Goal: Information Seeking & Learning: Learn about a topic

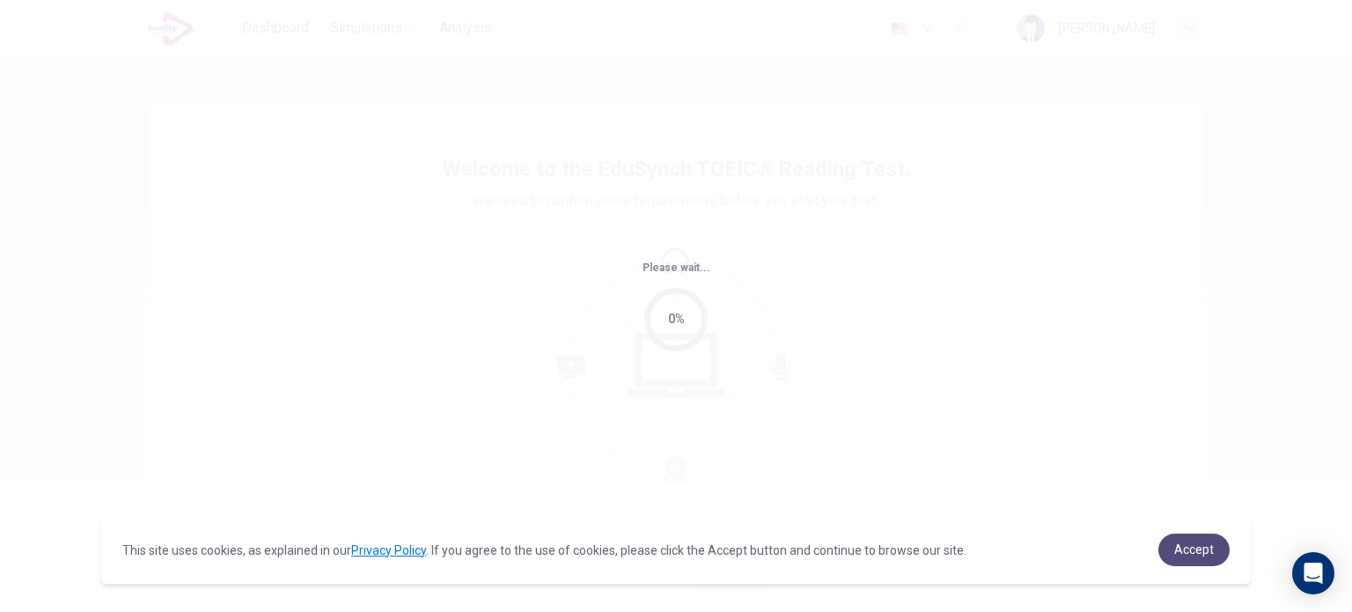
click at [1187, 556] on span "Accept" at bounding box center [1194, 549] width 40 height 14
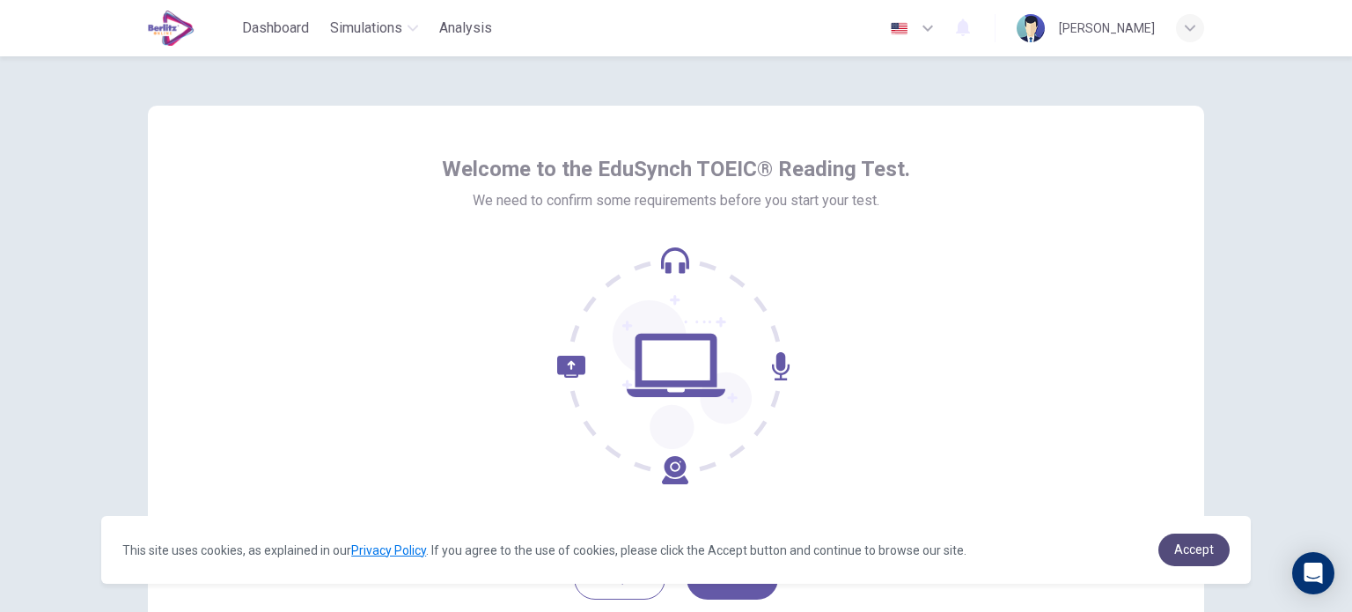
click at [1181, 538] on link "Accept" at bounding box center [1193, 549] width 71 height 33
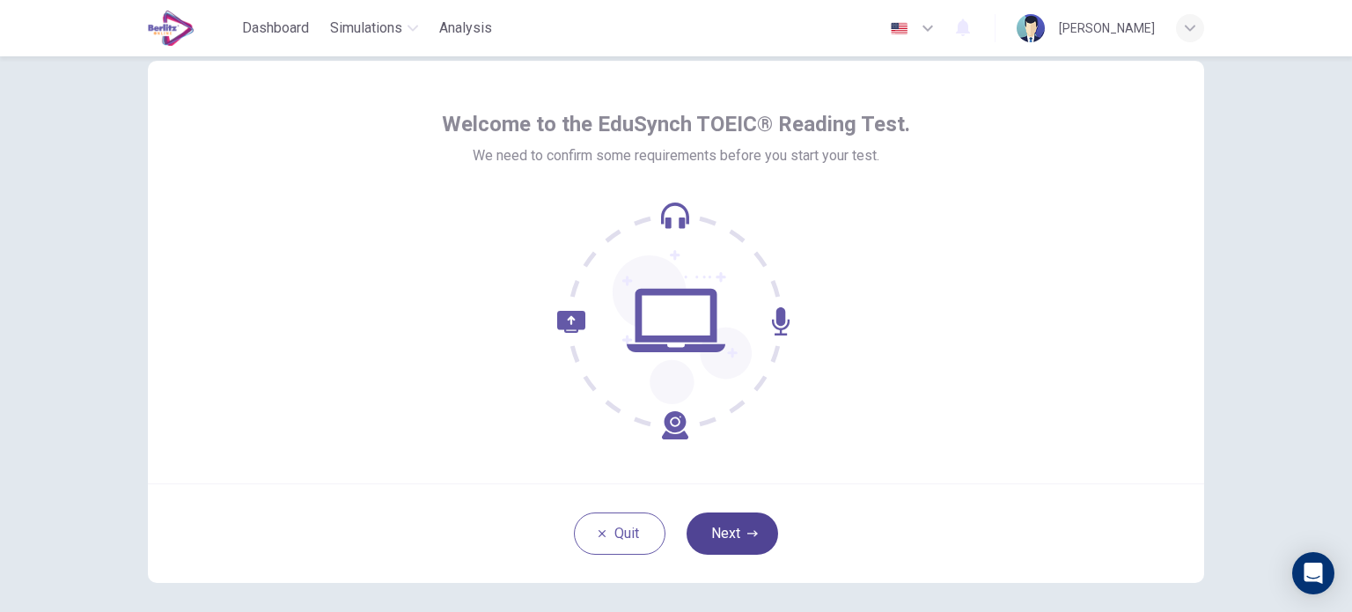
scroll to position [88, 0]
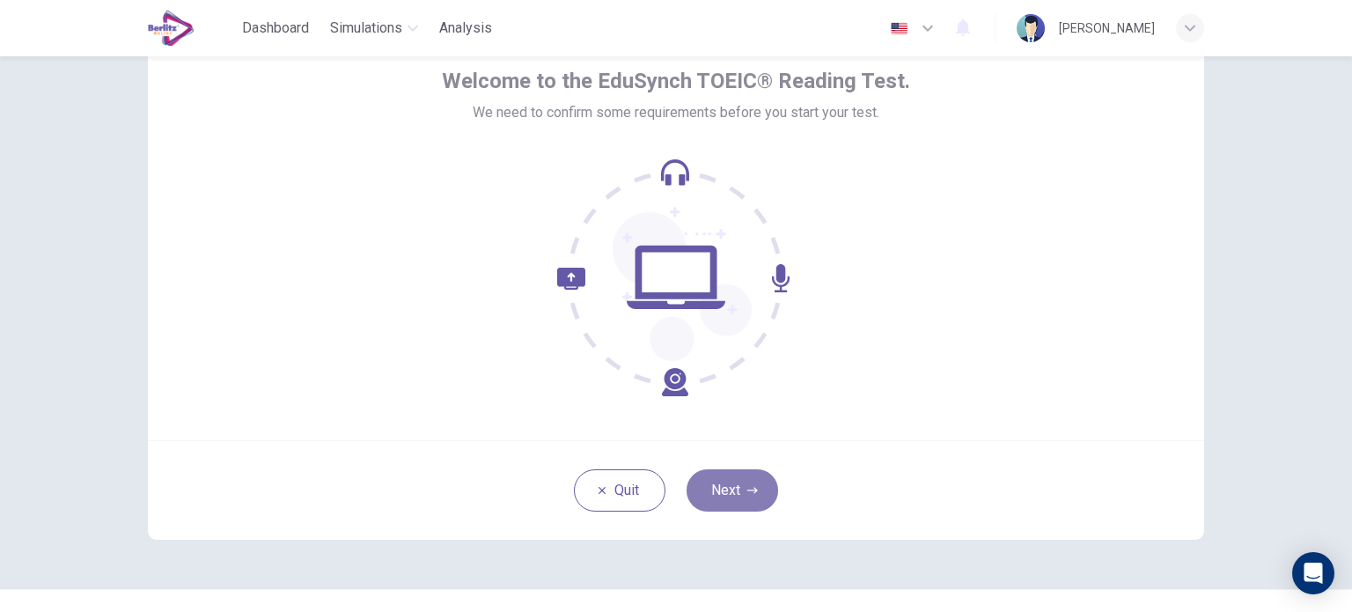
click at [747, 491] on icon "button" at bounding box center [752, 490] width 11 height 11
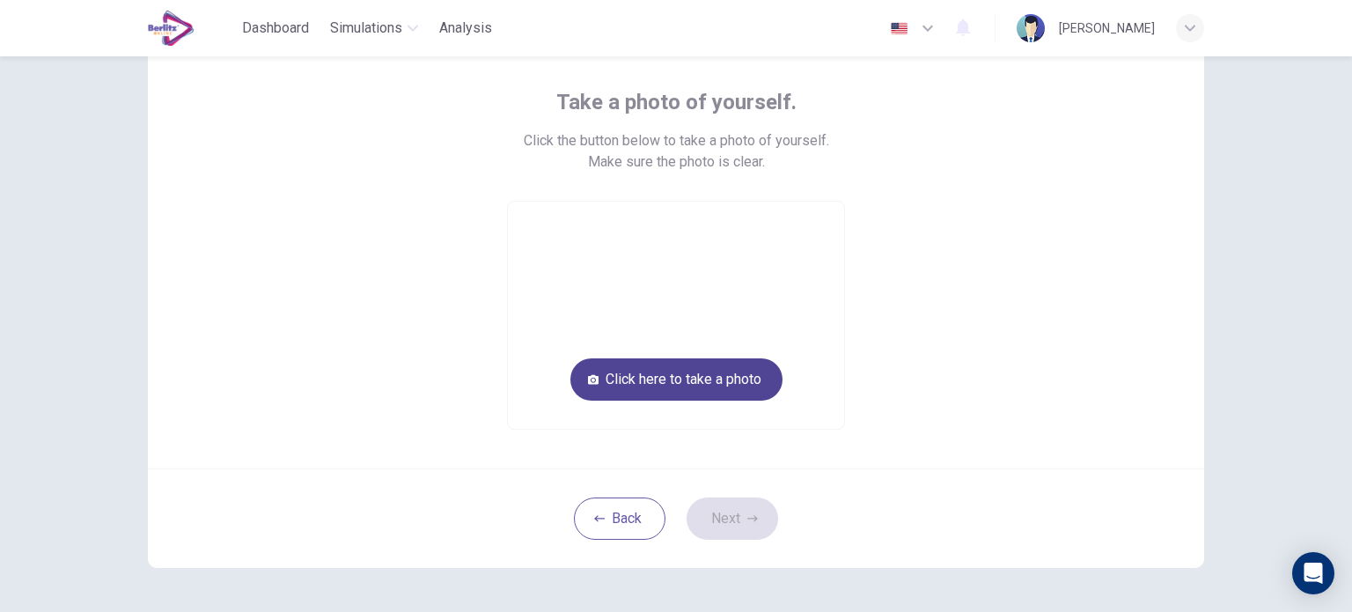
click at [704, 378] on button "Click here to take a photo" at bounding box center [676, 379] width 212 height 42
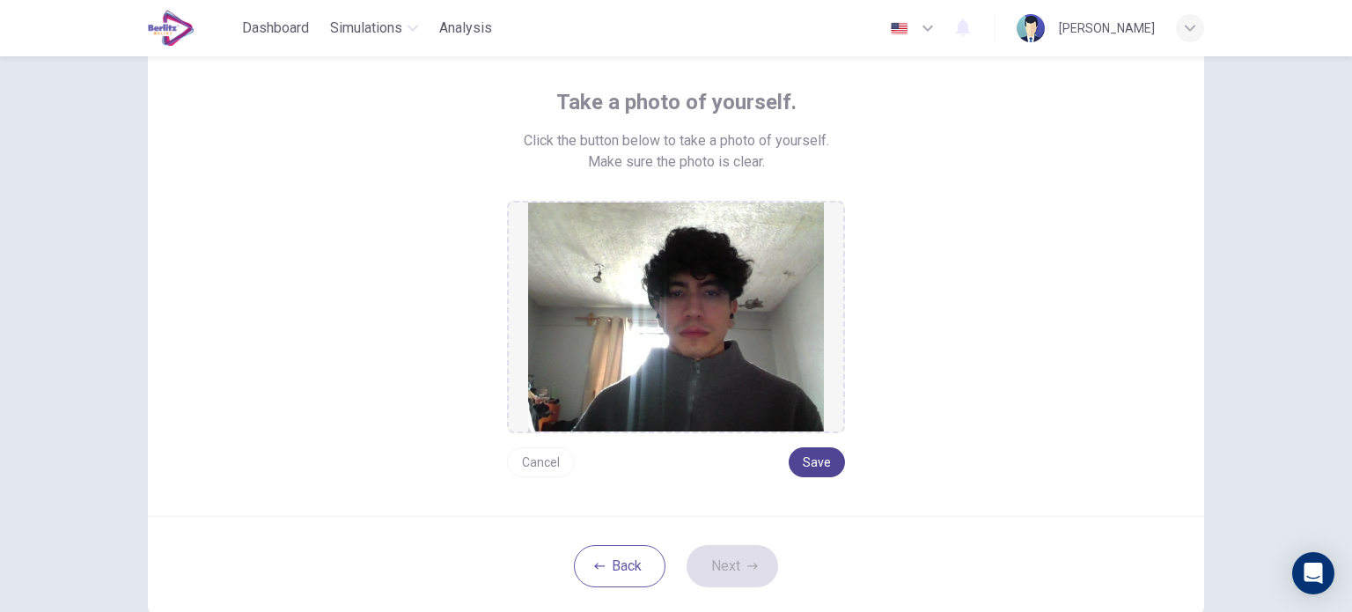
click at [826, 474] on button "Save" at bounding box center [817, 462] width 56 height 30
click at [757, 557] on button "Next" at bounding box center [732, 566] width 92 height 42
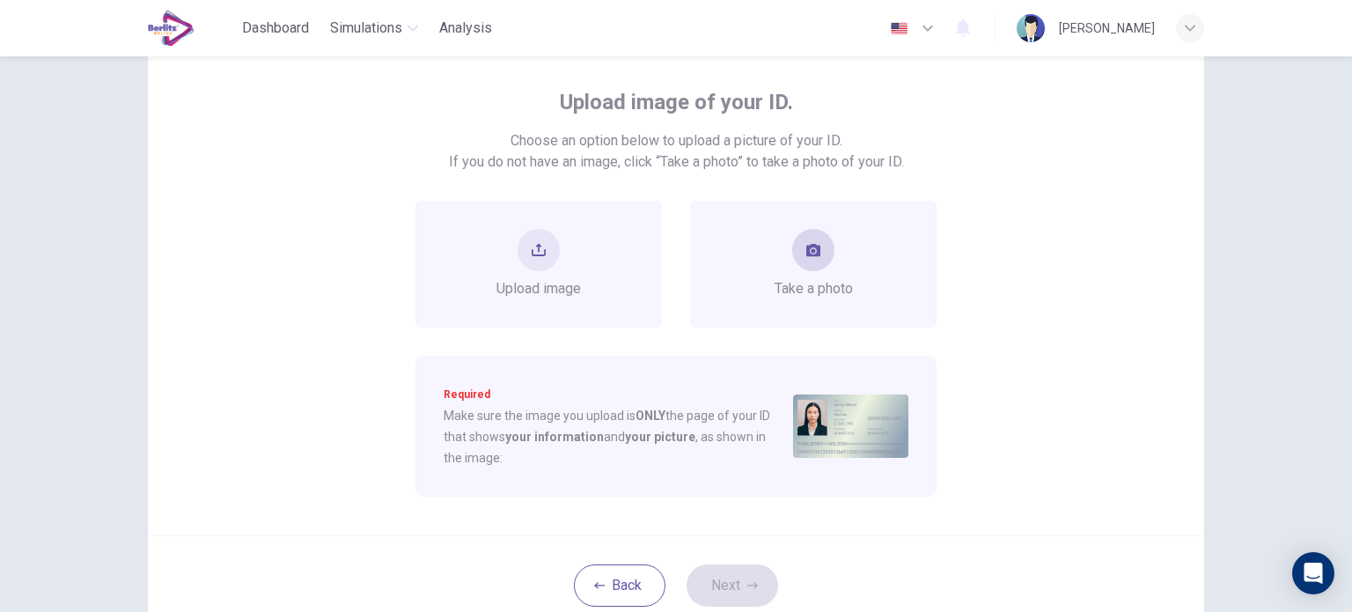
click at [832, 311] on div "Take a photo" at bounding box center [813, 264] width 246 height 127
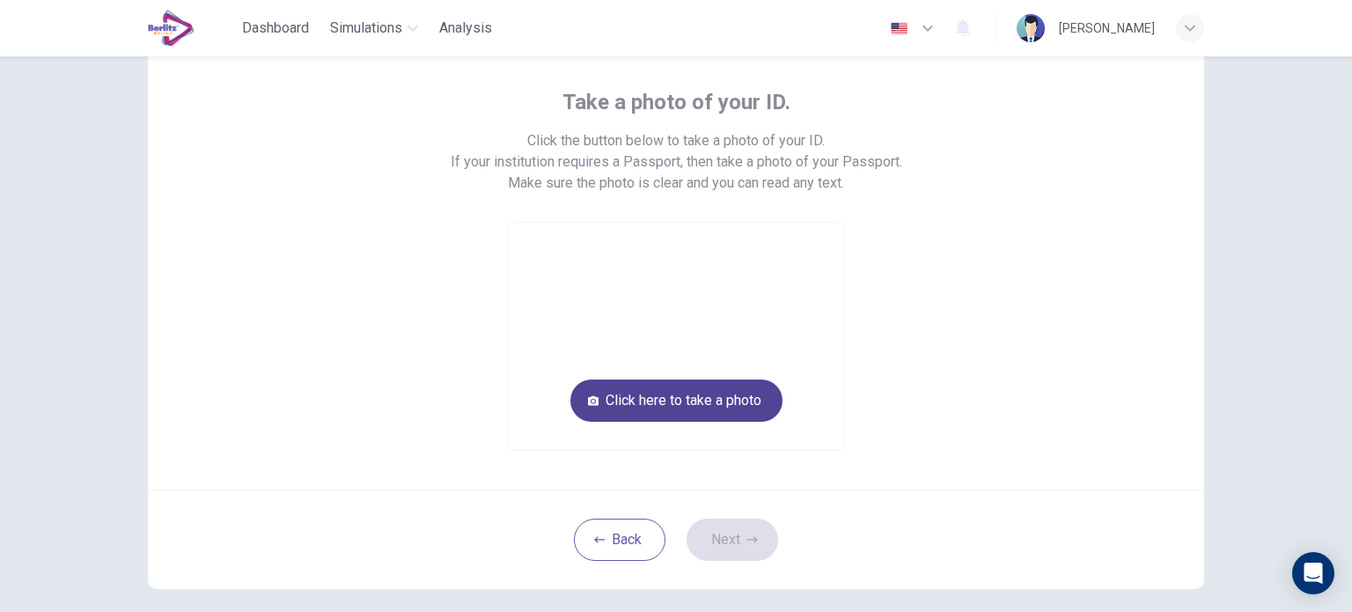
click at [757, 404] on button "Click here to take a photo" at bounding box center [676, 400] width 212 height 42
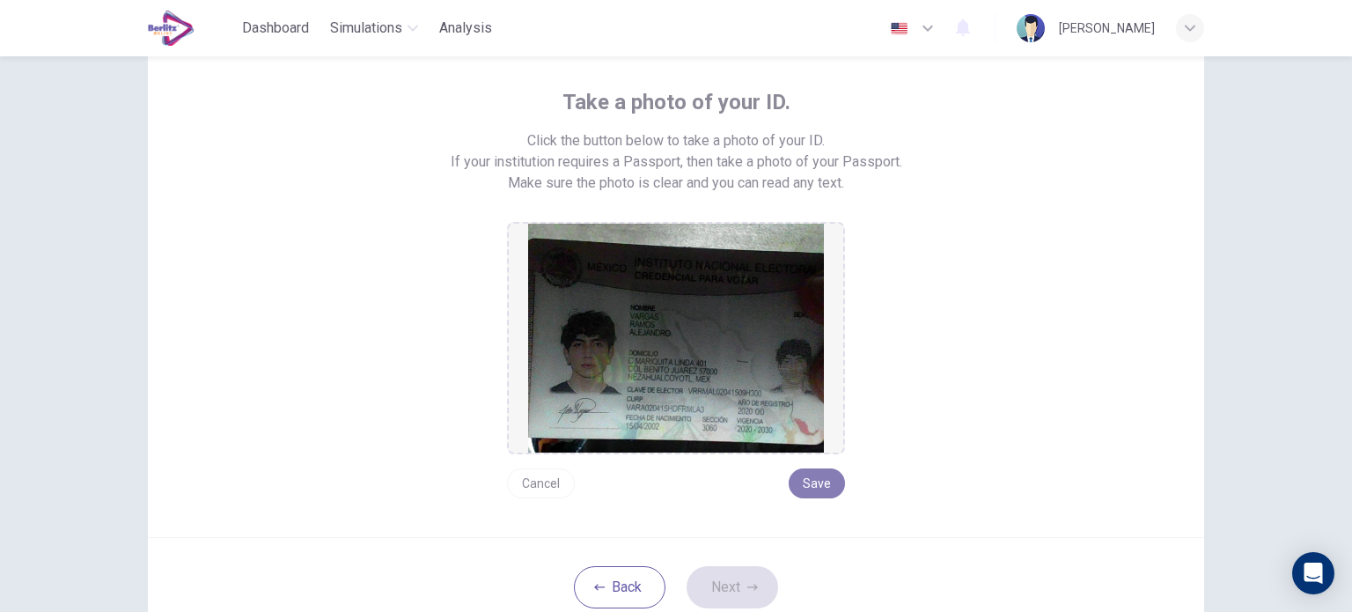
click at [814, 488] on button "Save" at bounding box center [817, 483] width 56 height 30
click at [748, 569] on button "Next" at bounding box center [732, 587] width 92 height 42
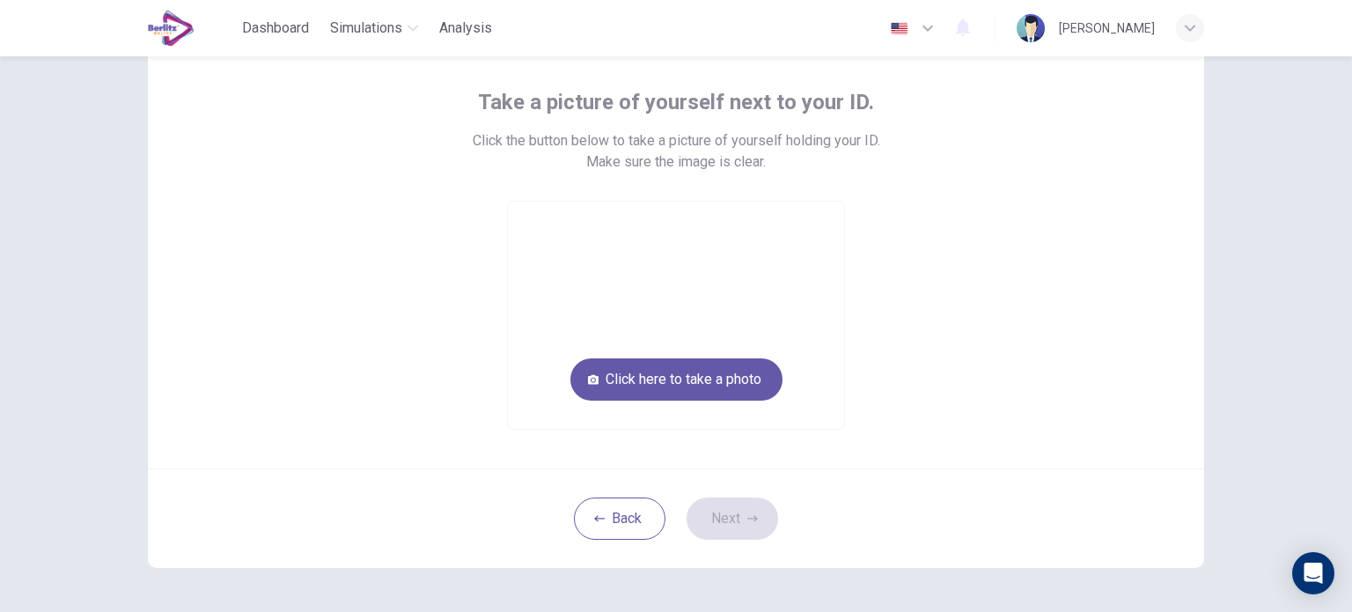
click at [738, 400] on video at bounding box center [676, 315] width 336 height 227
click at [742, 383] on button "Click here to take a photo" at bounding box center [676, 379] width 212 height 42
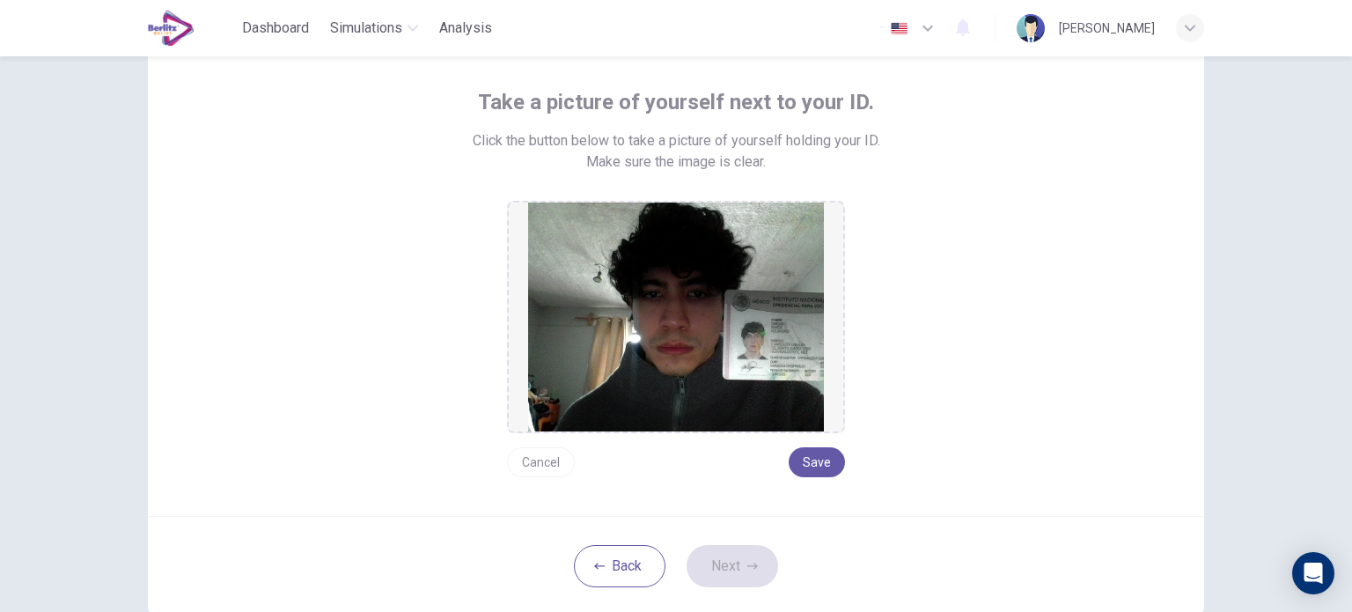
click at [834, 475] on div "Cancel Save" at bounding box center [676, 455] width 338 height 44
click at [826, 463] on button "Save" at bounding box center [817, 462] width 56 height 30
click at [766, 551] on button "Next" at bounding box center [732, 566] width 92 height 42
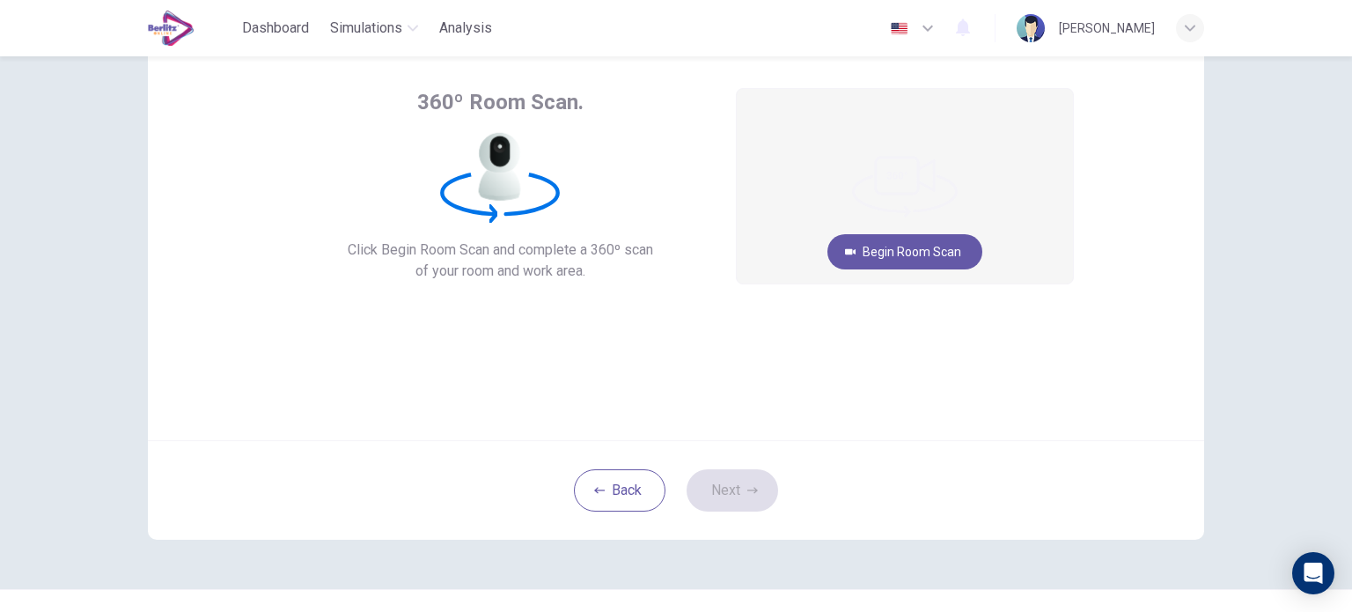
click at [965, 270] on video at bounding box center [905, 186] width 336 height 194
click at [947, 249] on button "Begin Room Scan" at bounding box center [904, 251] width 155 height 35
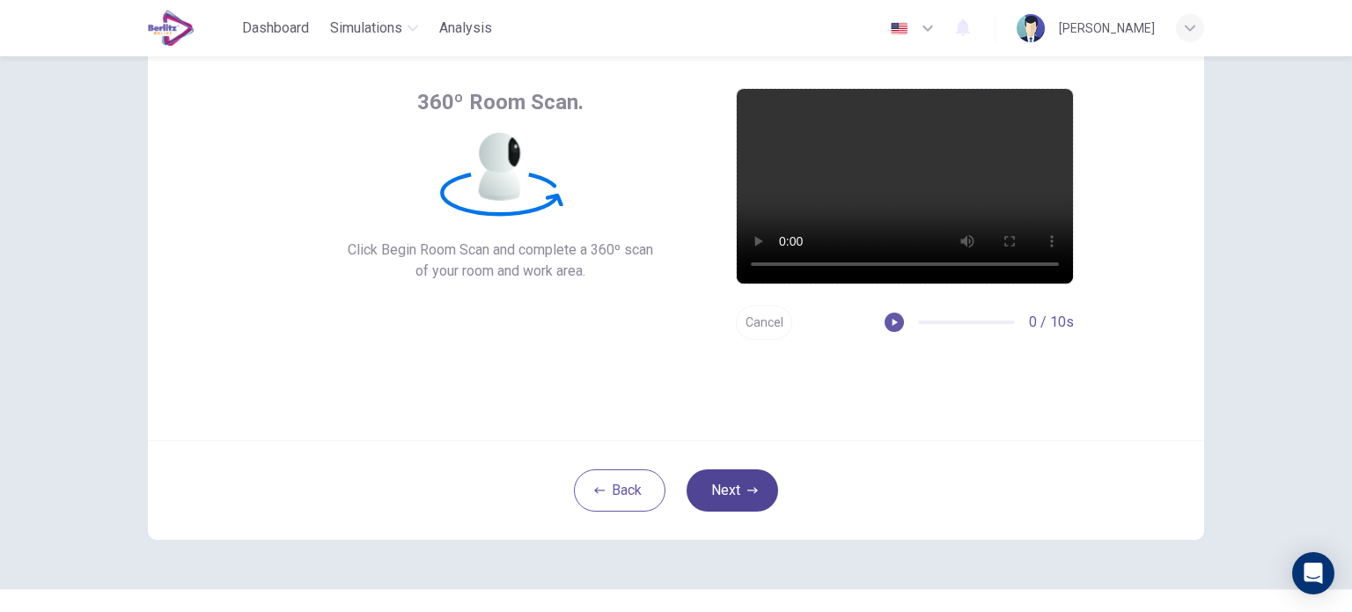
click at [757, 496] on button "Next" at bounding box center [732, 490] width 92 height 42
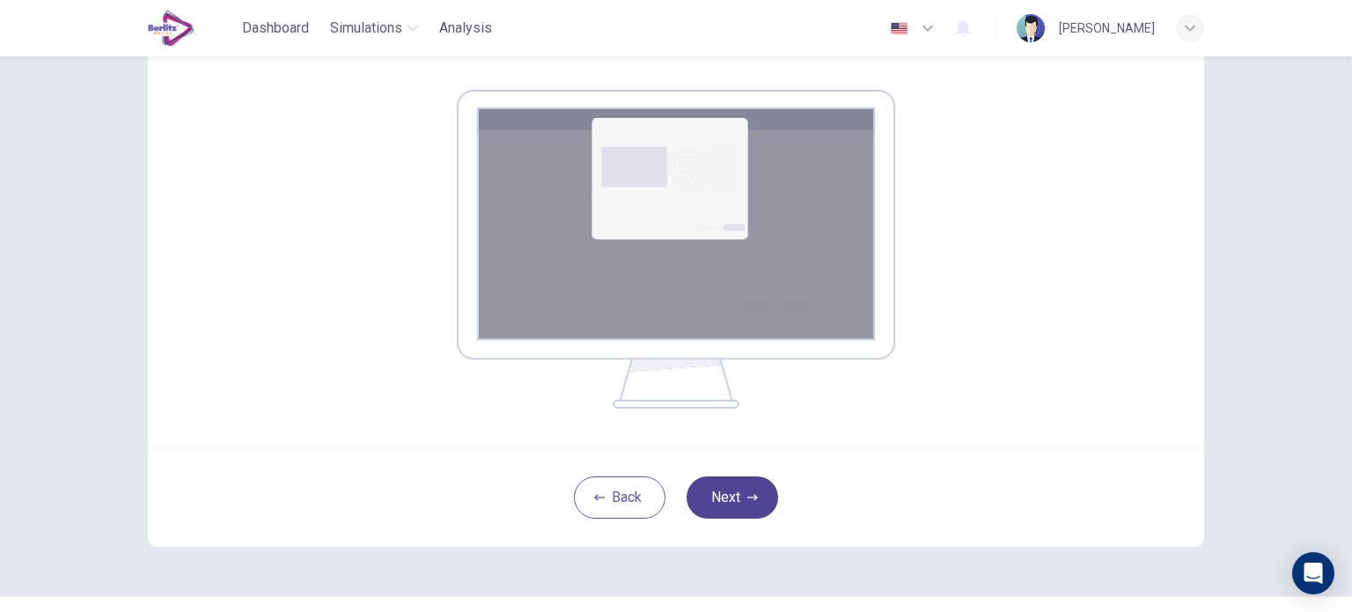
scroll to position [264, 0]
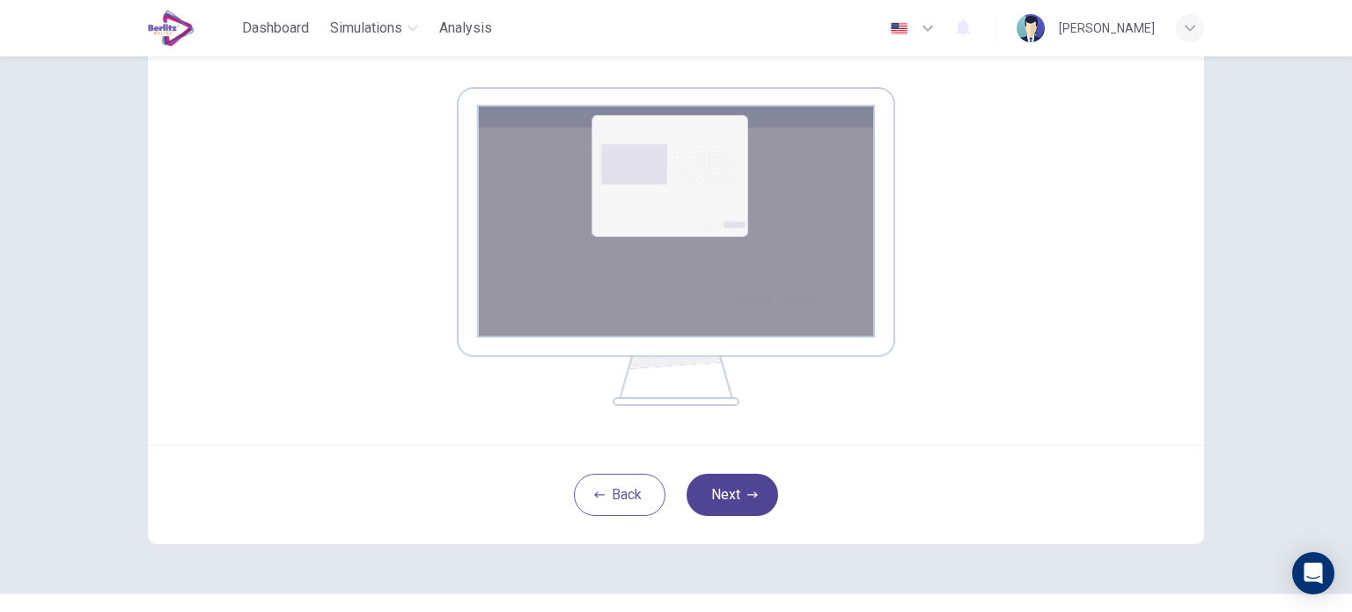
click at [751, 478] on button "Next" at bounding box center [732, 494] width 92 height 42
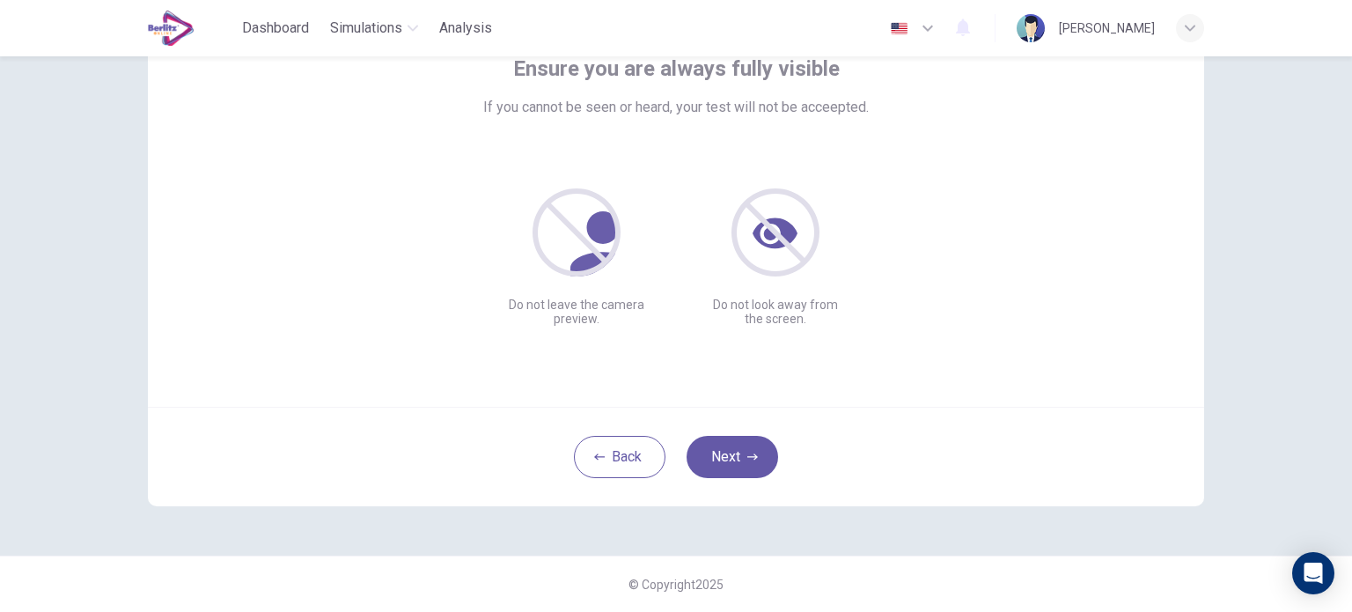
scroll to position [121, 0]
click at [768, 451] on button "Next" at bounding box center [732, 458] width 92 height 42
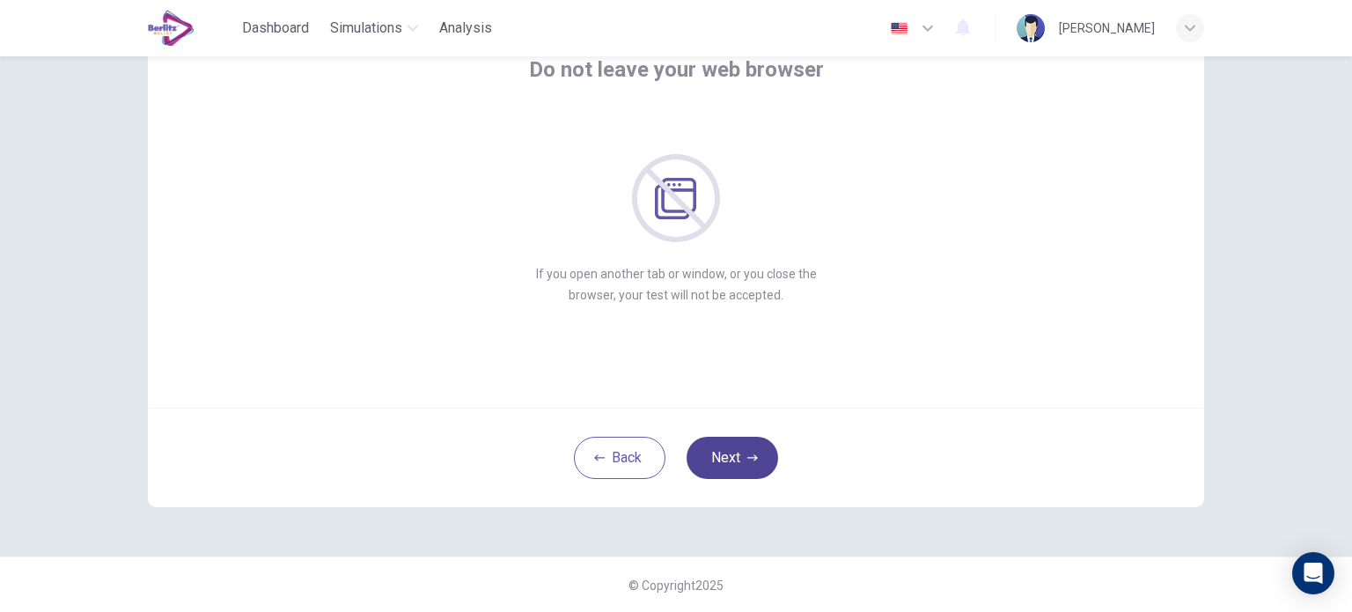
click at [771, 465] on button "Next" at bounding box center [732, 458] width 92 height 42
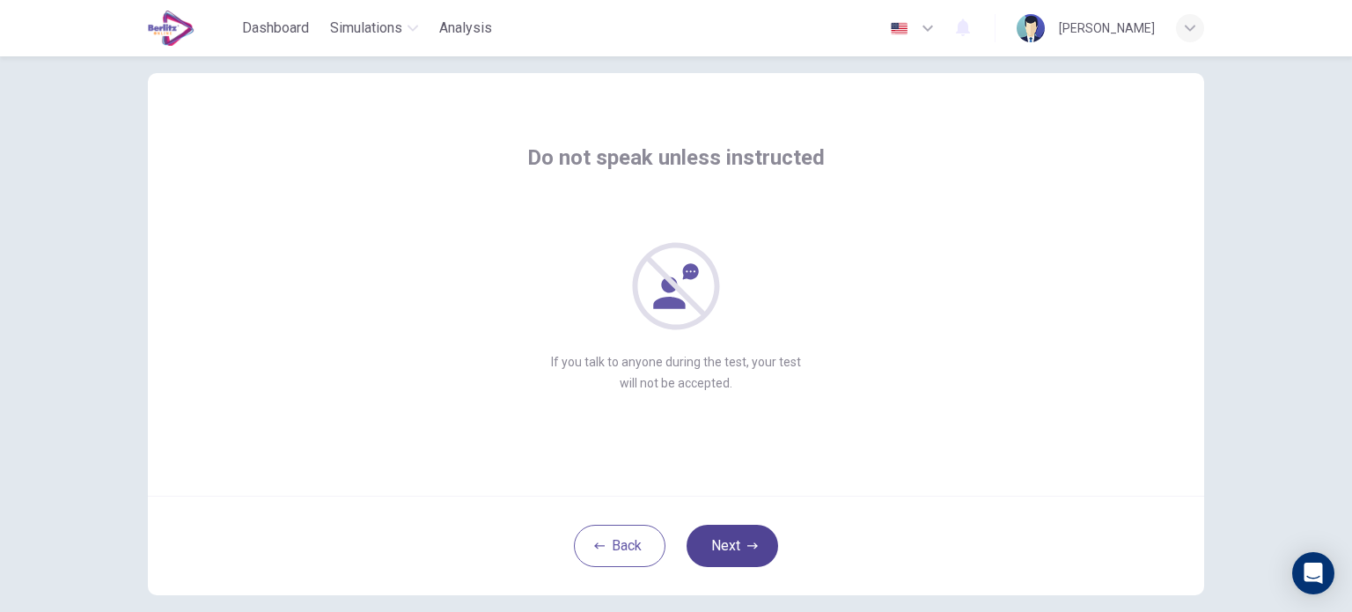
click at [753, 534] on button "Next" at bounding box center [732, 546] width 92 height 42
click at [757, 531] on button "Next" at bounding box center [732, 546] width 92 height 42
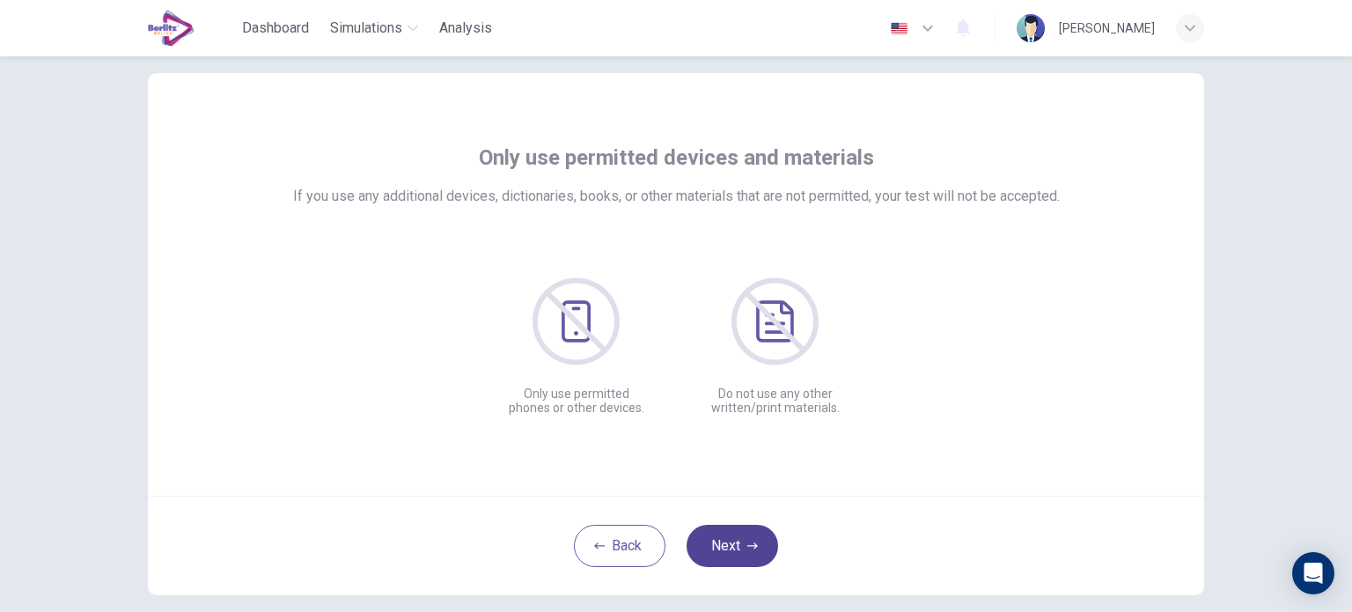
click at [757, 531] on button "Next" at bounding box center [732, 546] width 92 height 42
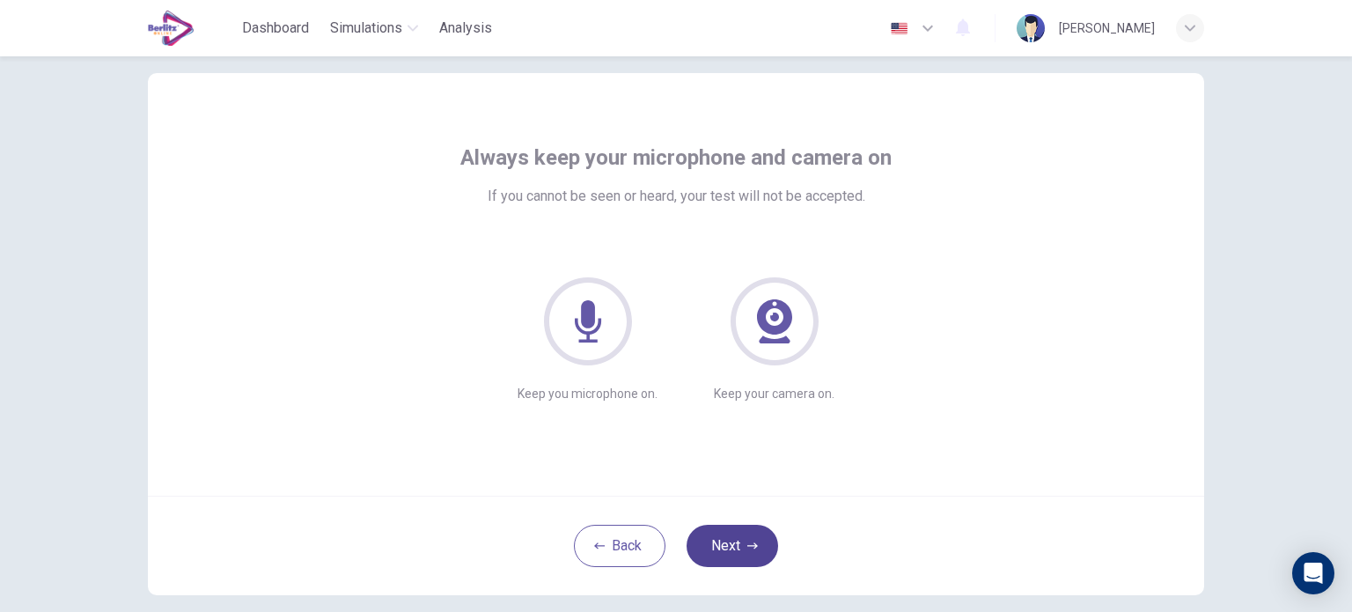
click at [757, 531] on button "Next" at bounding box center [732, 546] width 92 height 42
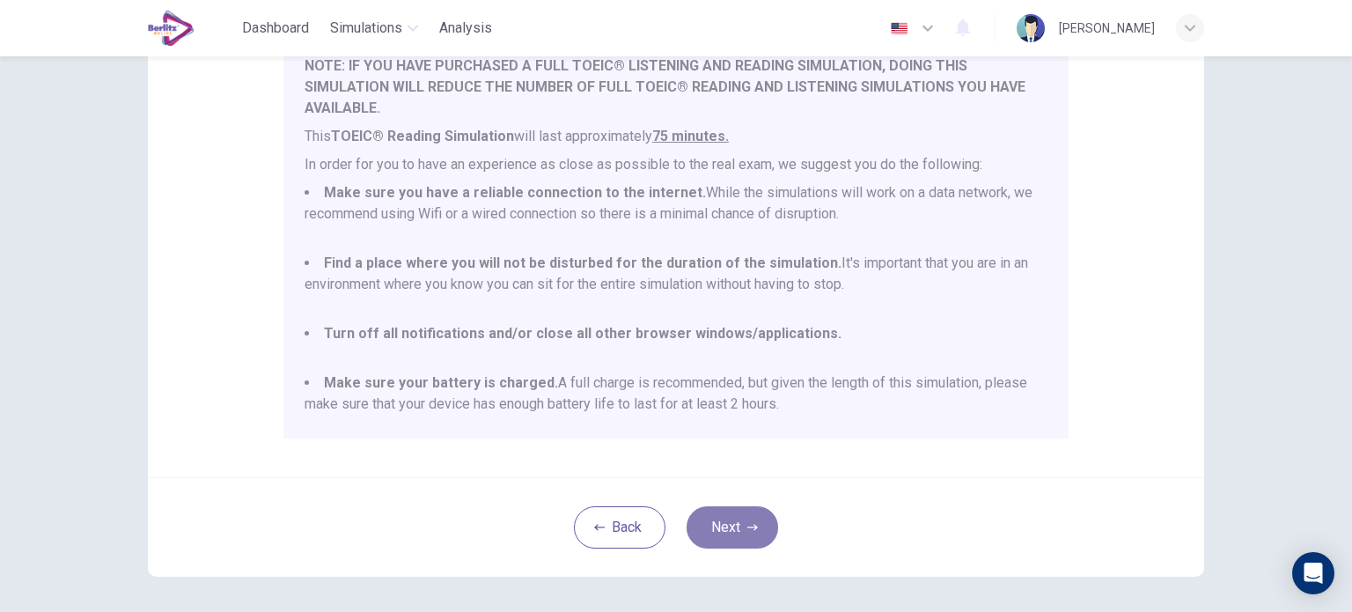
click at [760, 521] on button "Next" at bounding box center [732, 527] width 92 height 42
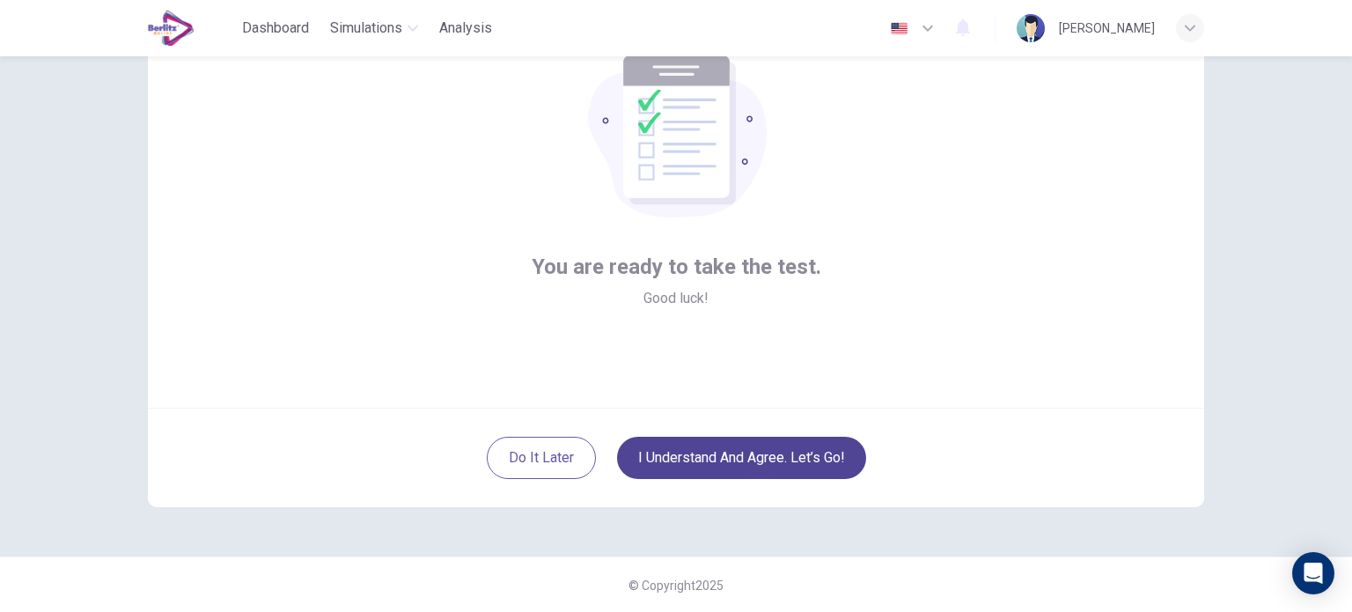
click at [799, 442] on button "I understand and agree. Let’s go!" at bounding box center [741, 458] width 249 height 42
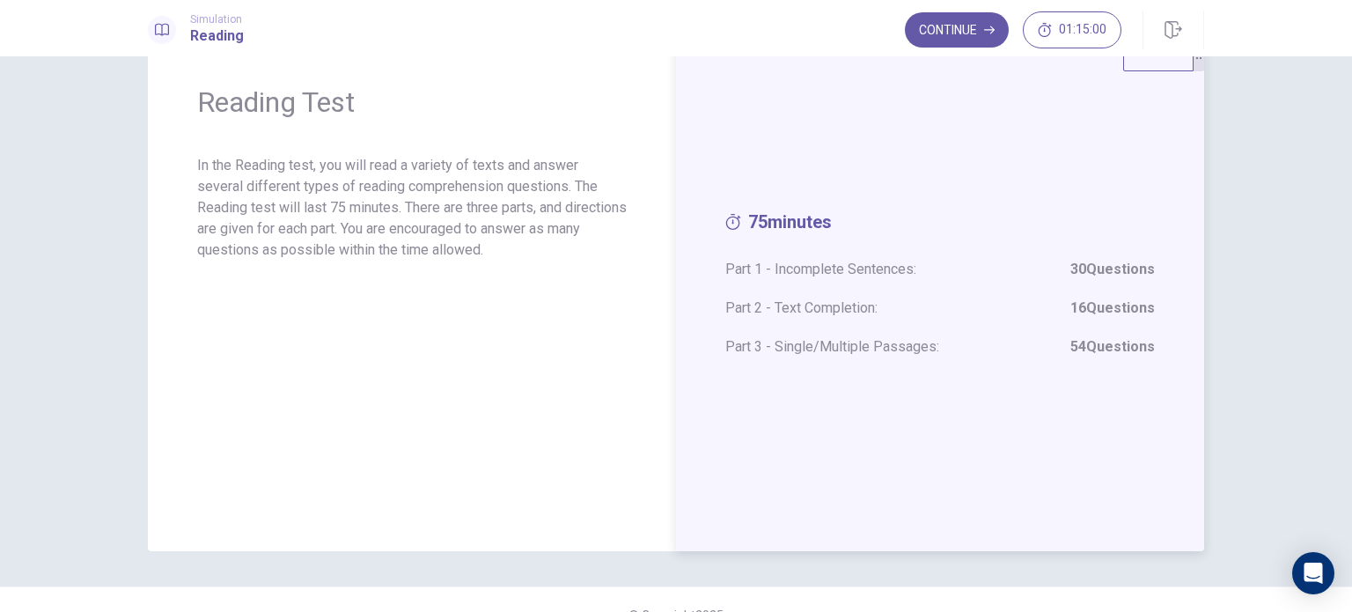
scroll to position [87, 0]
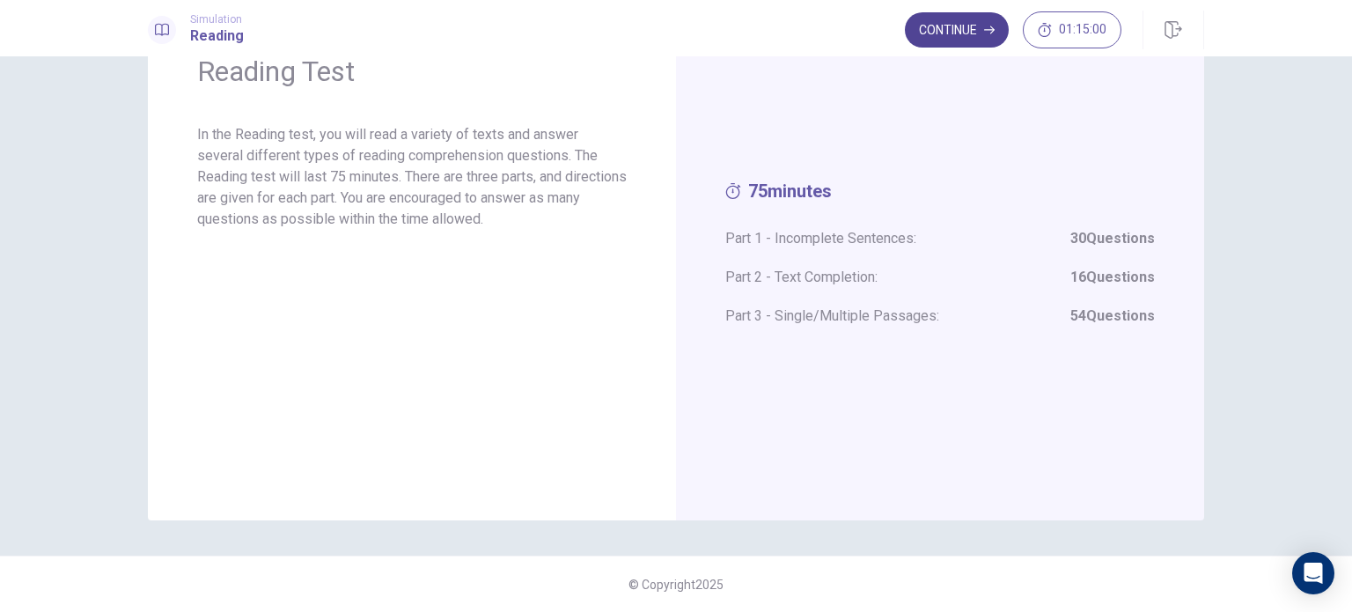
click at [950, 44] on button "Continue" at bounding box center [957, 29] width 104 height 35
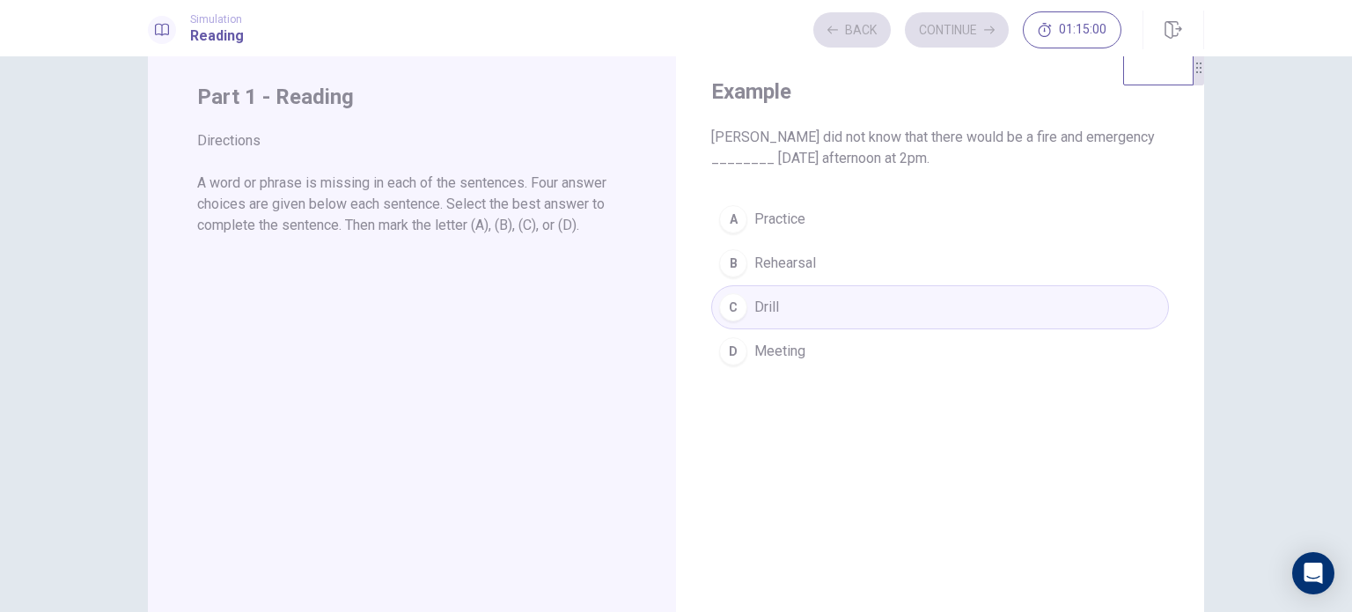
scroll to position [0, 0]
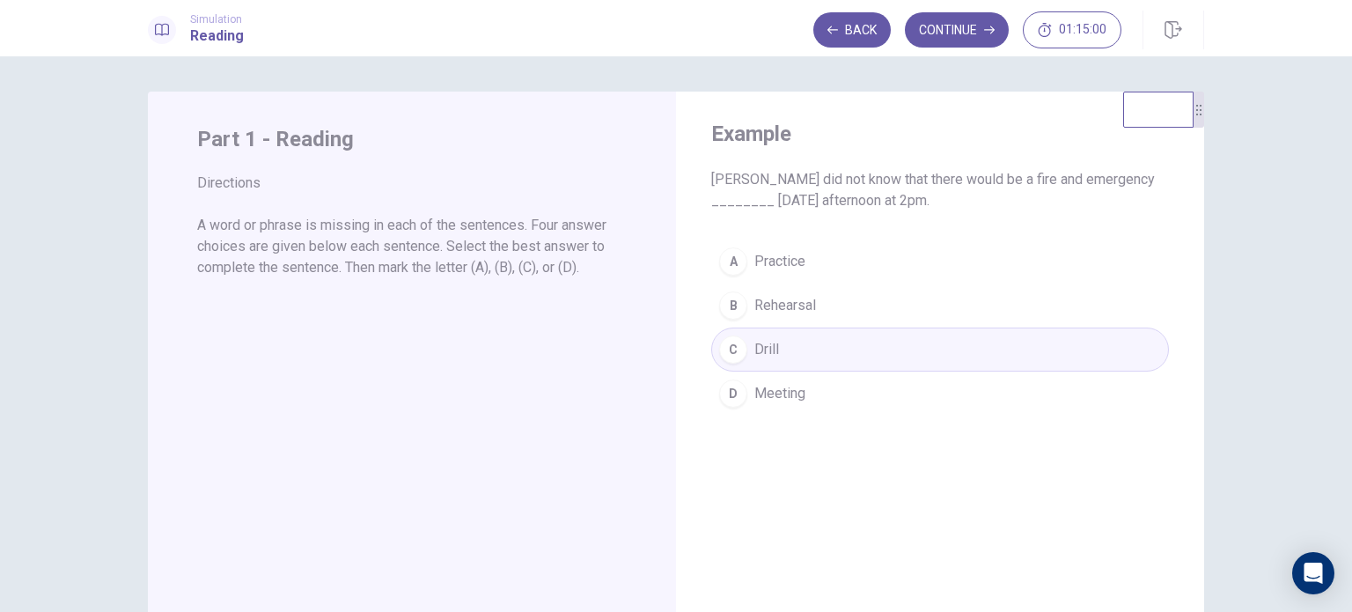
click at [809, 309] on div "A Practice B Rehearsal C Drill D Meeting" at bounding box center [940, 327] width 458 height 176
click at [981, 31] on button "Continue" at bounding box center [957, 29] width 104 height 35
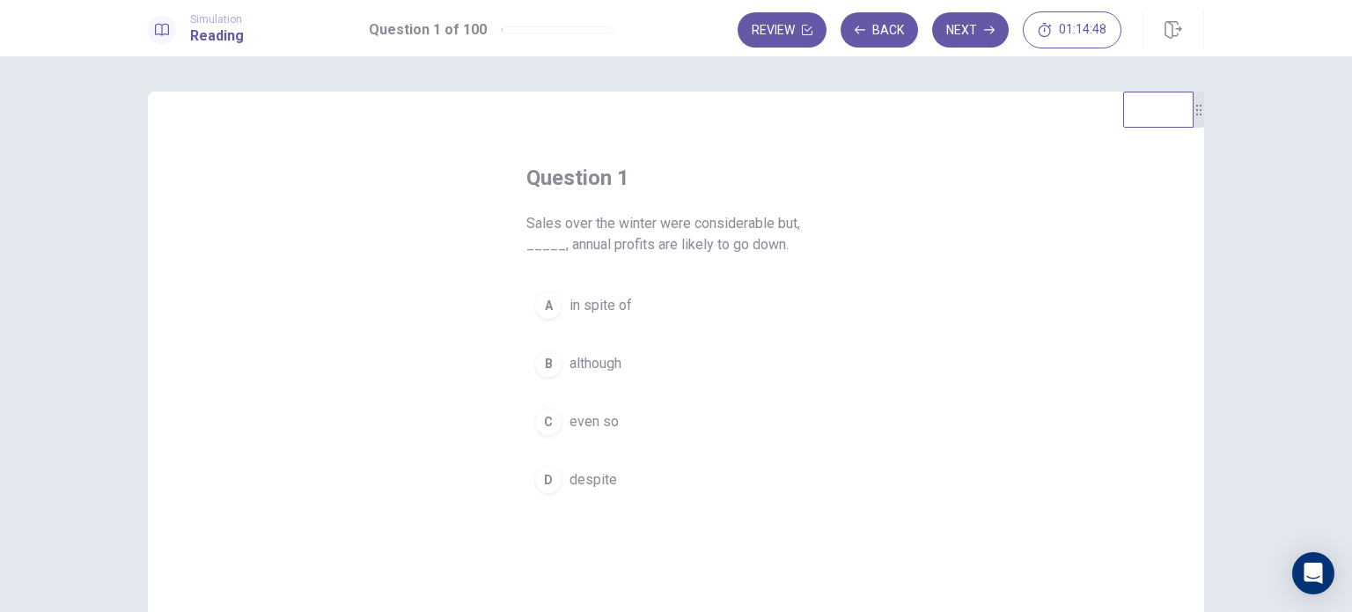
click at [544, 415] on div "C" at bounding box center [548, 421] width 28 height 28
click at [965, 38] on button "Next" at bounding box center [970, 29] width 77 height 35
click at [543, 416] on div "C" at bounding box center [548, 421] width 28 height 28
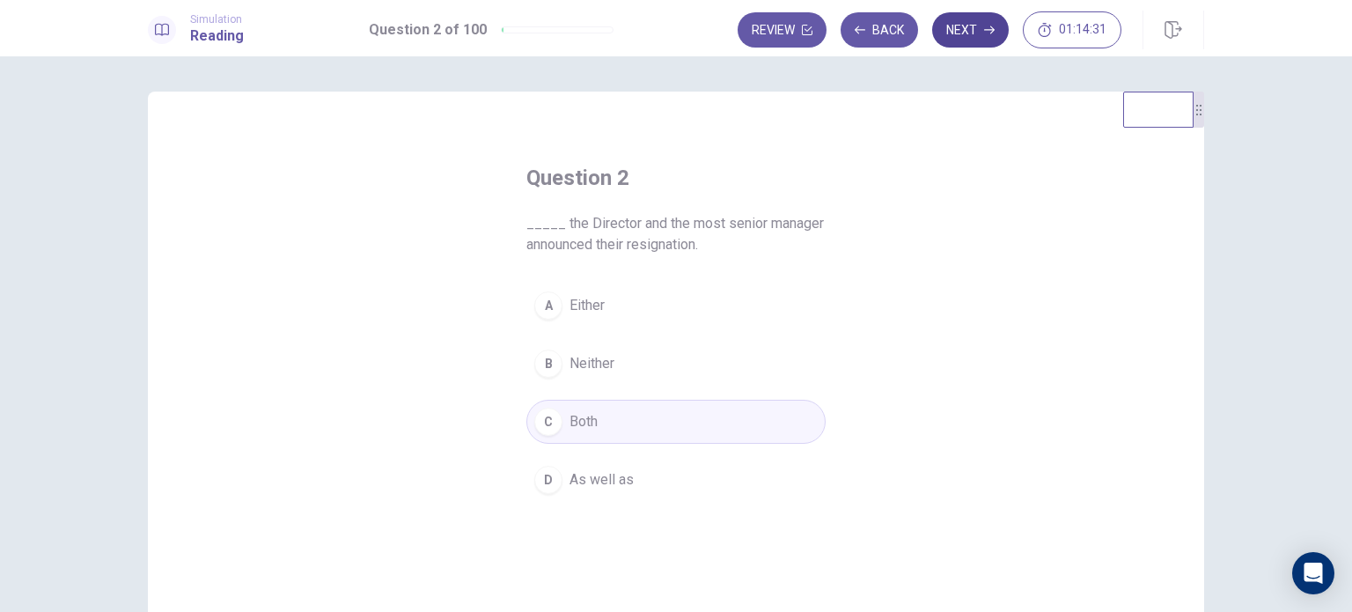
click at [972, 33] on button "Next" at bounding box center [970, 29] width 77 height 35
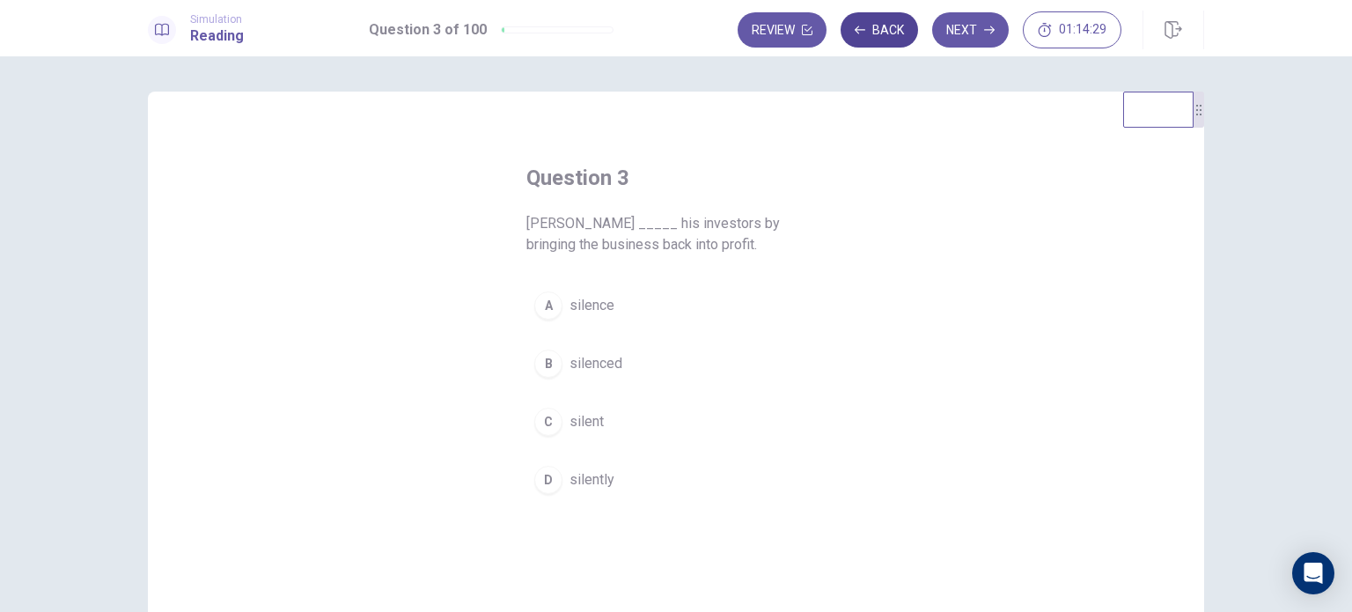
click at [888, 22] on button "Back" at bounding box center [878, 29] width 77 height 35
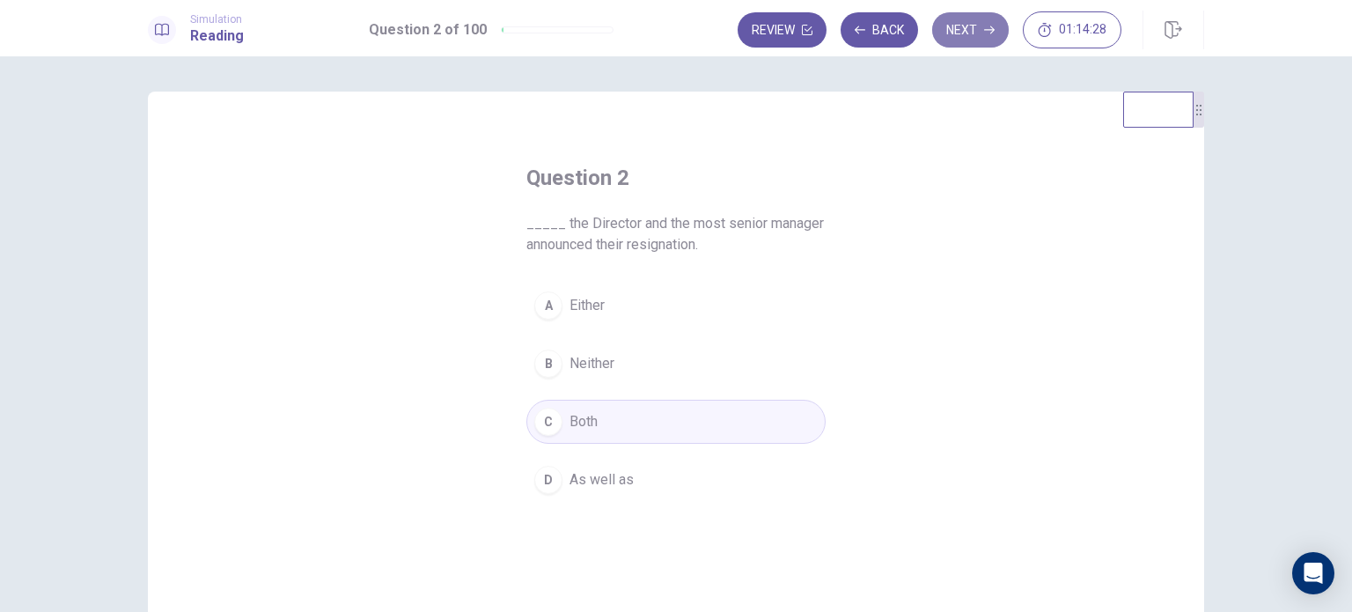
click at [991, 25] on icon "button" at bounding box center [989, 30] width 11 height 11
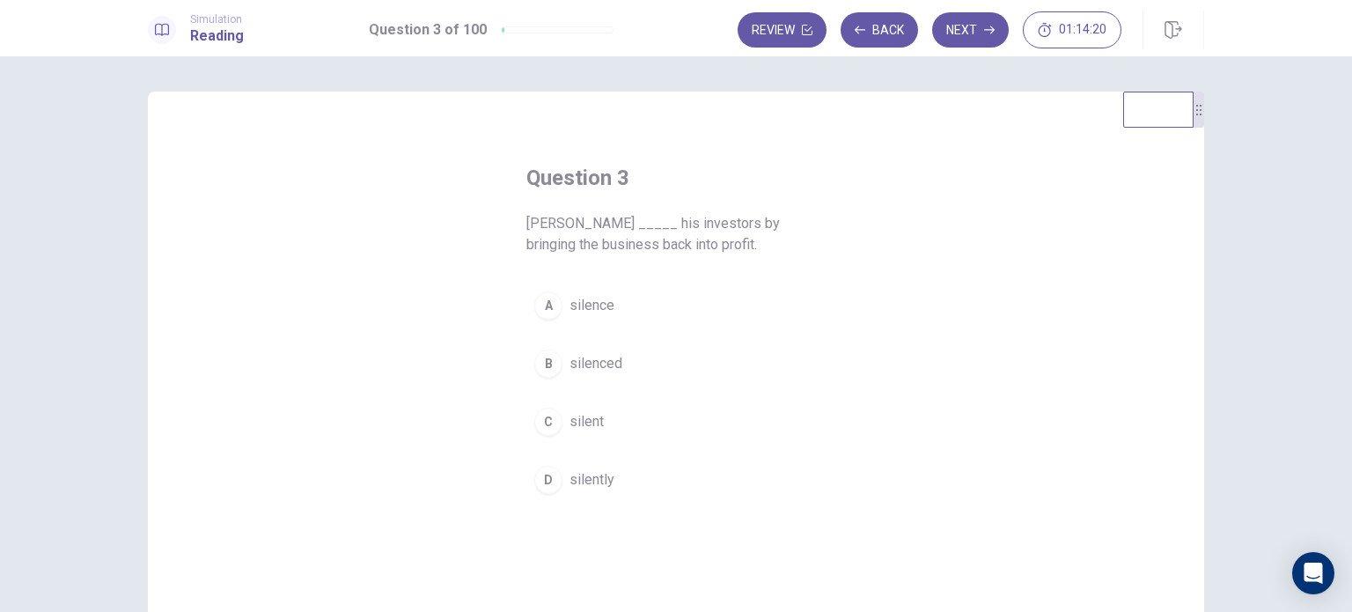
click at [547, 365] on div "B" at bounding box center [548, 363] width 28 height 28
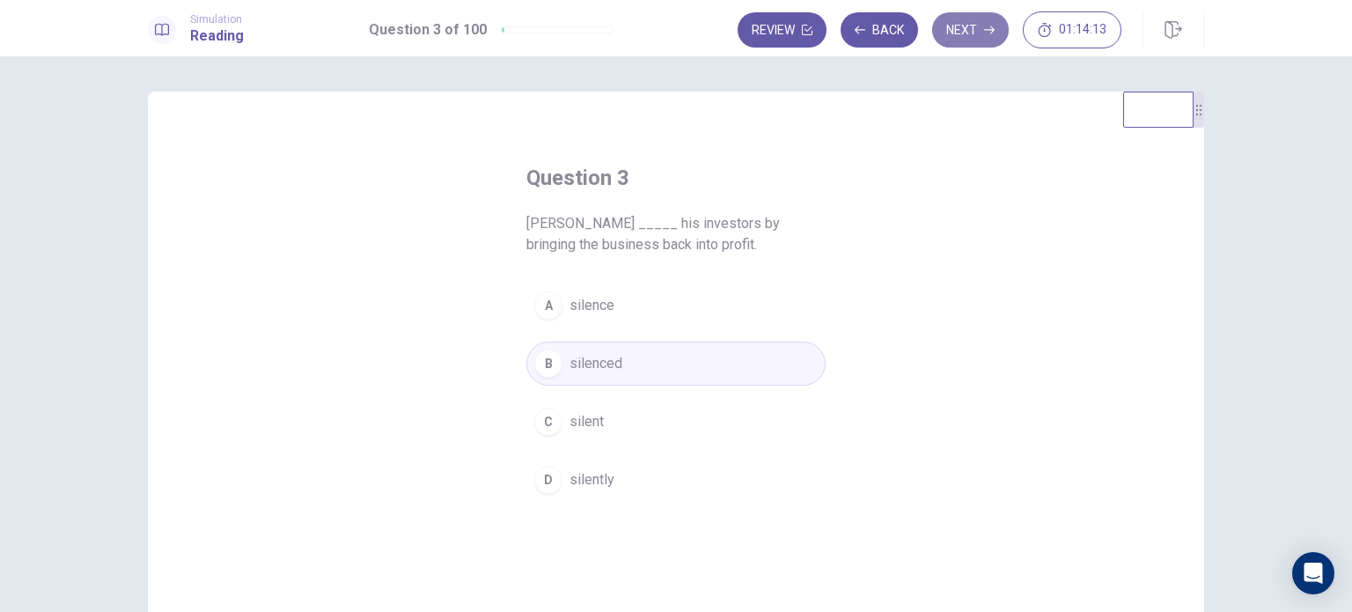
click at [973, 29] on button "Next" at bounding box center [970, 29] width 77 height 35
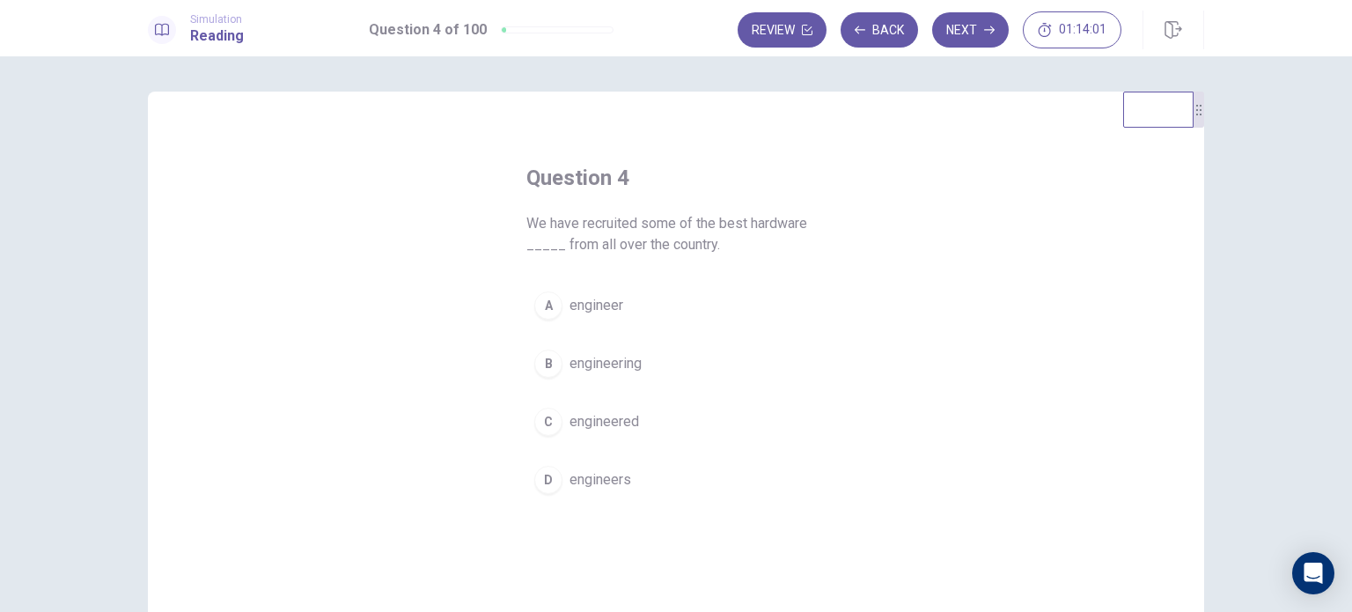
click at [539, 488] on div "D" at bounding box center [548, 480] width 28 height 28
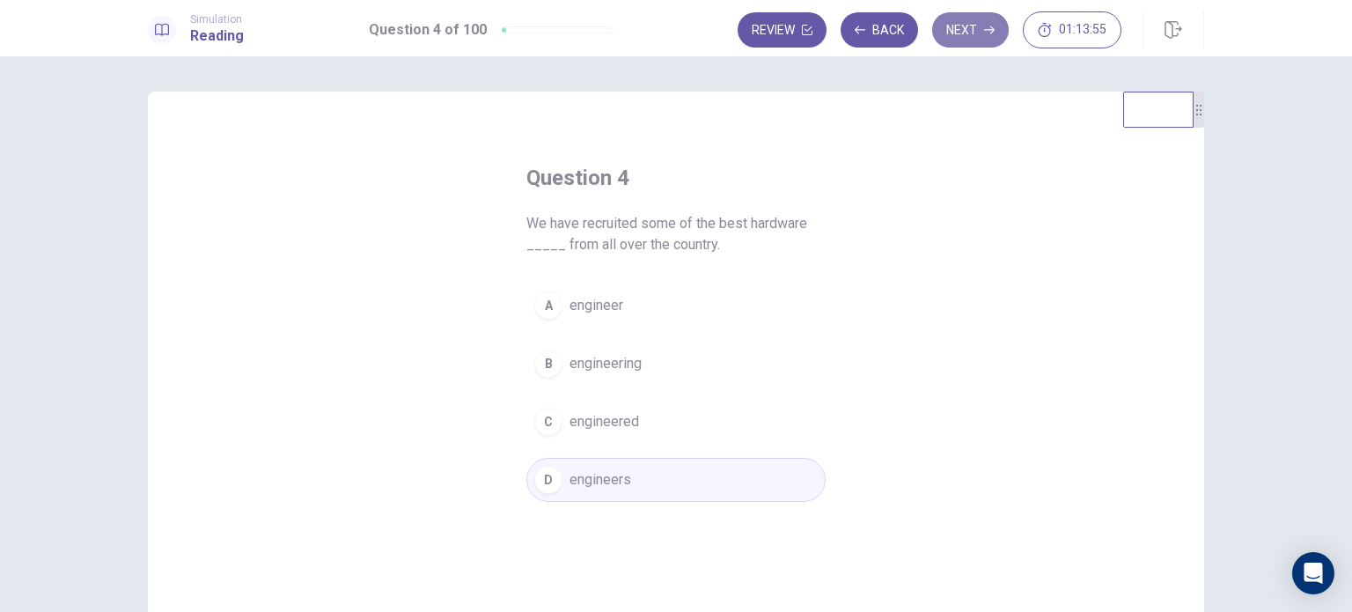
click at [968, 36] on button "Next" at bounding box center [970, 29] width 77 height 35
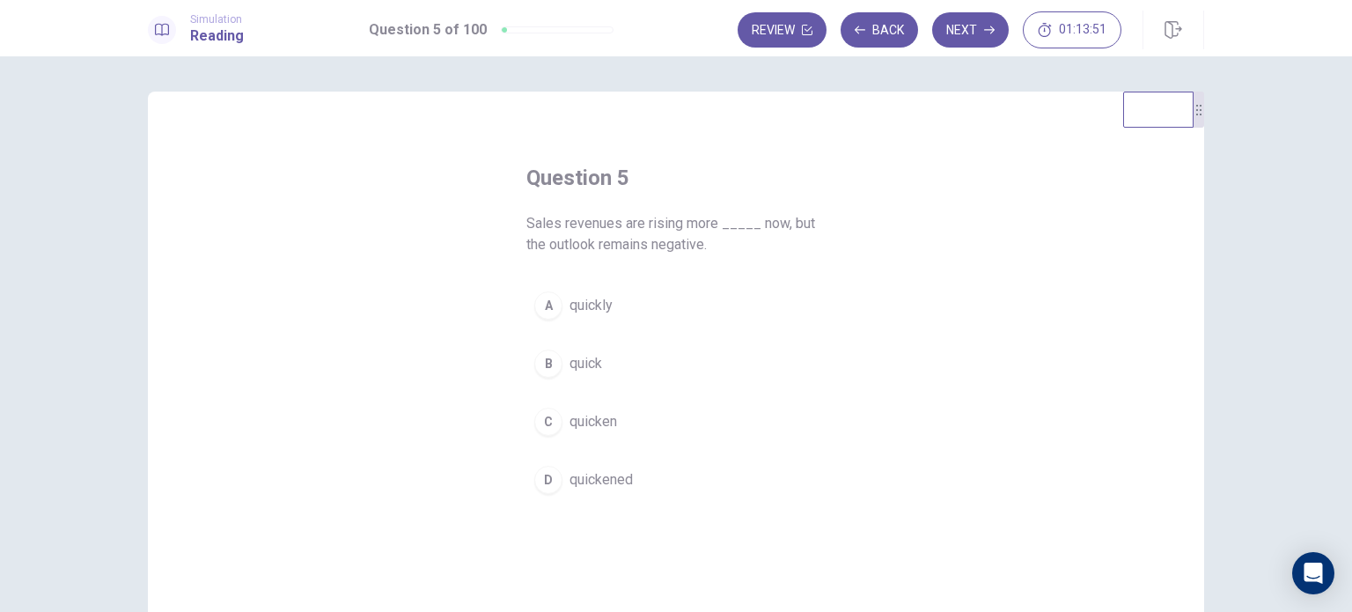
click at [560, 312] on button "A quickly" at bounding box center [675, 305] width 299 height 44
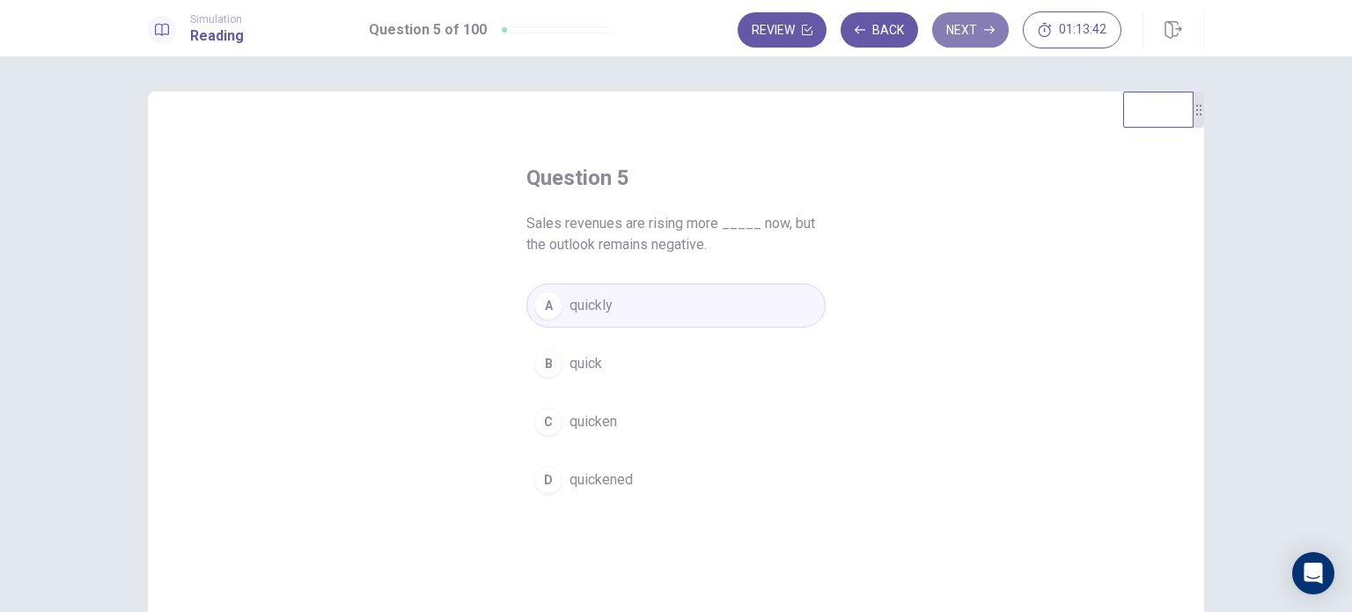
click at [966, 32] on button "Next" at bounding box center [970, 29] width 77 height 35
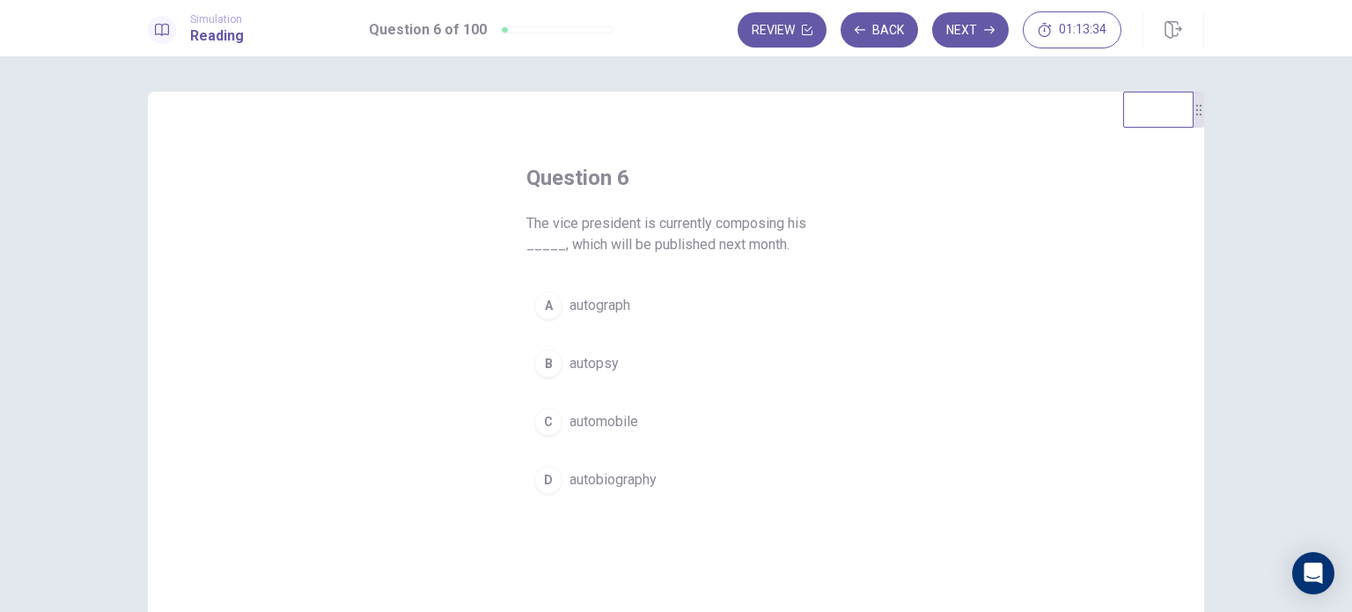
click at [584, 483] on span "autobiography" at bounding box center [612, 479] width 87 height 21
click at [978, 34] on button "Next" at bounding box center [970, 29] width 77 height 35
click at [546, 429] on div "C" at bounding box center [548, 443] width 28 height 28
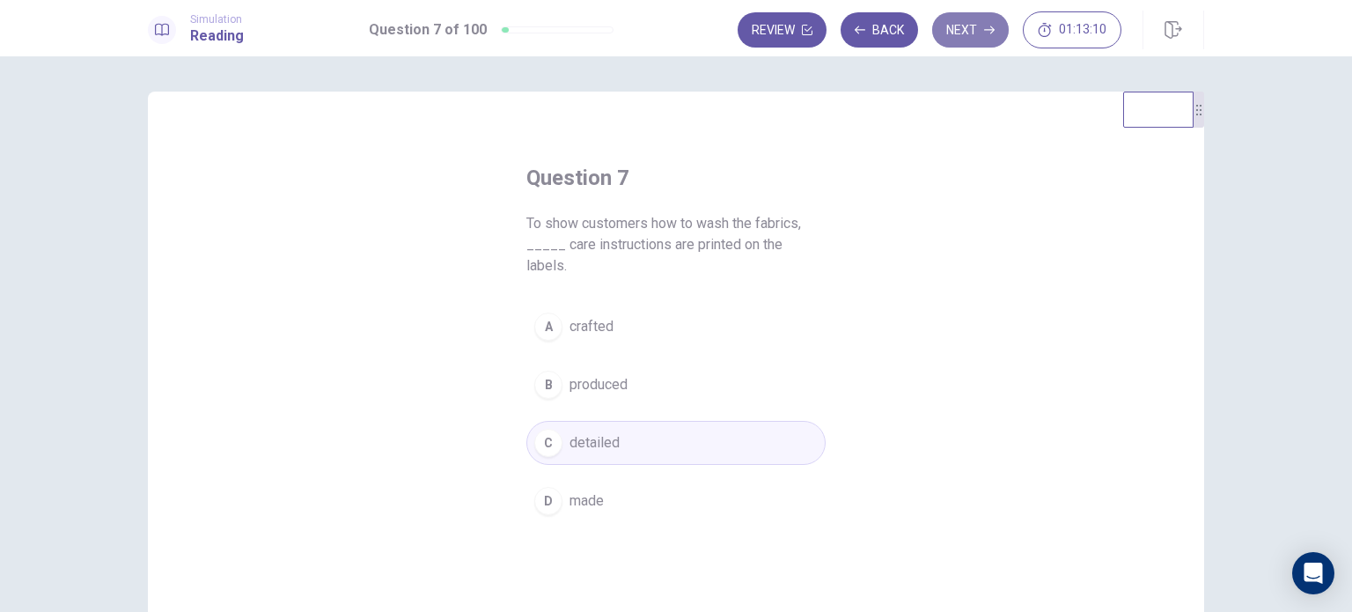
click at [959, 35] on button "Next" at bounding box center [970, 29] width 77 height 35
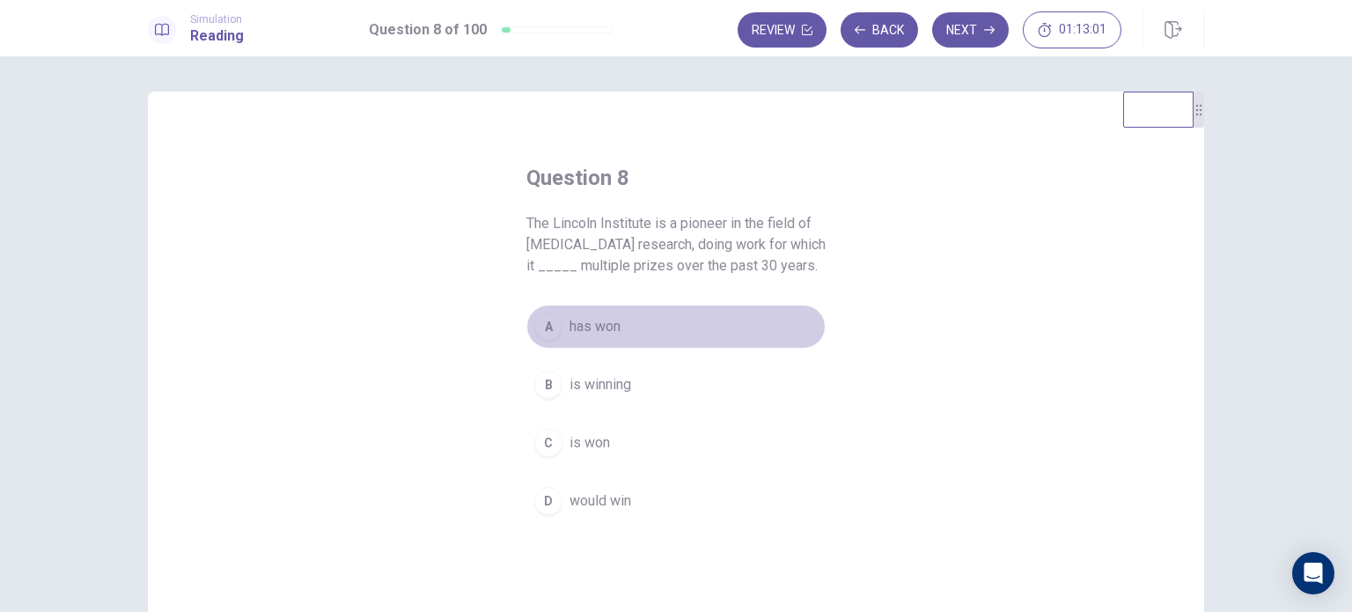
click at [546, 335] on div "A" at bounding box center [548, 326] width 28 height 28
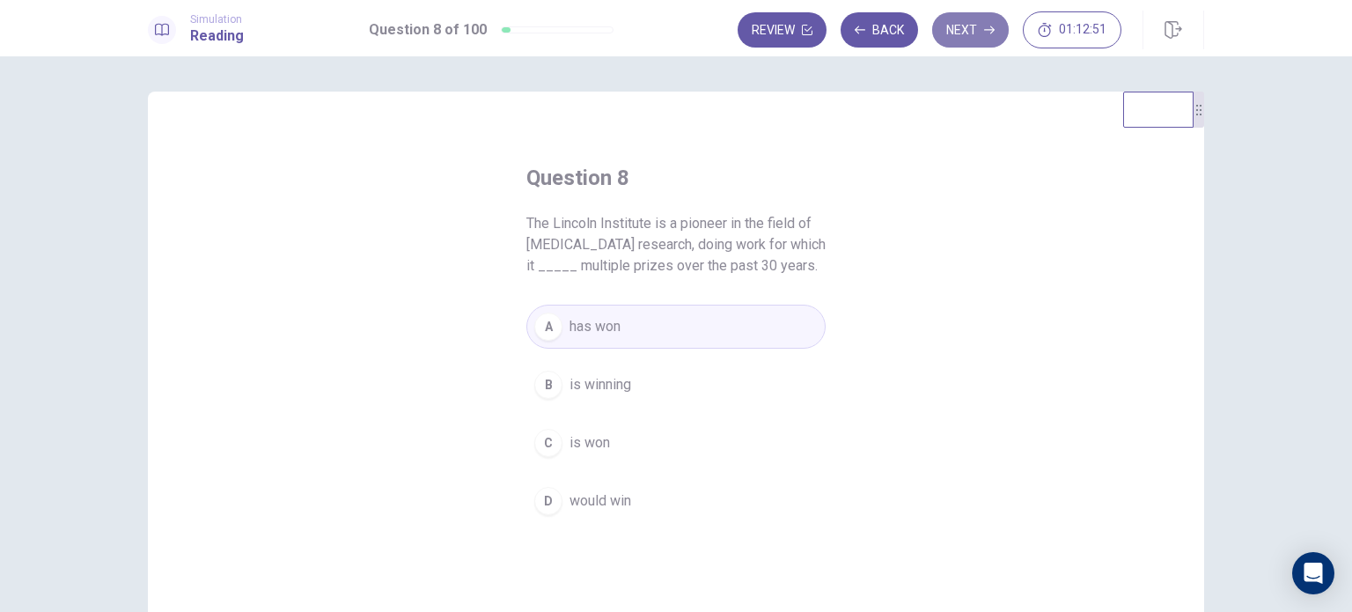
click at [965, 24] on button "Next" at bounding box center [970, 29] width 77 height 35
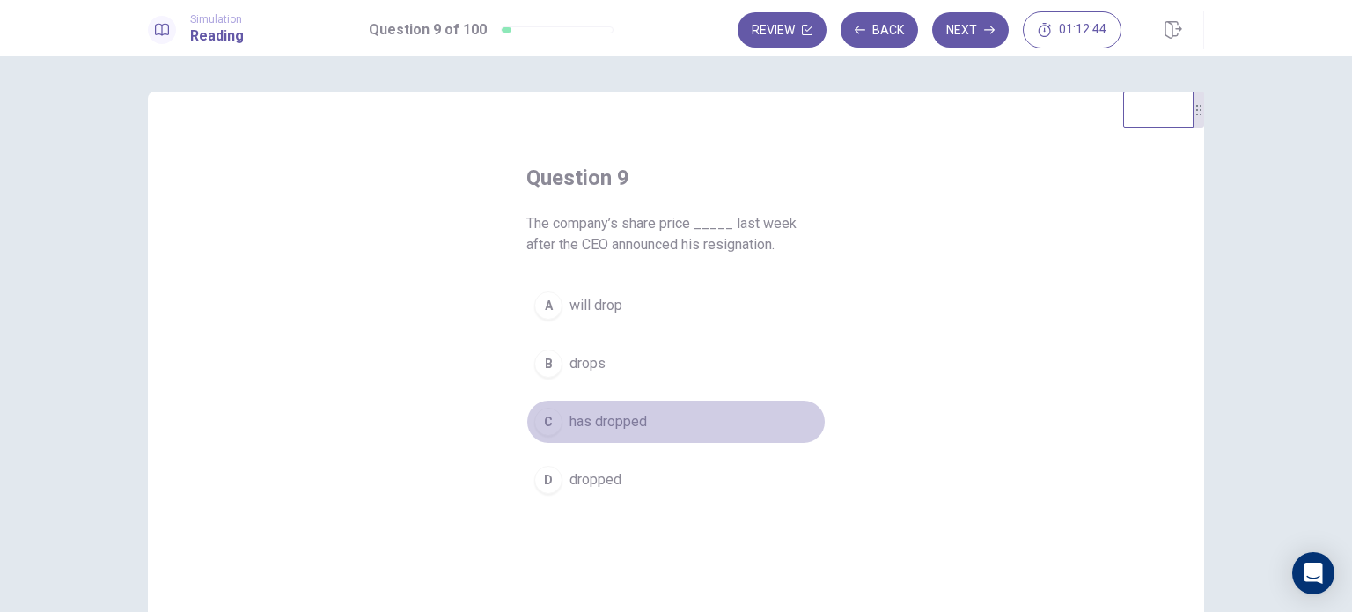
click at [619, 422] on span "has dropped" at bounding box center [607, 421] width 77 height 21
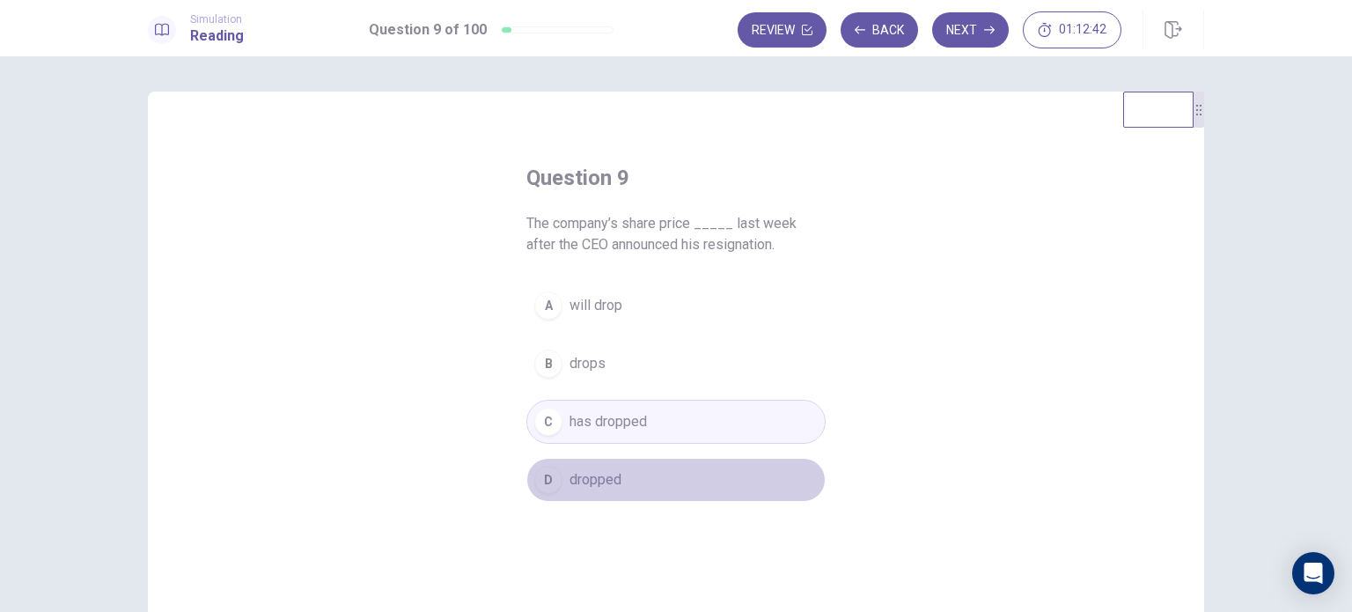
click at [605, 484] on span "dropped" at bounding box center [595, 479] width 52 height 21
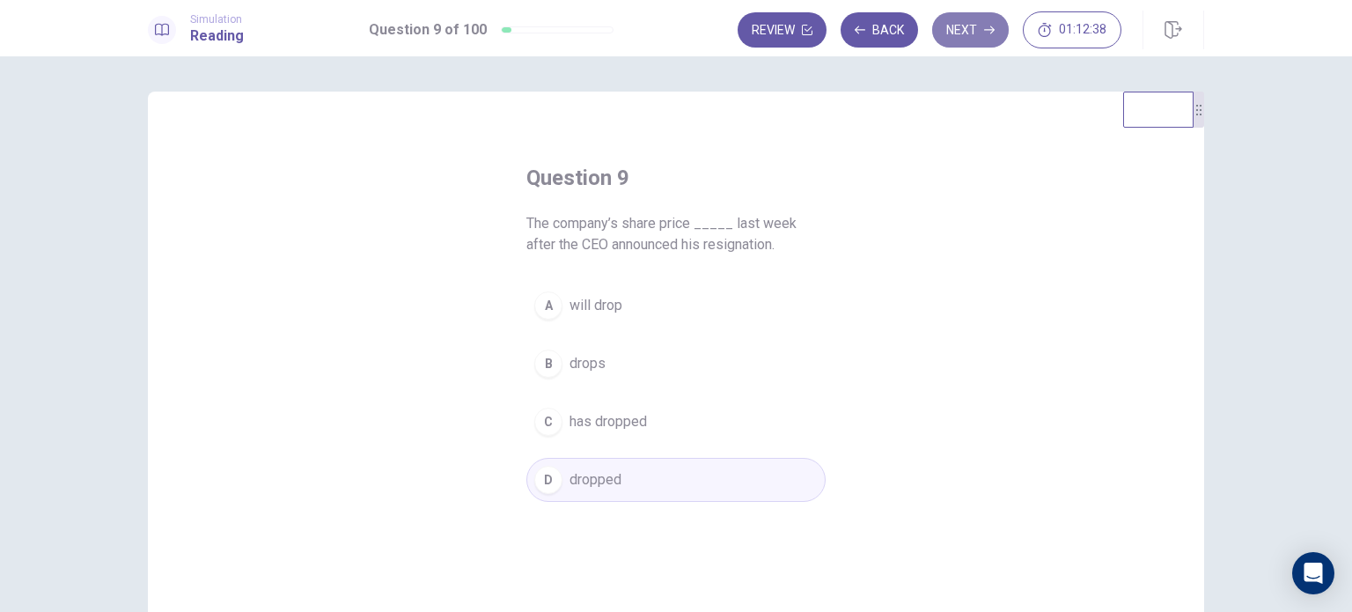
click at [974, 17] on button "Next" at bounding box center [970, 29] width 77 height 35
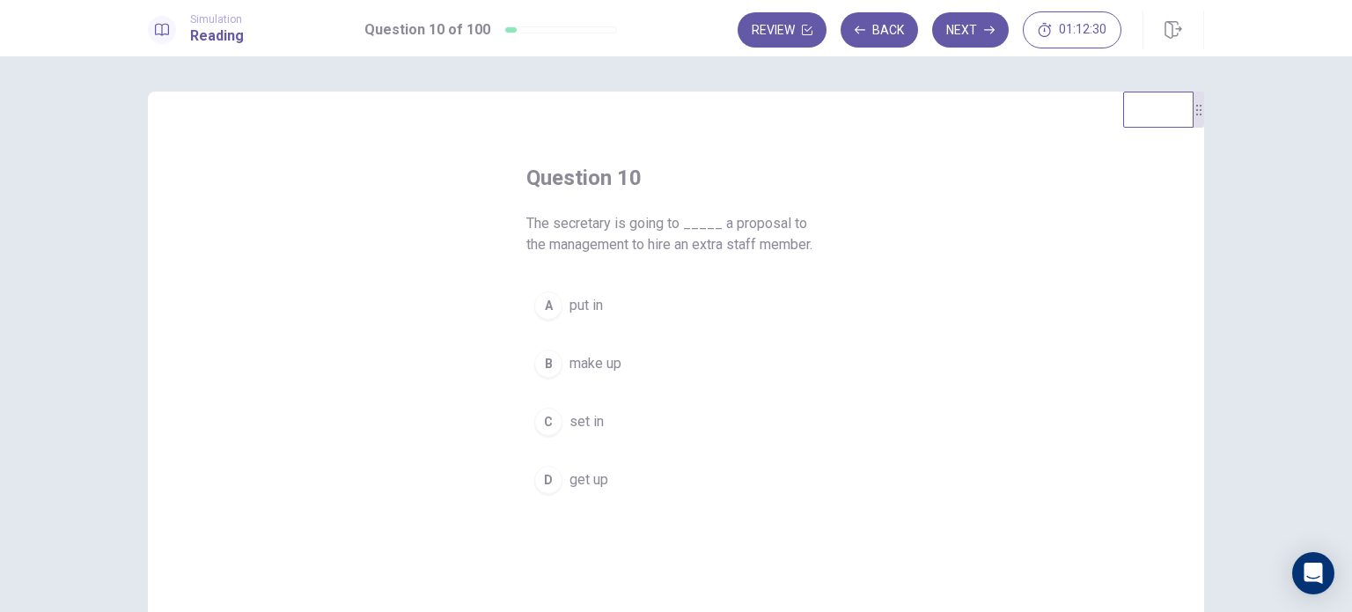
click at [560, 363] on button "B make up" at bounding box center [675, 363] width 299 height 44
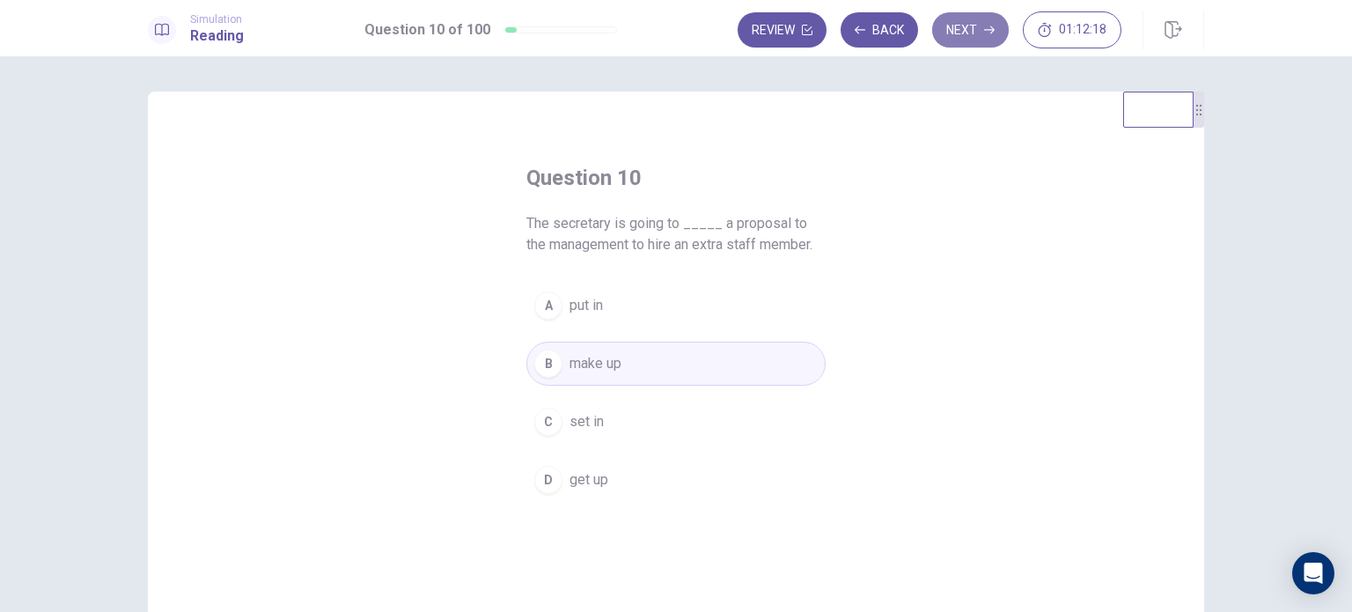
click at [966, 34] on button "Next" at bounding box center [970, 29] width 77 height 35
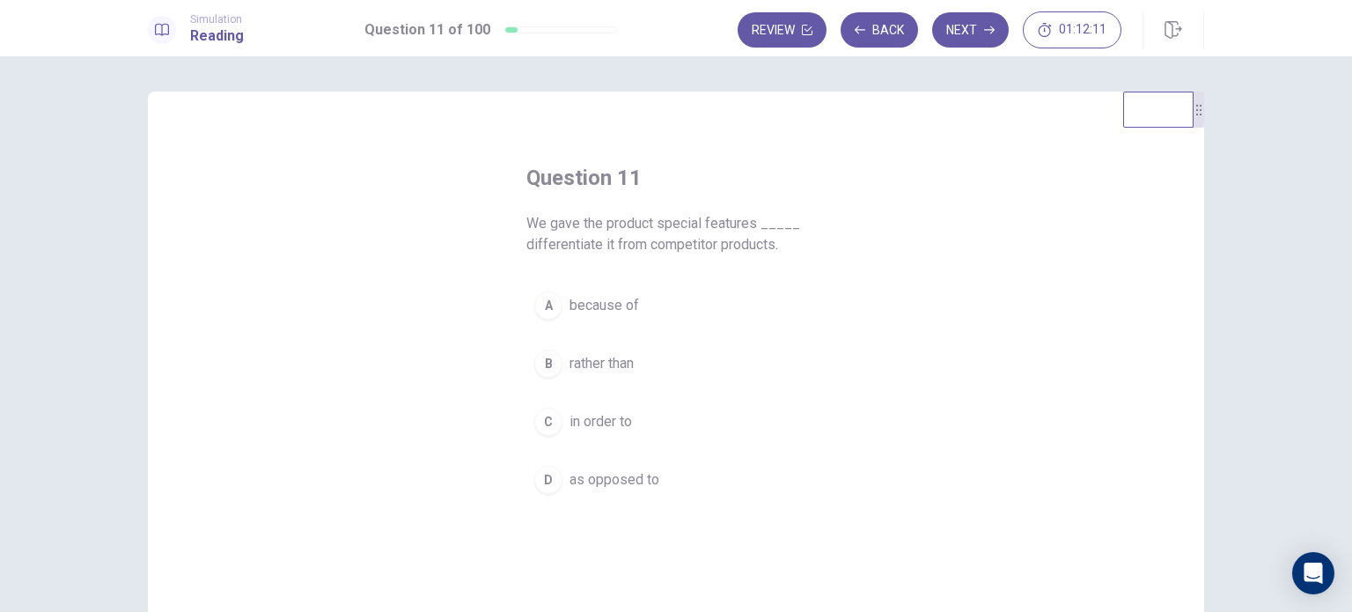
click at [549, 422] on div "C" at bounding box center [548, 421] width 28 height 28
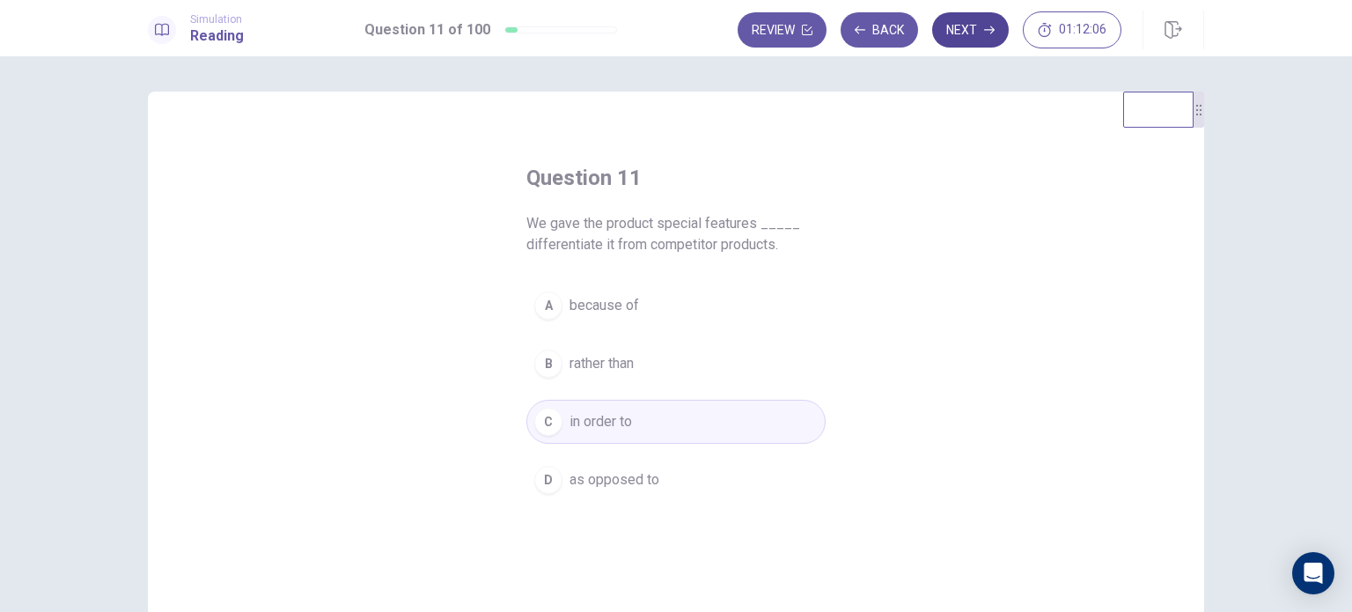
click at [990, 27] on icon "button" at bounding box center [989, 30] width 11 height 11
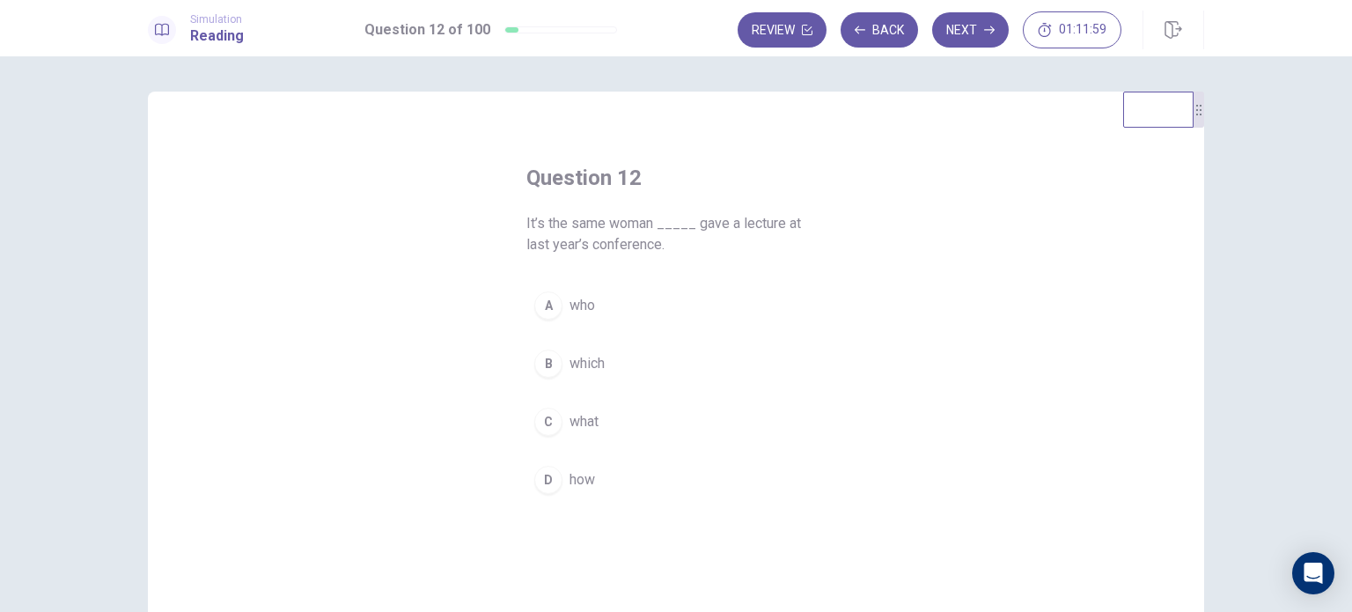
click at [552, 309] on div "A" at bounding box center [548, 305] width 28 height 28
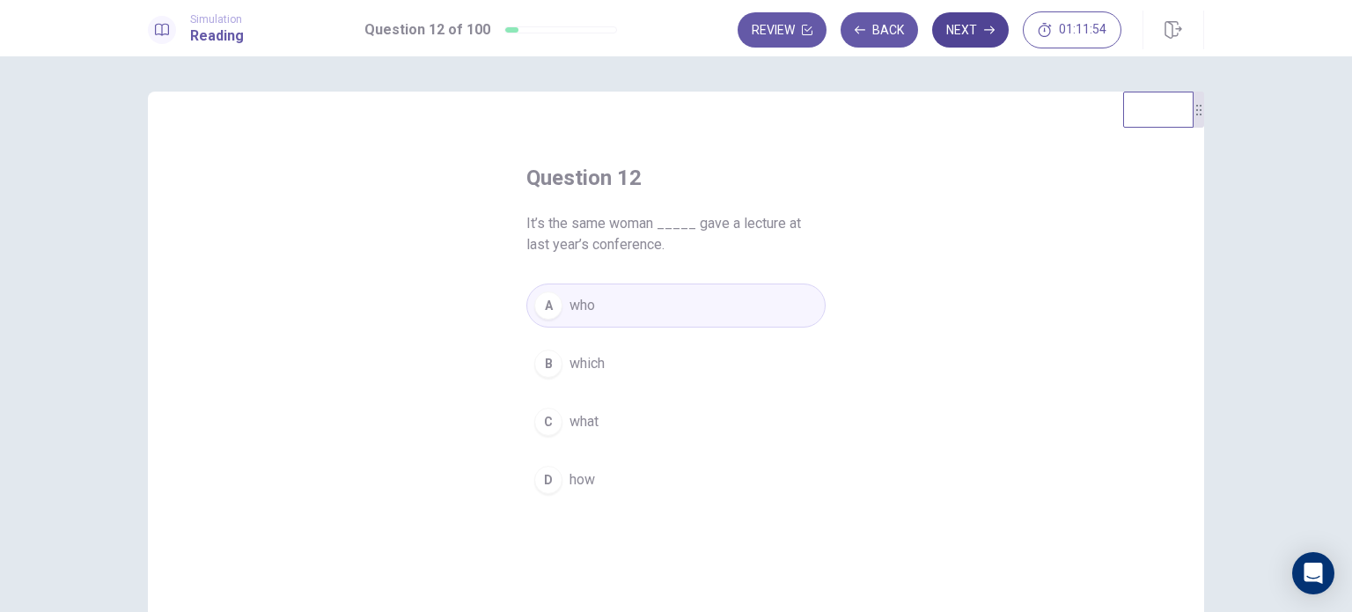
click at [989, 18] on button "Next" at bounding box center [970, 29] width 77 height 35
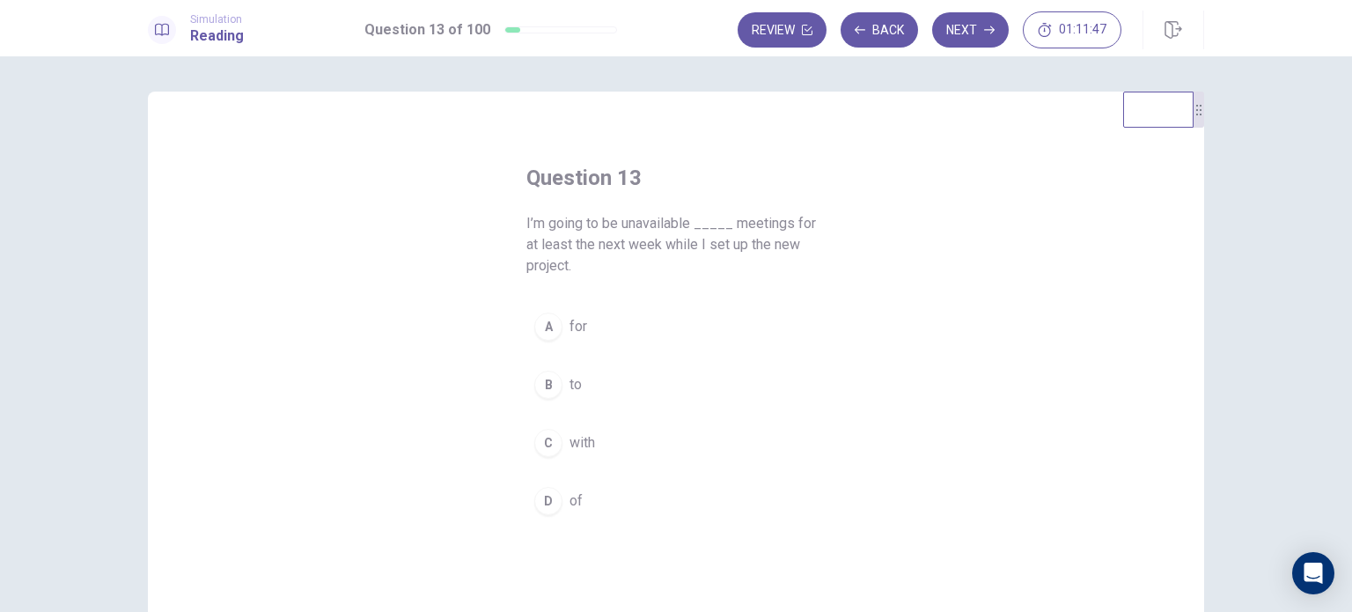
click at [547, 324] on div "A" at bounding box center [548, 326] width 28 height 28
click at [965, 34] on button "Next" at bounding box center [970, 29] width 77 height 35
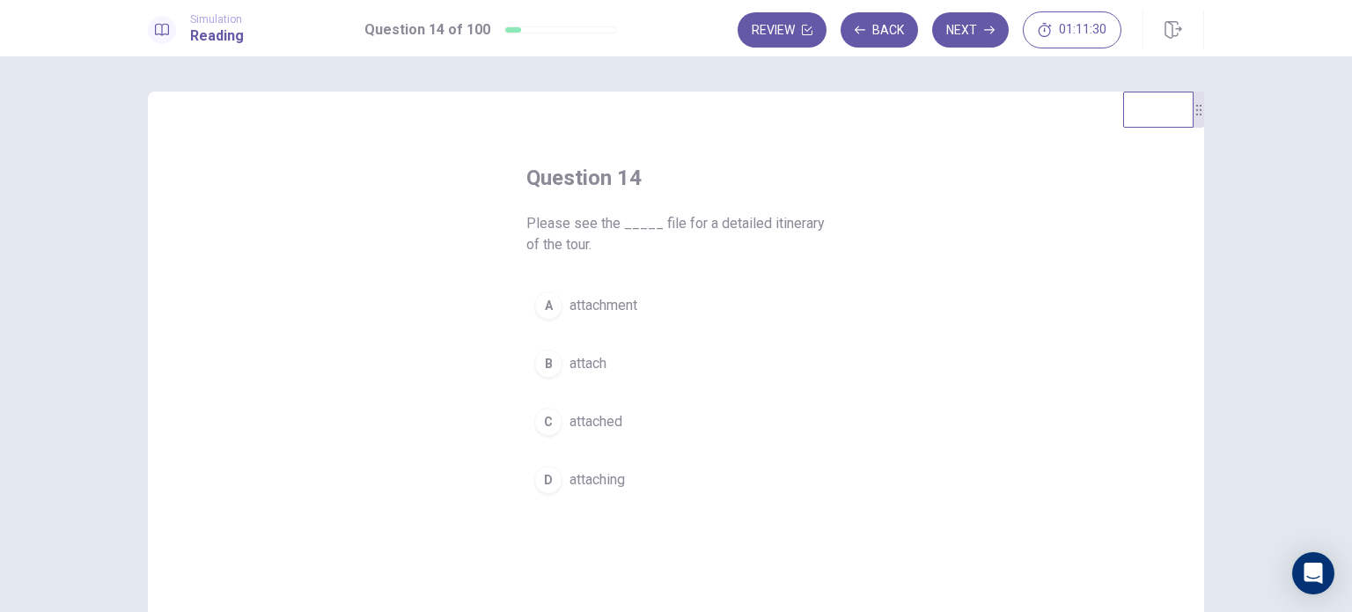
click at [605, 419] on span "attached" at bounding box center [595, 421] width 53 height 21
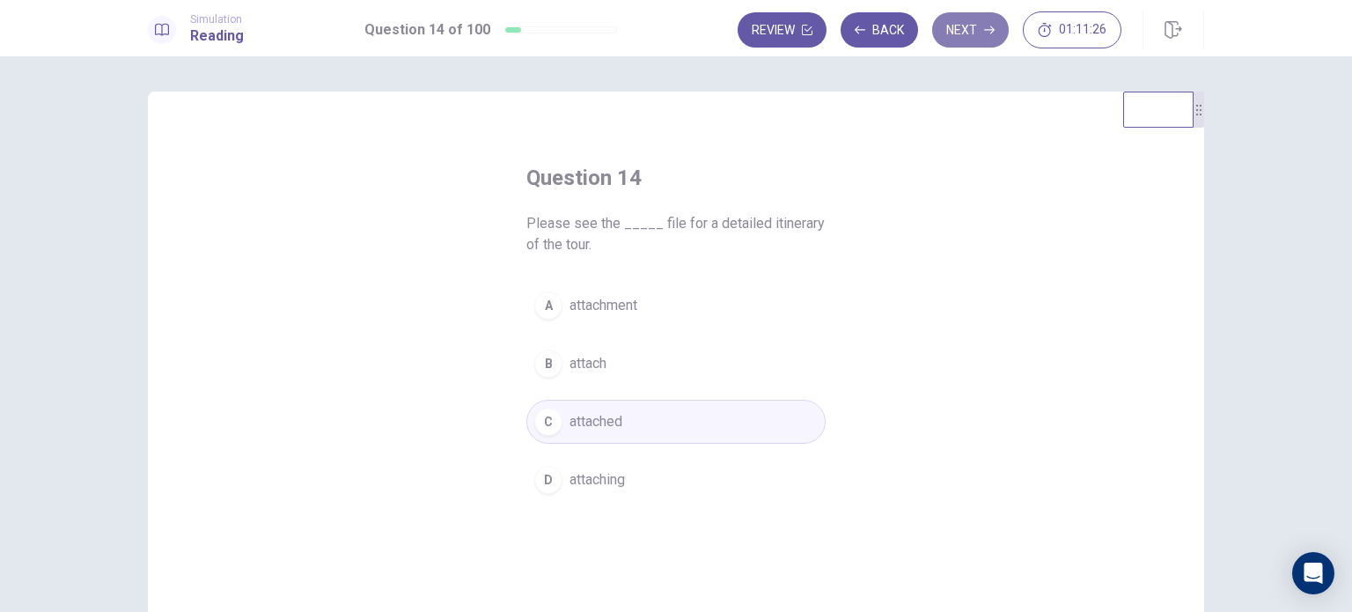
click at [968, 31] on button "Next" at bounding box center [970, 29] width 77 height 35
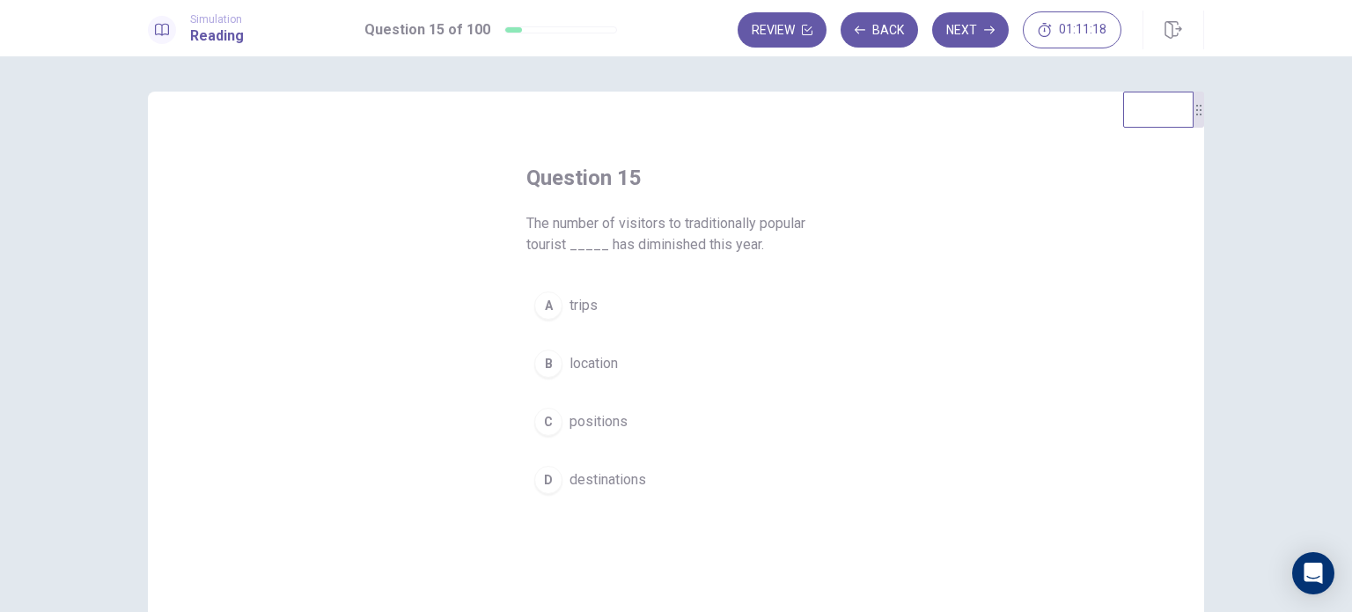
click at [583, 361] on span "location" at bounding box center [593, 363] width 48 height 21
click at [655, 473] on button "D destinations" at bounding box center [675, 480] width 299 height 44
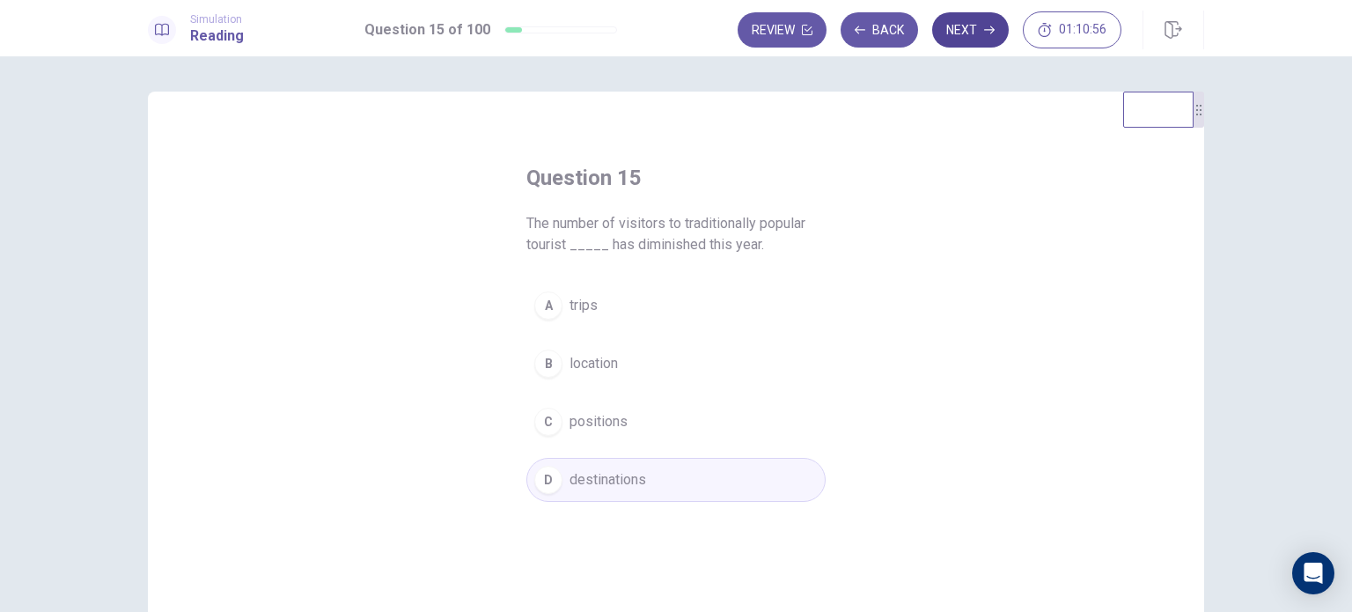
click at [961, 40] on button "Next" at bounding box center [970, 29] width 77 height 35
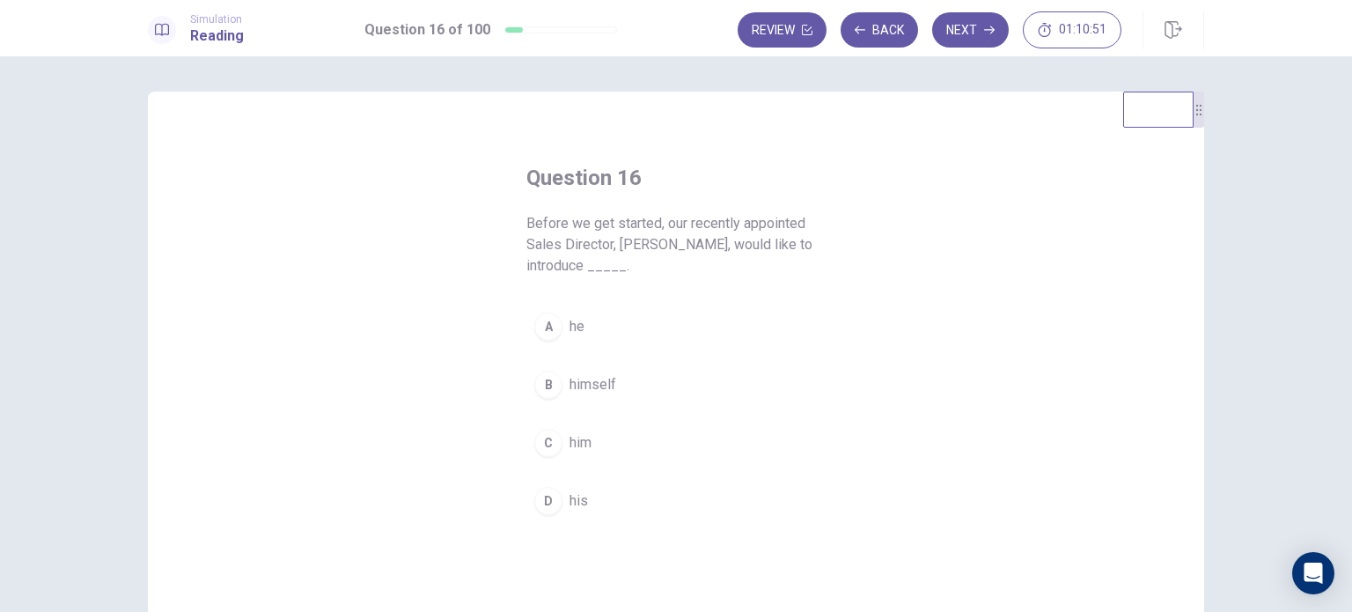
click at [558, 393] on button "B himself" at bounding box center [675, 385] width 299 height 44
click at [968, 30] on button "Next" at bounding box center [970, 29] width 77 height 35
click at [551, 366] on div "B" at bounding box center [548, 363] width 28 height 28
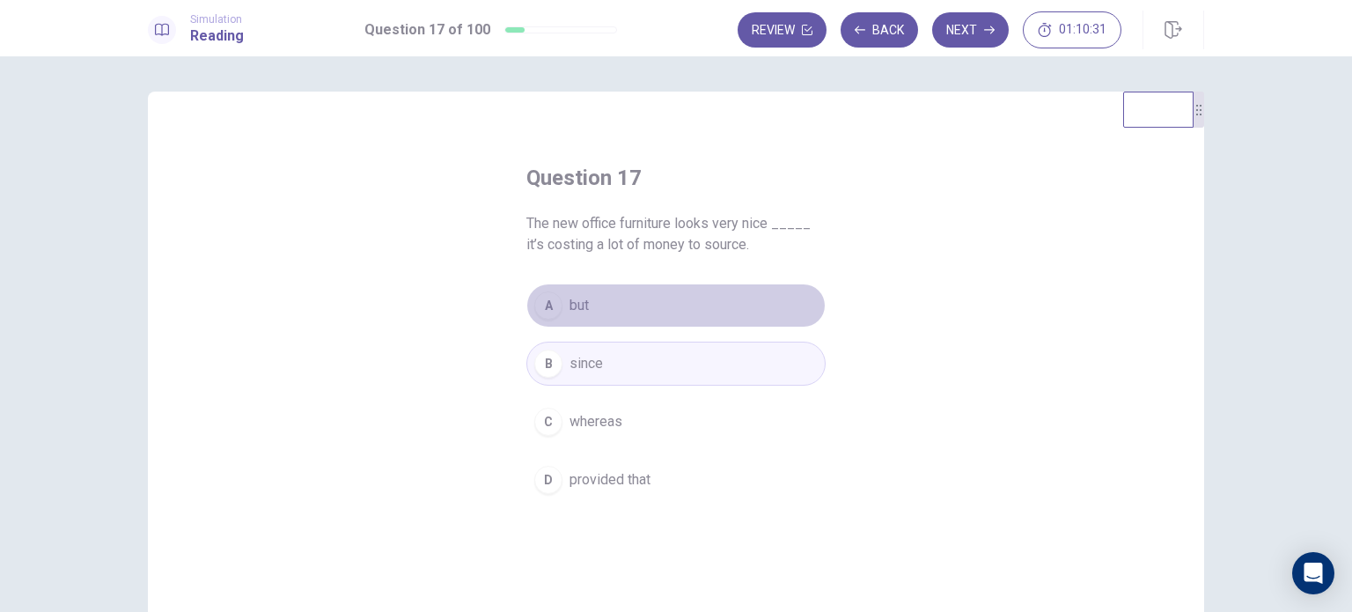
click at [541, 305] on div "A" at bounding box center [548, 305] width 28 height 28
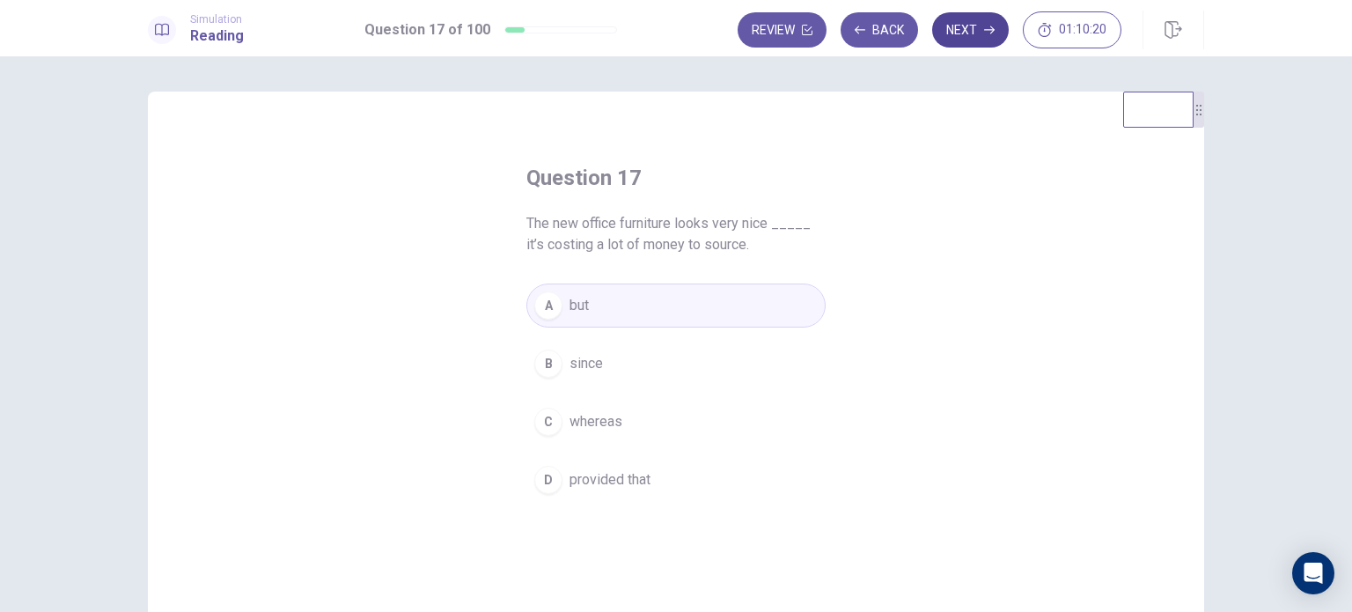
click at [959, 34] on button "Next" at bounding box center [970, 29] width 77 height 35
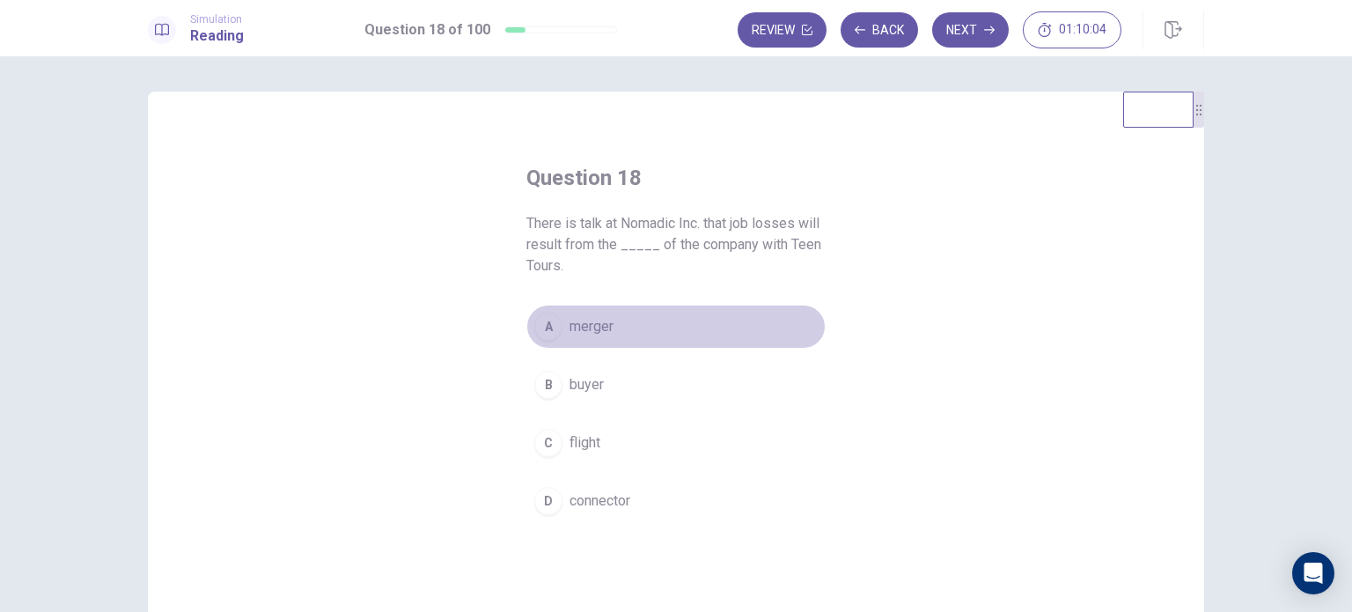
click at [650, 323] on button "A merger" at bounding box center [675, 327] width 299 height 44
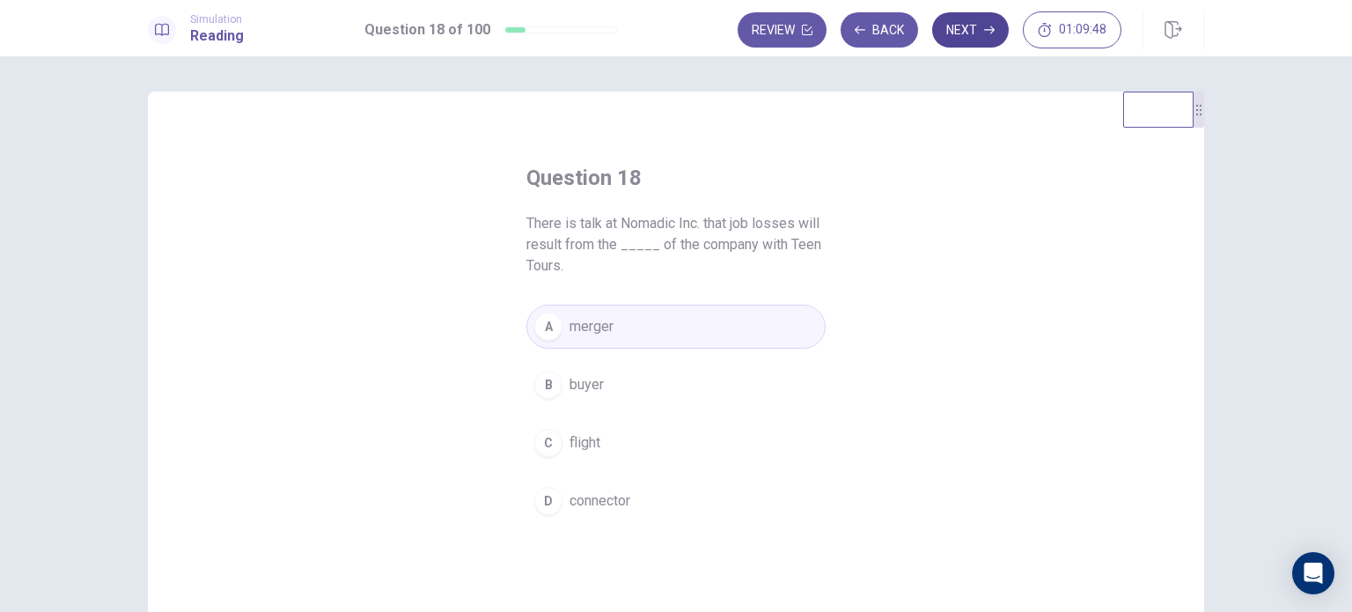
click at [965, 38] on button "Next" at bounding box center [970, 29] width 77 height 35
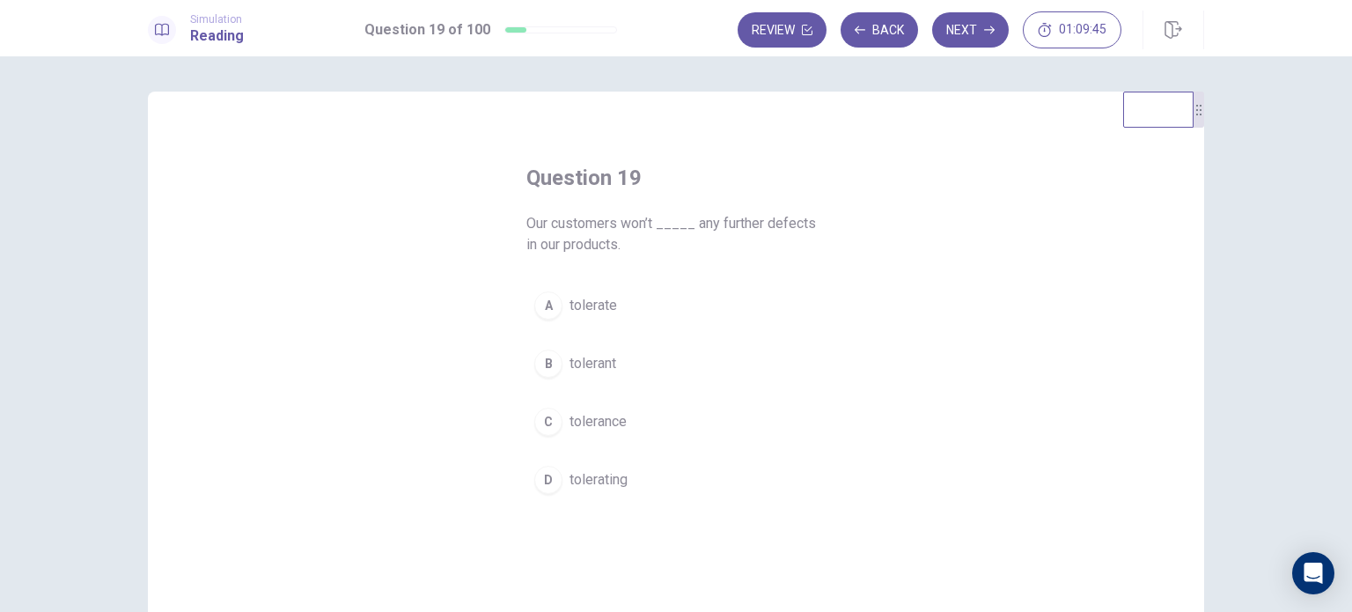
click at [556, 297] on button "A tolerate" at bounding box center [675, 305] width 299 height 44
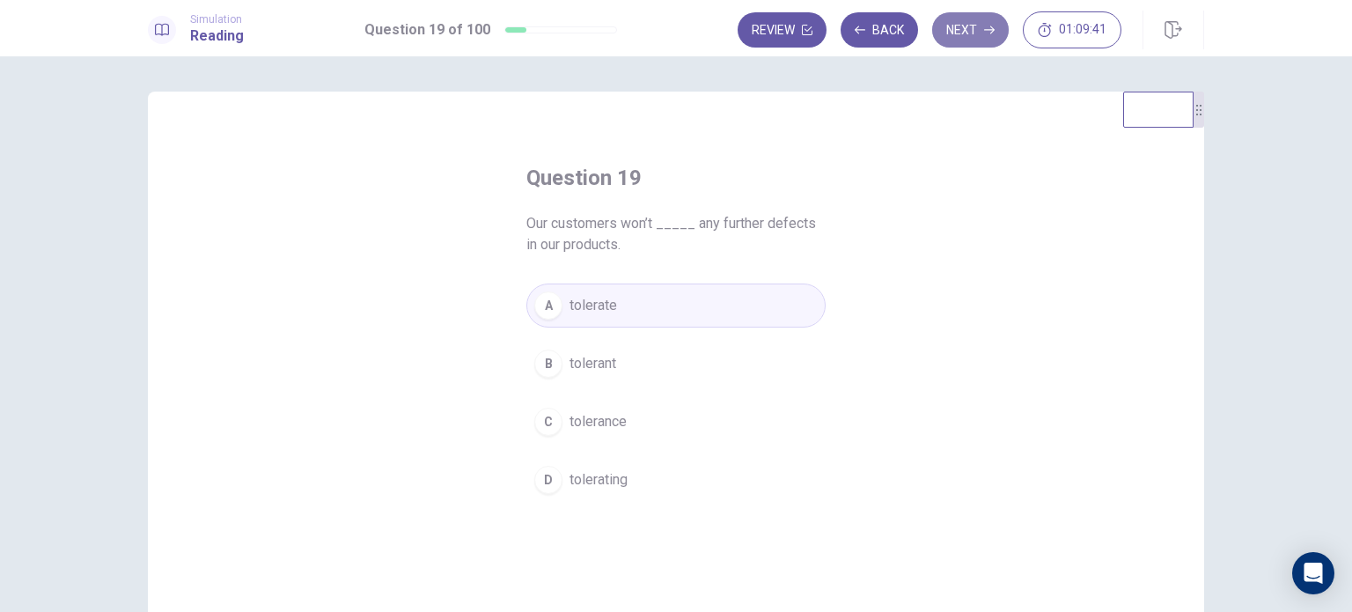
click at [963, 38] on button "Next" at bounding box center [970, 29] width 77 height 35
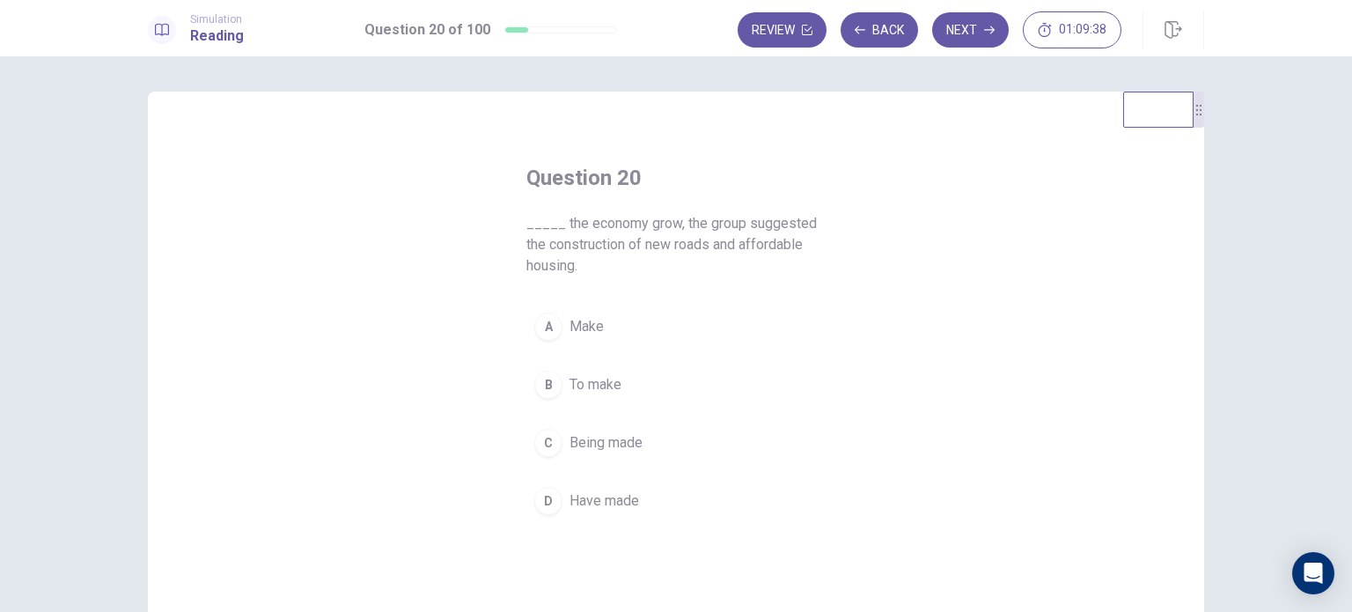
click at [622, 378] on button "B To make" at bounding box center [675, 385] width 299 height 44
click at [984, 33] on icon "button" at bounding box center [989, 30] width 11 height 11
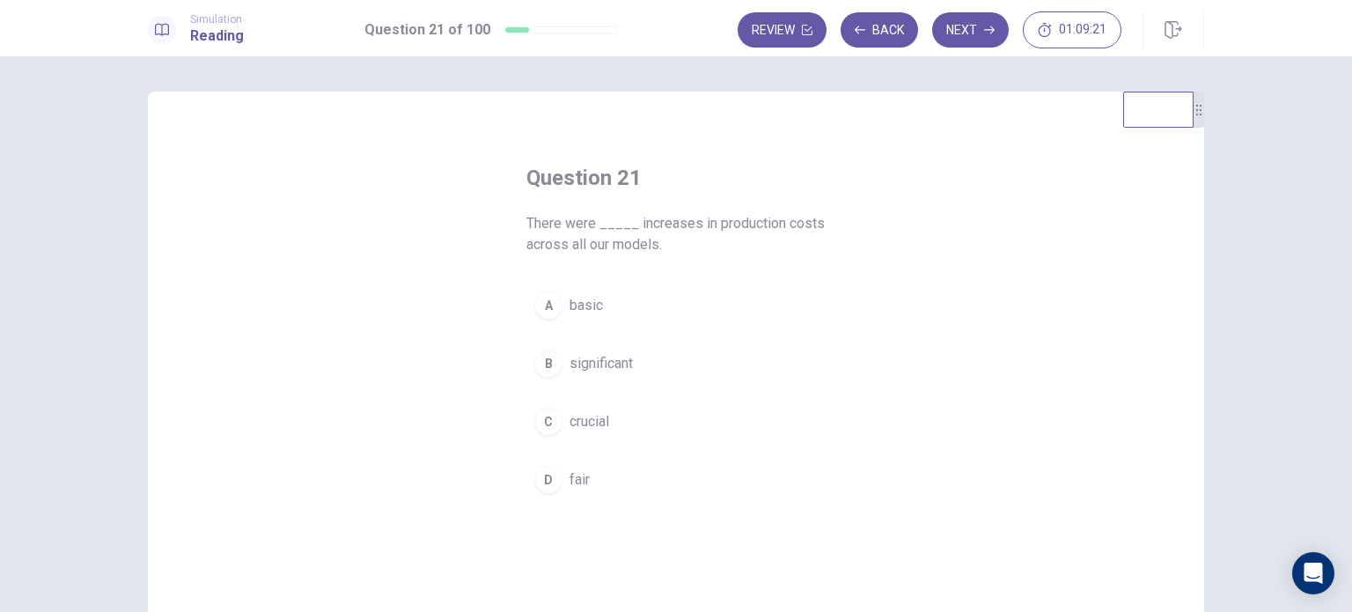
click at [590, 371] on span "significant" at bounding box center [600, 363] width 63 height 21
click at [980, 29] on button "Next" at bounding box center [970, 29] width 77 height 35
click at [588, 481] on span "managerial" at bounding box center [602, 479] width 67 height 21
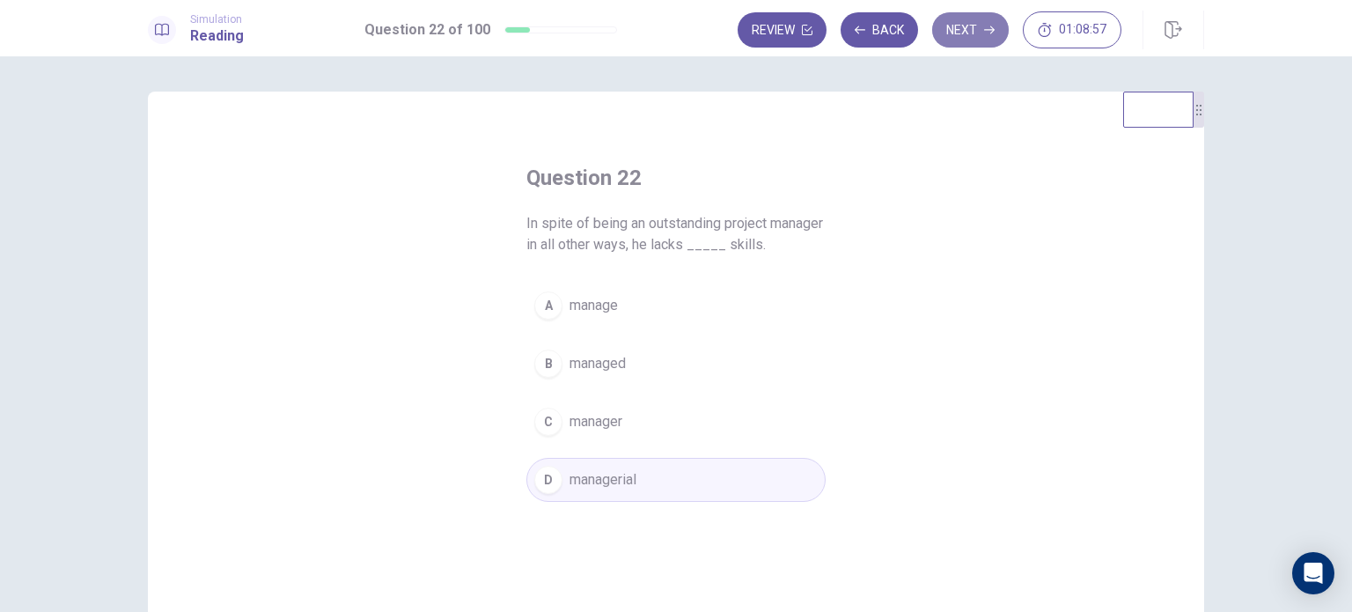
click at [958, 40] on button "Next" at bounding box center [970, 29] width 77 height 35
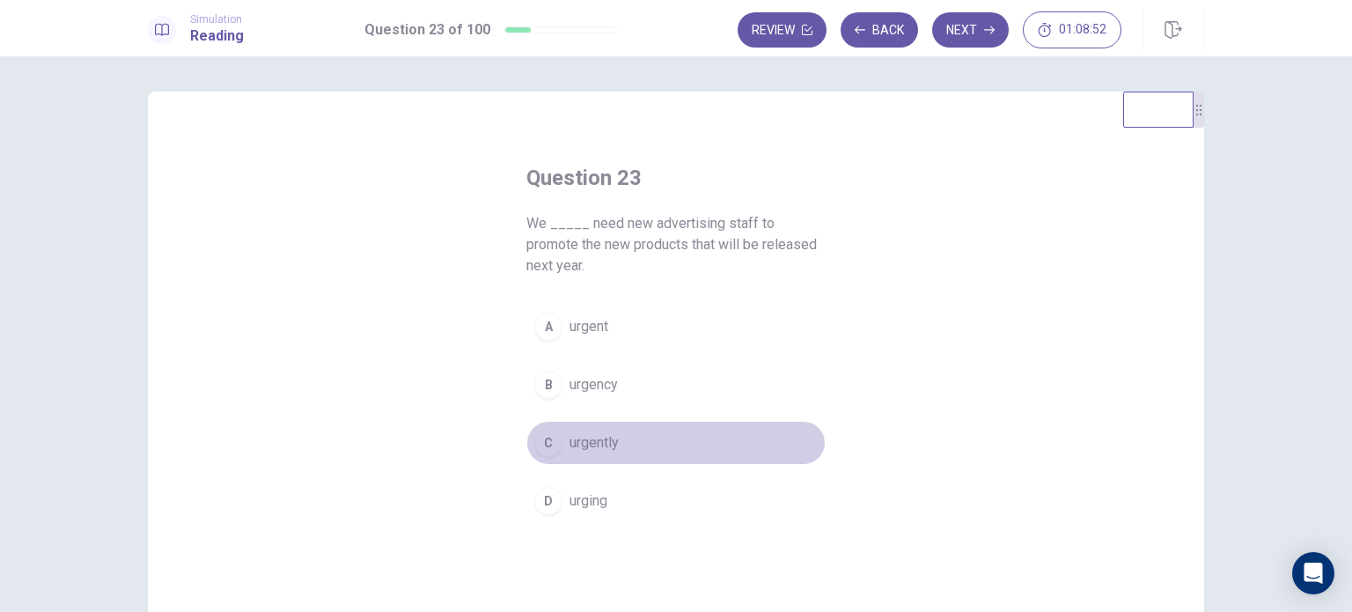
click at [581, 425] on button "C urgently" at bounding box center [675, 443] width 299 height 44
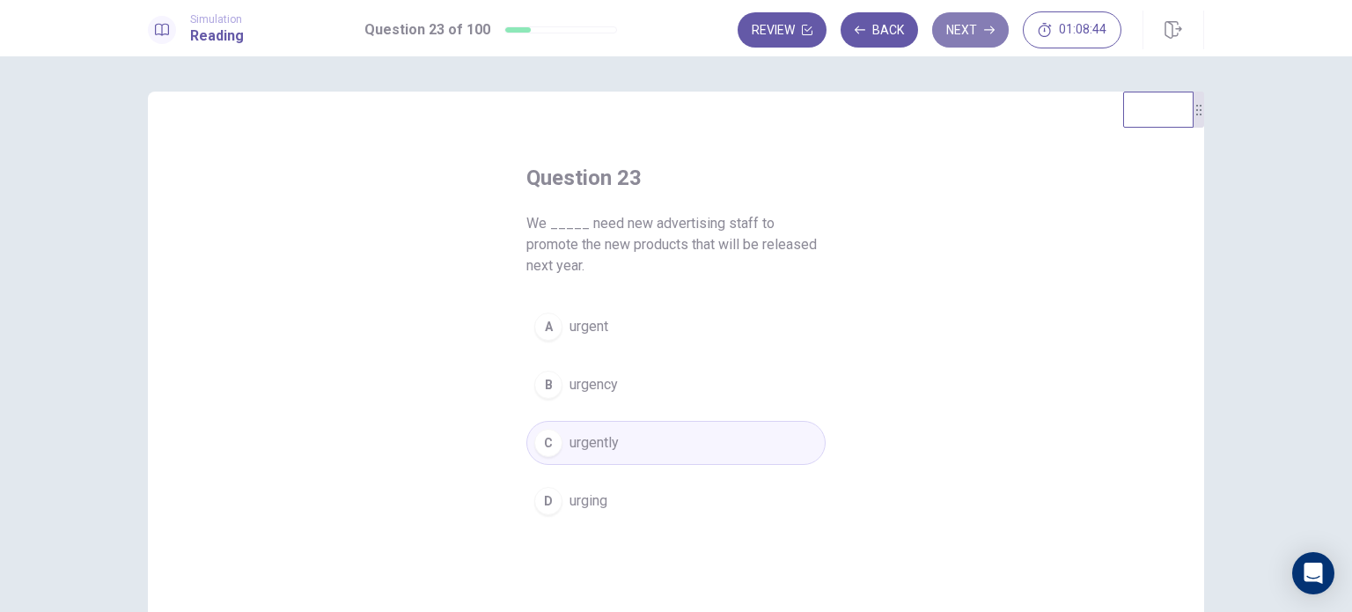
click at [965, 27] on button "Next" at bounding box center [970, 29] width 77 height 35
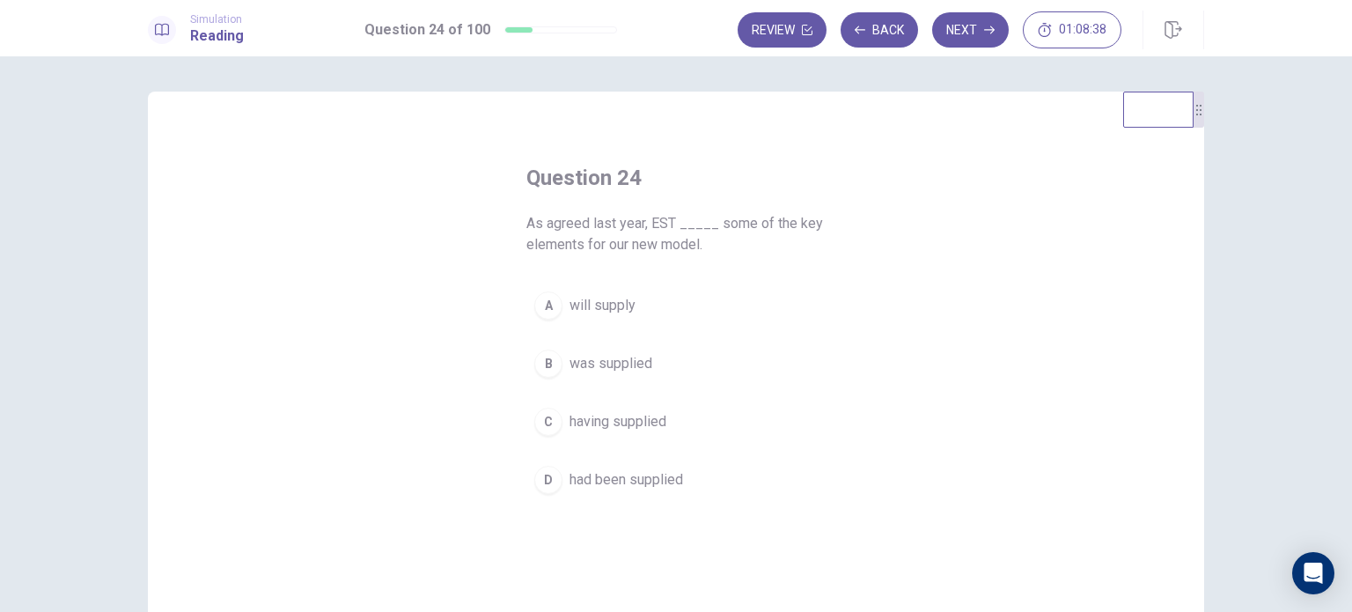
click at [680, 309] on button "A will supply" at bounding box center [675, 305] width 299 height 44
click at [674, 461] on button "D had been supplied" at bounding box center [675, 480] width 299 height 44
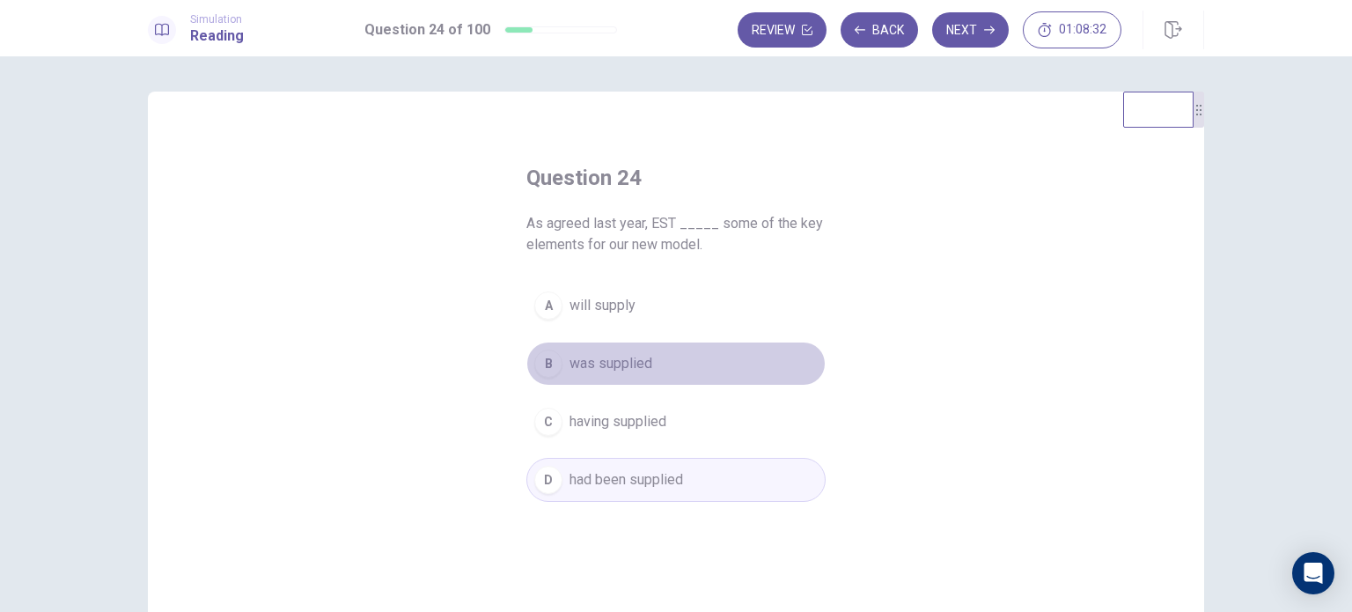
click at [694, 352] on button "B was supplied" at bounding box center [675, 363] width 299 height 44
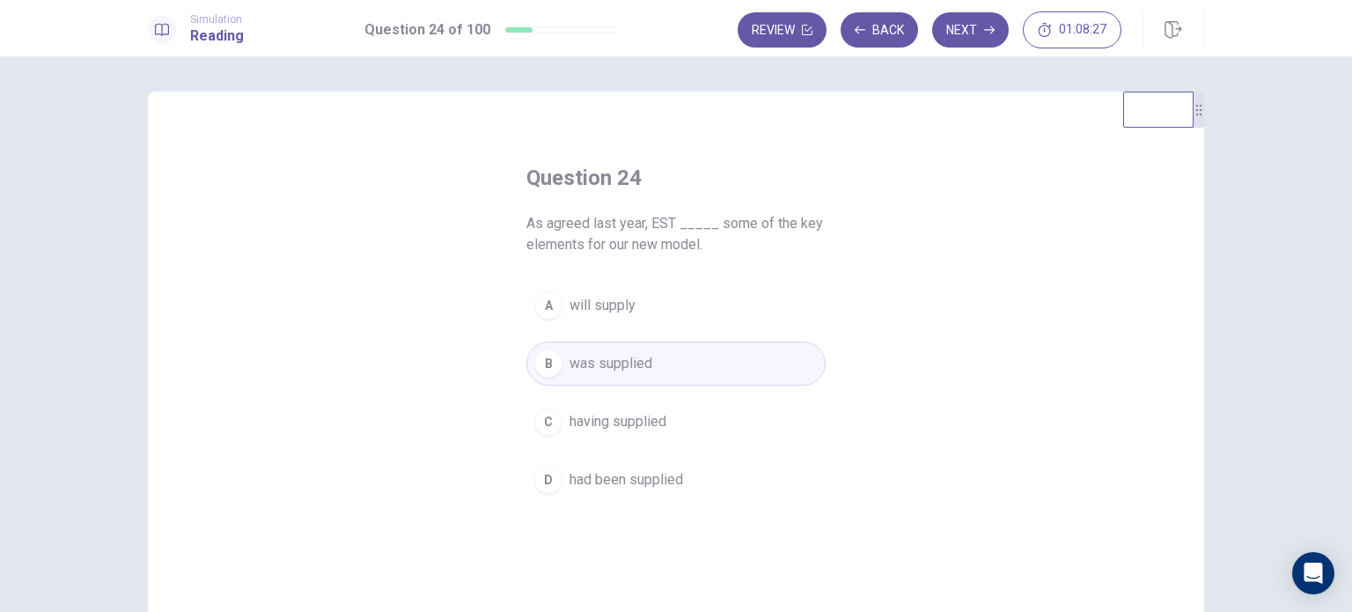
click at [702, 312] on button "A will supply" at bounding box center [675, 305] width 299 height 44
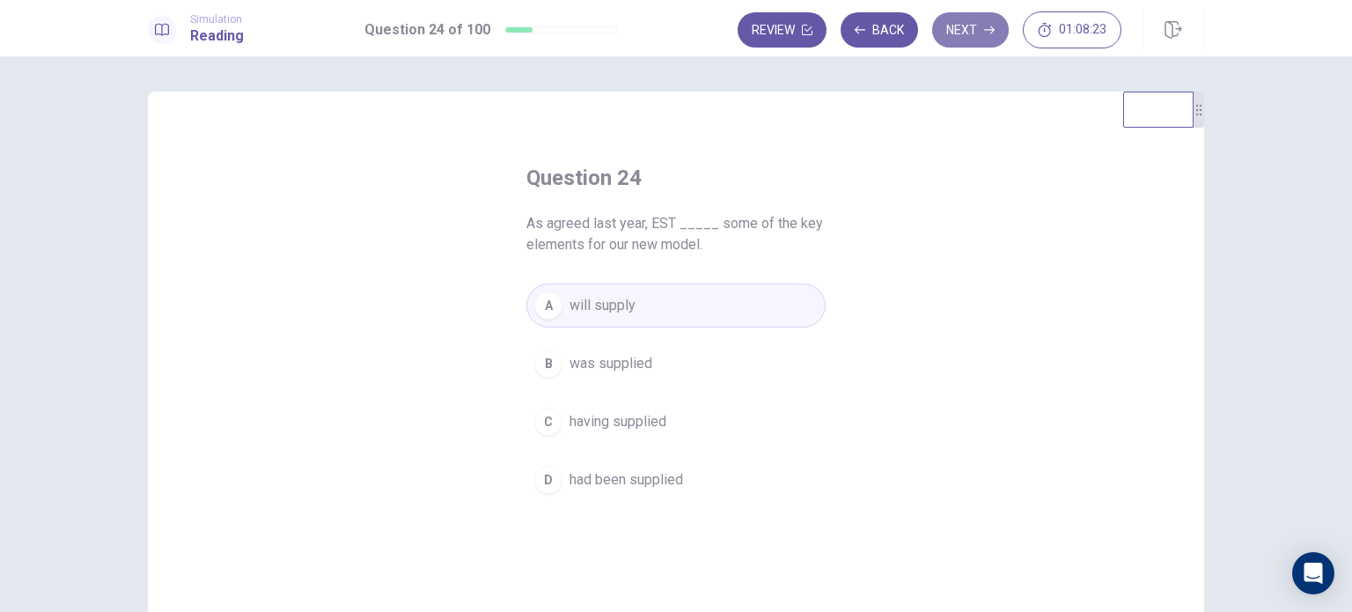
click at [967, 37] on button "Next" at bounding box center [970, 29] width 77 height 35
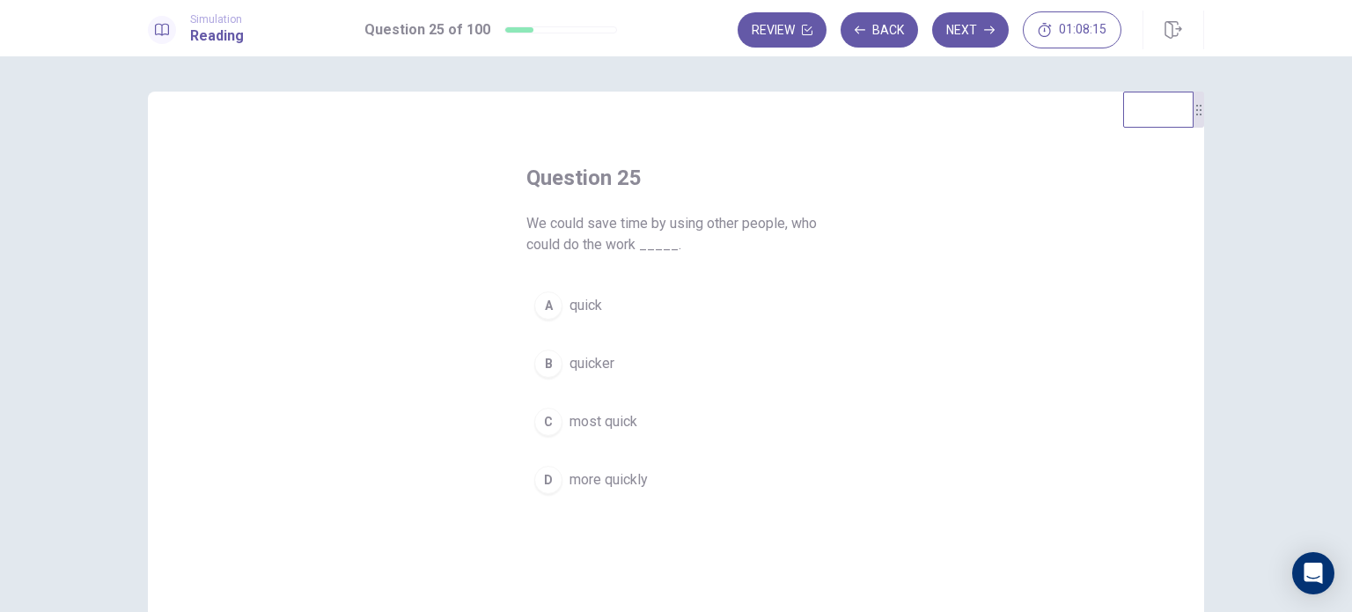
click at [560, 487] on button "D more quickly" at bounding box center [675, 480] width 299 height 44
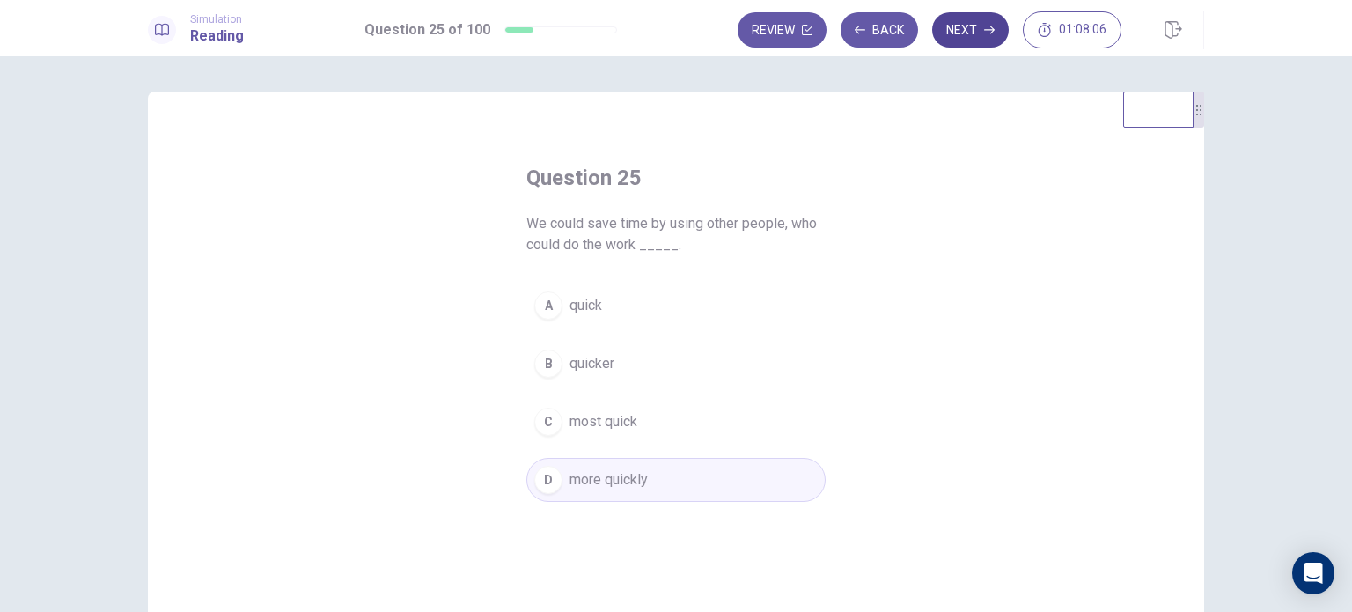
click at [971, 23] on button "Next" at bounding box center [970, 29] width 77 height 35
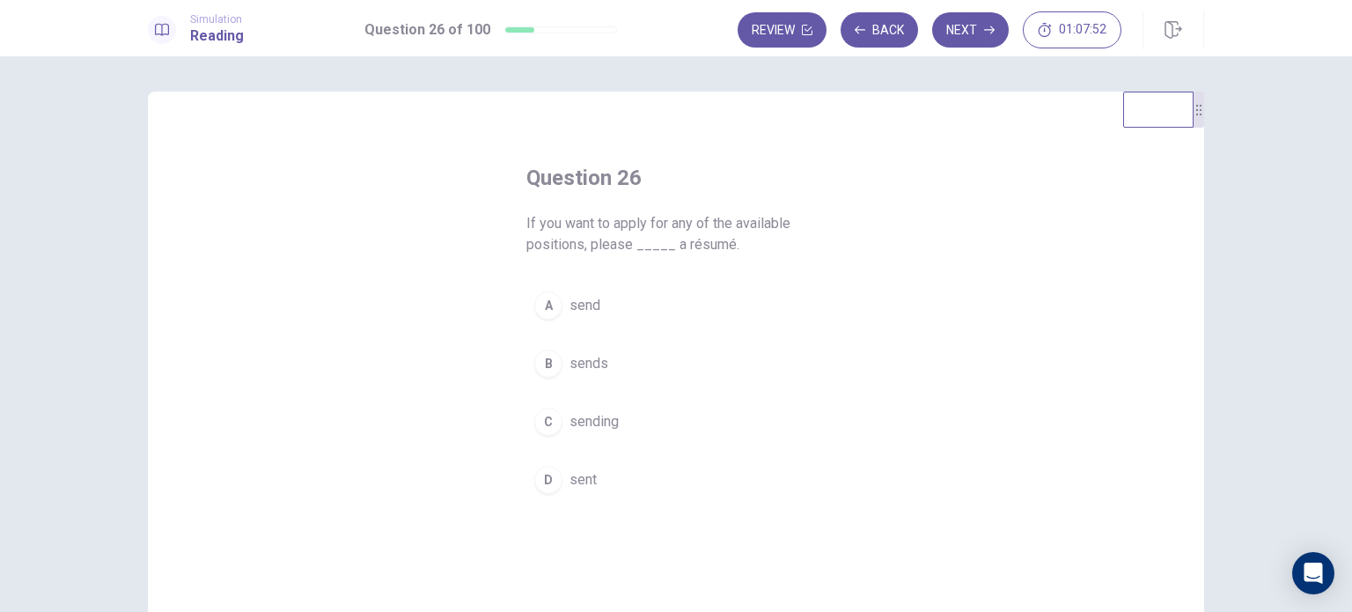
click at [558, 299] on button "A send" at bounding box center [675, 305] width 299 height 44
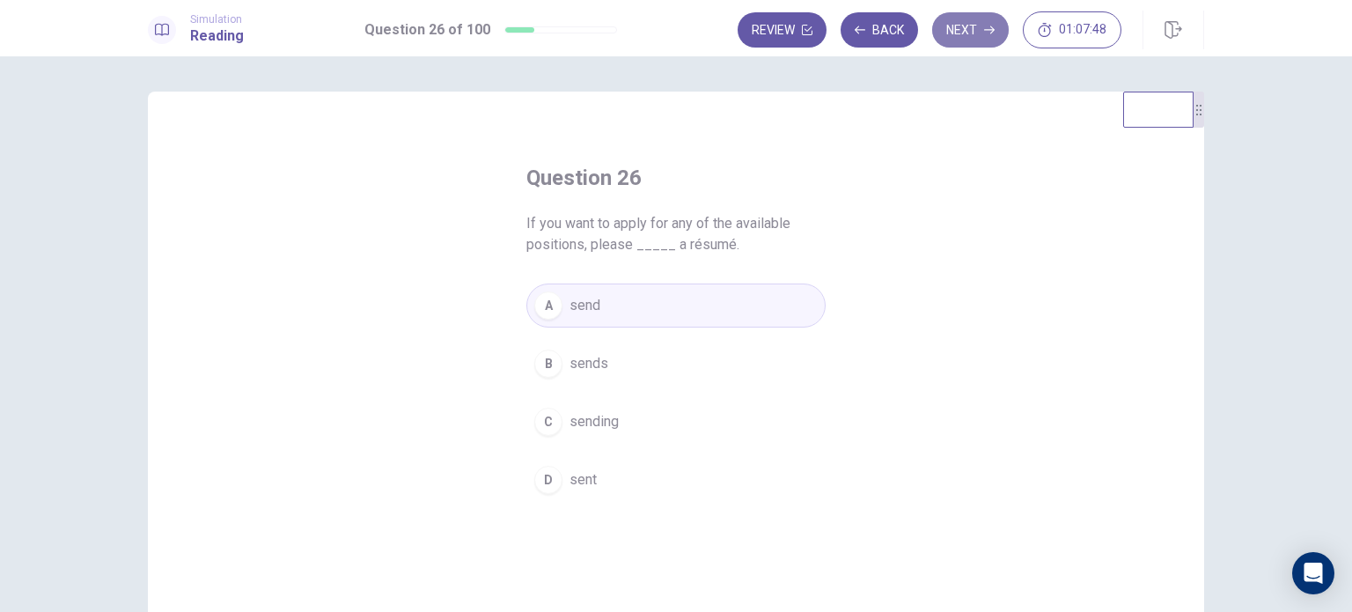
click at [975, 41] on button "Next" at bounding box center [970, 29] width 77 height 35
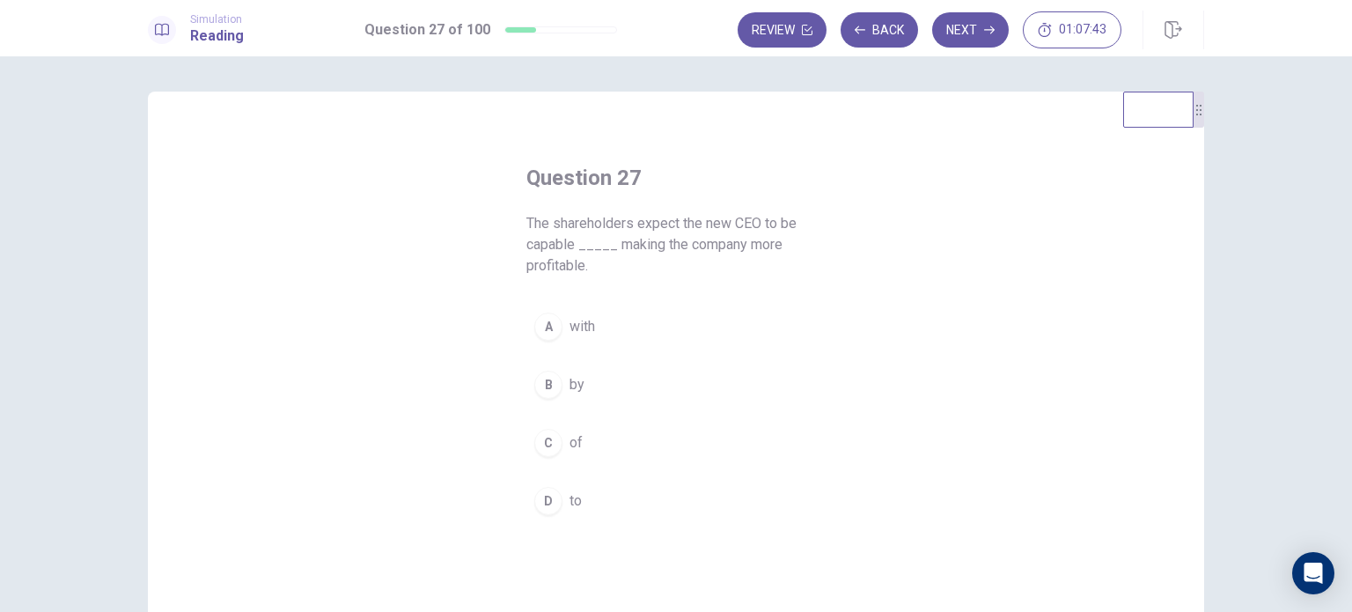
click at [549, 439] on div "C" at bounding box center [548, 443] width 28 height 28
click at [979, 40] on button "Next" at bounding box center [970, 29] width 77 height 35
click at [598, 358] on span "advice" at bounding box center [589, 363] width 40 height 21
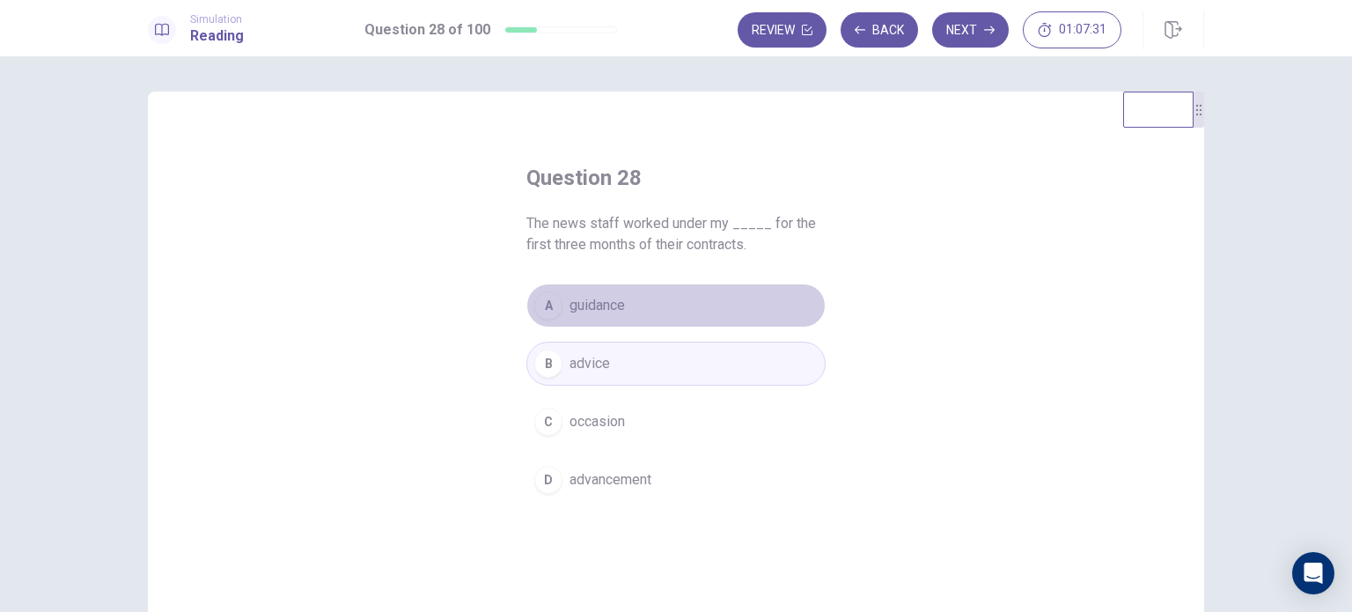
click at [643, 312] on button "A guidance" at bounding box center [675, 305] width 299 height 44
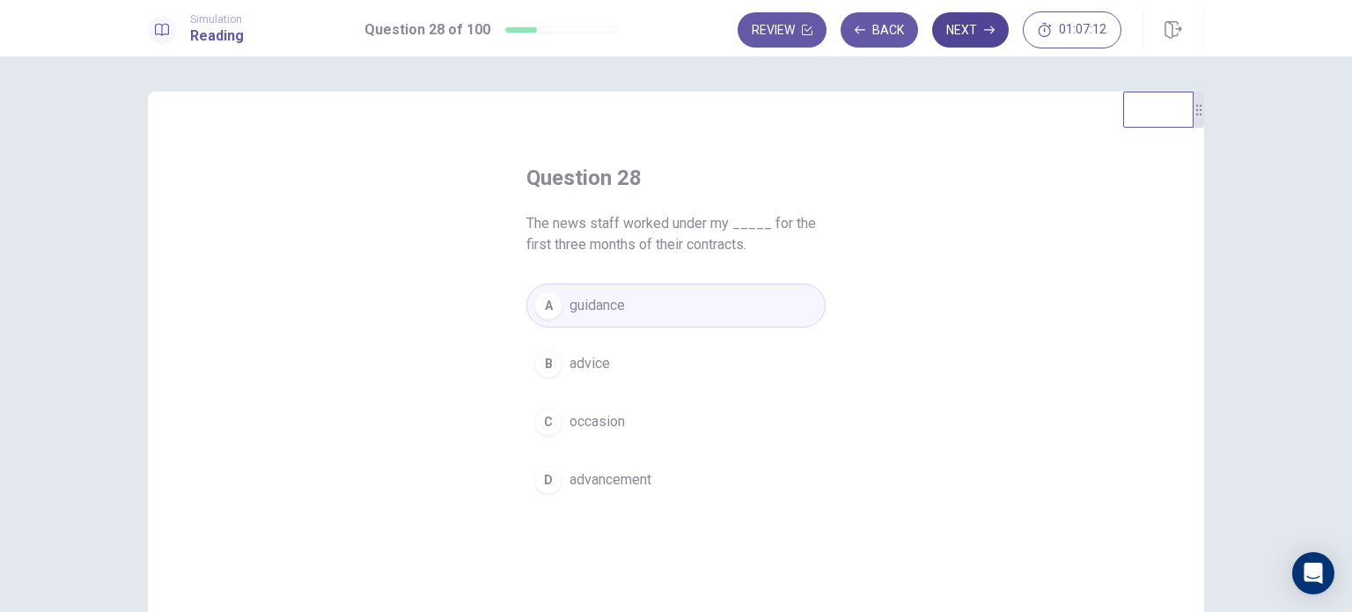
click at [982, 27] on button "Next" at bounding box center [970, 29] width 77 height 35
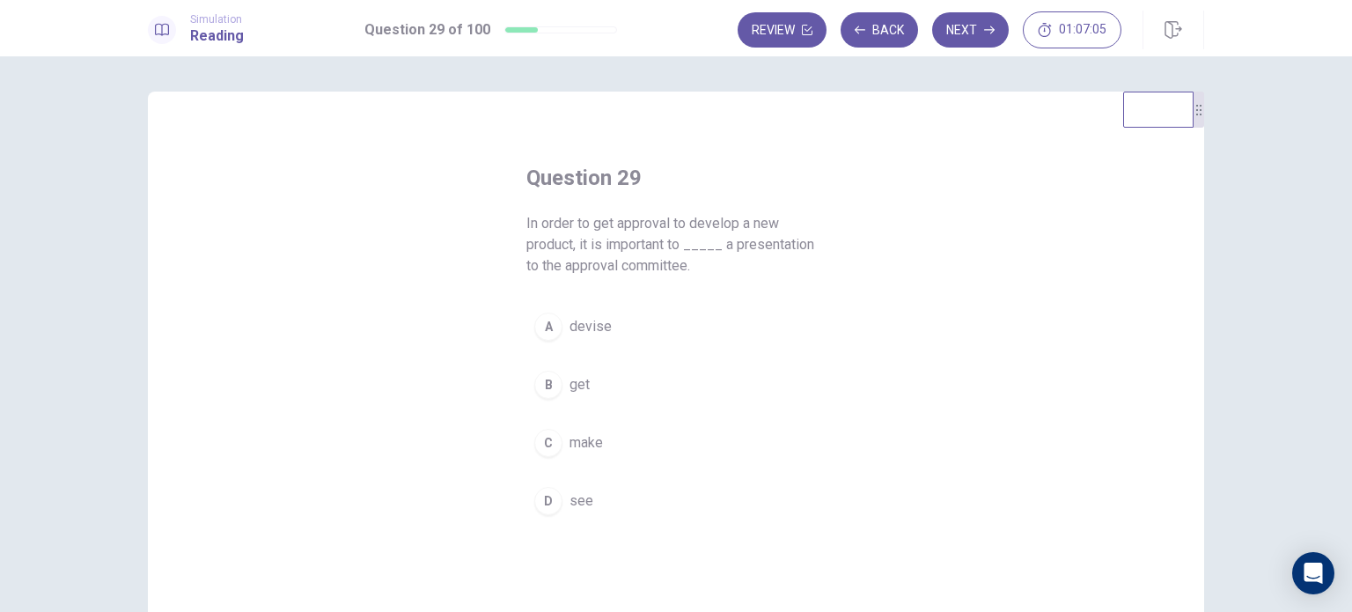
click at [581, 440] on span "make" at bounding box center [585, 442] width 33 height 21
click at [975, 38] on button "Next" at bounding box center [970, 29] width 77 height 35
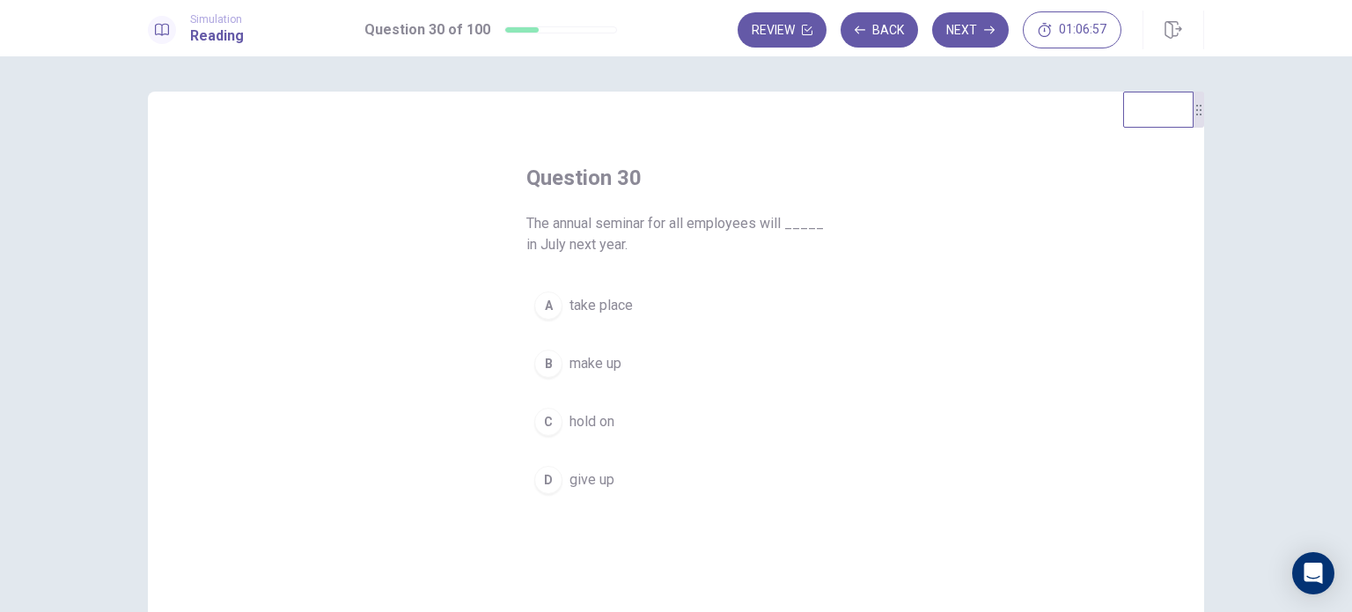
click at [591, 296] on span "take place" at bounding box center [600, 305] width 63 height 21
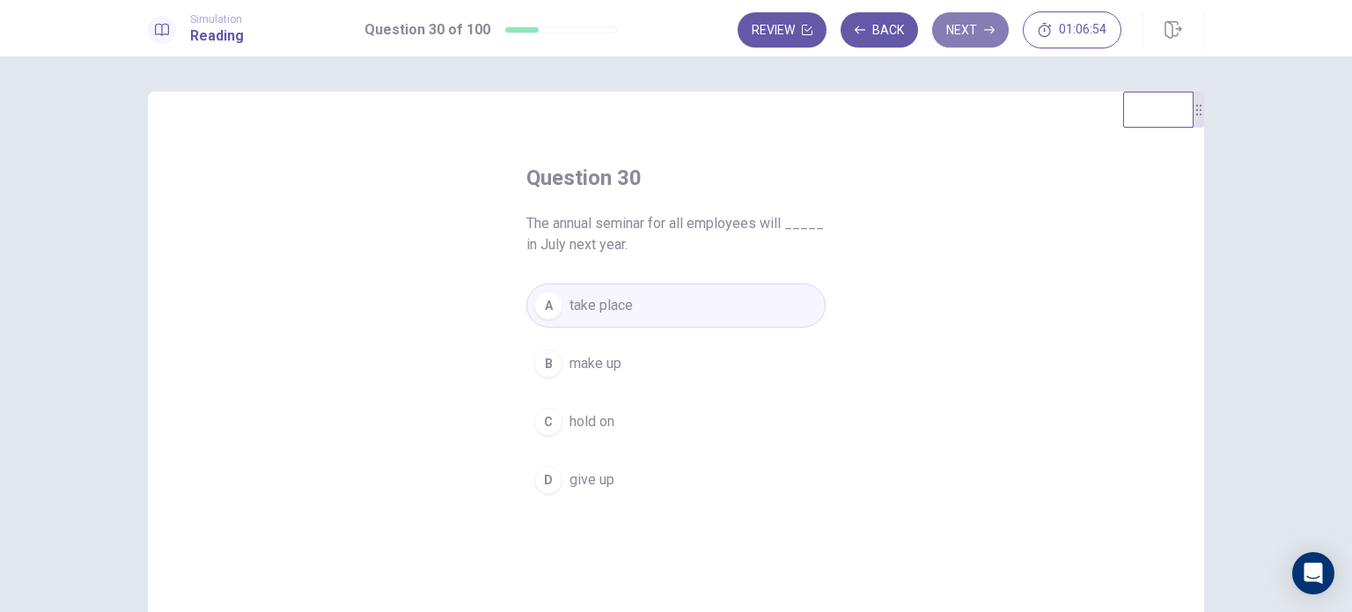
click at [972, 25] on button "Next" at bounding box center [970, 29] width 77 height 35
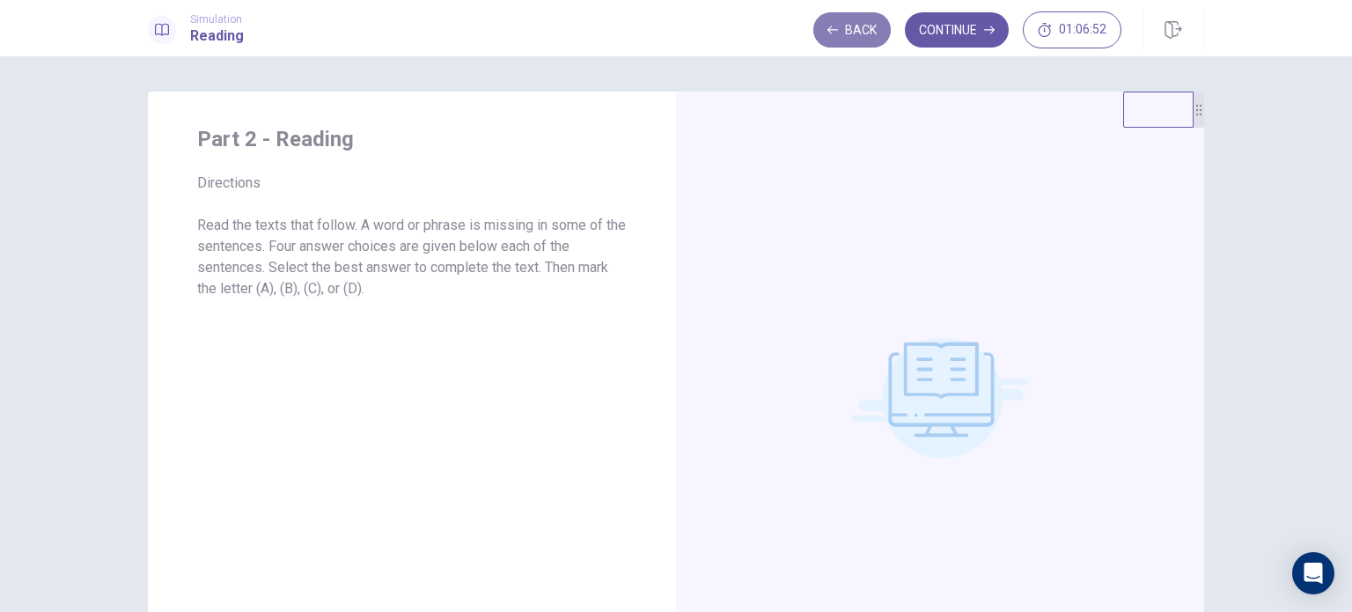
click at [852, 34] on button "Back" at bounding box center [851, 29] width 77 height 35
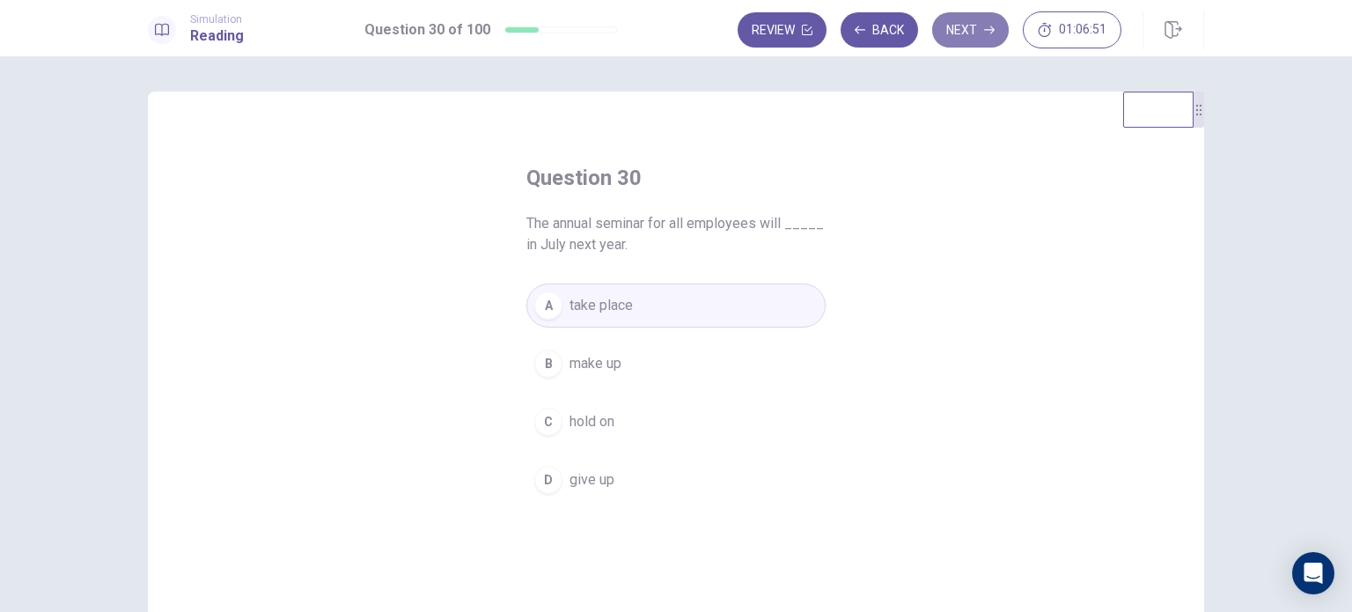
click at [949, 36] on button "Next" at bounding box center [970, 29] width 77 height 35
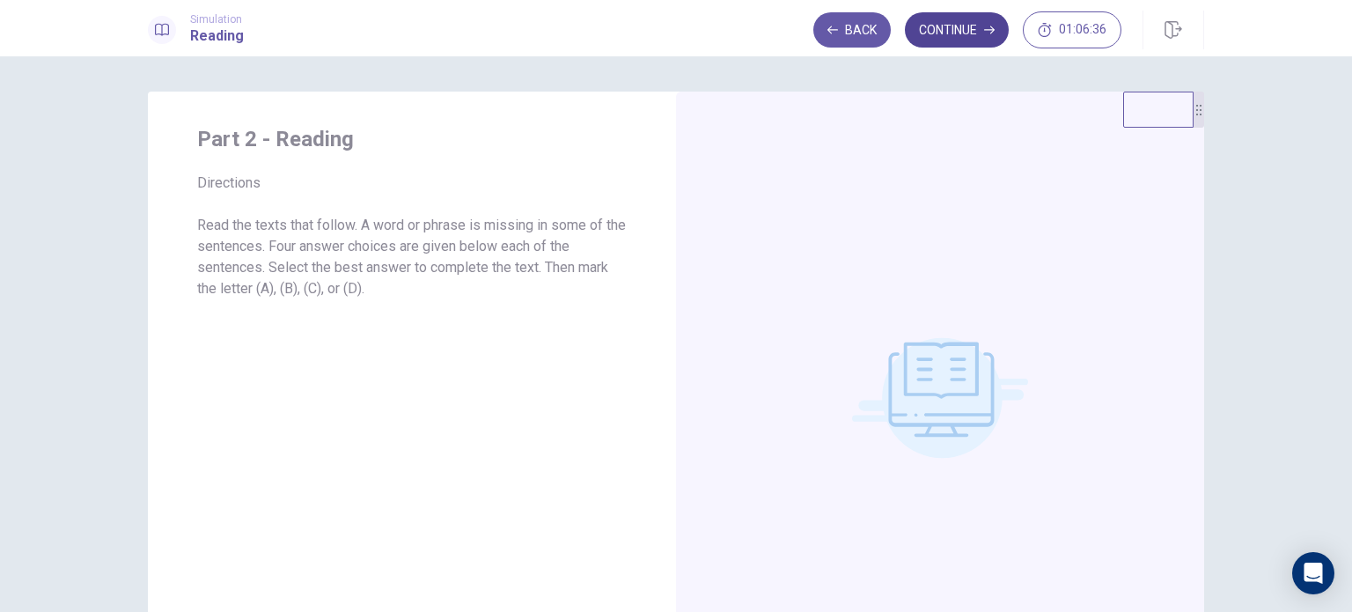
click at [943, 32] on button "Continue" at bounding box center [957, 29] width 104 height 35
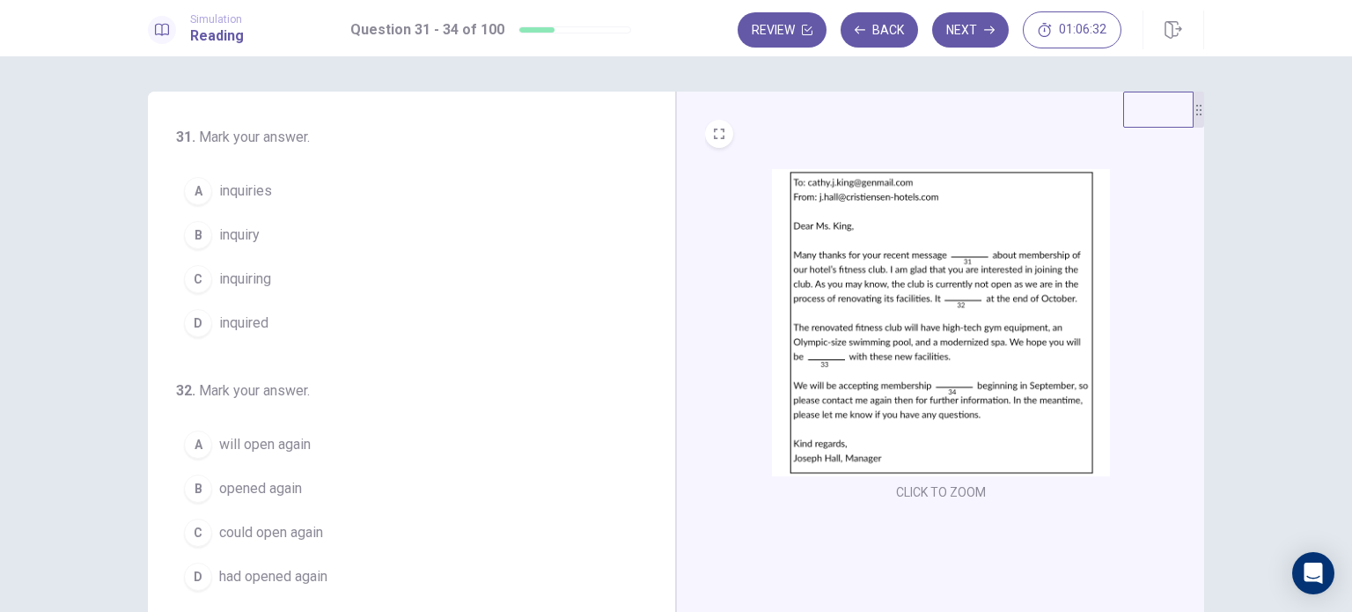
click at [916, 214] on img at bounding box center [941, 322] width 338 height 307
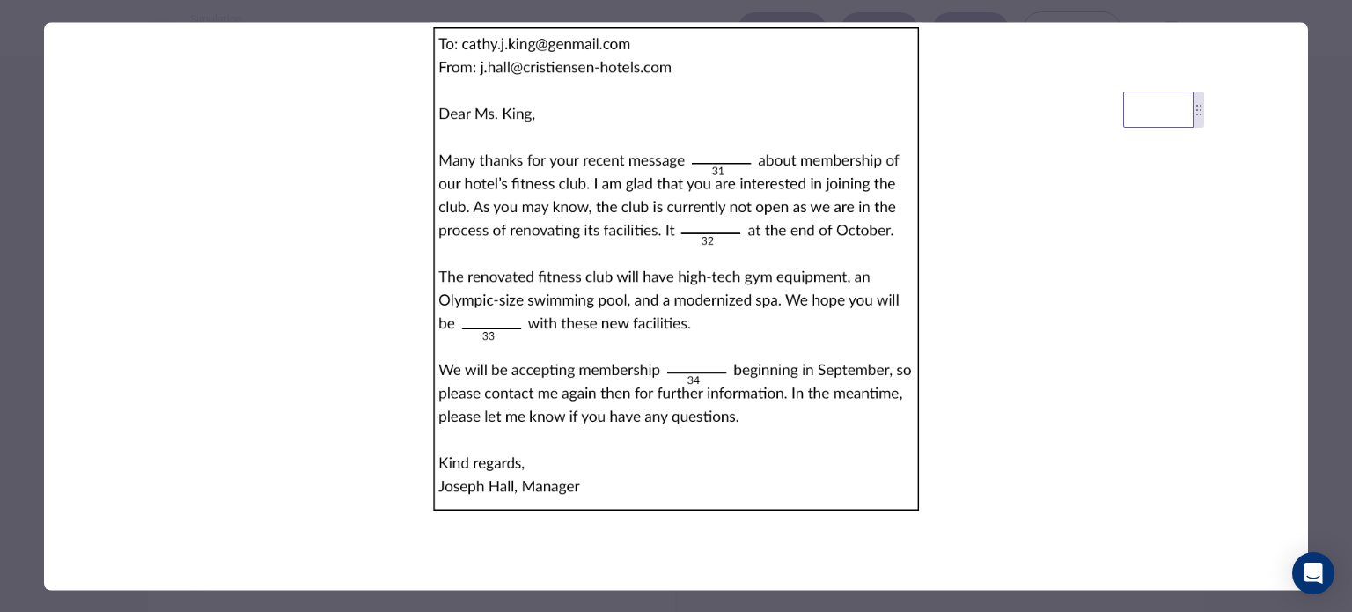
click at [721, 283] on img at bounding box center [676, 268] width 1264 height 493
click at [20, 208] on div at bounding box center [676, 306] width 1352 height 612
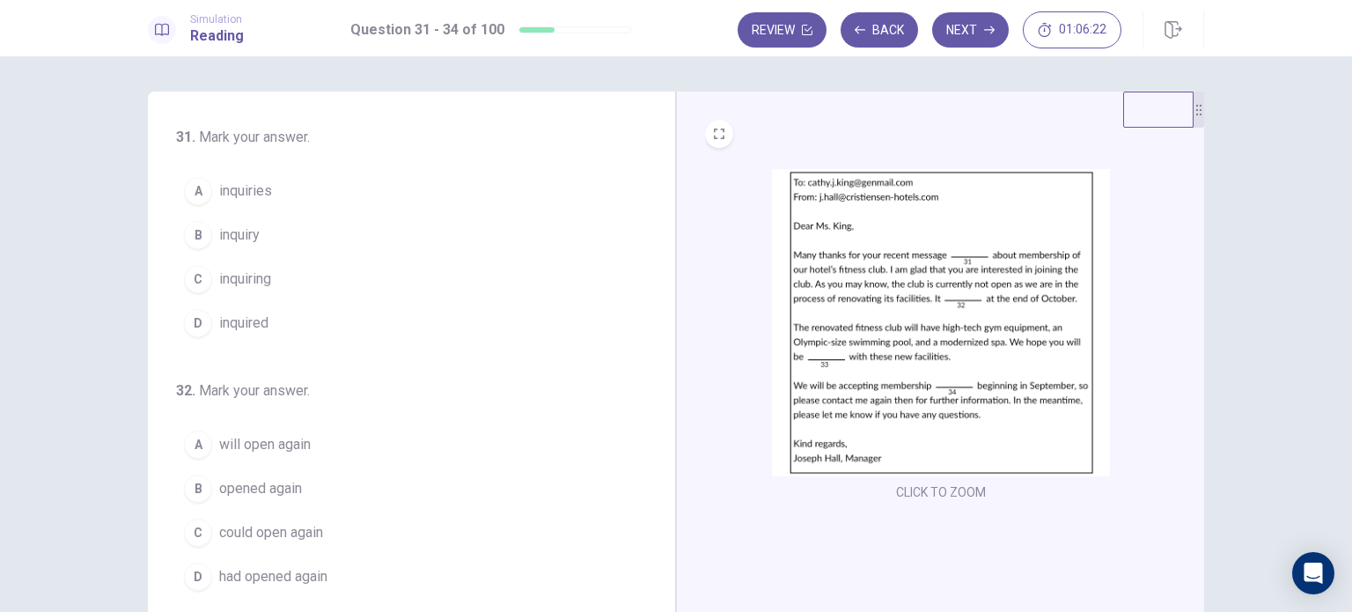
click at [234, 275] on span "inquiring" at bounding box center [245, 278] width 52 height 21
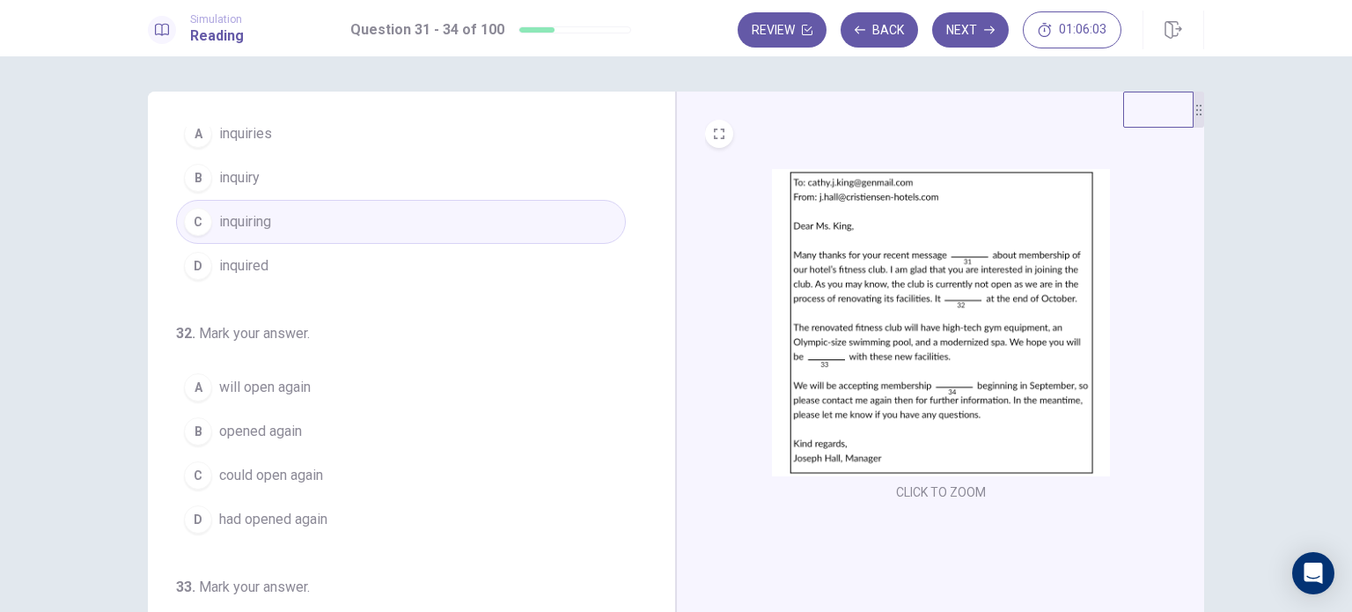
scroll to position [88, 0]
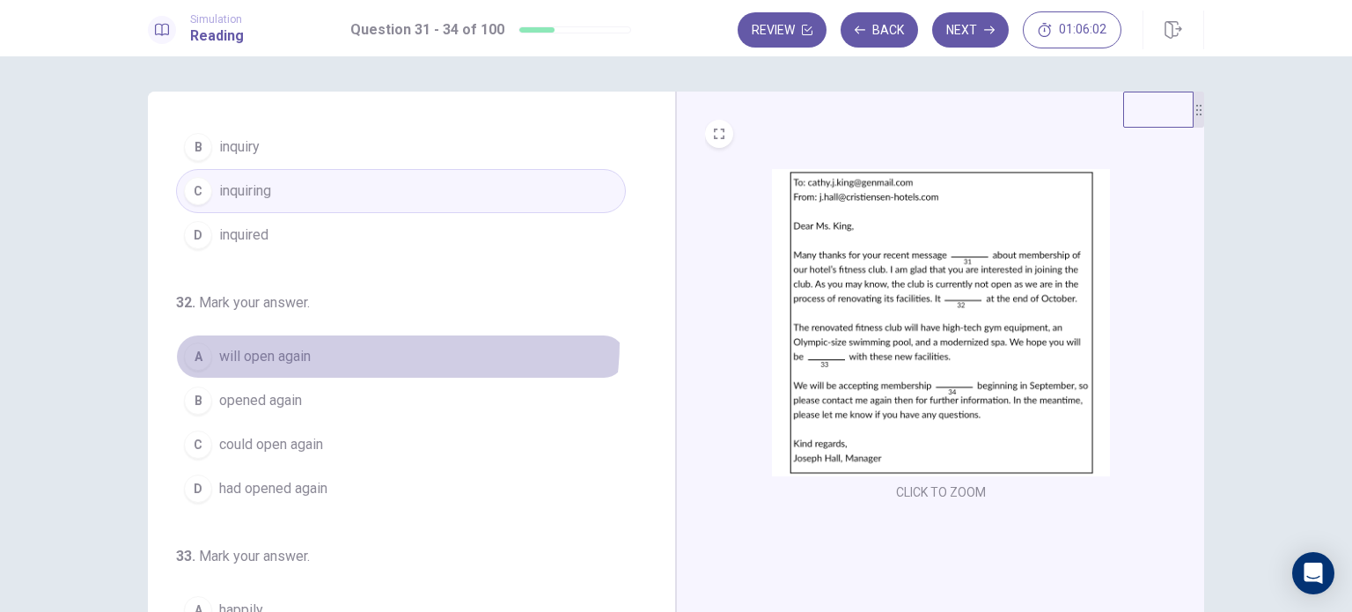
click at [361, 341] on button "A will open again" at bounding box center [401, 356] width 450 height 44
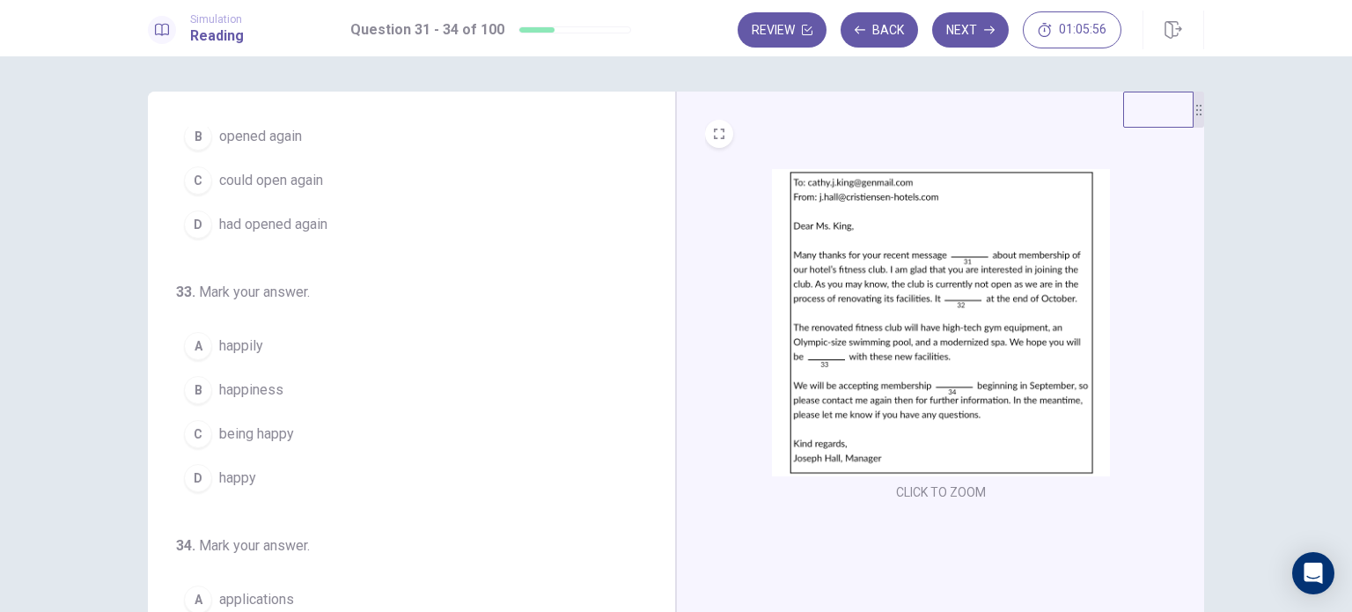
scroll to position [431, 0]
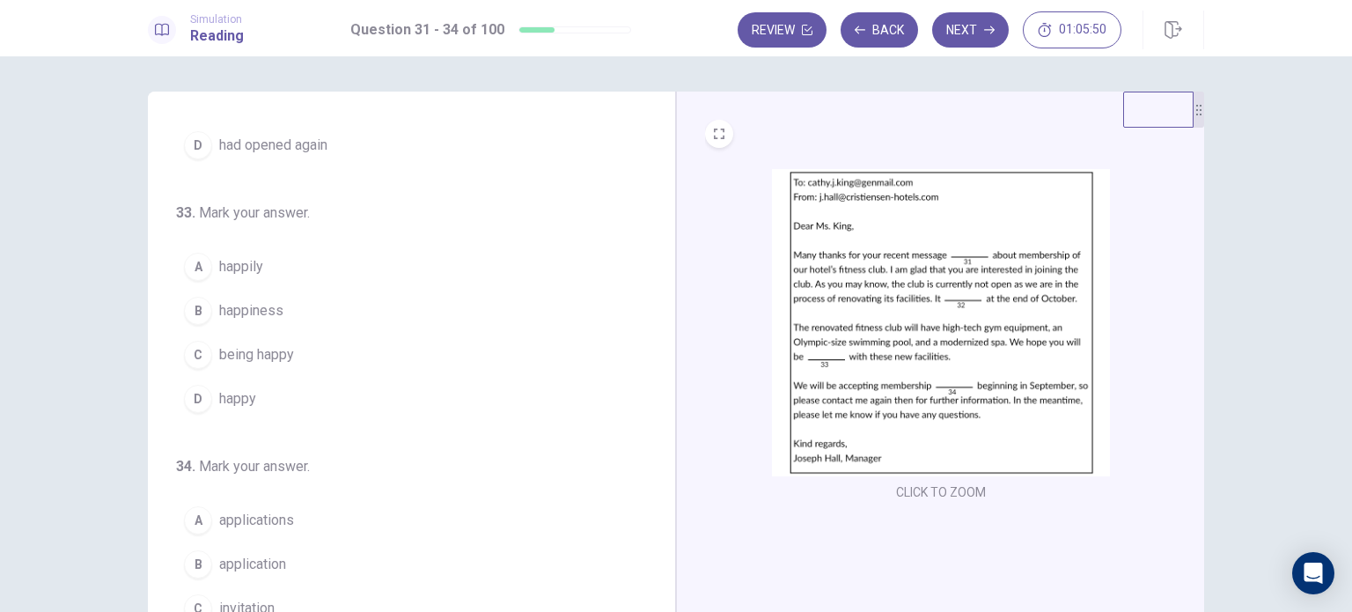
click at [299, 387] on button "D happy" at bounding box center [401, 399] width 450 height 44
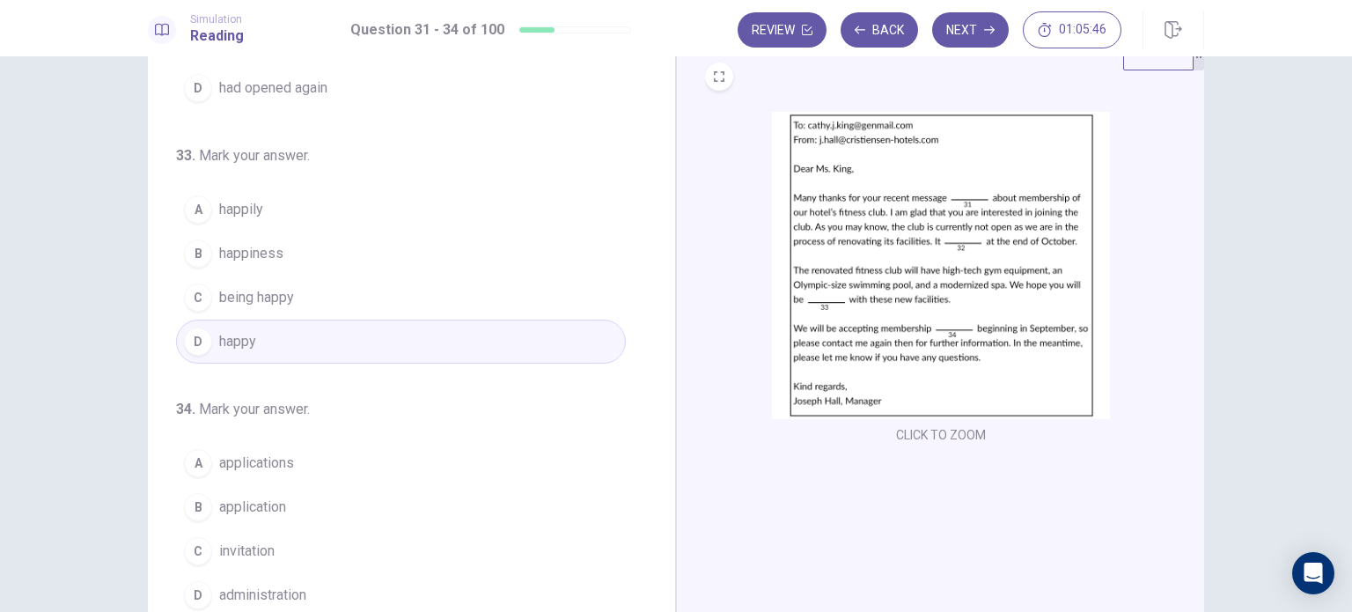
scroll to position [88, 0]
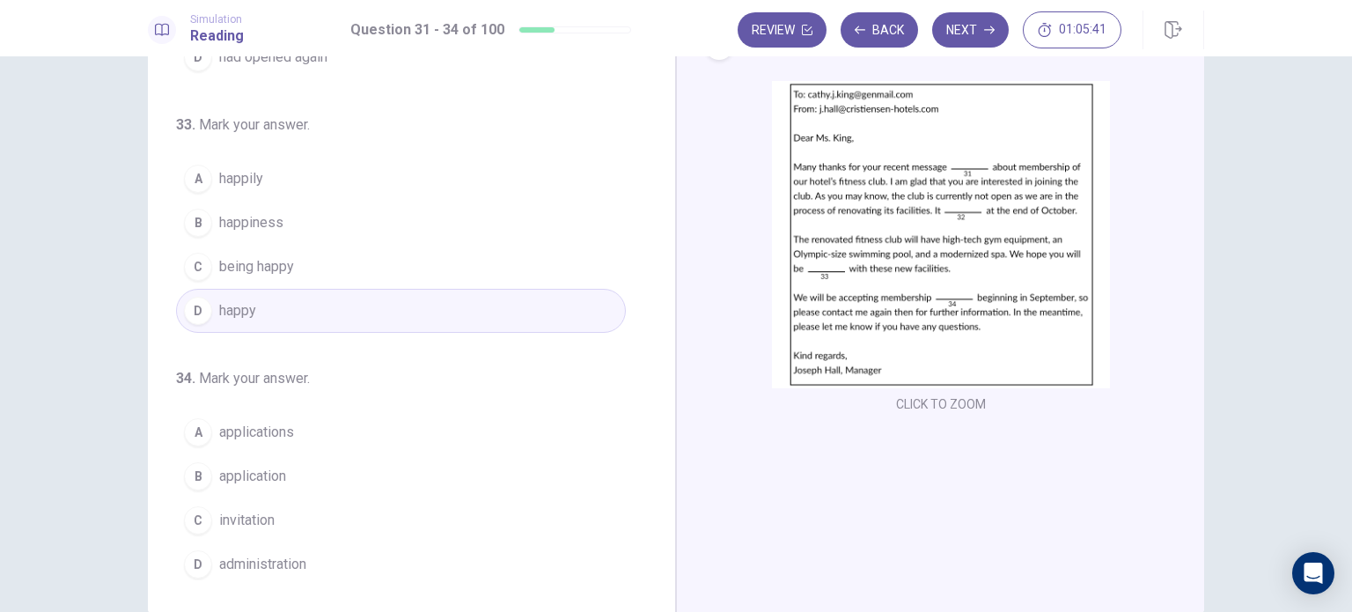
click at [403, 432] on button "A applications" at bounding box center [401, 432] width 450 height 44
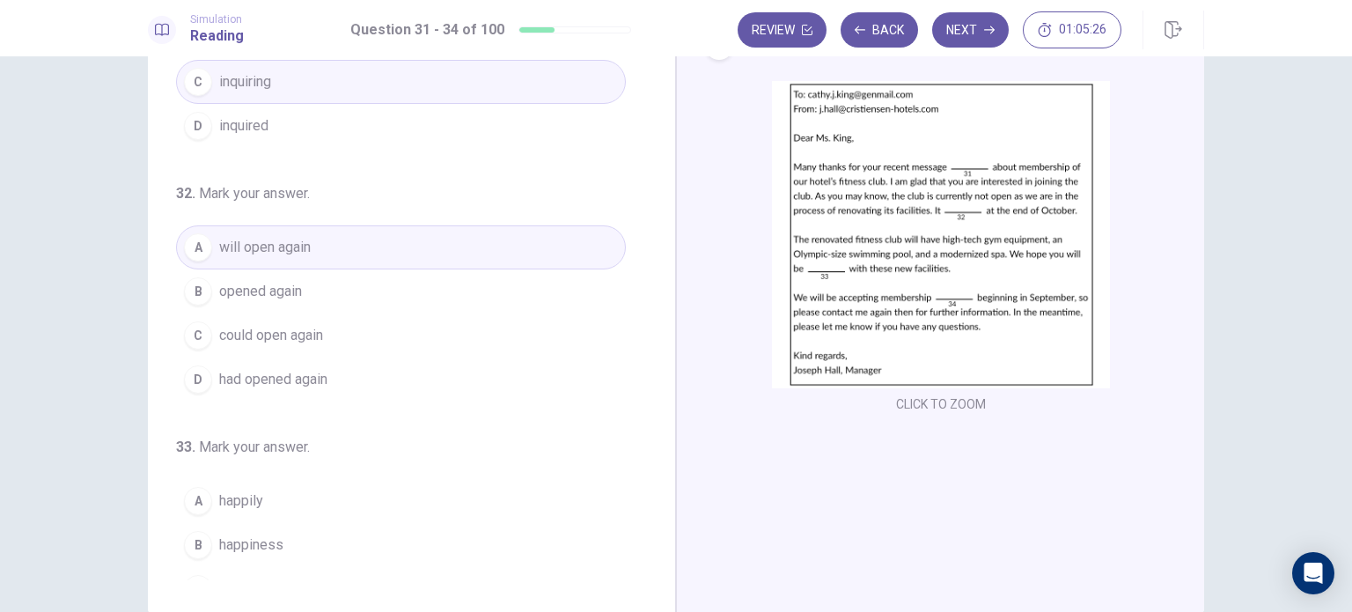
scroll to position [79, 0]
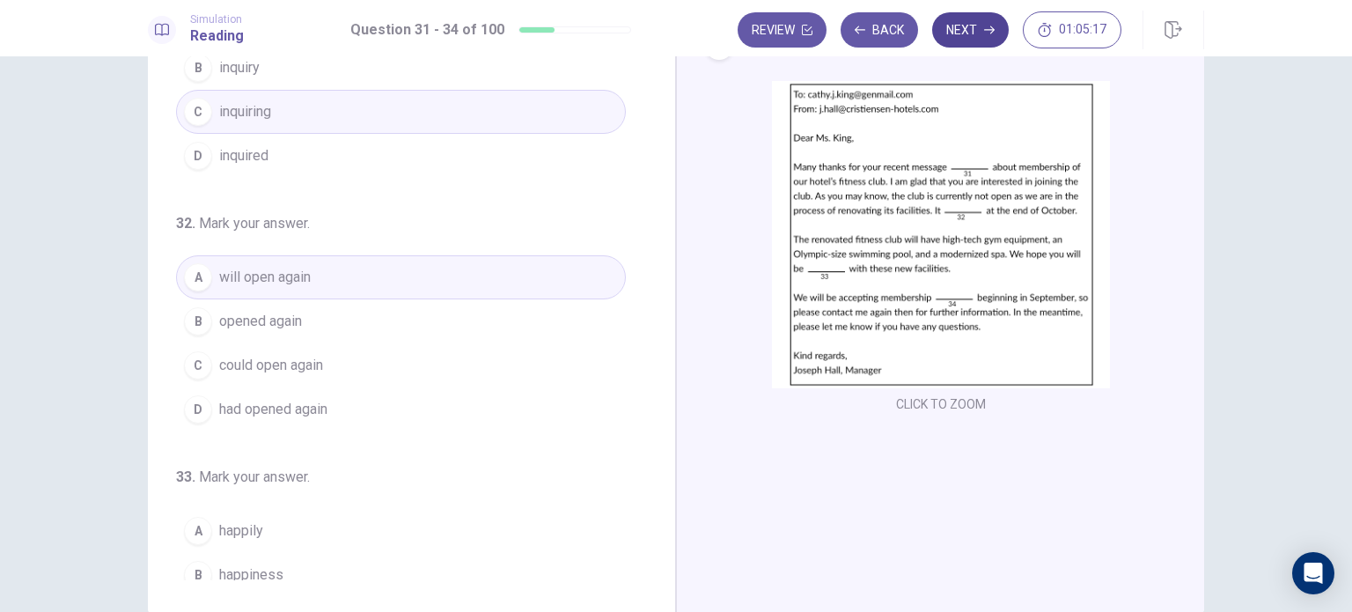
click at [980, 35] on button "Next" at bounding box center [970, 29] width 77 height 35
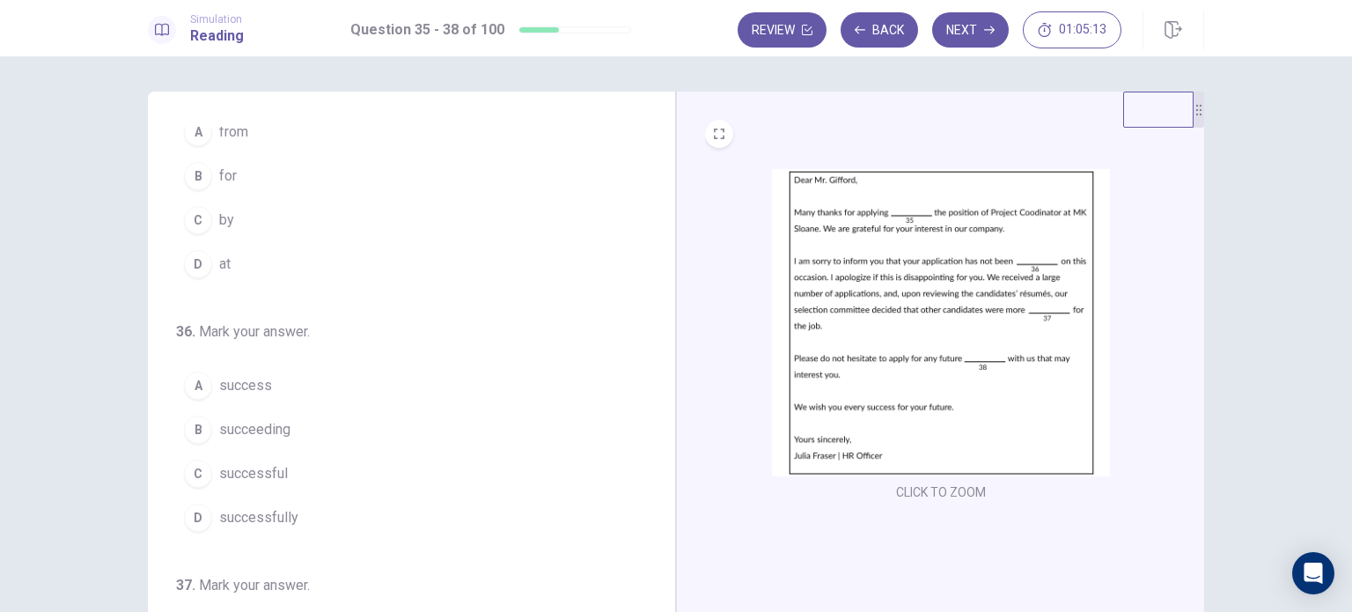
scroll to position [0, 0]
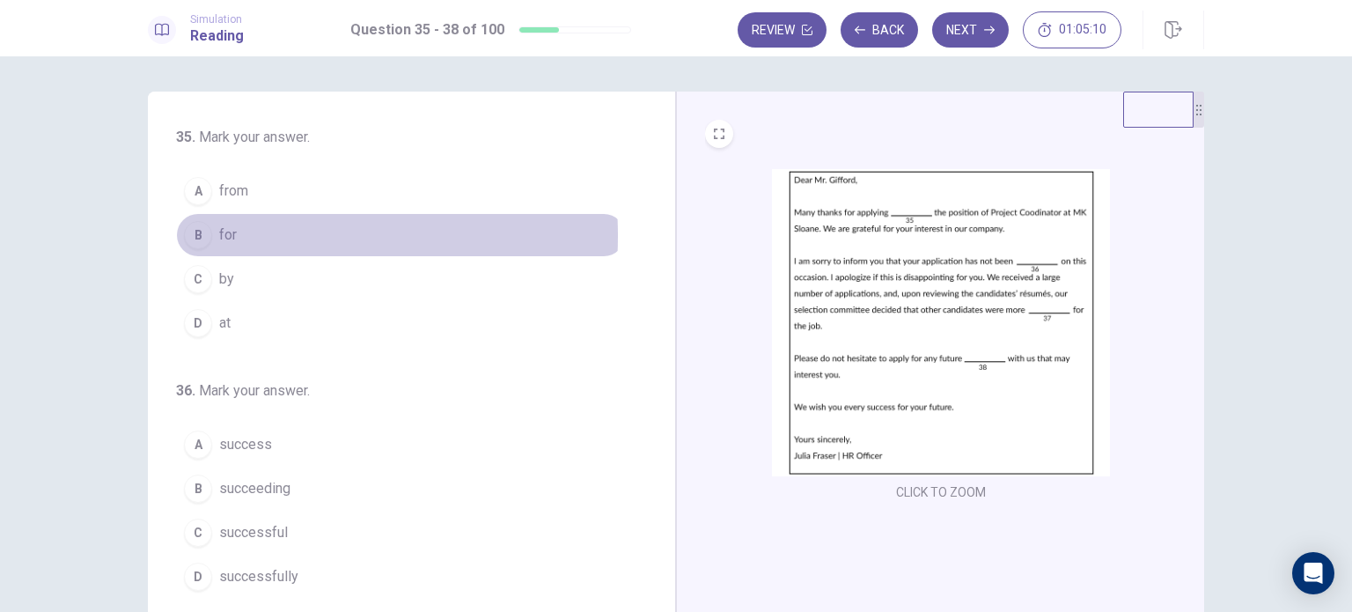
click at [211, 235] on button "B for" at bounding box center [401, 235] width 450 height 44
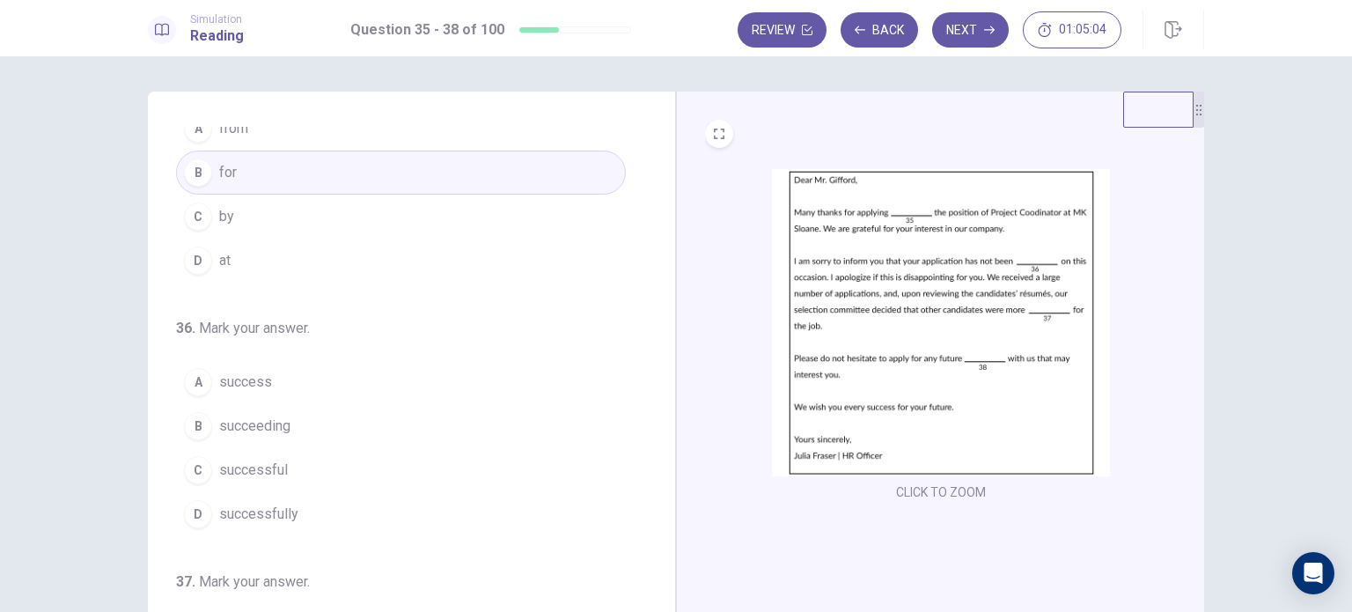
scroll to position [88, 0]
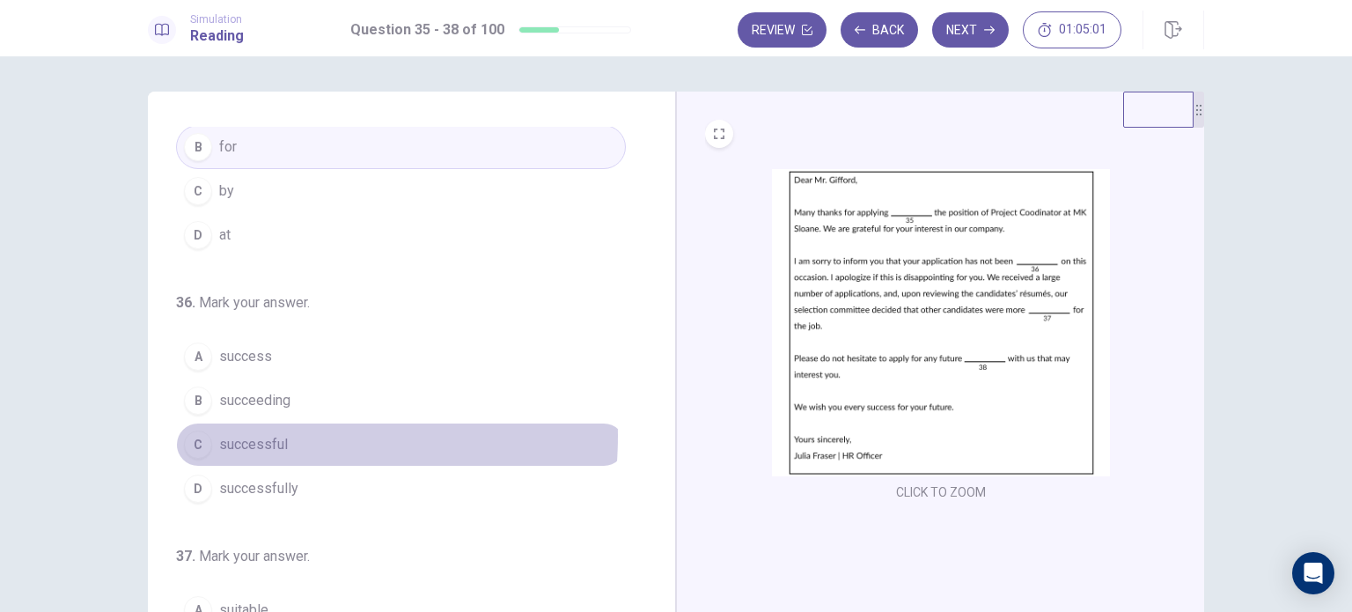
click at [243, 434] on span "successful" at bounding box center [253, 444] width 69 height 21
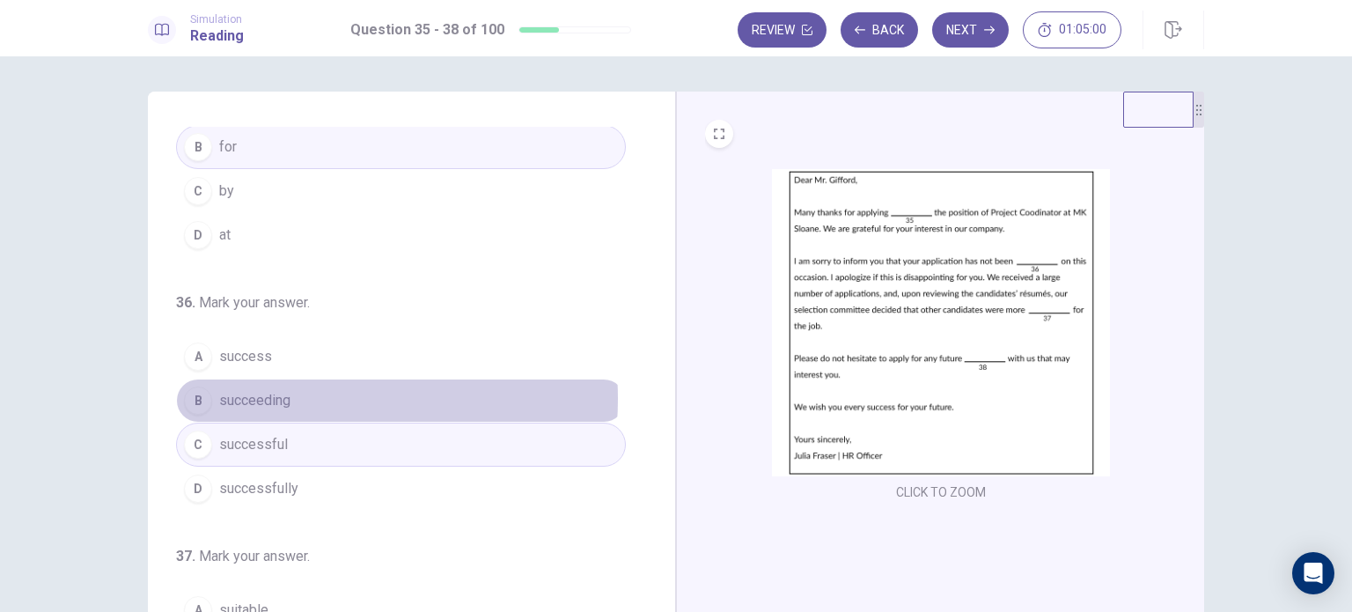
click at [279, 397] on span "succeeding" at bounding box center [254, 400] width 71 height 21
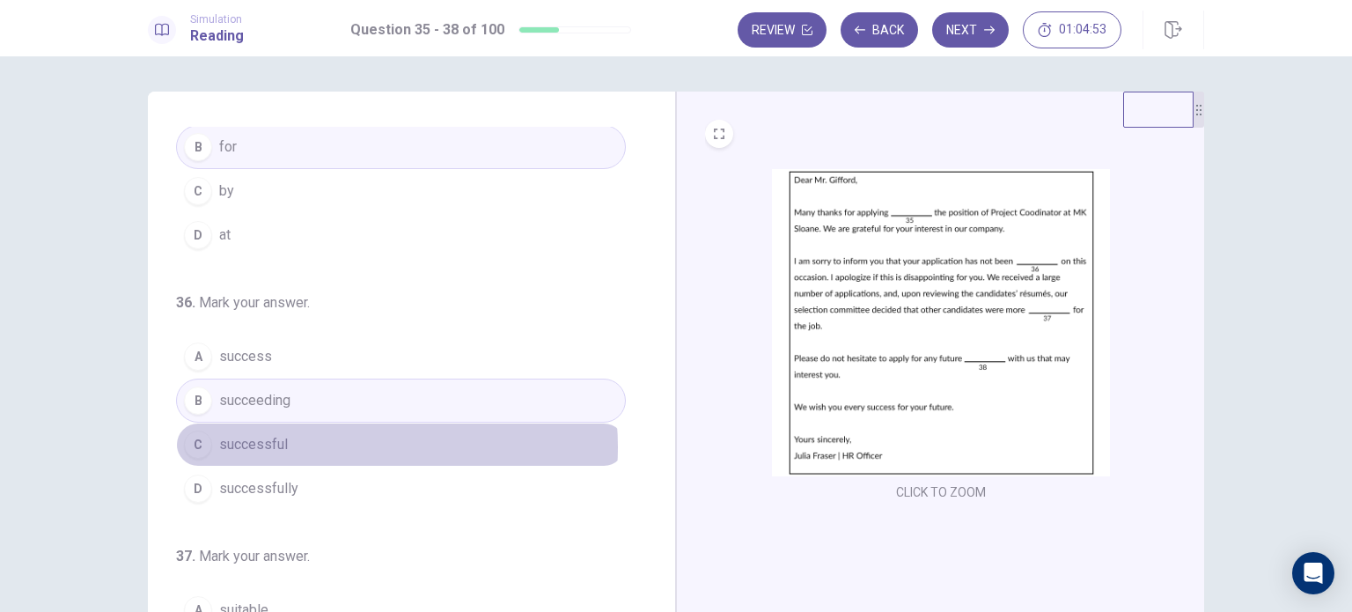
click at [335, 444] on button "C successful" at bounding box center [401, 444] width 450 height 44
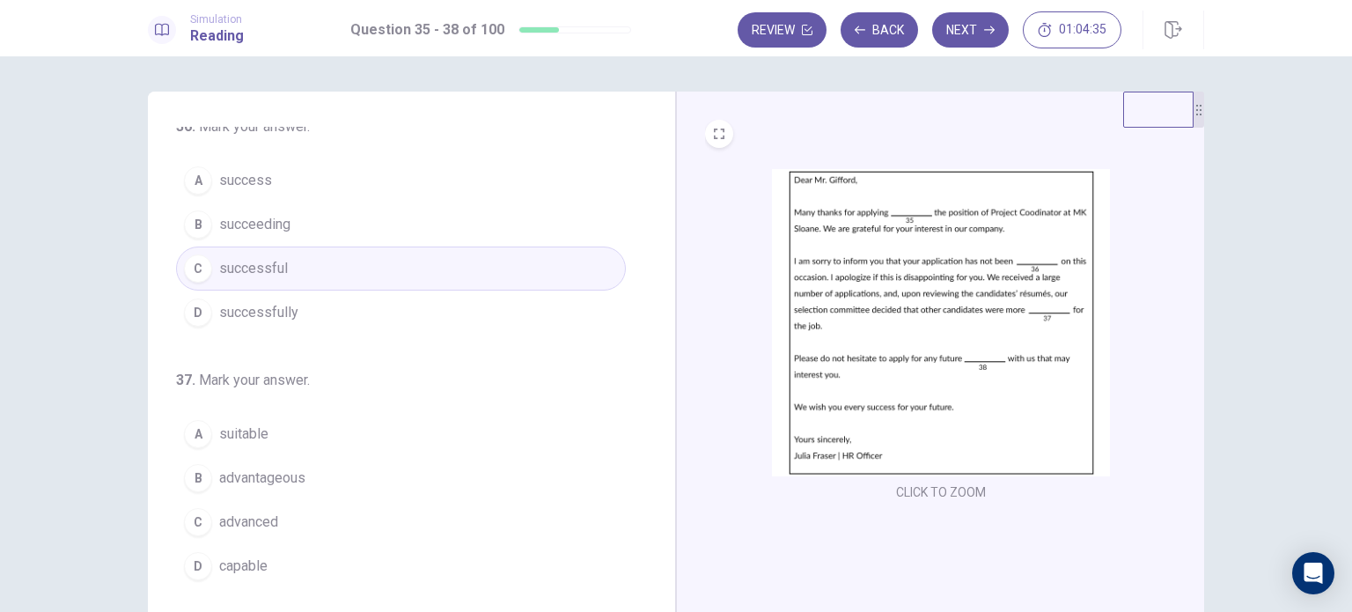
scroll to position [352, 0]
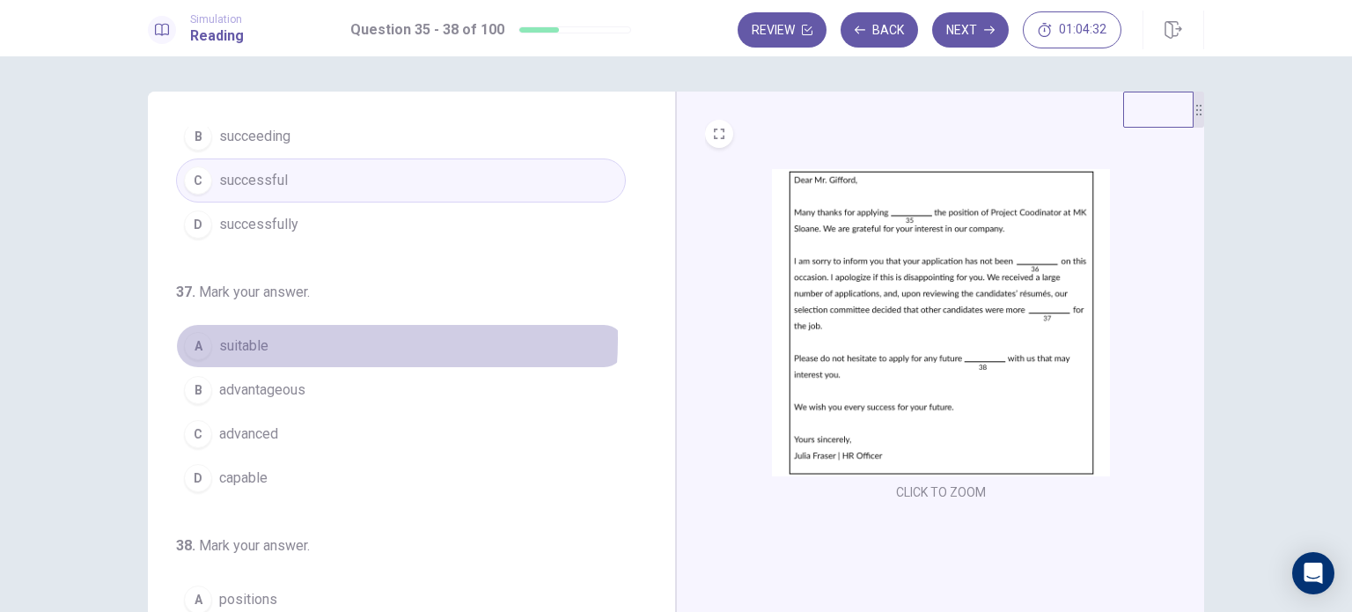
click at [269, 336] on button "A suitable" at bounding box center [401, 346] width 450 height 44
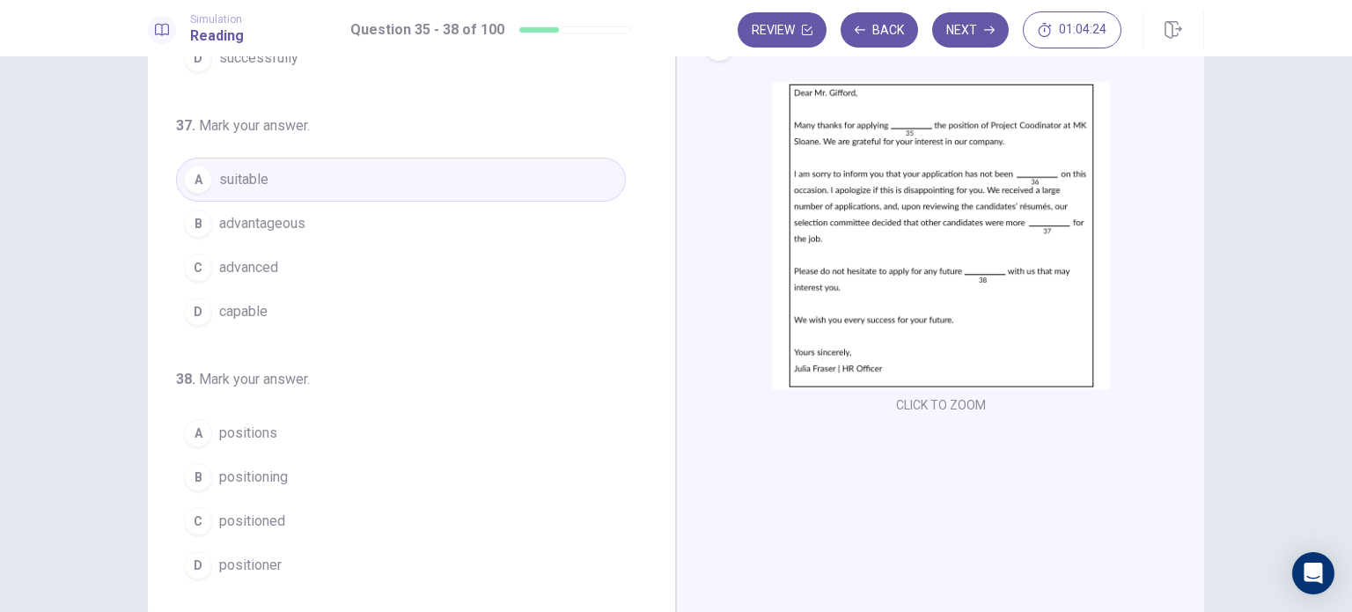
scroll to position [88, 0]
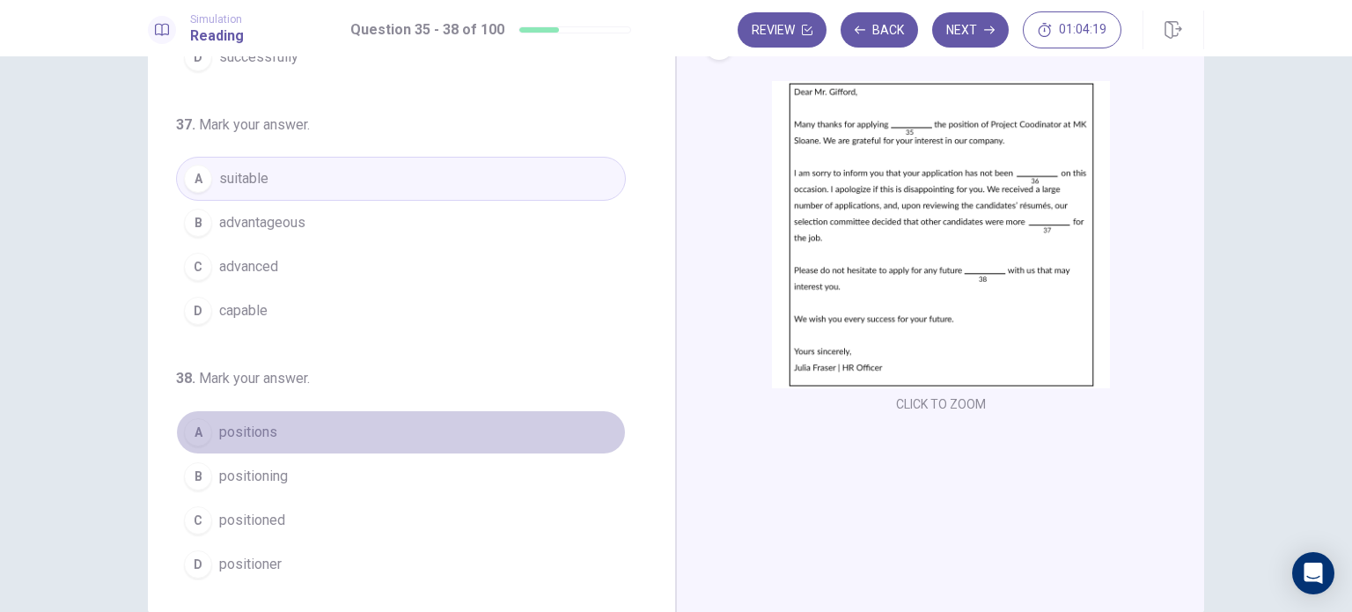
click at [452, 423] on button "A positions" at bounding box center [401, 432] width 450 height 44
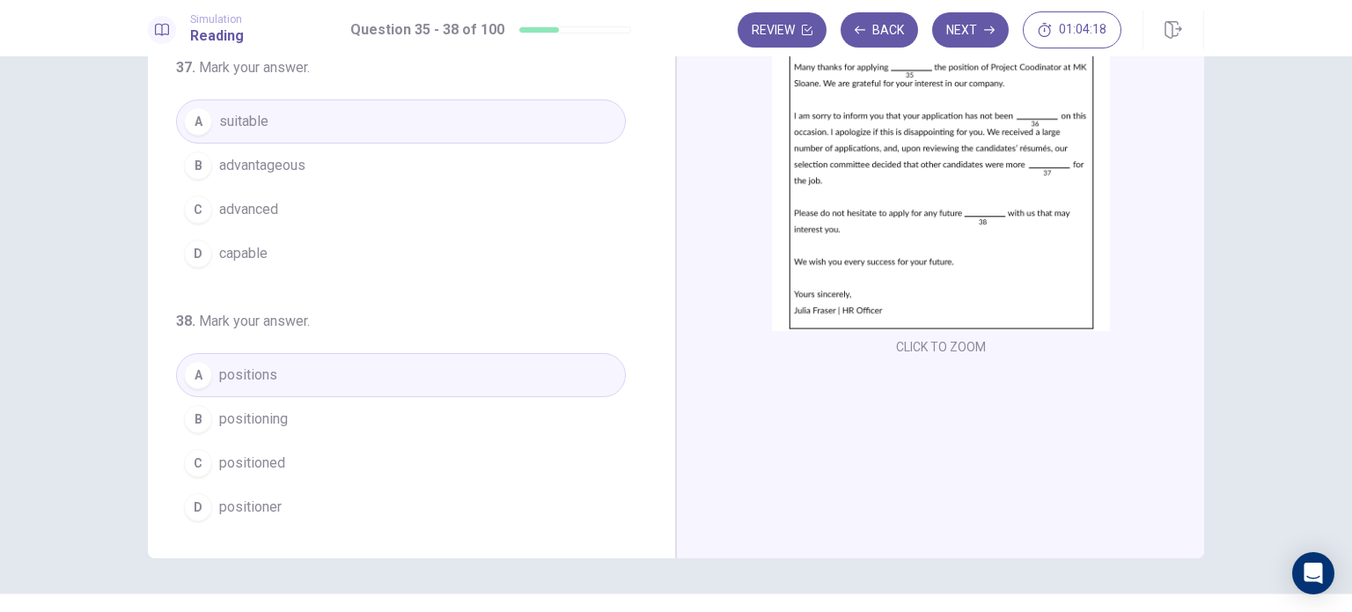
scroll to position [176, 0]
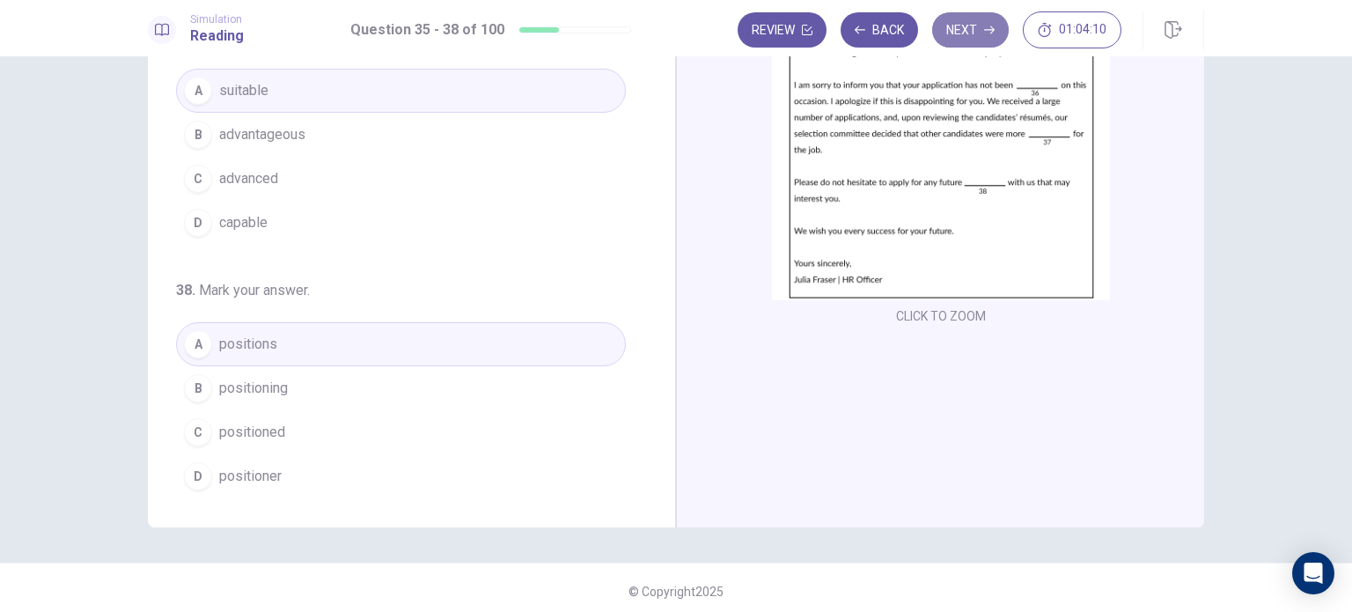
click at [977, 35] on button "Next" at bounding box center [970, 29] width 77 height 35
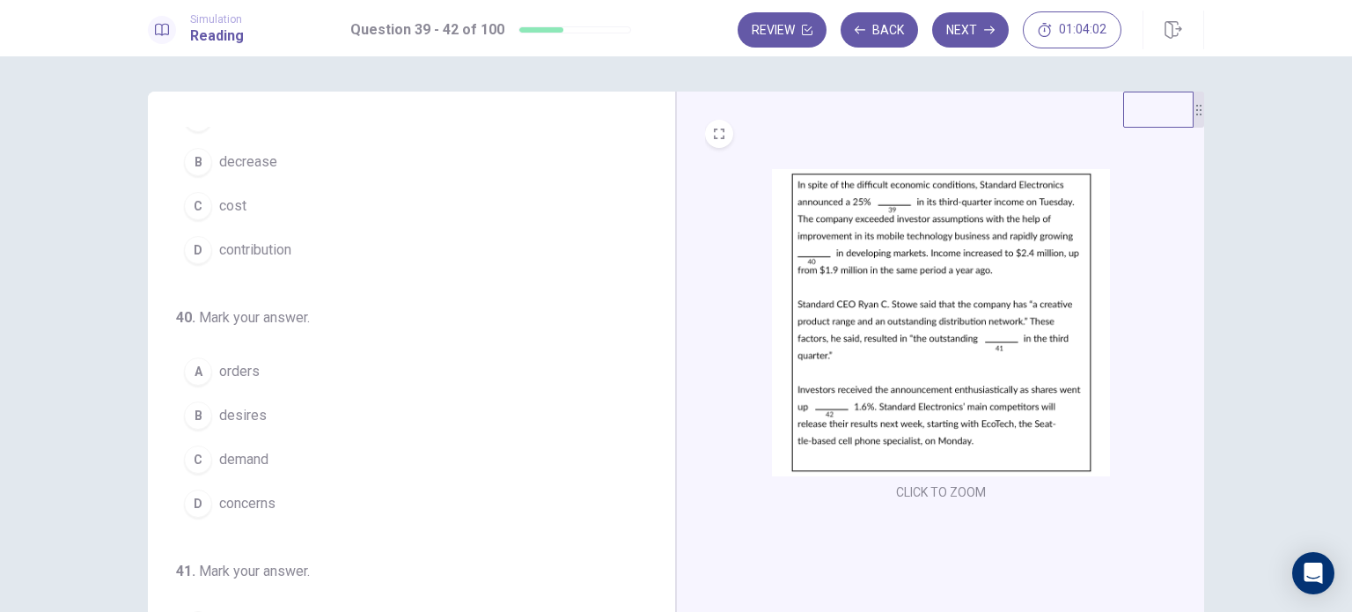
scroll to position [0, 0]
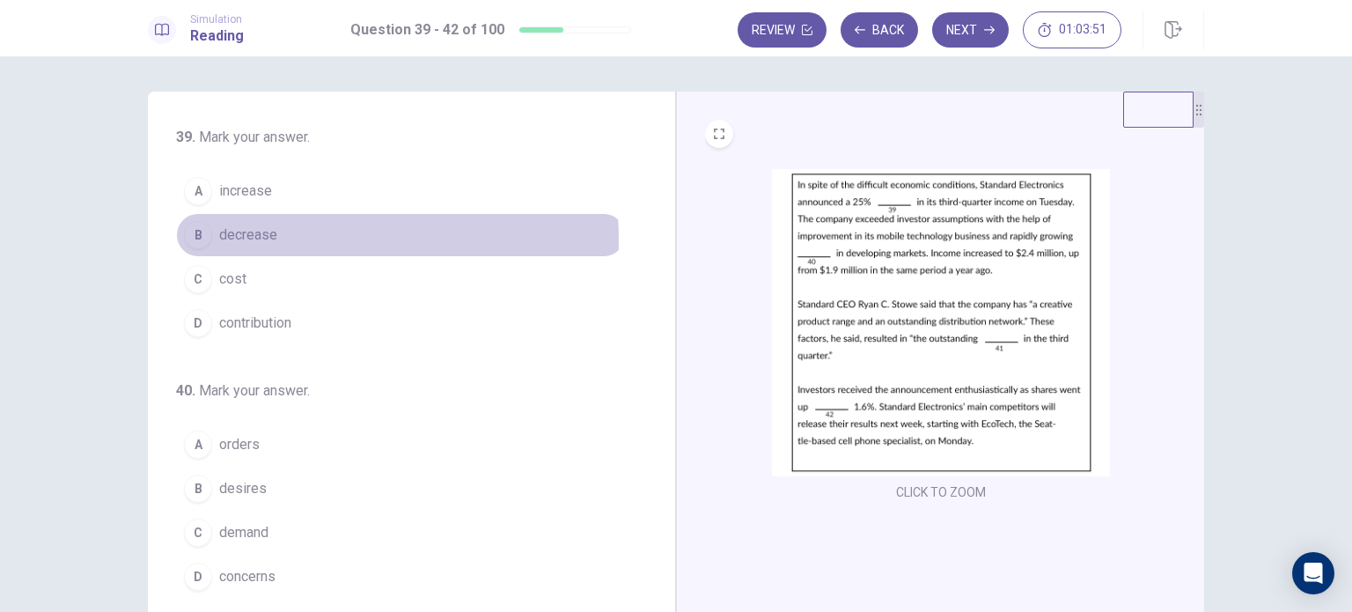
click at [363, 239] on button "B decrease" at bounding box center [401, 235] width 450 height 44
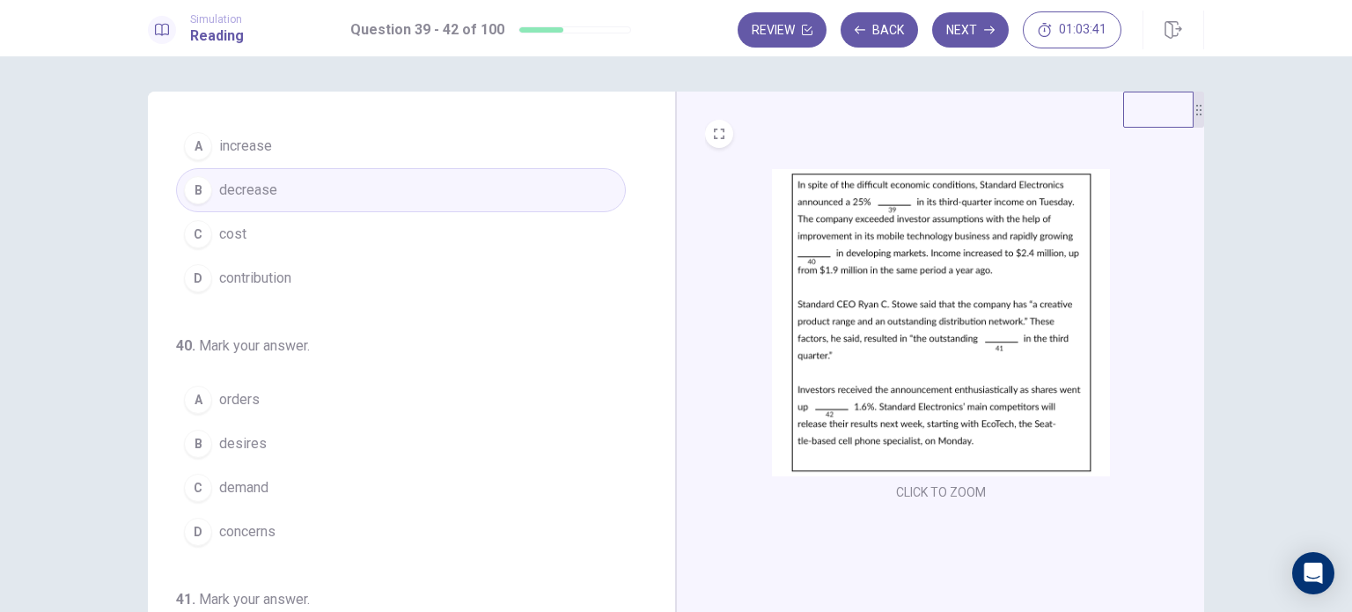
scroll to position [88, 0]
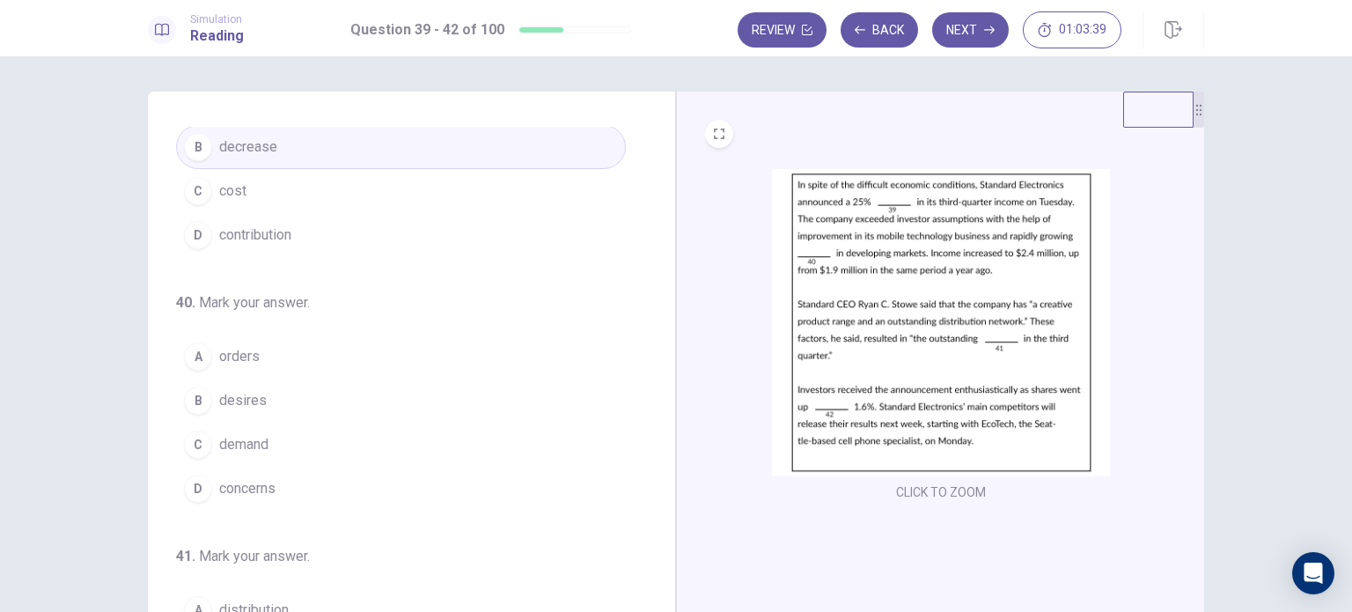
click at [226, 450] on span "demand" at bounding box center [243, 444] width 49 height 21
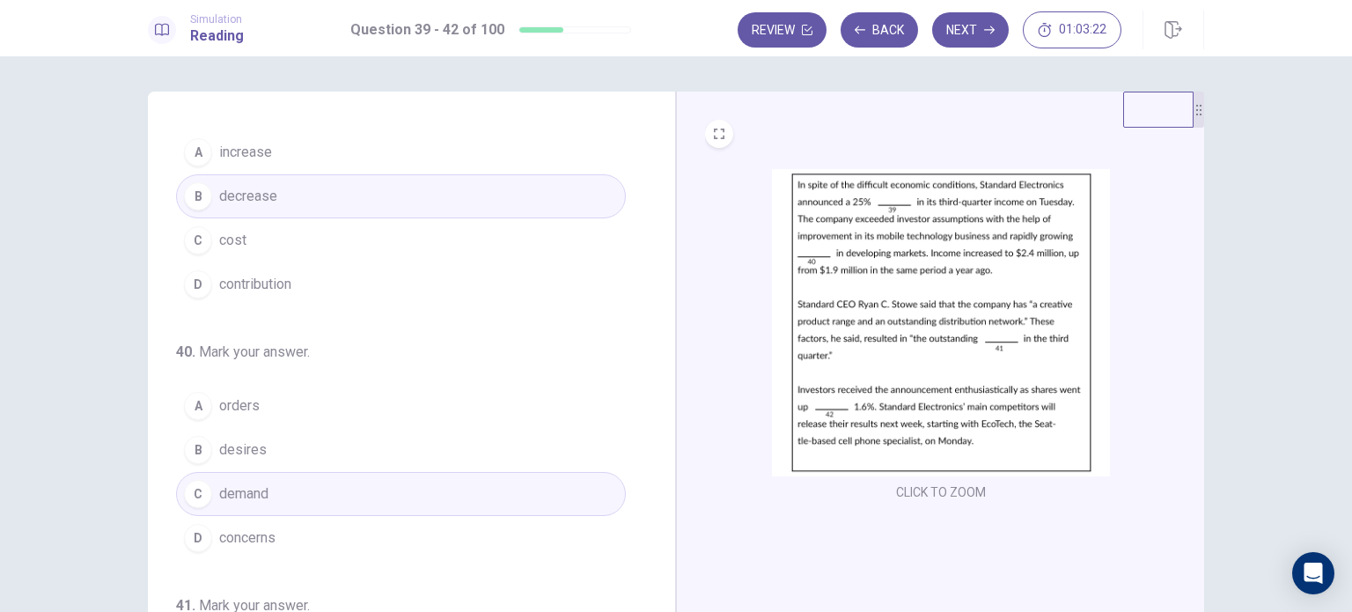
scroll to position [0, 0]
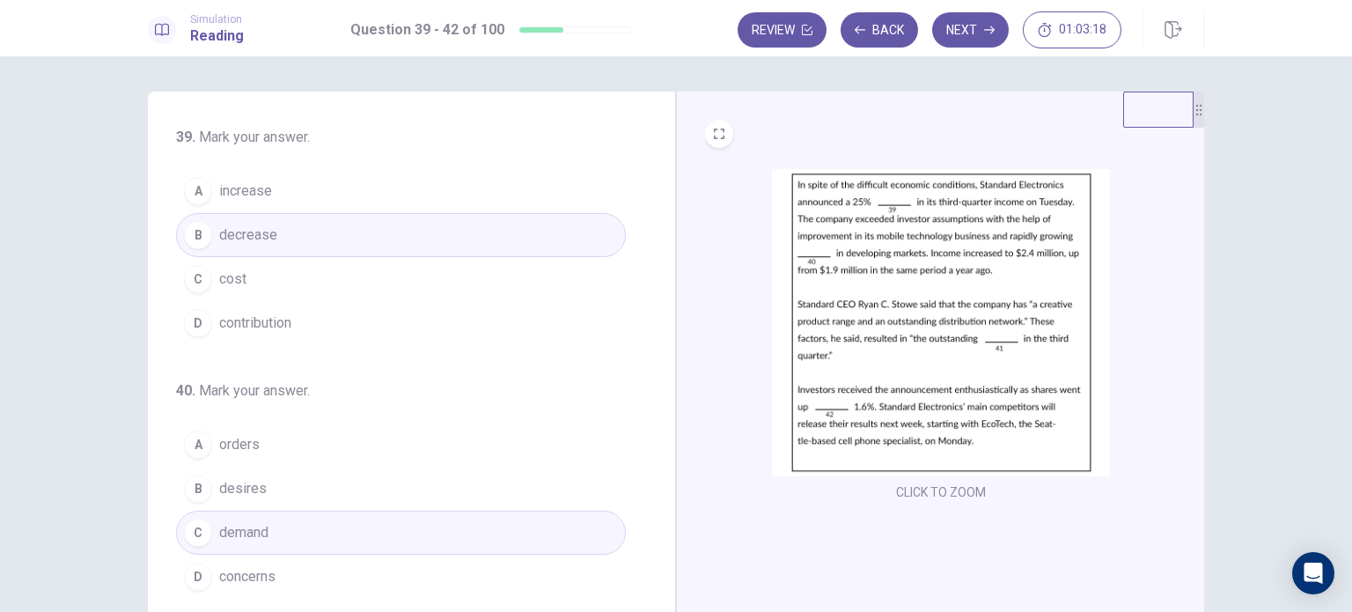
click at [419, 194] on button "A increase" at bounding box center [401, 191] width 450 height 44
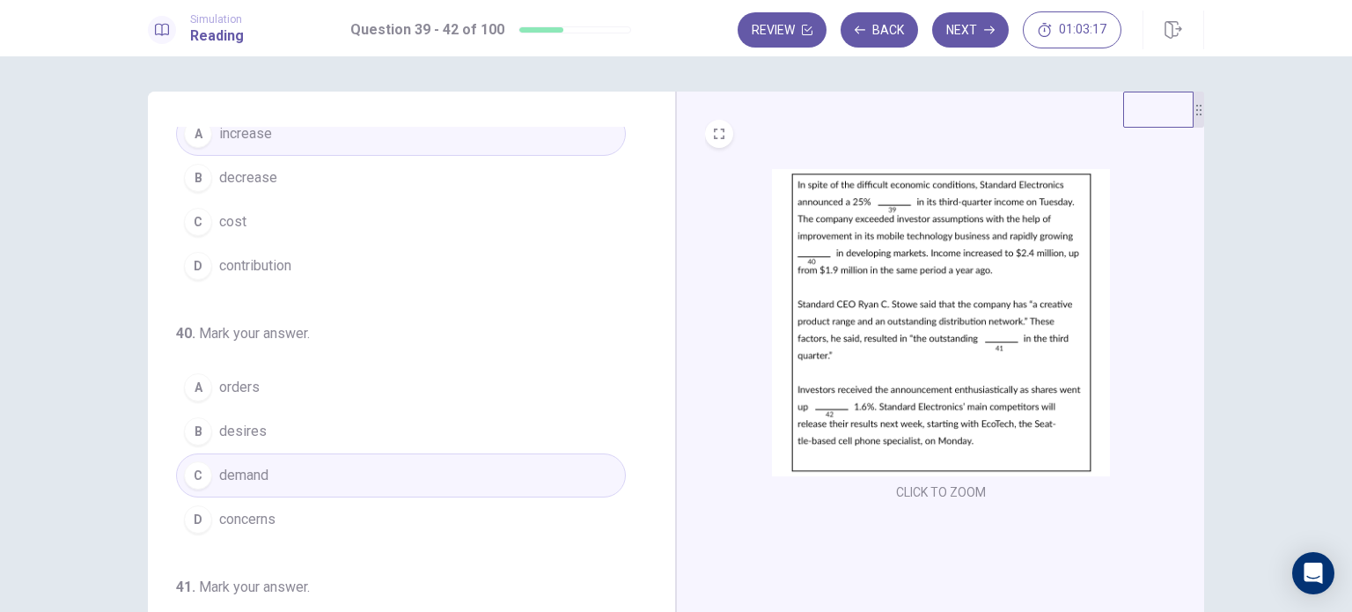
scroll to position [88, 0]
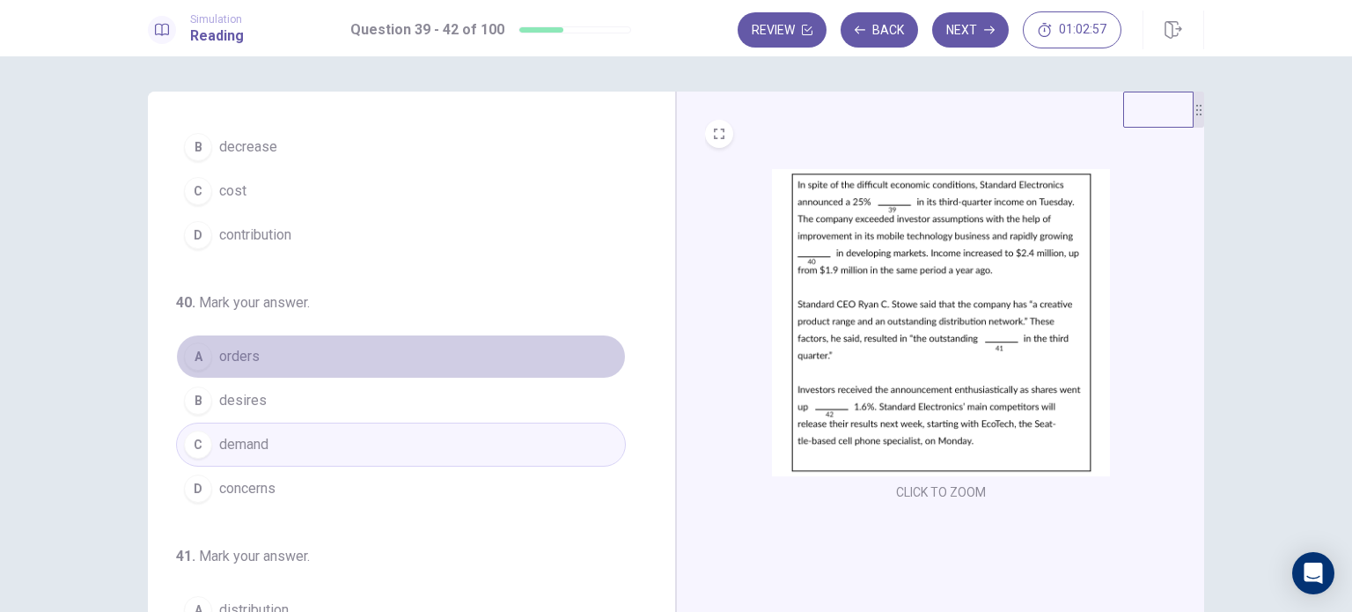
click at [495, 352] on button "A orders" at bounding box center [401, 356] width 450 height 44
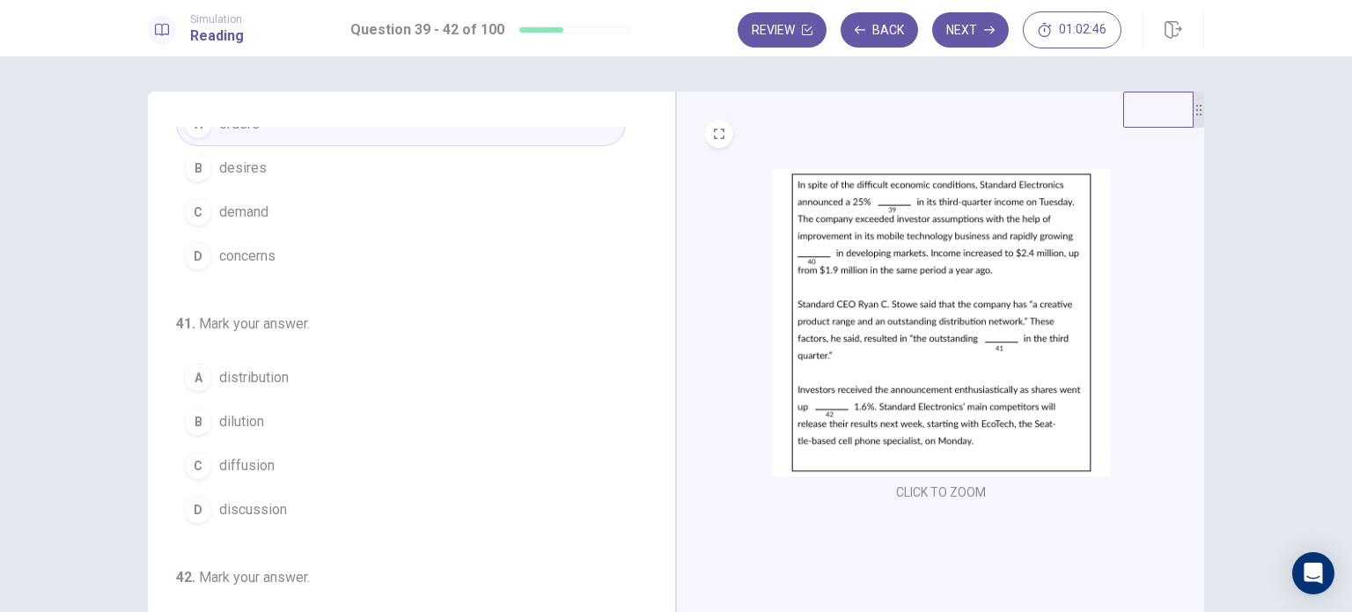
scroll to position [352, 0]
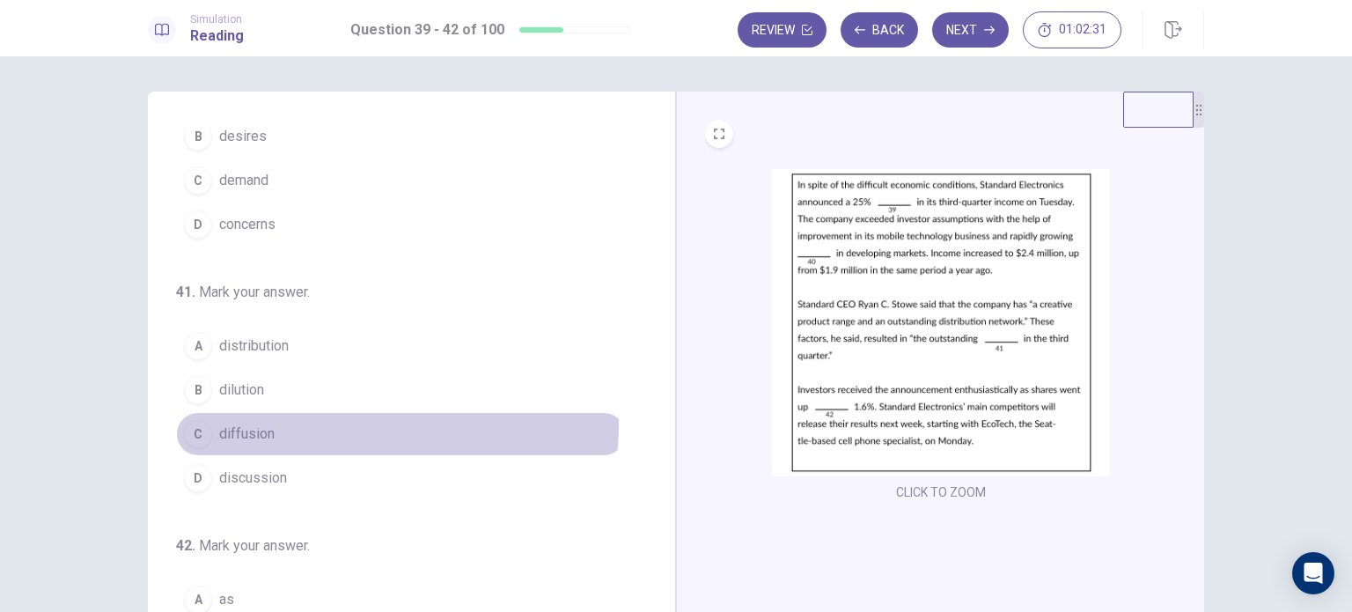
click at [305, 420] on button "C diffusion" at bounding box center [401, 434] width 450 height 44
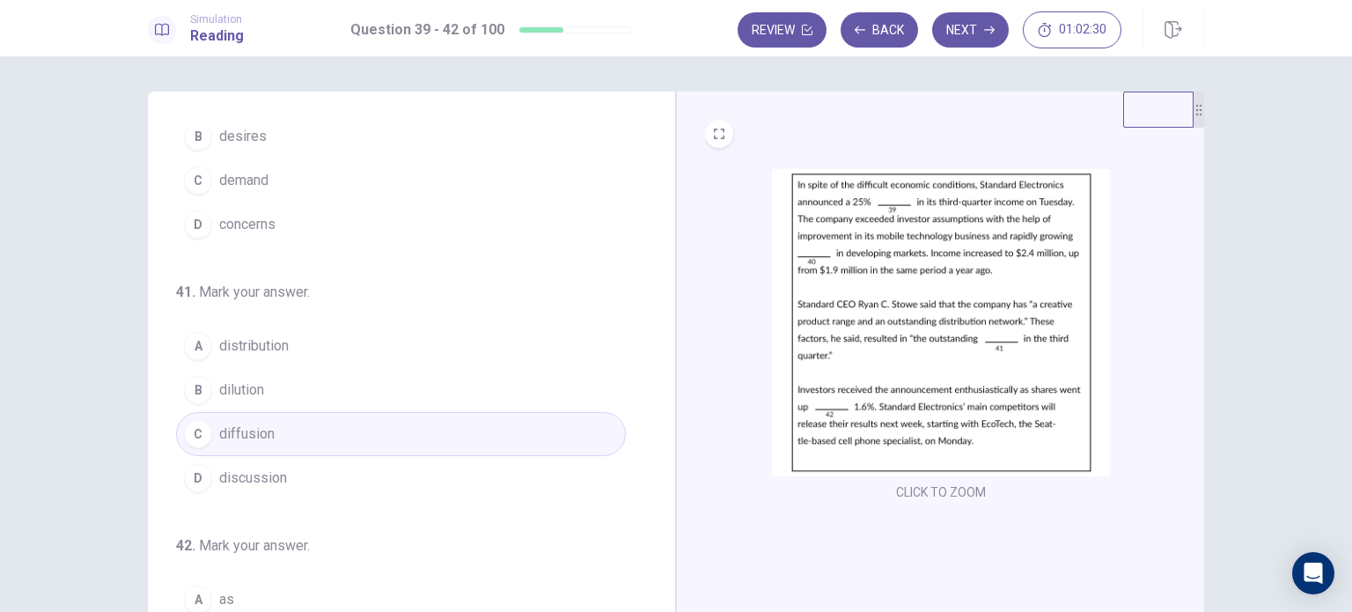
click at [515, 337] on button "A distribution" at bounding box center [401, 346] width 450 height 44
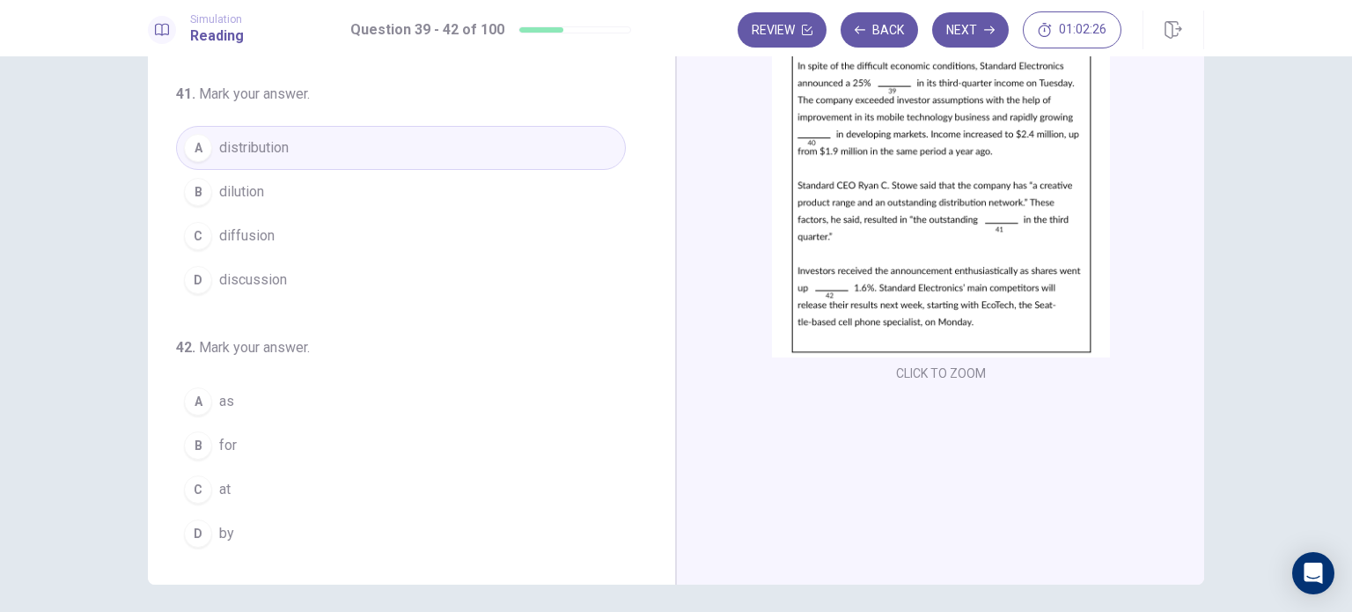
scroll to position [88, 0]
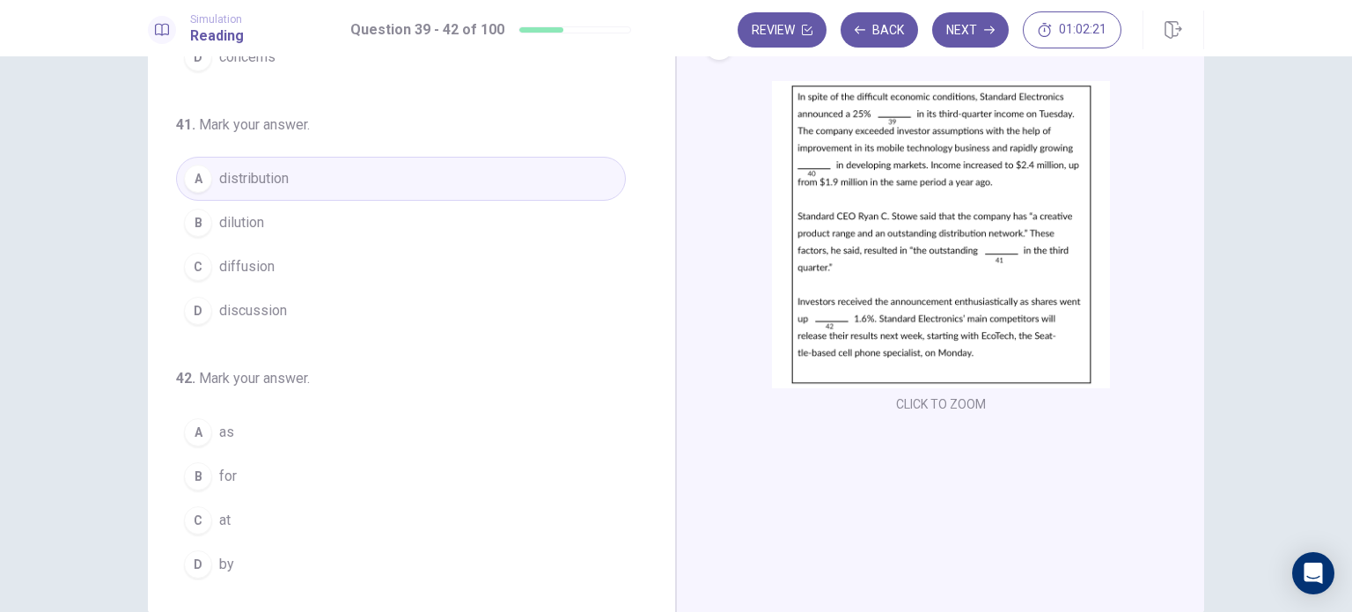
click at [191, 554] on div "D" at bounding box center [198, 564] width 28 height 28
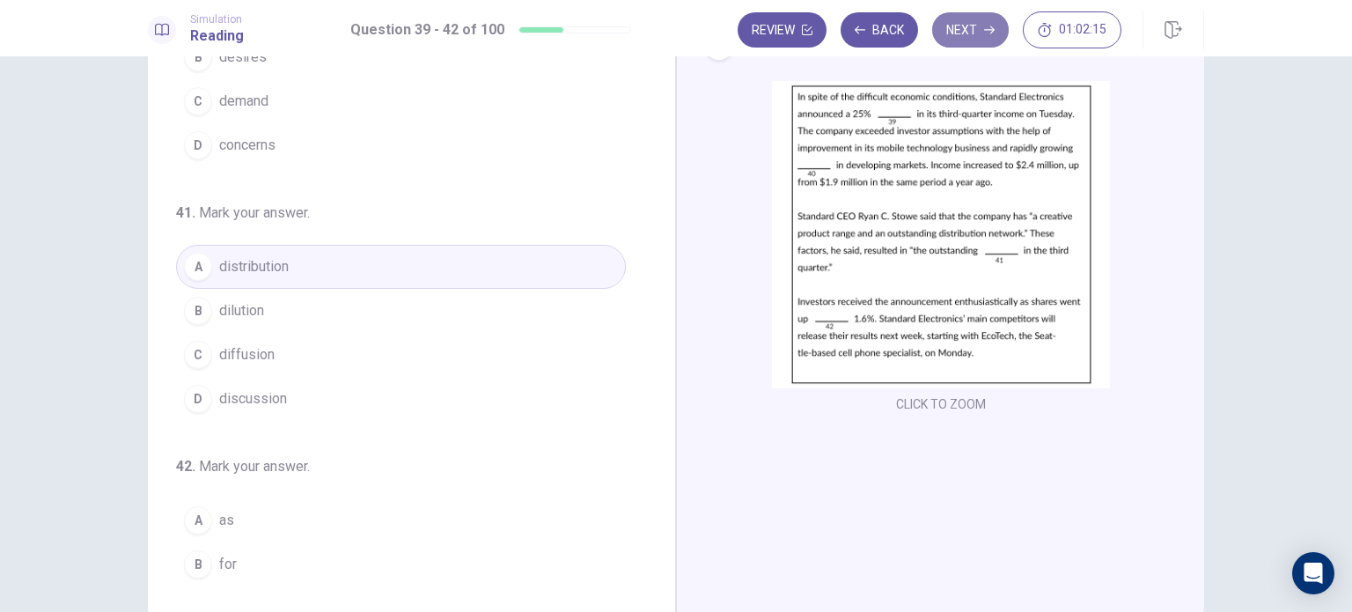
click at [998, 26] on button "Next" at bounding box center [970, 29] width 77 height 35
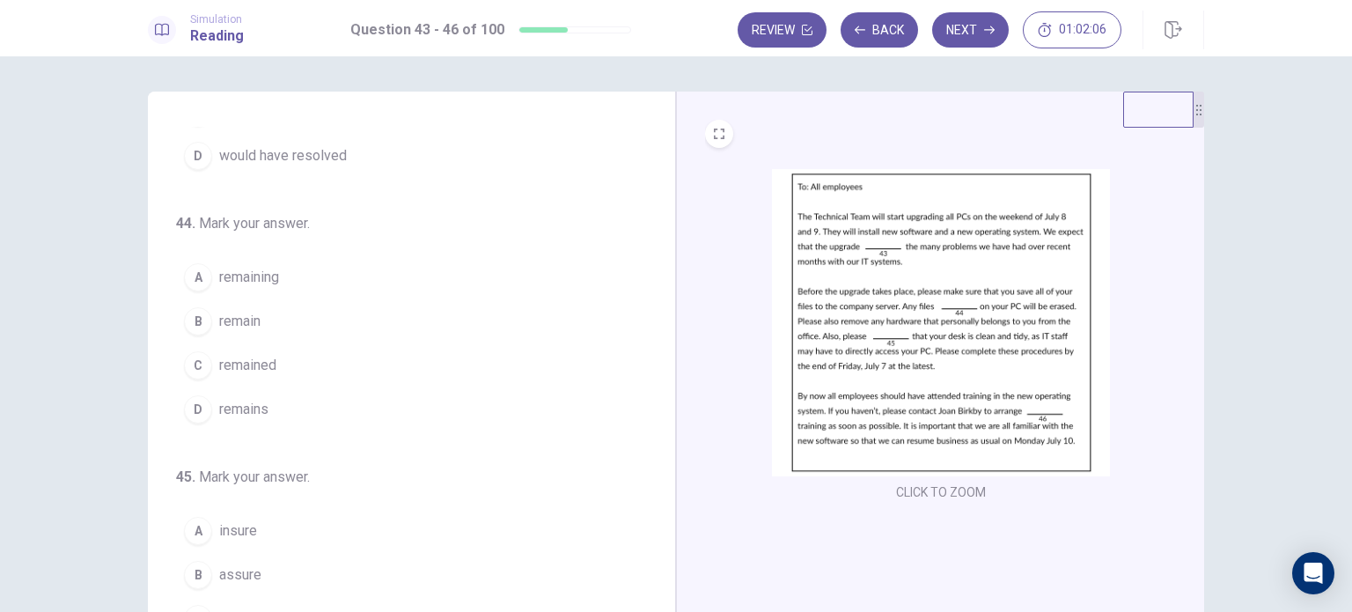
scroll to position [0, 0]
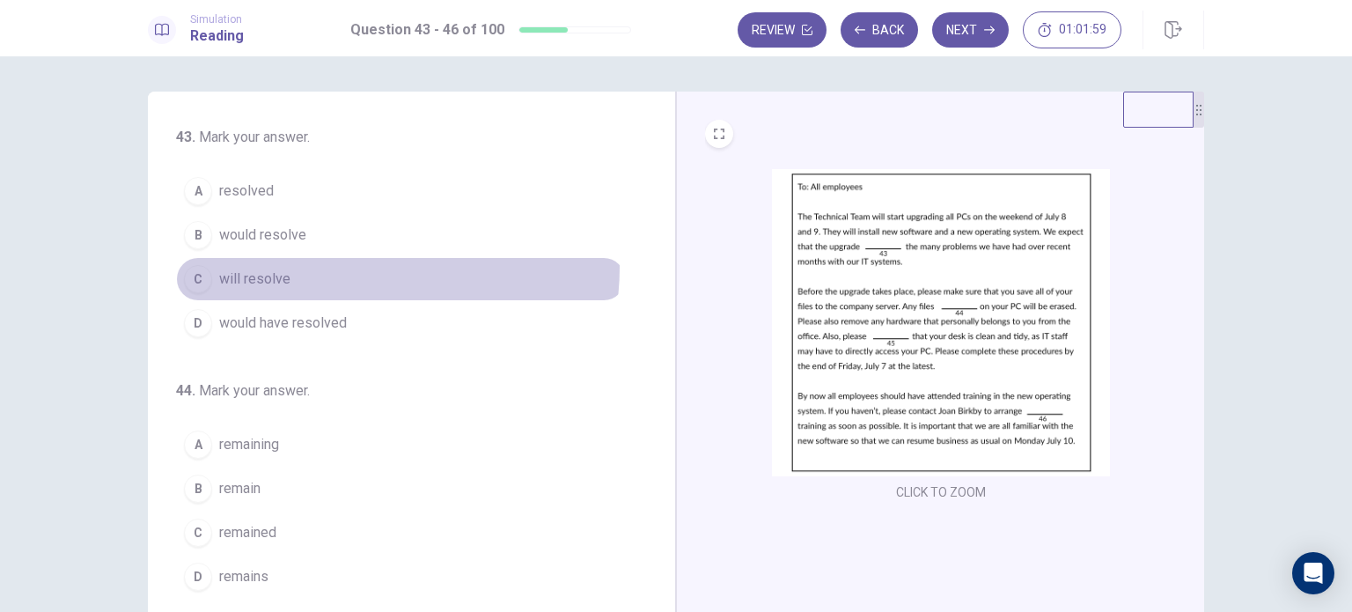
click at [367, 267] on button "C will resolve" at bounding box center [401, 279] width 450 height 44
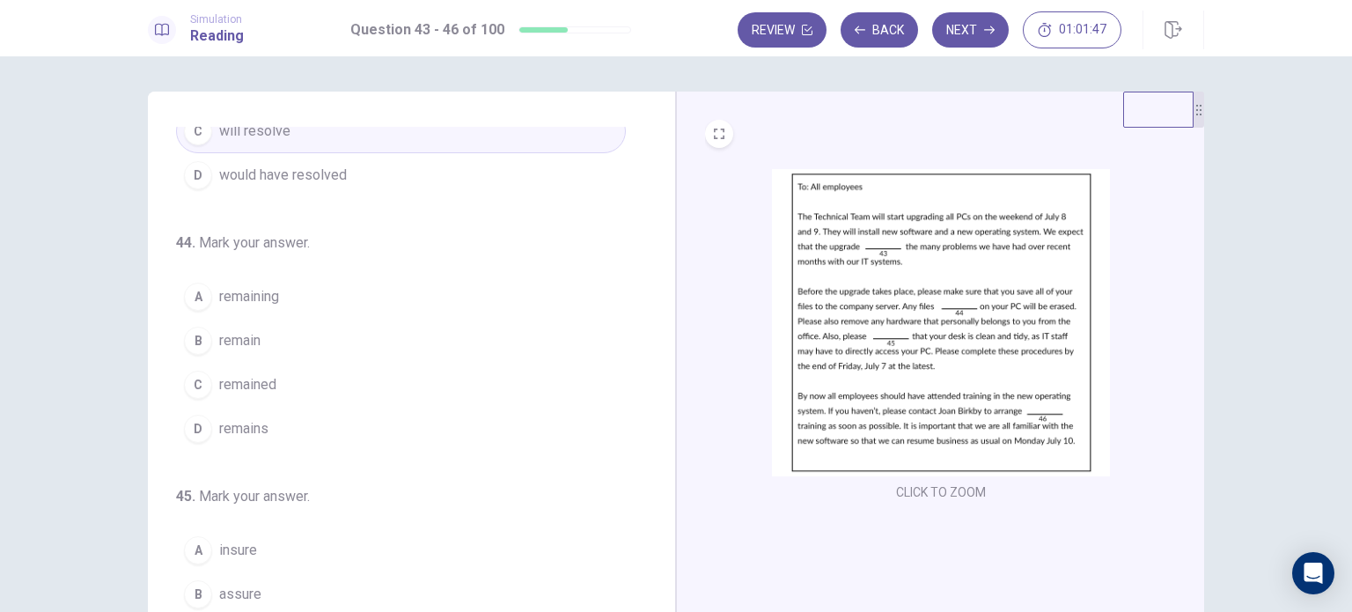
scroll to position [176, 0]
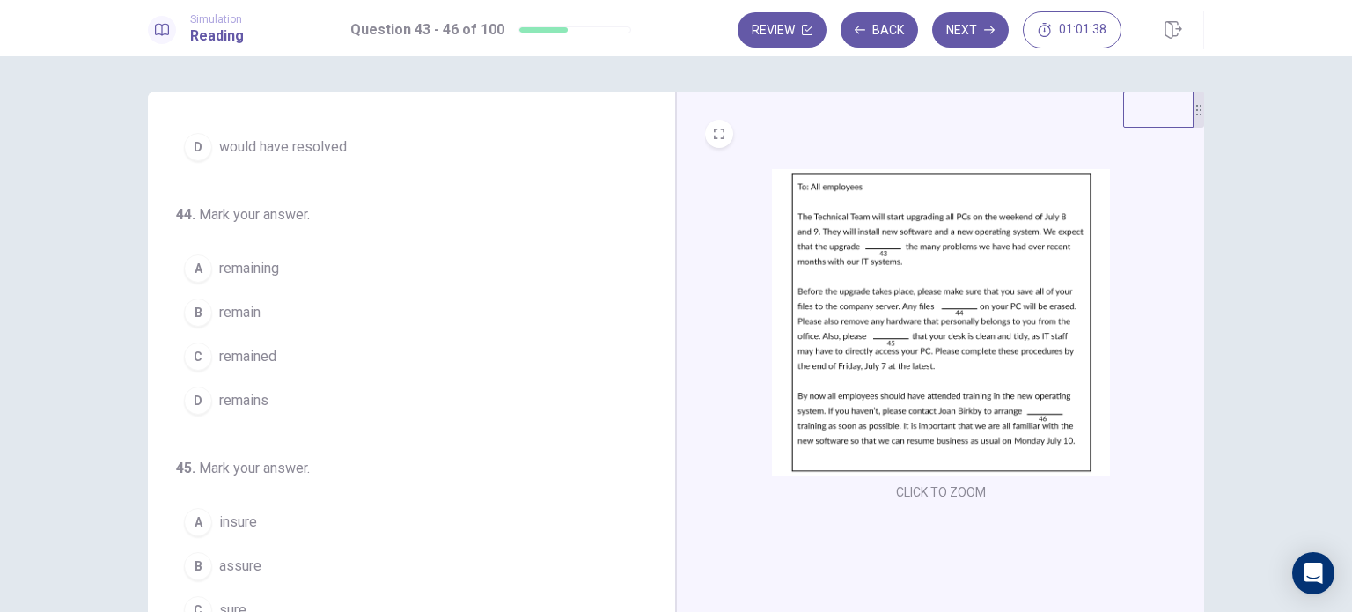
click at [557, 267] on button "A remaining" at bounding box center [401, 268] width 450 height 44
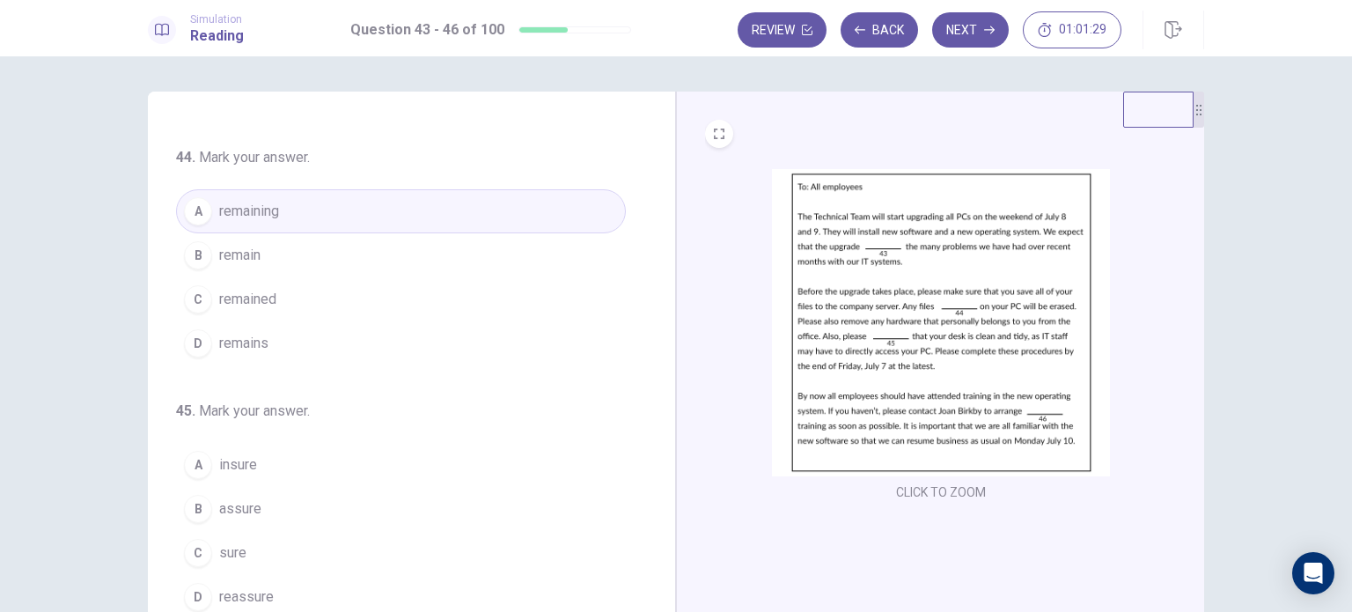
scroll to position [264, 0]
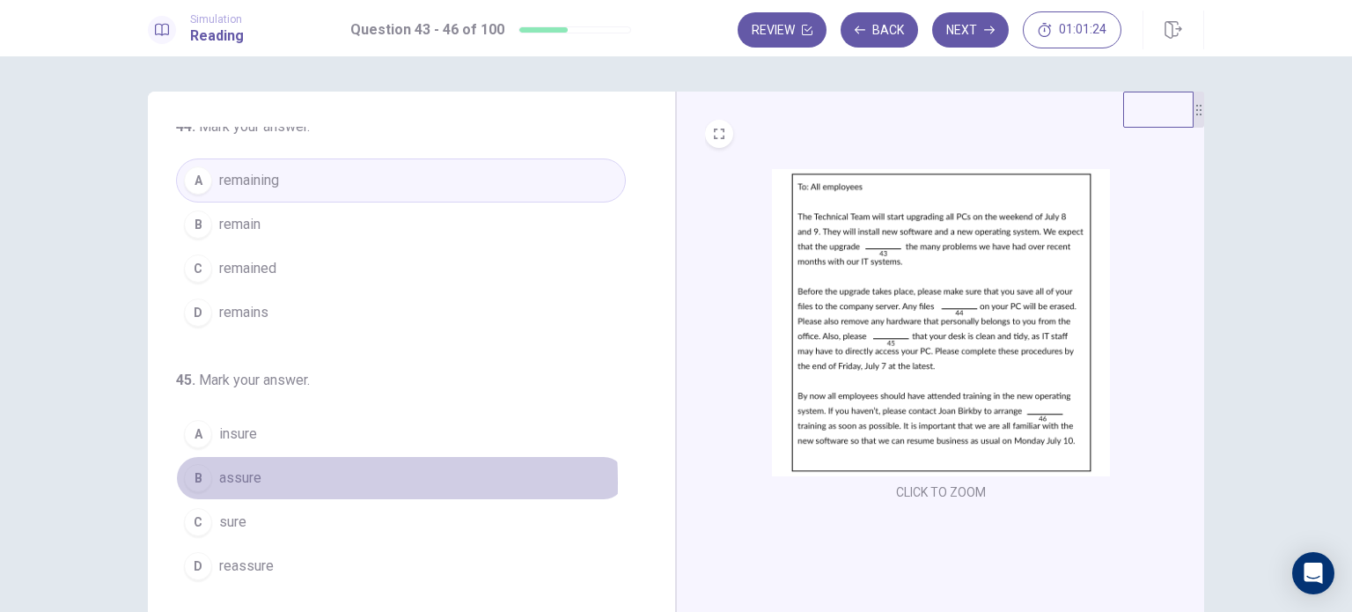
click at [197, 479] on div "B" at bounding box center [198, 478] width 28 height 28
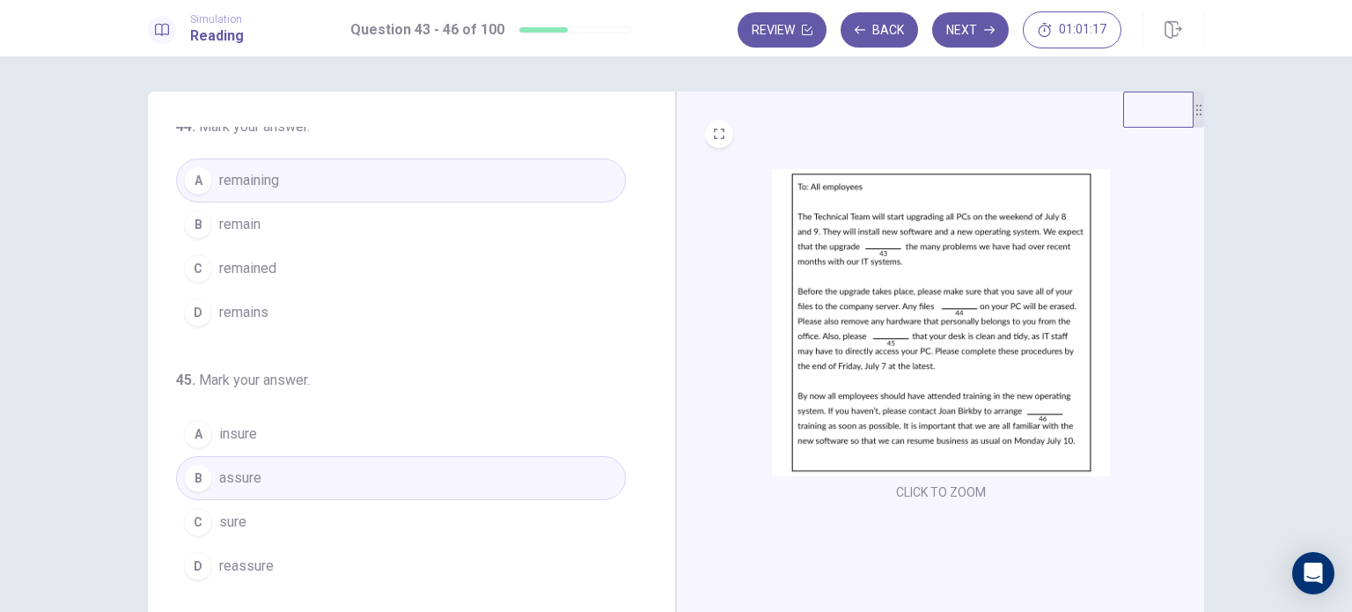
scroll to position [352, 0]
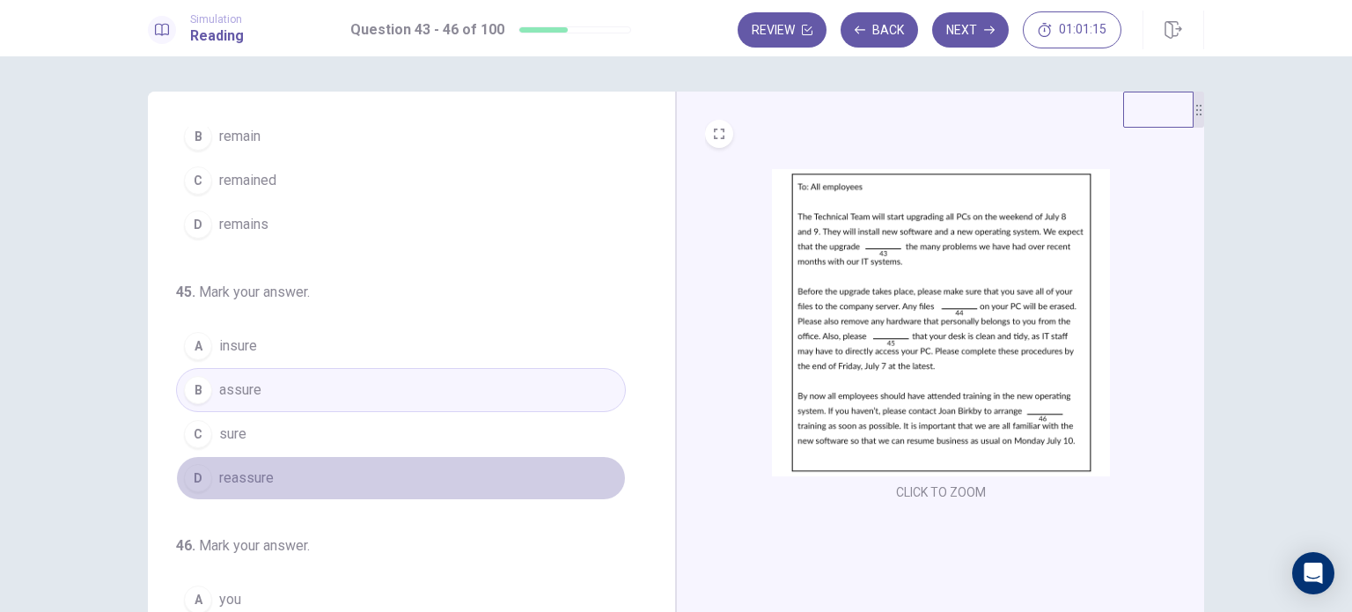
click at [465, 469] on button "D reassure" at bounding box center [401, 478] width 450 height 44
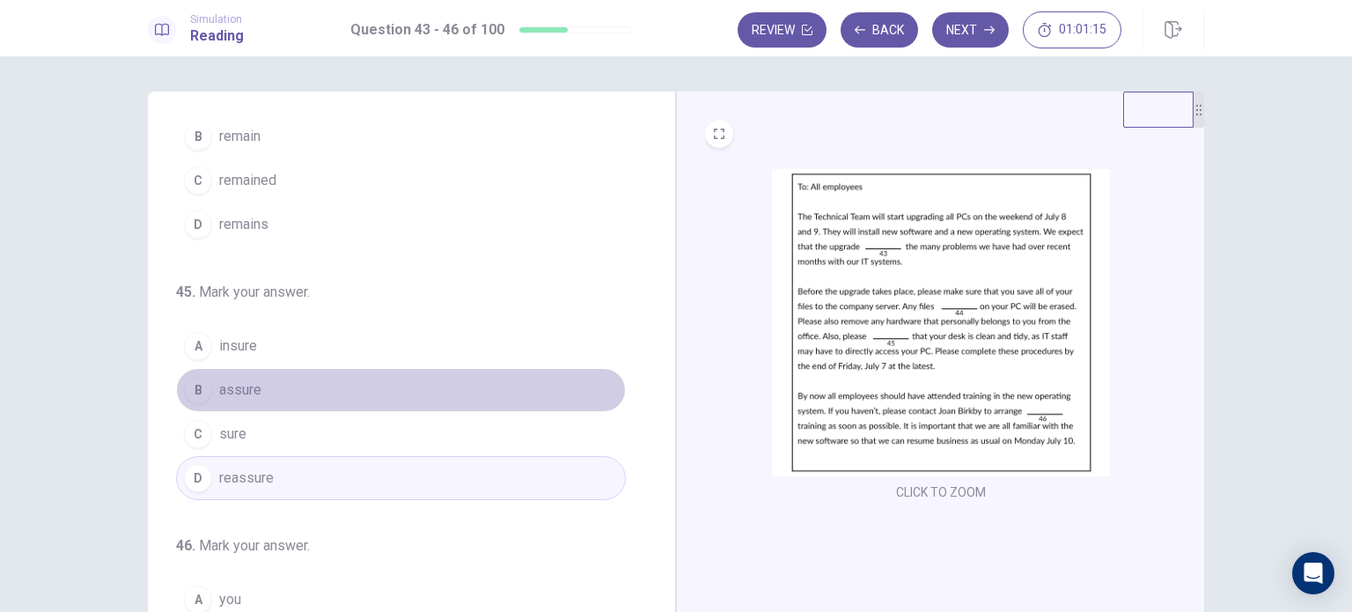
click at [497, 379] on button "B assure" at bounding box center [401, 390] width 450 height 44
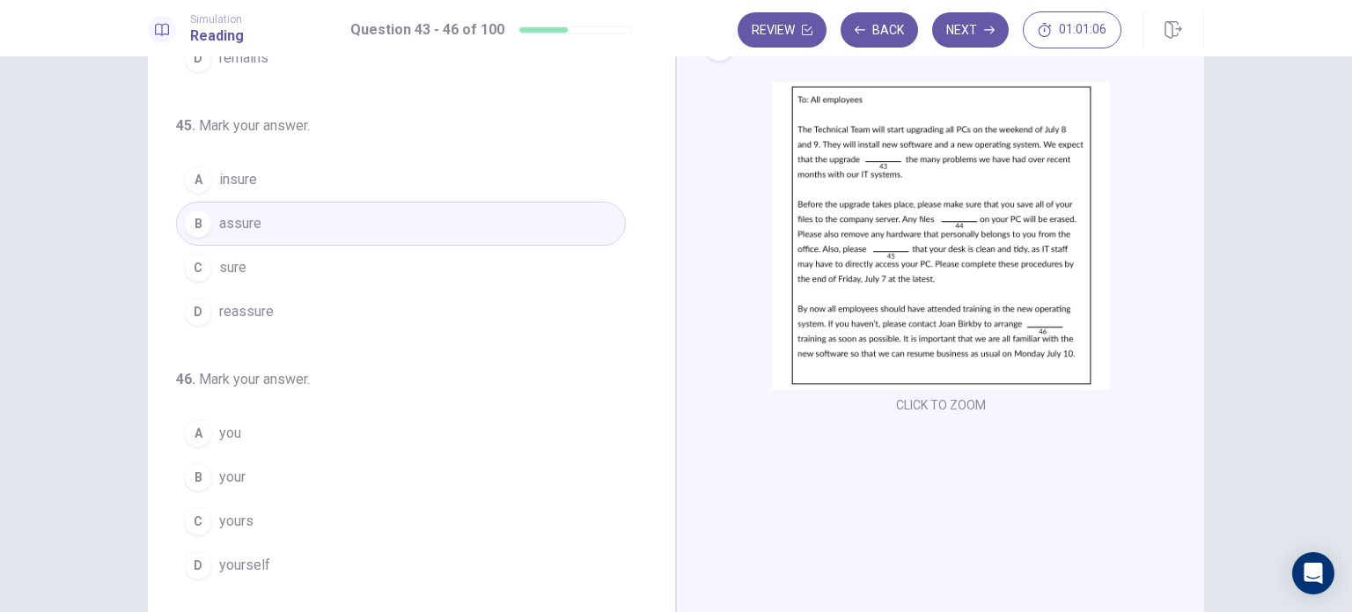
scroll to position [88, 0]
click at [299, 460] on button "B your" at bounding box center [401, 476] width 450 height 44
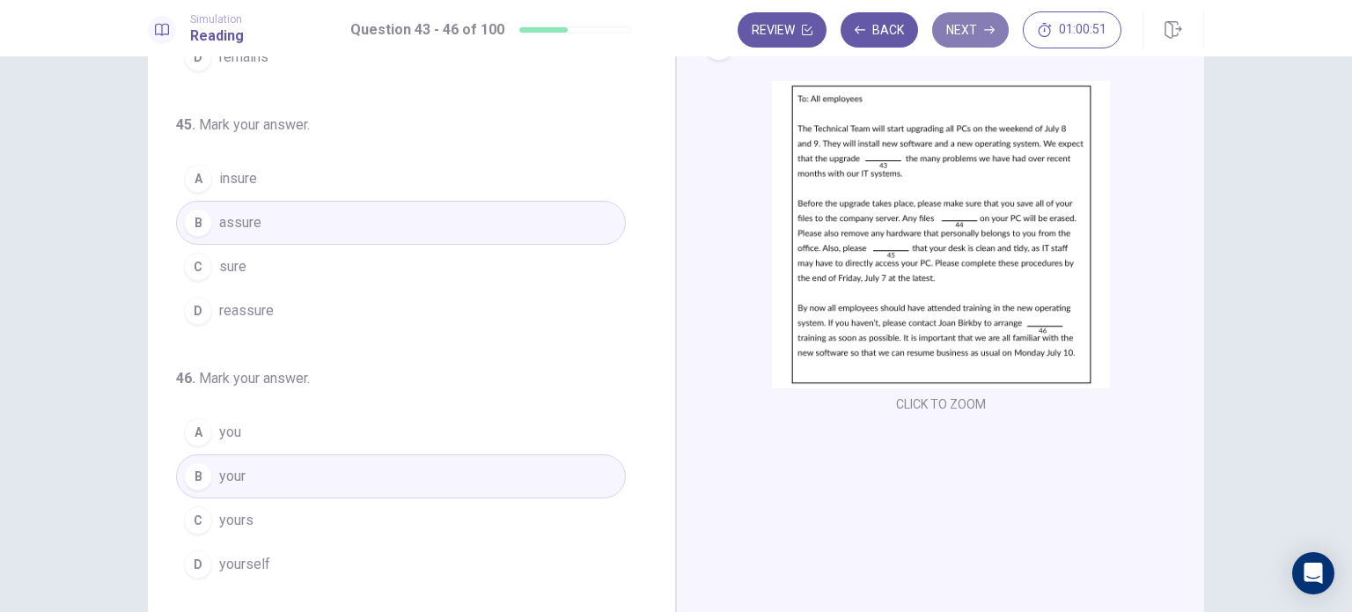
click at [980, 40] on button "Next" at bounding box center [970, 29] width 77 height 35
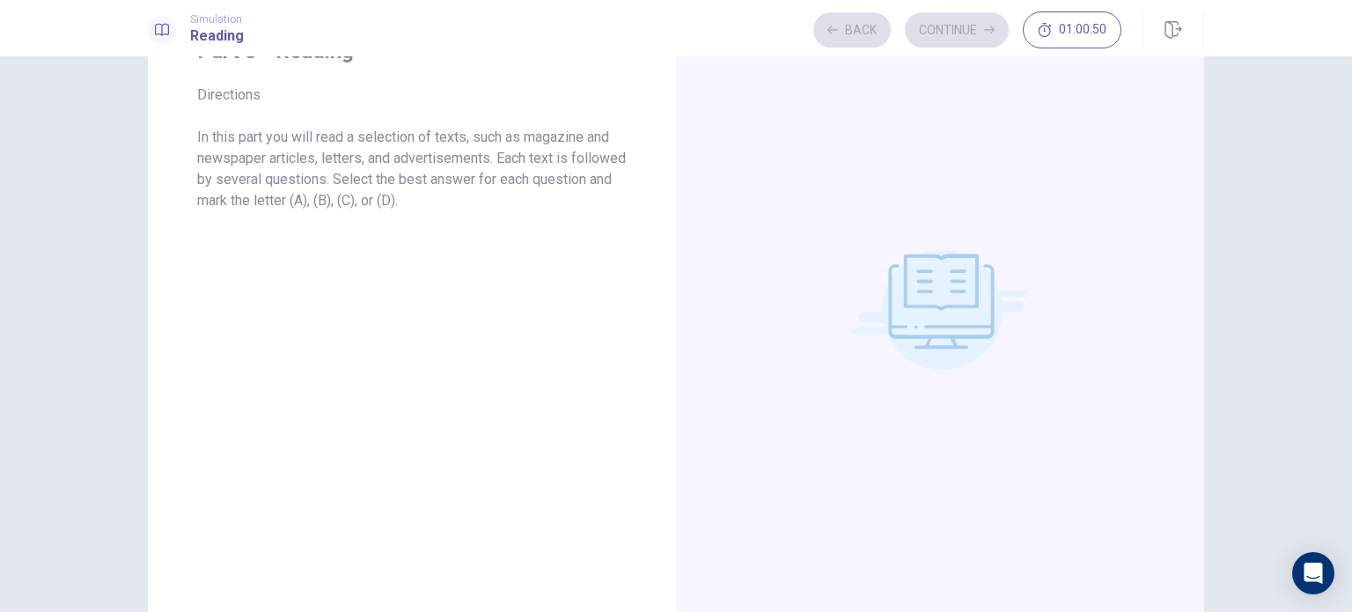
scroll to position [0, 0]
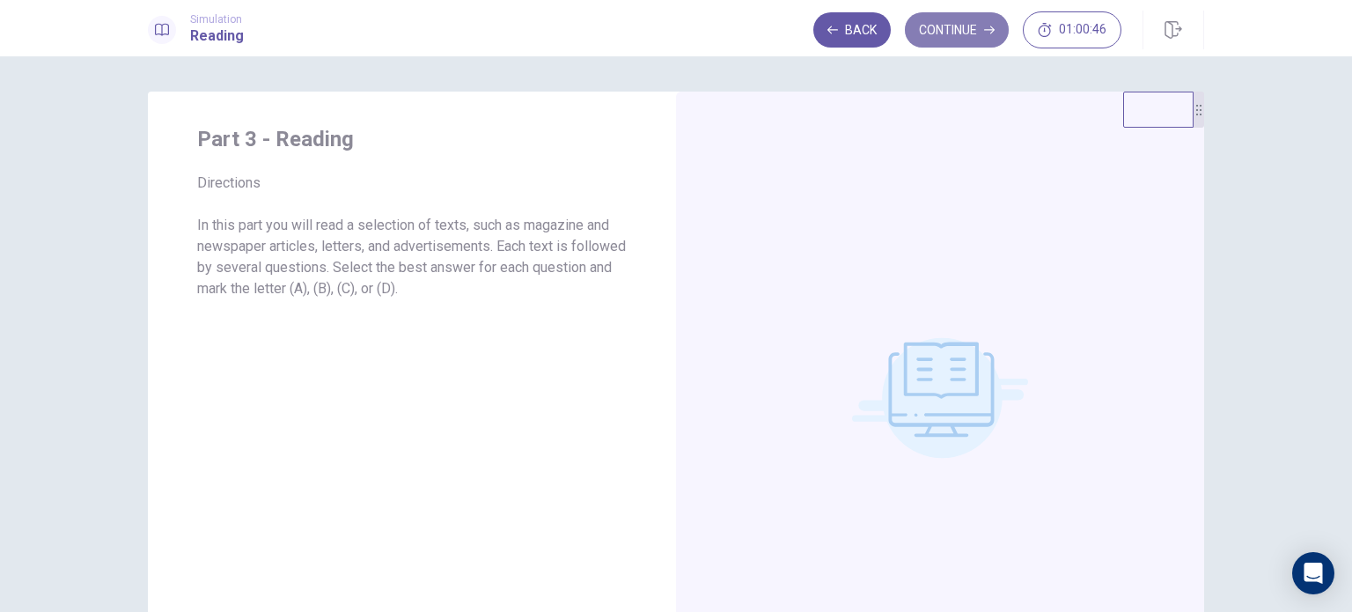
click at [945, 31] on button "Continue" at bounding box center [957, 29] width 104 height 35
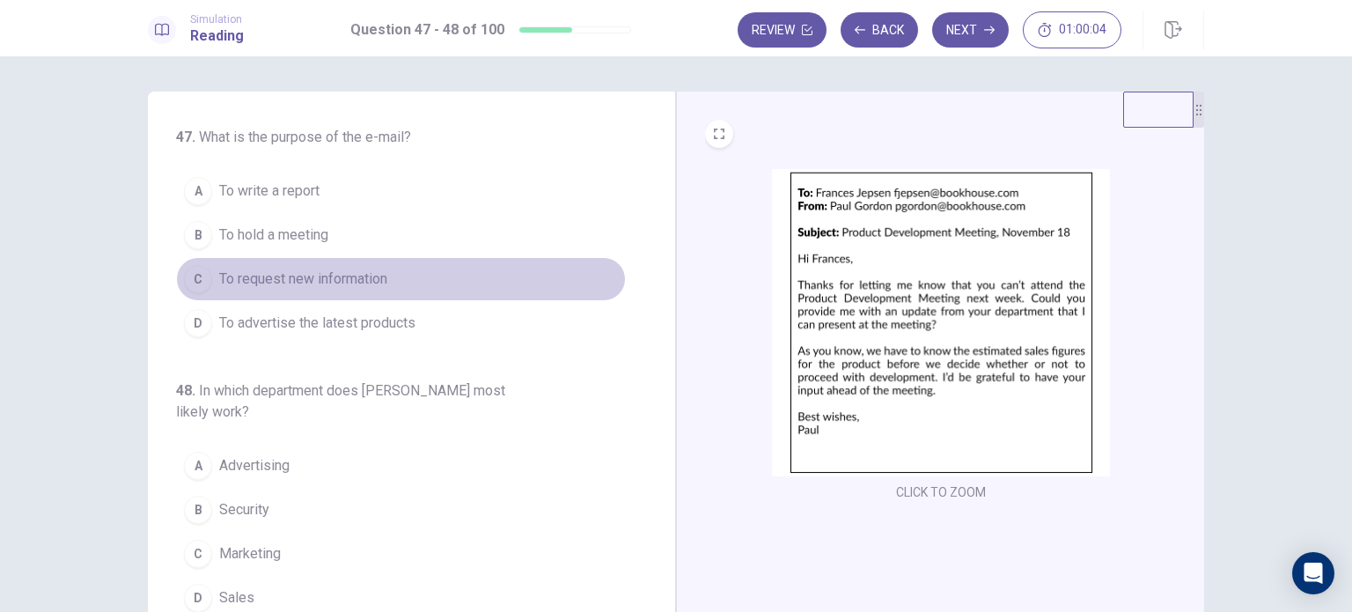
click at [334, 285] on span "To request new information" at bounding box center [303, 278] width 168 height 21
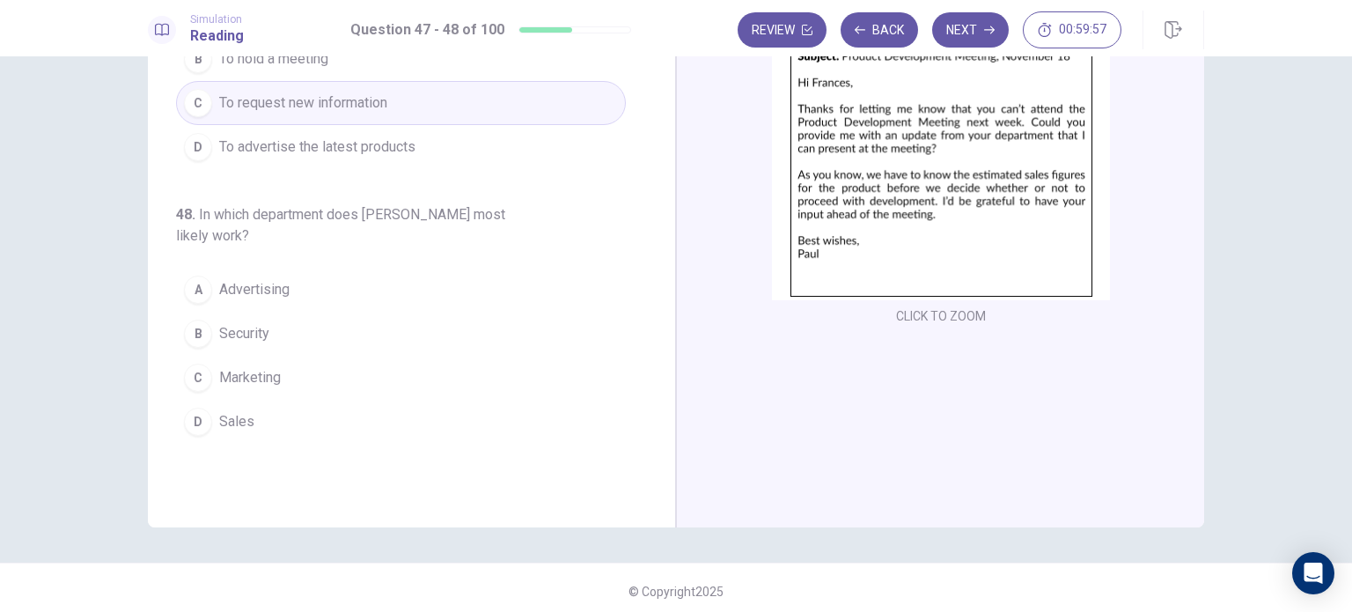
scroll to position [88, 0]
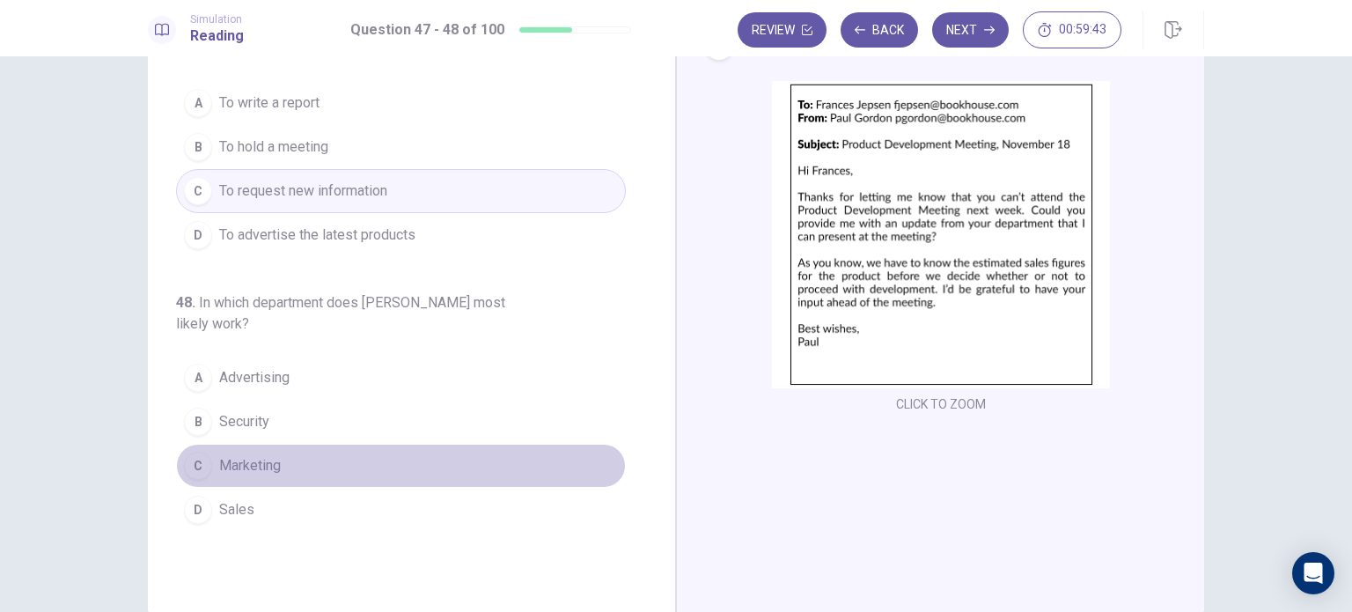
click at [303, 464] on button "C Marketing" at bounding box center [401, 466] width 450 height 44
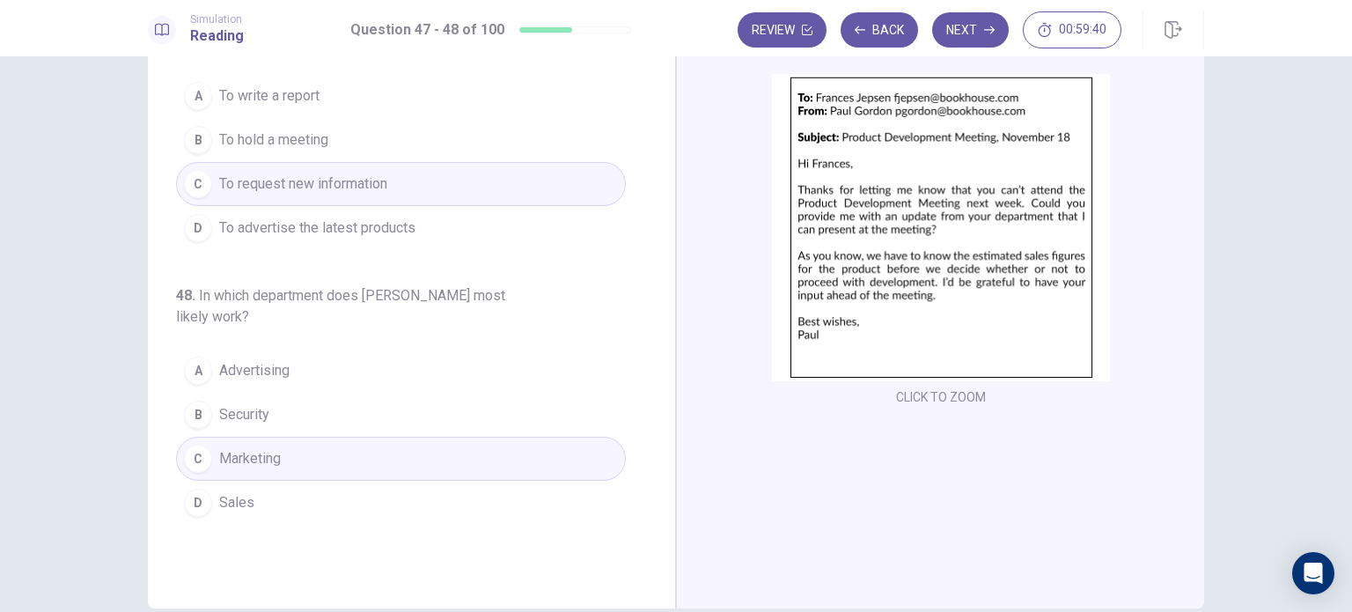
scroll to position [0, 0]
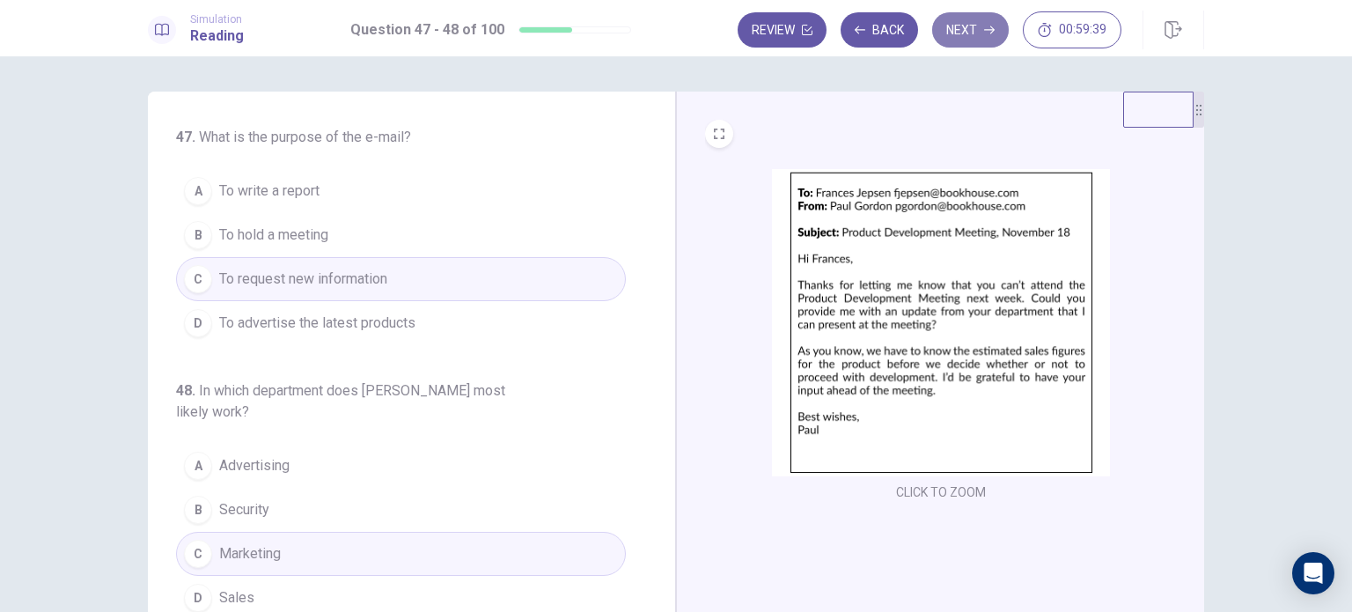
click at [975, 19] on button "Next" at bounding box center [970, 29] width 77 height 35
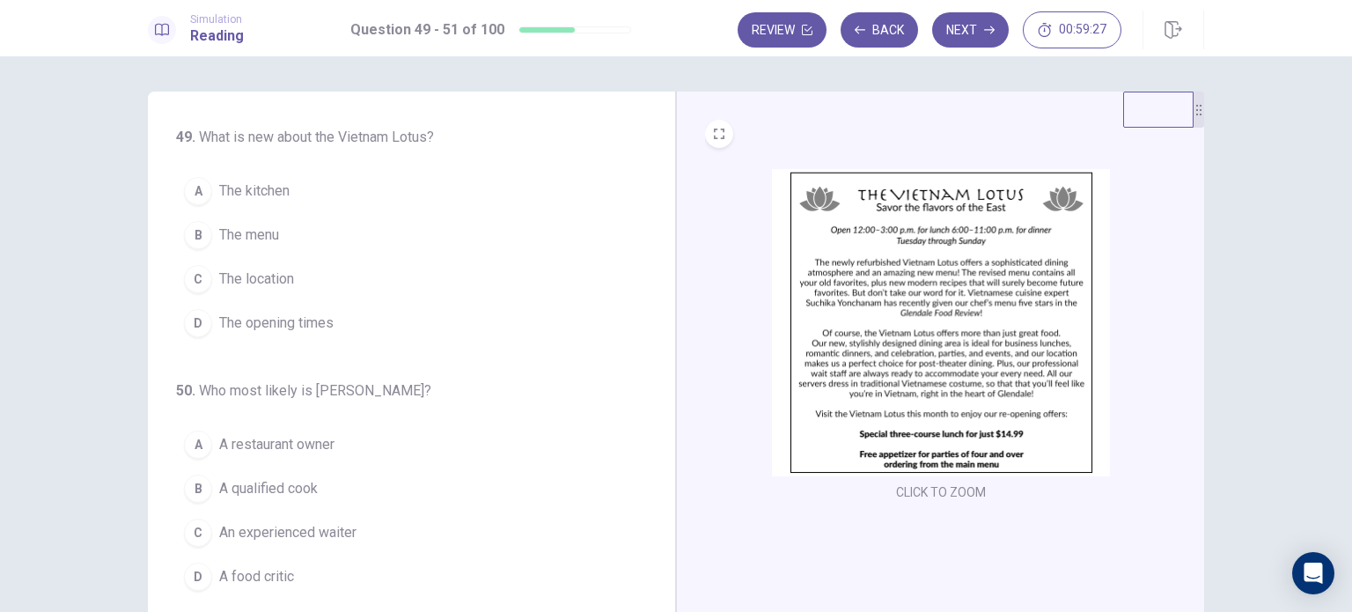
click at [253, 223] on button "B The menu" at bounding box center [401, 235] width 450 height 44
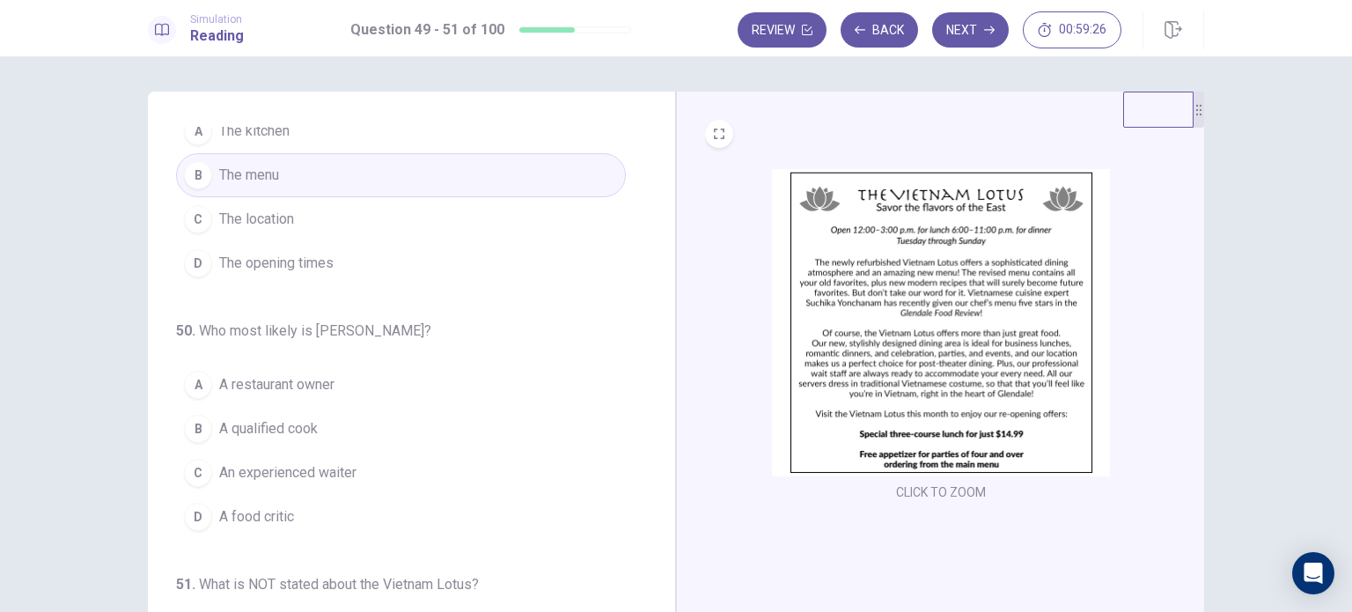
scroll to position [88, 0]
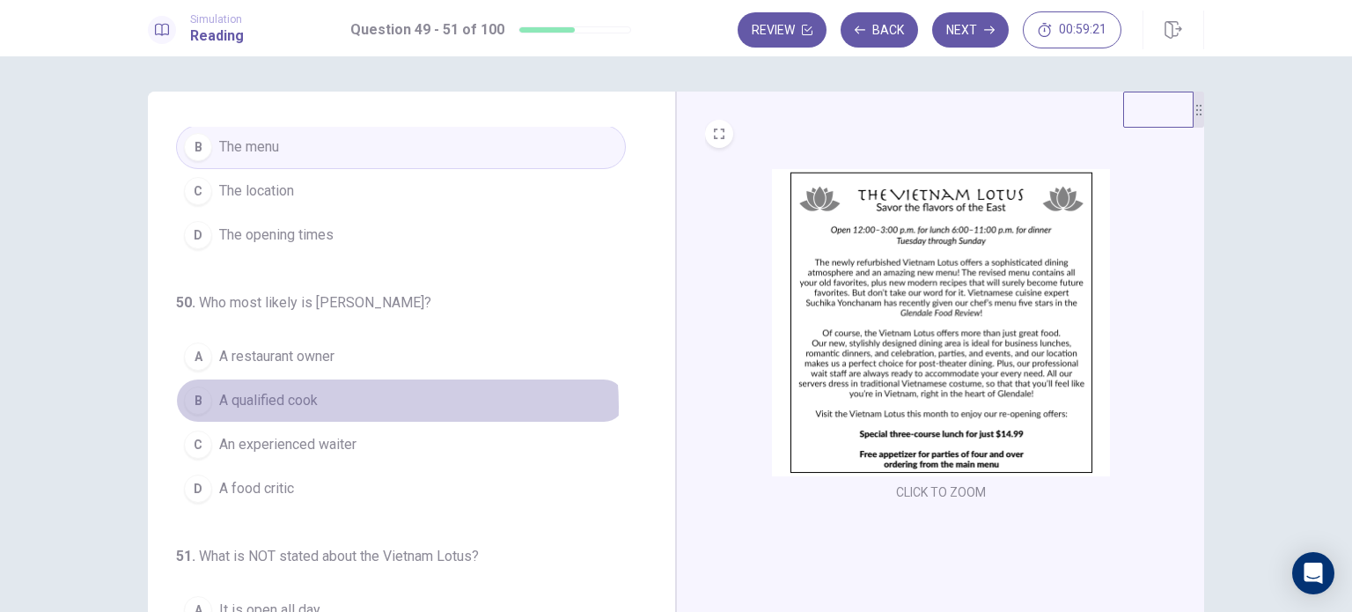
click at [322, 405] on button "B A qualified cook" at bounding box center [401, 400] width 450 height 44
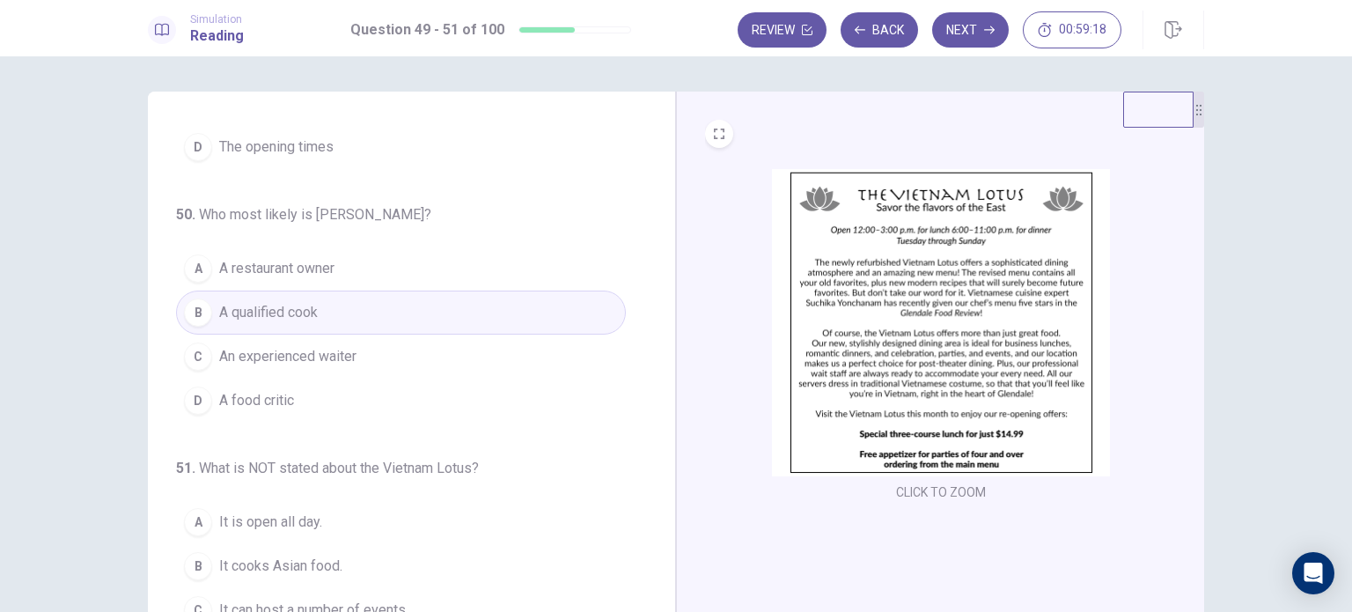
scroll to position [180, 0]
click at [331, 569] on span "It cooks Asian food." at bounding box center [280, 562] width 123 height 21
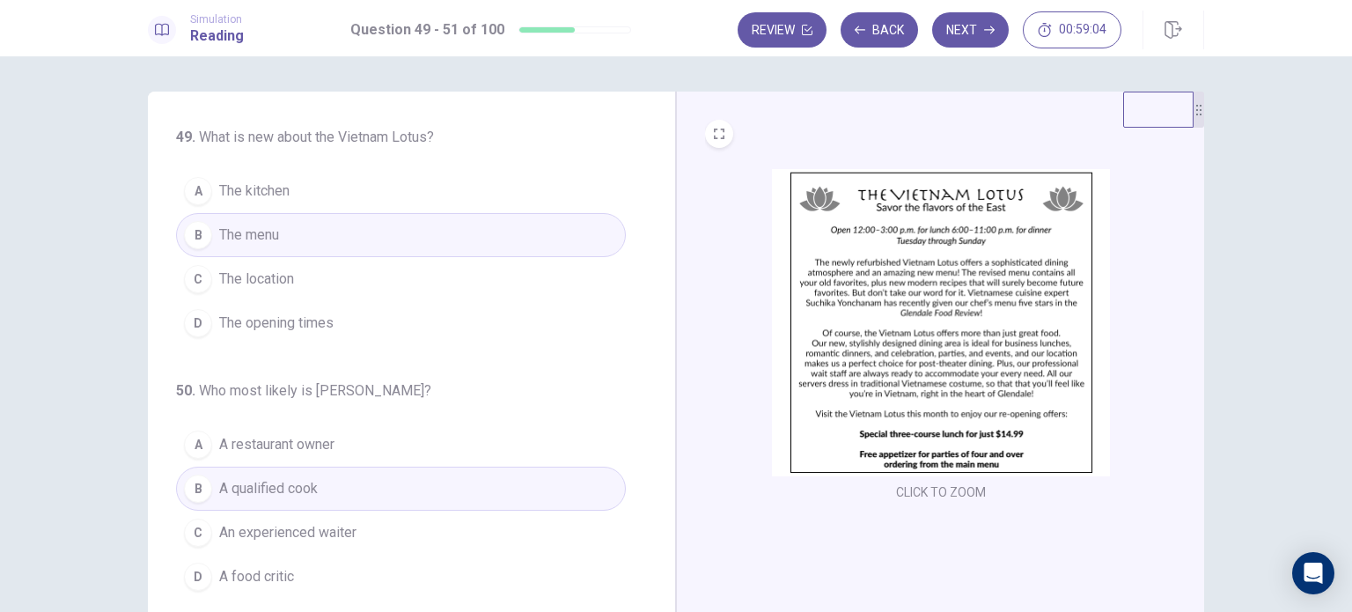
scroll to position [88, 0]
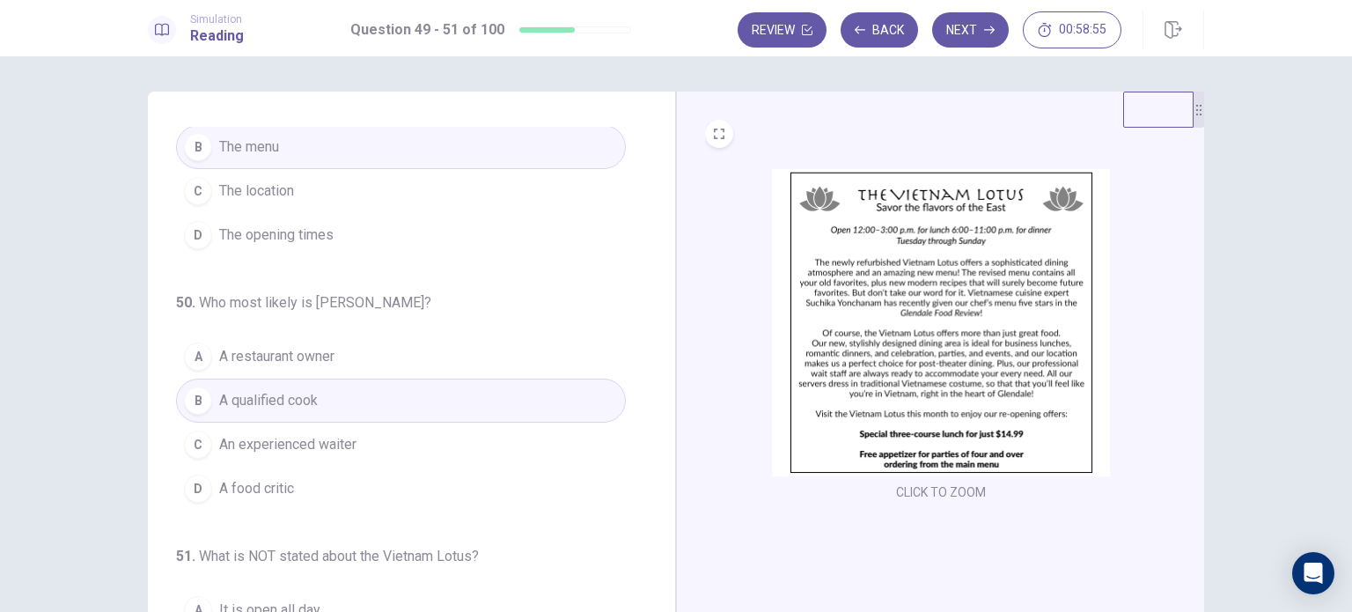
click at [320, 487] on button "D A food critic" at bounding box center [401, 488] width 450 height 44
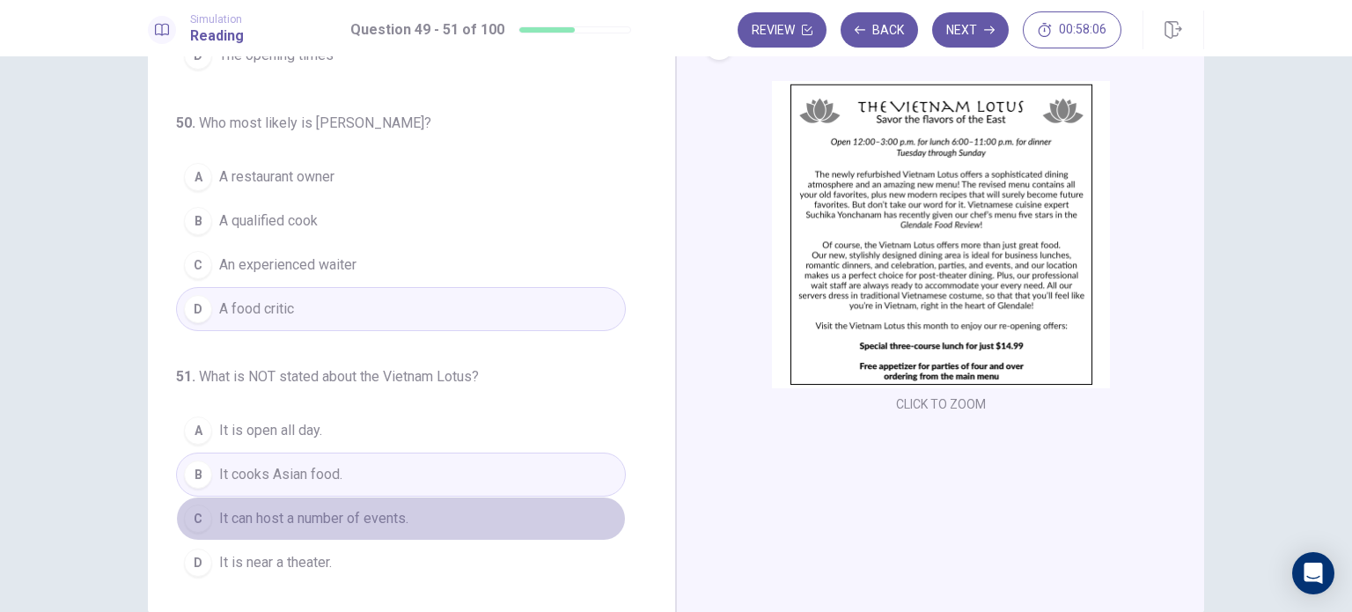
click at [409, 521] on button "C It can host a number of events." at bounding box center [401, 518] width 450 height 44
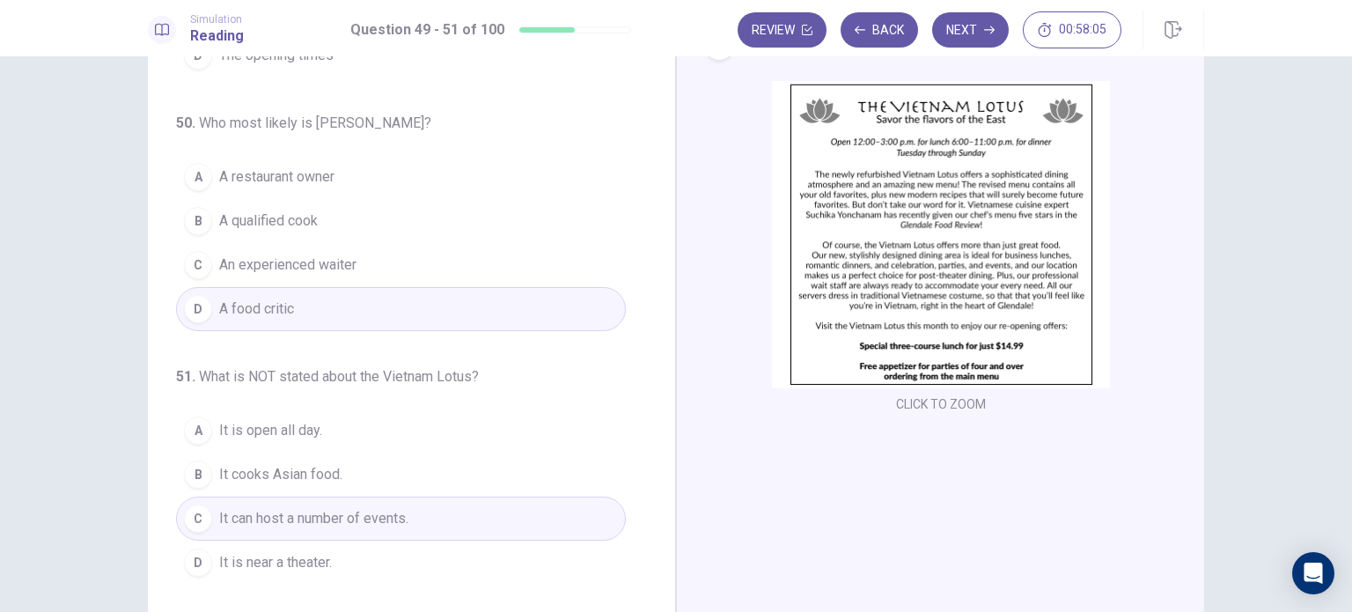
click at [389, 564] on button "D It is near a theater." at bounding box center [401, 562] width 450 height 44
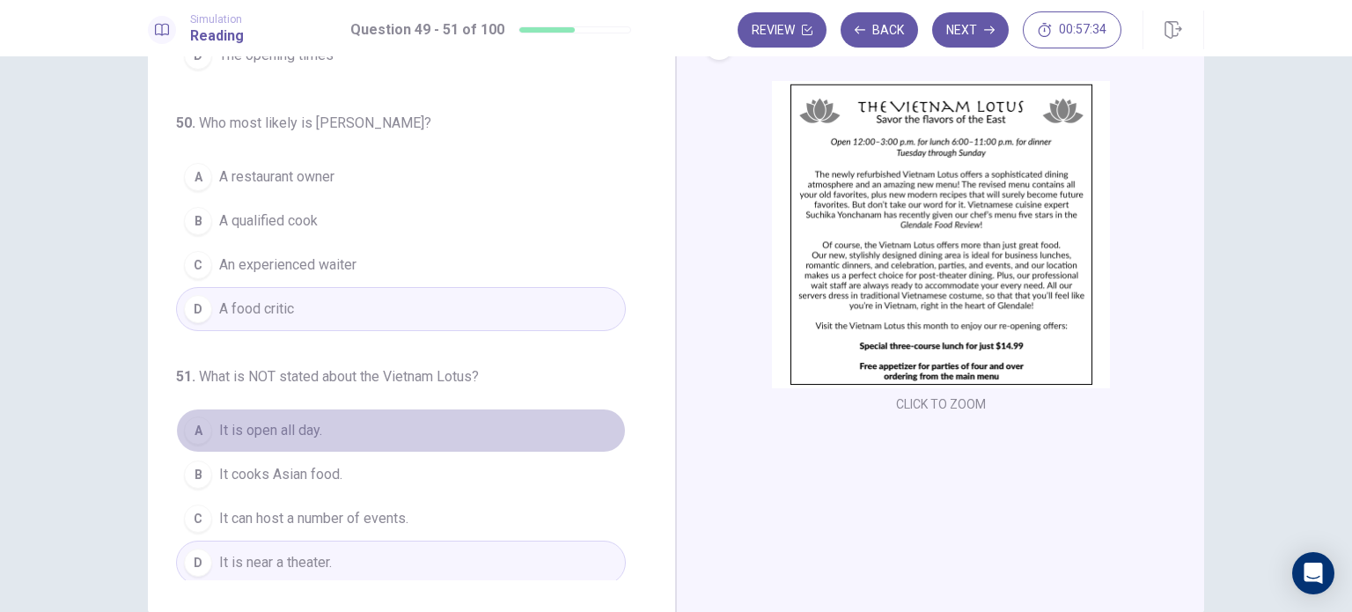
click at [405, 429] on button "A It is open all day." at bounding box center [401, 430] width 450 height 44
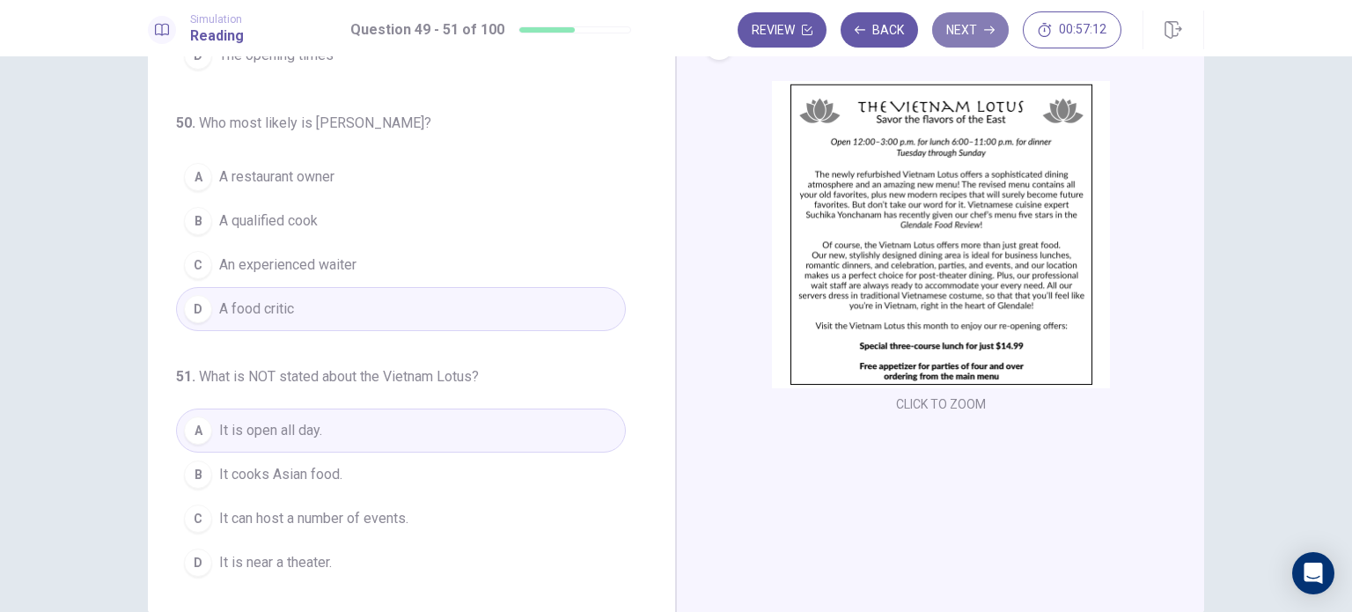
click at [986, 24] on button "Next" at bounding box center [970, 29] width 77 height 35
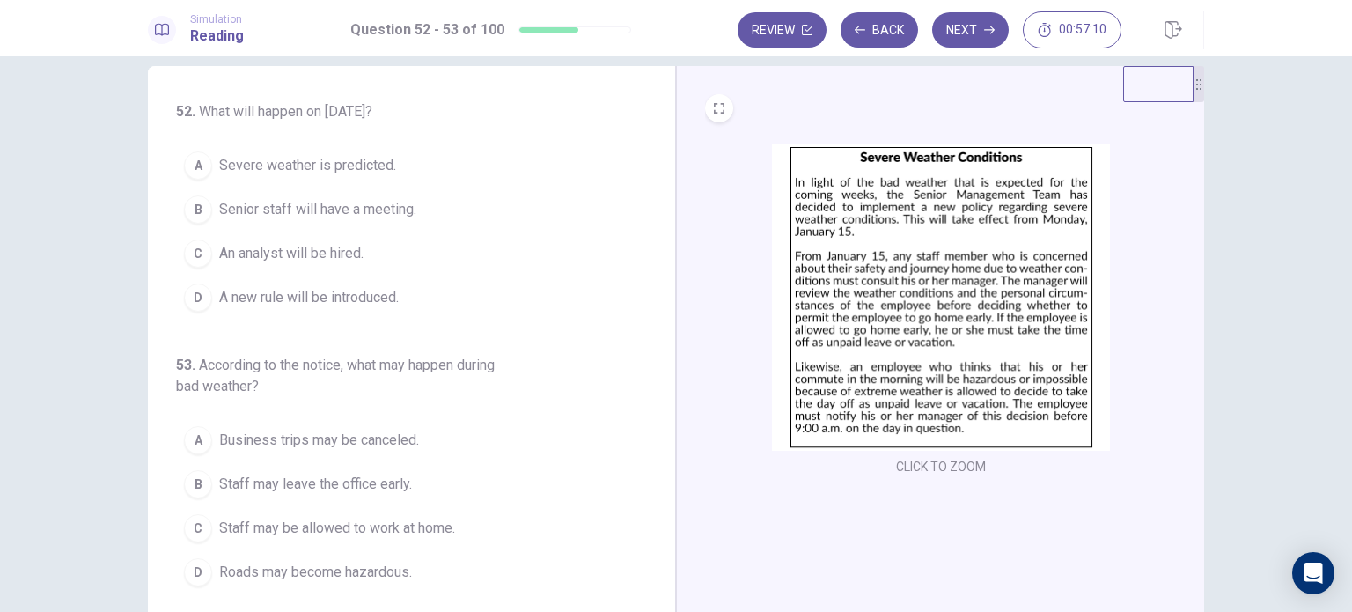
scroll to position [0, 0]
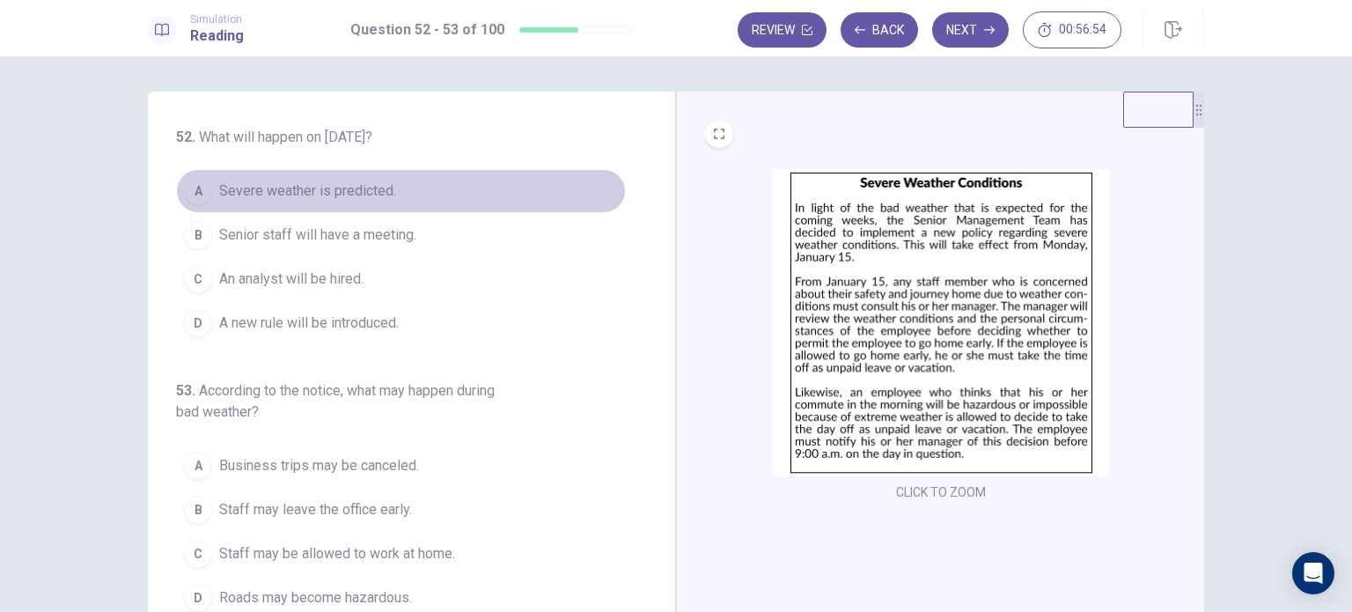
click at [304, 176] on button "A Severe weather is predicted." at bounding box center [401, 191] width 450 height 44
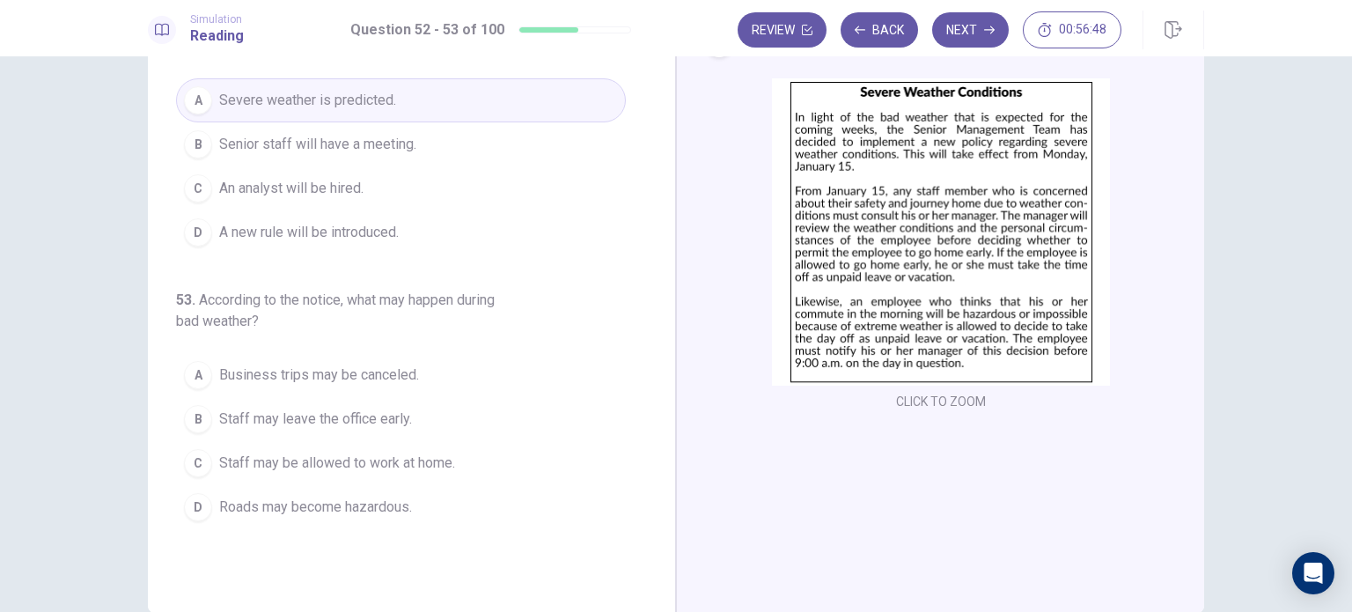
scroll to position [88, 0]
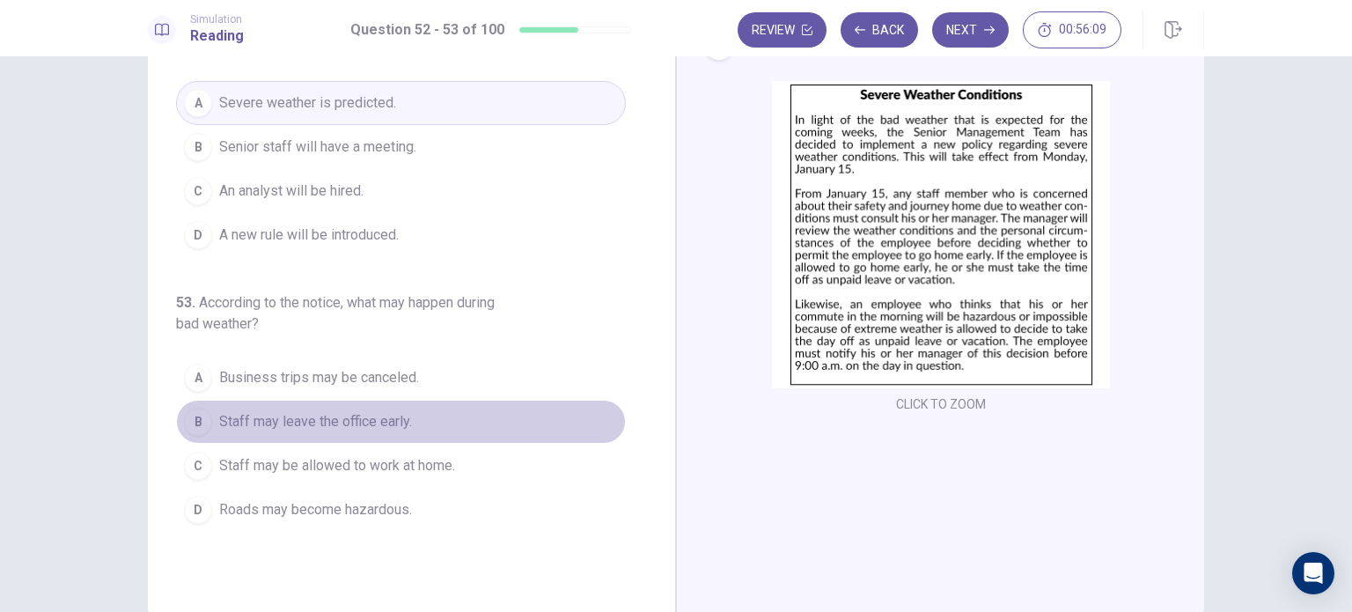
click at [392, 422] on span "Staff may leave the office early." at bounding box center [315, 421] width 193 height 21
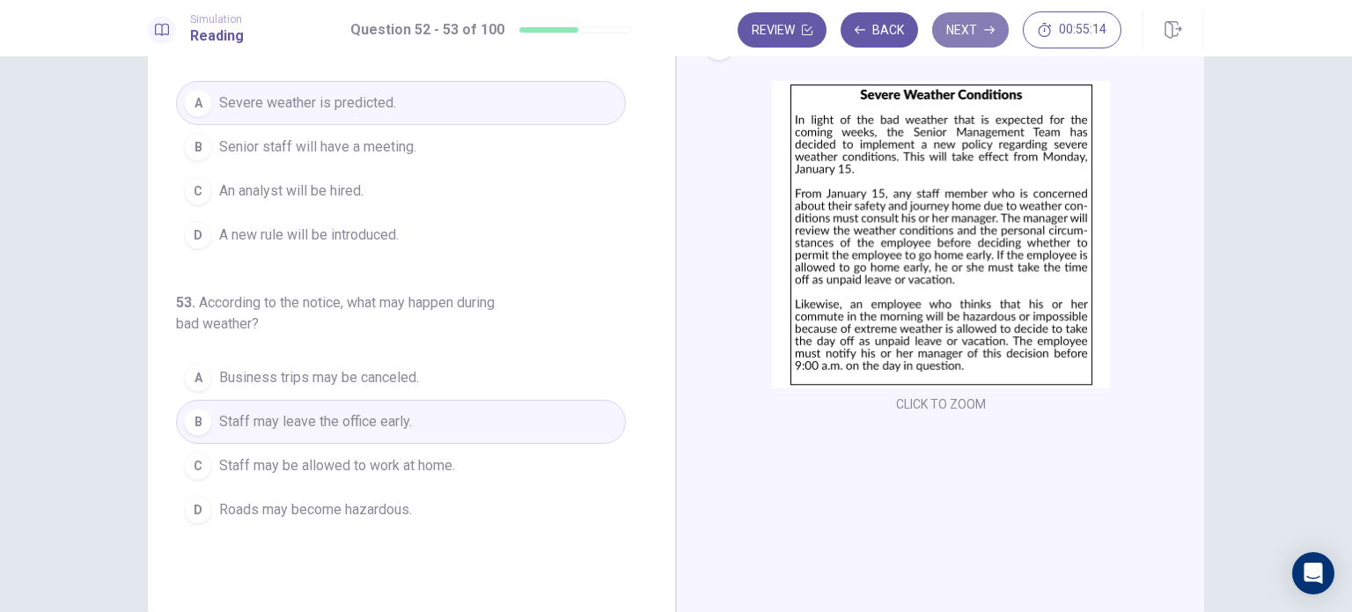
click at [996, 20] on button "Next" at bounding box center [970, 29] width 77 height 35
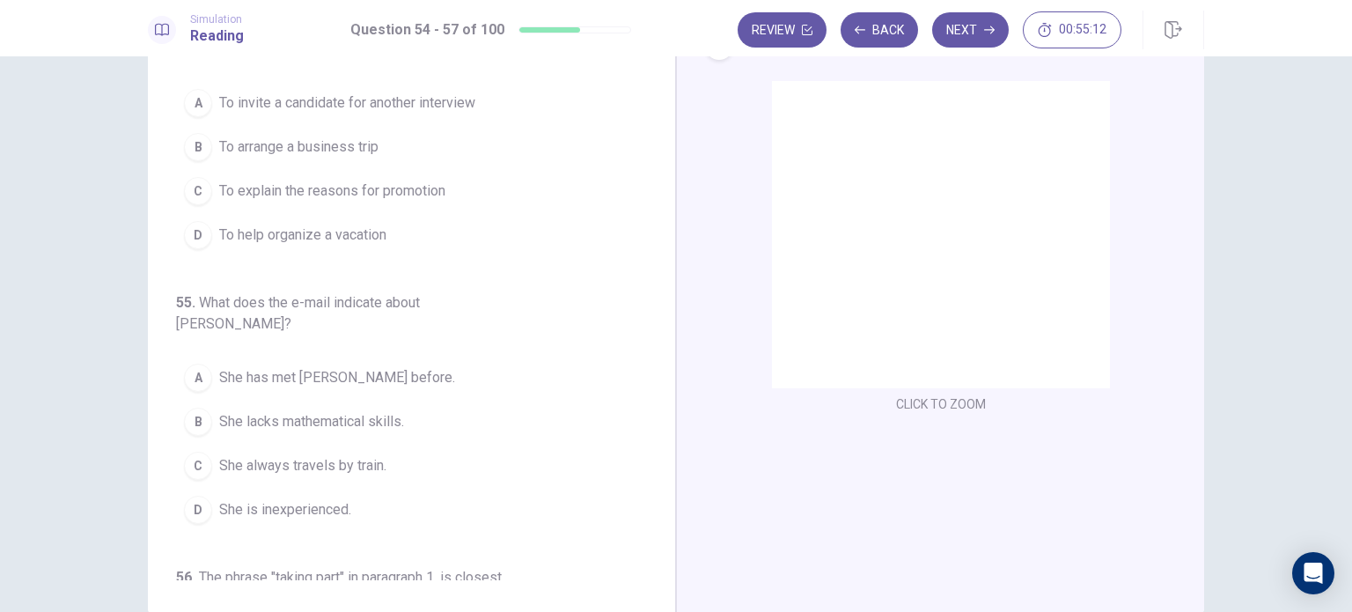
scroll to position [0, 0]
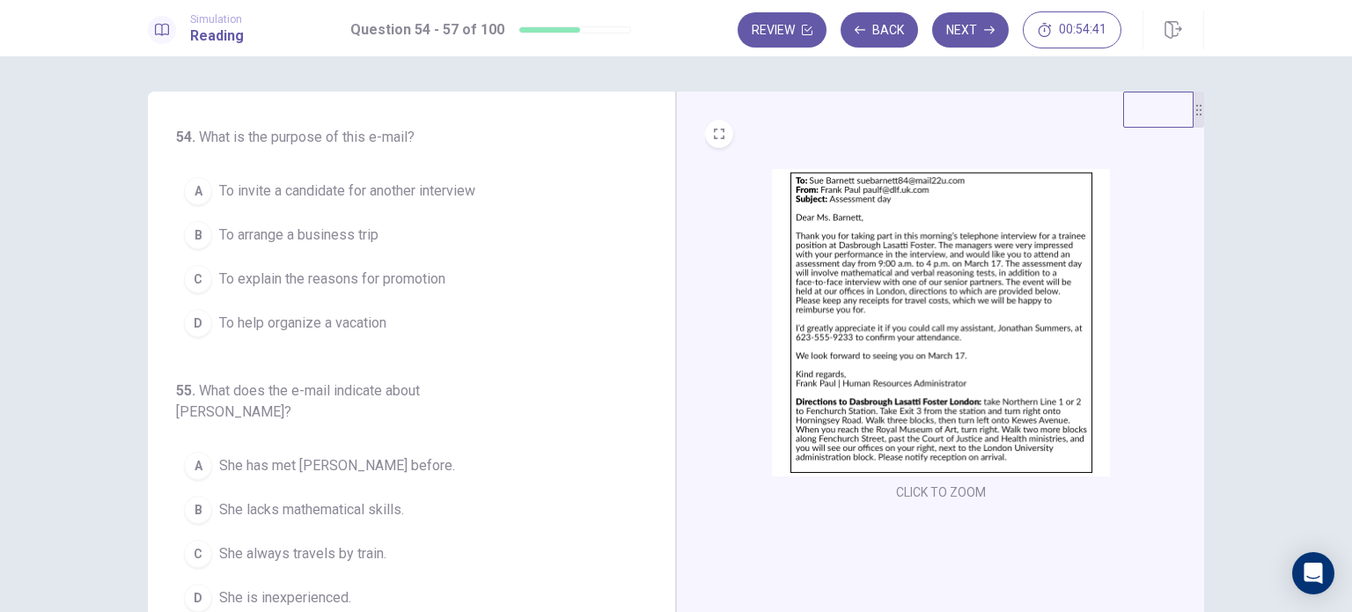
click at [459, 196] on span "To invite a candidate for another interview" at bounding box center [347, 190] width 256 height 21
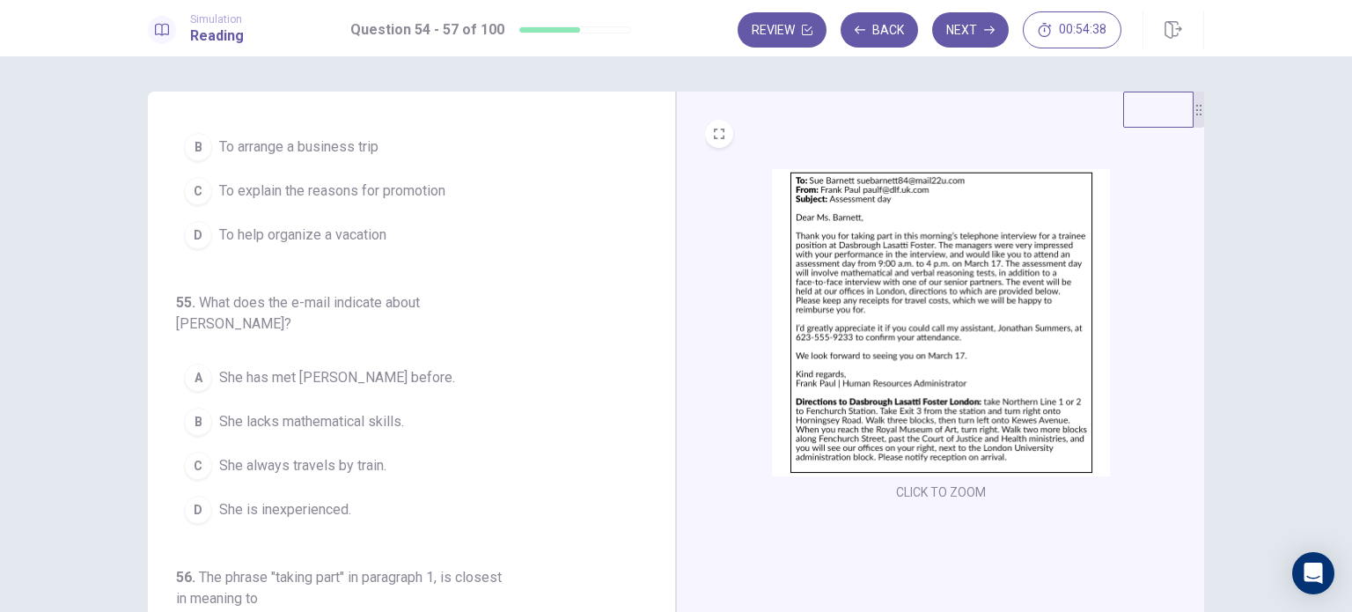
scroll to position [176, 0]
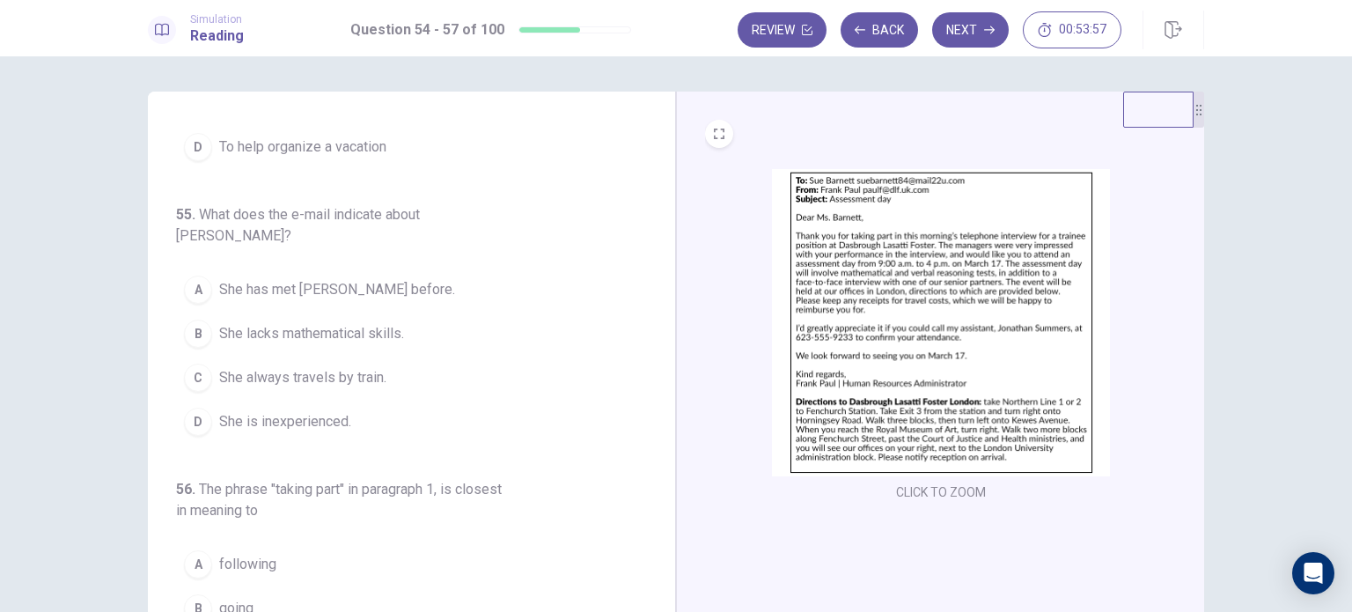
click at [400, 268] on button "A She has met [PERSON_NAME] before." at bounding box center [401, 290] width 450 height 44
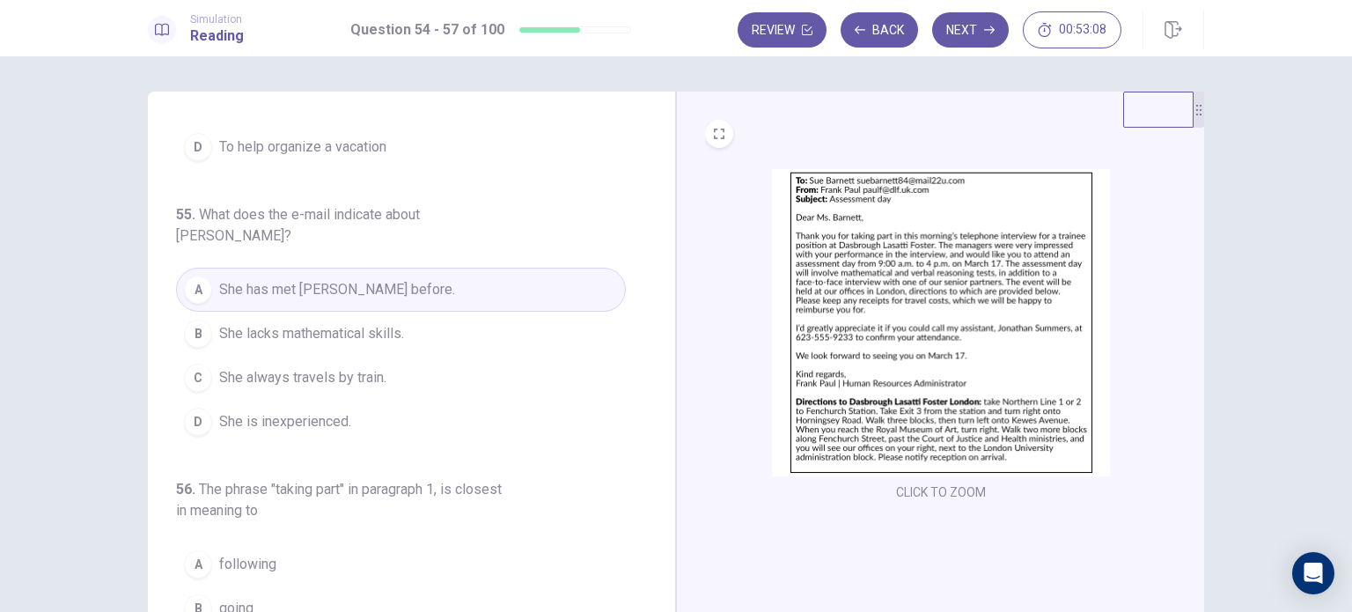
click at [412, 363] on button "C She always travels by train." at bounding box center [401, 378] width 450 height 44
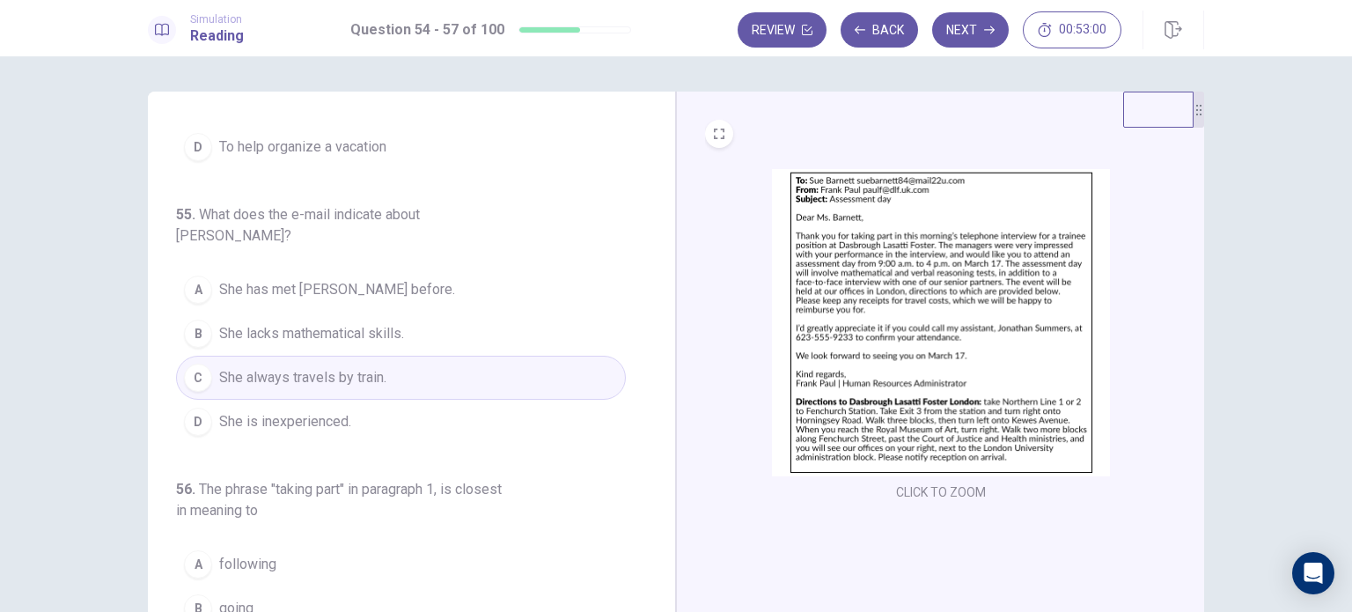
click at [523, 270] on button "A She has met [PERSON_NAME] before." at bounding box center [401, 290] width 450 height 44
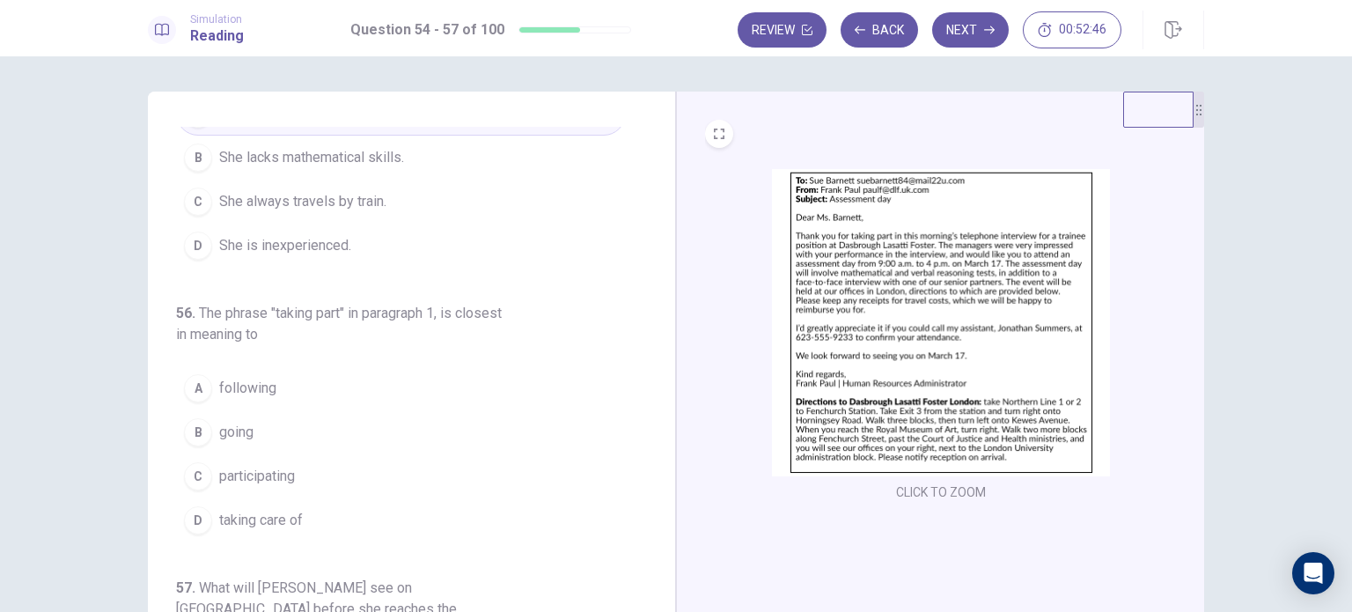
scroll to position [440, 0]
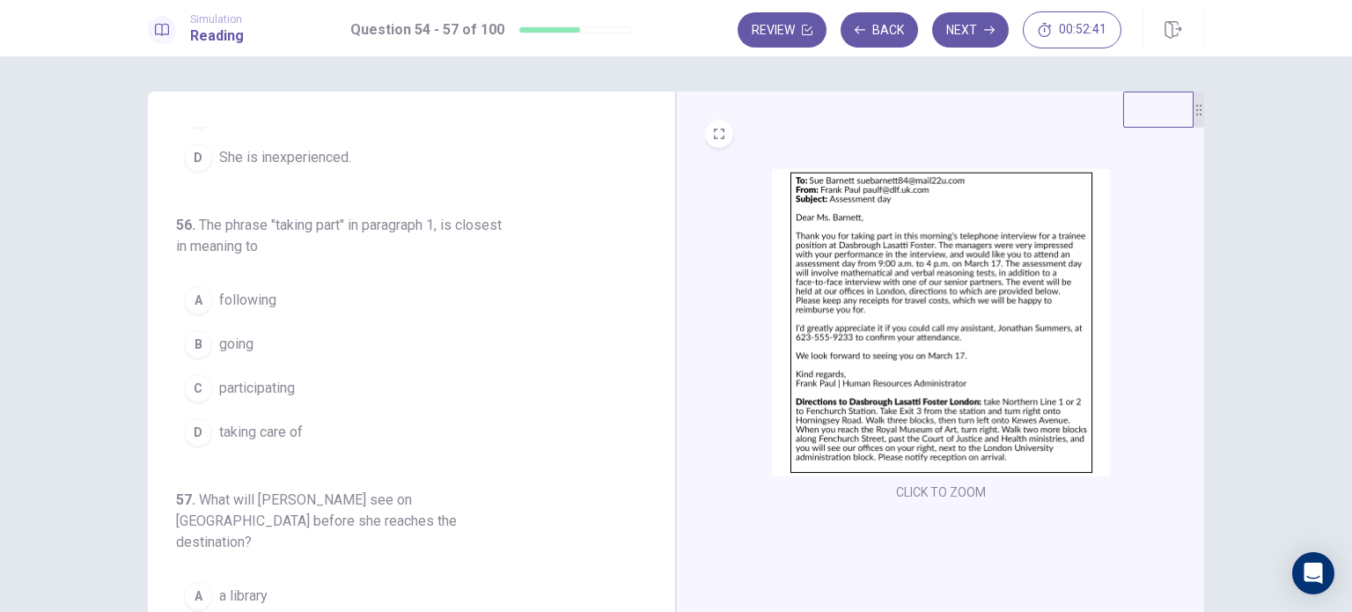
click at [196, 374] on div "C" at bounding box center [198, 388] width 28 height 28
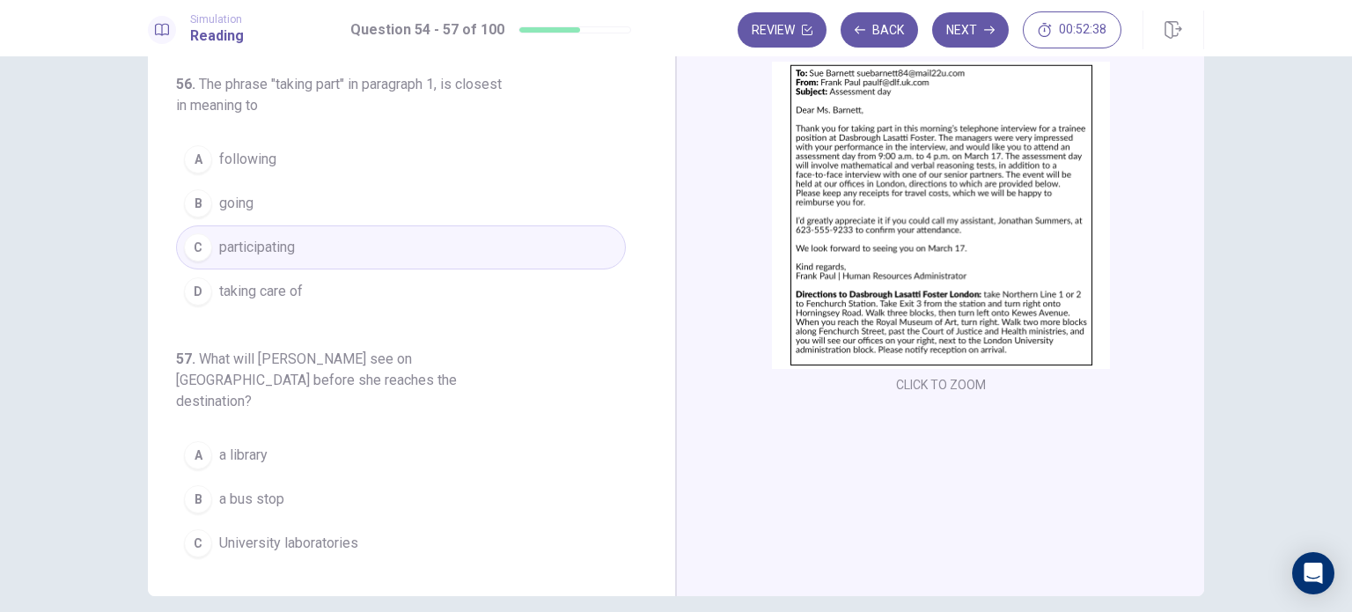
scroll to position [88, 0]
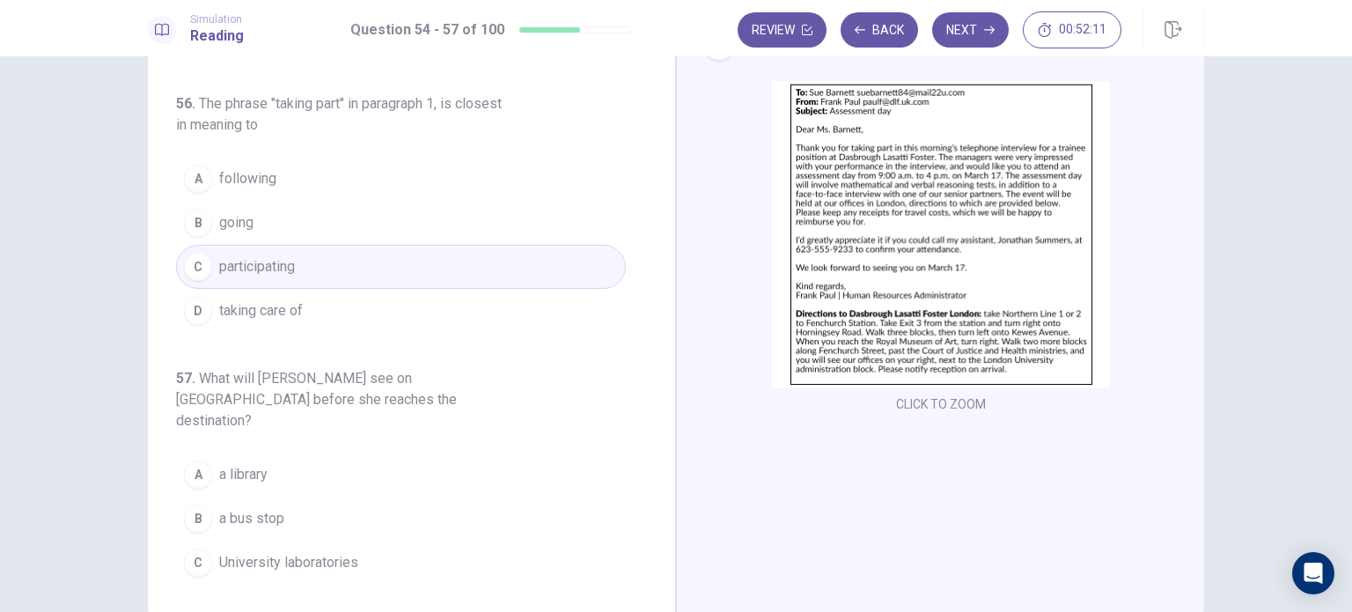
click at [334, 596] on span "Government buildings" at bounding box center [286, 606] width 134 height 21
click at [976, 34] on button "Next" at bounding box center [970, 29] width 77 height 35
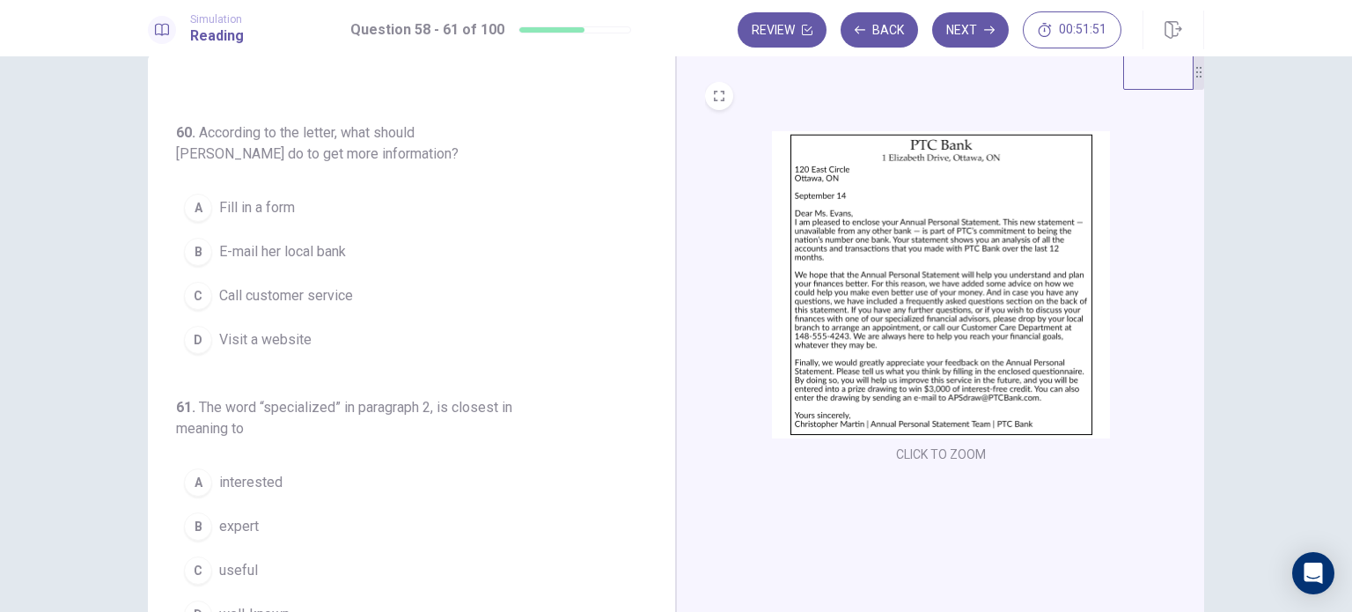
scroll to position [0, 0]
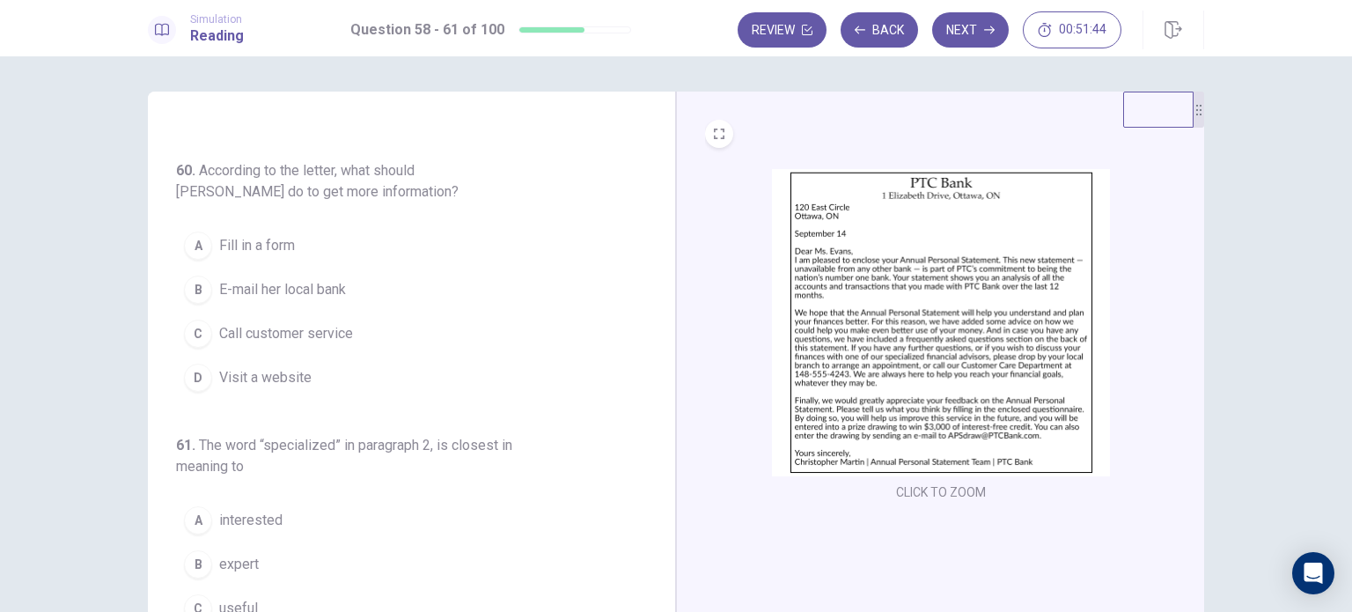
click at [440, 268] on button "B E-mail her local bank" at bounding box center [401, 290] width 450 height 44
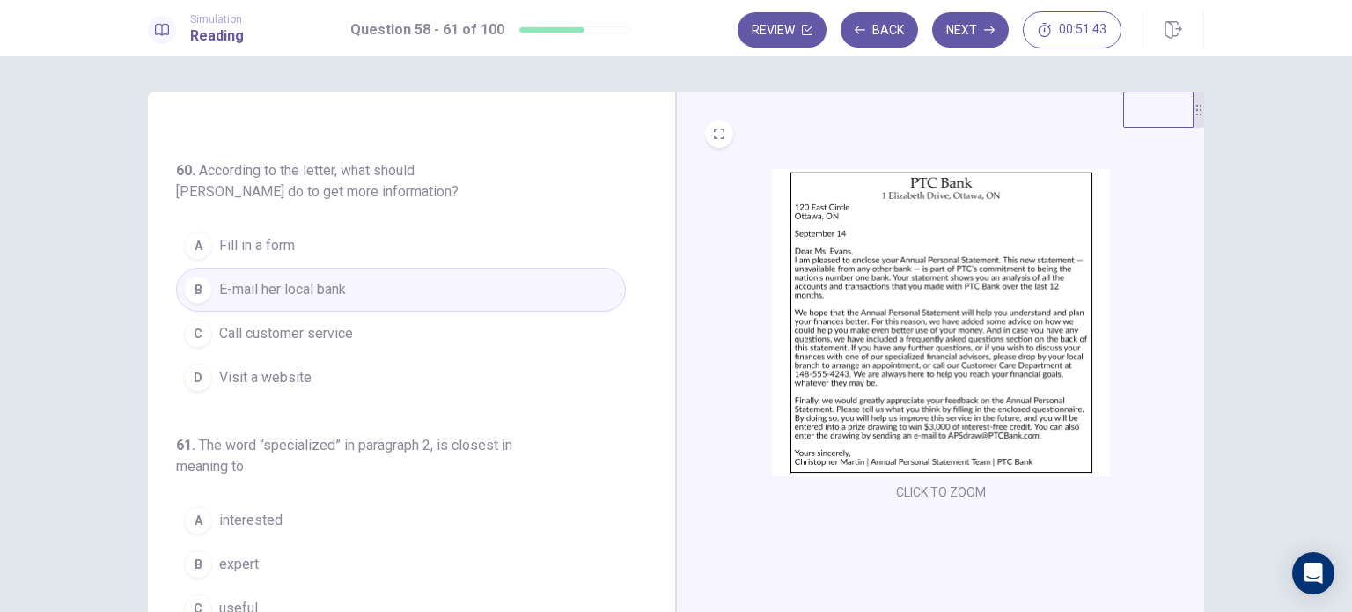
click at [197, 552] on div "B" at bounding box center [198, 564] width 28 height 28
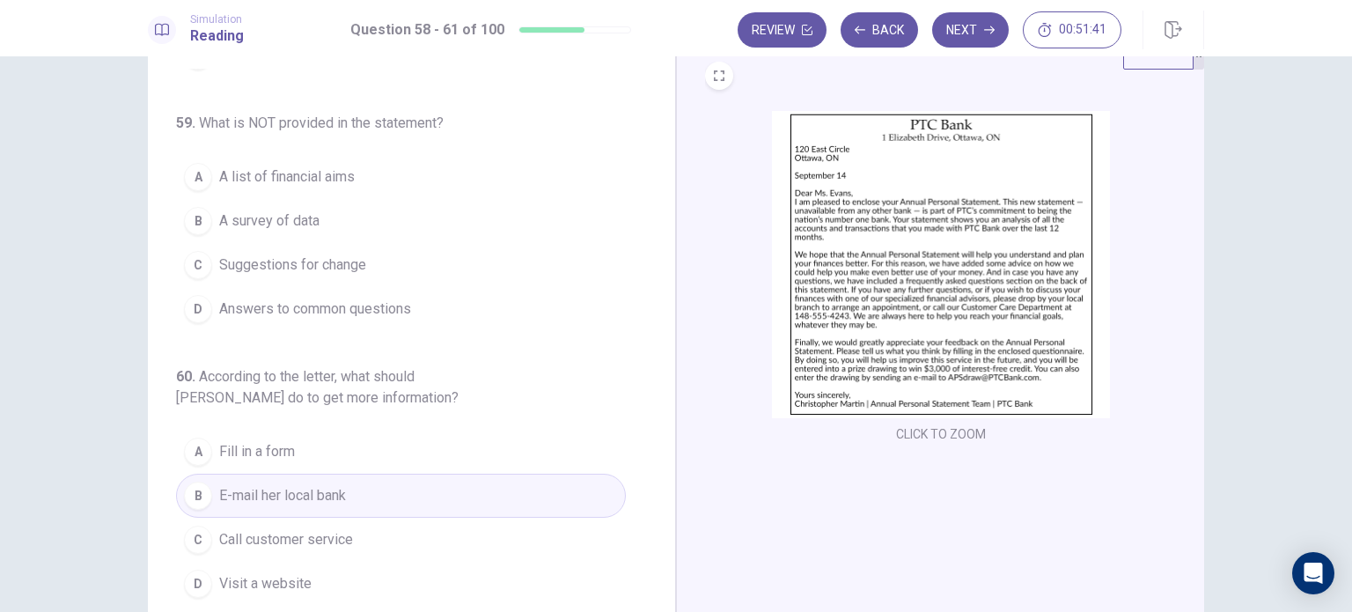
scroll to position [7, 0]
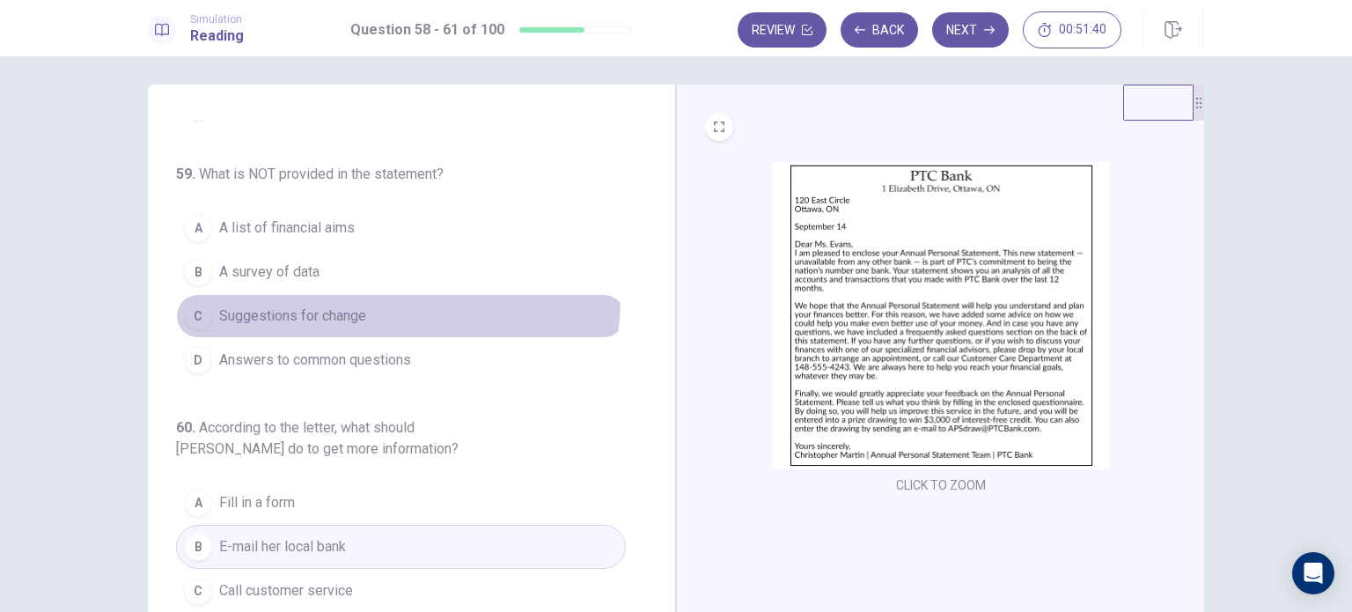
click at [385, 297] on button "C Suggestions for change" at bounding box center [401, 316] width 450 height 44
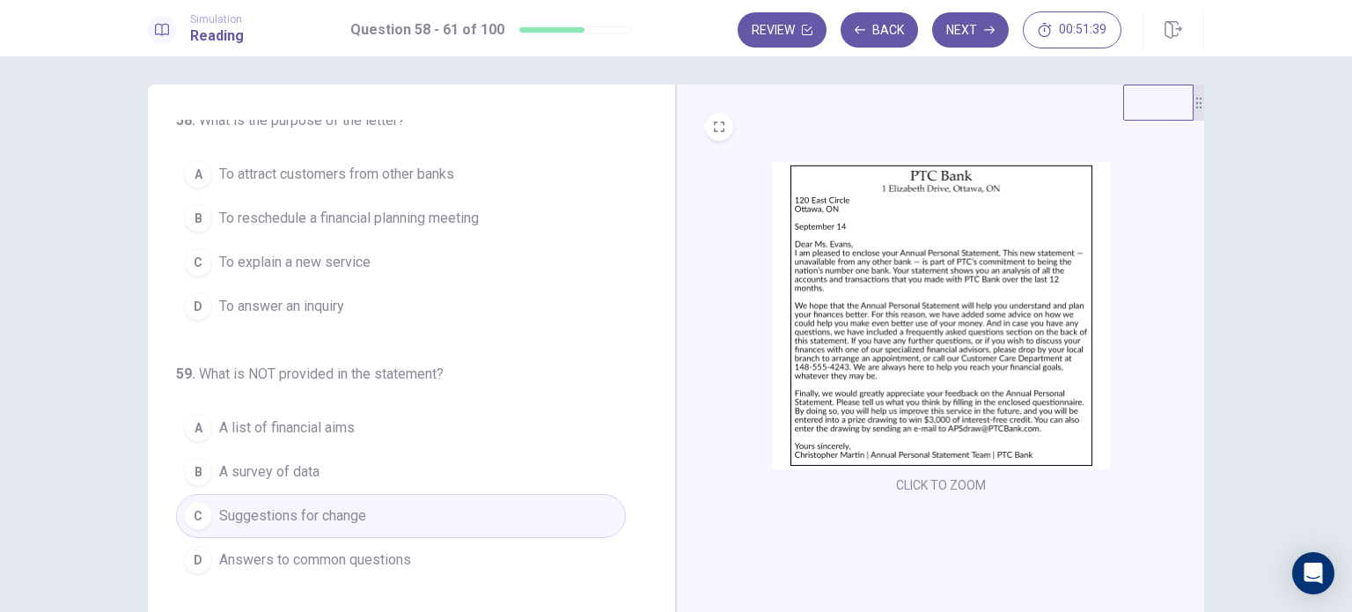
scroll to position [0, 0]
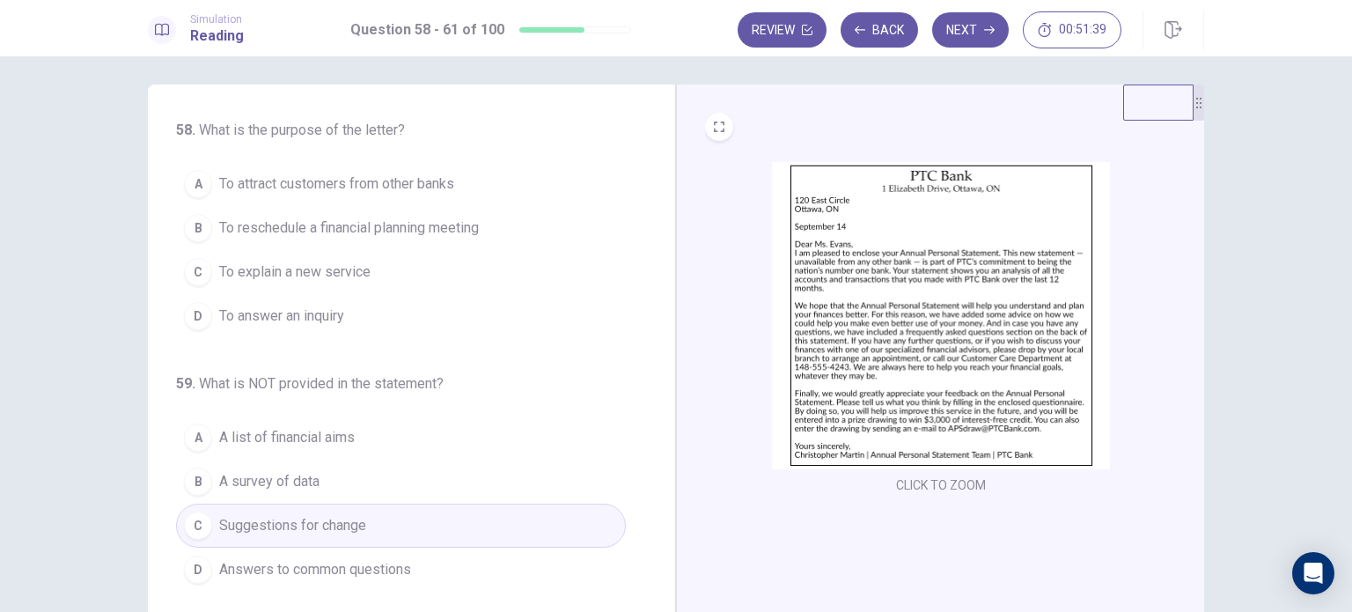
click at [385, 282] on button "C To explain a new service" at bounding box center [401, 272] width 450 height 44
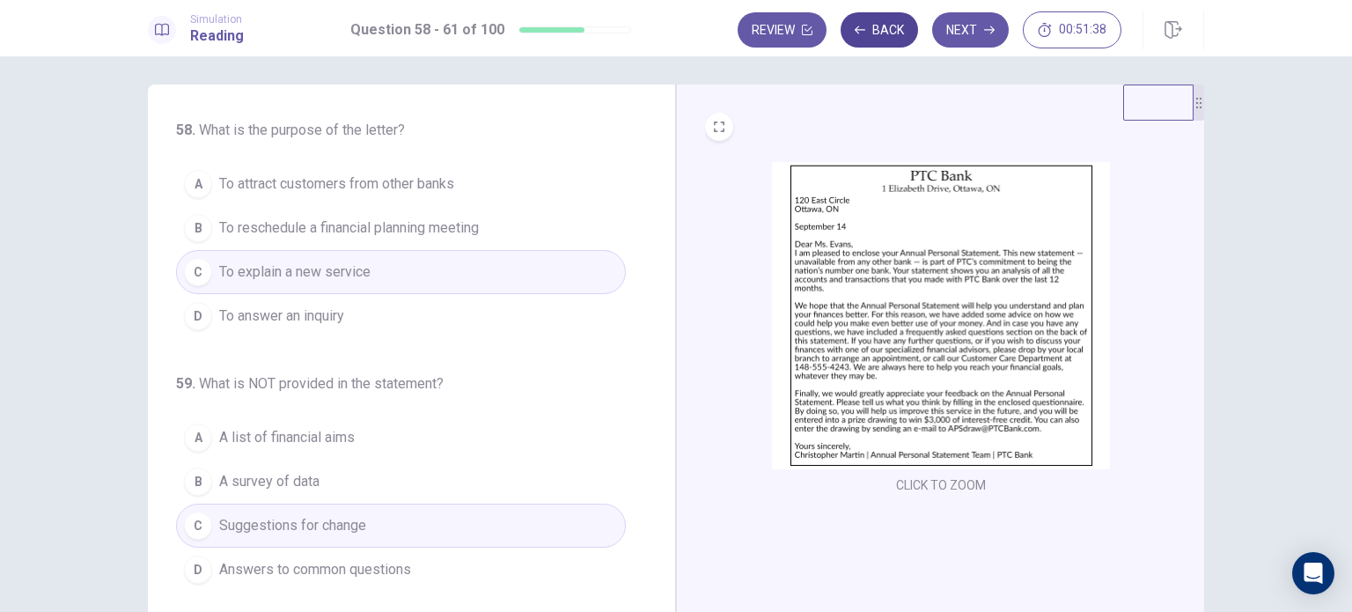
click at [890, 38] on button "Back" at bounding box center [878, 29] width 77 height 35
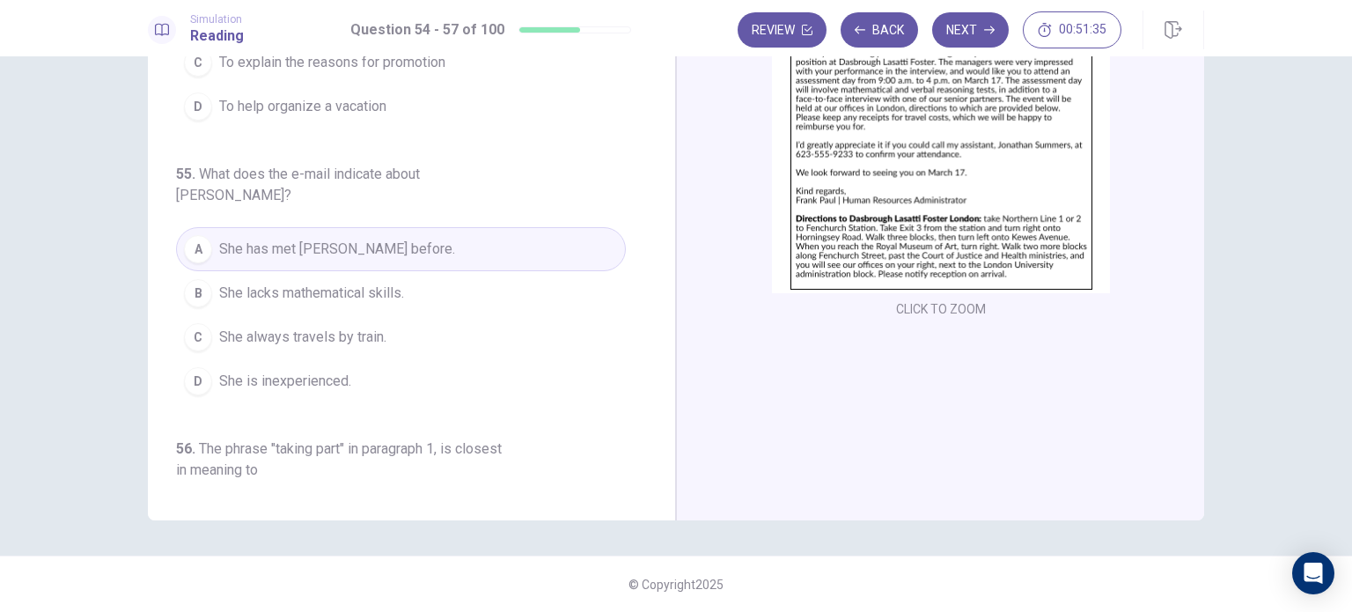
scroll to position [7, 0]
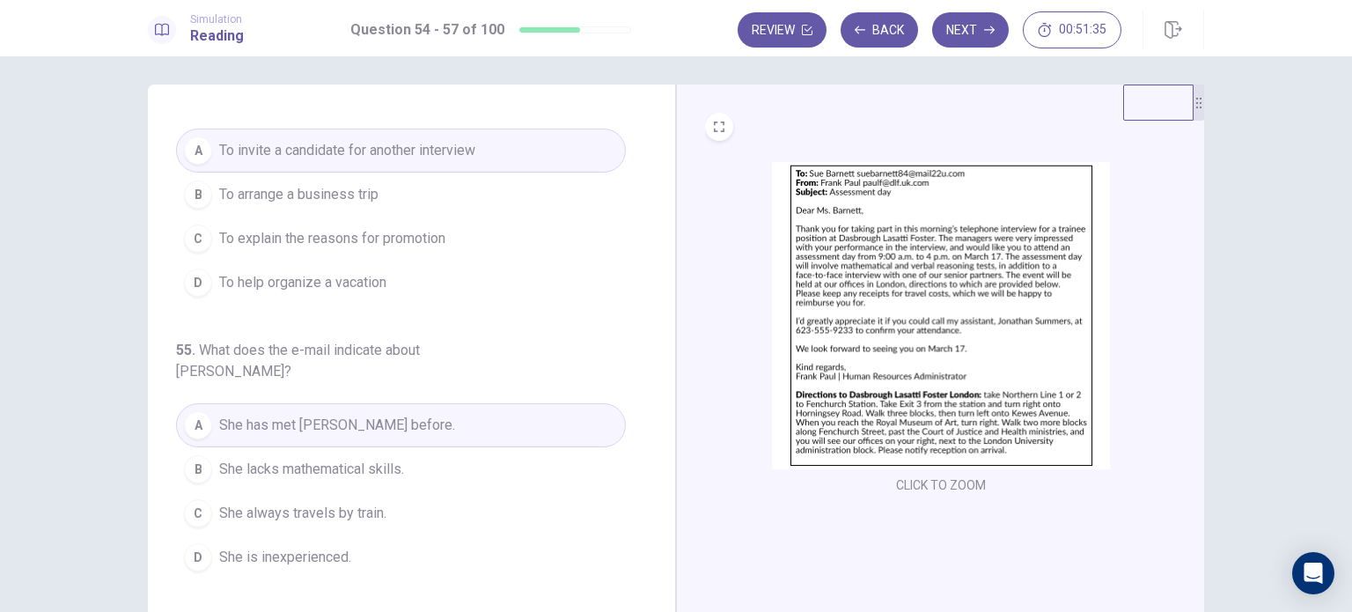
click at [960, 25] on button "Next" at bounding box center [970, 29] width 77 height 35
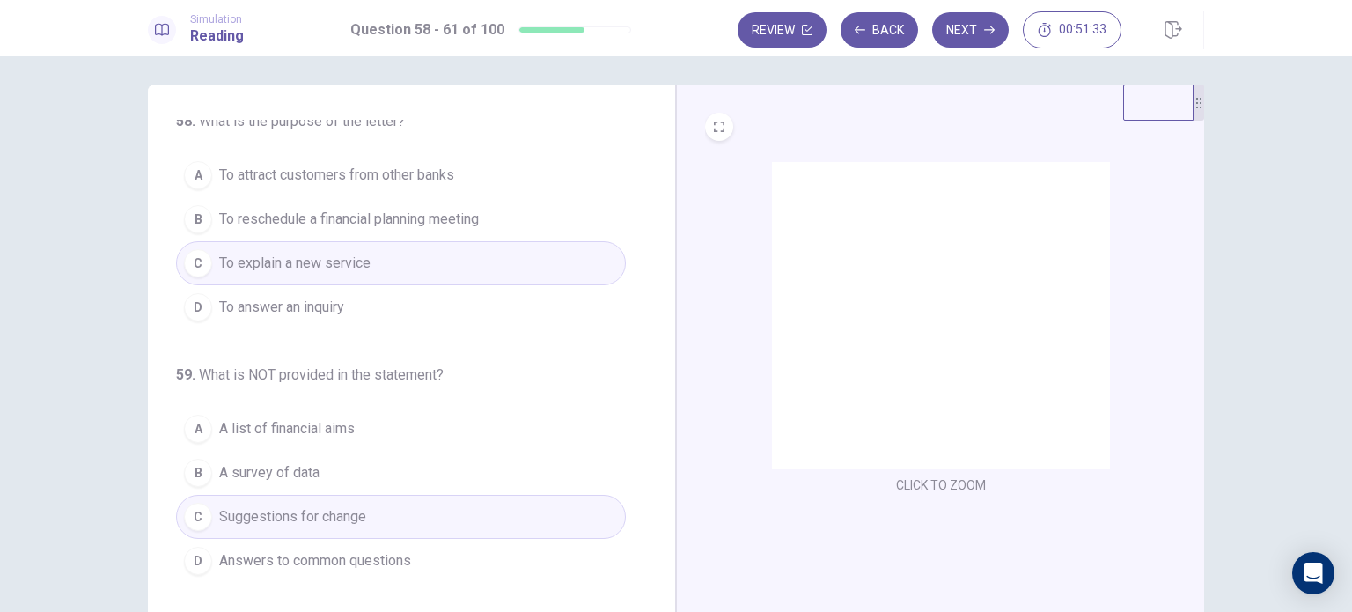
scroll to position [0, 0]
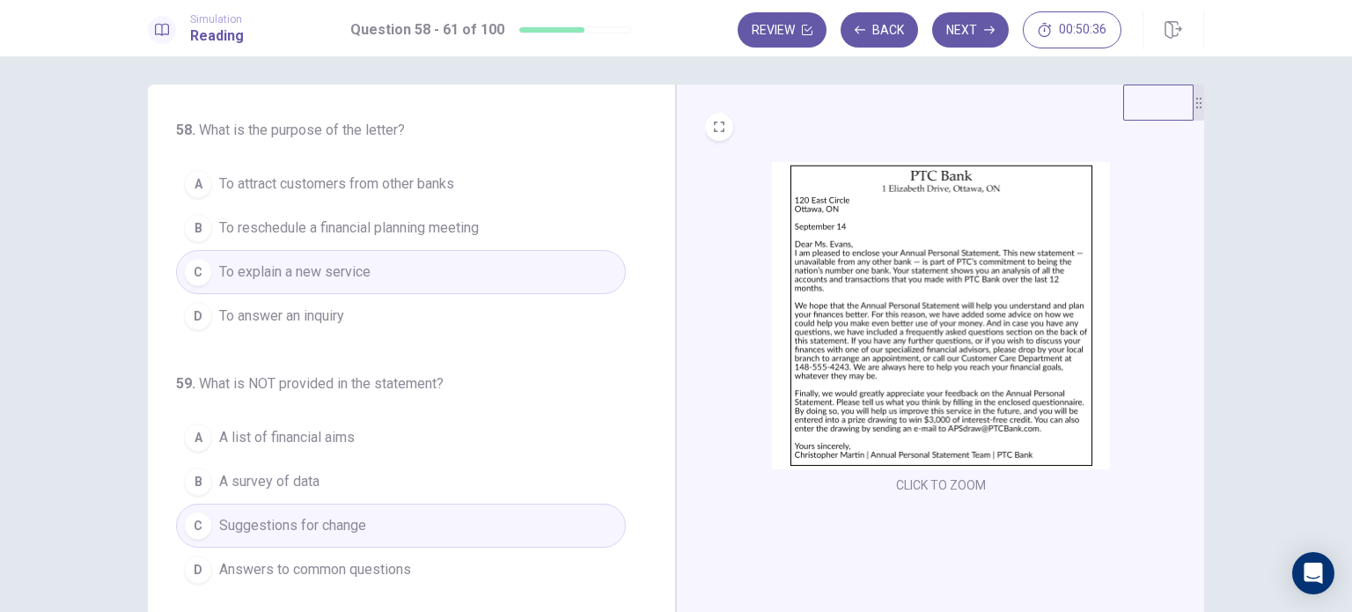
click at [566, 318] on button "D To answer an inquiry" at bounding box center [401, 316] width 450 height 44
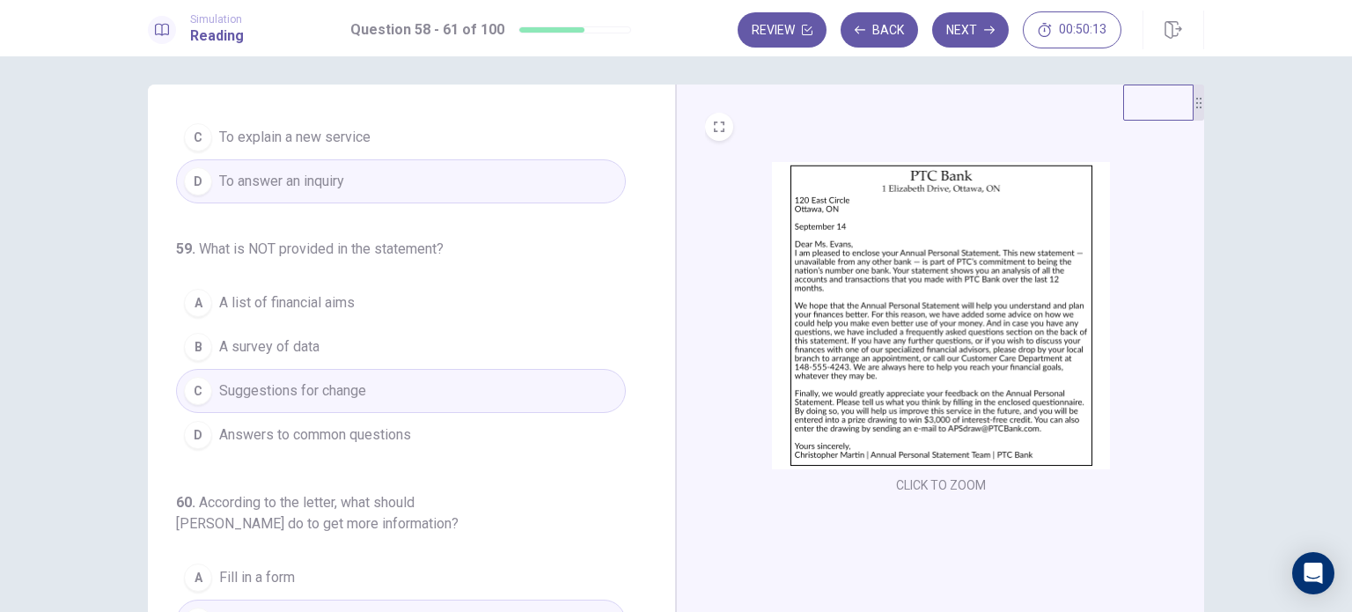
scroll to position [176, 0]
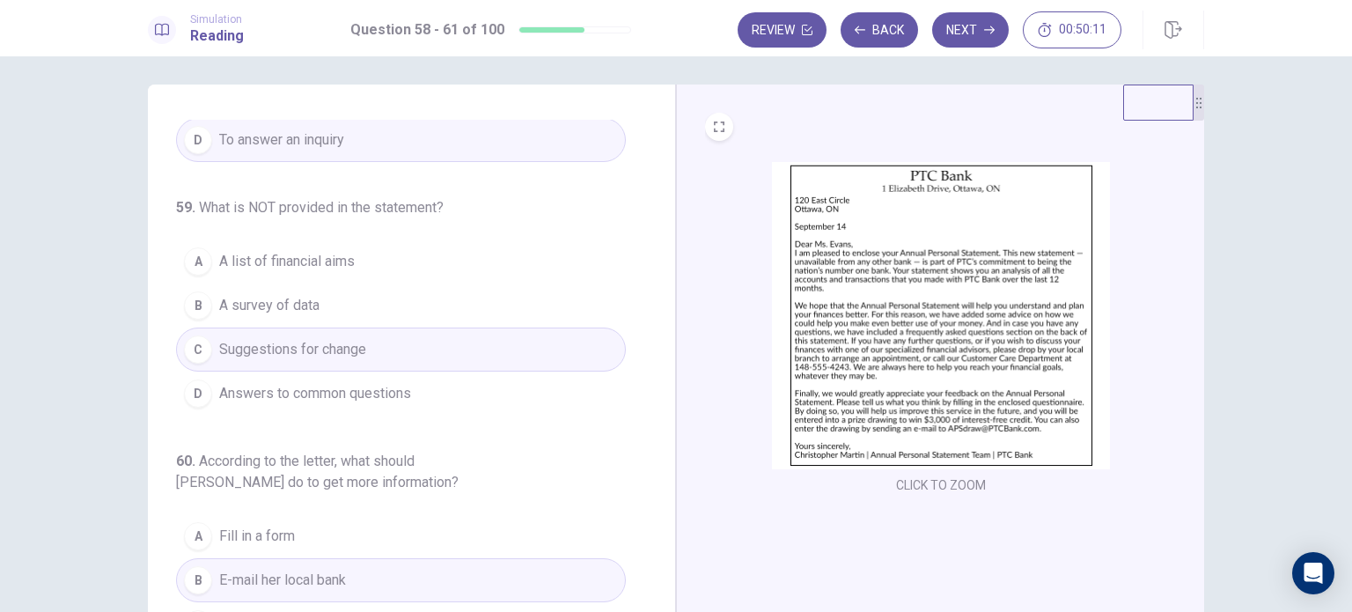
click at [491, 253] on button "A A list of financial aims" at bounding box center [401, 261] width 450 height 44
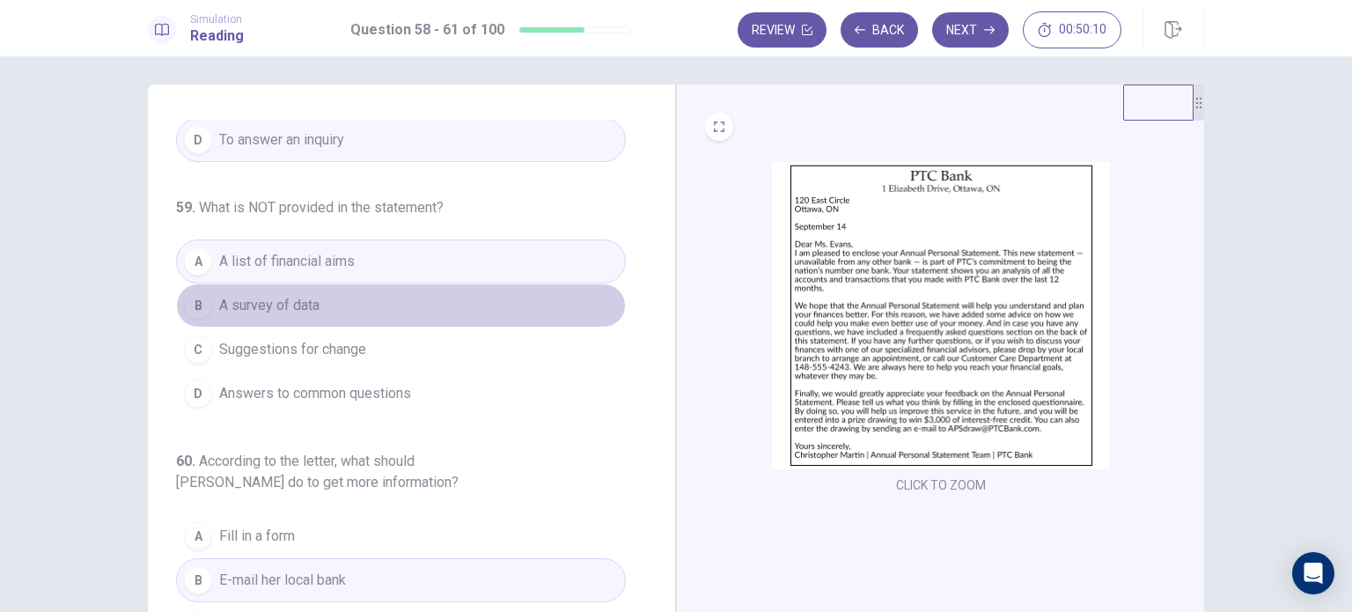
click at [490, 309] on button "B A survey of data" at bounding box center [401, 305] width 450 height 44
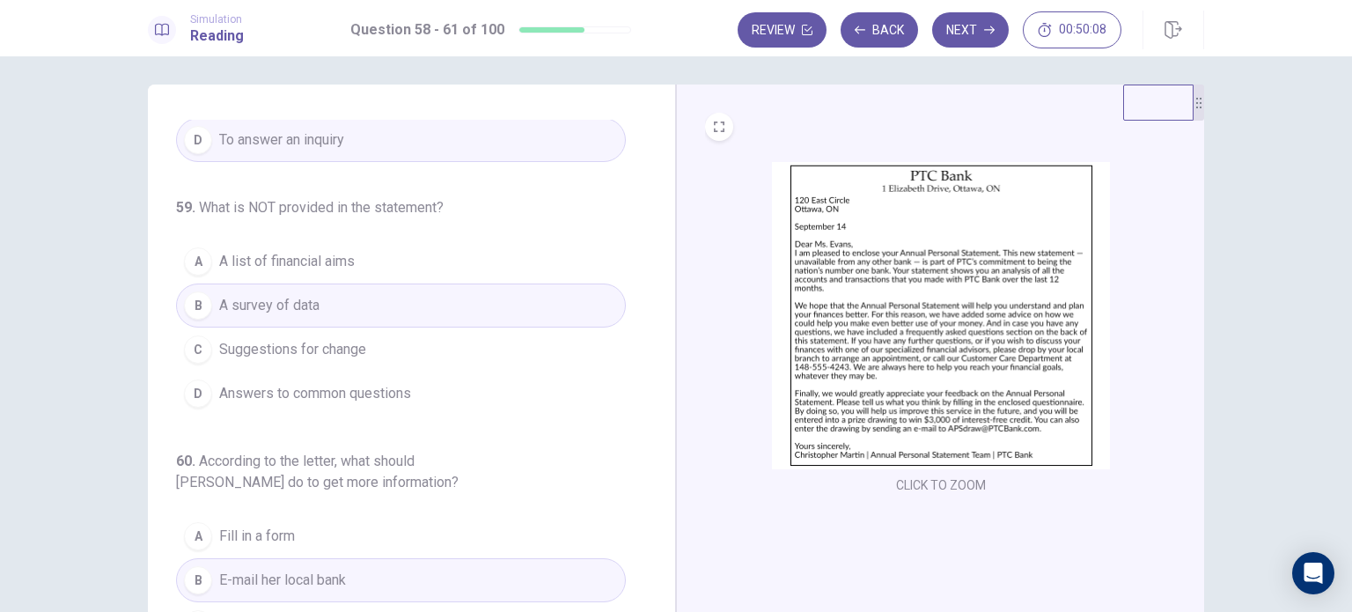
click at [511, 378] on button "D Answers to common questions" at bounding box center [401, 393] width 450 height 44
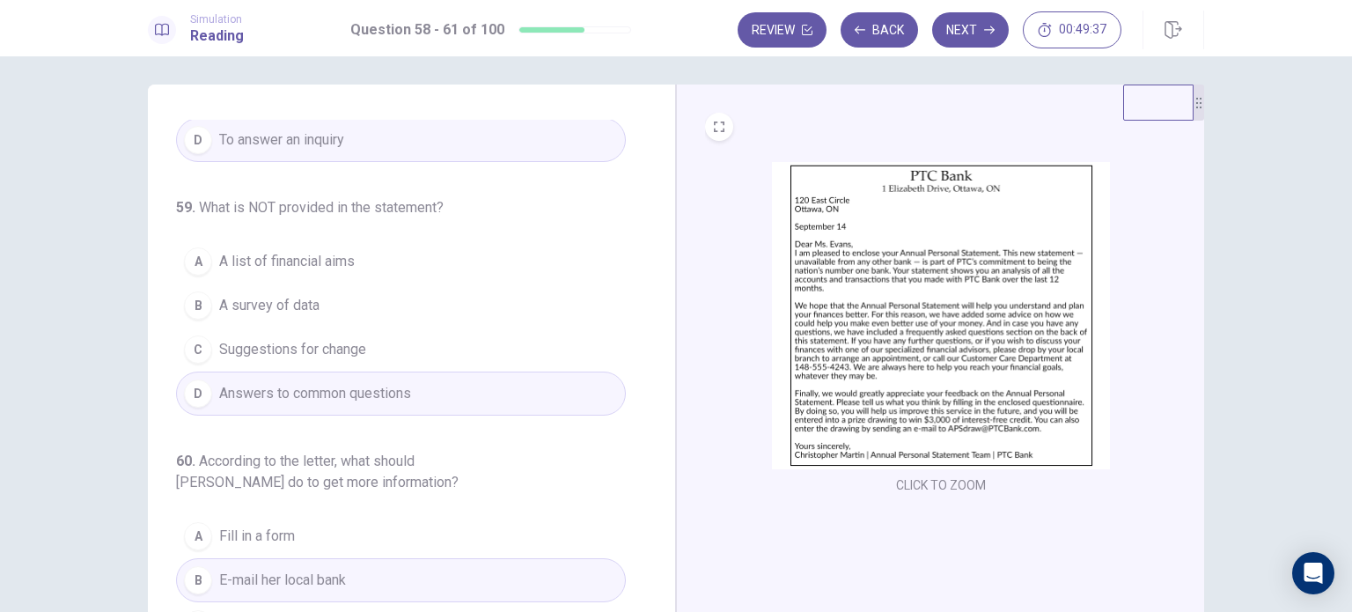
click at [397, 342] on button "C Suggestions for change" at bounding box center [401, 349] width 450 height 44
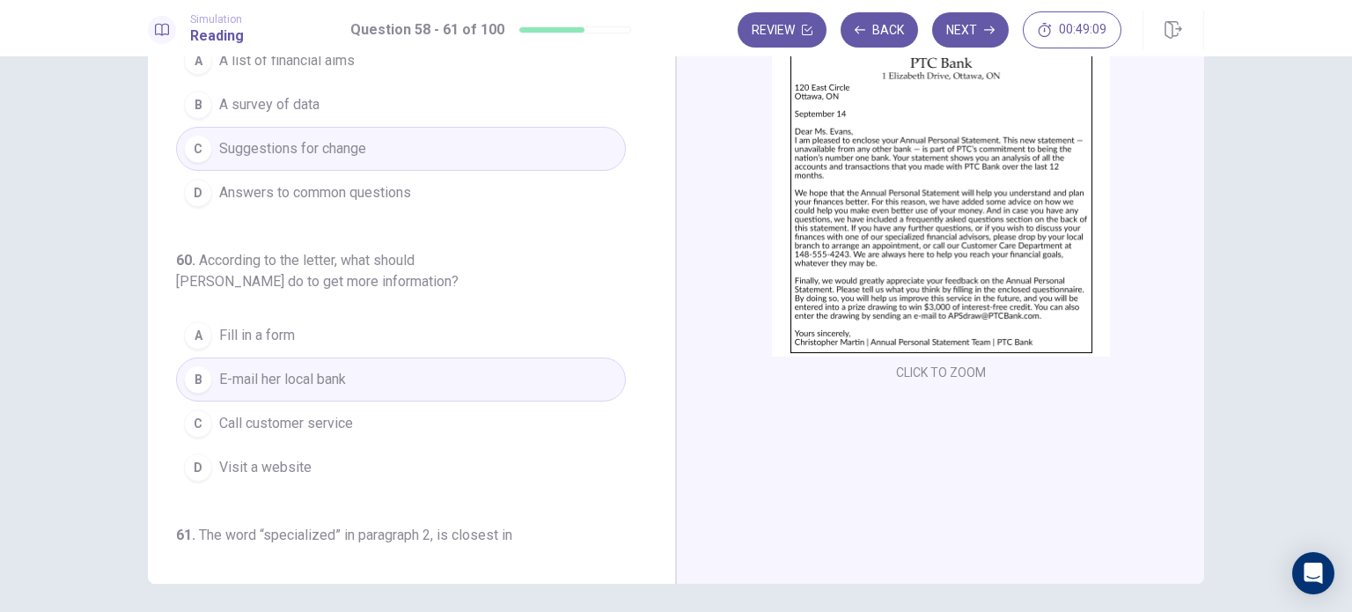
scroll to position [95, 0]
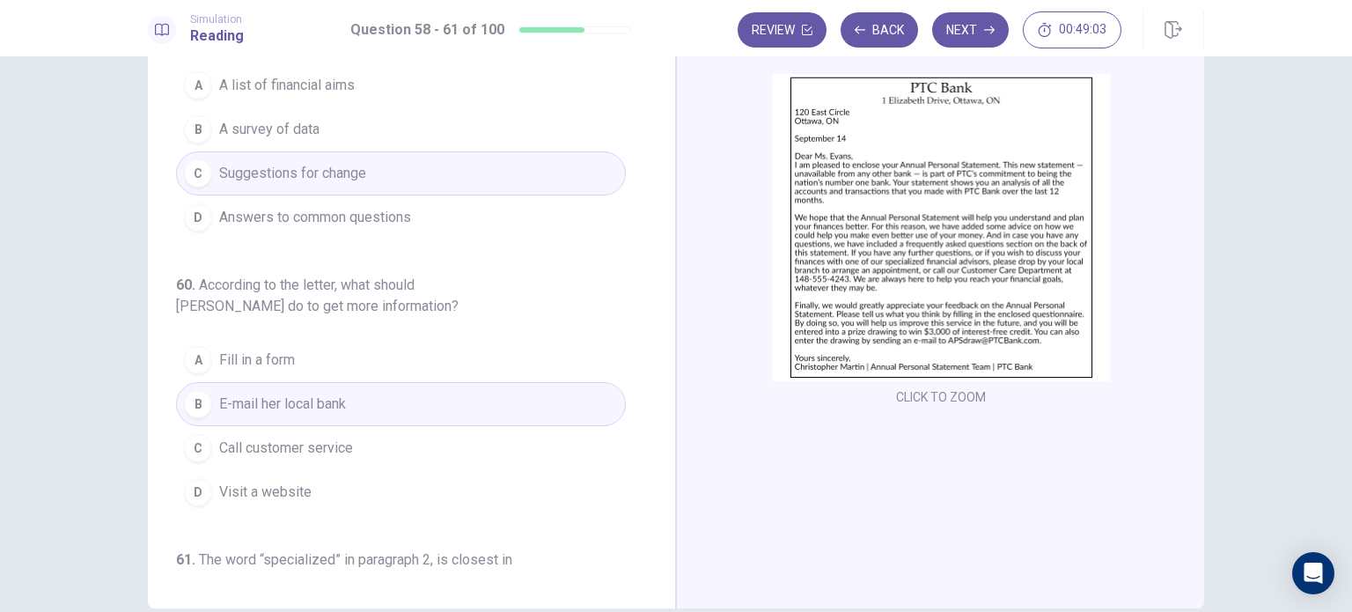
click at [454, 457] on button "C Call customer service" at bounding box center [401, 448] width 450 height 44
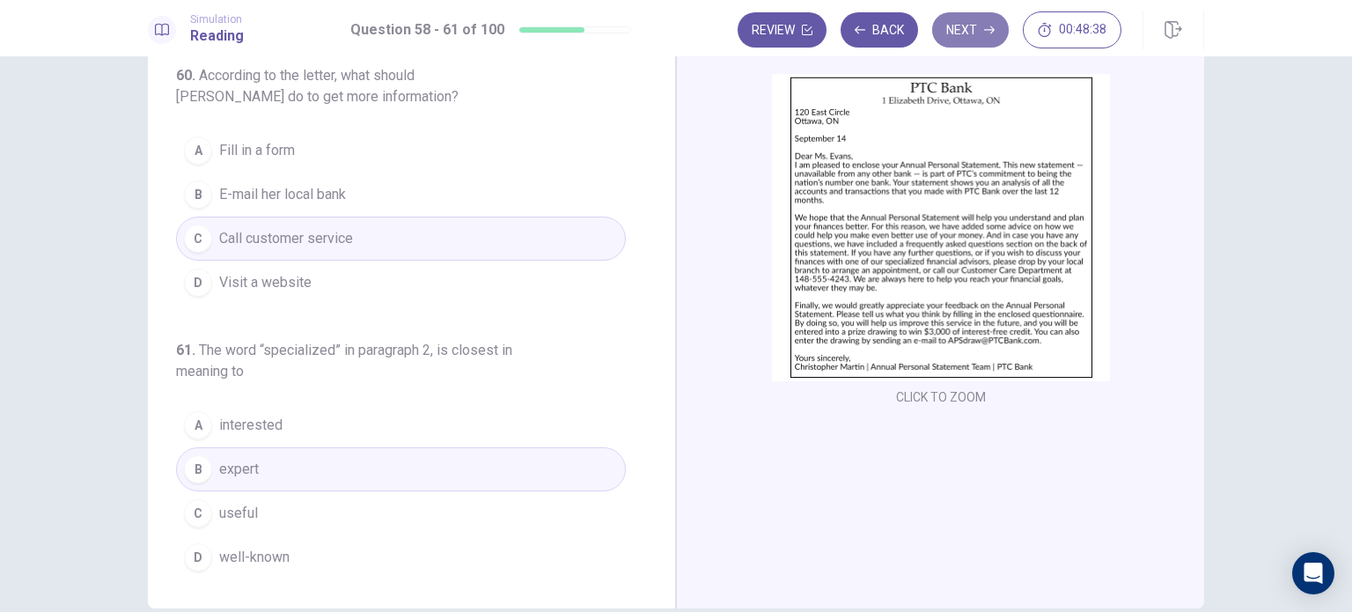
click at [983, 31] on button "Next" at bounding box center [970, 29] width 77 height 35
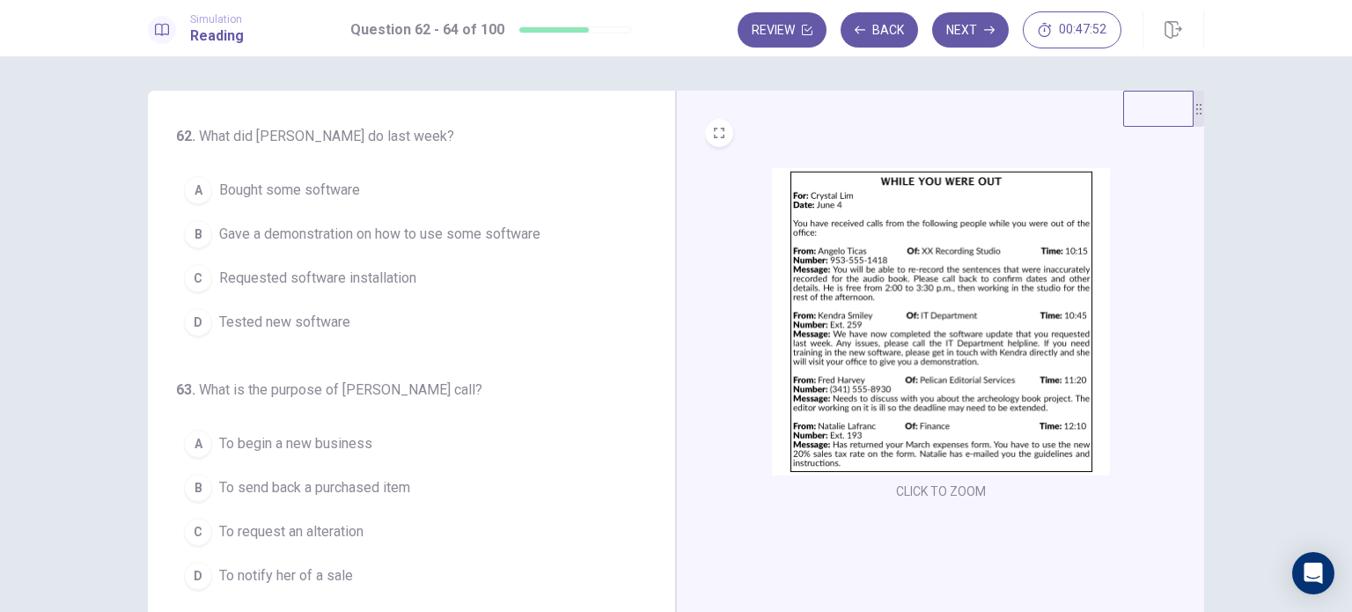
scroll to position [0, 0]
click at [394, 273] on span "Requested software installation" at bounding box center [317, 278] width 197 height 21
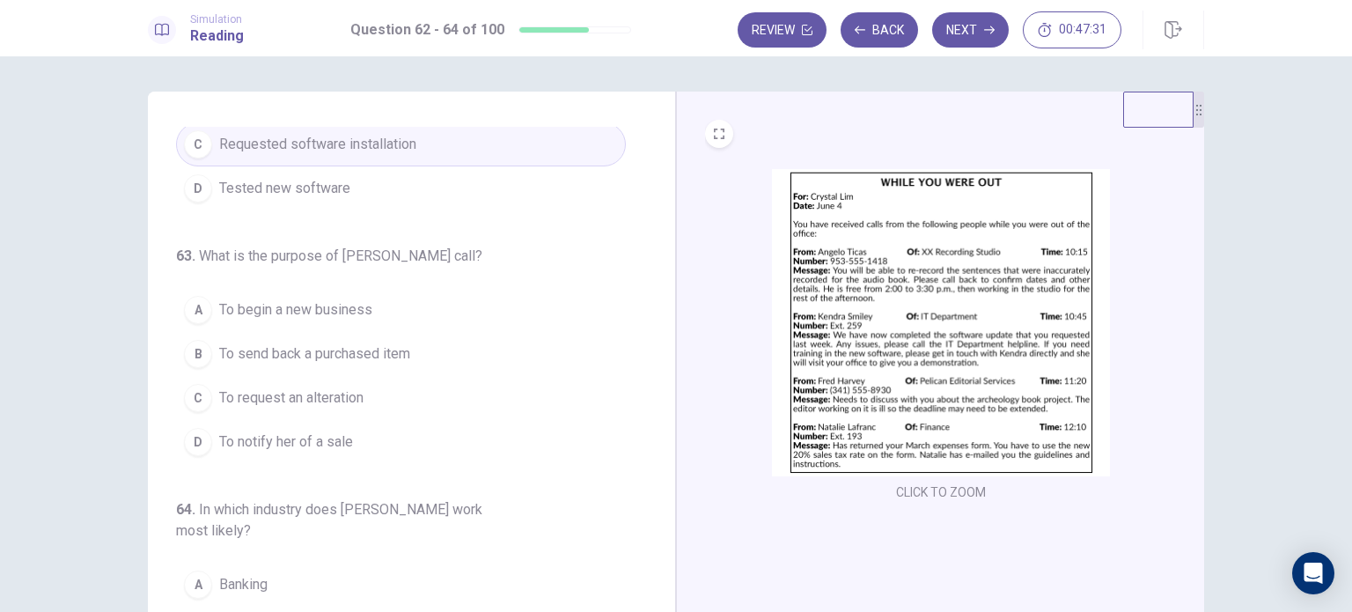
scroll to position [176, 0]
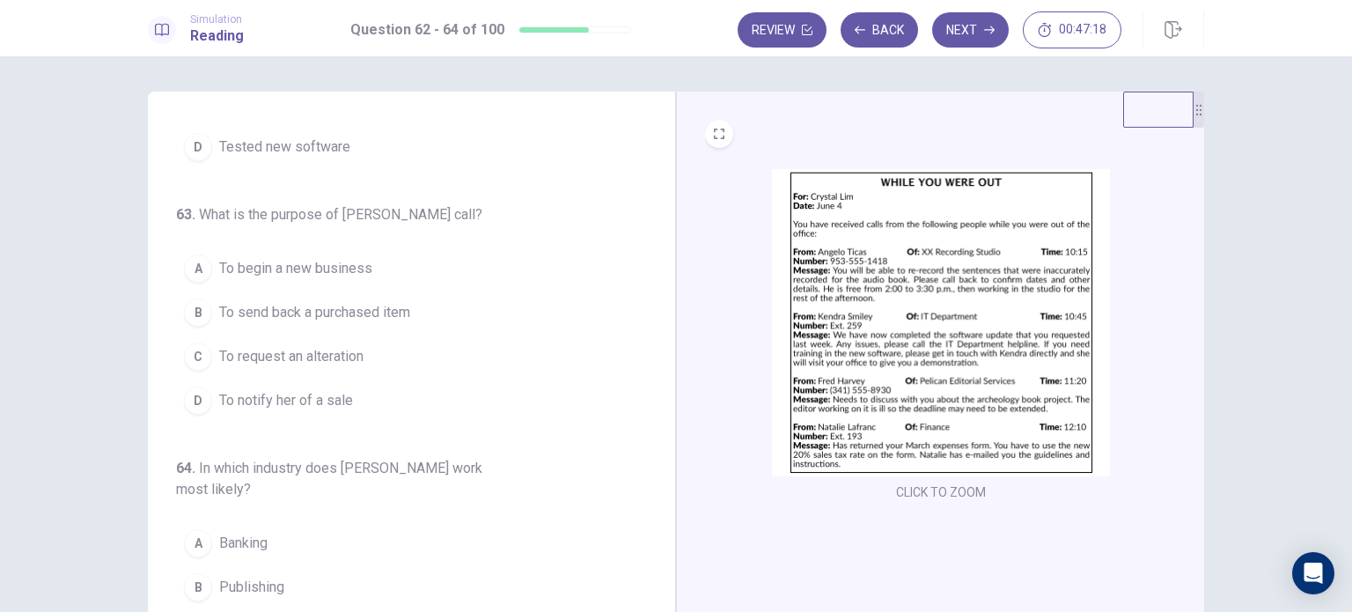
click at [334, 351] on span "To request an alteration" at bounding box center [291, 356] width 144 height 21
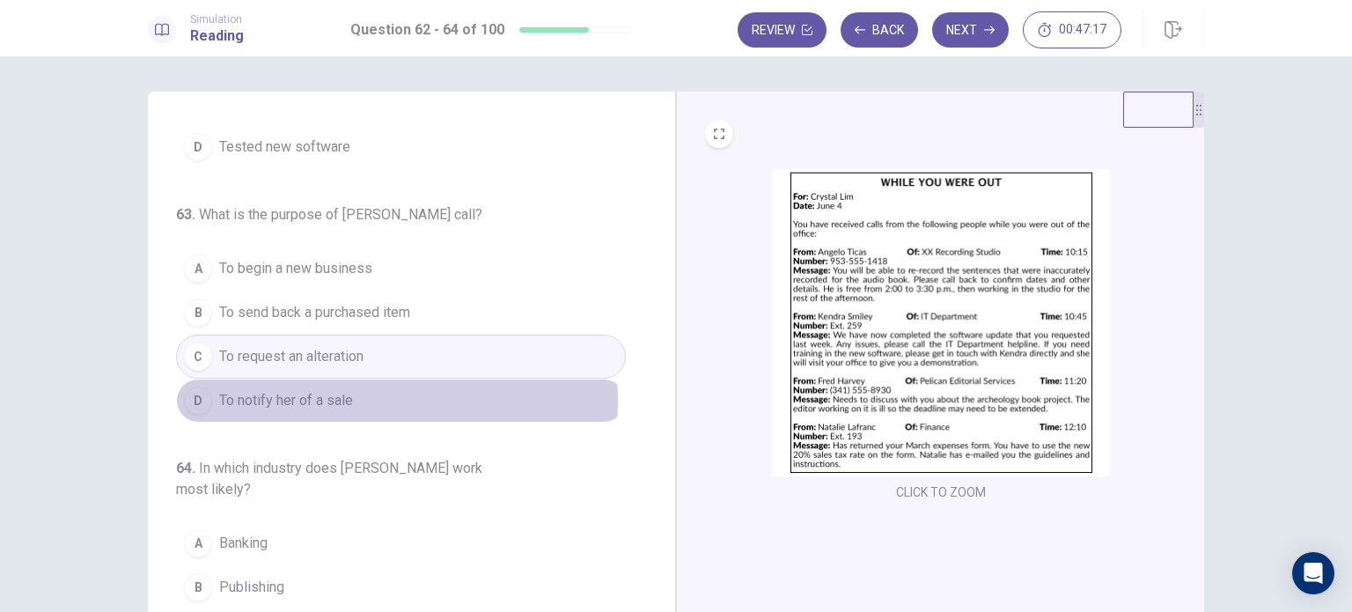
click at [333, 398] on span "To notify her of a sale" at bounding box center [286, 400] width 134 height 21
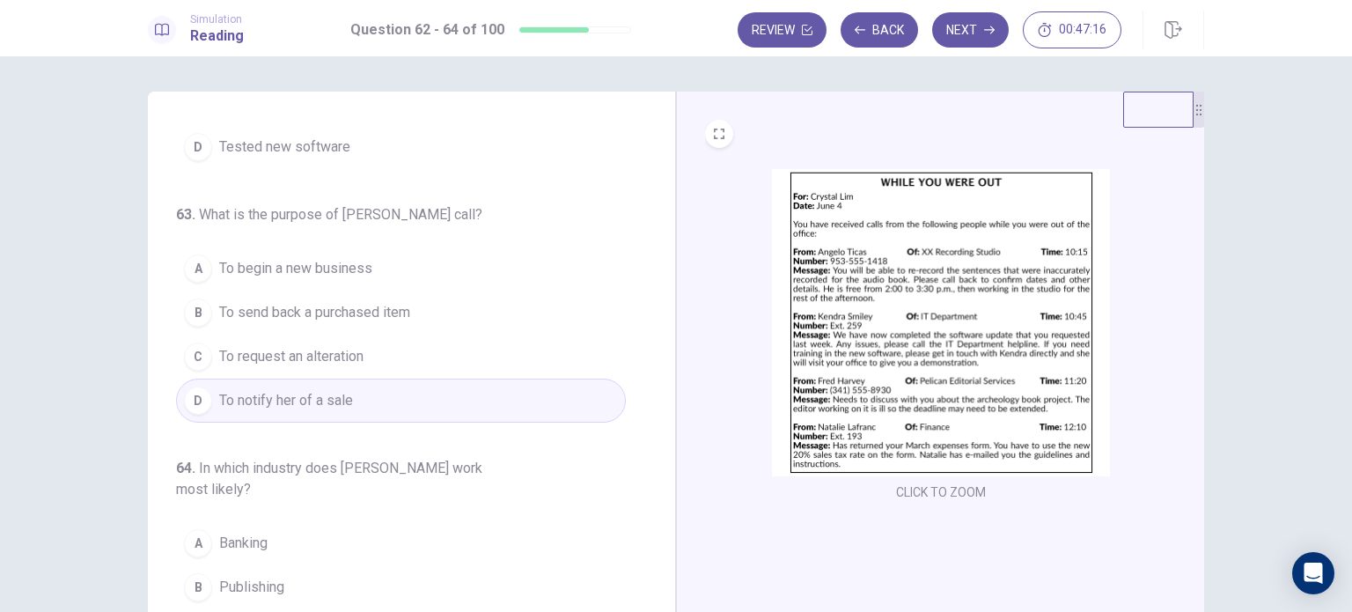
click at [370, 360] on button "C To request an alteration" at bounding box center [401, 356] width 450 height 44
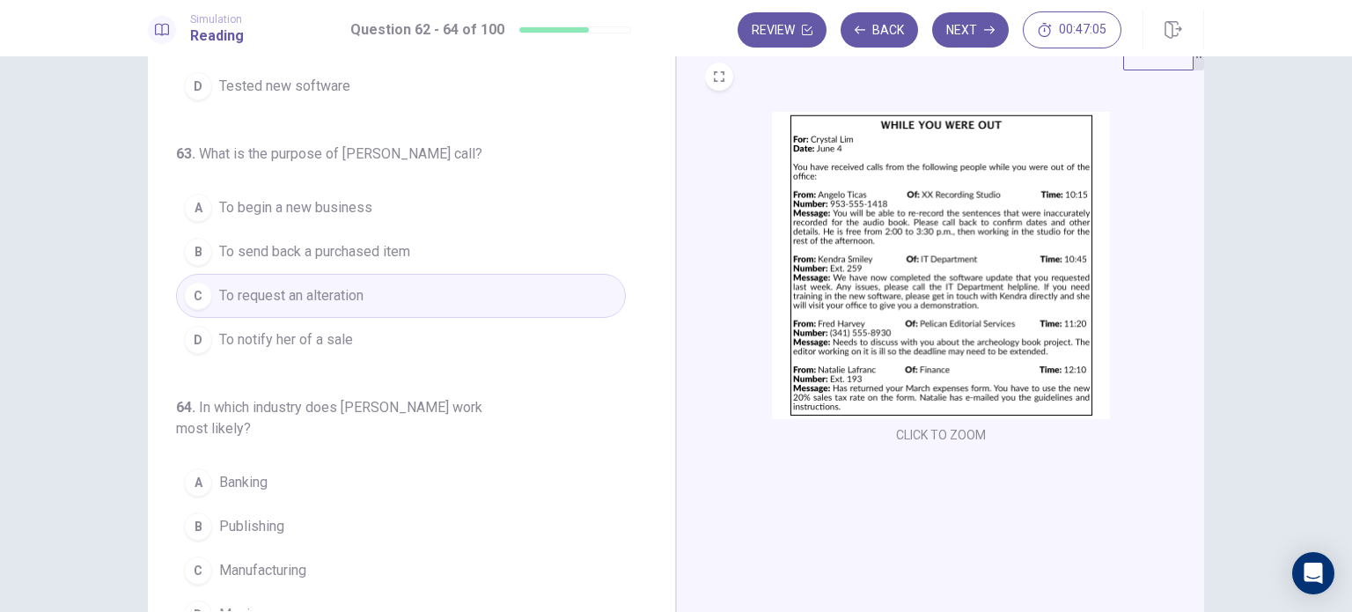
scroll to position [88, 0]
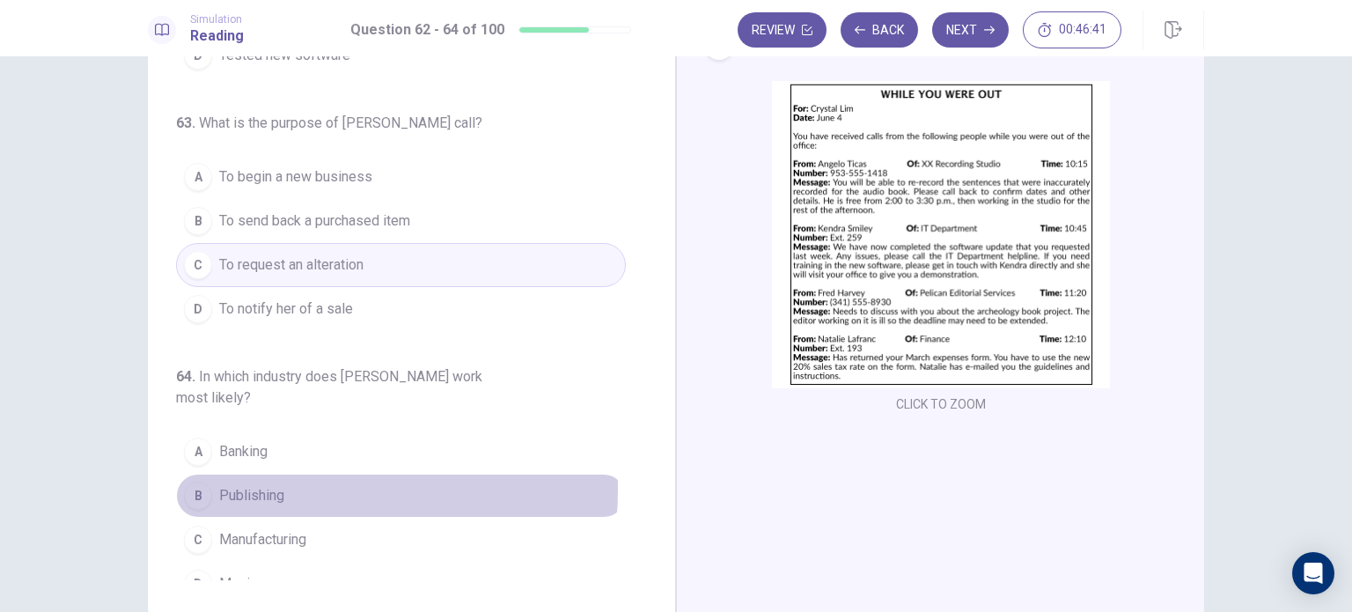
click at [269, 485] on span "Publishing" at bounding box center [251, 495] width 65 height 21
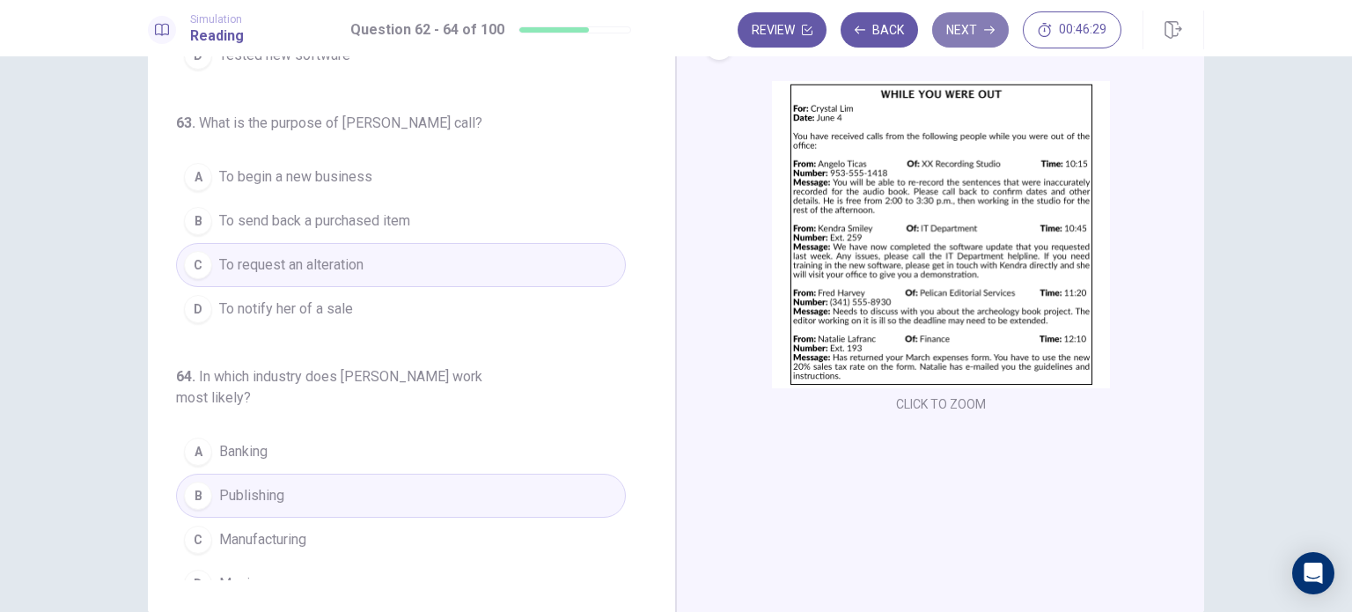
click at [981, 30] on button "Next" at bounding box center [970, 29] width 77 height 35
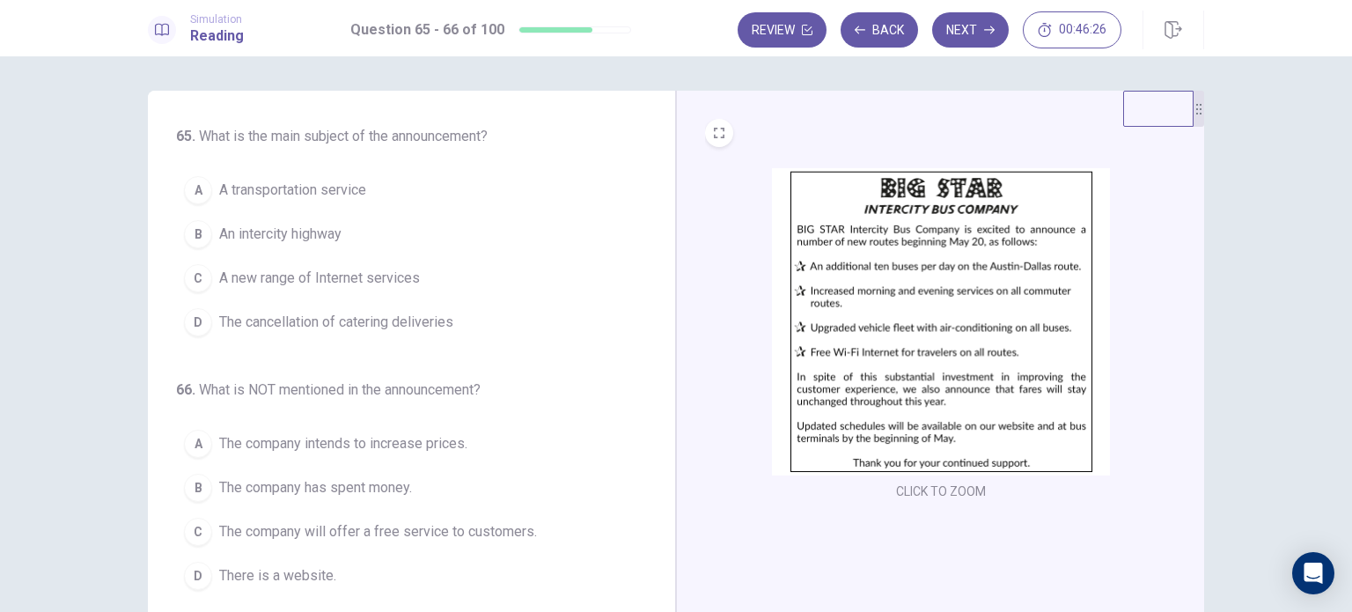
scroll to position [0, 0]
click at [346, 271] on span "A new range of Internet services" at bounding box center [319, 278] width 201 height 21
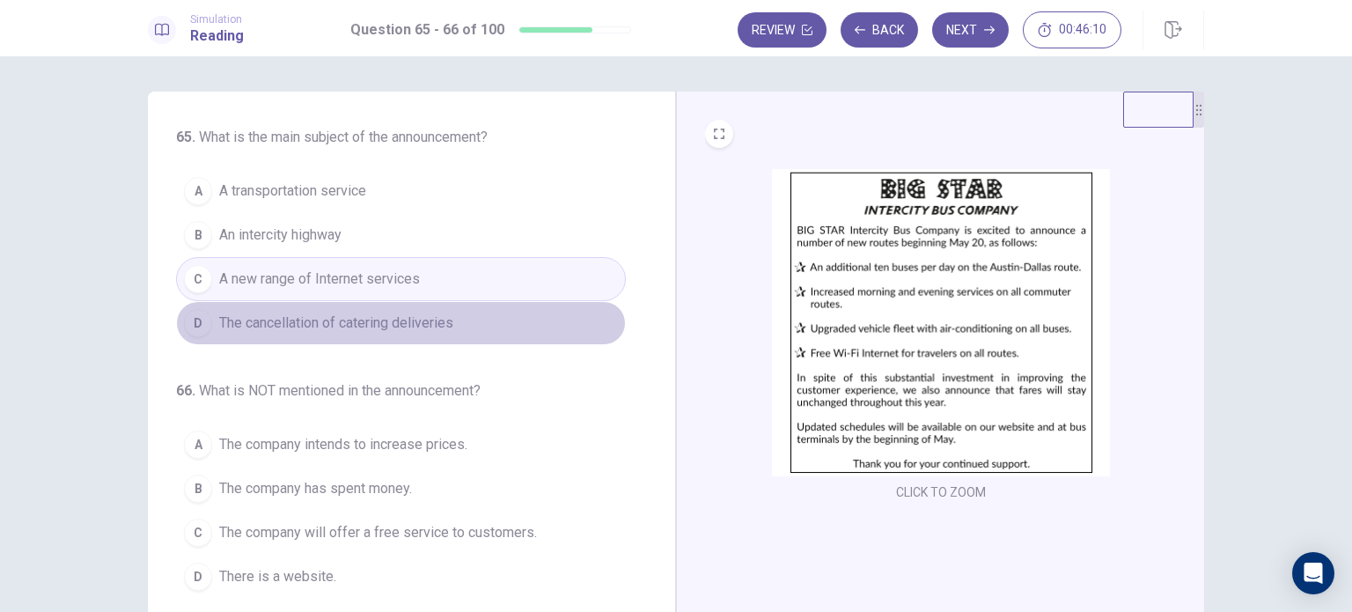
click at [375, 330] on span "The cancellation of catering deliveries" at bounding box center [336, 322] width 234 height 21
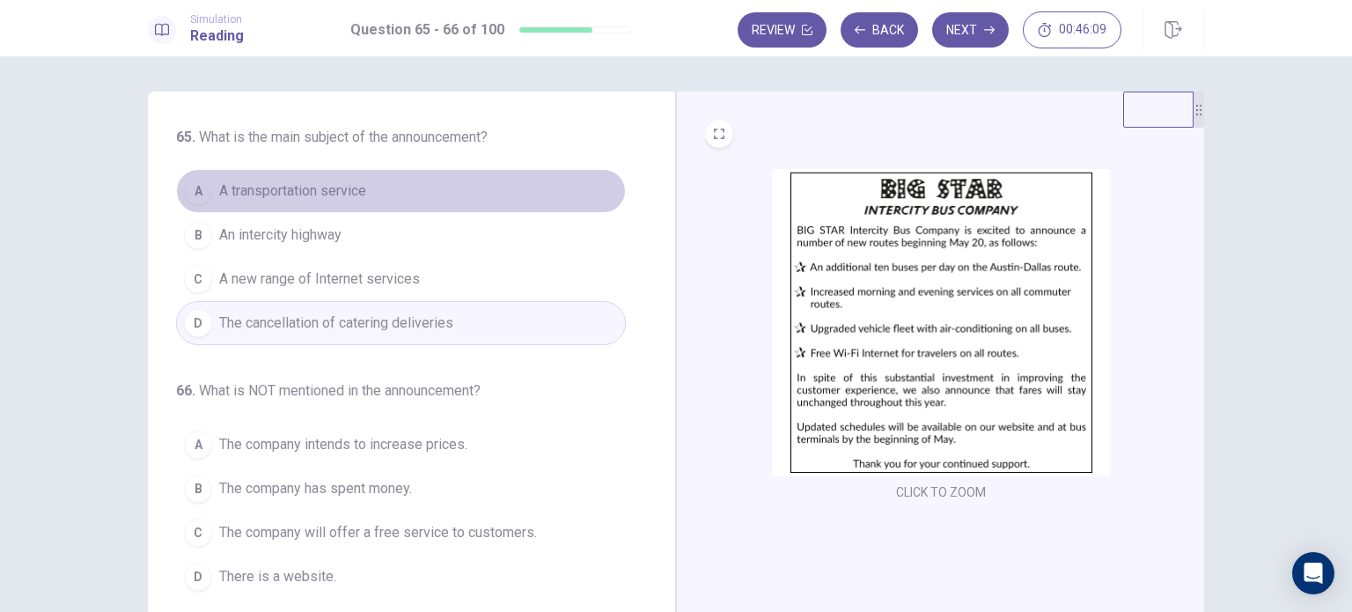
click at [351, 202] on button "A A transportation service" at bounding box center [401, 191] width 450 height 44
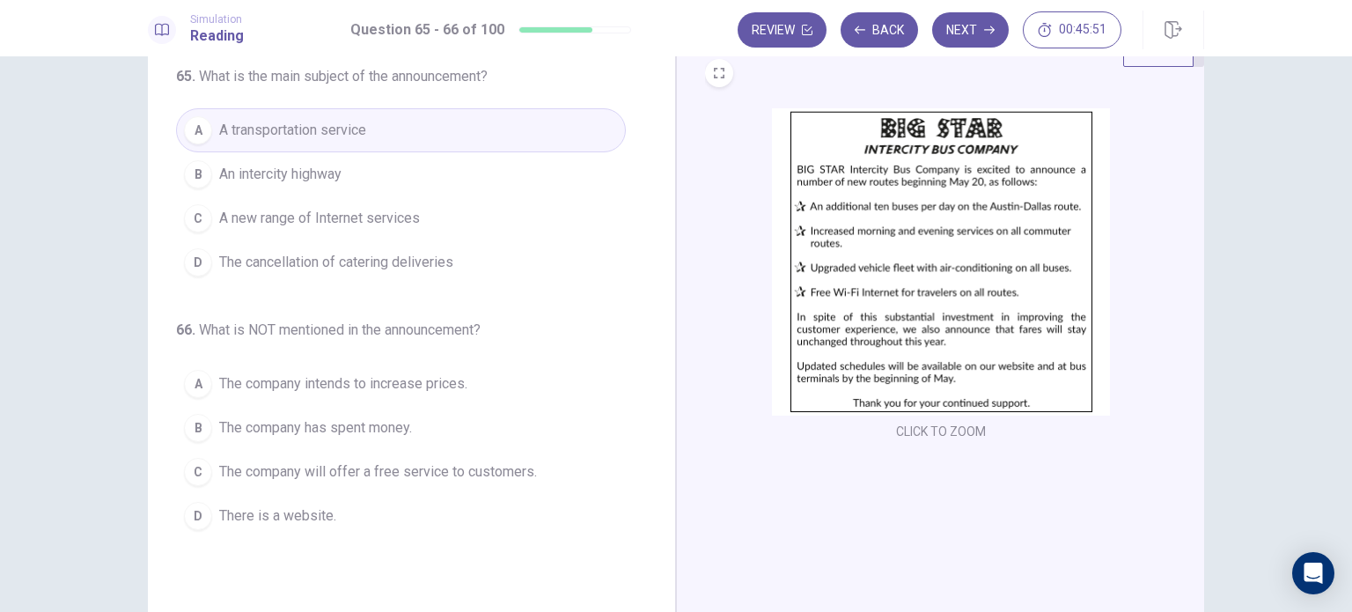
scroll to position [88, 0]
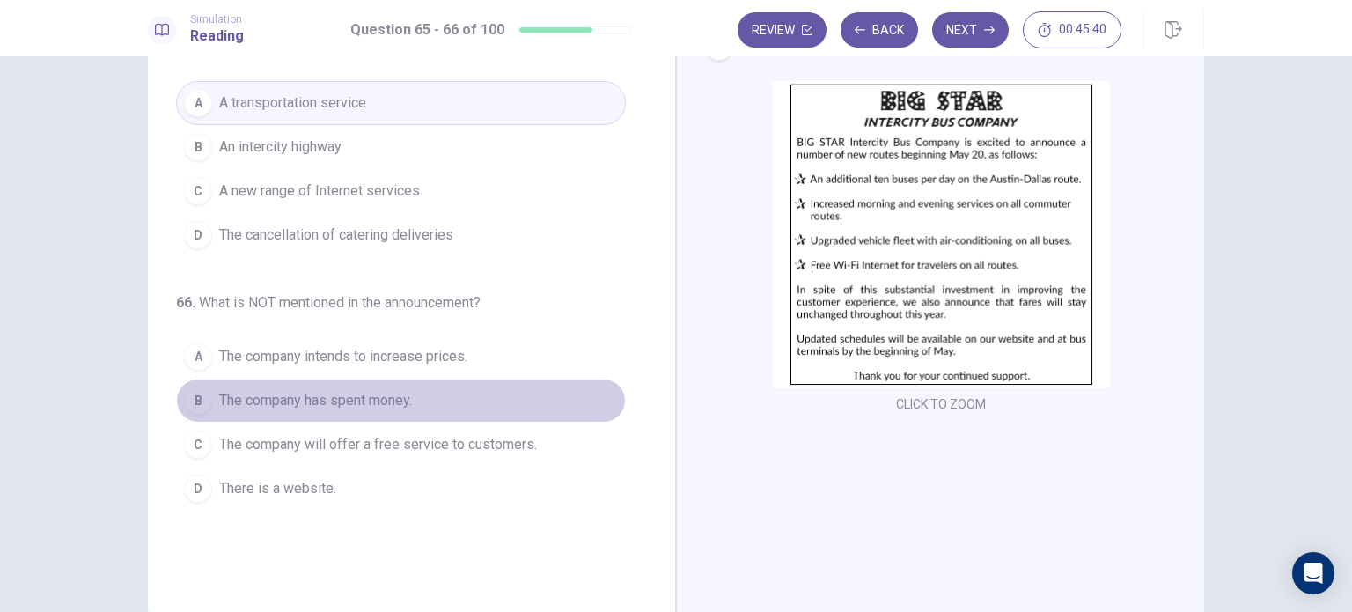
click at [344, 390] on span "The company has spent money." at bounding box center [315, 400] width 193 height 21
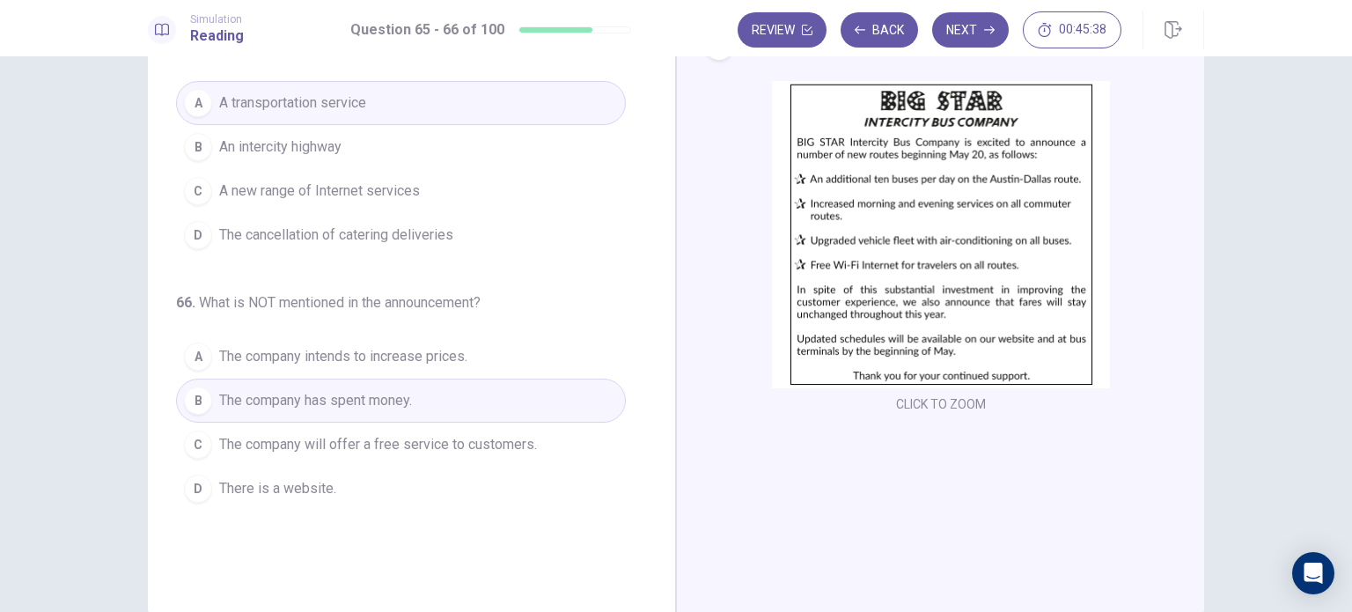
click at [338, 446] on span "The company will offer a free service to customers." at bounding box center [378, 444] width 318 height 21
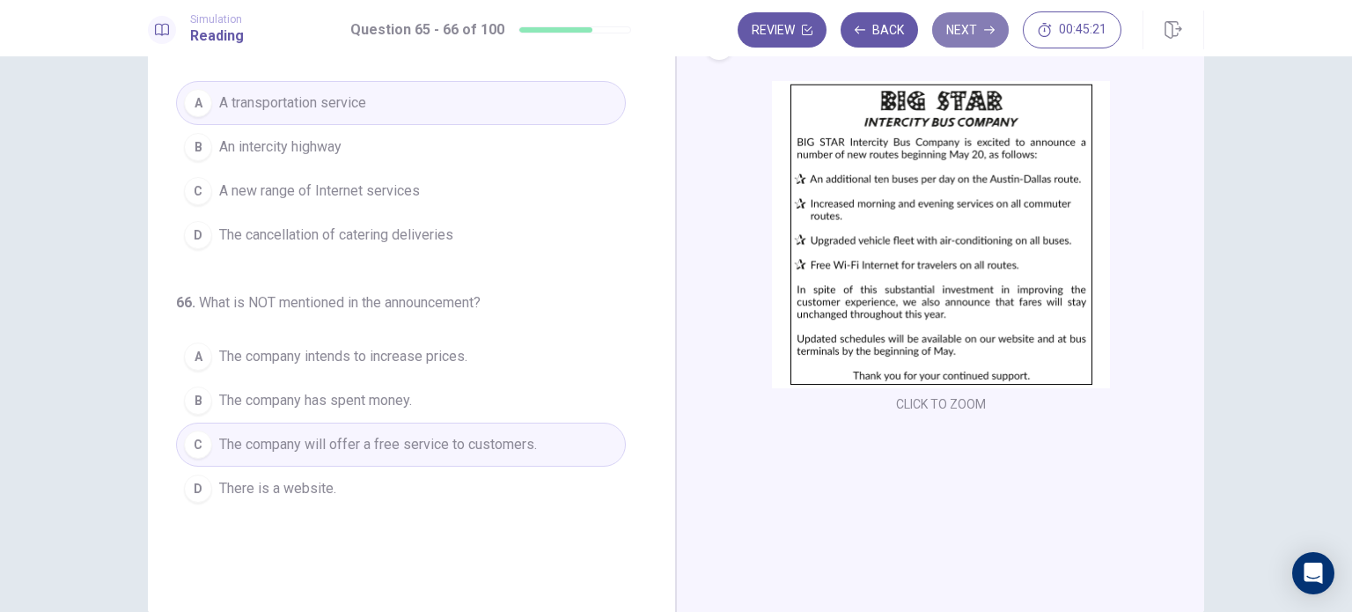
click at [972, 31] on button "Next" at bounding box center [970, 29] width 77 height 35
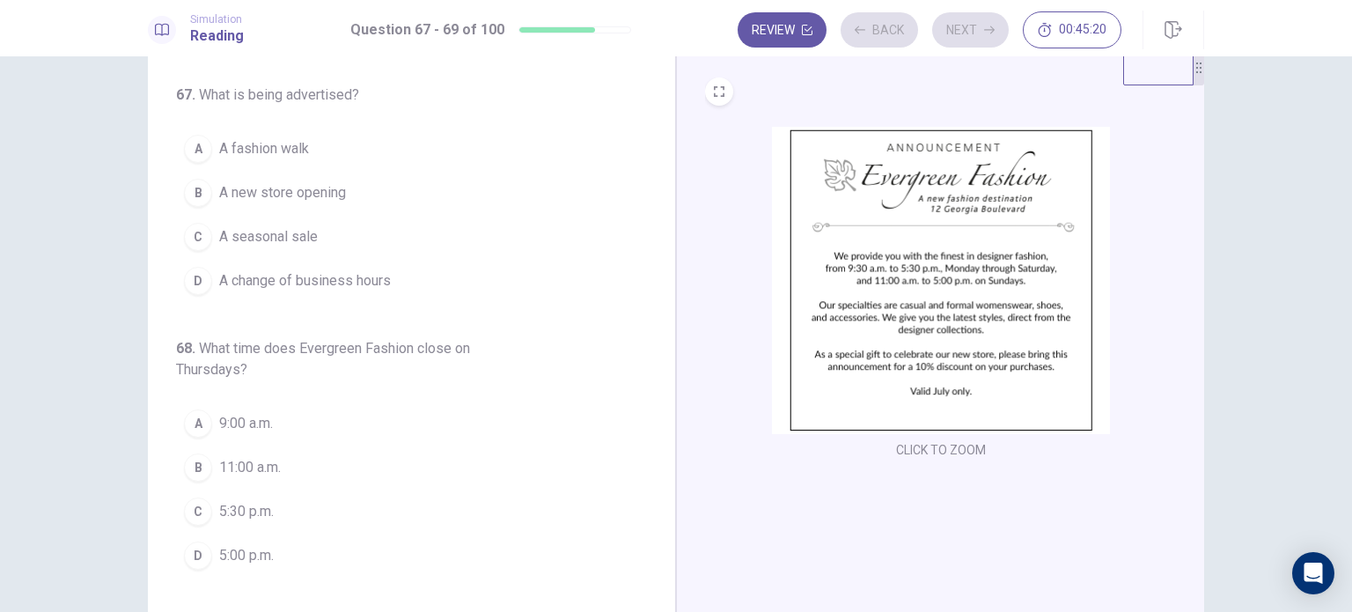
scroll to position [0, 0]
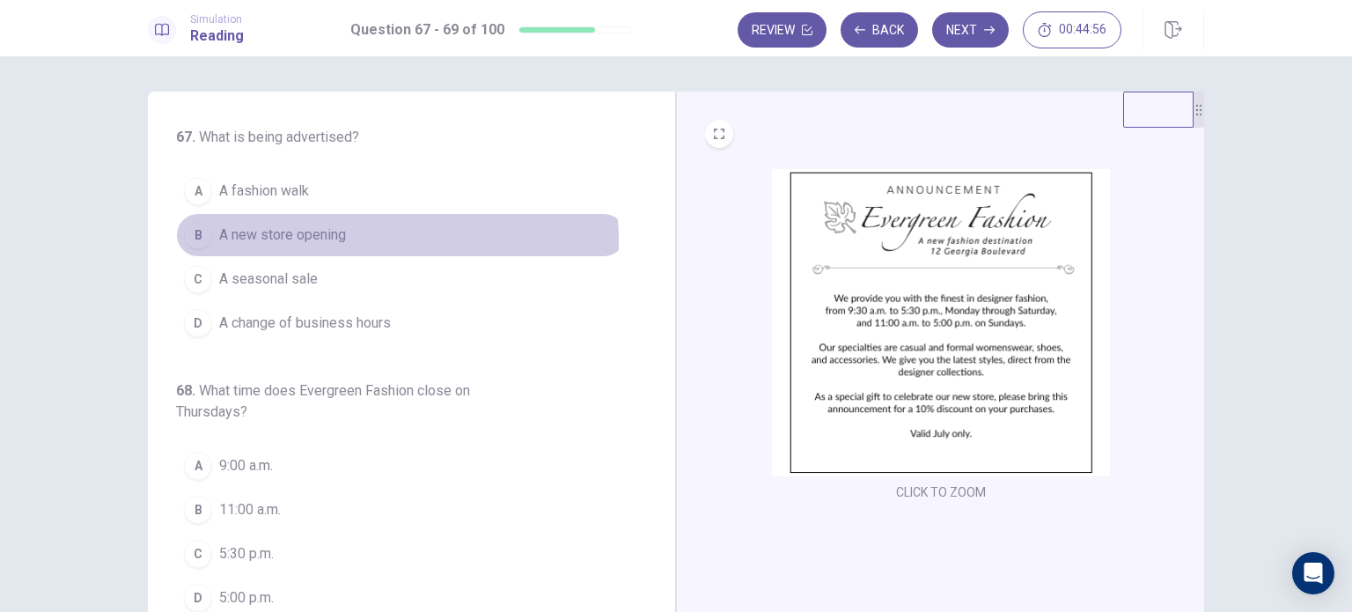
click at [366, 240] on button "B A new store opening" at bounding box center [401, 235] width 450 height 44
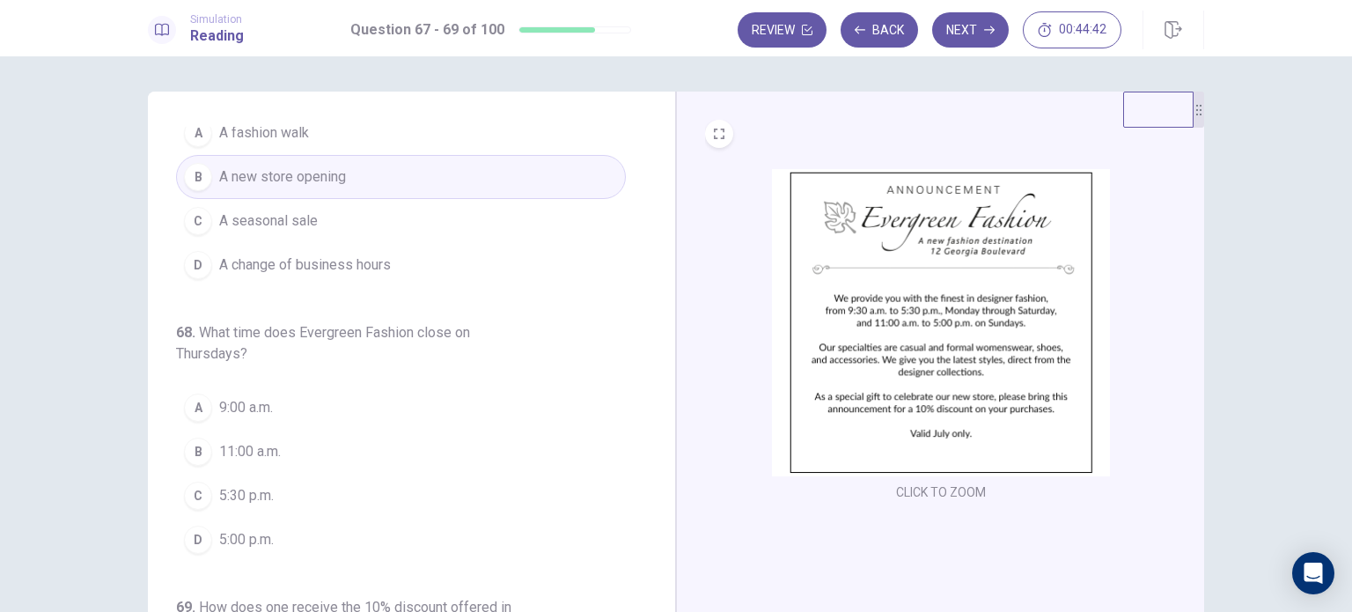
scroll to position [88, 0]
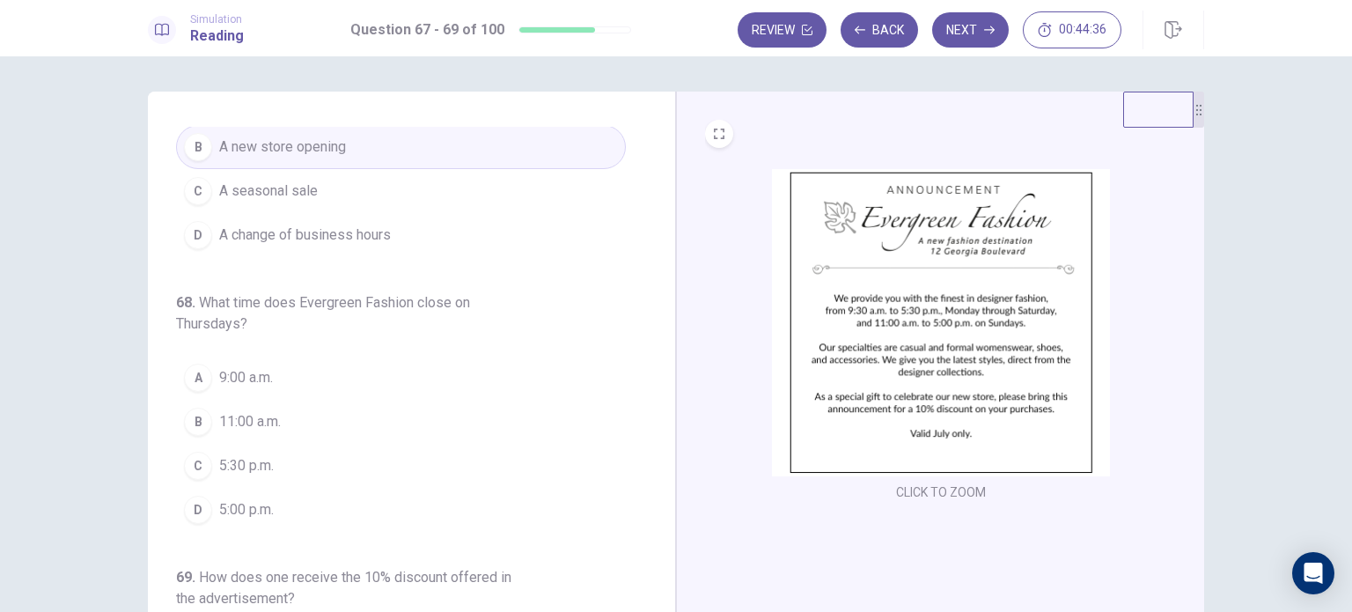
click at [220, 471] on span "5:30 p.m." at bounding box center [246, 465] width 55 height 21
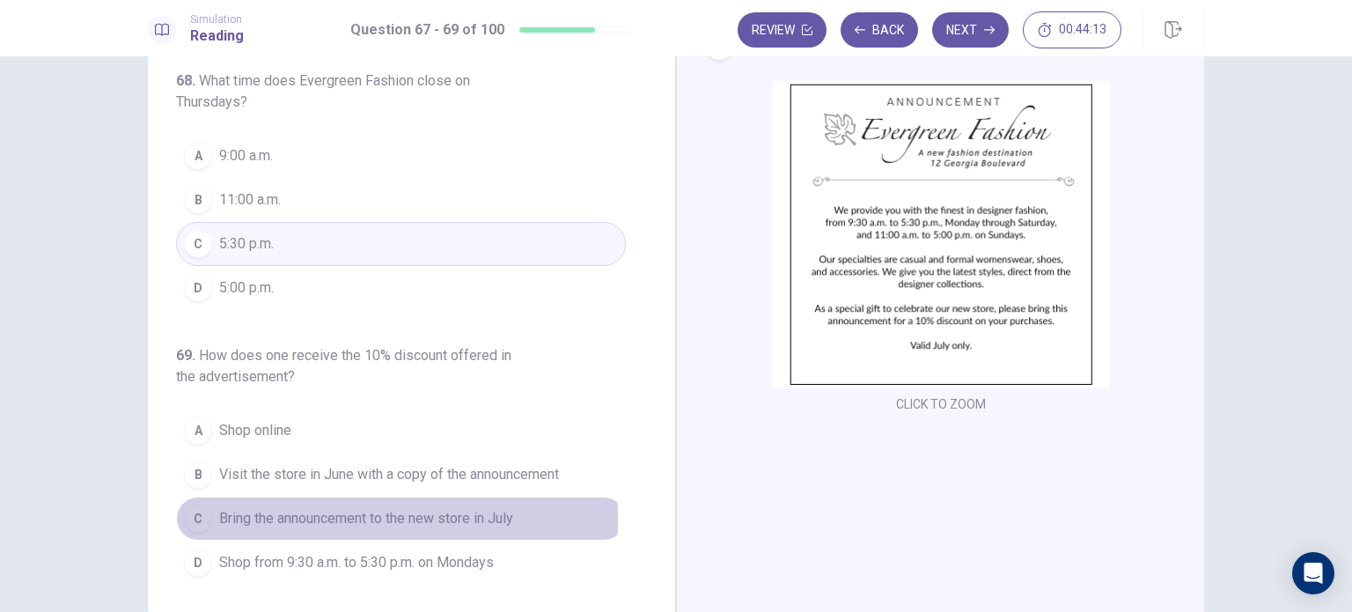
click at [194, 516] on div "C" at bounding box center [198, 518] width 28 height 28
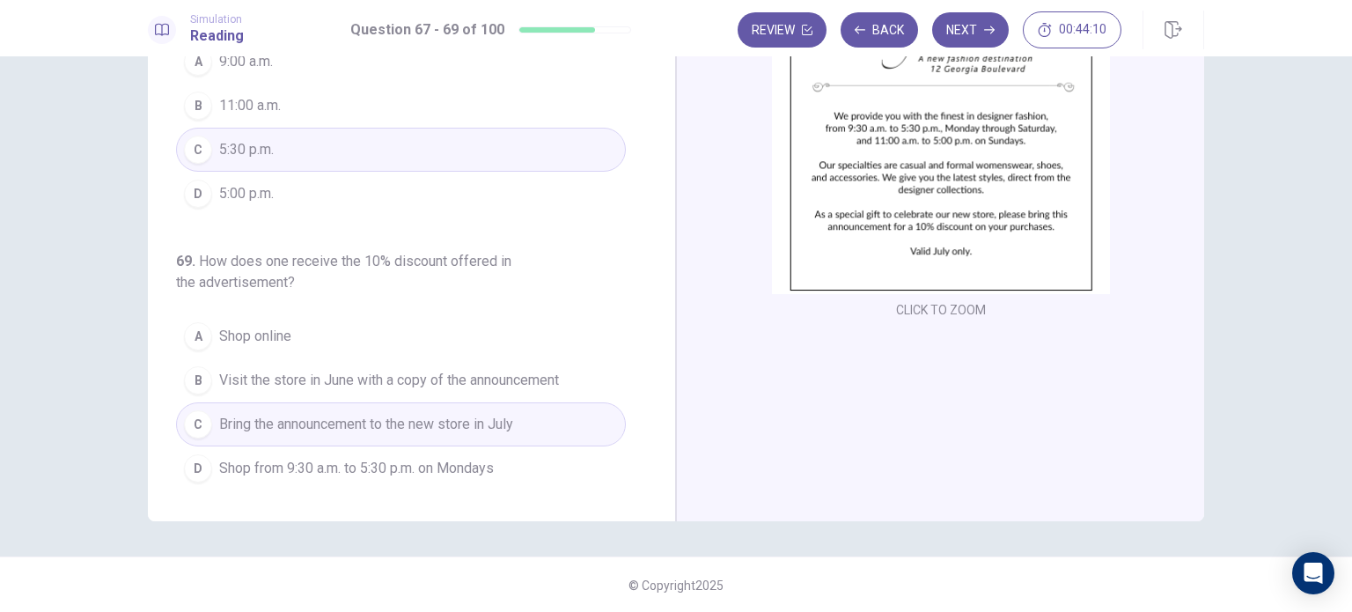
scroll to position [183, 0]
click at [975, 32] on button "Next" at bounding box center [970, 29] width 77 height 35
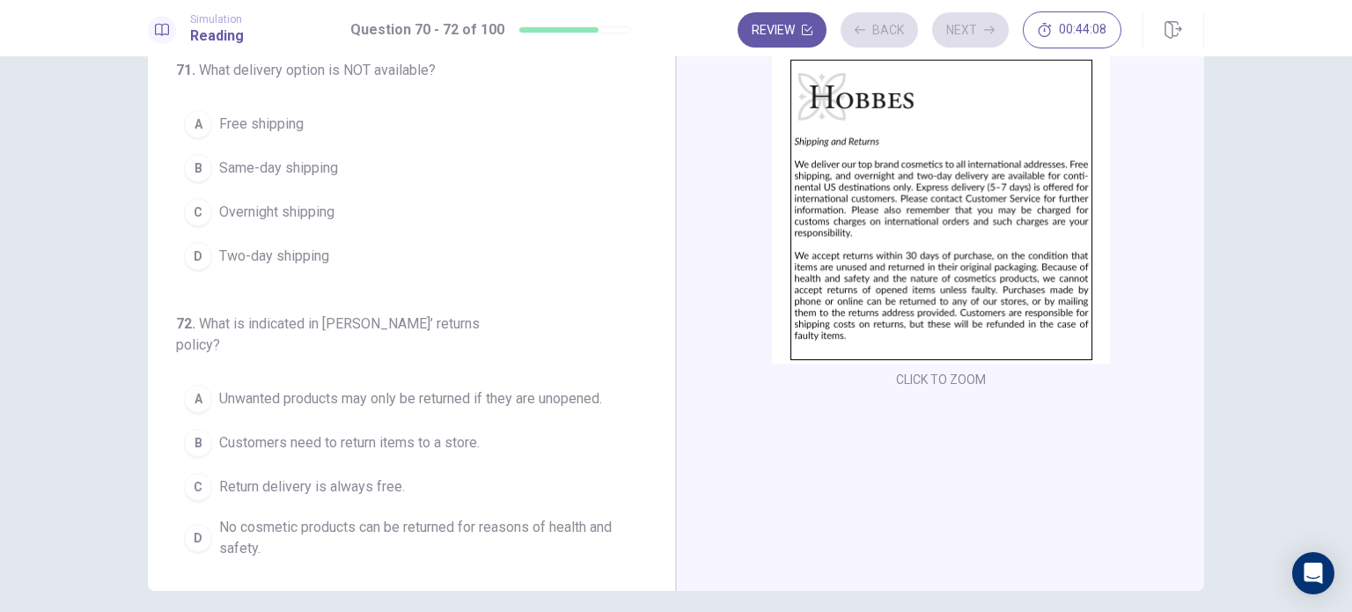
scroll to position [0, 0]
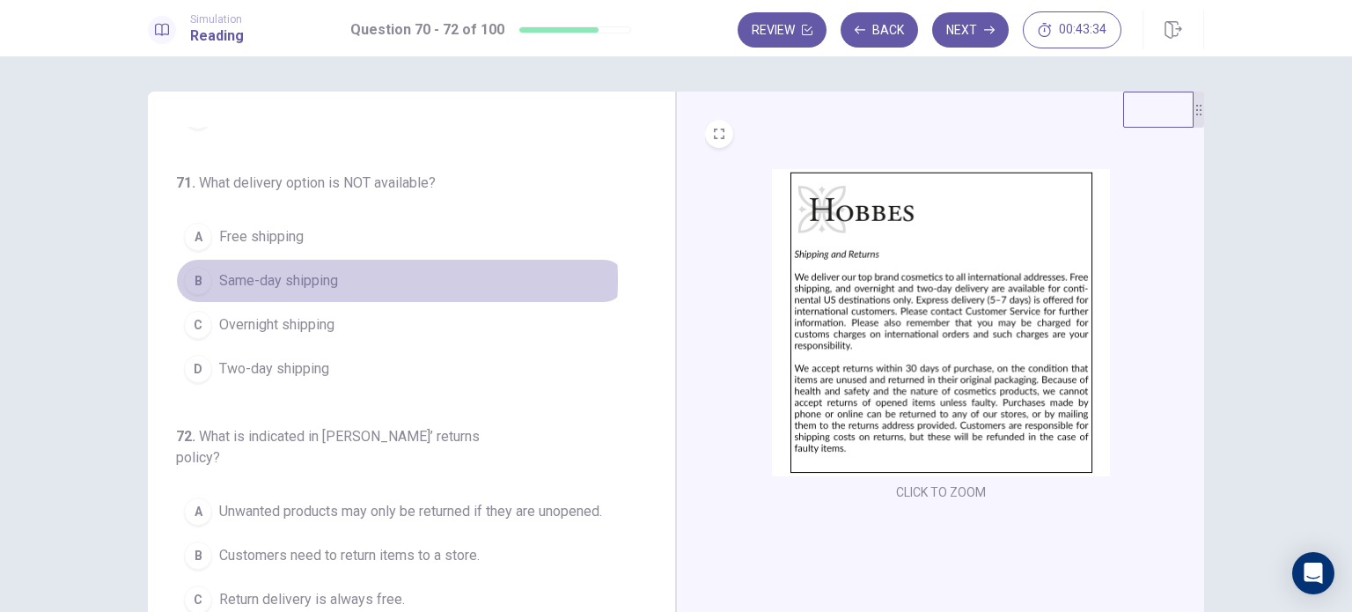
click at [324, 278] on span "Same-day shipping" at bounding box center [278, 280] width 119 height 21
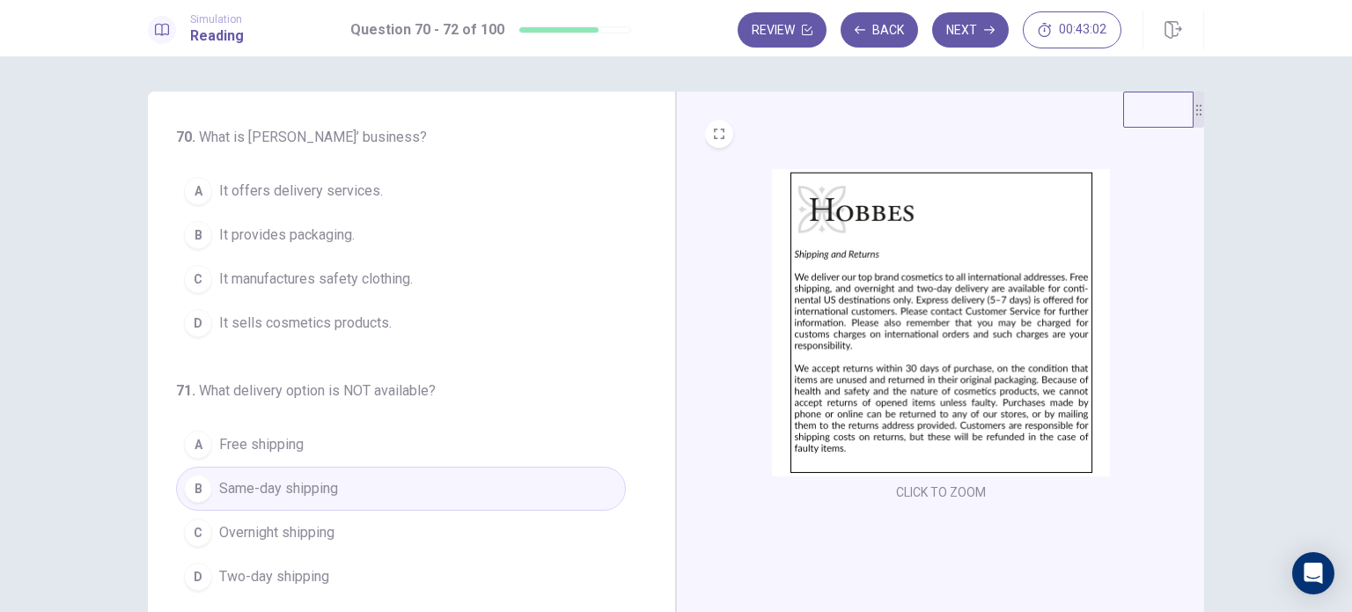
click at [348, 200] on span "It offers delivery services." at bounding box center [301, 190] width 164 height 21
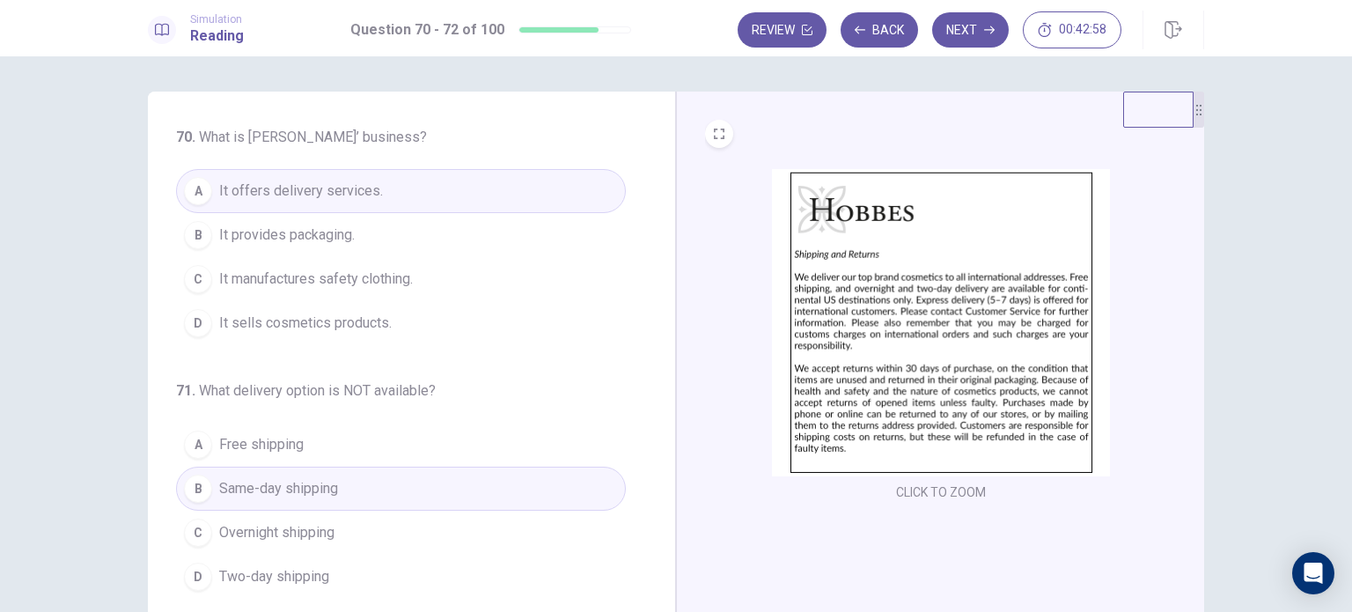
click at [371, 278] on span "It manufactures safety clothing." at bounding box center [316, 278] width 194 height 21
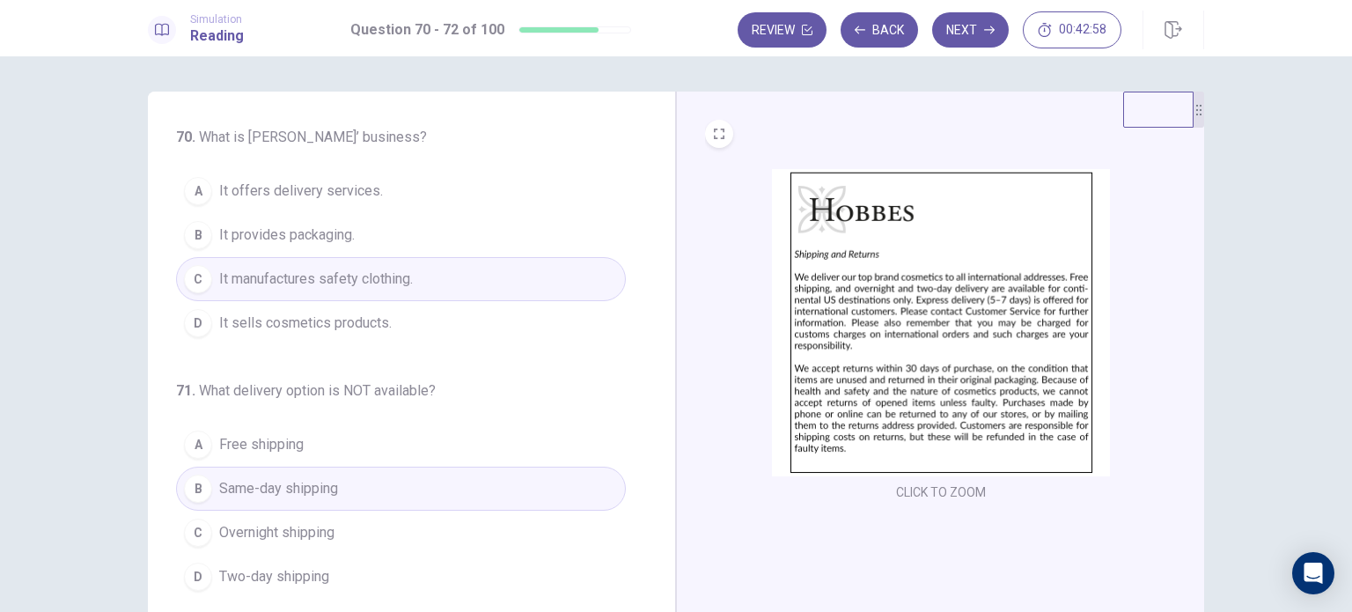
click at [357, 330] on span "It sells cosmetics products." at bounding box center [305, 322] width 172 height 21
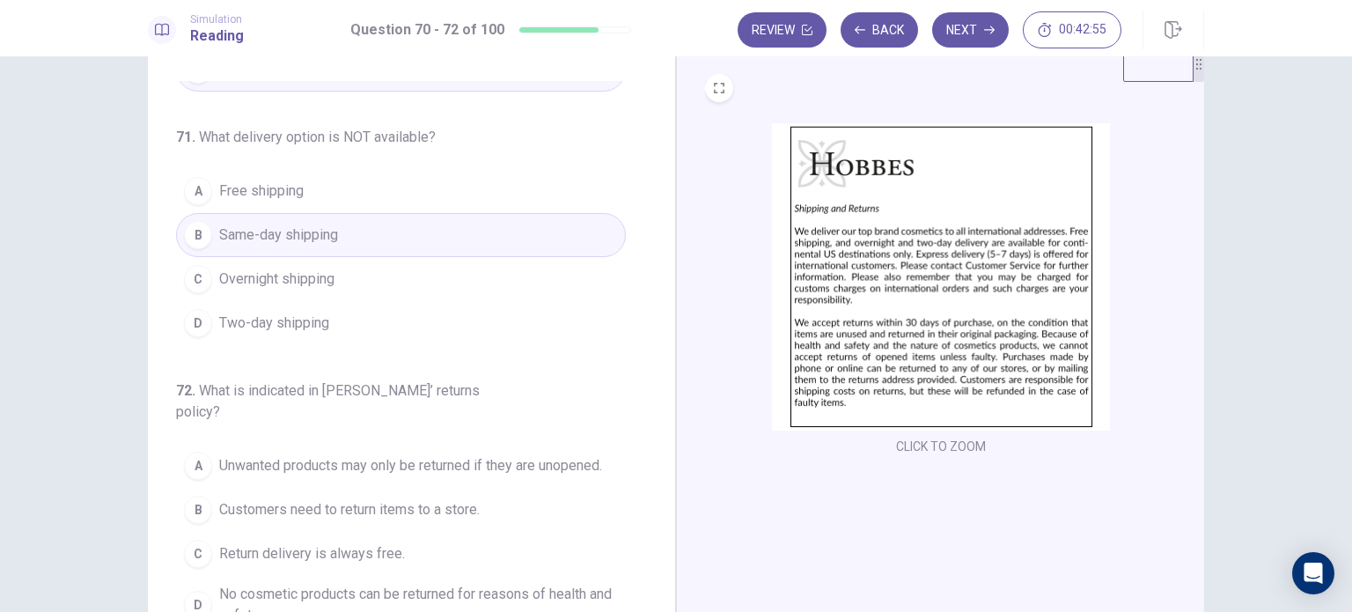
scroll to position [88, 0]
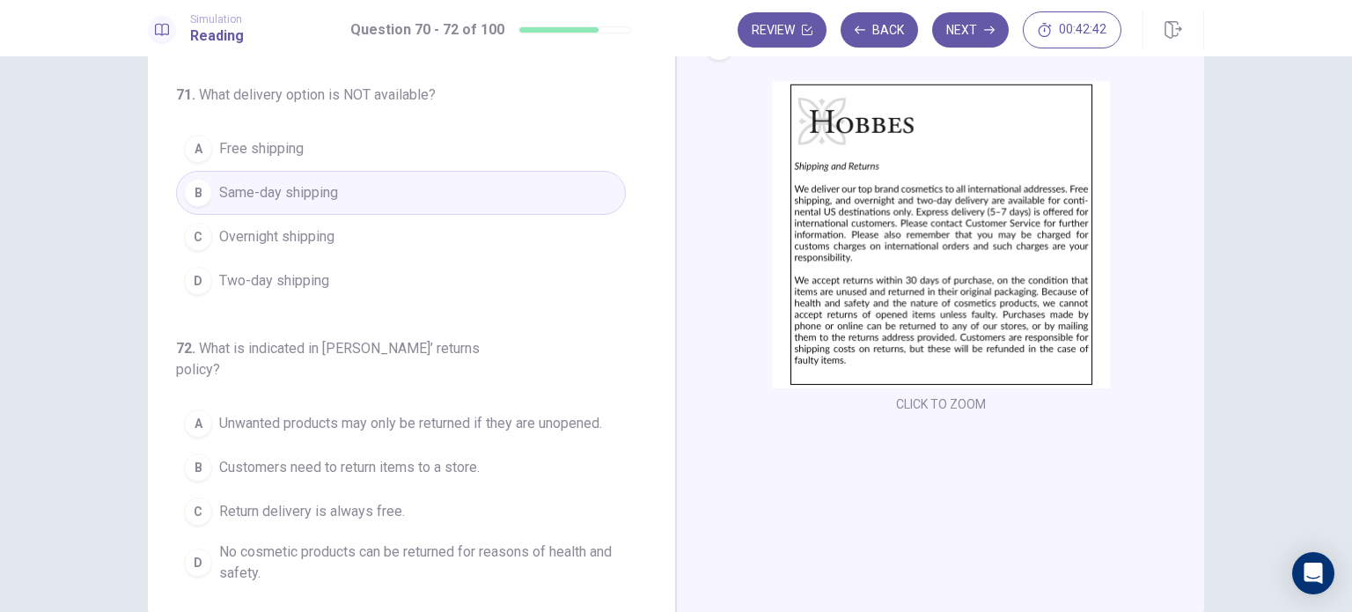
click at [393, 541] on span "No cosmetic products can be returned for reasons of health and safety." at bounding box center [418, 562] width 399 height 42
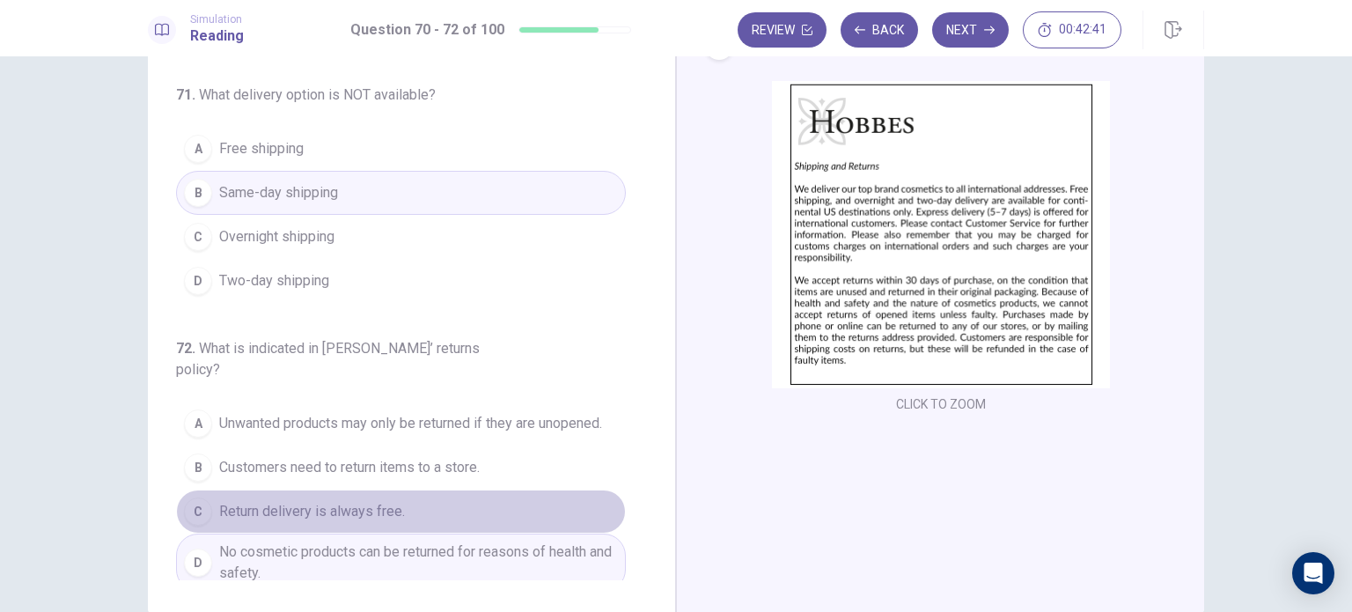
click at [514, 489] on button "C Return delivery is always free." at bounding box center [401, 511] width 450 height 44
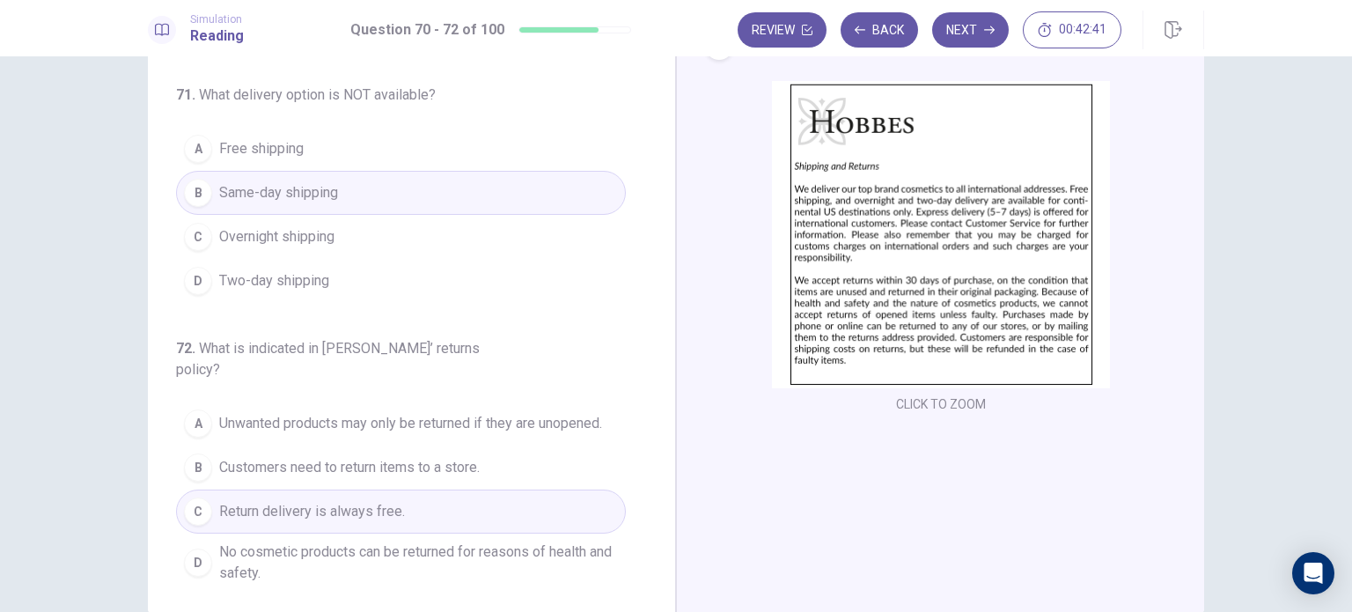
click at [510, 449] on button "B Customers need to return items to a store." at bounding box center [401, 467] width 450 height 44
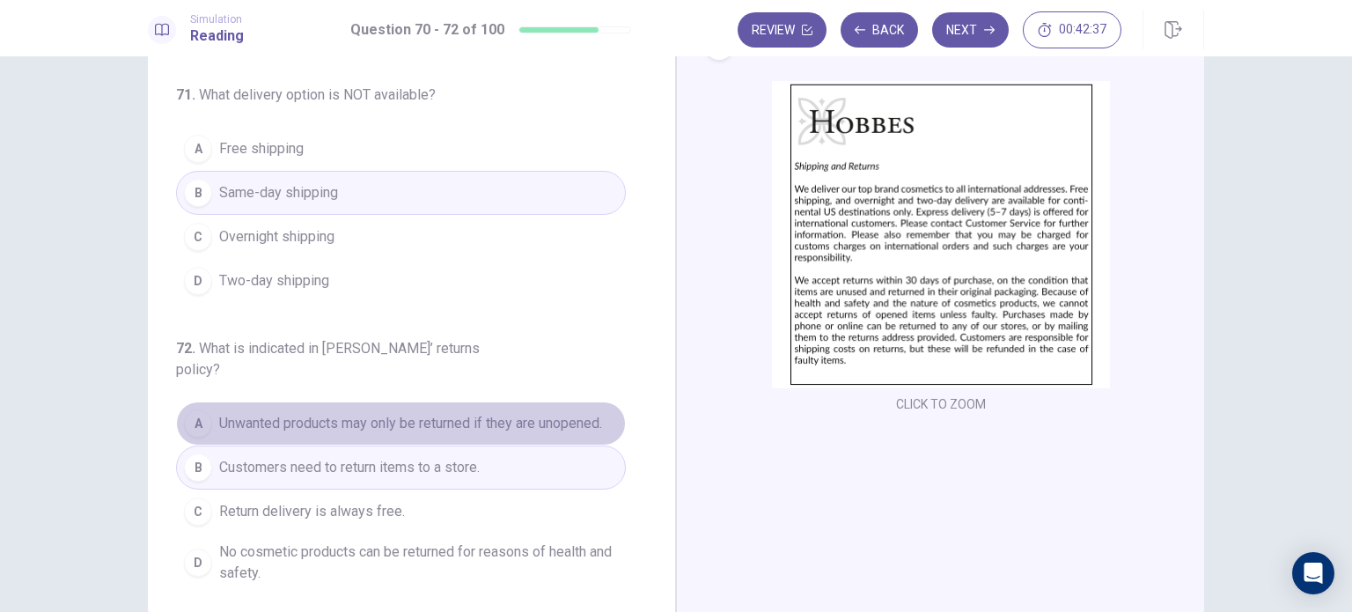
click at [542, 413] on span "Unwanted products may only be returned if they are unopened." at bounding box center [410, 423] width 383 height 21
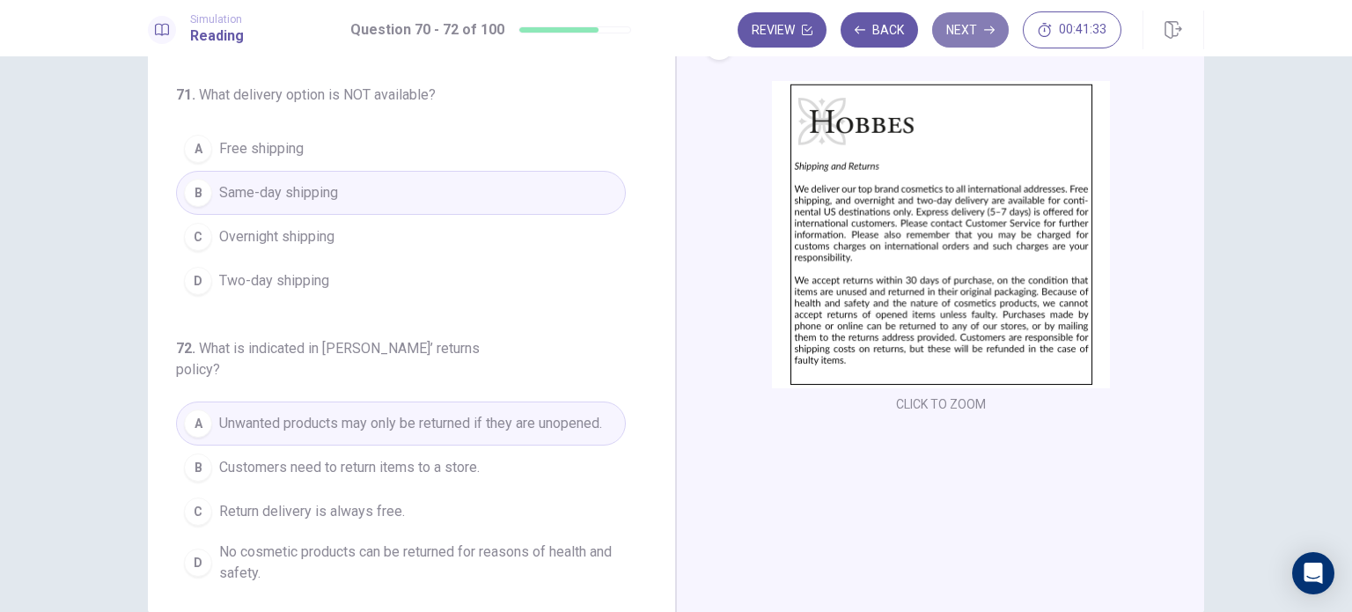
click at [987, 19] on button "Next" at bounding box center [970, 29] width 77 height 35
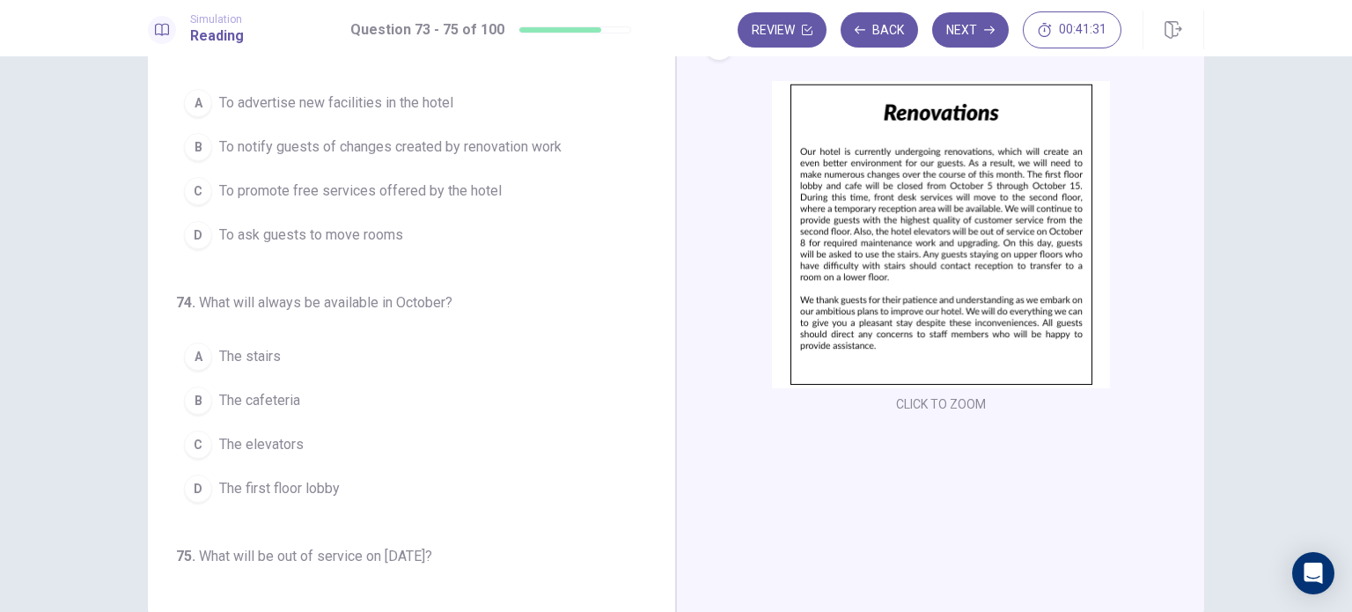
scroll to position [0, 0]
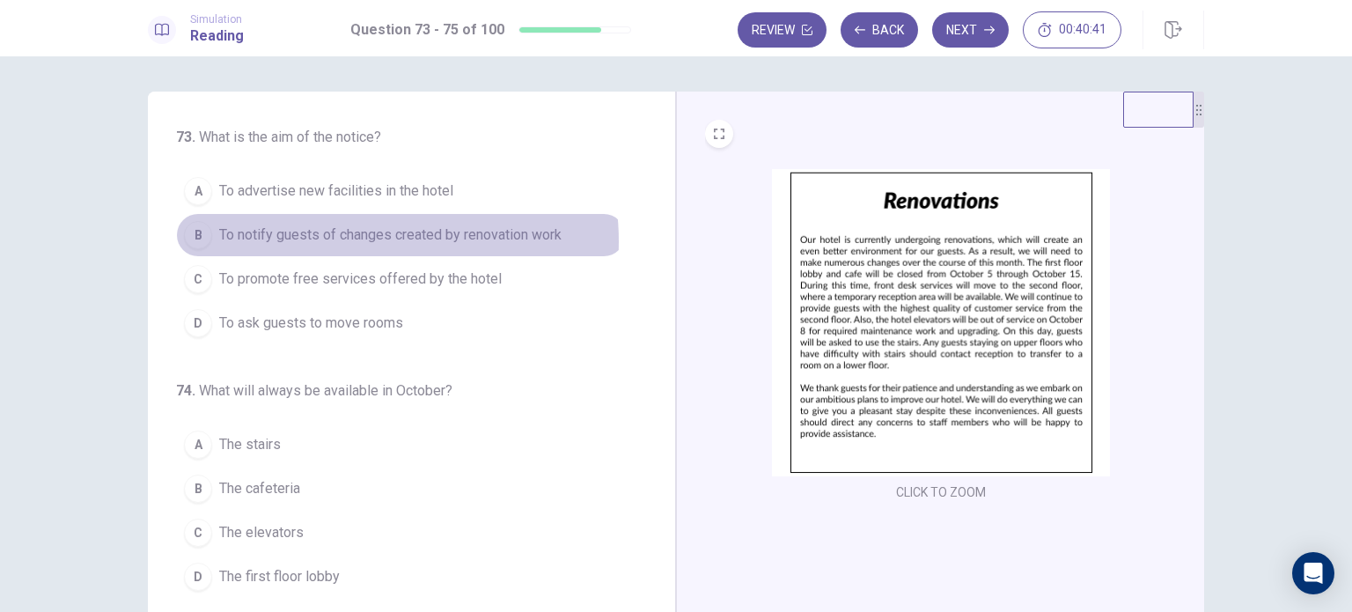
click at [362, 240] on span "To notify guests of changes created by renovation work" at bounding box center [390, 234] width 342 height 21
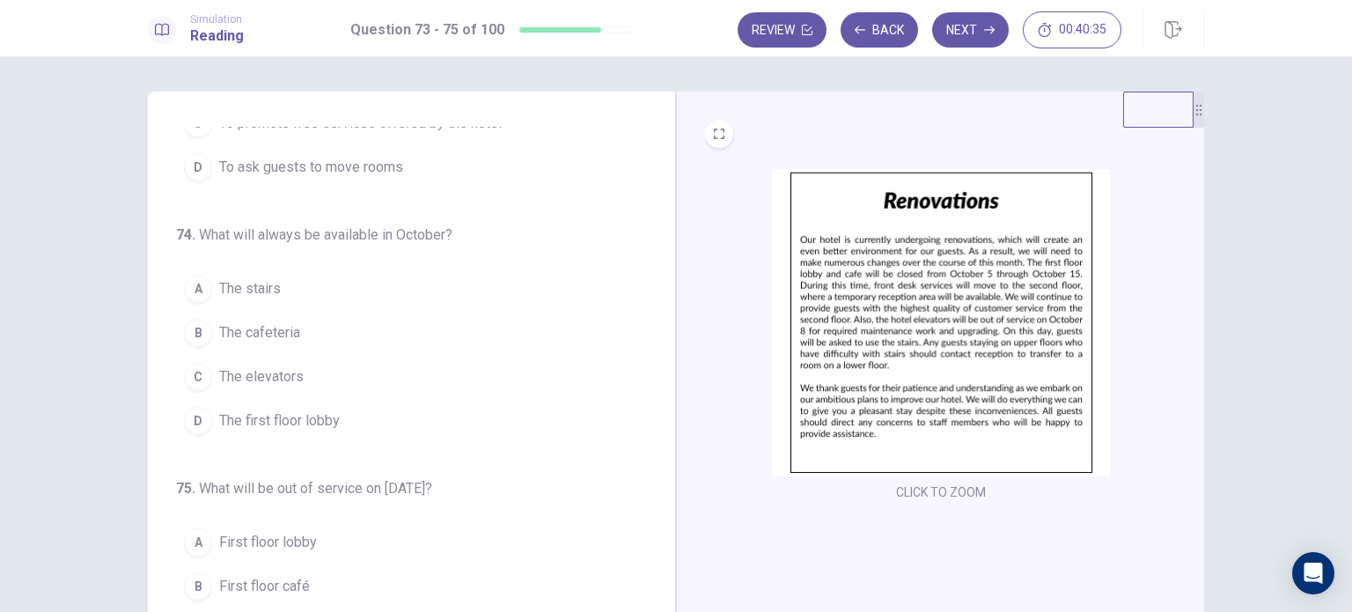
scroll to position [176, 0]
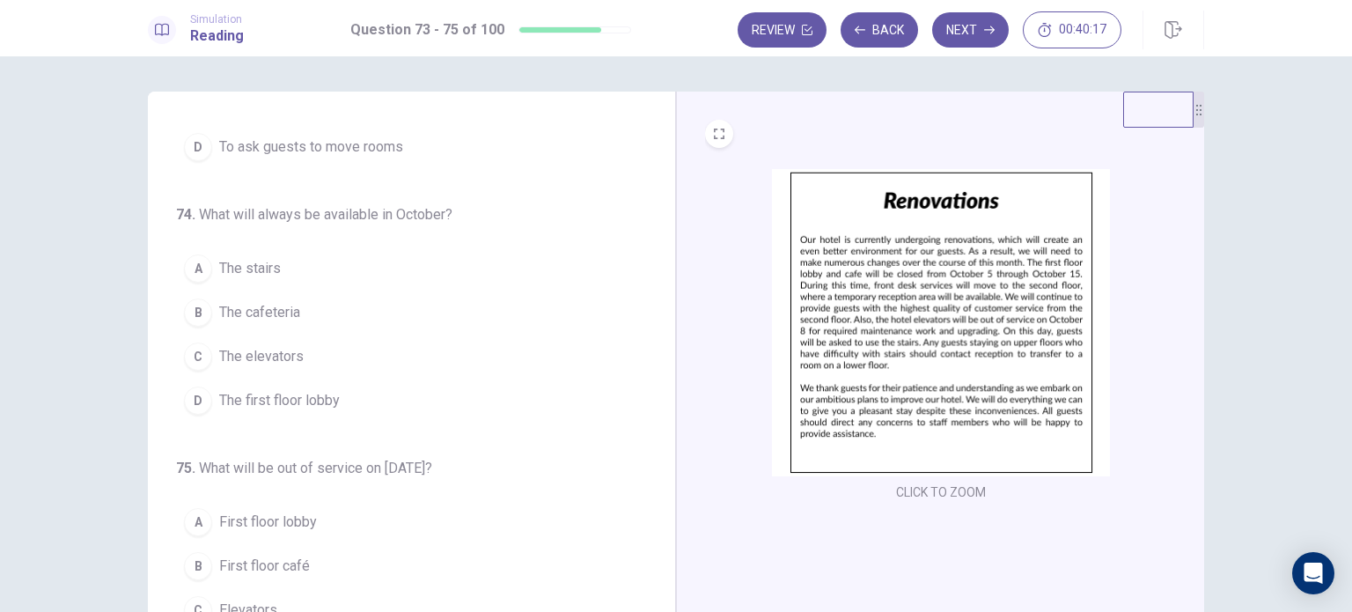
click at [275, 254] on button "A The stairs" at bounding box center [401, 268] width 450 height 44
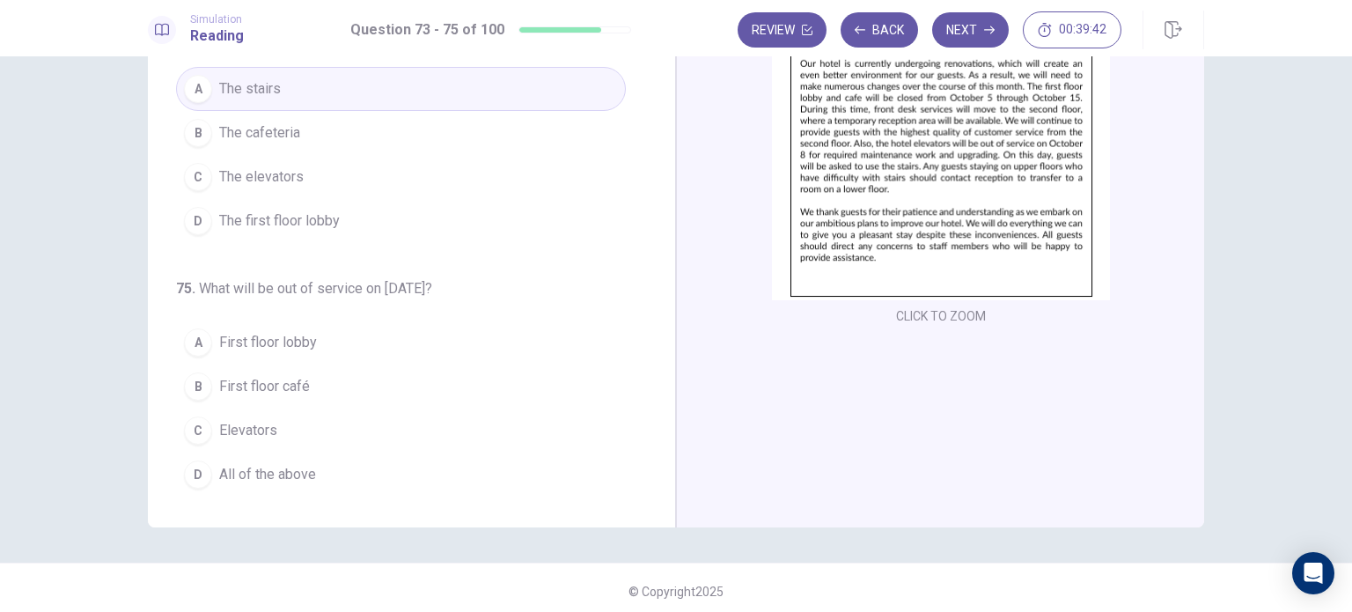
click at [297, 421] on button "C Elevators" at bounding box center [401, 430] width 450 height 44
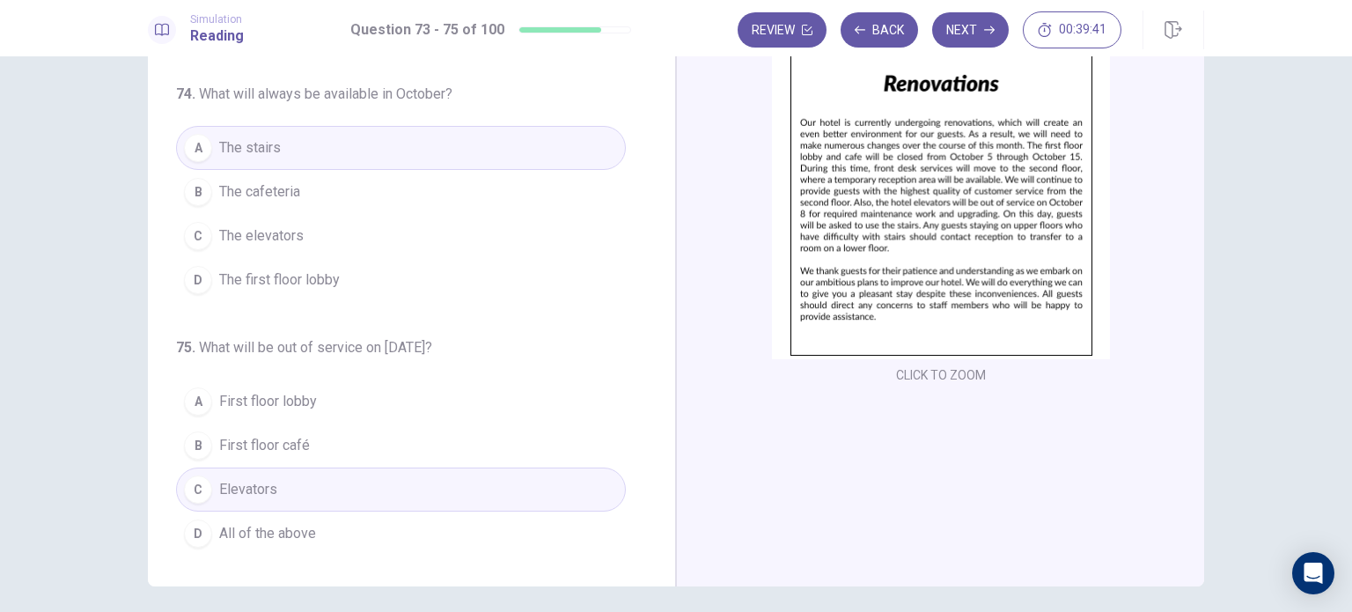
scroll to position [88, 0]
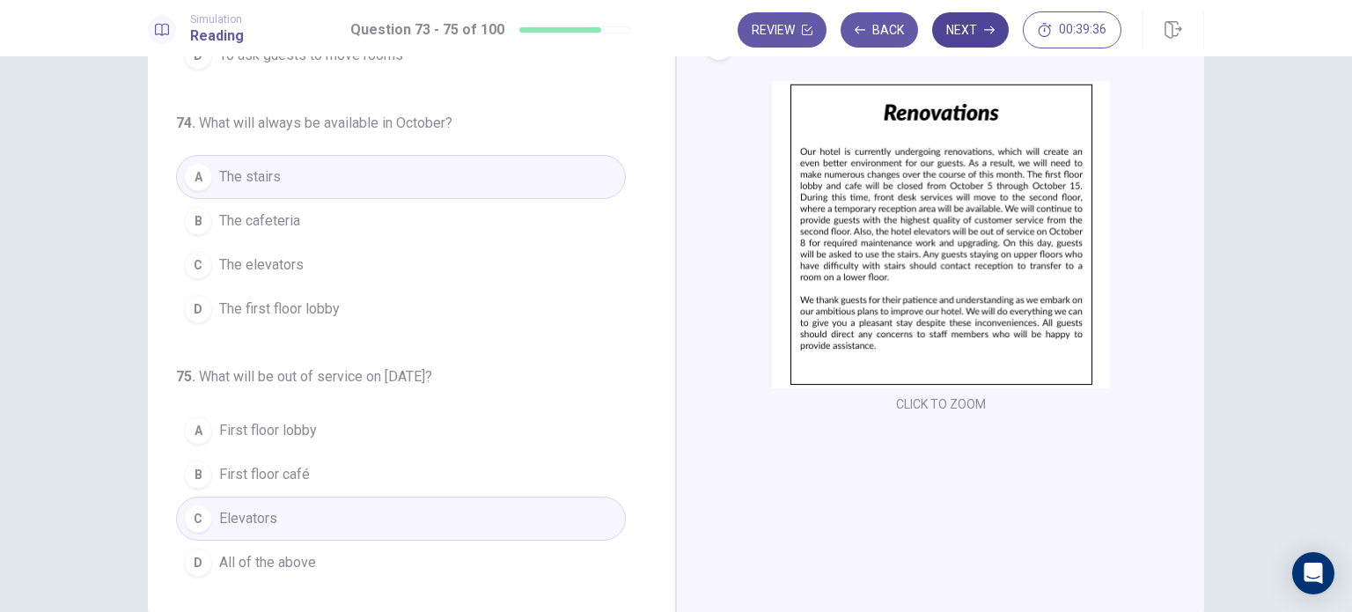
click at [996, 31] on button "Next" at bounding box center [970, 29] width 77 height 35
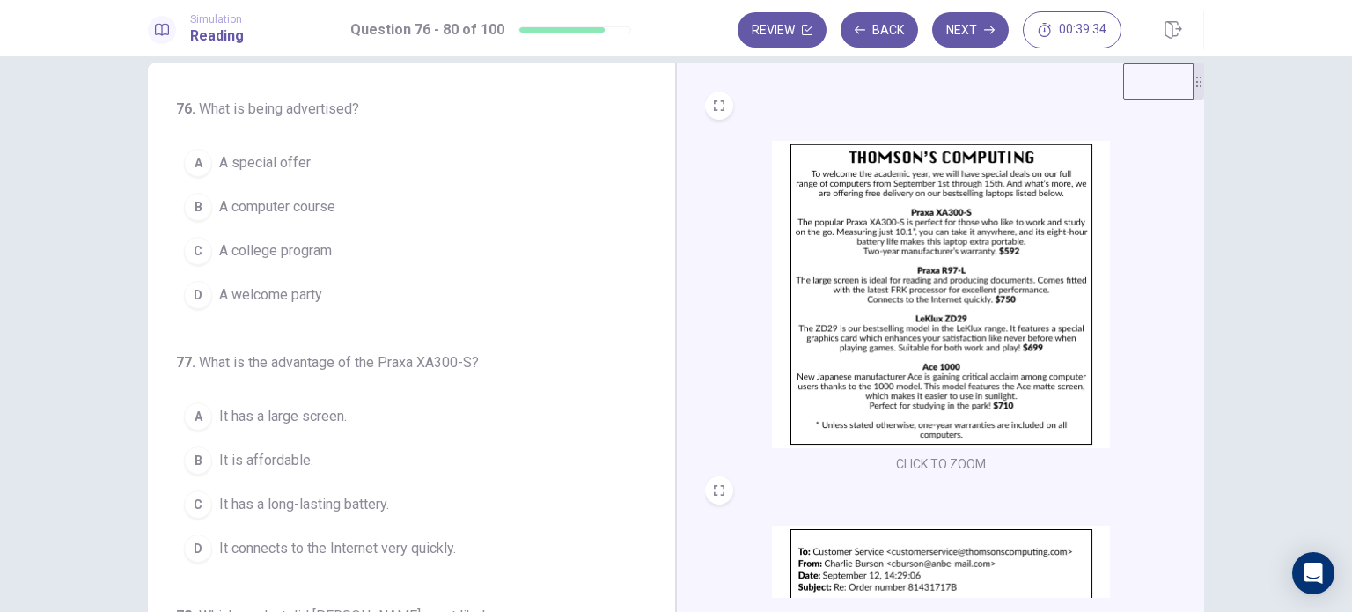
scroll to position [0, 0]
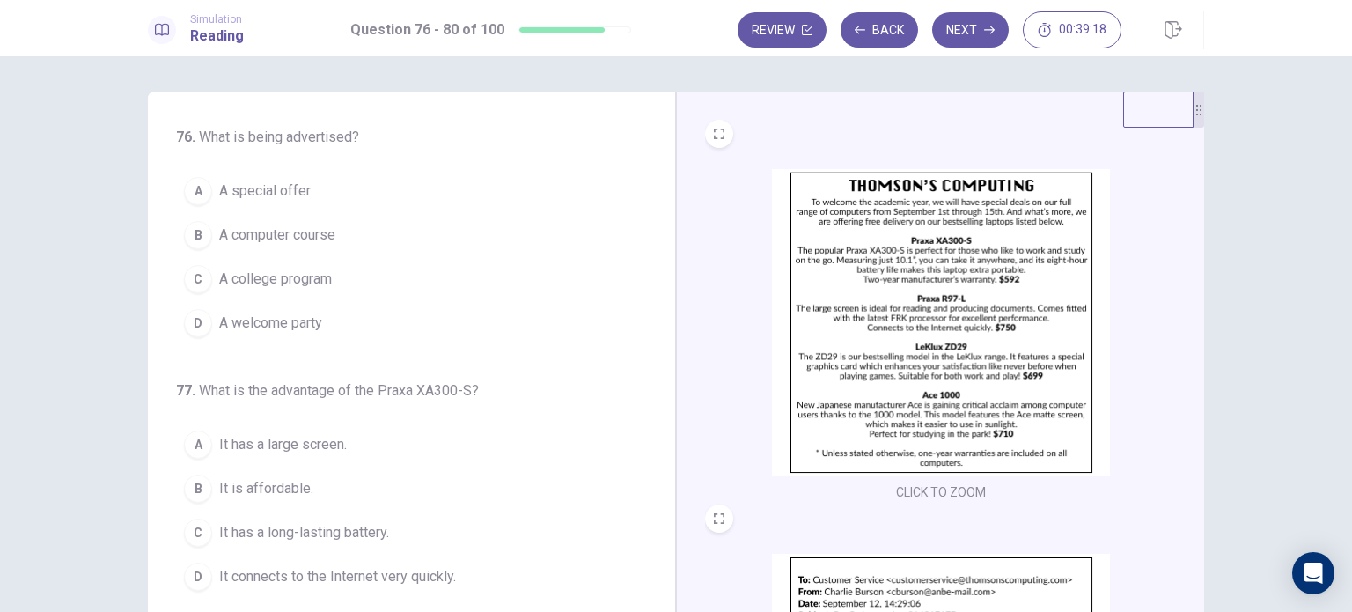
click at [268, 288] on span "A college program" at bounding box center [275, 278] width 113 height 21
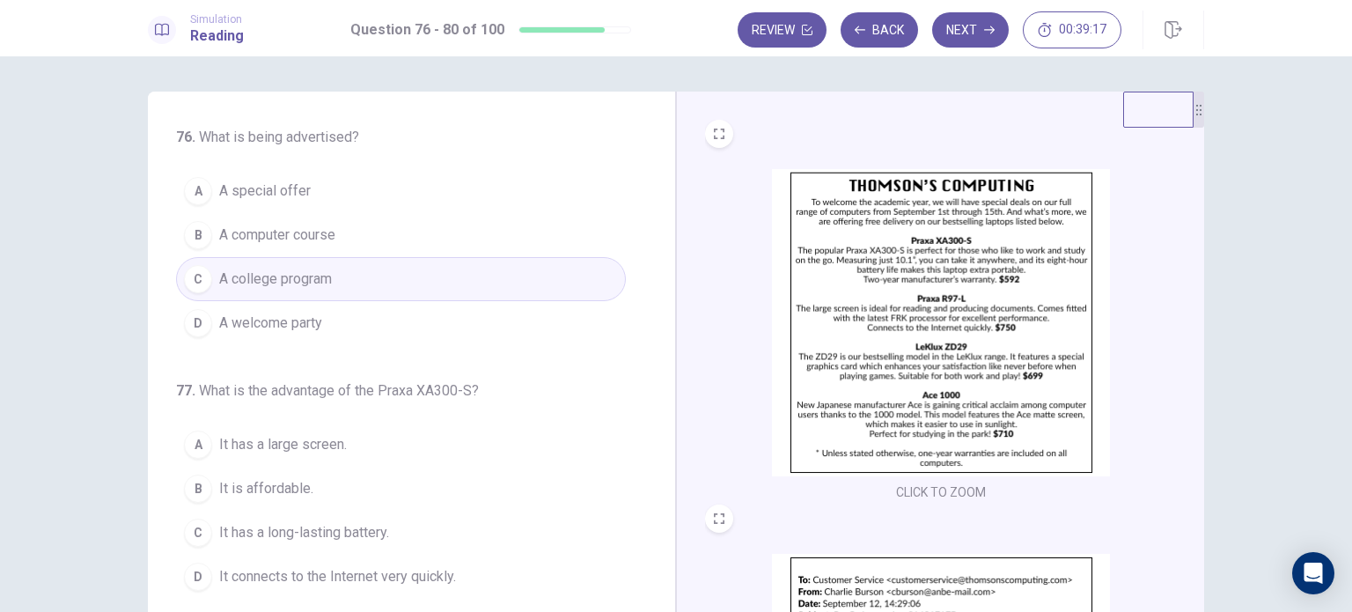
click at [260, 331] on span "A welcome party" at bounding box center [270, 322] width 103 height 21
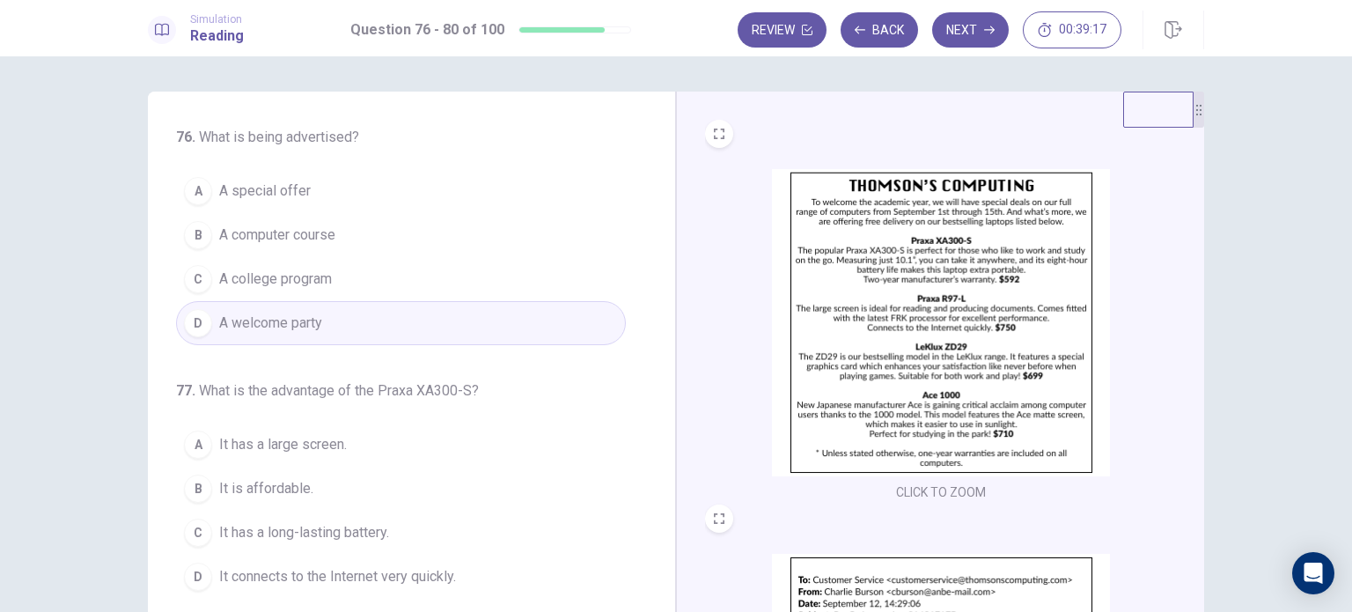
click at [295, 229] on span "A computer course" at bounding box center [277, 234] width 116 height 21
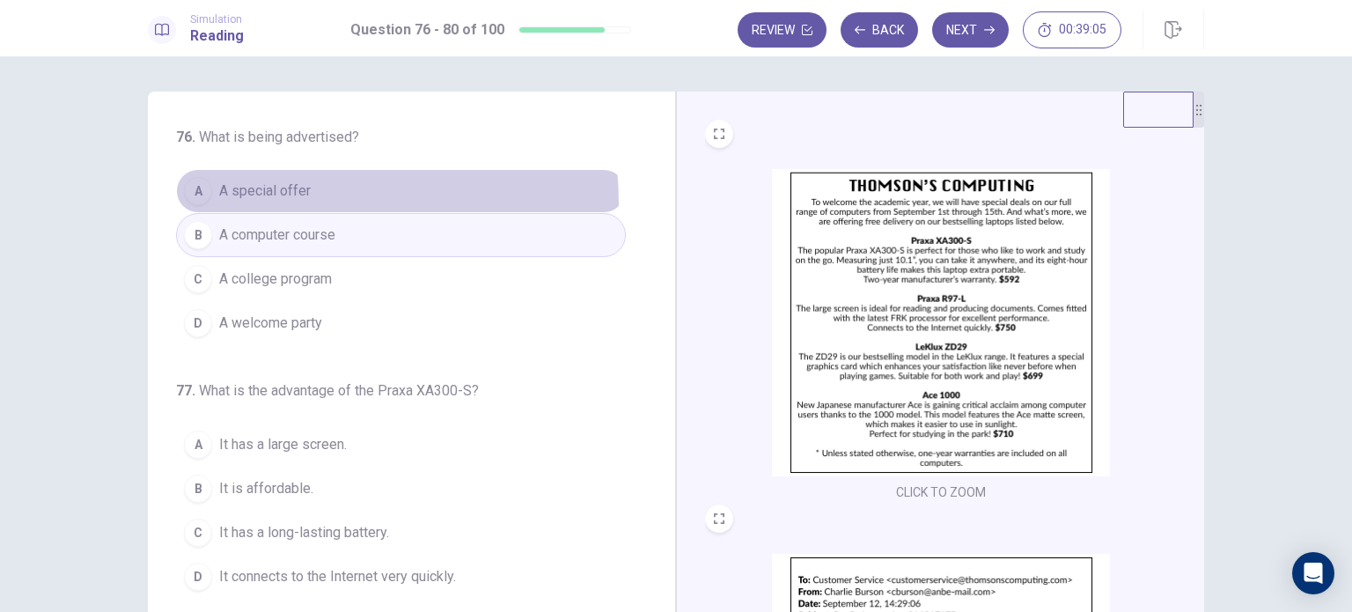
click at [239, 205] on button "A A special offer" at bounding box center [401, 191] width 450 height 44
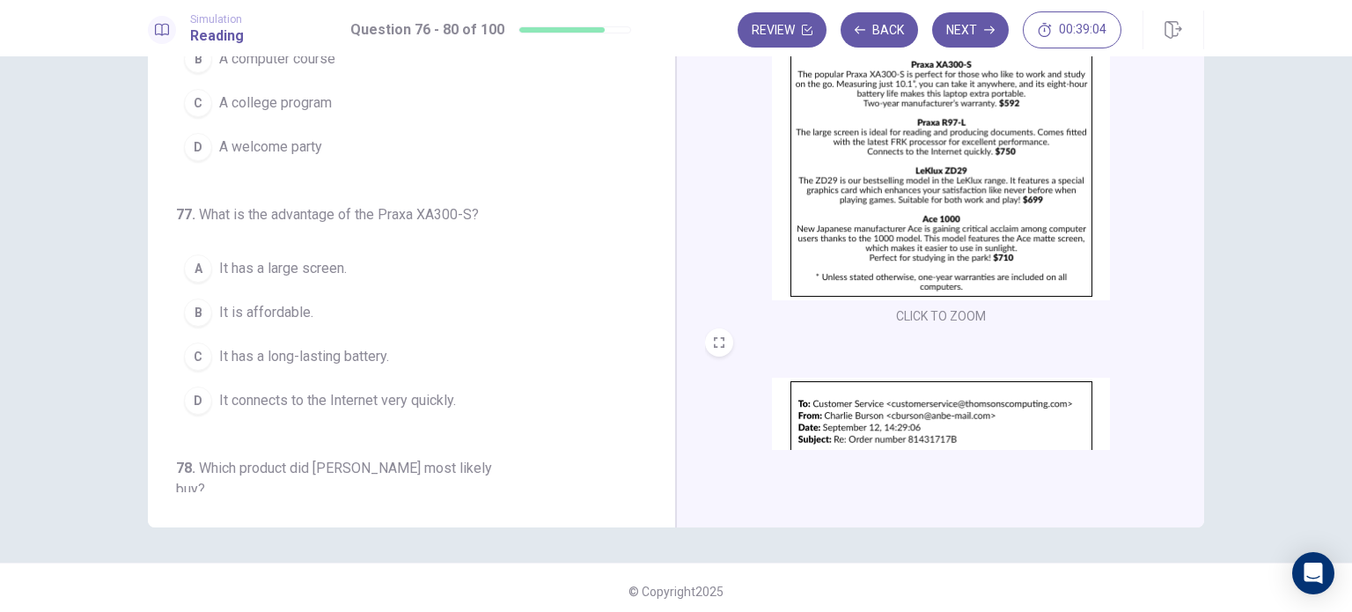
scroll to position [88, 0]
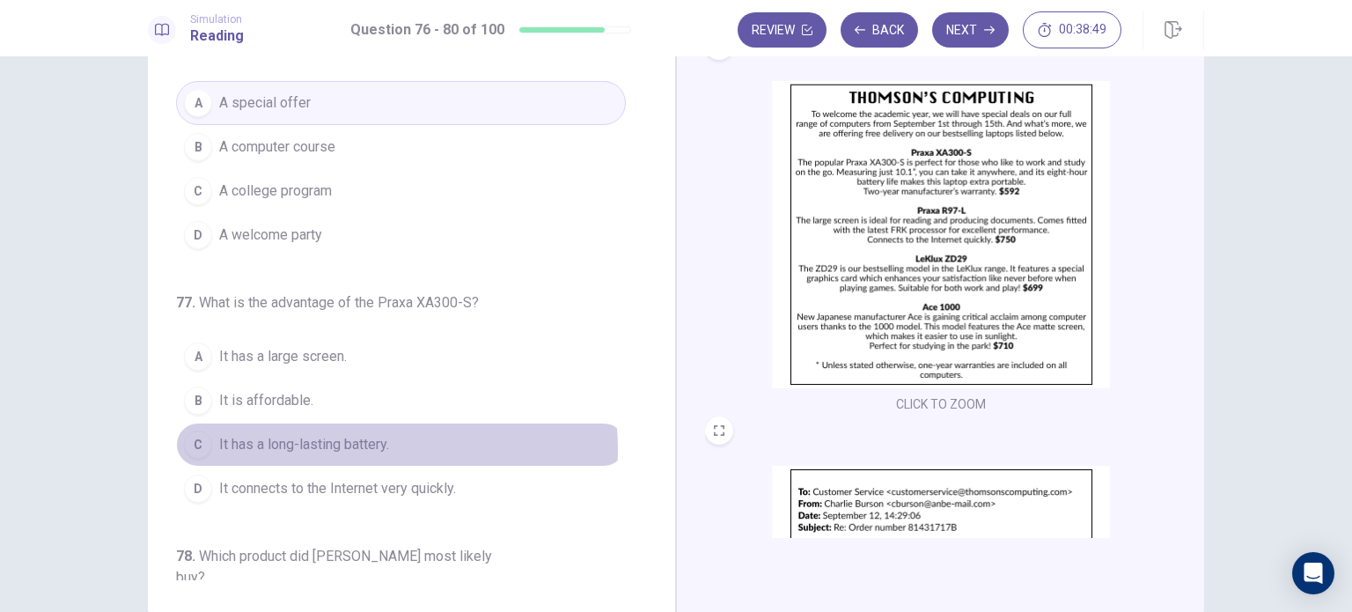
click at [346, 446] on span "It has a long-lasting battery." at bounding box center [304, 444] width 170 height 21
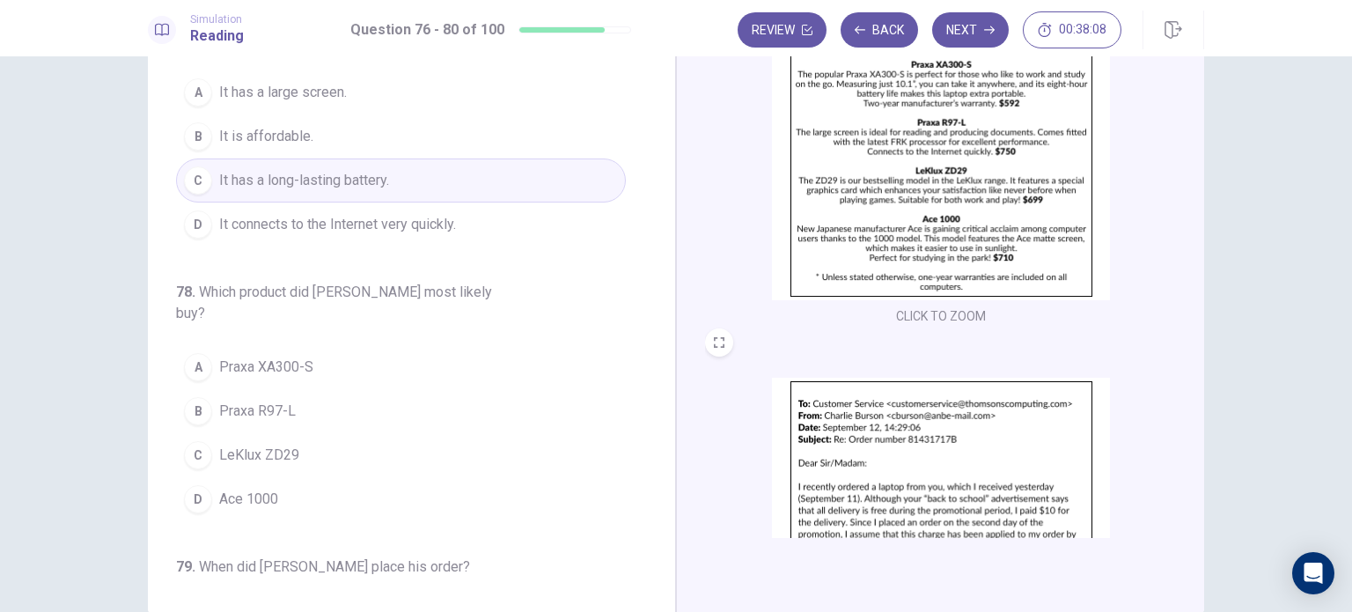
click at [312, 348] on button "A Praxa XA300-S" at bounding box center [401, 367] width 450 height 44
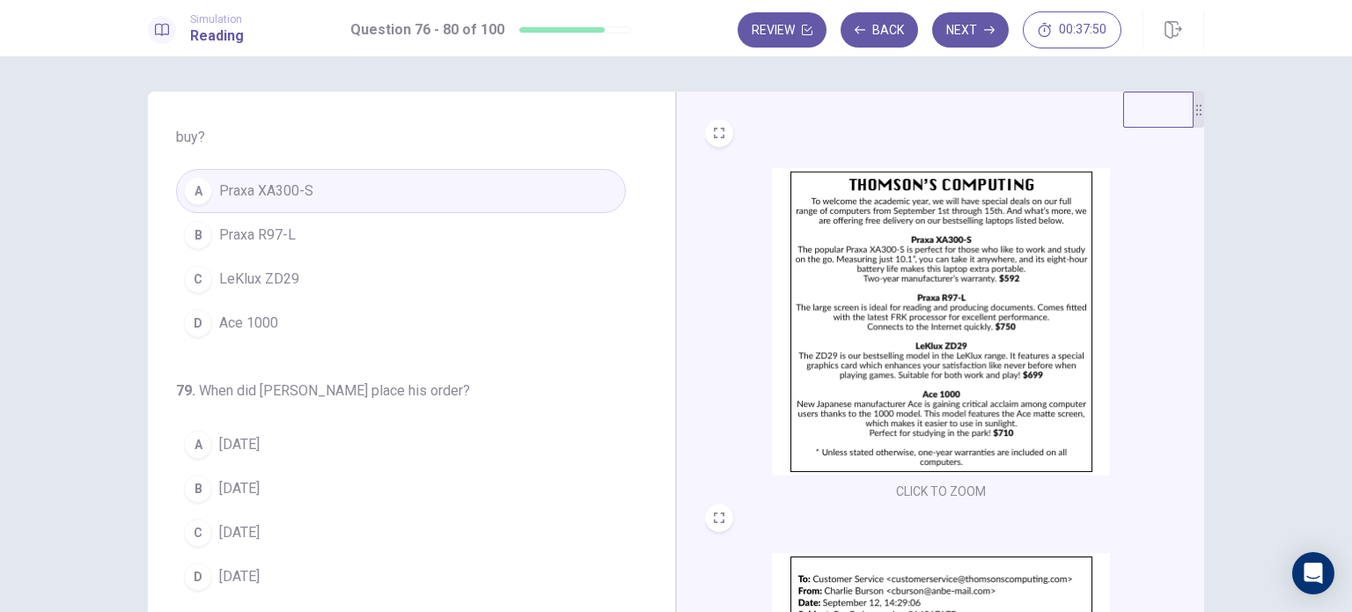
scroll to position [0, 0]
click at [318, 478] on button "B [DATE]" at bounding box center [401, 488] width 450 height 44
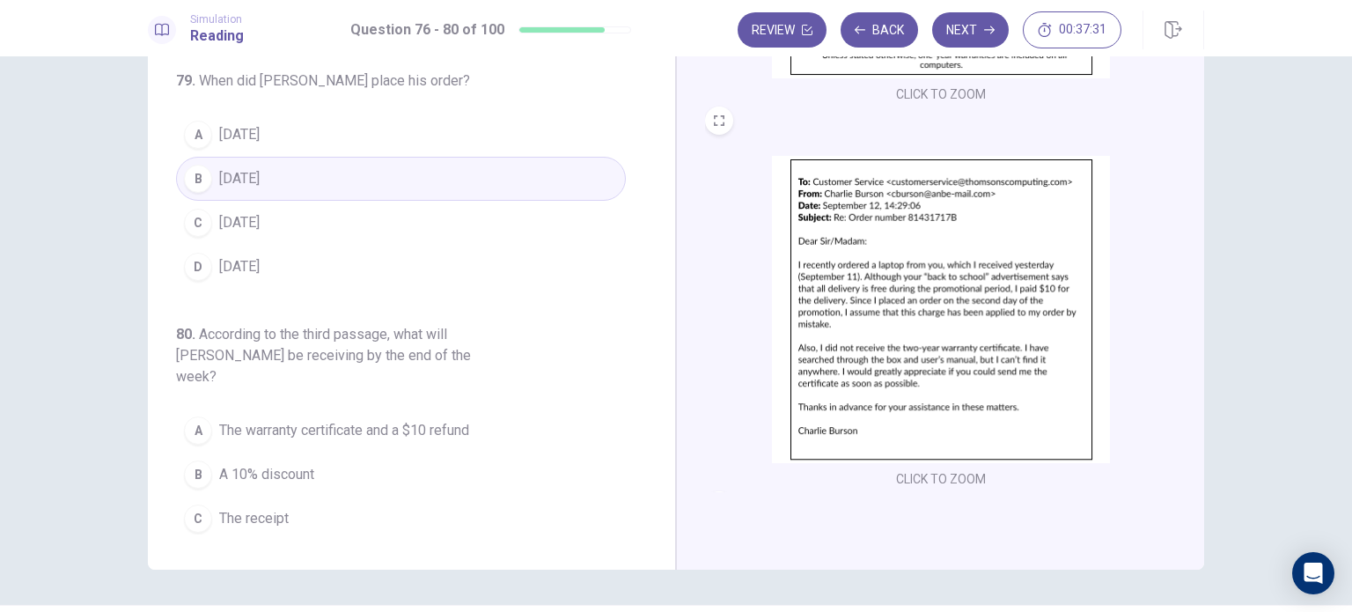
scroll to position [176, 0]
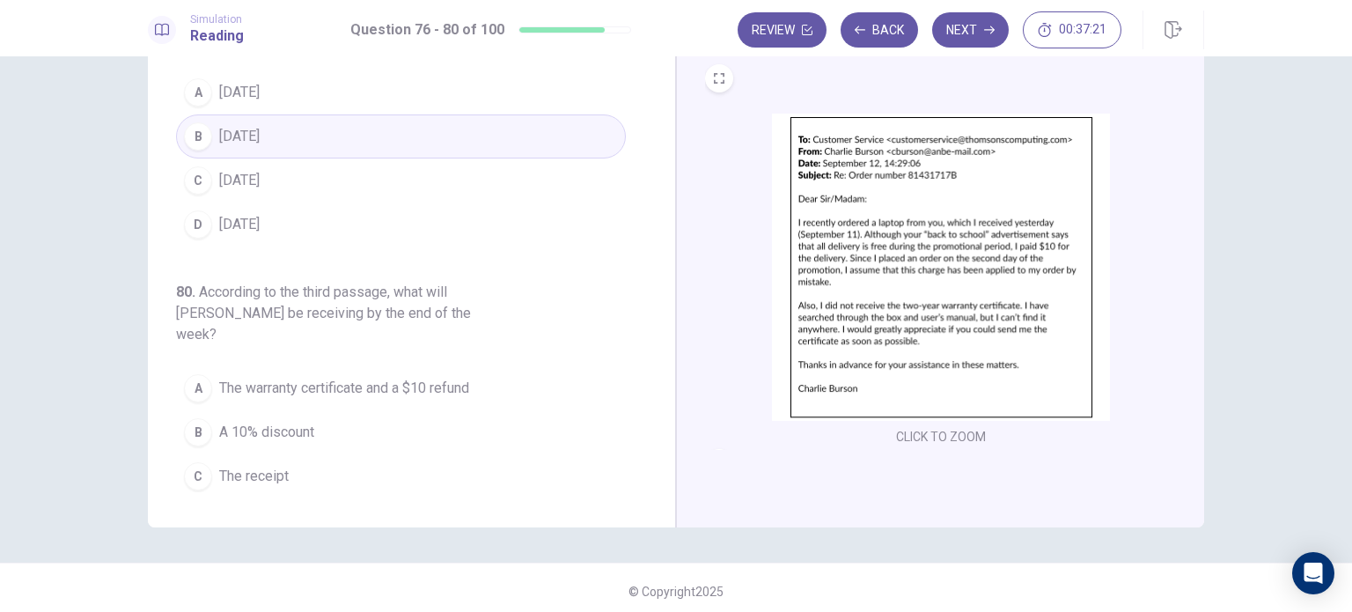
click at [344, 378] on span "The warranty certificate and a $10 refund" at bounding box center [344, 388] width 250 height 21
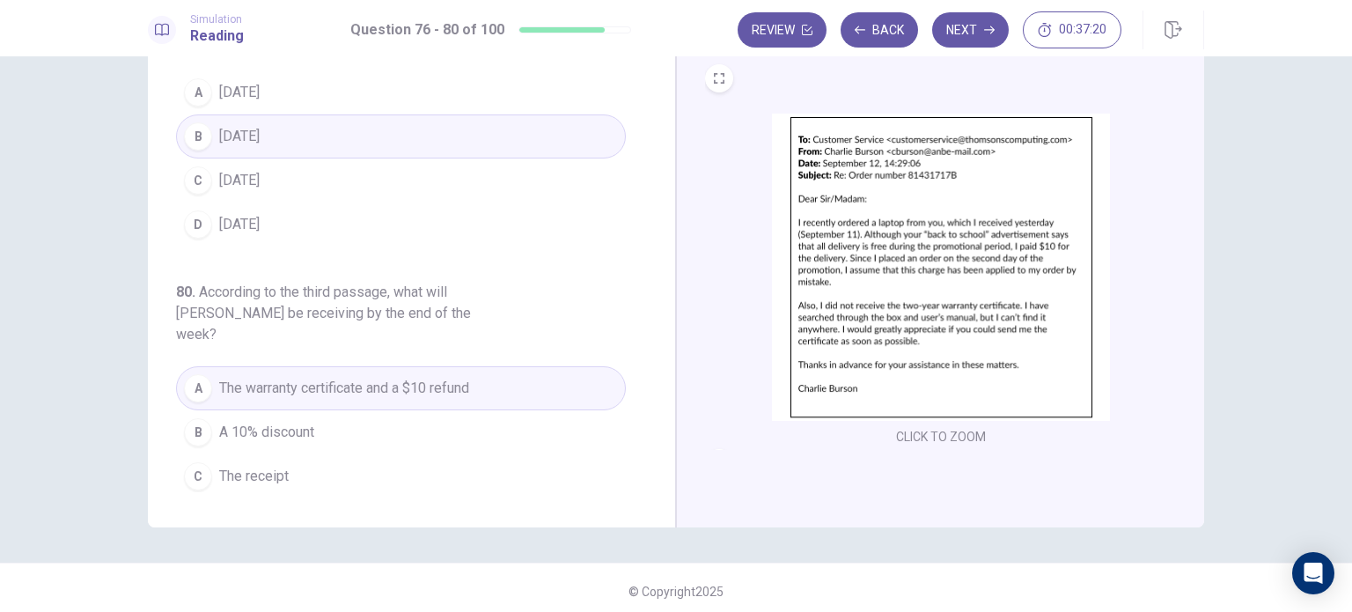
click at [371, 410] on button "B A 10% discount" at bounding box center [401, 432] width 450 height 44
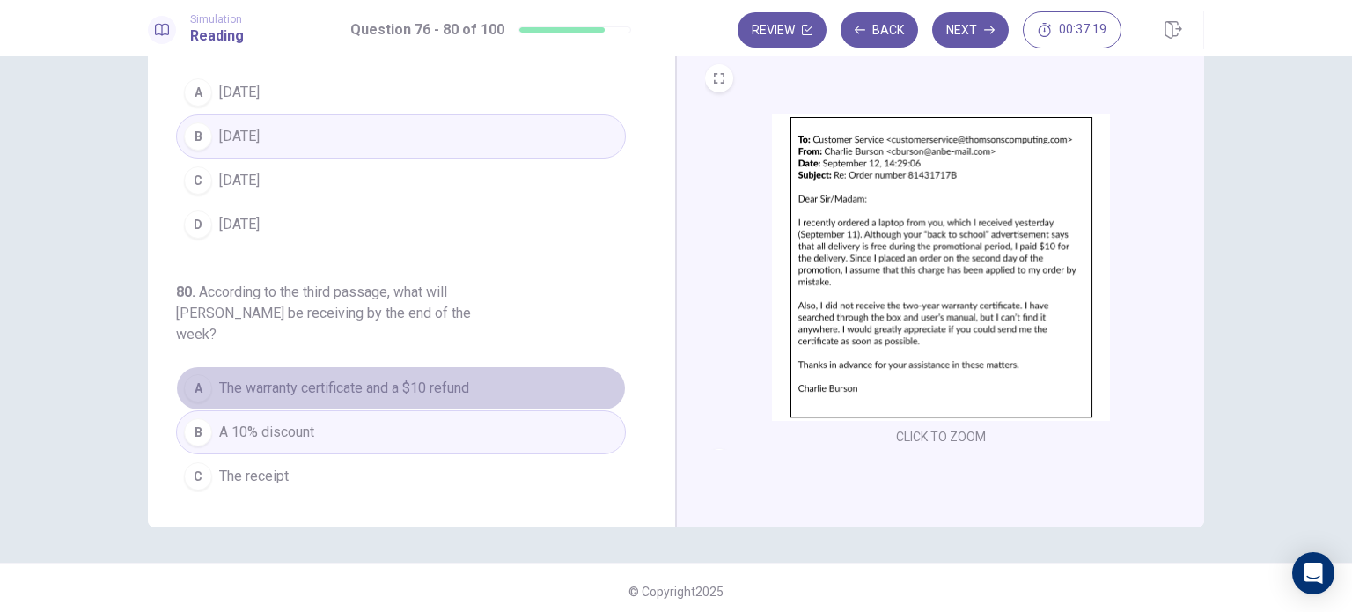
click at [405, 378] on span "The warranty certificate and a $10 refund" at bounding box center [344, 388] width 250 height 21
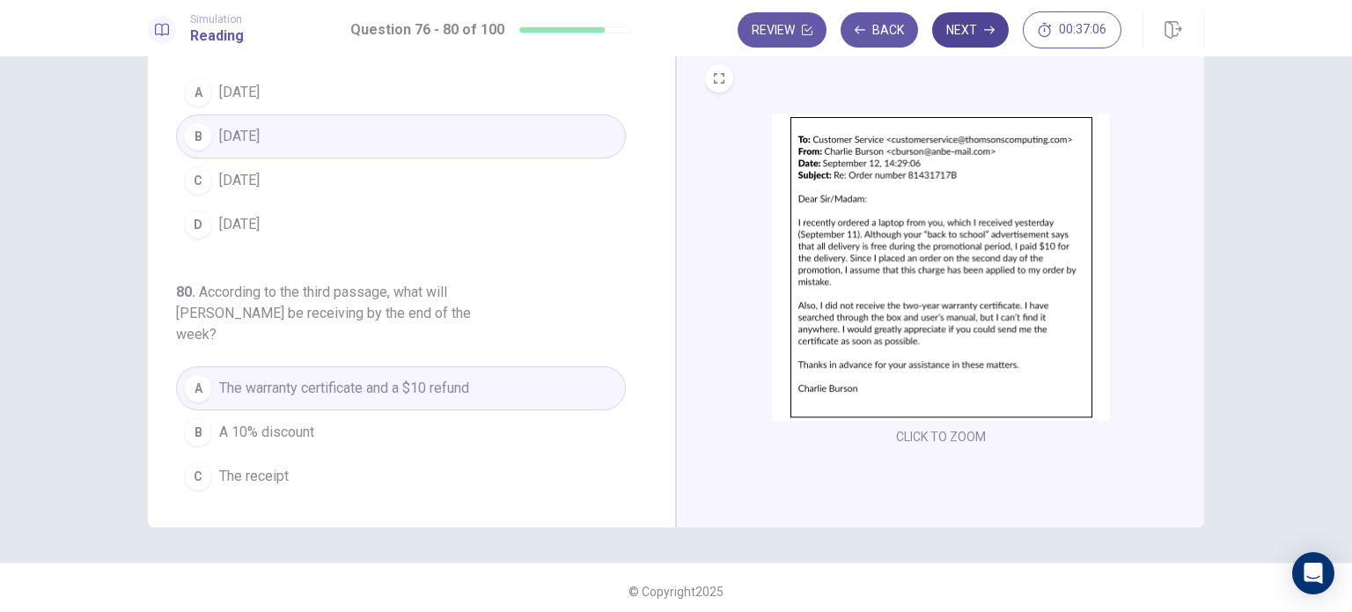
click at [964, 39] on button "Next" at bounding box center [970, 29] width 77 height 35
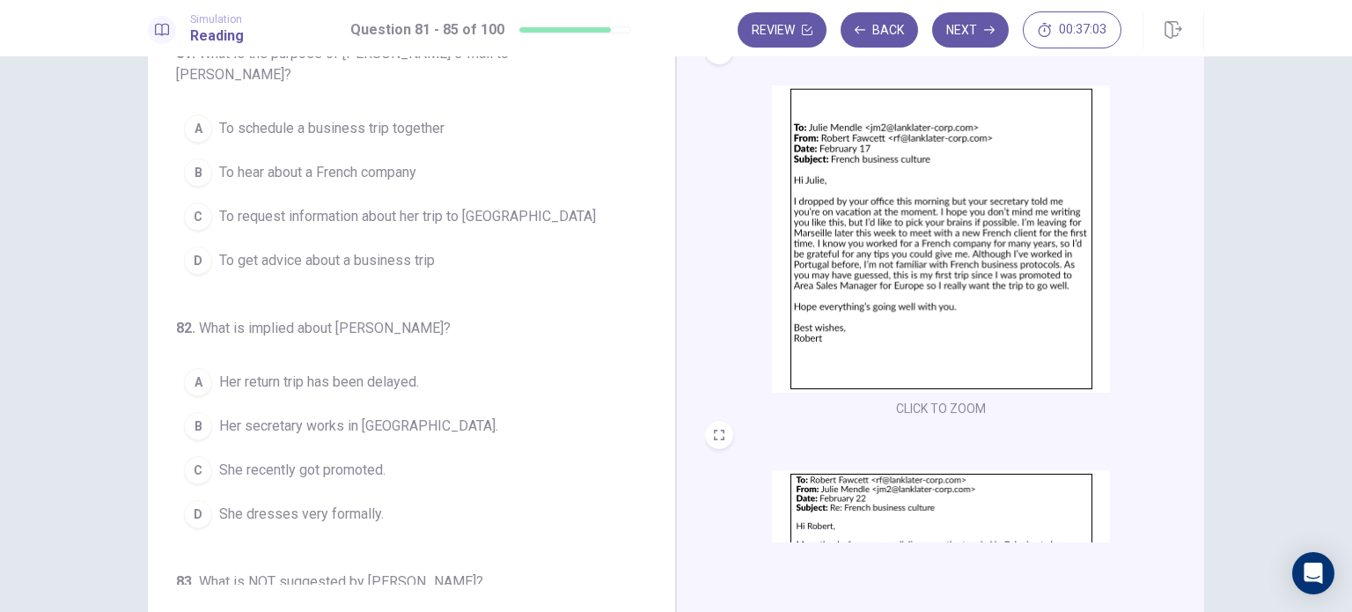
scroll to position [0, 0]
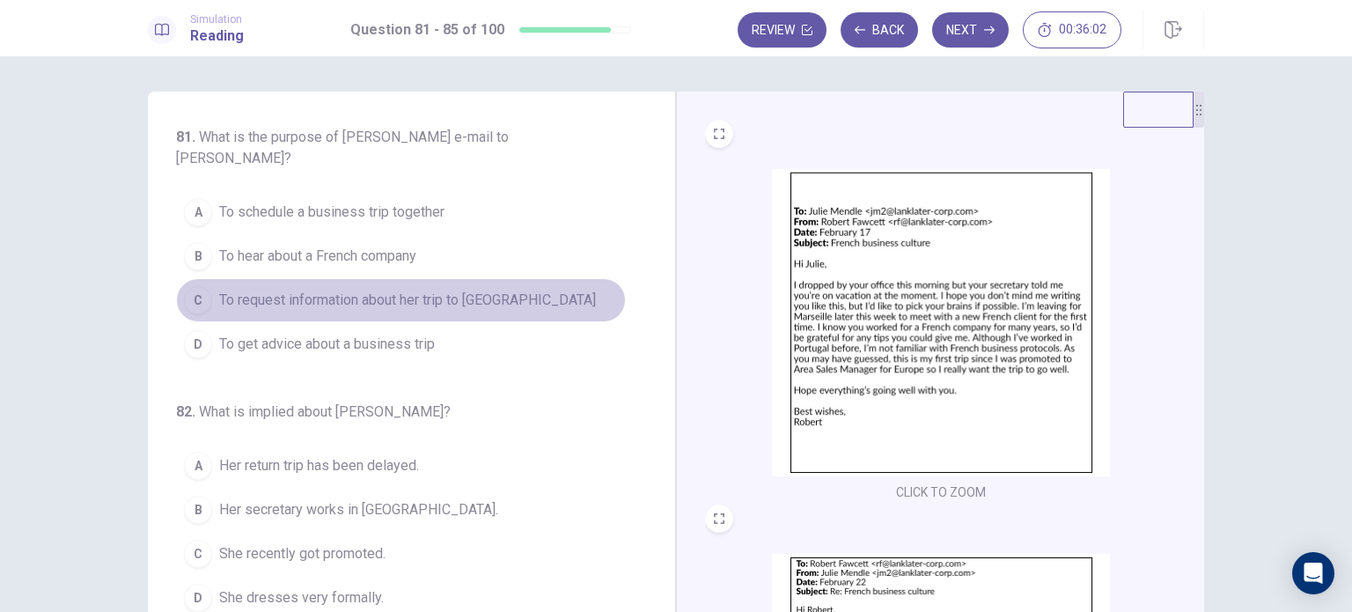
click at [439, 305] on span "To request information about her trip to [GEOGRAPHIC_DATA]" at bounding box center [407, 300] width 377 height 21
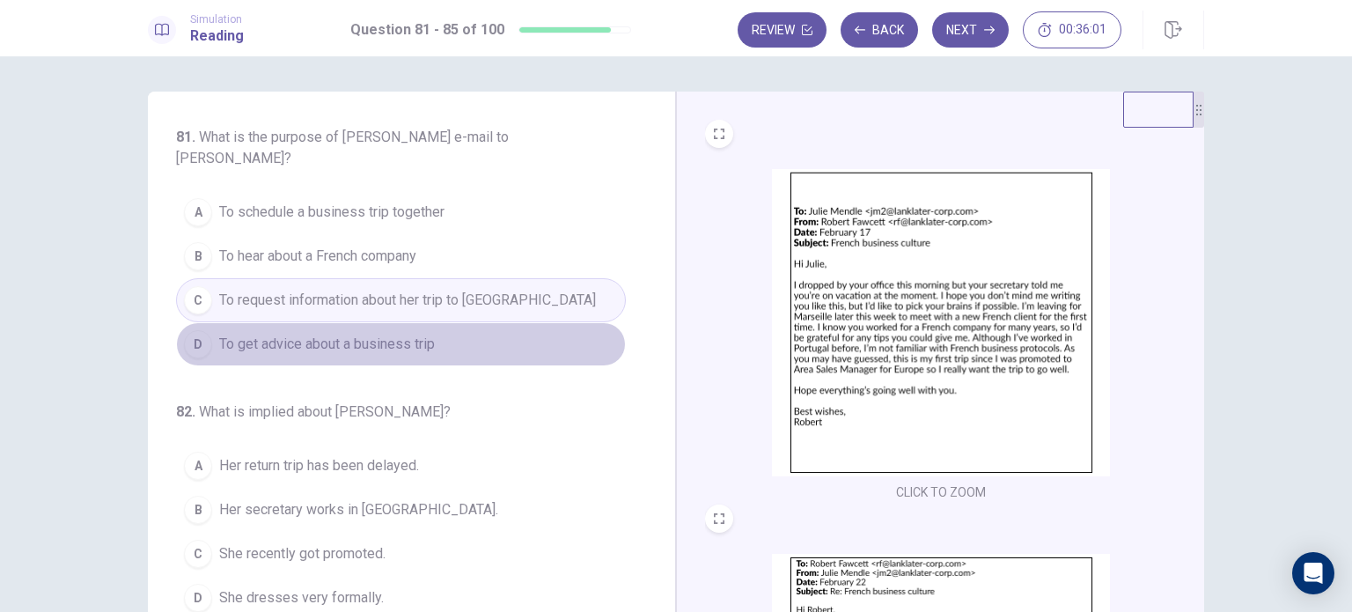
click at [416, 356] on button "D To get advice about a business trip" at bounding box center [401, 344] width 450 height 44
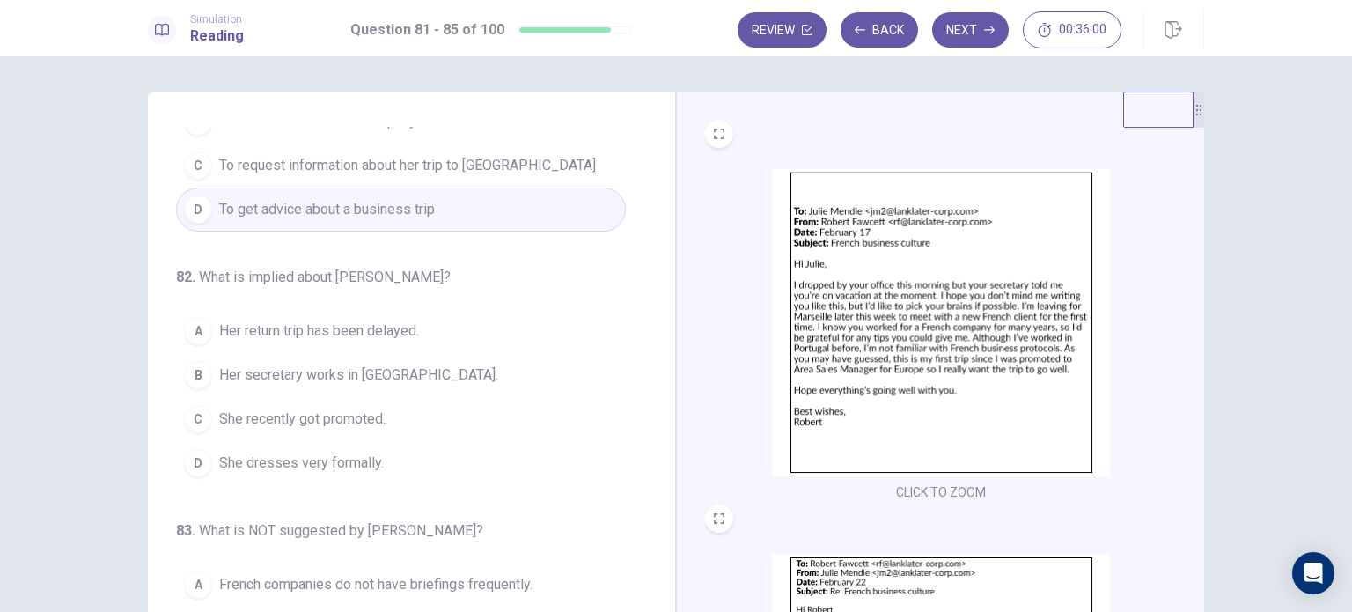
scroll to position [176, 0]
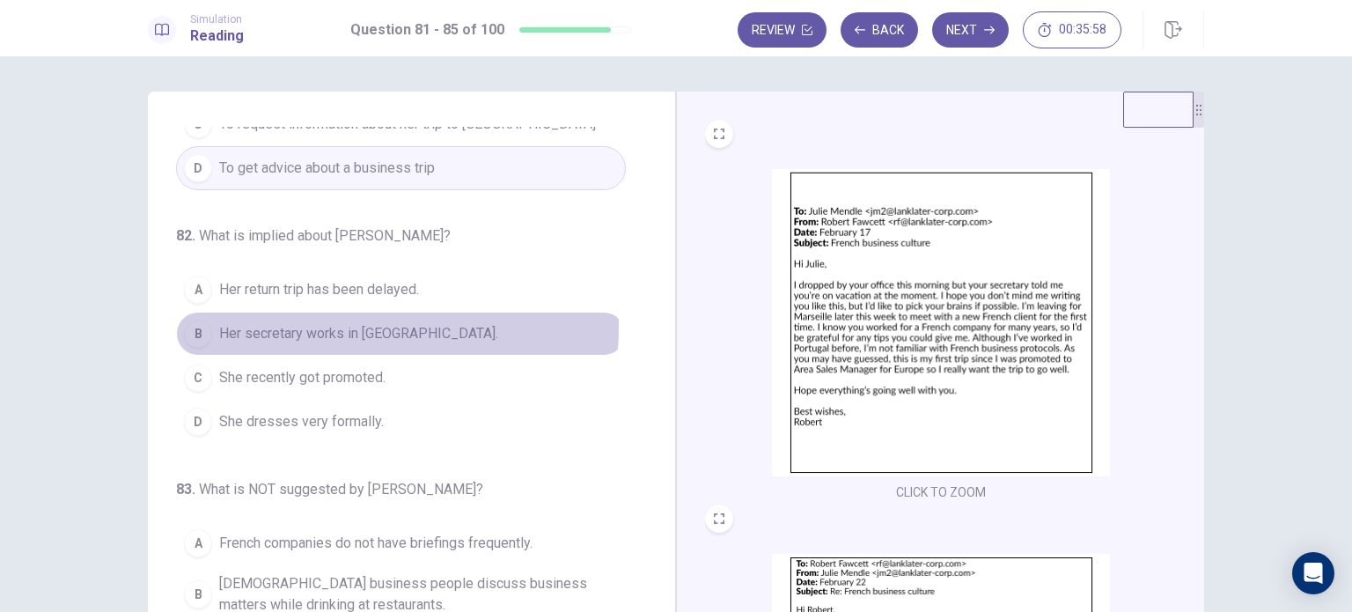
click at [380, 327] on span "Her secretary works in [GEOGRAPHIC_DATA]." at bounding box center [358, 333] width 279 height 21
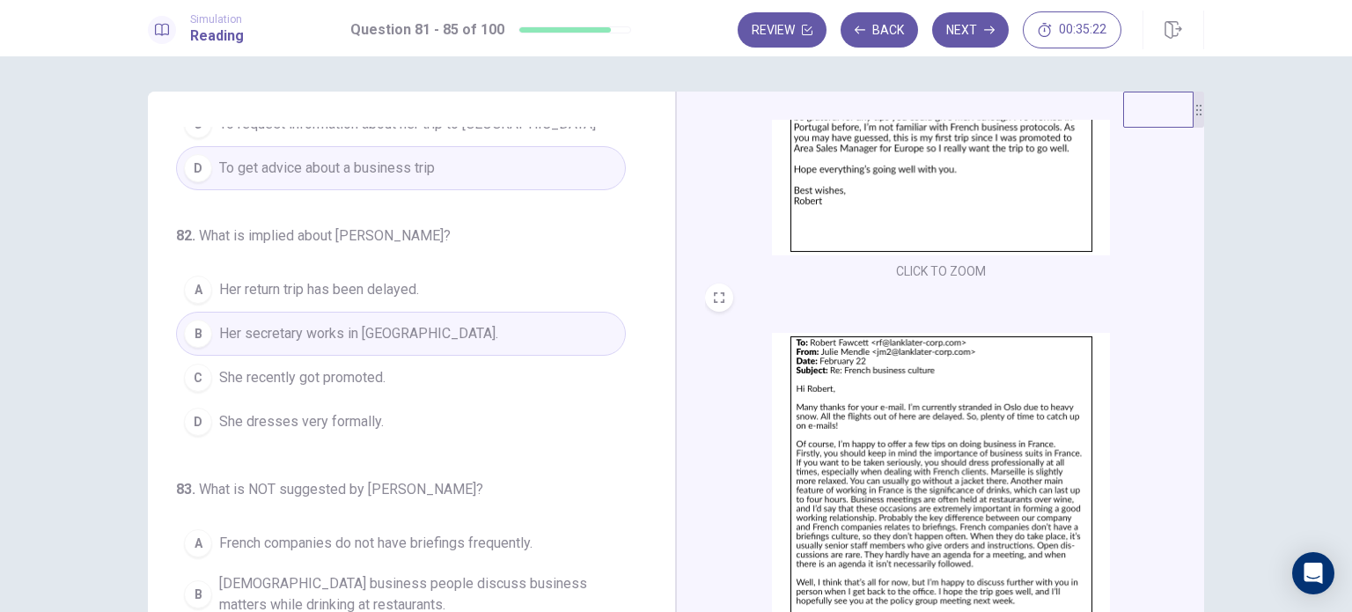
scroll to position [263, 0]
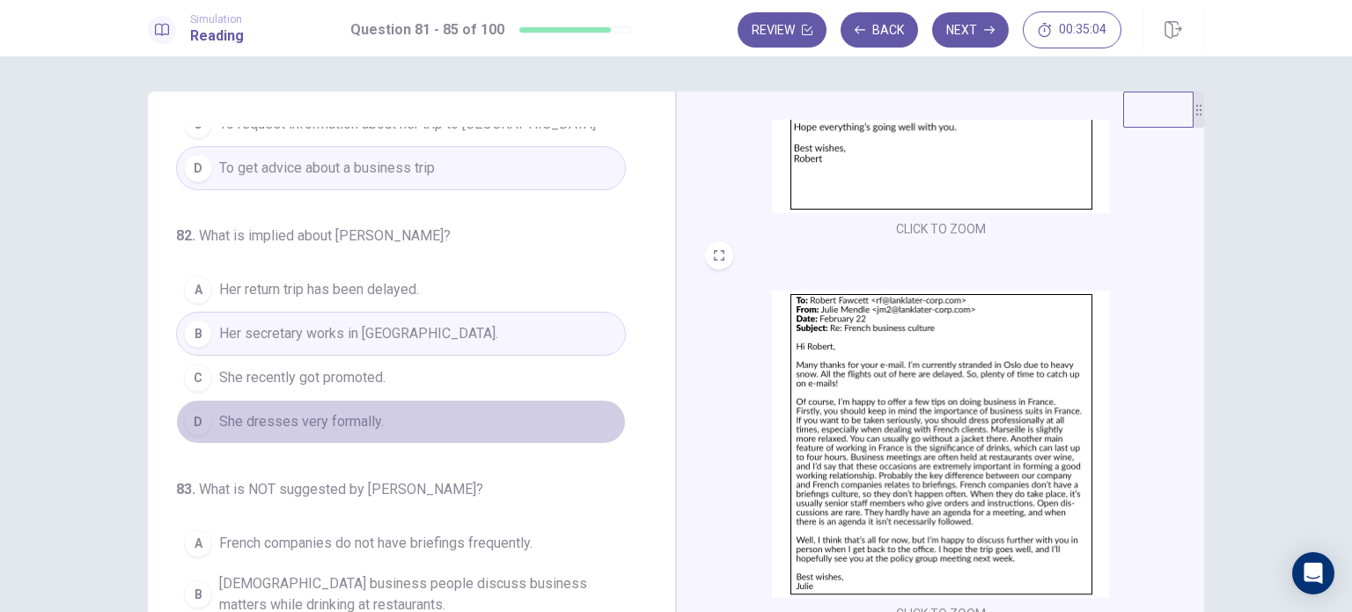
click at [482, 409] on button "D She dresses very formally." at bounding box center [401, 422] width 450 height 44
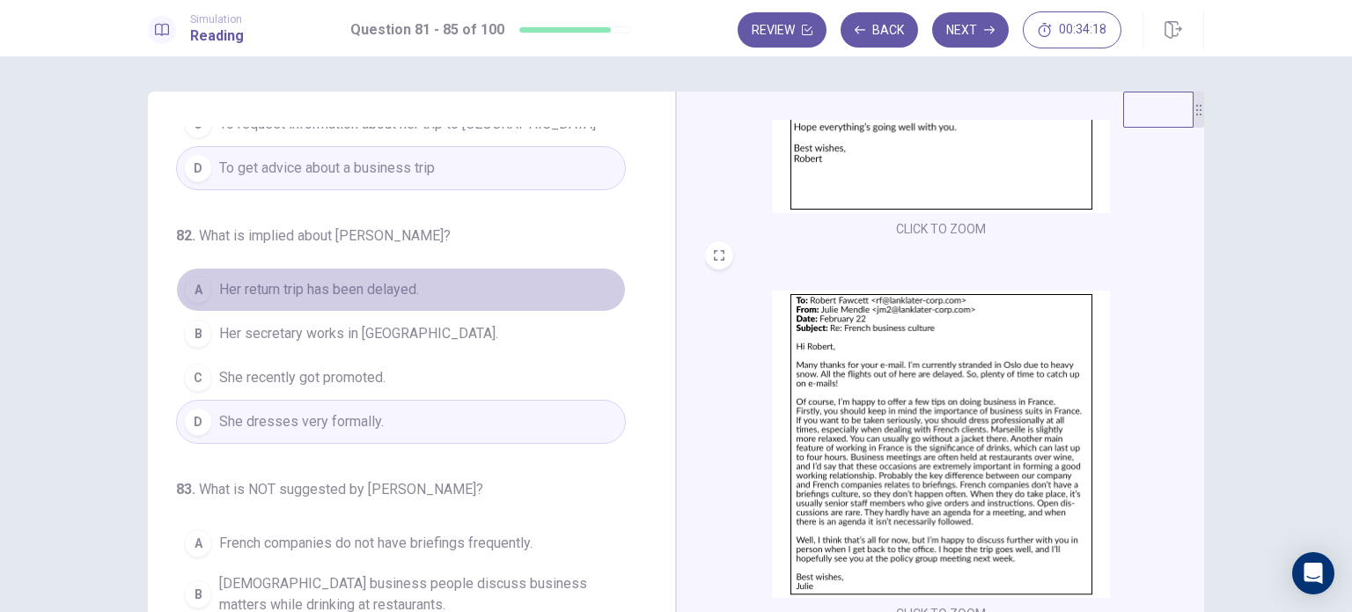
click at [463, 283] on button "A Her return trip has been delayed." at bounding box center [401, 290] width 450 height 44
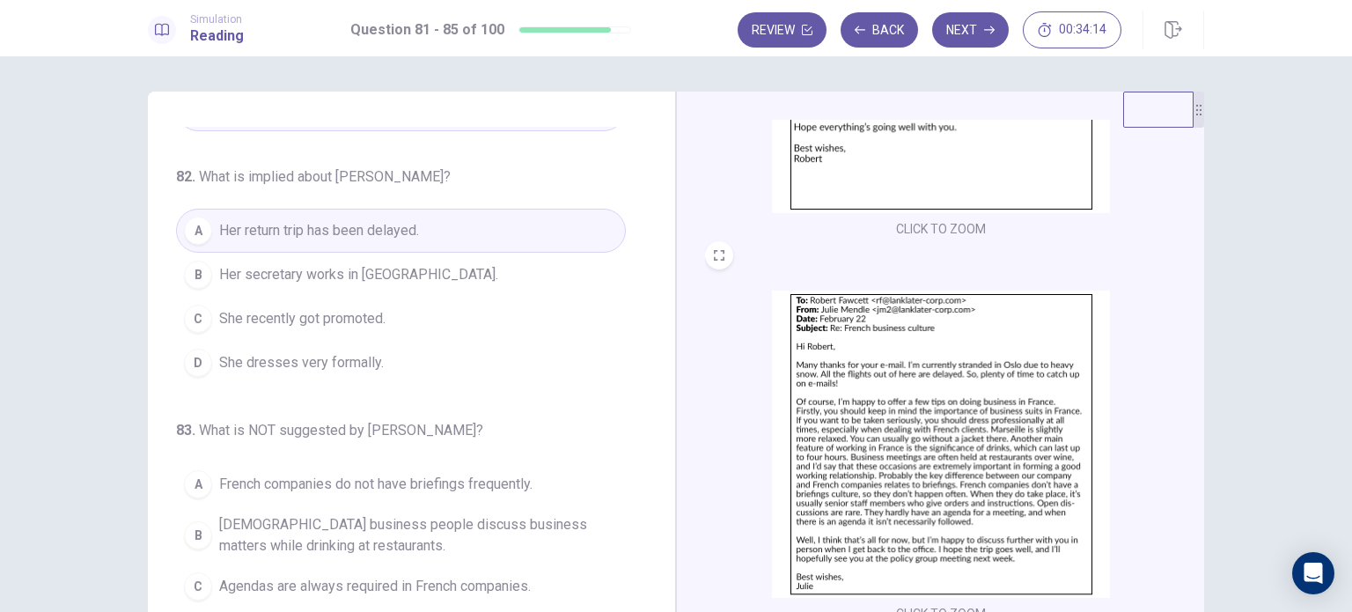
scroll to position [440, 0]
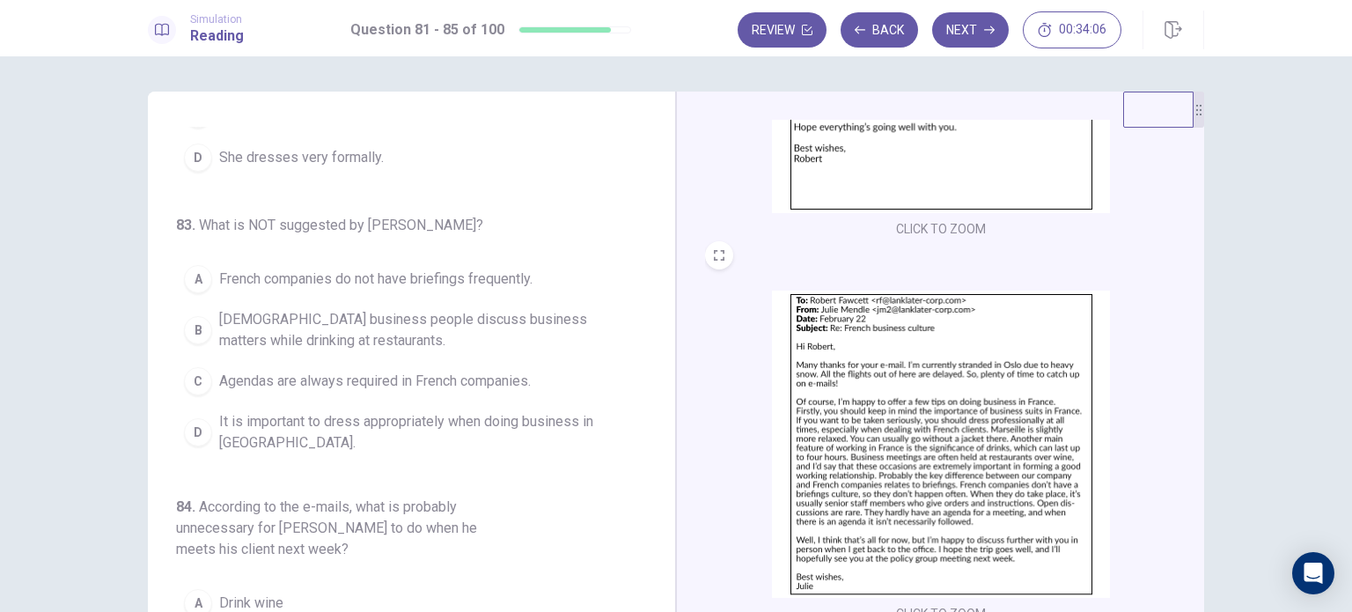
click at [437, 383] on span "Agendas are always required in French companies." at bounding box center [375, 381] width 312 height 21
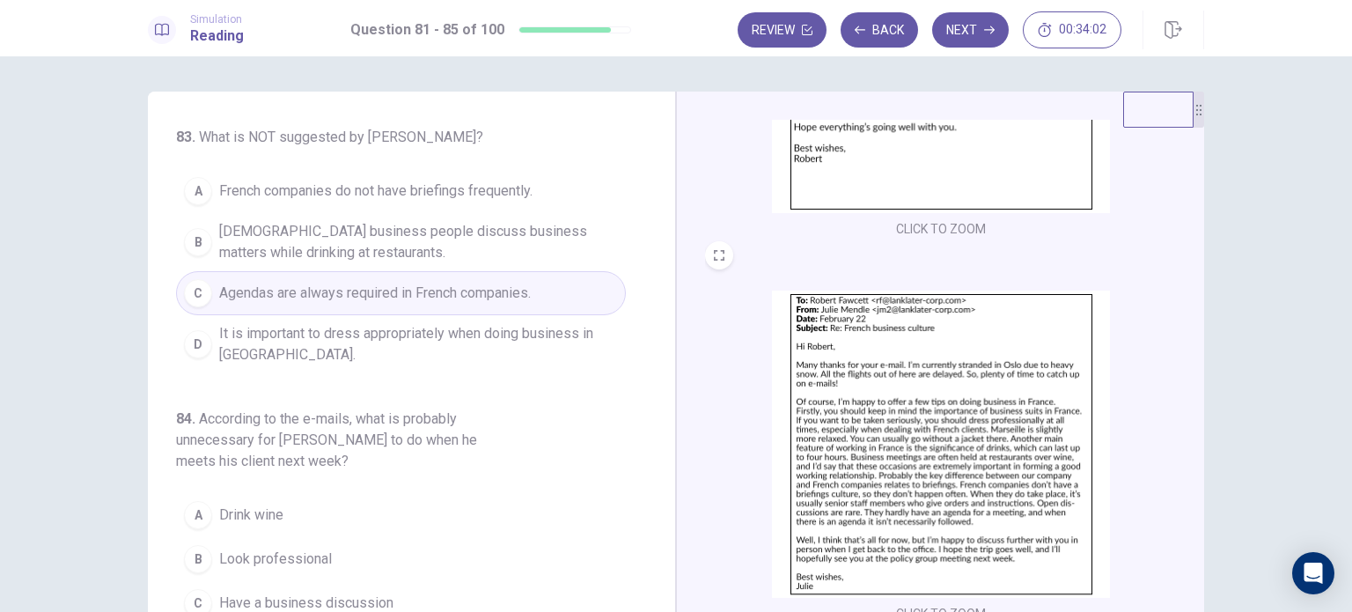
scroll to position [616, 0]
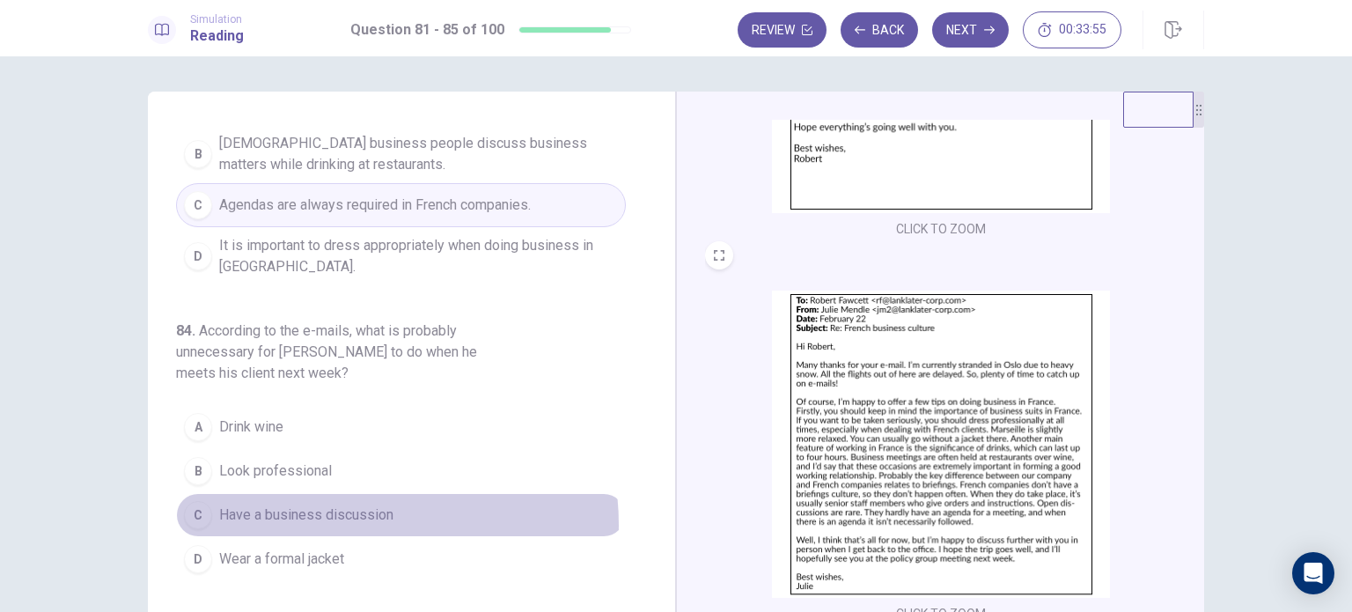
click at [350, 518] on span "Have a business discussion" at bounding box center [306, 514] width 174 height 21
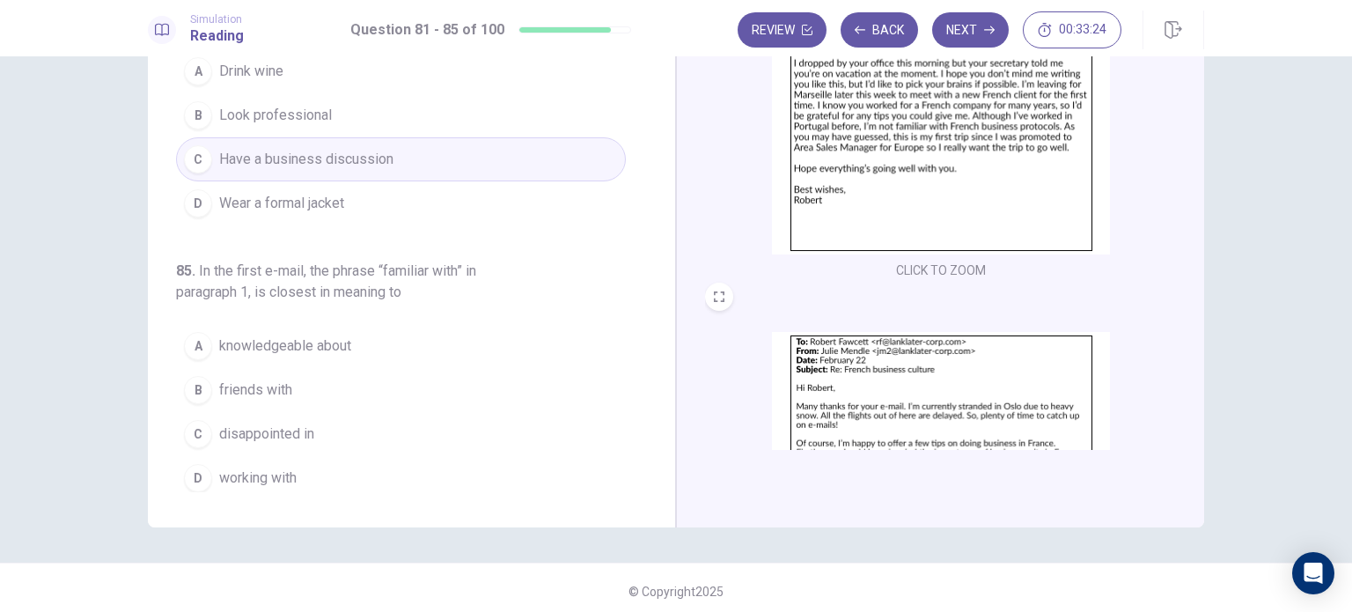
scroll to position [0, 0]
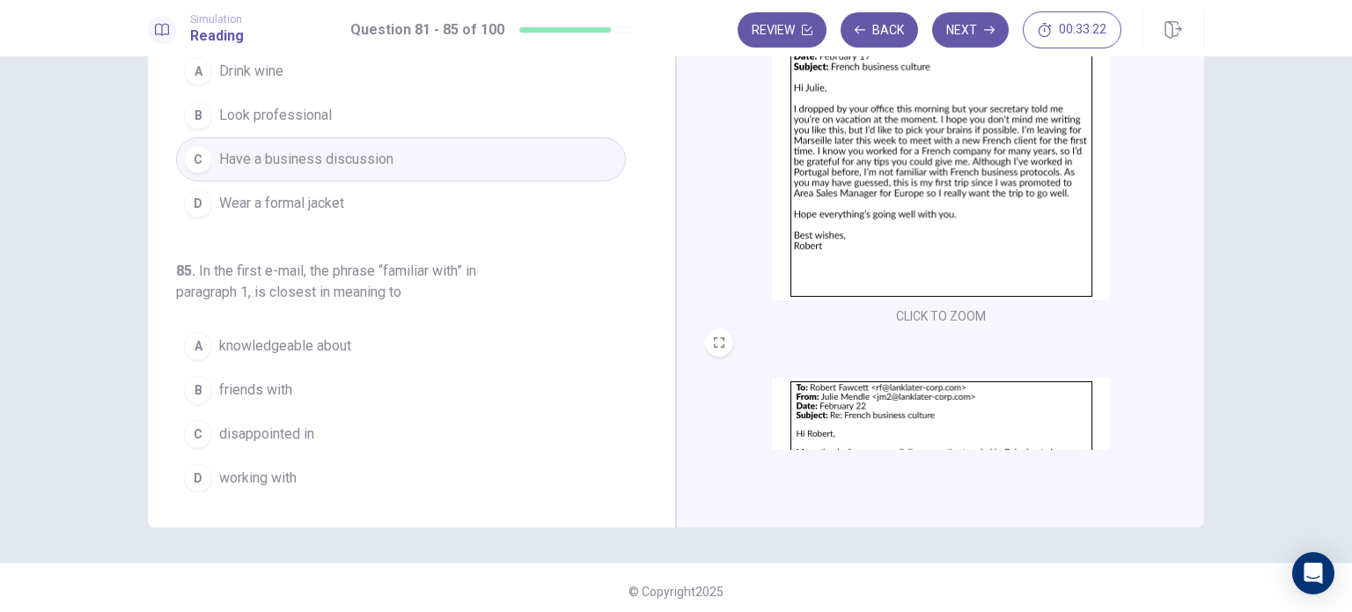
click at [391, 351] on button "A knowledgeable about" at bounding box center [401, 346] width 450 height 44
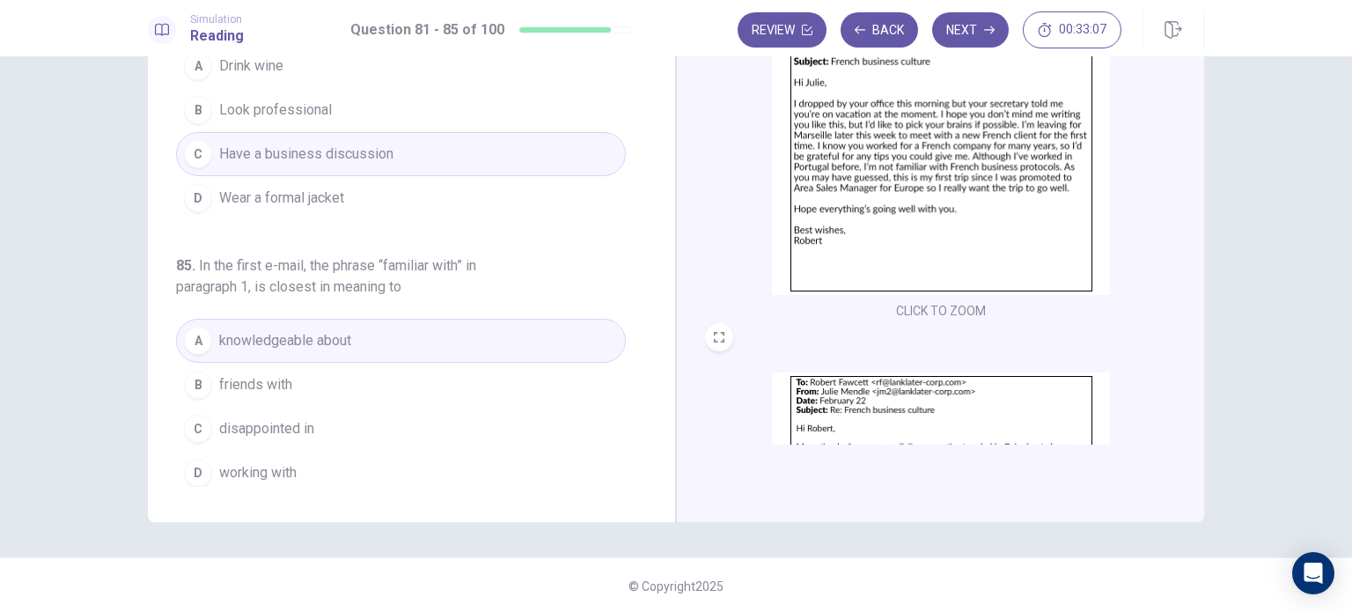
scroll to position [183, 0]
click at [970, 23] on button "Next" at bounding box center [970, 29] width 77 height 35
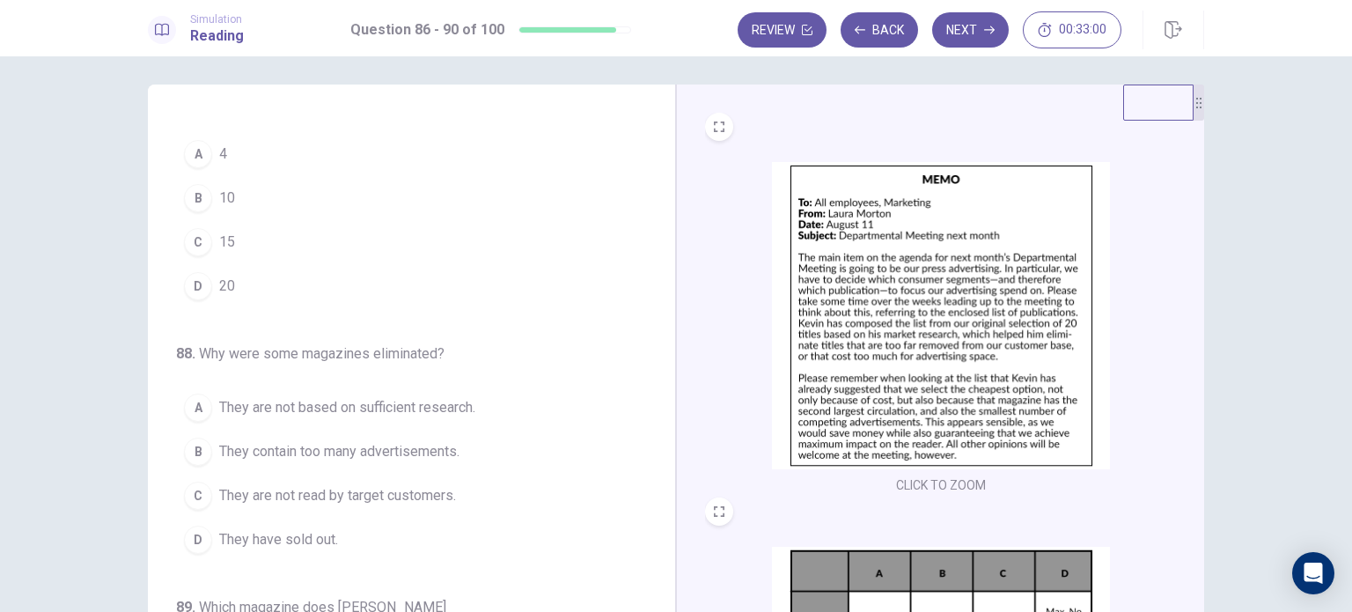
scroll to position [0, 0]
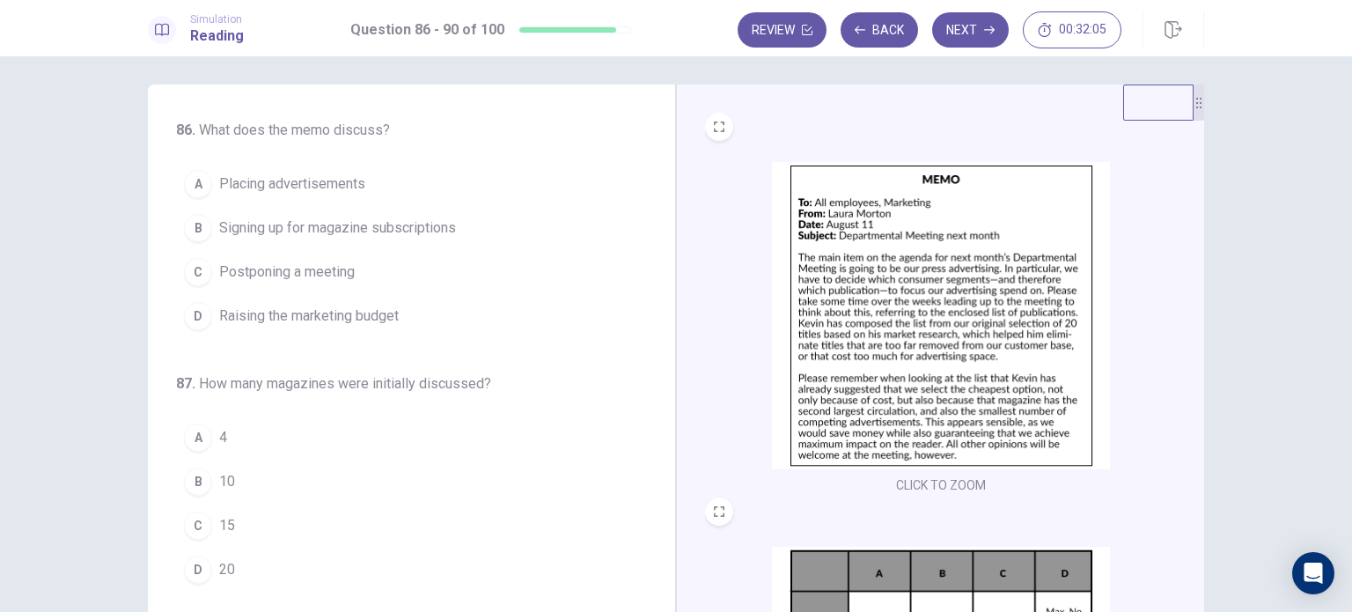
click at [290, 189] on span "Placing advertisements" at bounding box center [292, 183] width 146 height 21
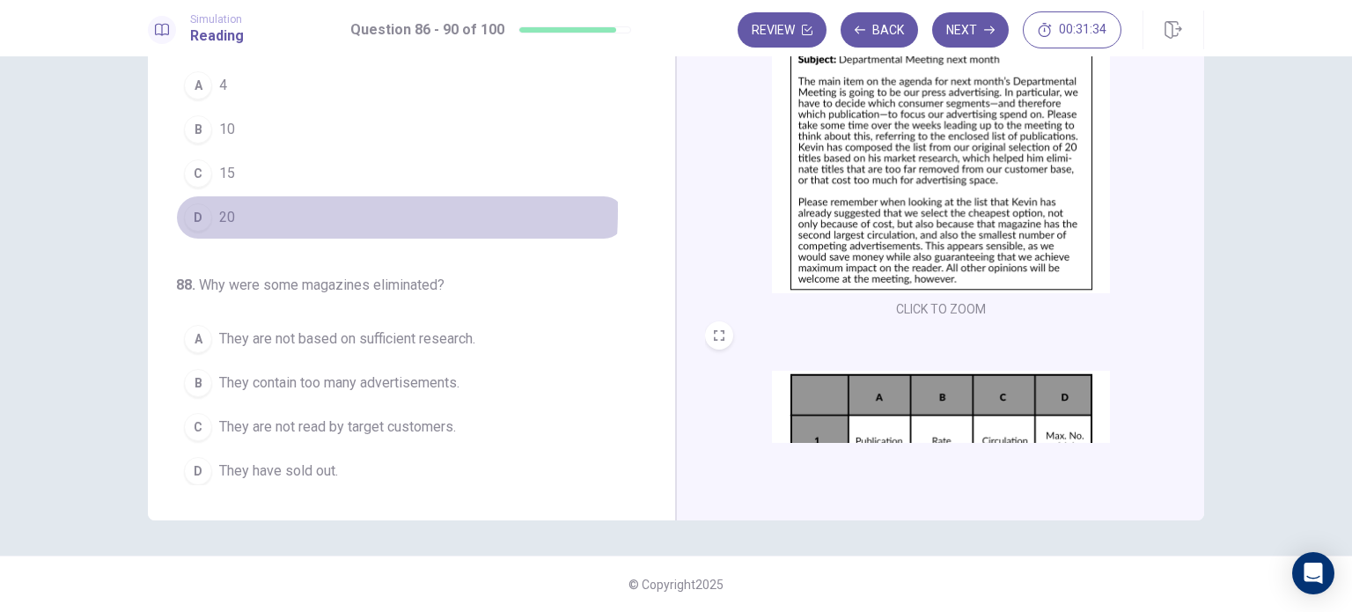
click at [242, 207] on button "D 20" at bounding box center [401, 217] width 450 height 44
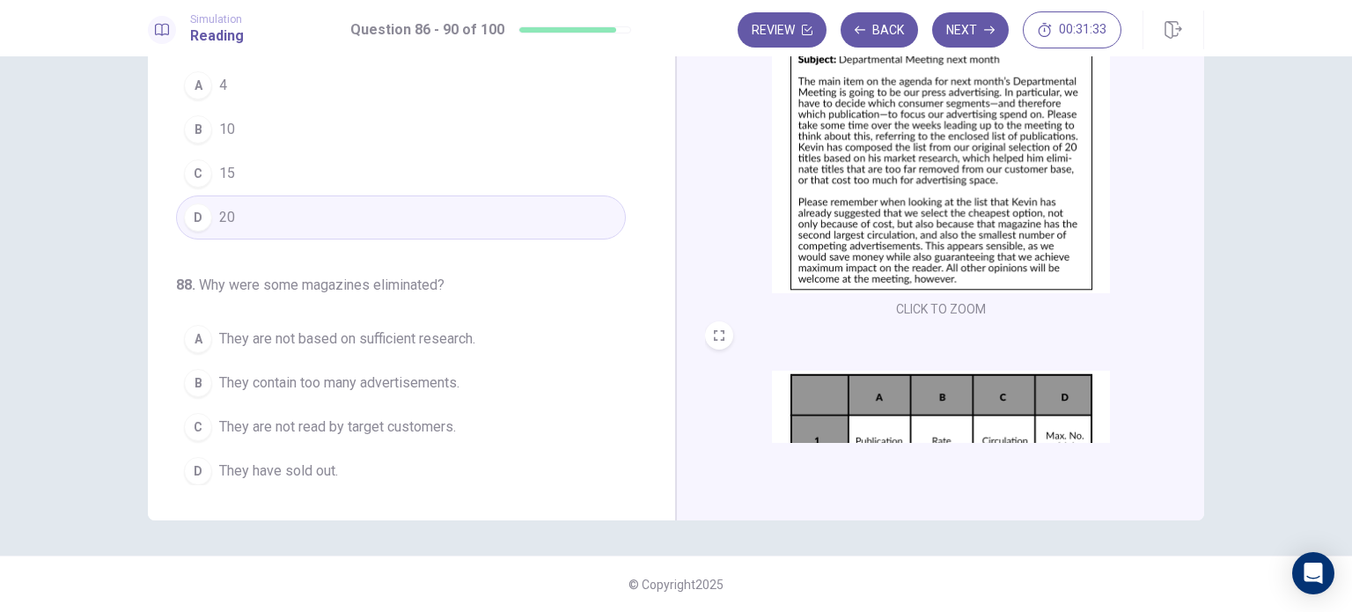
scroll to position [264, 0]
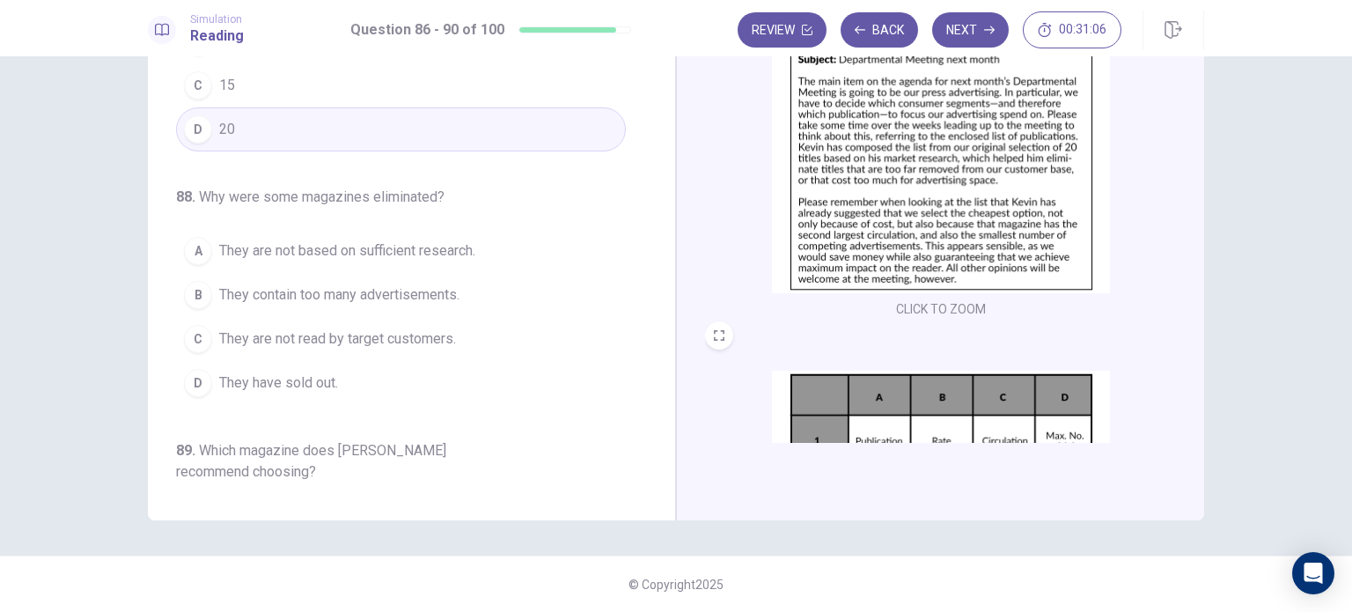
click at [451, 334] on span "They are not read by target customers." at bounding box center [337, 338] width 237 height 21
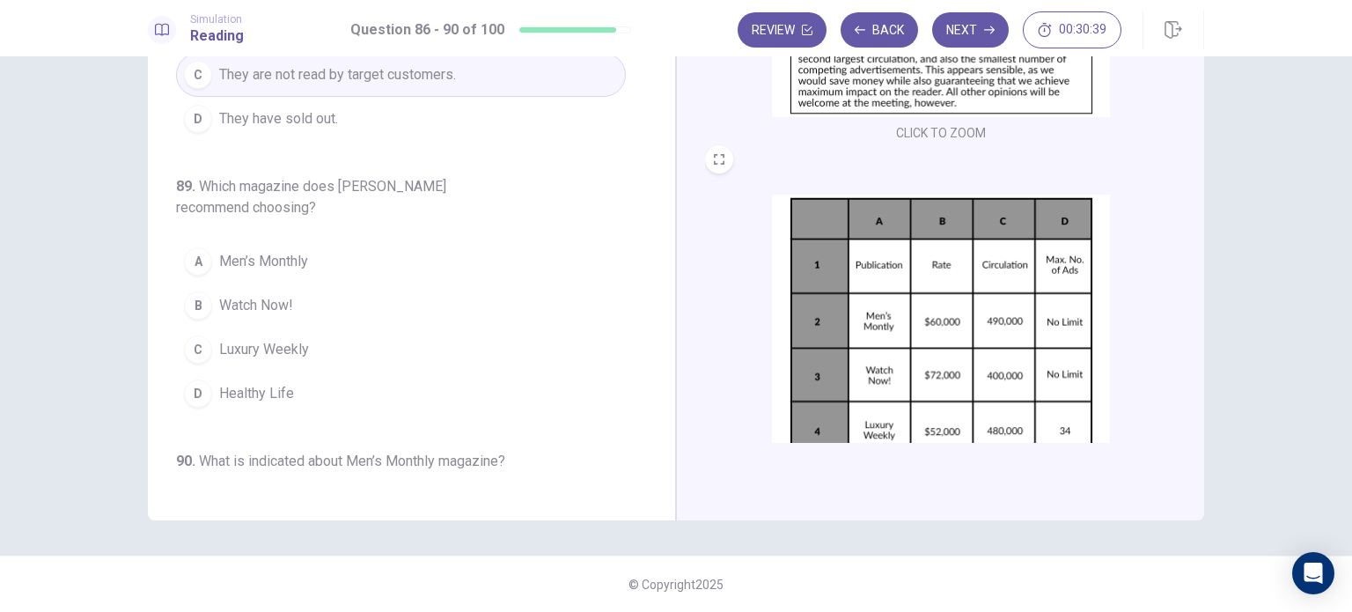
scroll to position [263, 0]
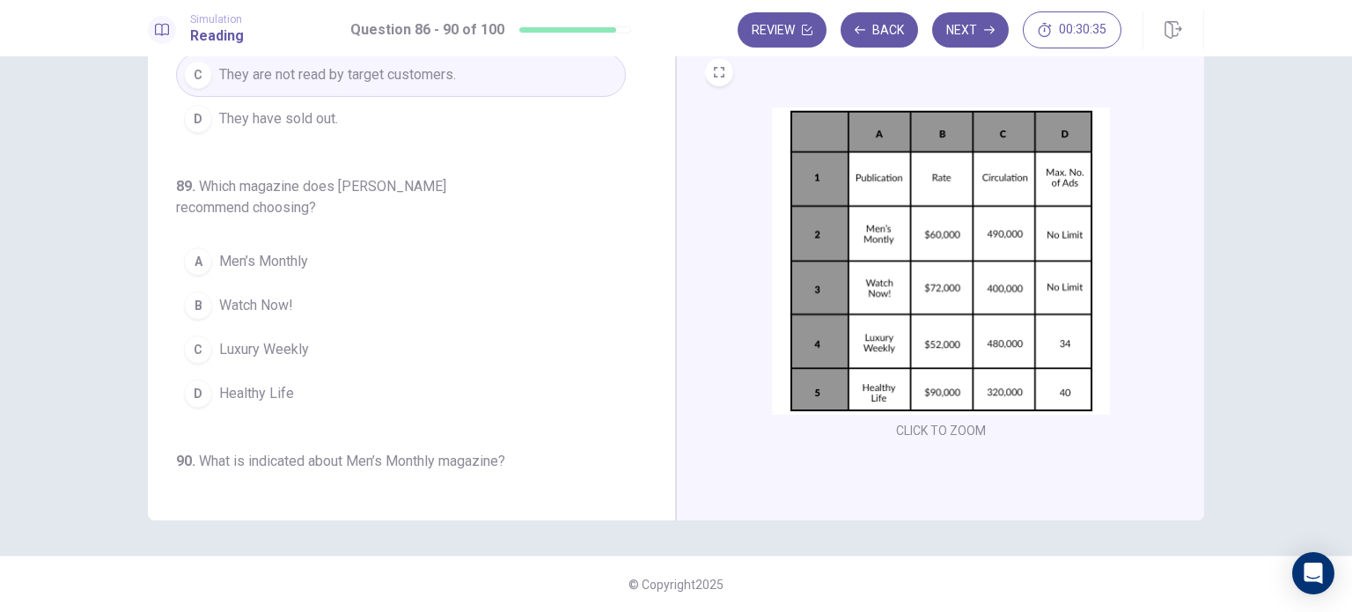
click at [246, 260] on span "Men’s Monthly" at bounding box center [263, 261] width 89 height 21
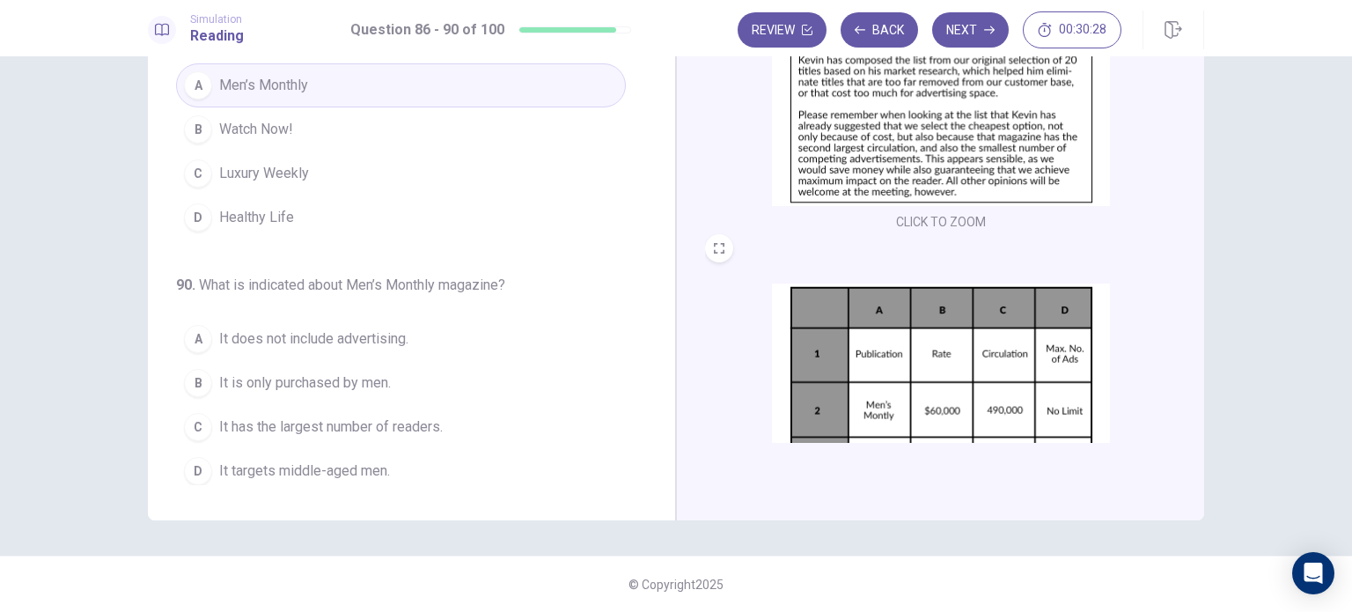
scroll to position [175, 0]
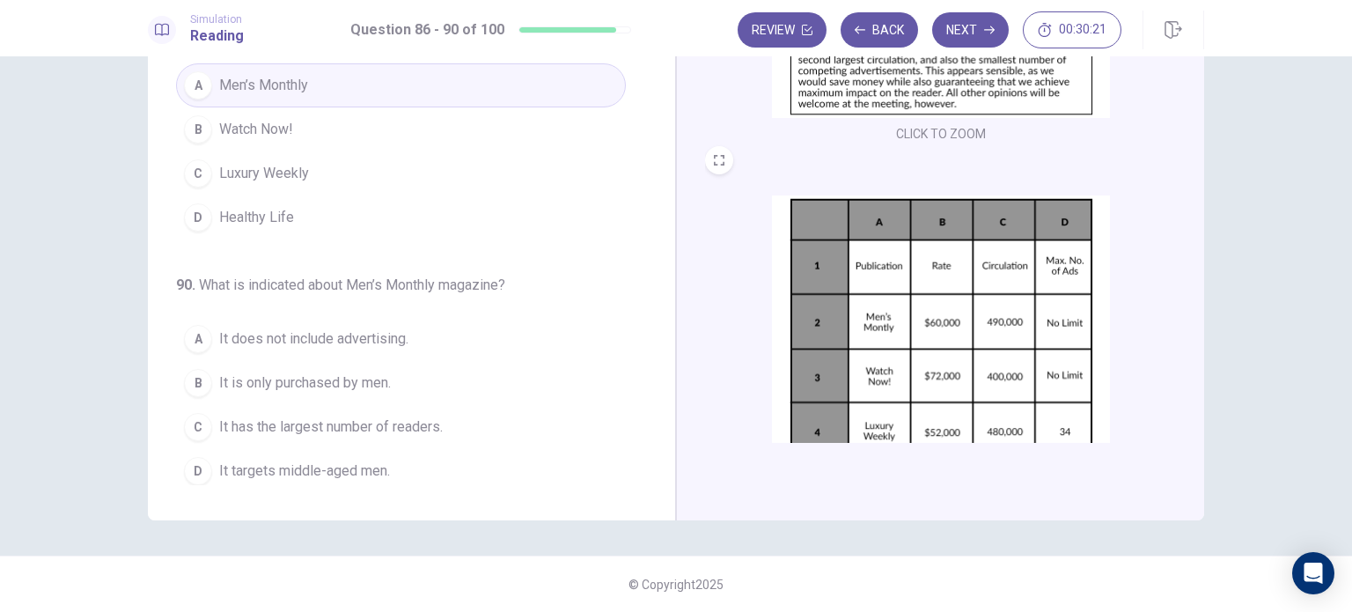
click at [443, 409] on button "C It has the largest number of readers." at bounding box center [401, 427] width 450 height 44
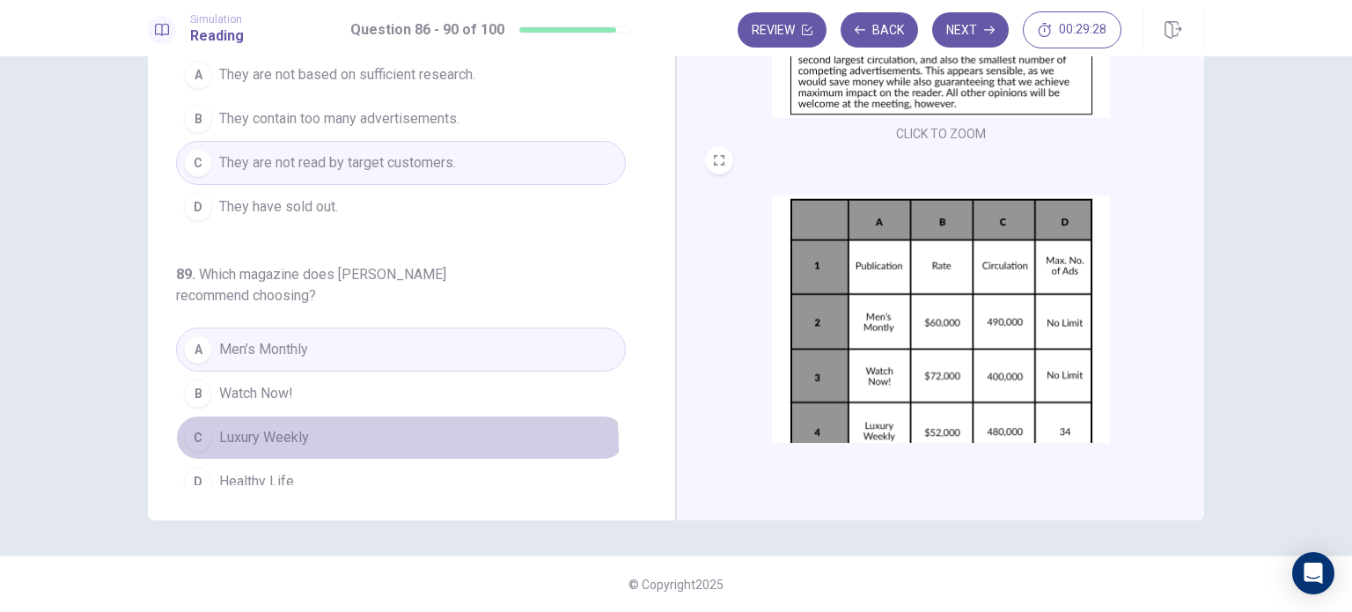
click at [235, 443] on button "C Luxury Weekly" at bounding box center [401, 437] width 450 height 44
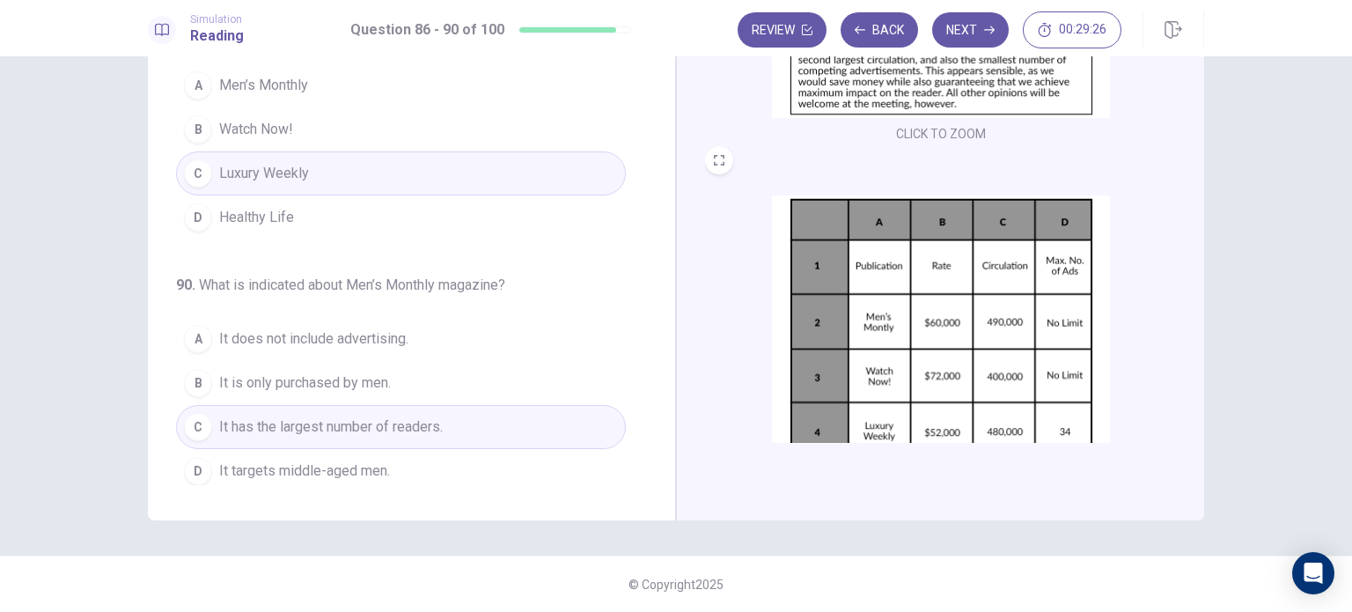
scroll to position [704, 0]
click at [975, 25] on button "Next" at bounding box center [970, 29] width 77 height 35
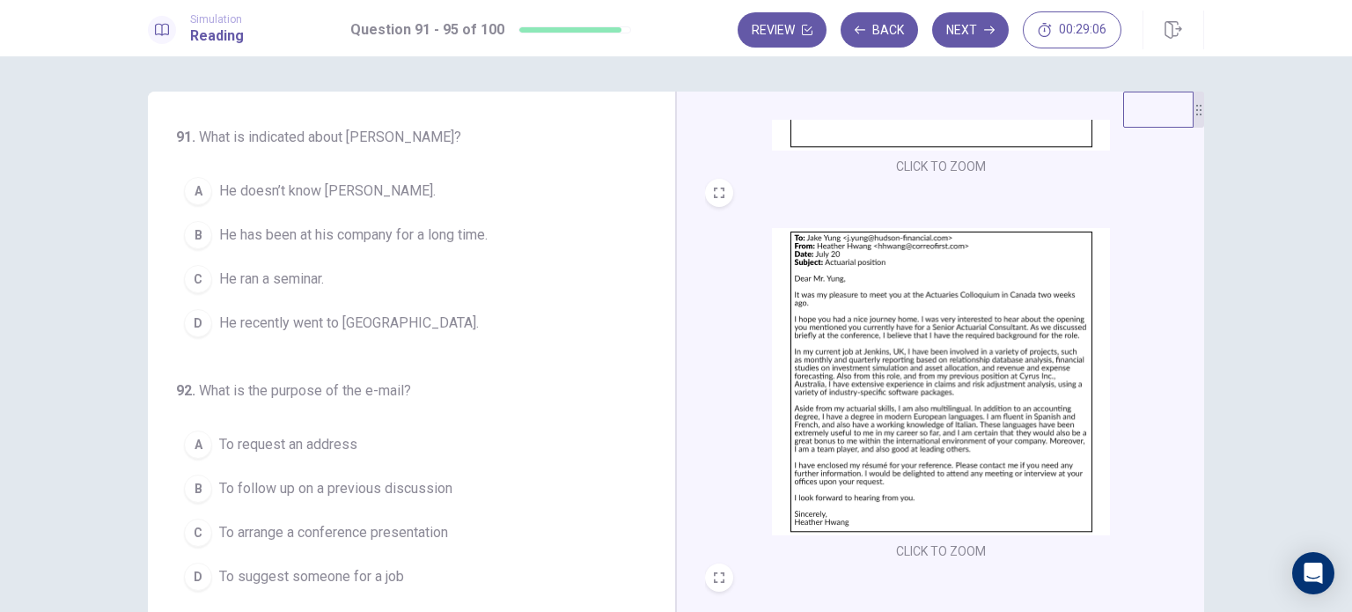
scroll to position [352, 0]
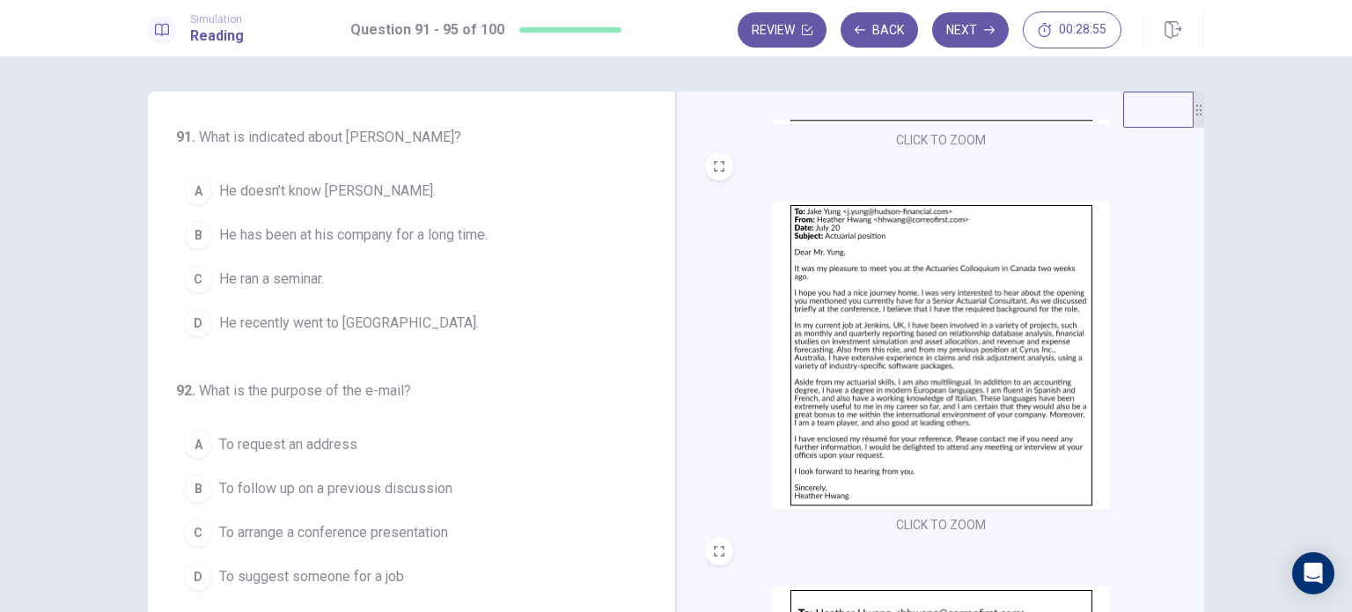
click at [472, 231] on span "He has been at his company for a long time." at bounding box center [353, 234] width 268 height 21
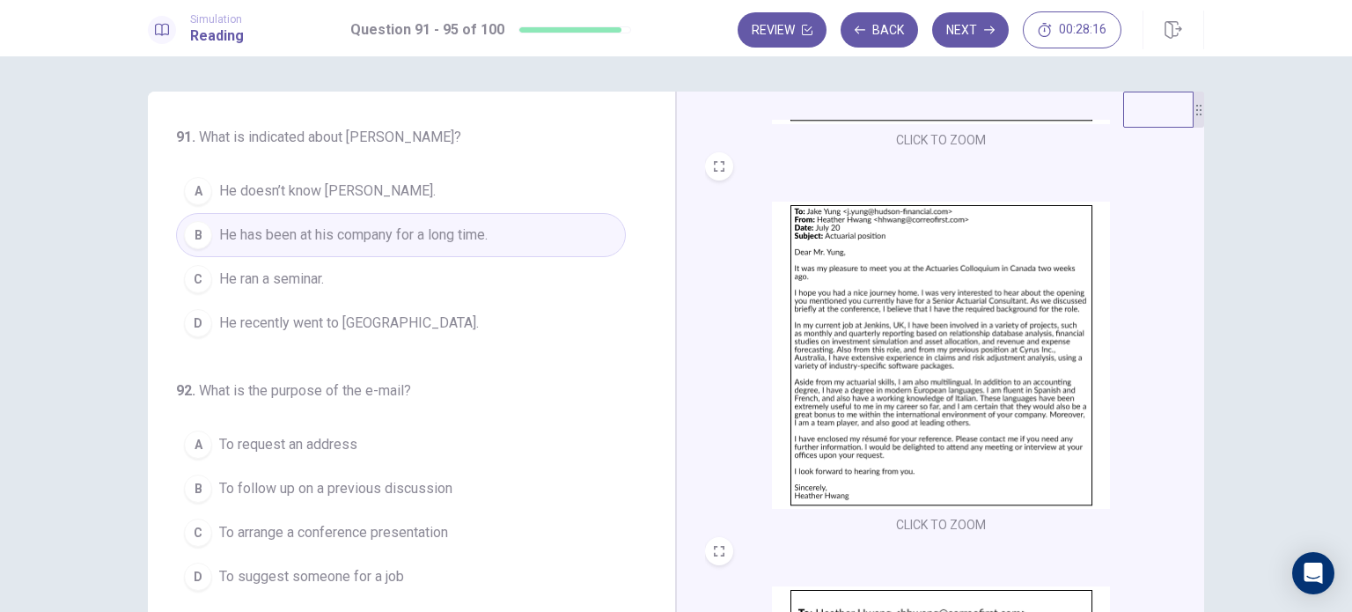
click at [437, 328] on button "D He recently went to [GEOGRAPHIC_DATA]." at bounding box center [401, 323] width 450 height 44
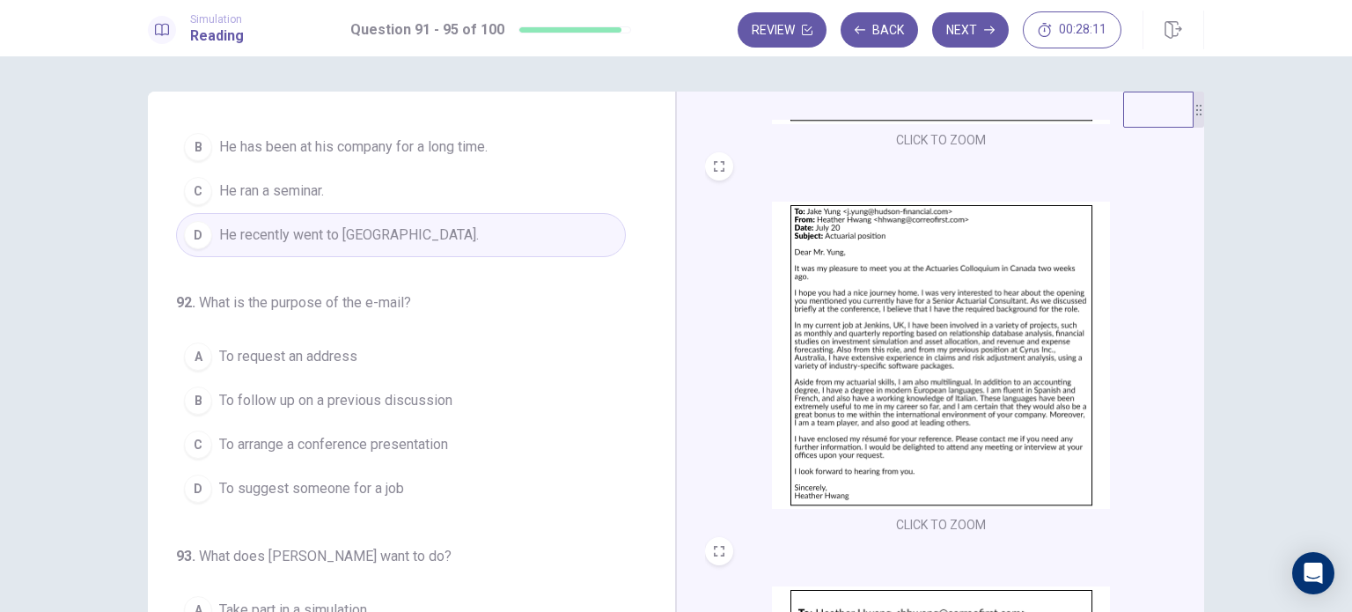
scroll to position [176, 0]
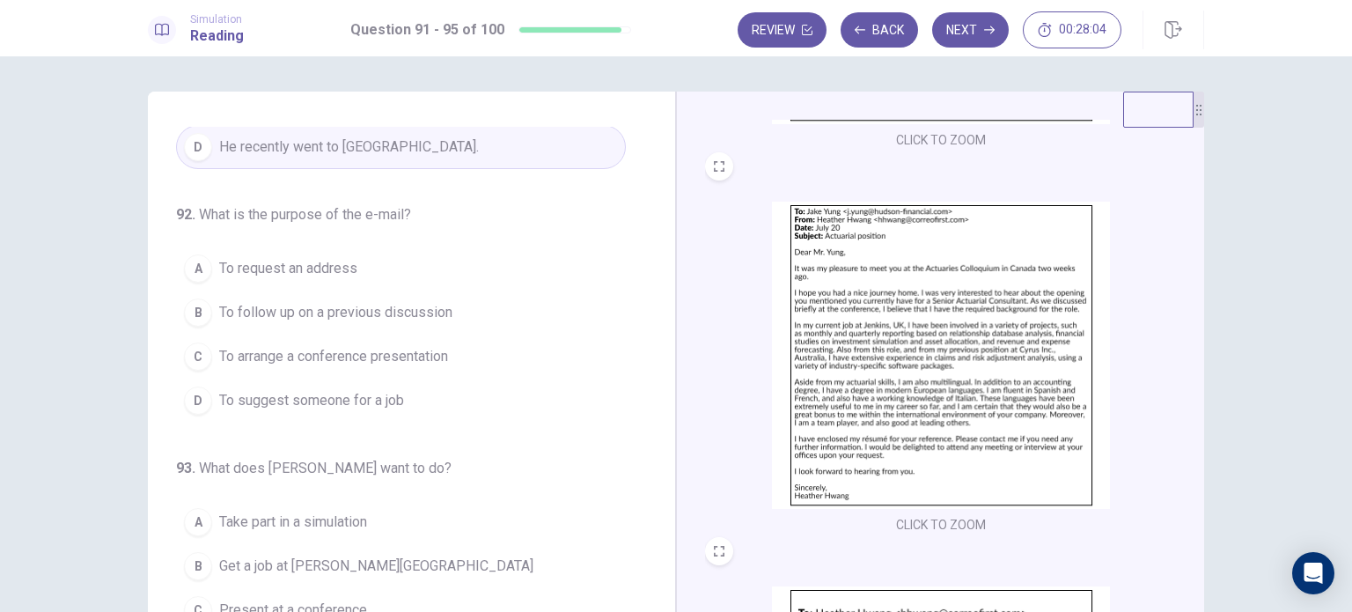
click at [437, 386] on button "D To suggest someone for a job" at bounding box center [401, 400] width 450 height 44
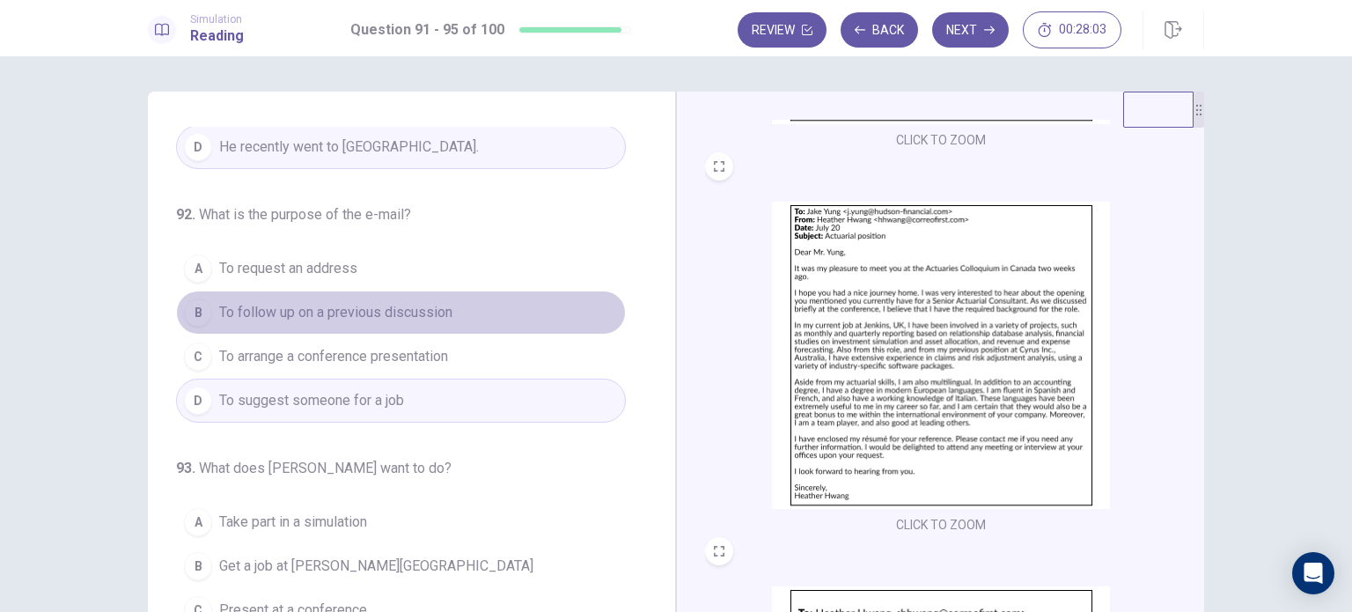
click at [445, 312] on span "To follow up on a previous discussion" at bounding box center [335, 312] width 233 height 21
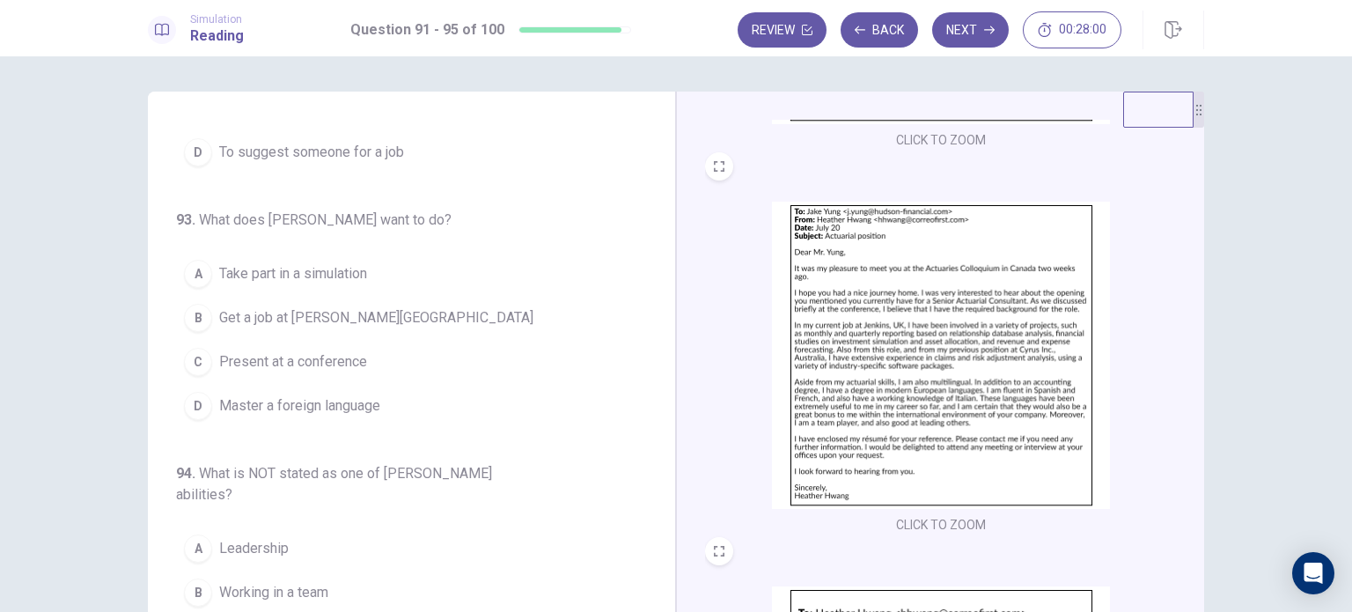
scroll to position [440, 0]
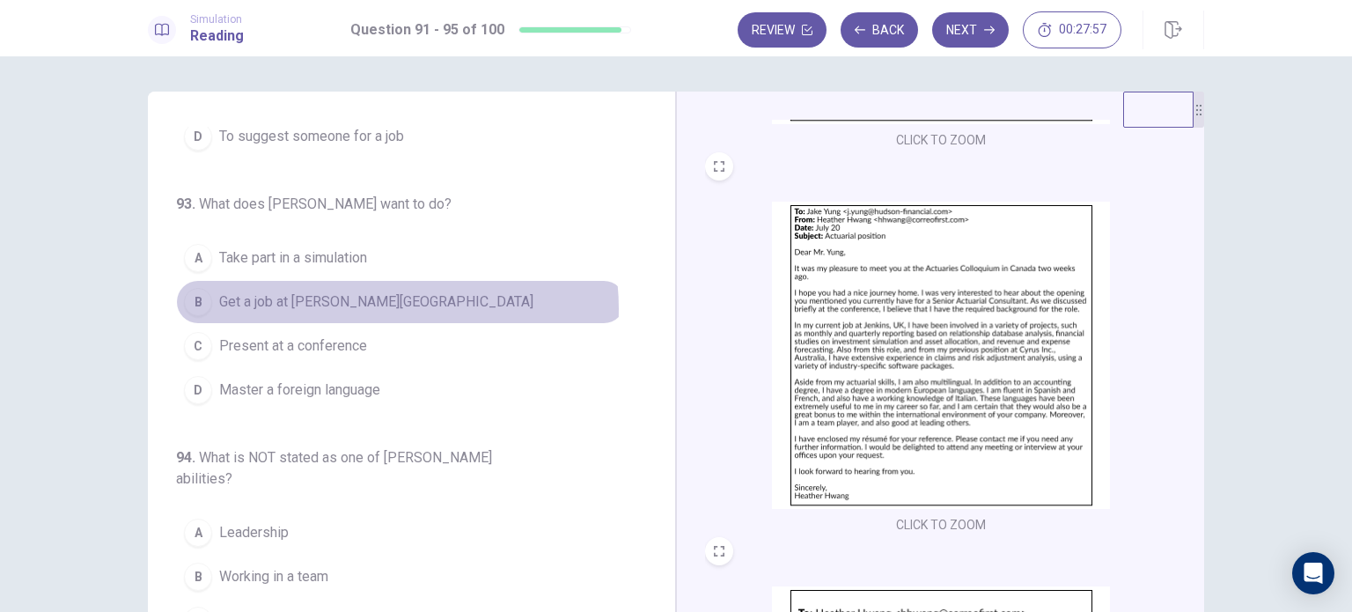
click at [362, 305] on span "Get a job at [PERSON_NAME][GEOGRAPHIC_DATA]" at bounding box center [376, 301] width 314 height 21
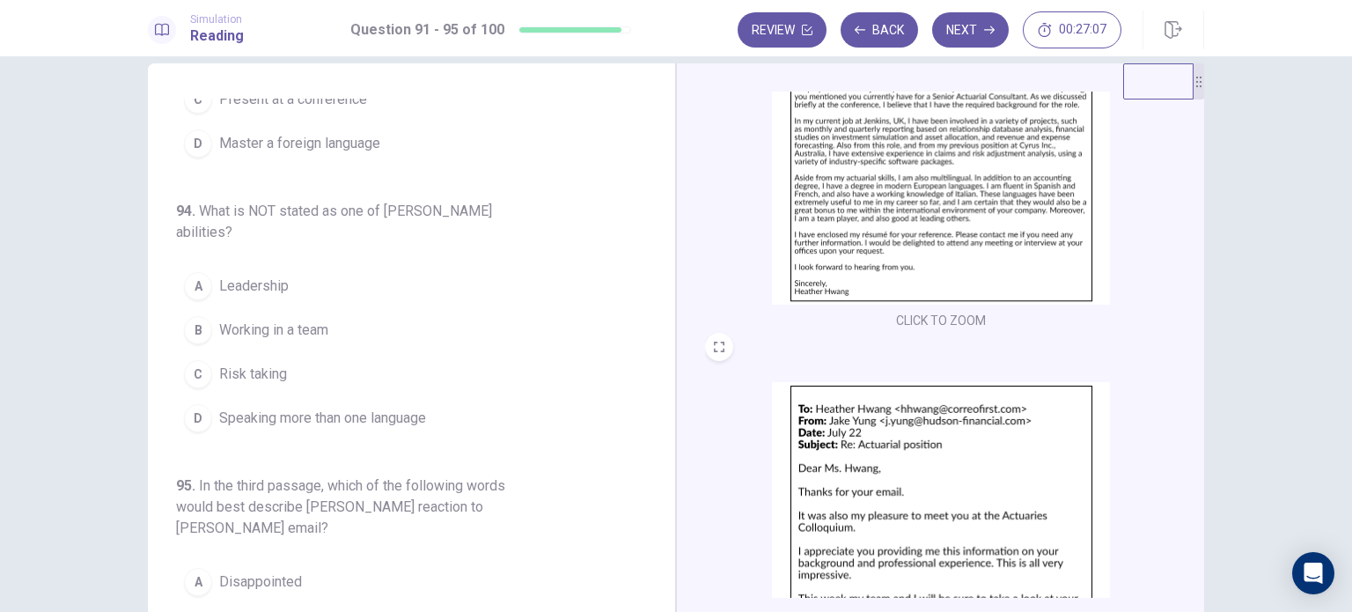
scroll to position [0, 0]
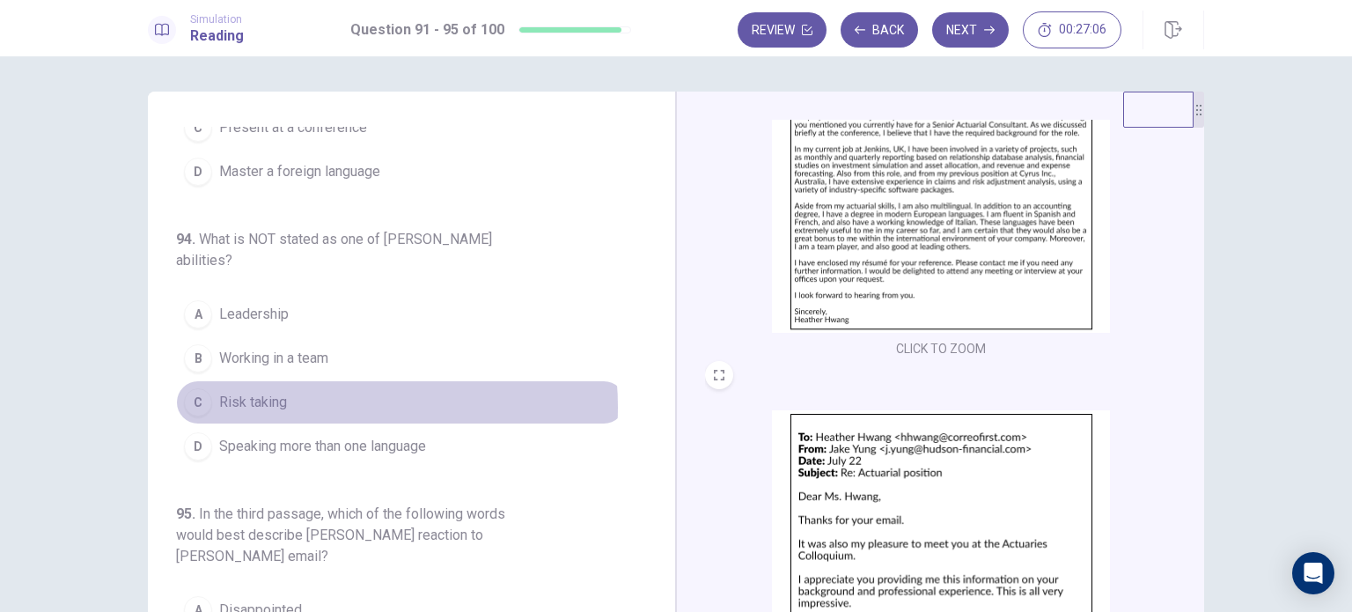
click at [315, 400] on button "C Risk taking" at bounding box center [401, 402] width 450 height 44
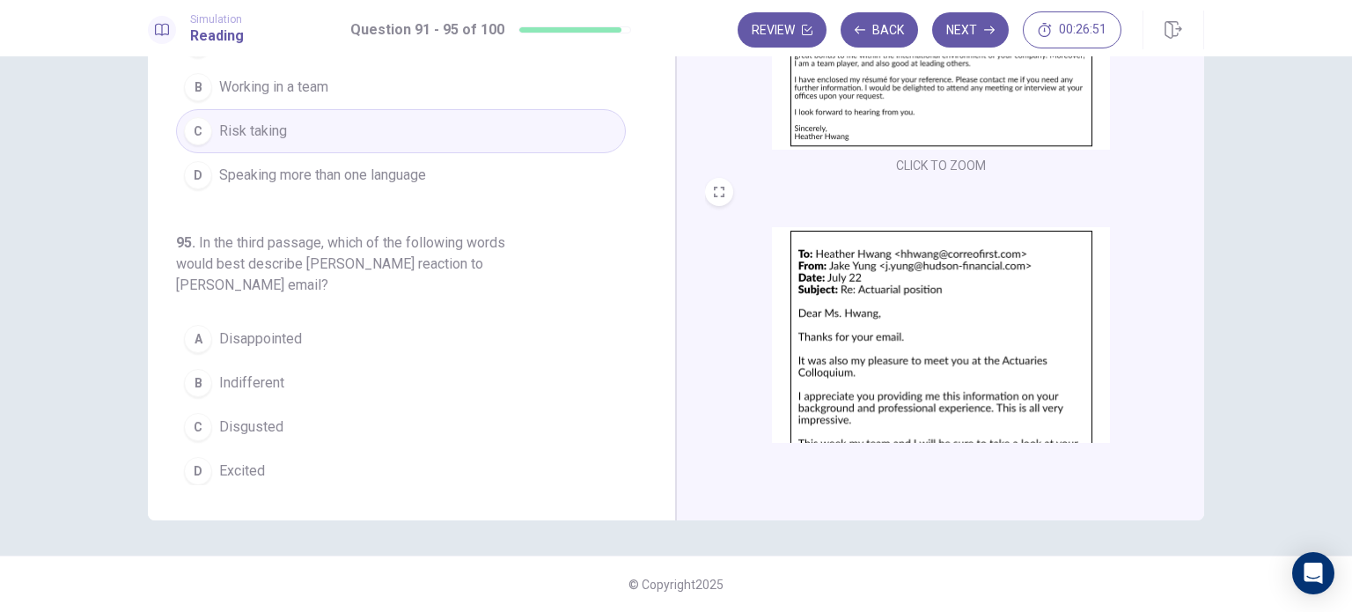
scroll to position [616, 0]
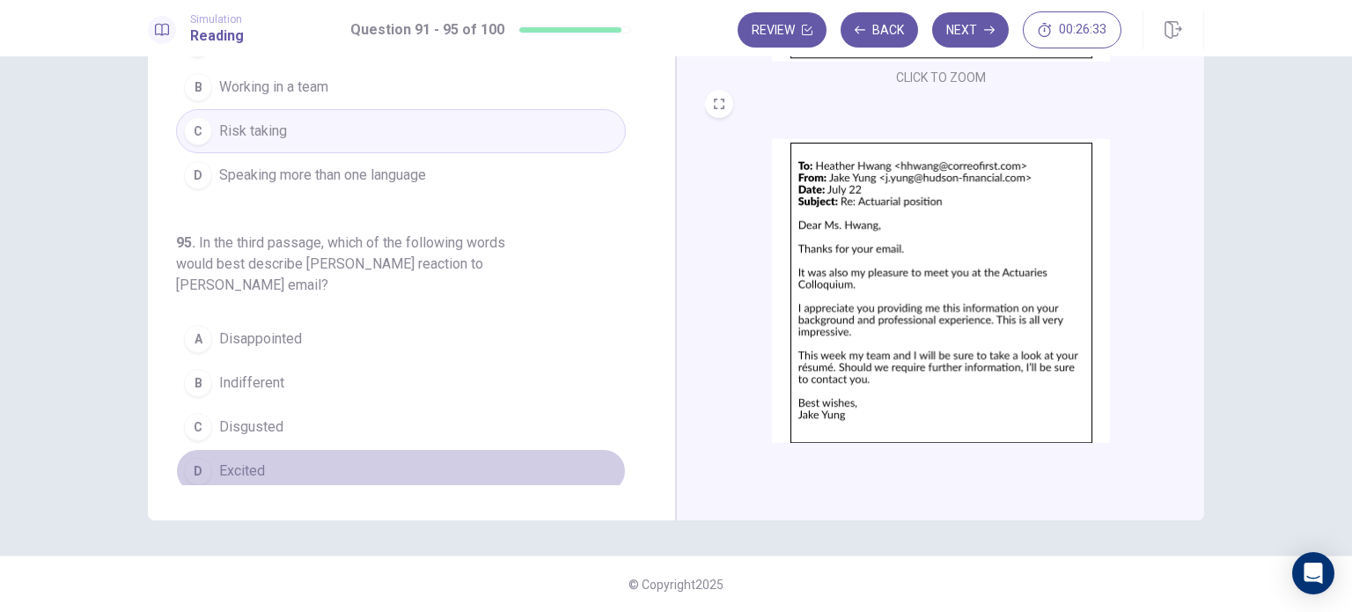
click at [408, 452] on button "D Excited" at bounding box center [401, 471] width 450 height 44
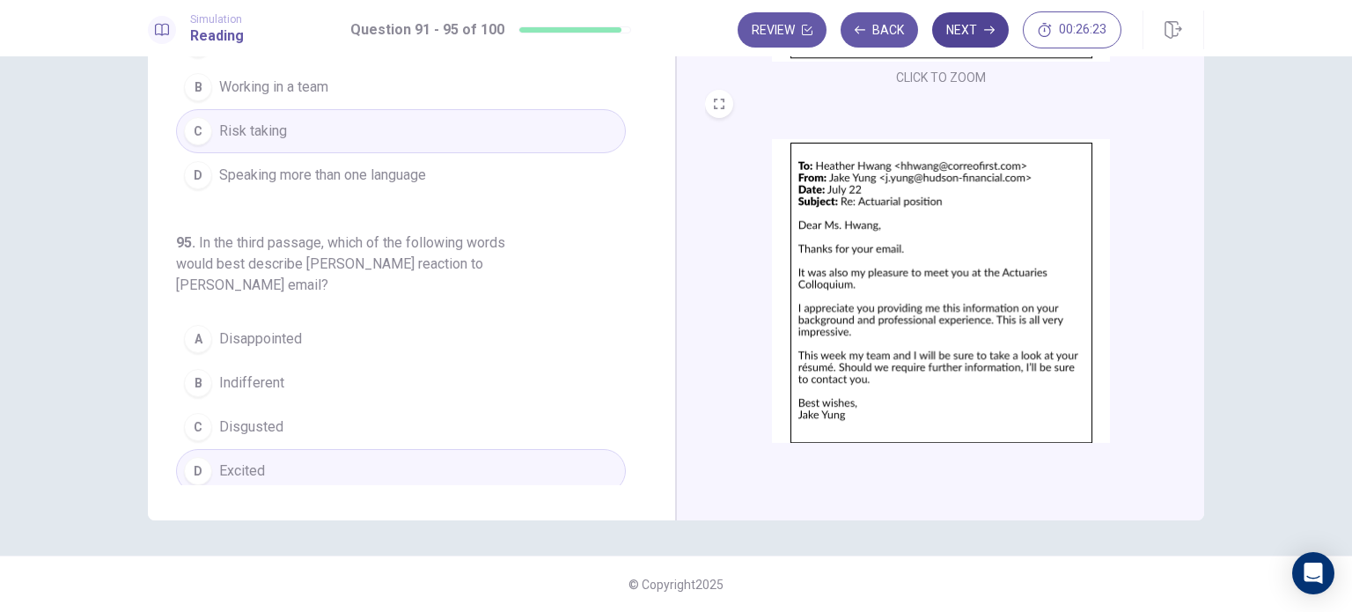
click at [962, 15] on button "Next" at bounding box center [970, 29] width 77 height 35
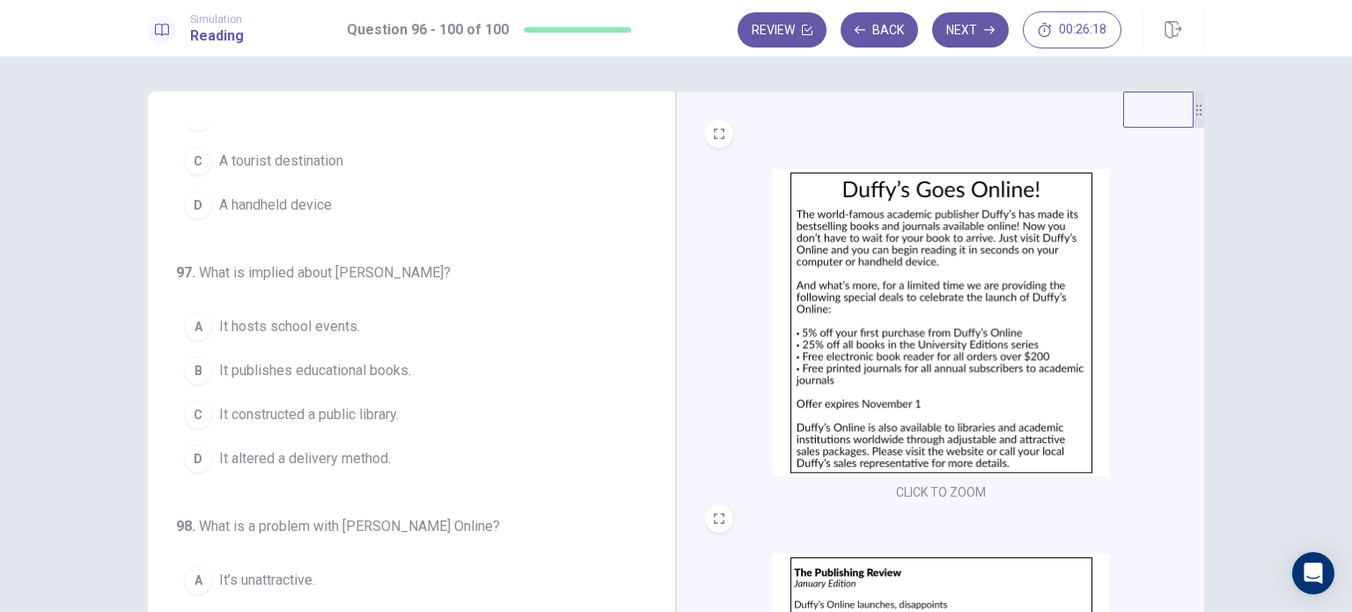
scroll to position [0, 0]
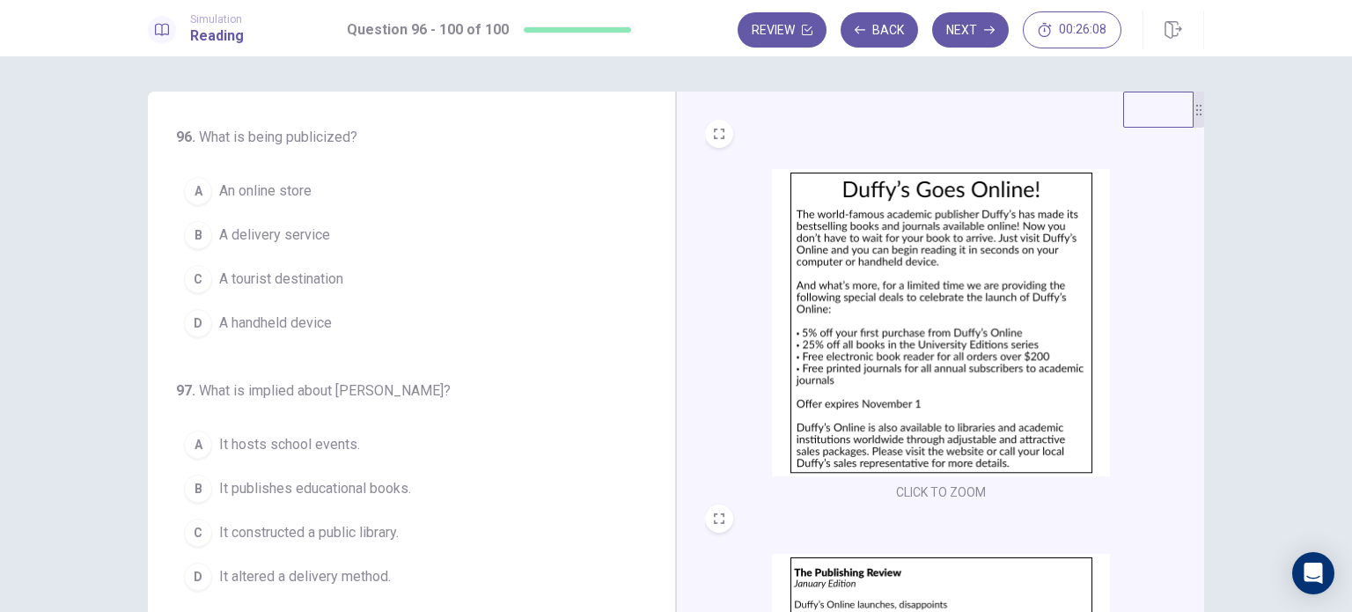
click at [255, 193] on span "An online store" at bounding box center [265, 190] width 92 height 21
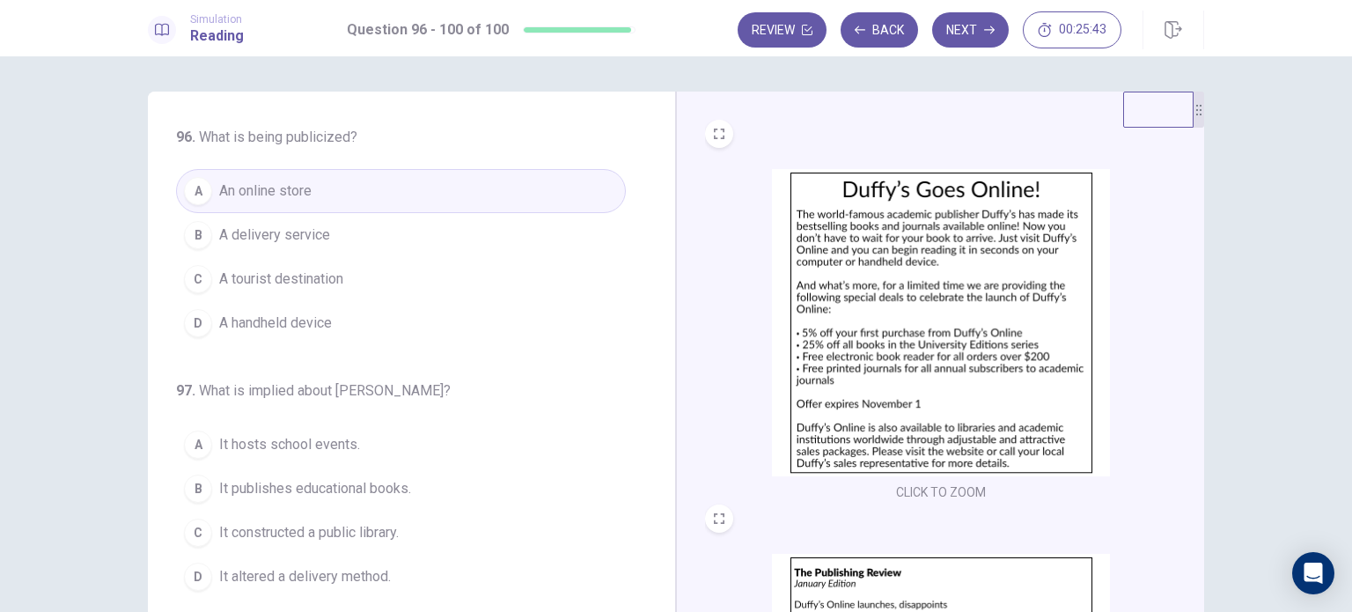
click at [482, 305] on button "D A handheld device" at bounding box center [401, 323] width 450 height 44
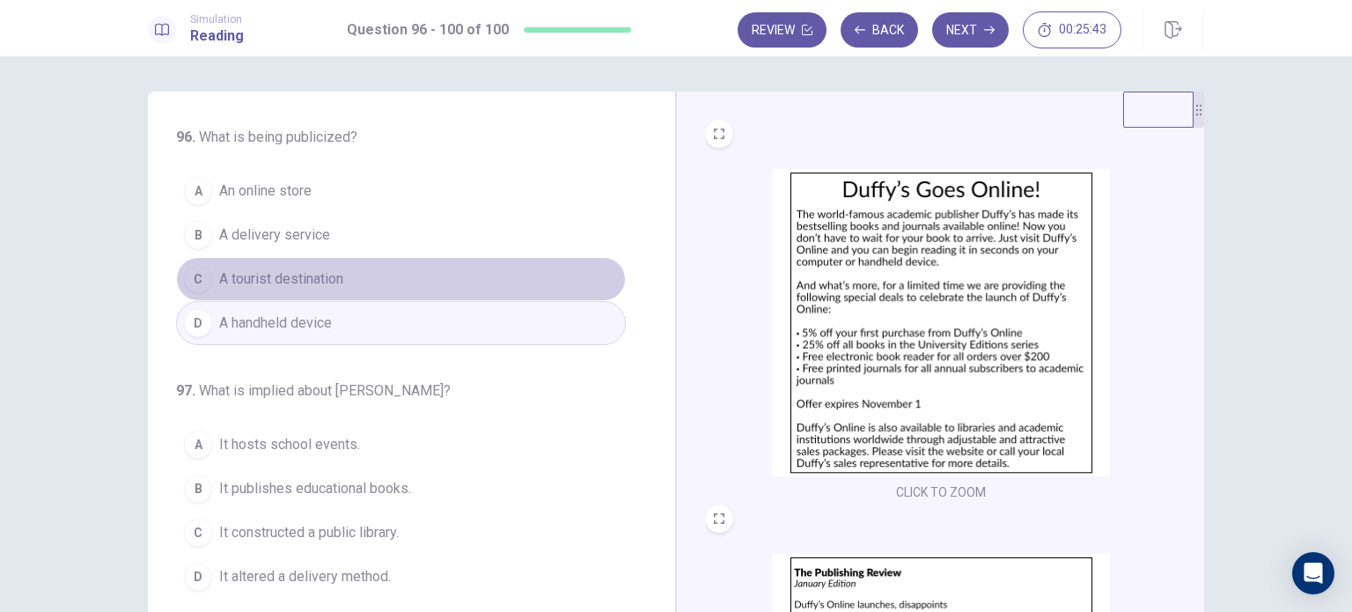
click at [500, 260] on button "C A tourist destination" at bounding box center [401, 279] width 450 height 44
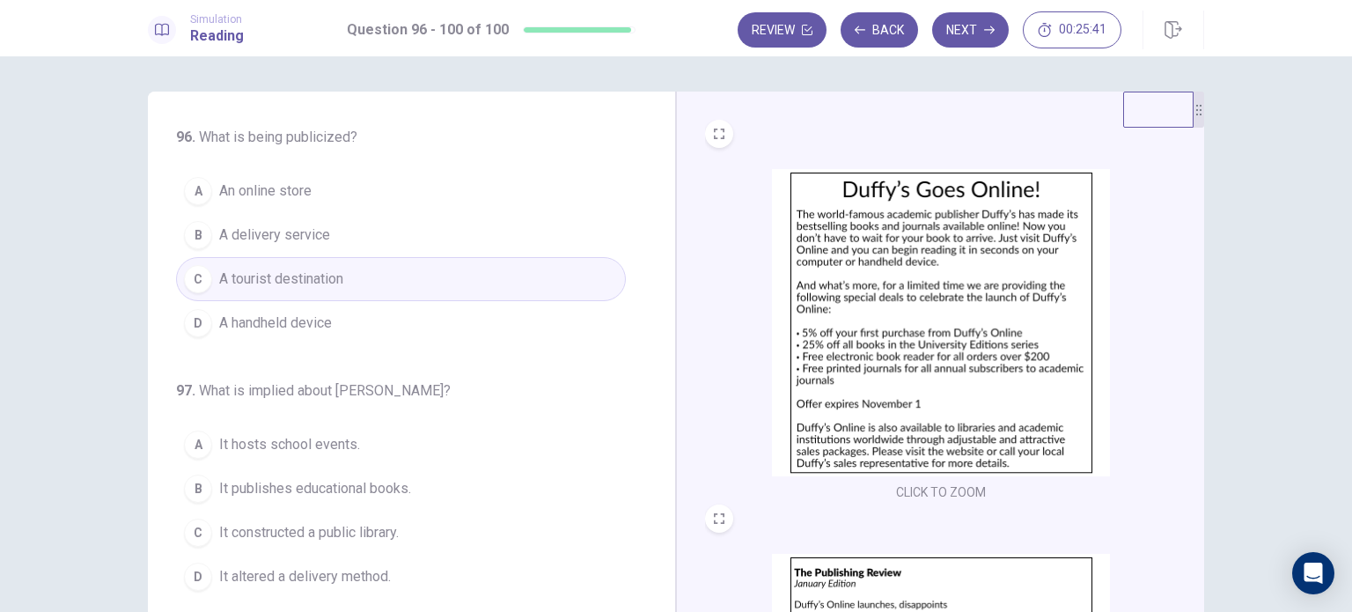
click at [517, 227] on button "B A delivery service" at bounding box center [401, 235] width 450 height 44
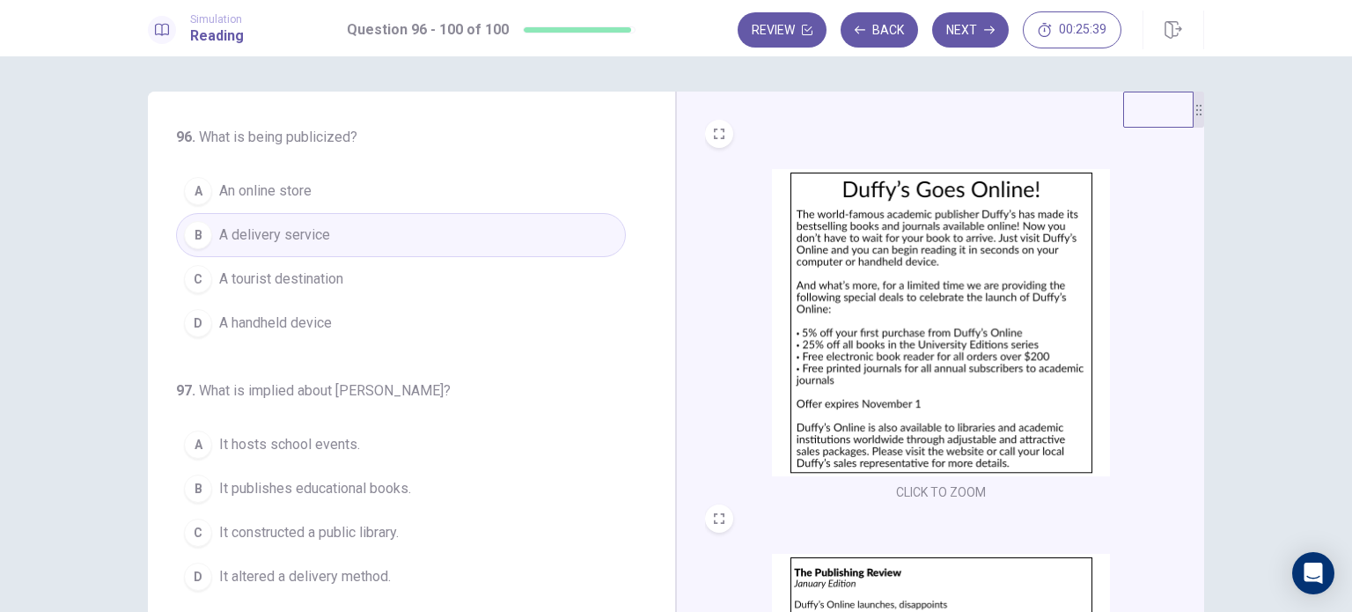
click at [531, 182] on button "A An online store" at bounding box center [401, 191] width 450 height 44
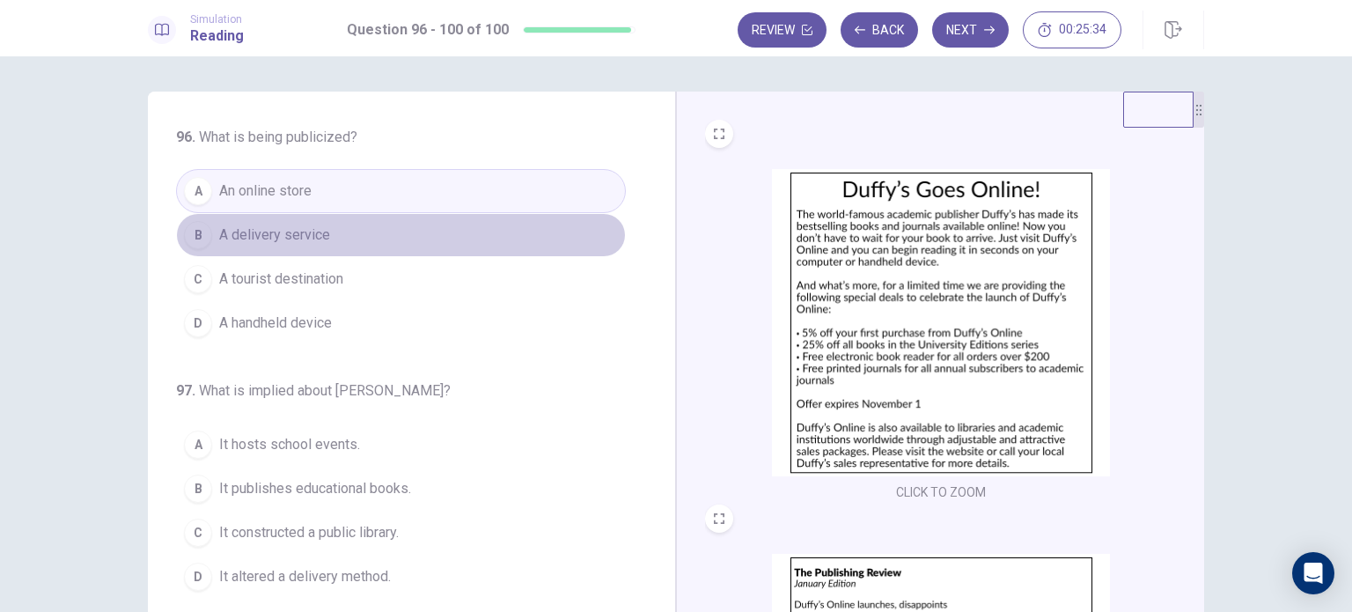
click at [547, 224] on button "B A delivery service" at bounding box center [401, 235] width 450 height 44
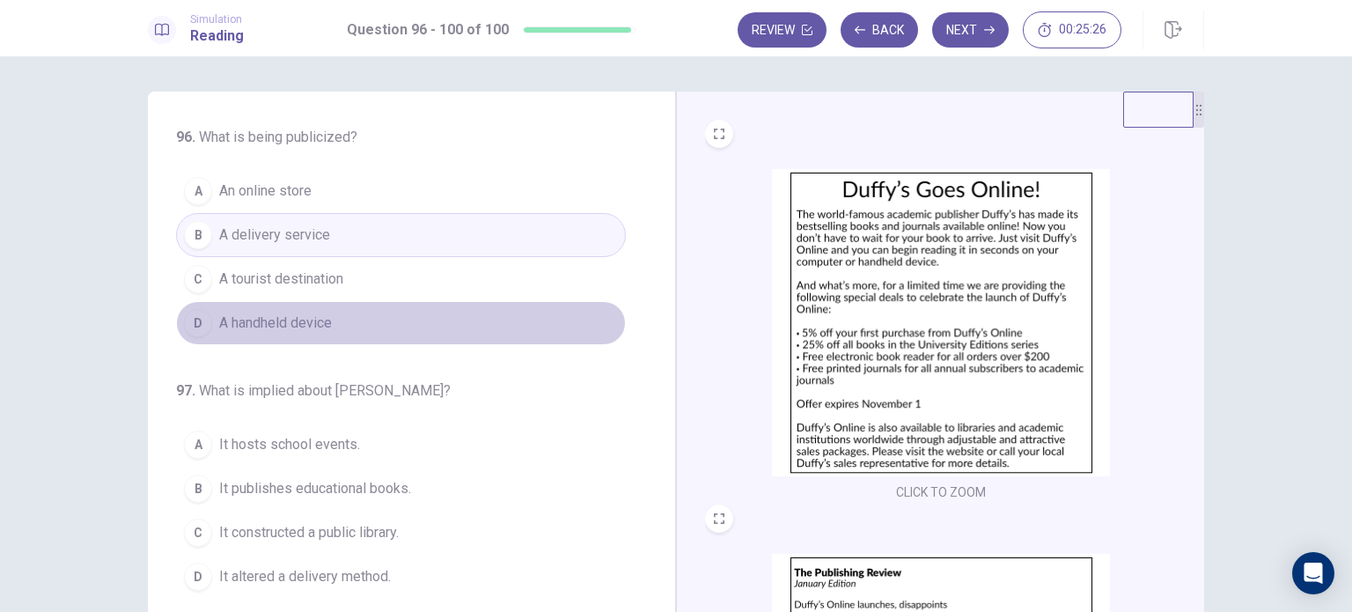
click at [517, 312] on button "D A handheld device" at bounding box center [401, 323] width 450 height 44
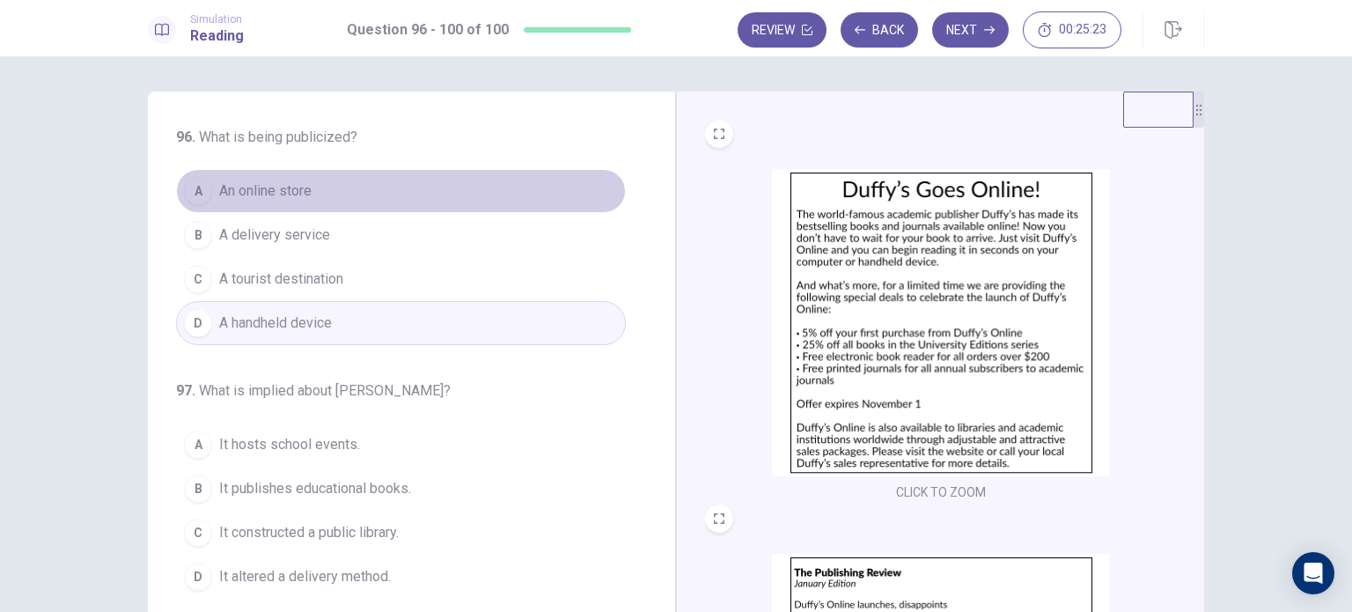
click at [525, 203] on button "A An online store" at bounding box center [401, 191] width 450 height 44
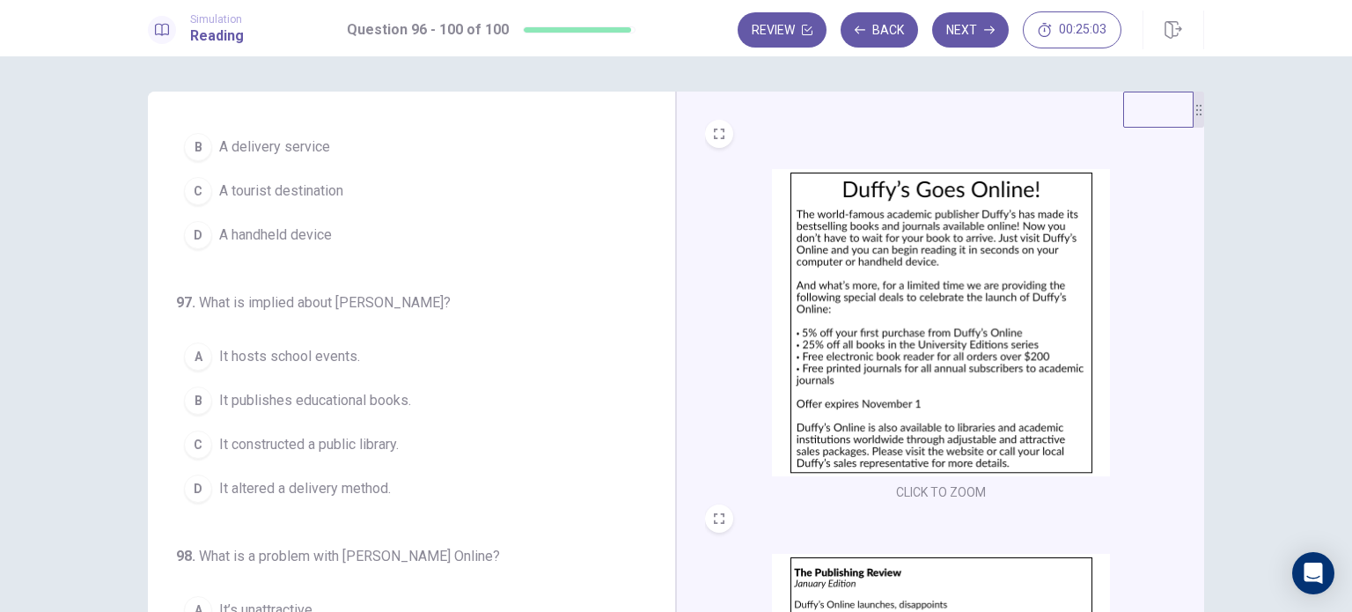
click at [415, 405] on button "B It publishes educational books." at bounding box center [401, 400] width 450 height 44
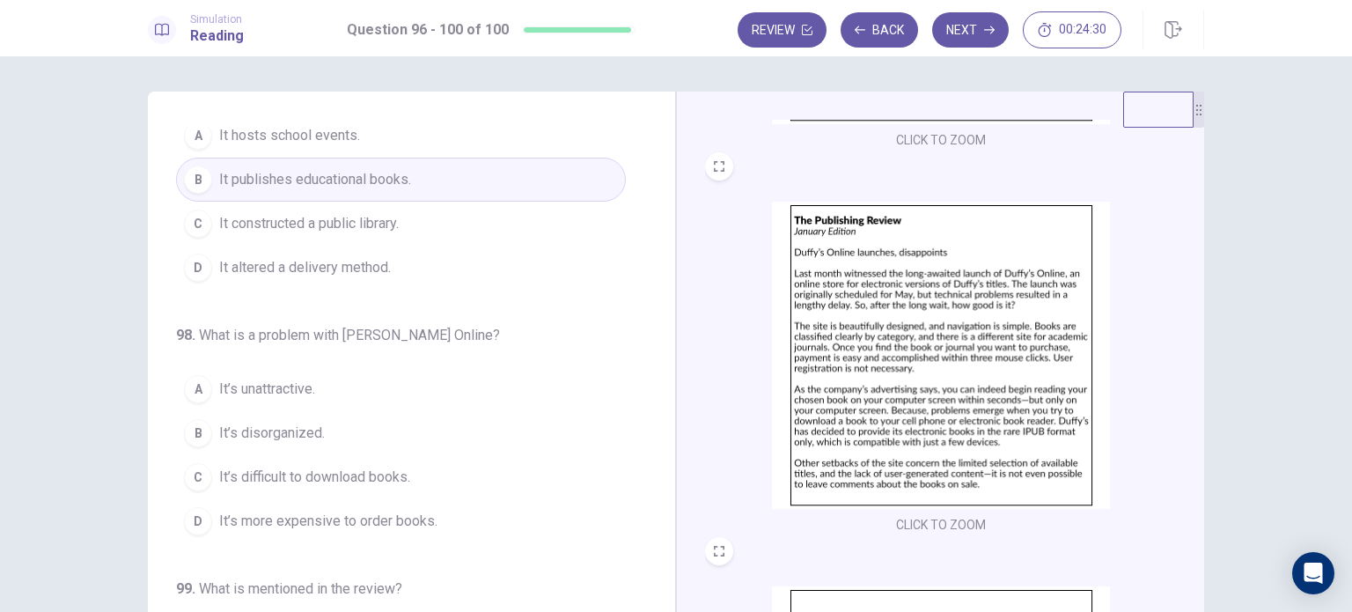
scroll to position [352, 0]
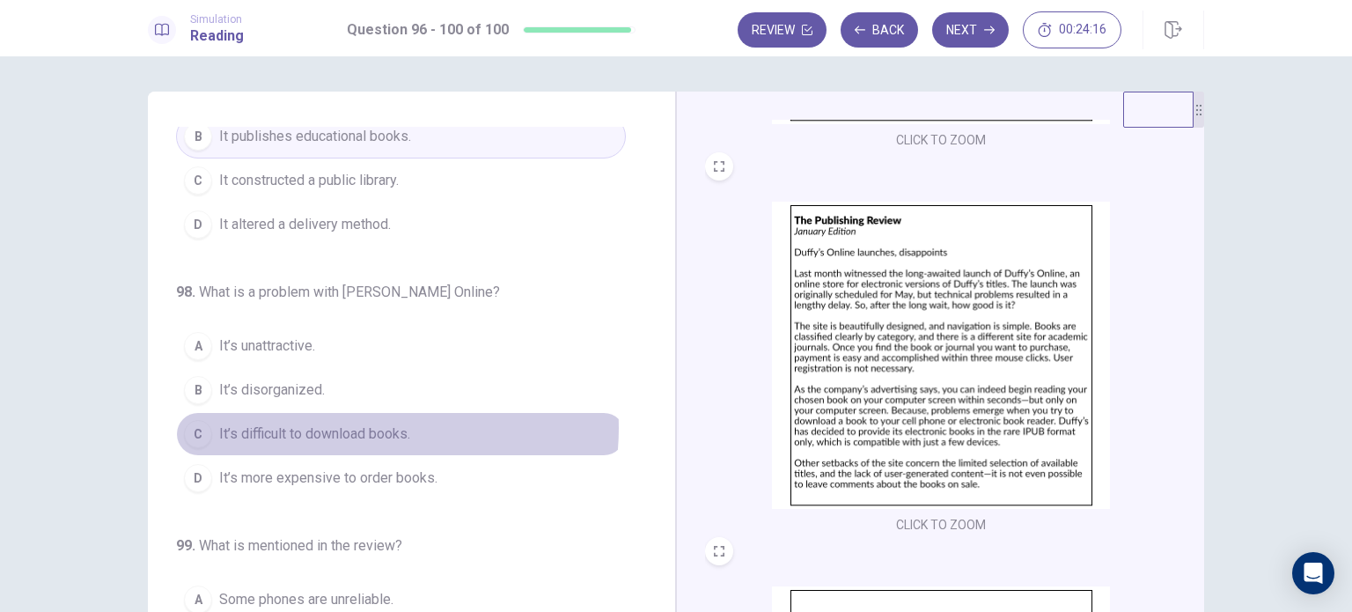
click at [362, 424] on span "It’s difficult to download books." at bounding box center [314, 433] width 191 height 21
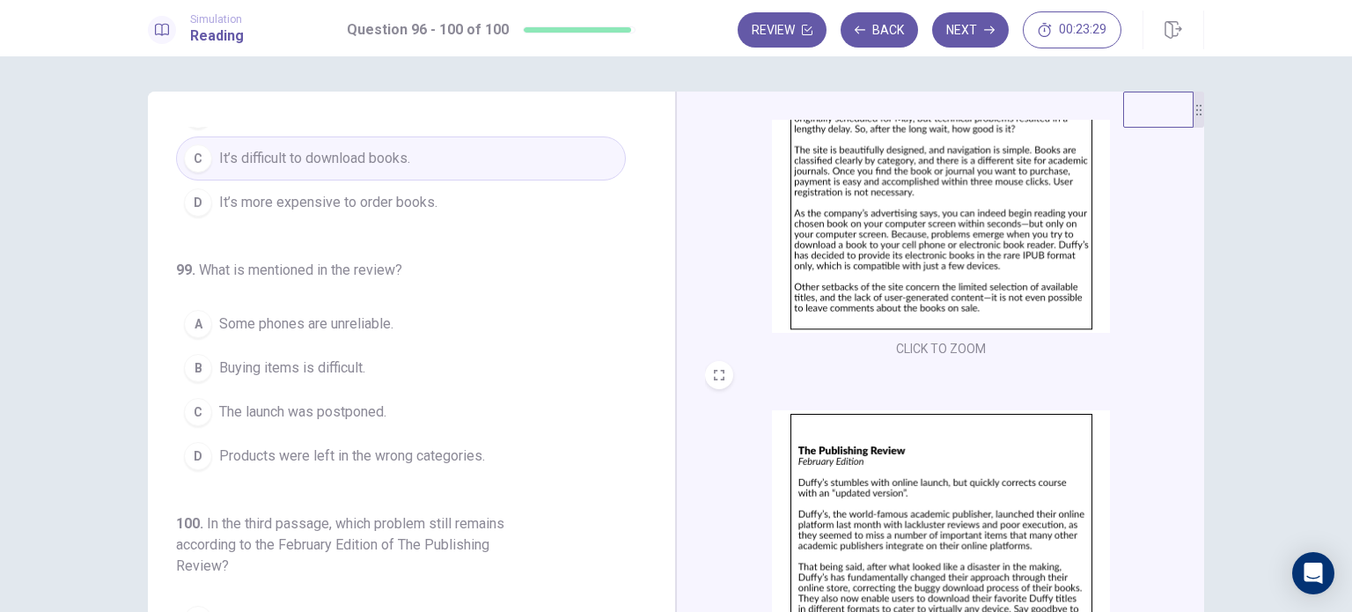
scroll to position [704, 0]
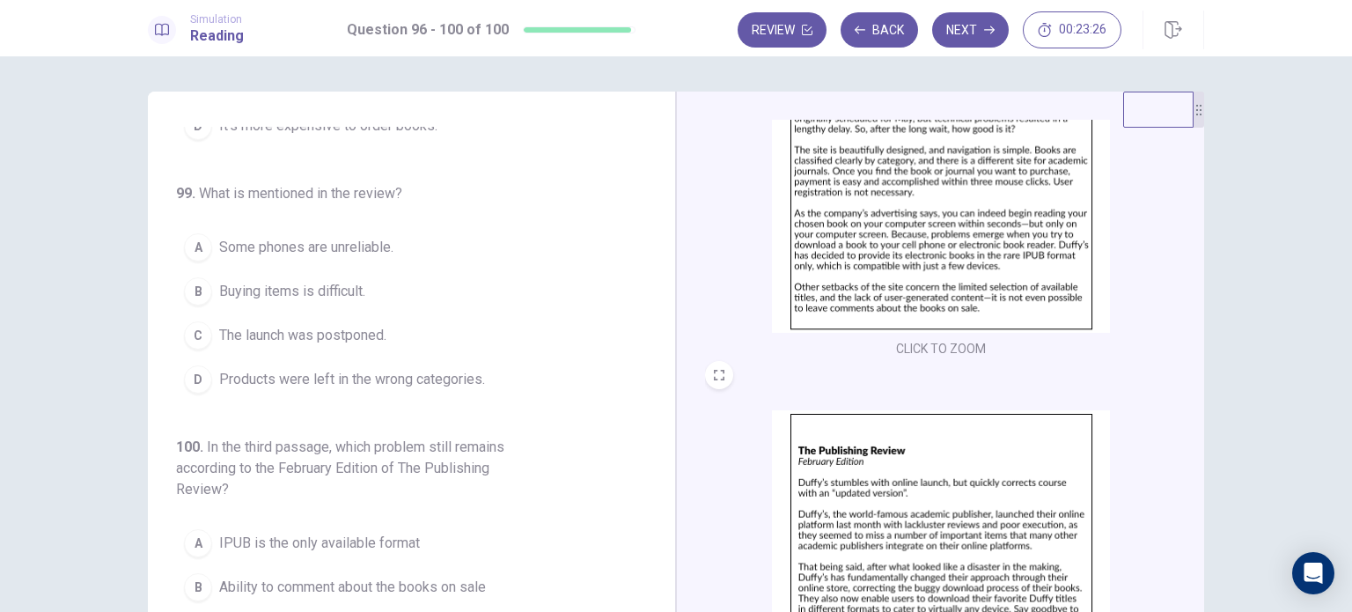
click at [375, 253] on span "Some phones are unreliable." at bounding box center [306, 247] width 174 height 21
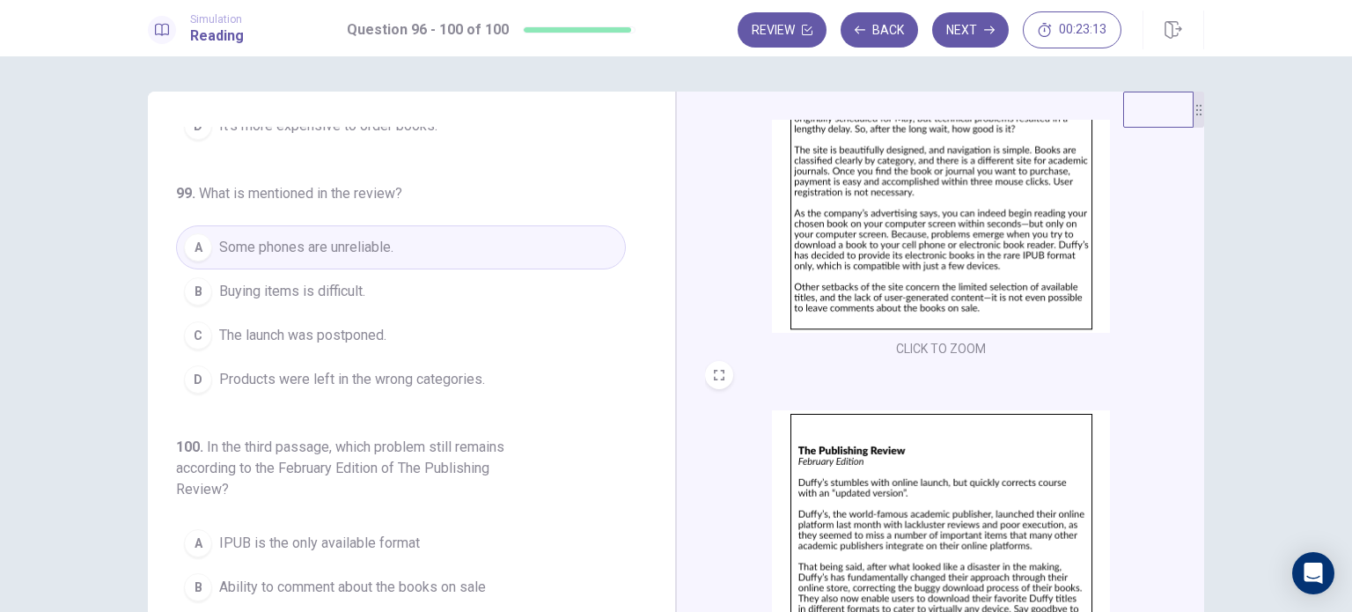
click at [433, 334] on button "C The launch was postponed." at bounding box center [401, 335] width 450 height 44
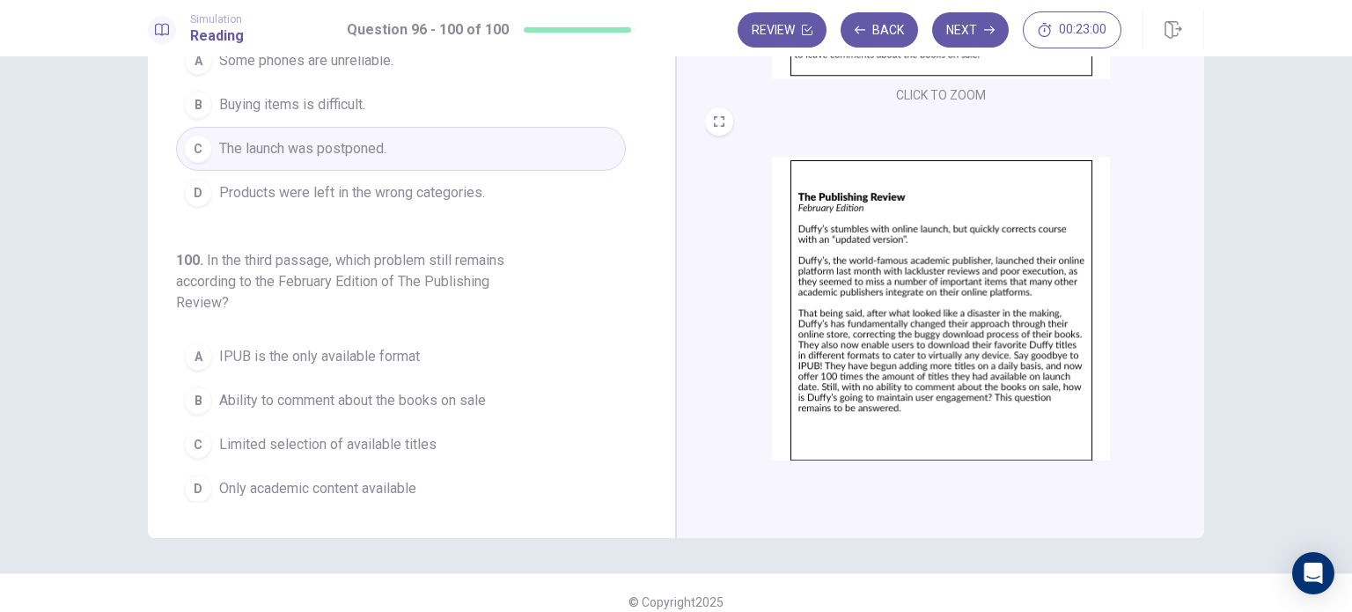
scroll to position [176, 0]
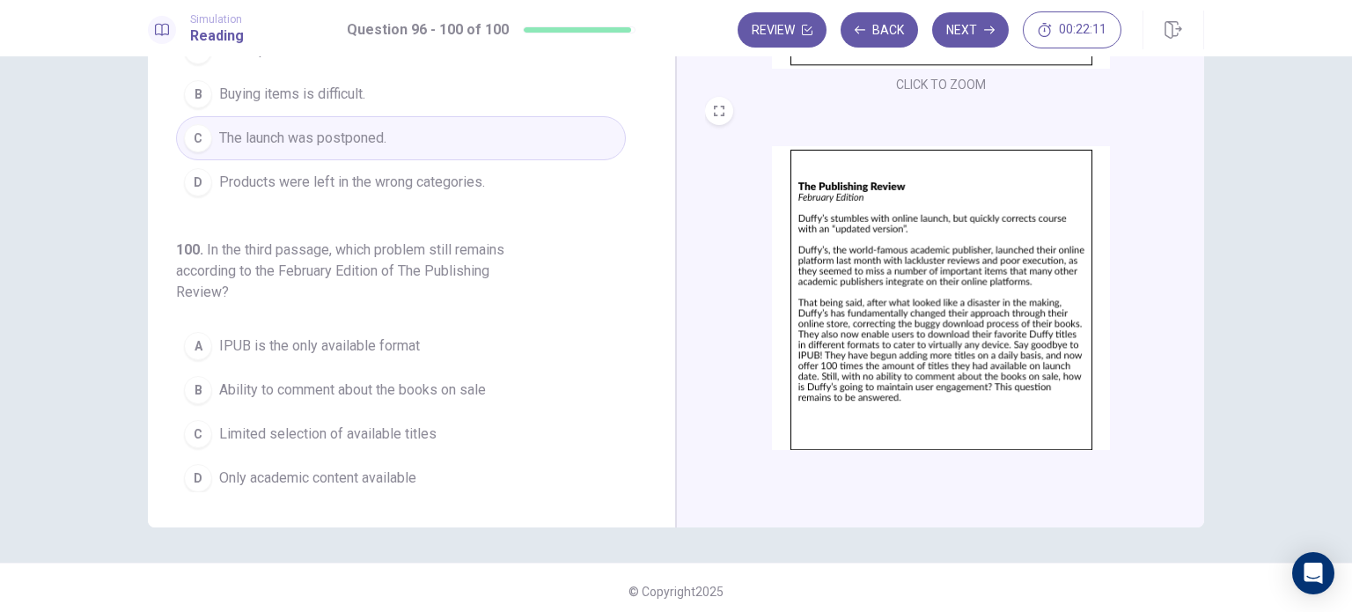
drag, startPoint x: 694, startPoint y: 261, endPoint x: 676, endPoint y: 268, distance: 19.0
click at [694, 261] on div "CLICK TO ZOOM CLICK TO ZOOM CLICK TO ZOOM" at bounding box center [940, 222] width 528 height 612
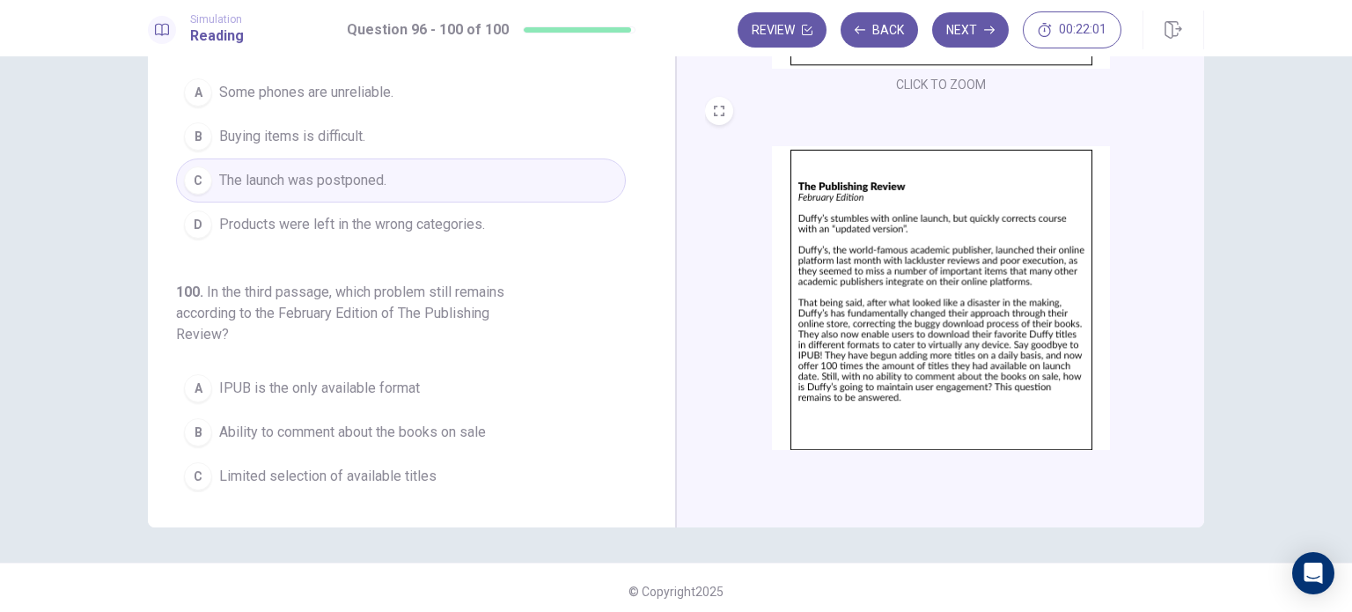
scroll to position [725, 0]
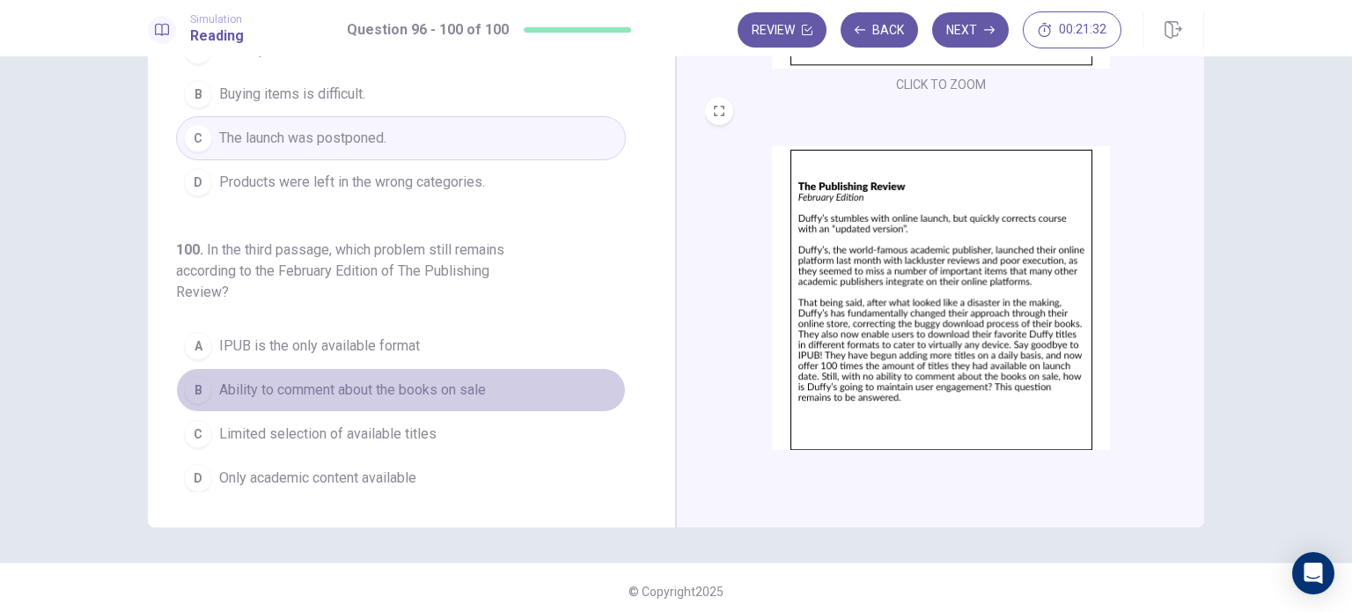
click at [398, 385] on span "Ability to comment about the books on sale" at bounding box center [352, 389] width 267 height 21
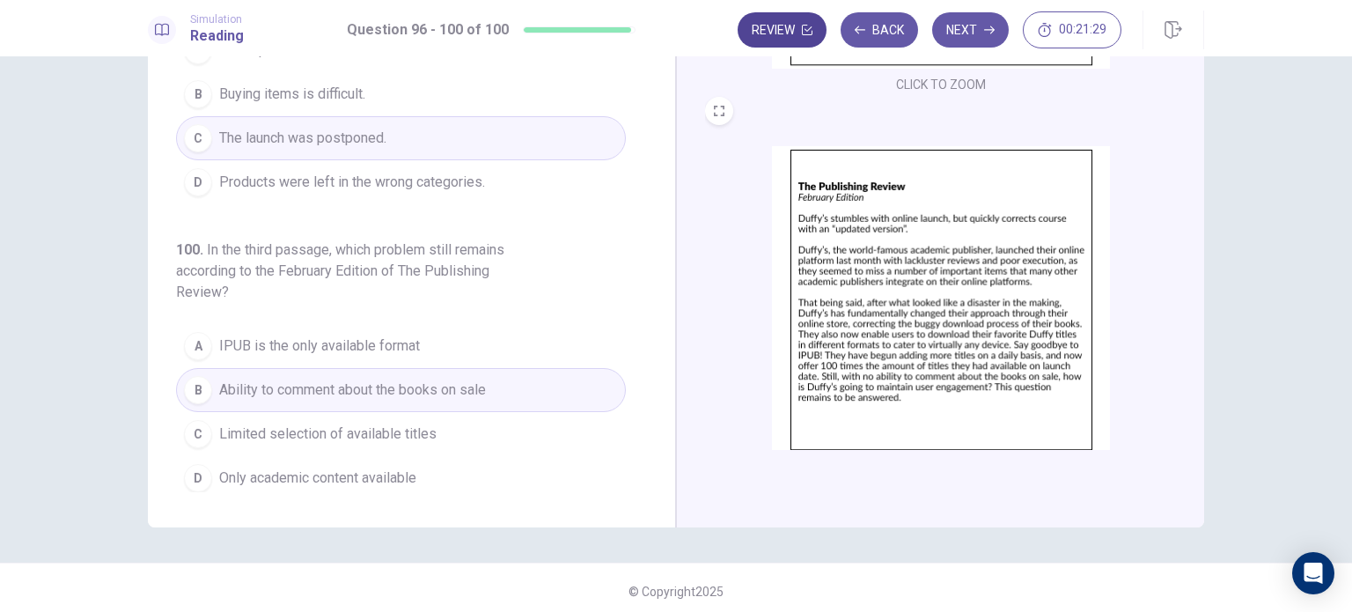
click at [787, 26] on button "Review" at bounding box center [782, 29] width 89 height 35
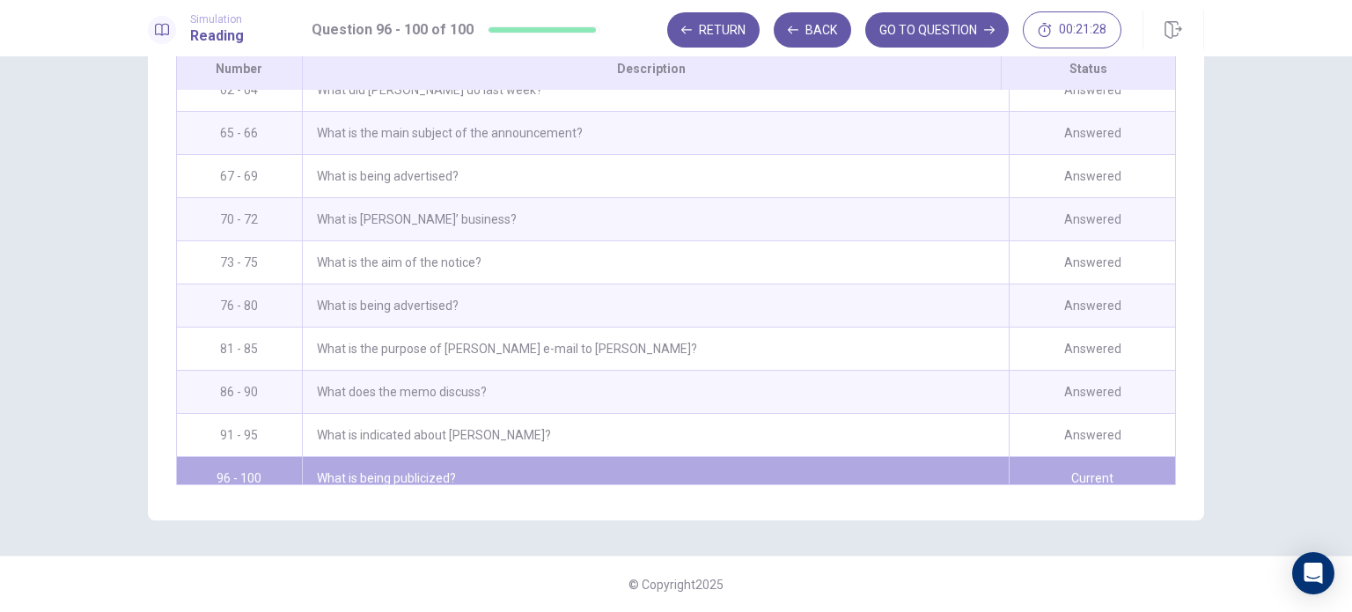
scroll to position [1732, 0]
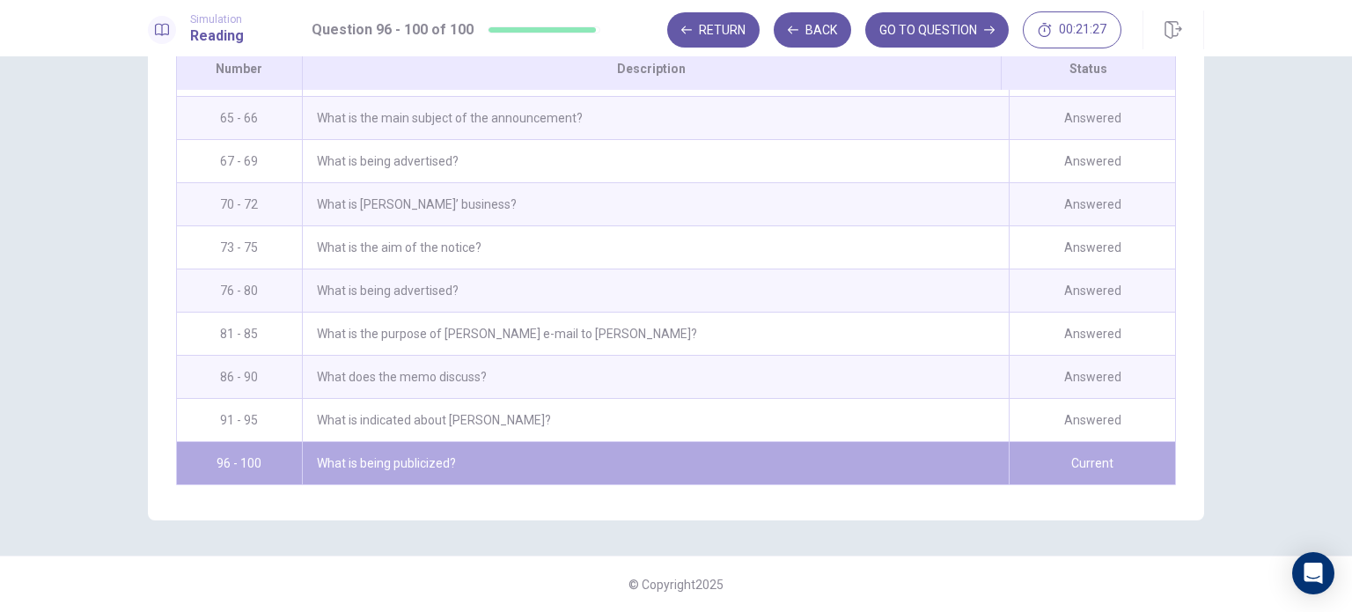
click at [716, 450] on div "What is being publicized?" at bounding box center [655, 463] width 707 height 42
click at [917, 39] on button "GO TO QUESTION" at bounding box center [936, 29] width 143 height 35
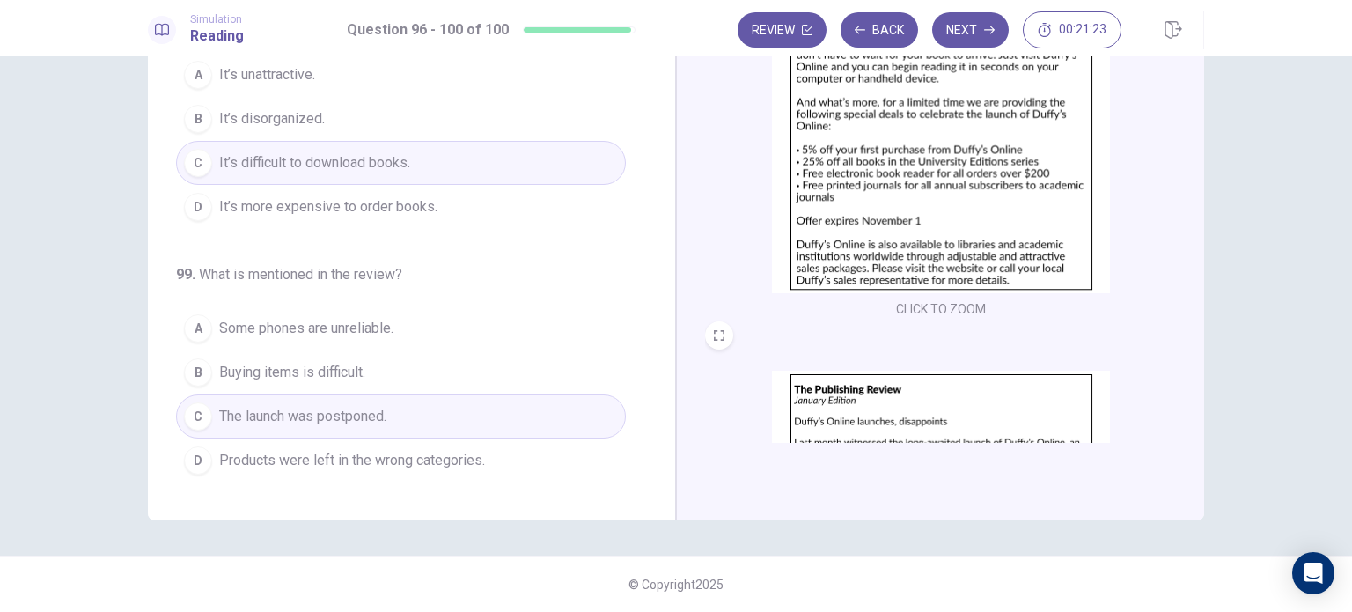
scroll to position [725, 0]
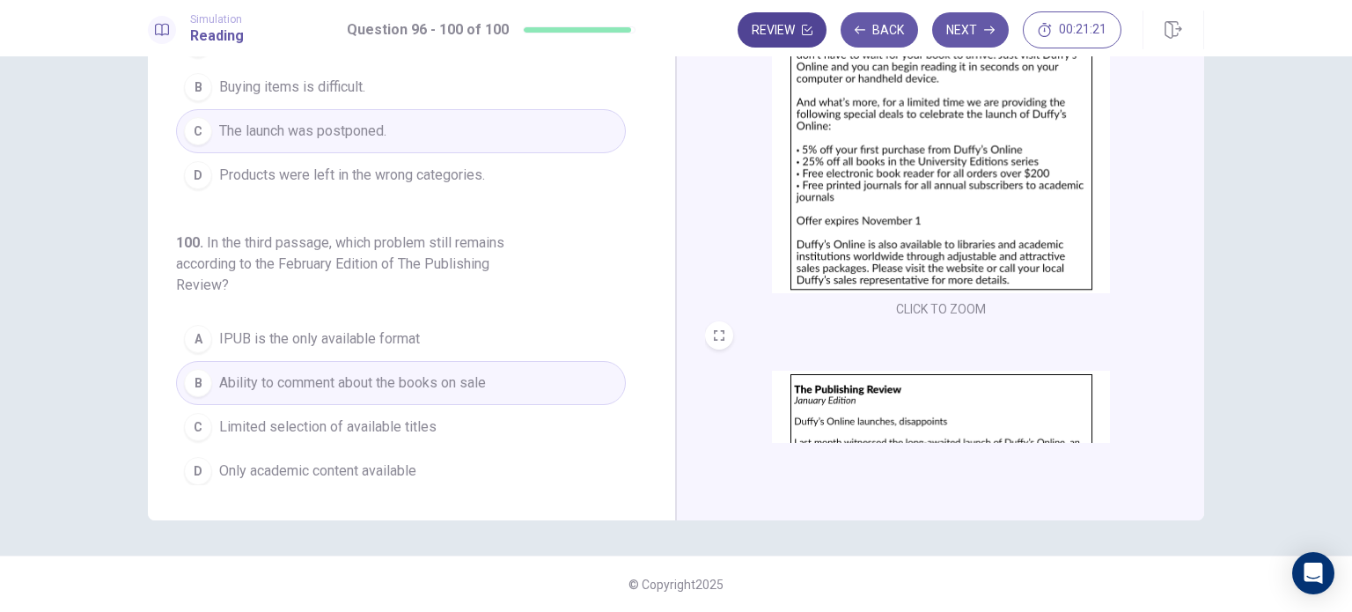
click at [803, 36] on button "Review" at bounding box center [782, 29] width 89 height 35
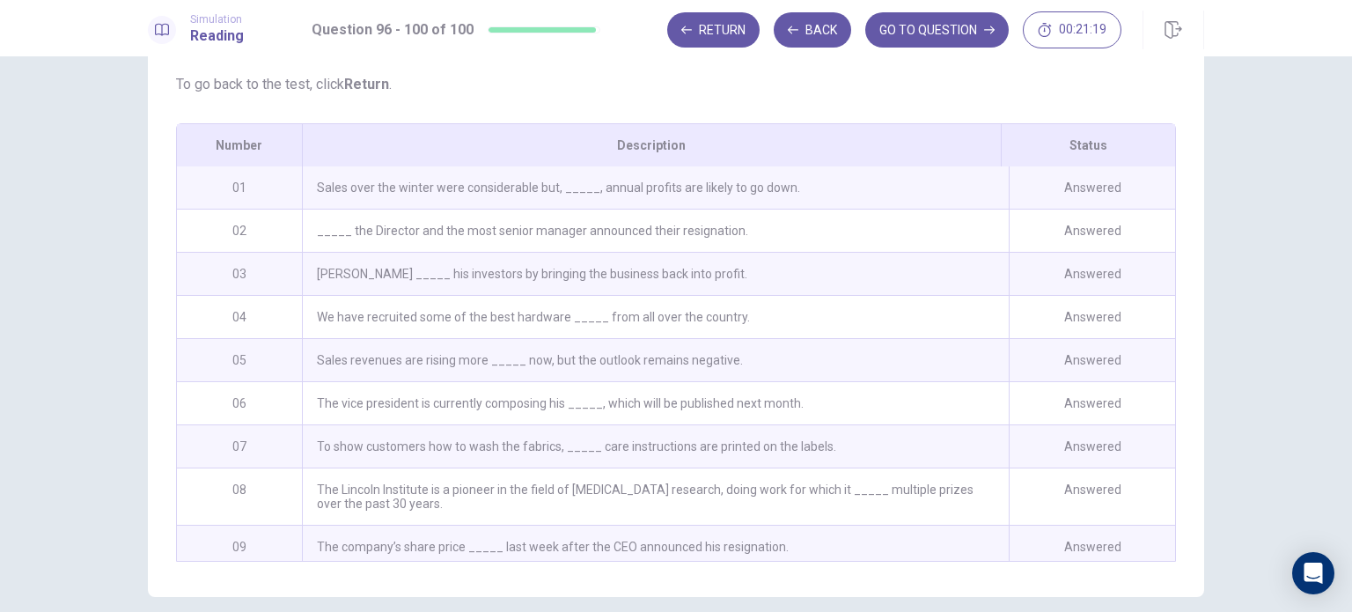
scroll to position [12, 0]
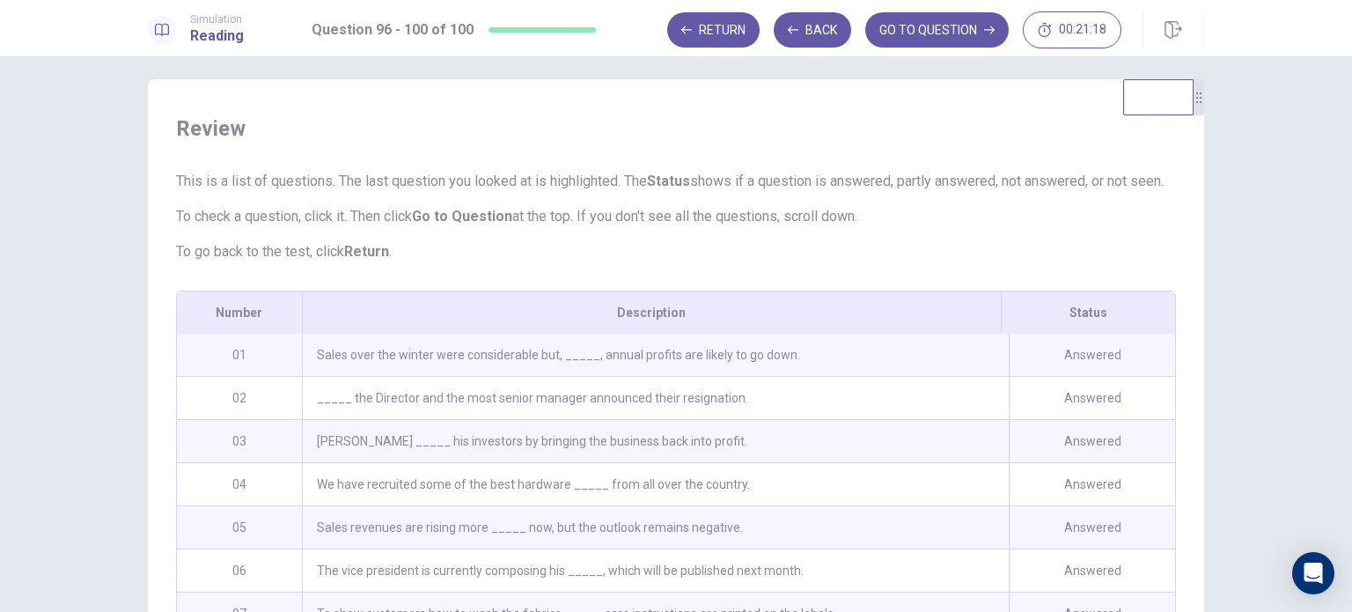
click at [697, 372] on div "Sales over the winter were considerable but, _____, annual profits are likely t…" at bounding box center [655, 355] width 707 height 42
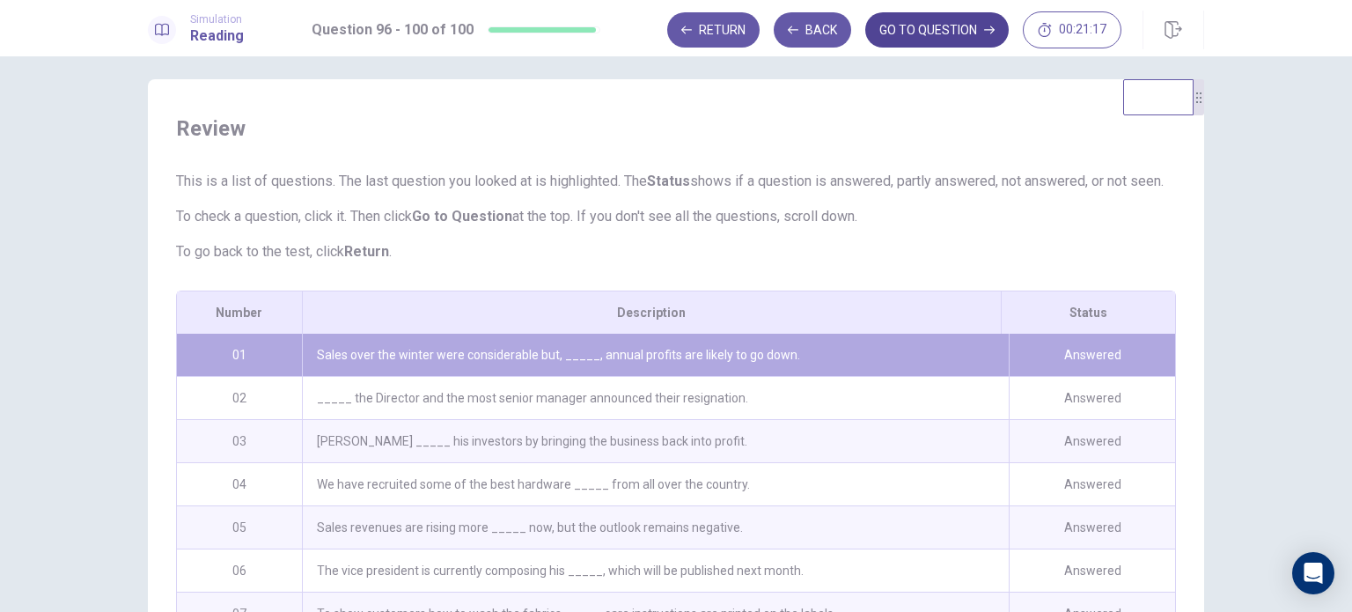
click at [945, 41] on button "GO TO QUESTION" at bounding box center [936, 29] width 143 height 35
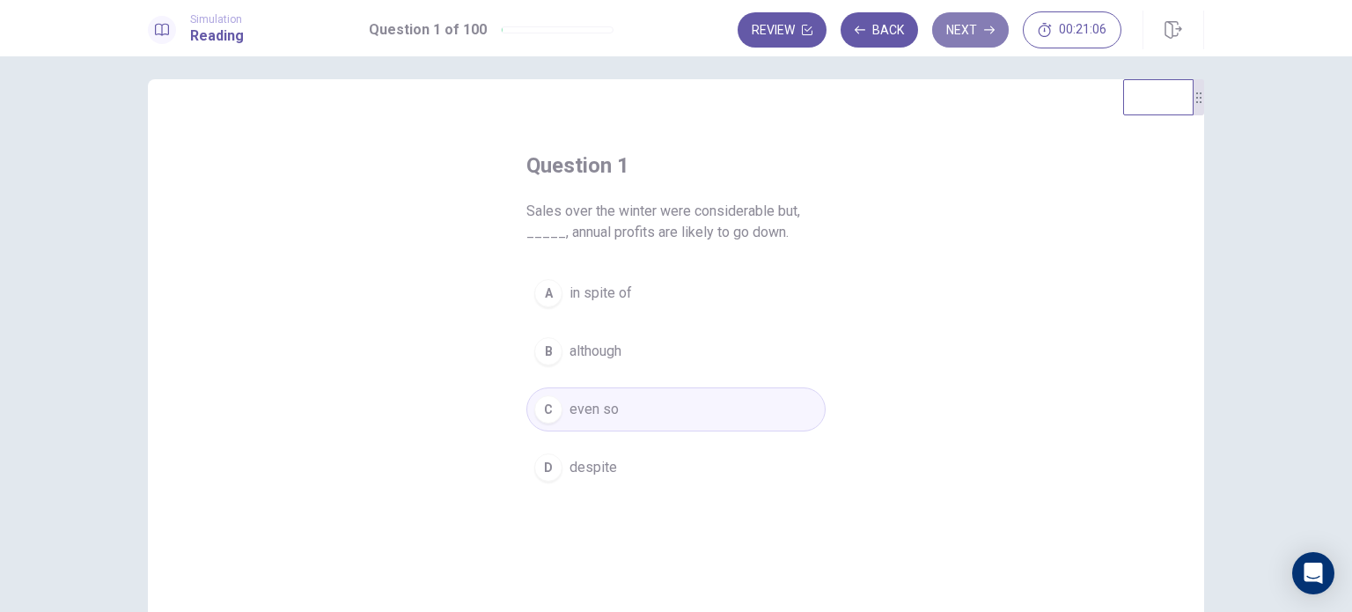
click at [991, 27] on icon "button" at bounding box center [989, 30] width 11 height 11
click at [983, 21] on button "Next" at bounding box center [970, 29] width 77 height 35
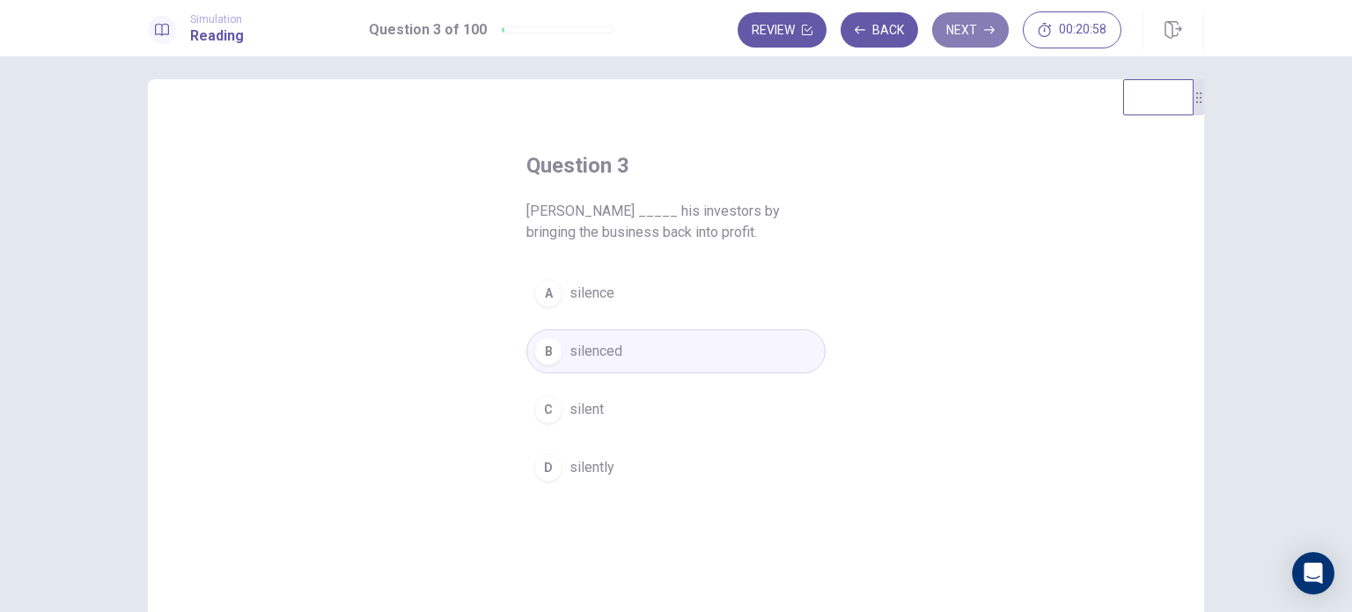
click at [985, 21] on button "Next" at bounding box center [970, 29] width 77 height 35
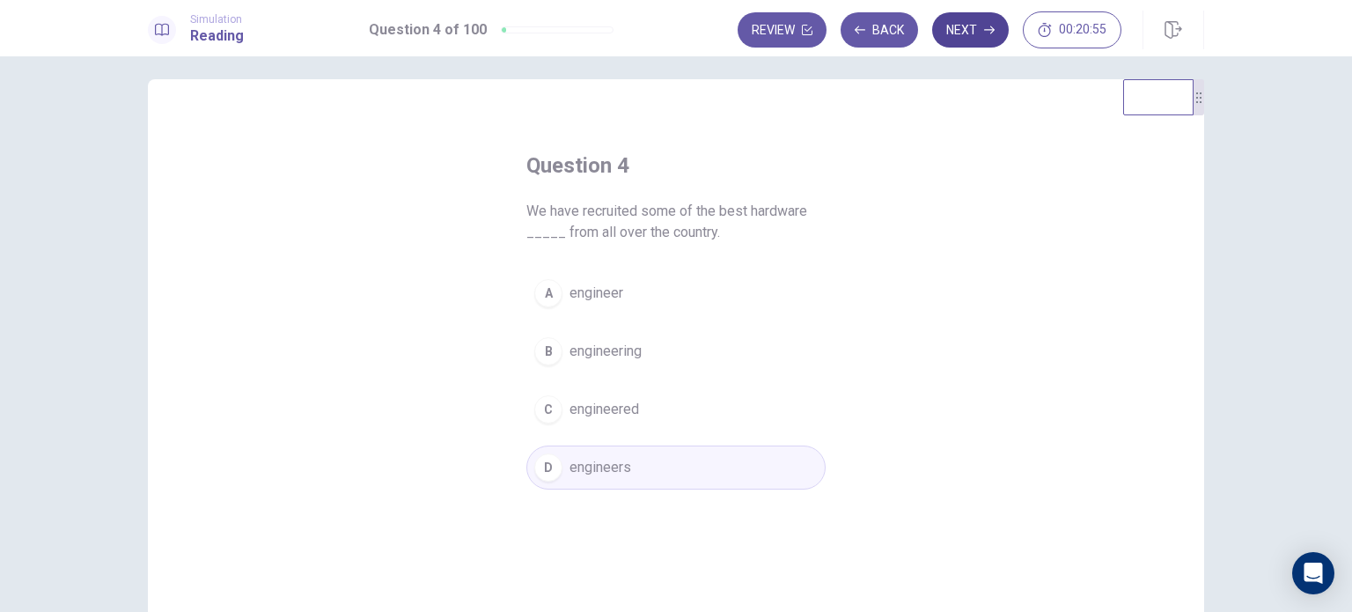
click at [986, 23] on button "Next" at bounding box center [970, 29] width 77 height 35
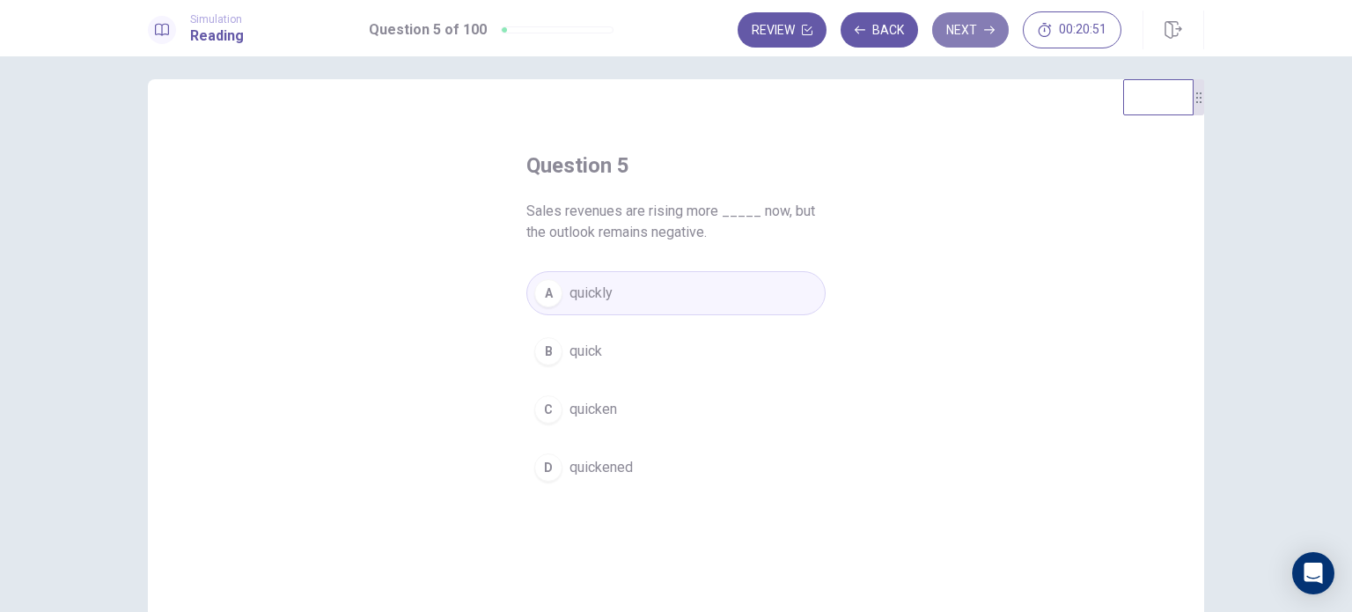
click at [986, 23] on button "Next" at bounding box center [970, 29] width 77 height 35
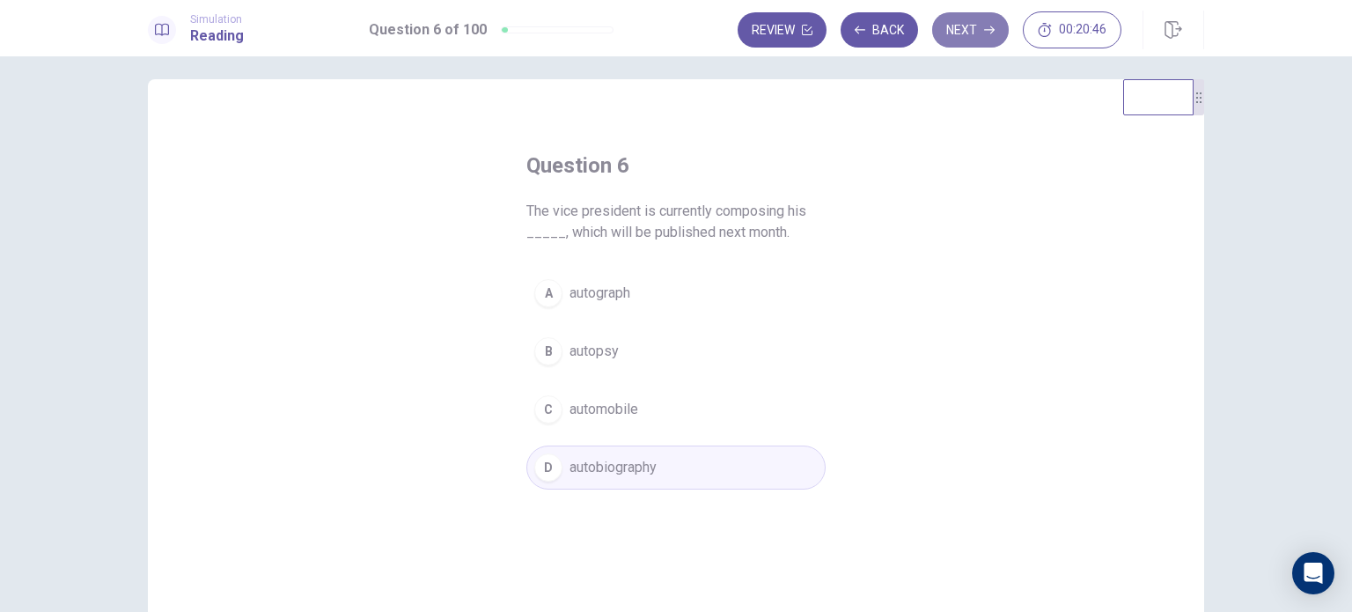
click at [980, 41] on button "Next" at bounding box center [970, 29] width 77 height 35
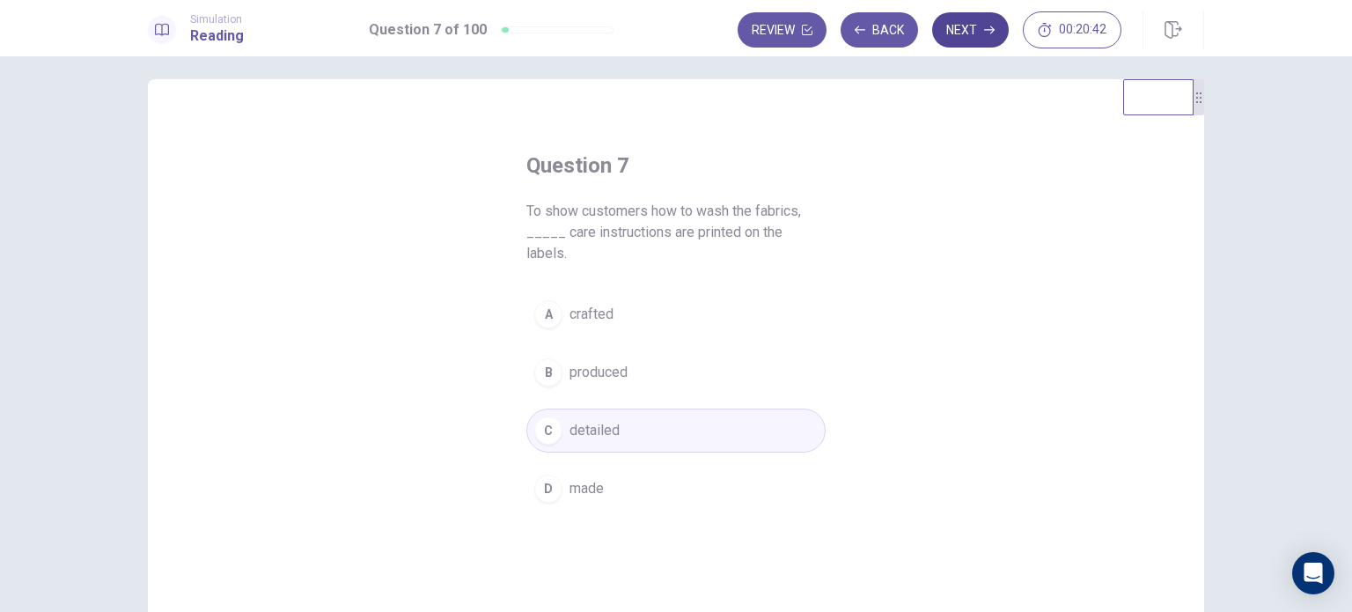
click at [980, 41] on button "Next" at bounding box center [970, 29] width 77 height 35
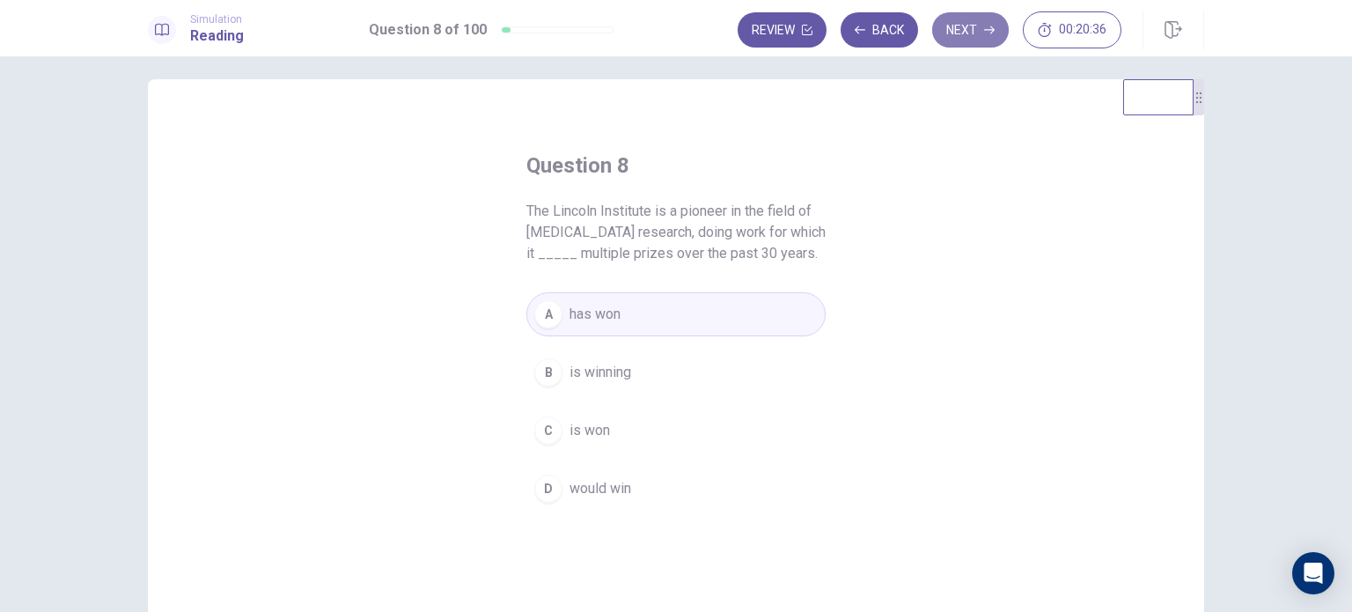
click at [980, 41] on button "Next" at bounding box center [970, 29] width 77 height 35
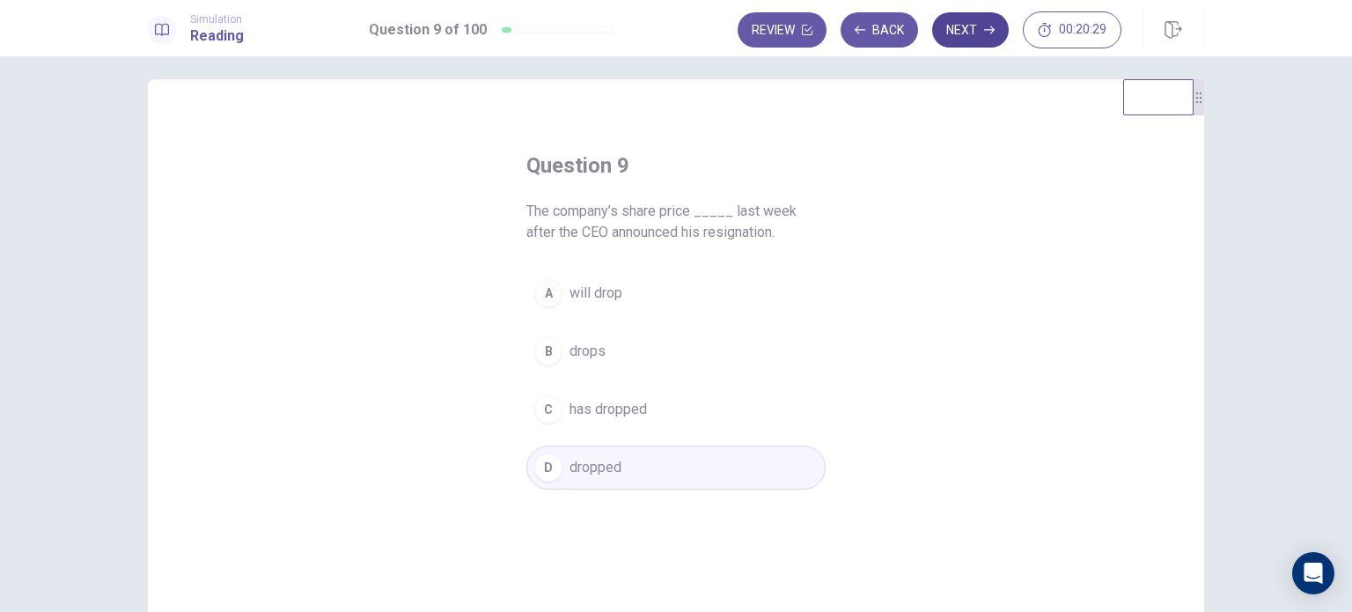
click at [980, 41] on button "Next" at bounding box center [970, 29] width 77 height 35
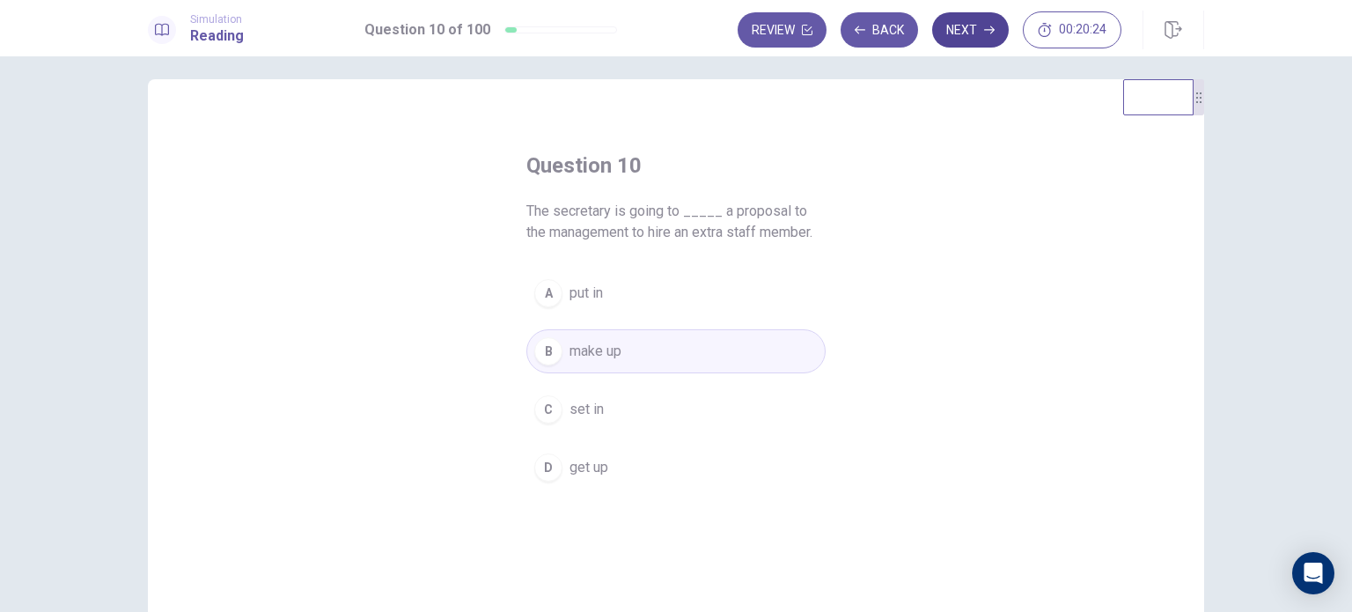
click at [985, 41] on button "Next" at bounding box center [970, 29] width 77 height 35
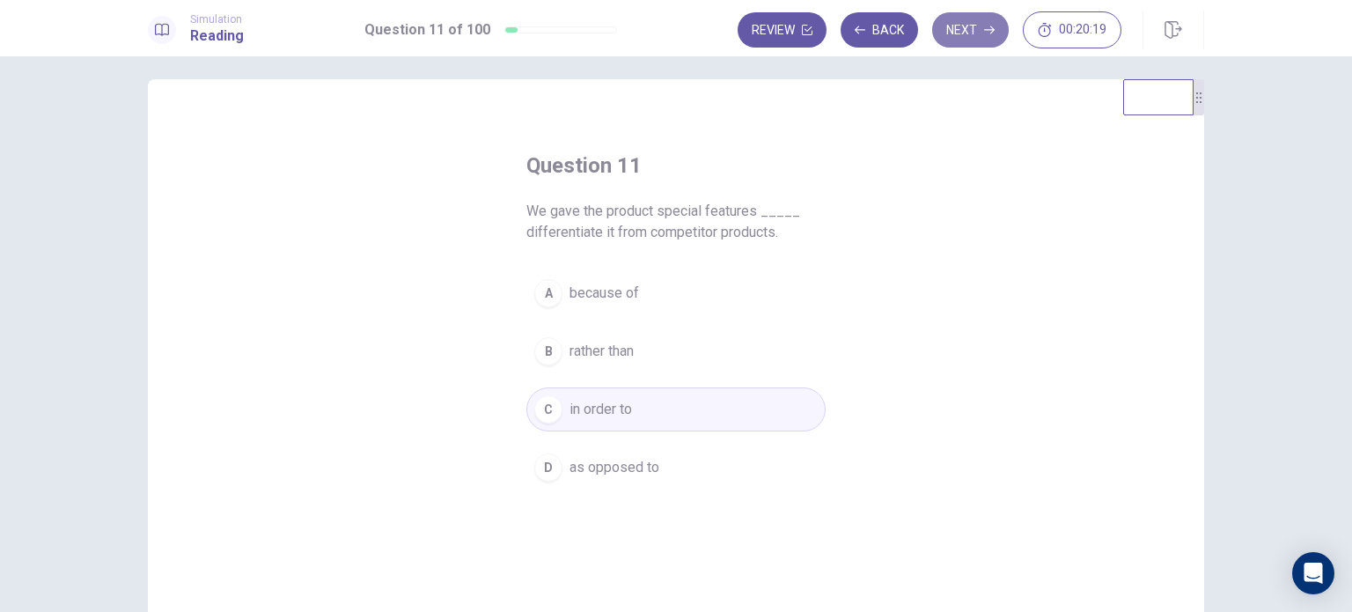
click at [986, 33] on icon "button" at bounding box center [989, 30] width 11 height 11
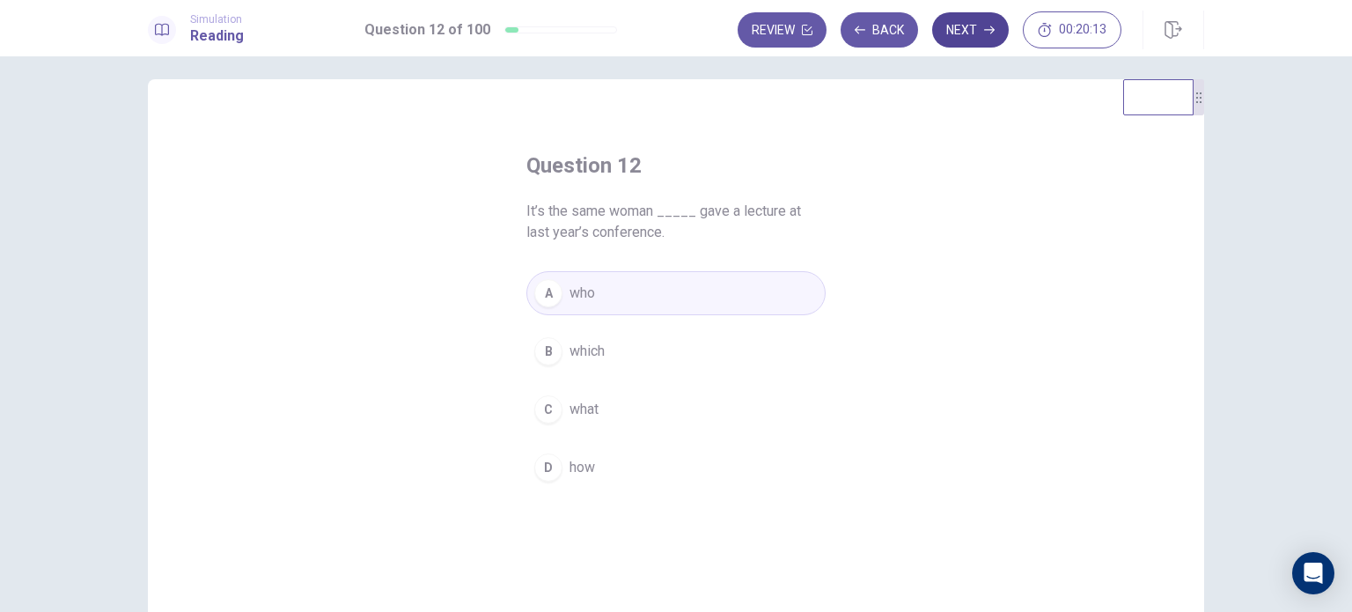
click at [985, 34] on icon "button" at bounding box center [989, 30] width 11 height 11
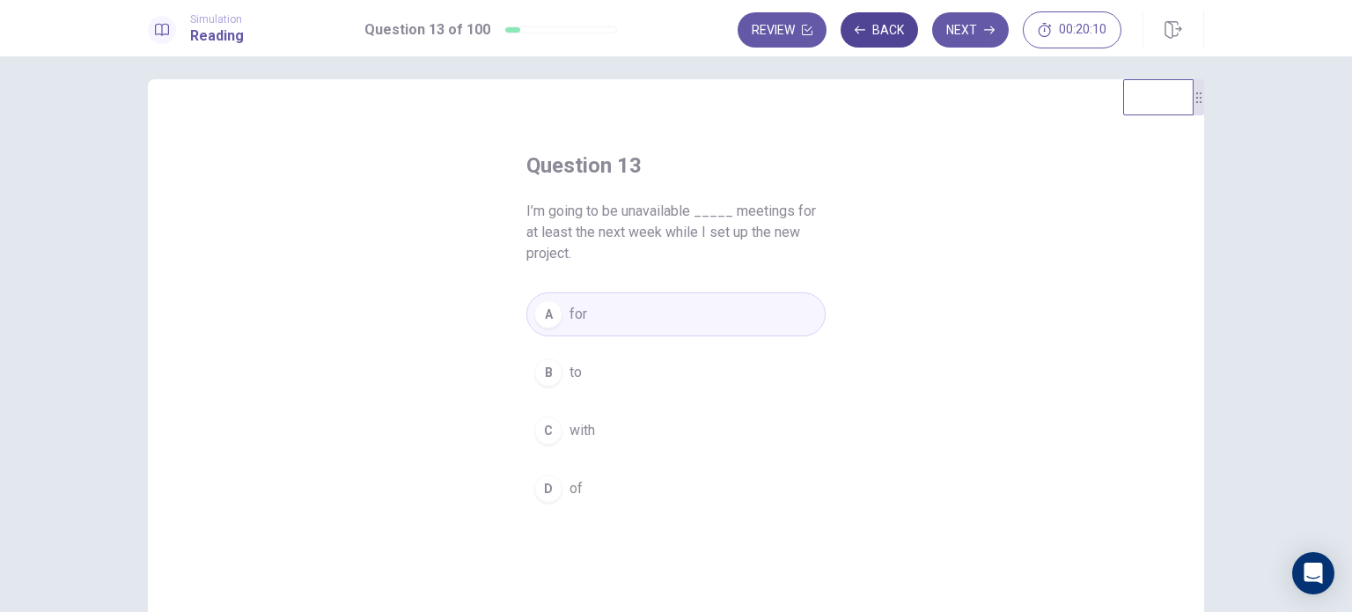
click at [879, 35] on button "Back" at bounding box center [878, 29] width 77 height 35
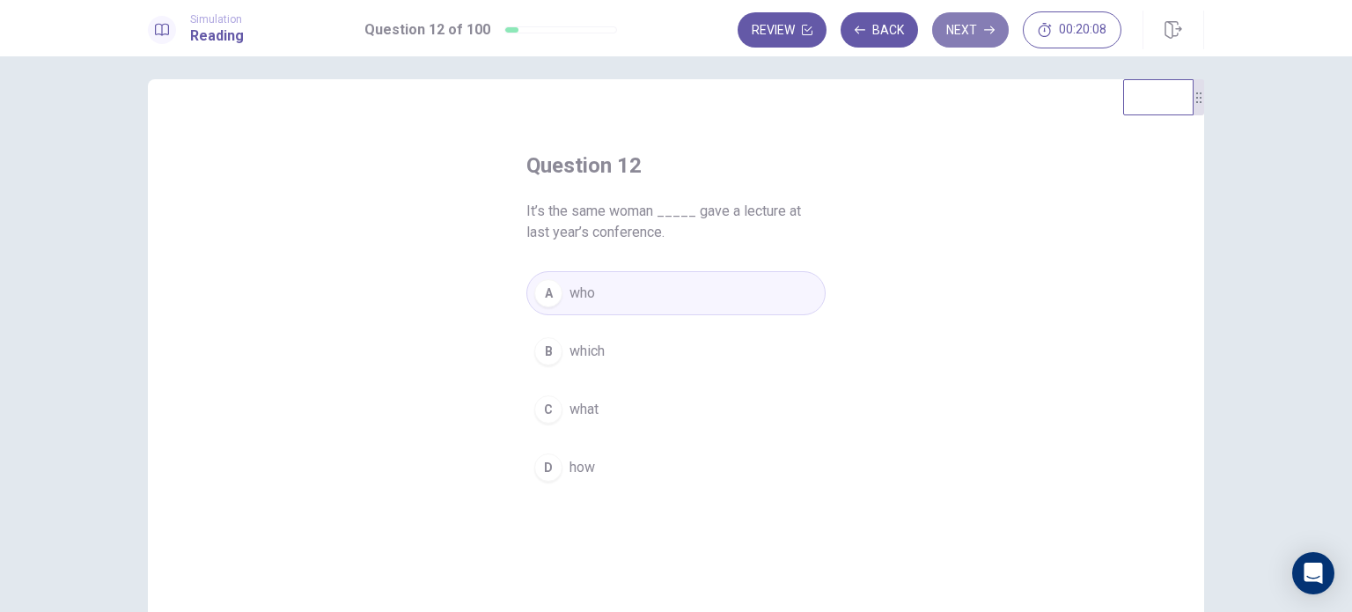
click at [954, 35] on button "Next" at bounding box center [970, 29] width 77 height 35
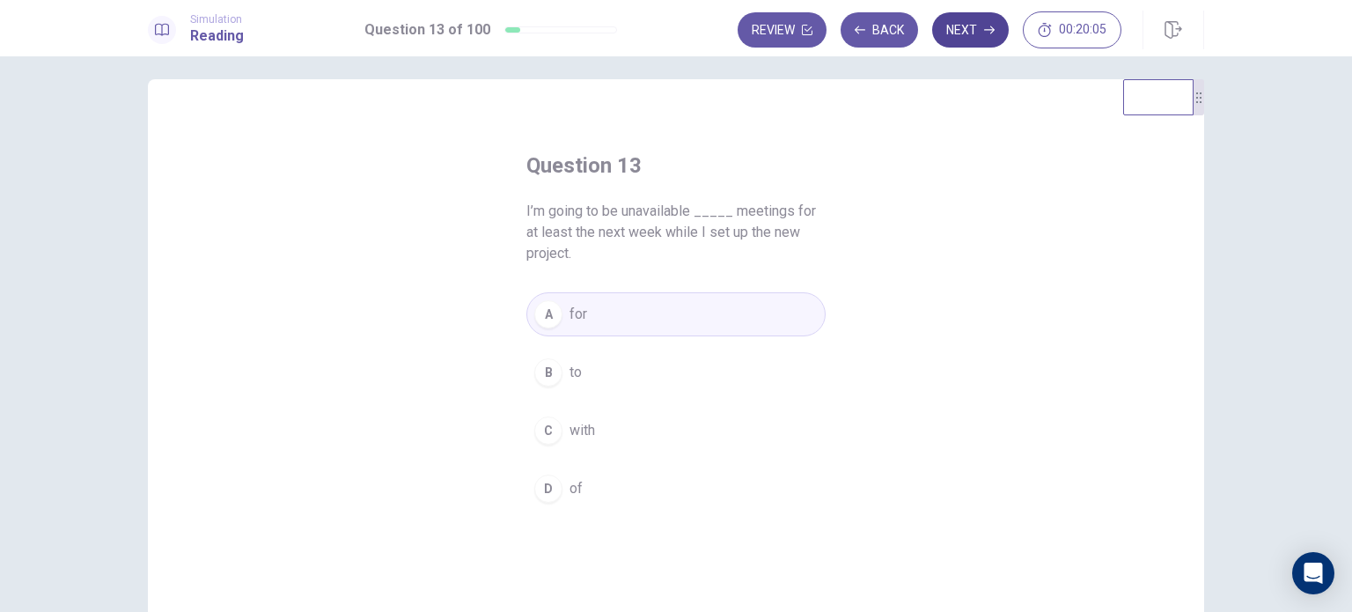
click at [953, 34] on button "Next" at bounding box center [970, 29] width 77 height 35
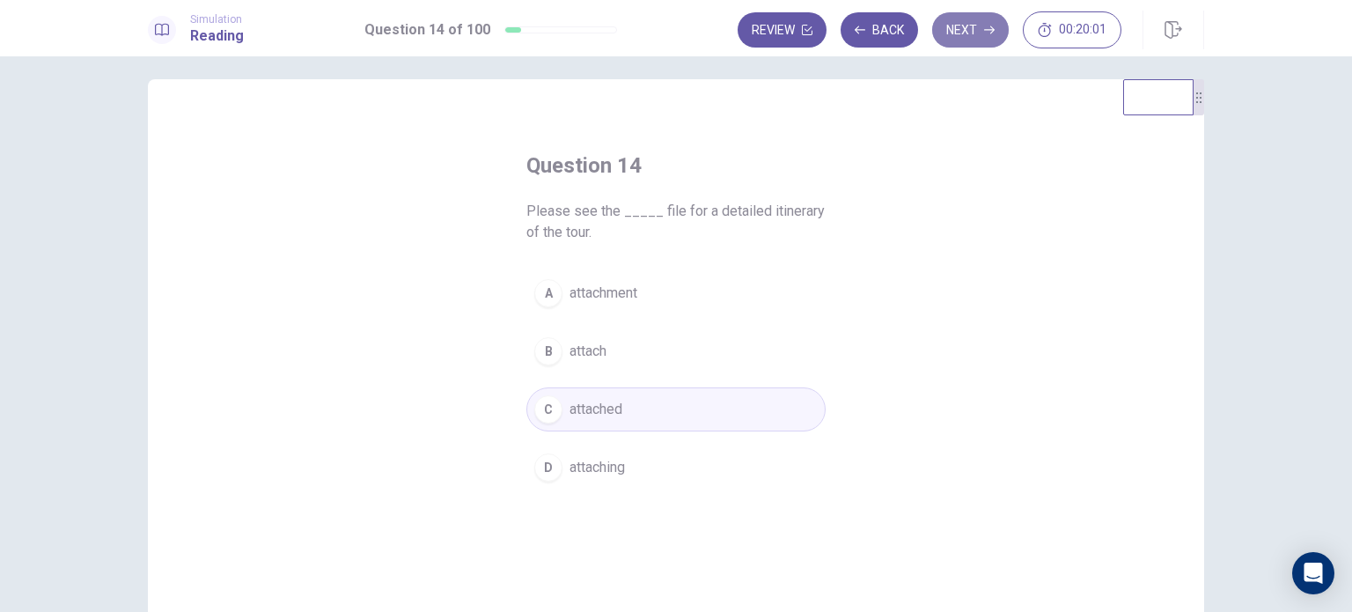
click at [953, 34] on button "Next" at bounding box center [970, 29] width 77 height 35
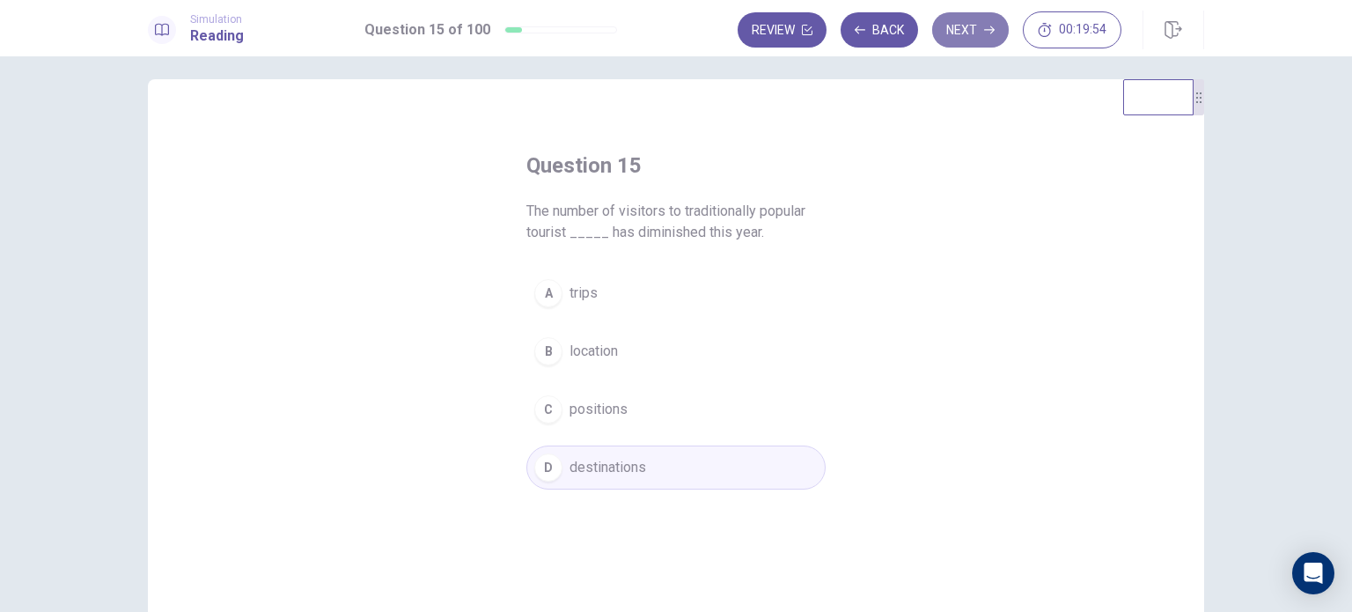
click at [980, 19] on button "Next" at bounding box center [970, 29] width 77 height 35
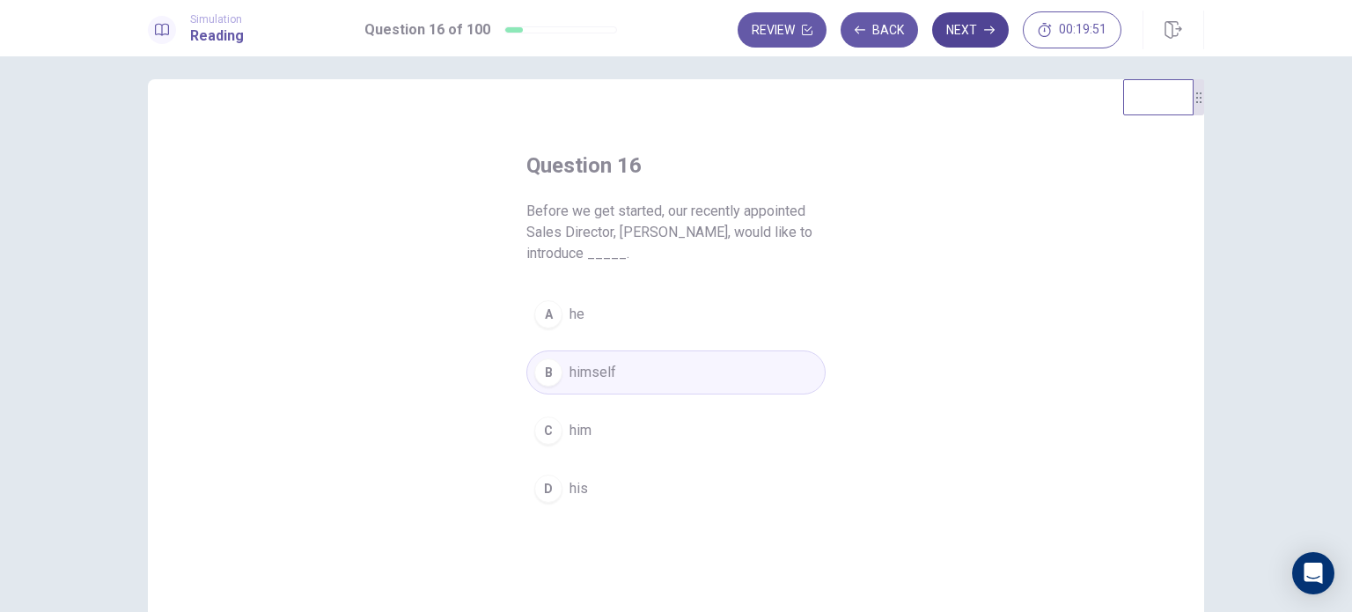
click at [969, 24] on button "Next" at bounding box center [970, 29] width 77 height 35
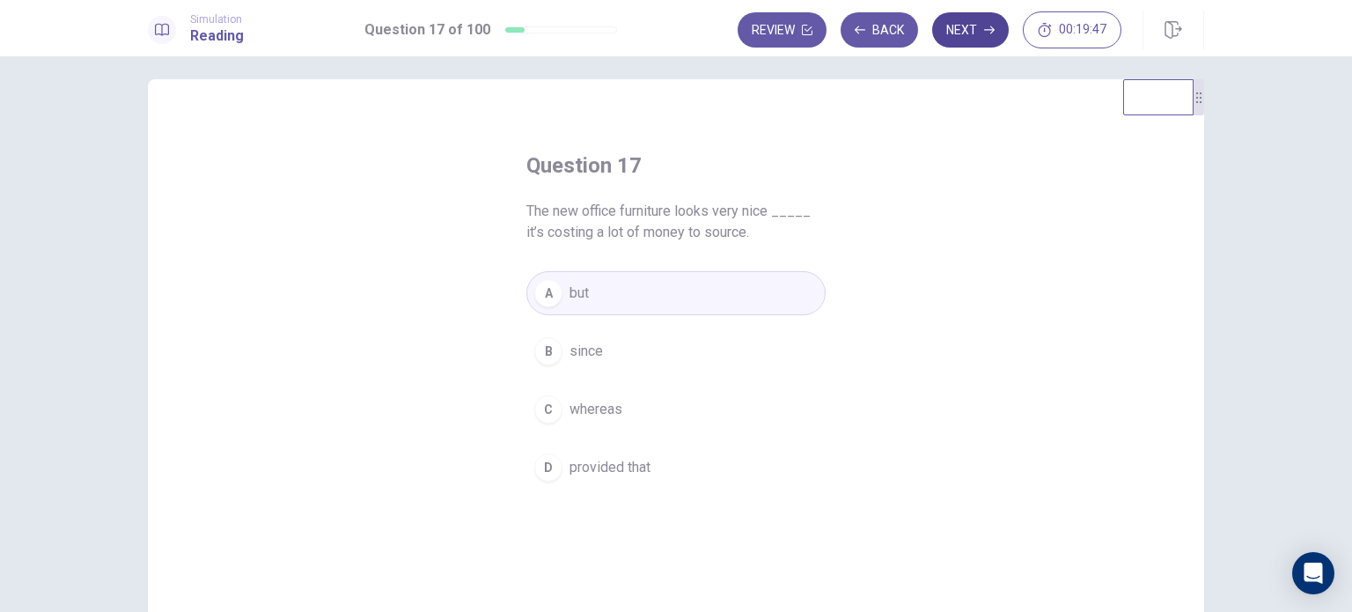
click at [969, 24] on button "Next" at bounding box center [970, 29] width 77 height 35
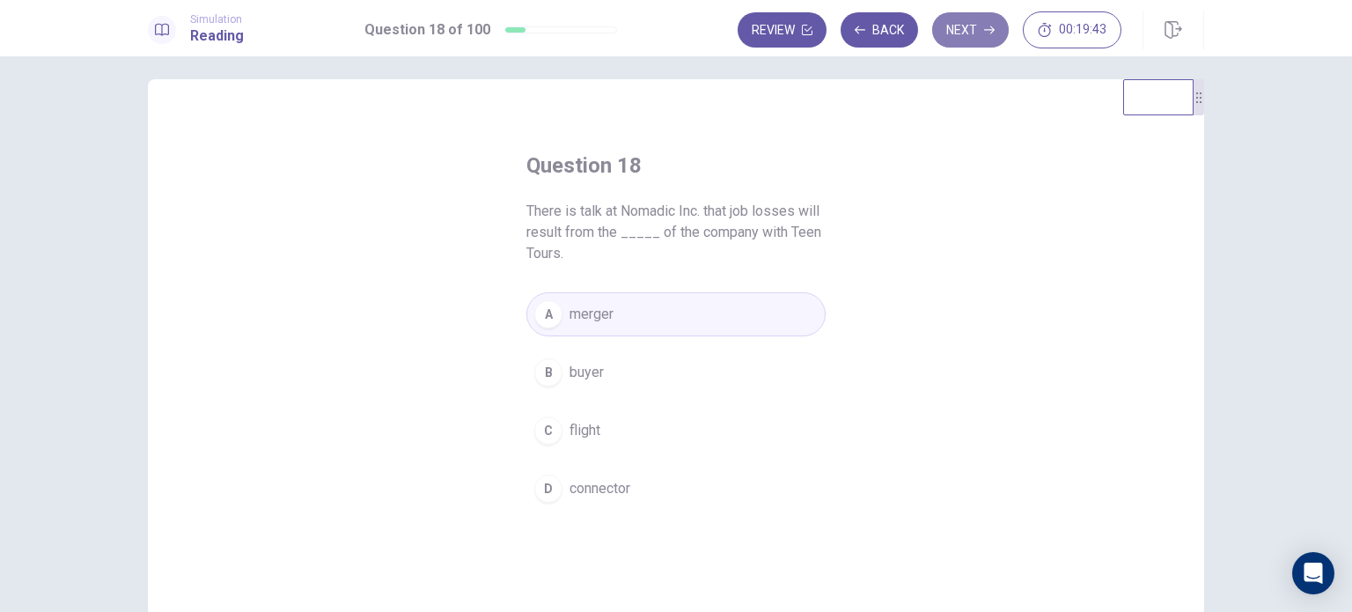
click at [969, 24] on button "Next" at bounding box center [970, 29] width 77 height 35
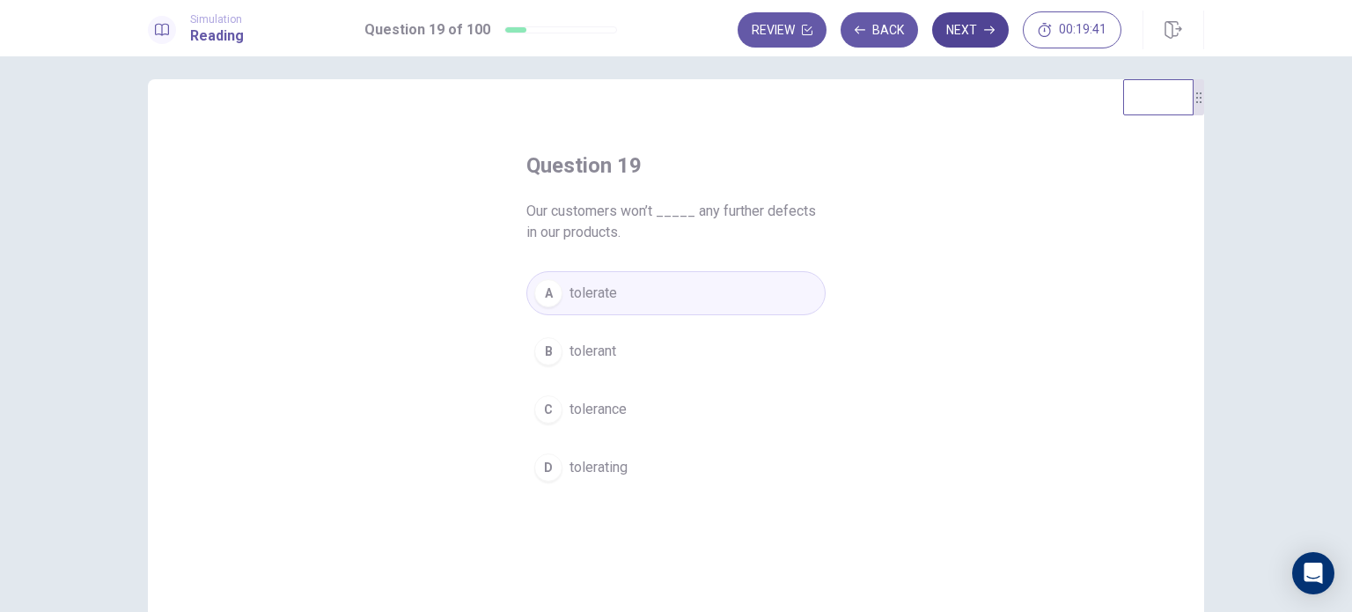
click at [969, 24] on button "Next" at bounding box center [970, 29] width 77 height 35
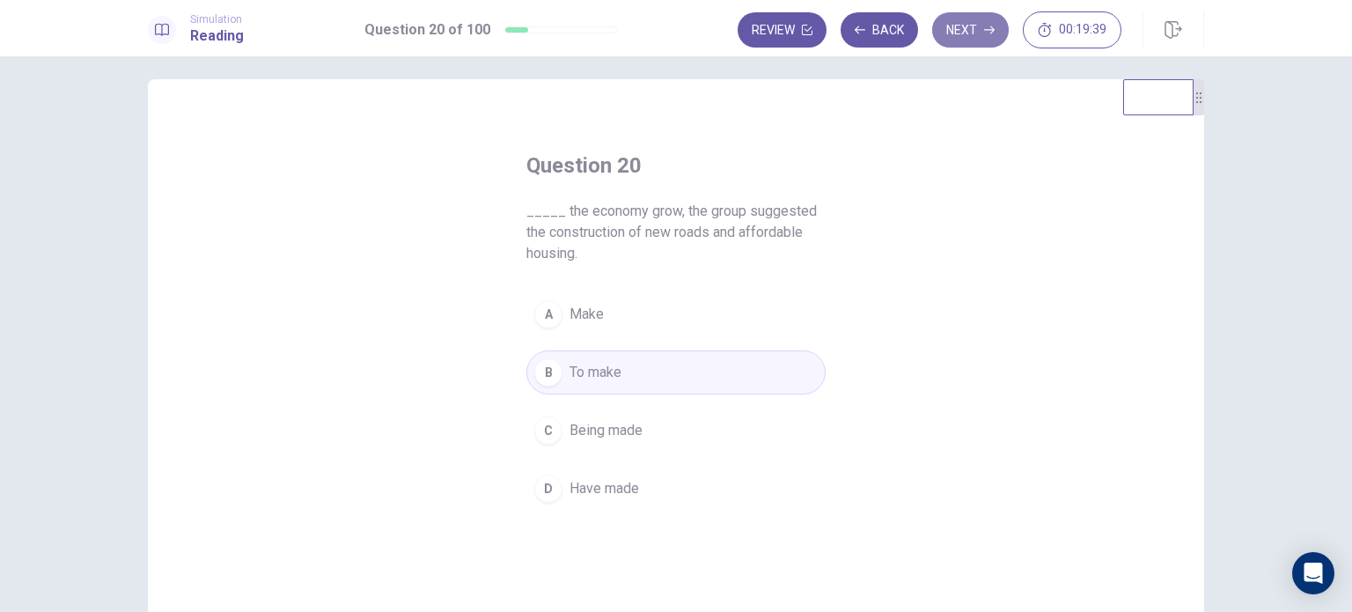
click at [969, 24] on button "Next" at bounding box center [970, 29] width 77 height 35
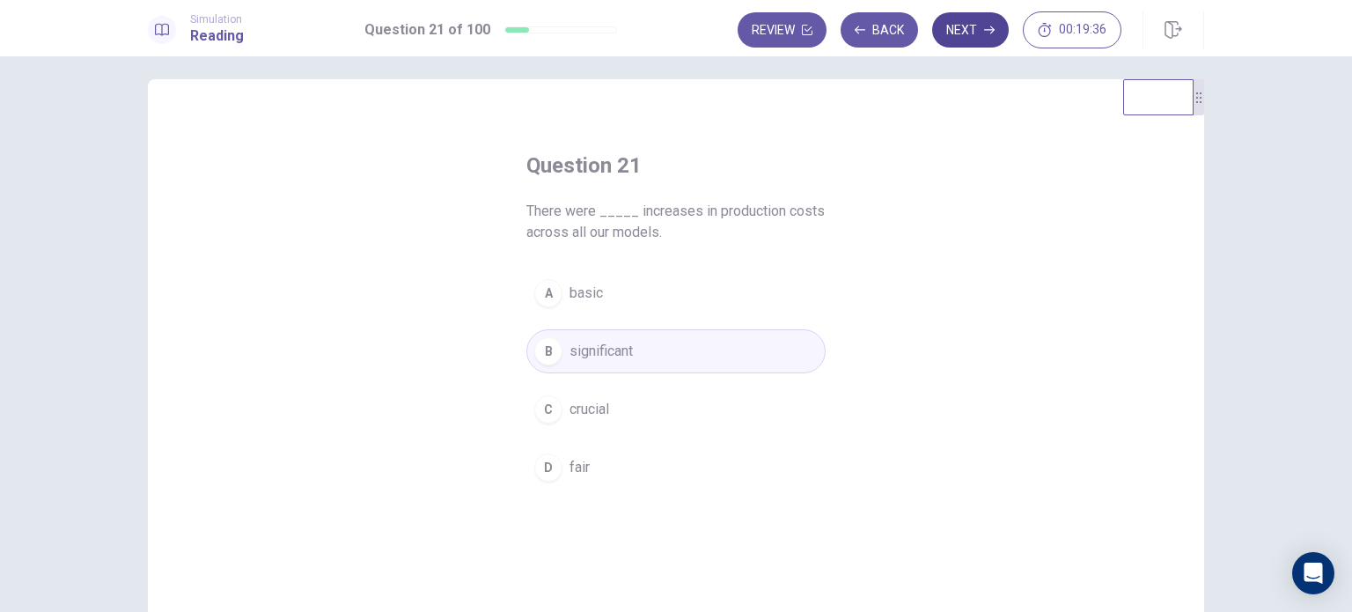
click at [969, 24] on button "Next" at bounding box center [970, 29] width 77 height 35
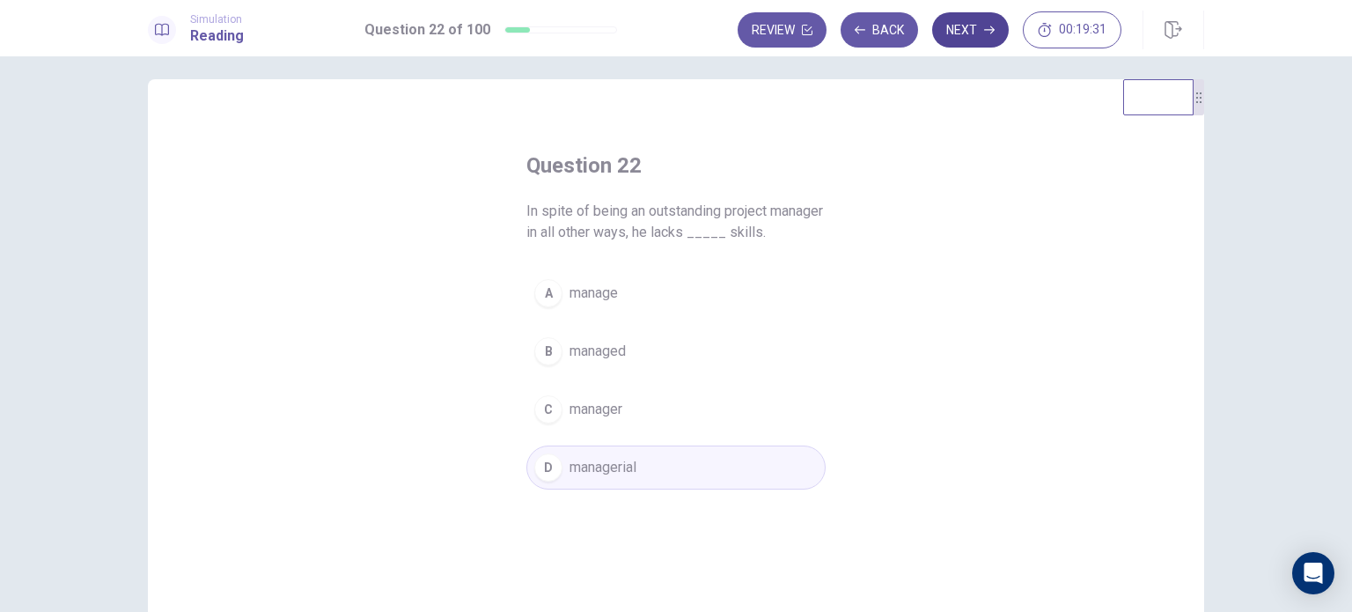
click at [969, 24] on button "Next" at bounding box center [970, 29] width 77 height 35
click at [969, 24] on div "Review Back Next 00:19:31" at bounding box center [930, 29] width 384 height 37
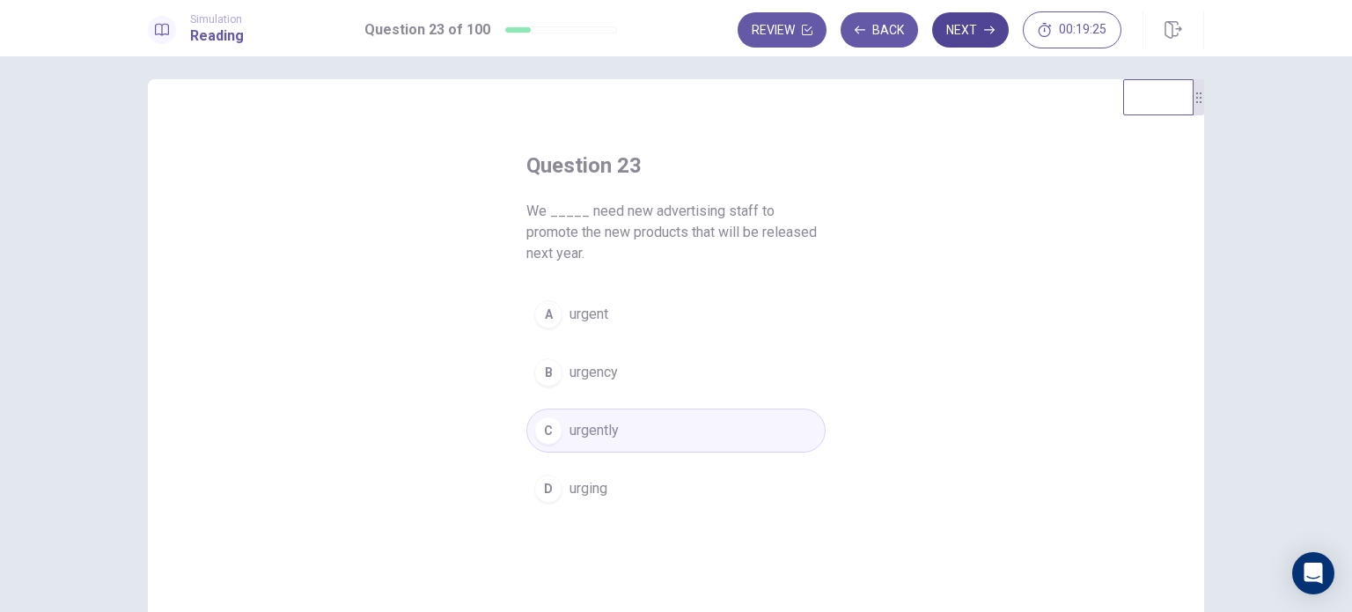
click at [969, 24] on button "Next" at bounding box center [970, 29] width 77 height 35
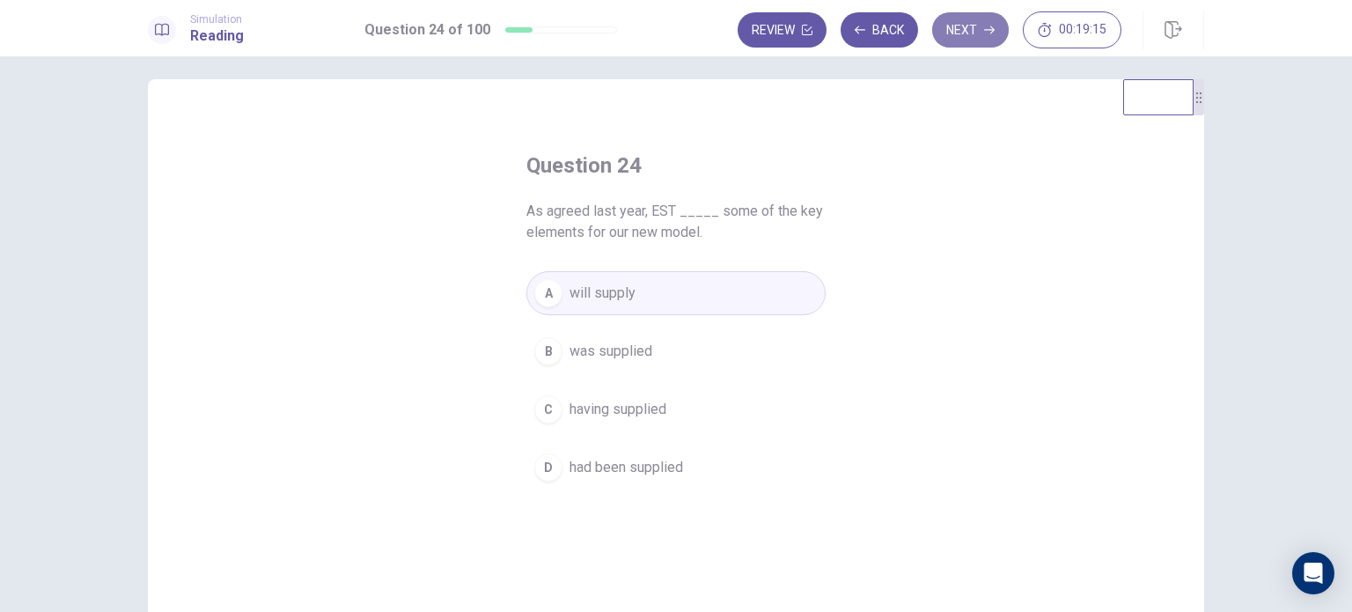
click at [968, 25] on button "Next" at bounding box center [970, 29] width 77 height 35
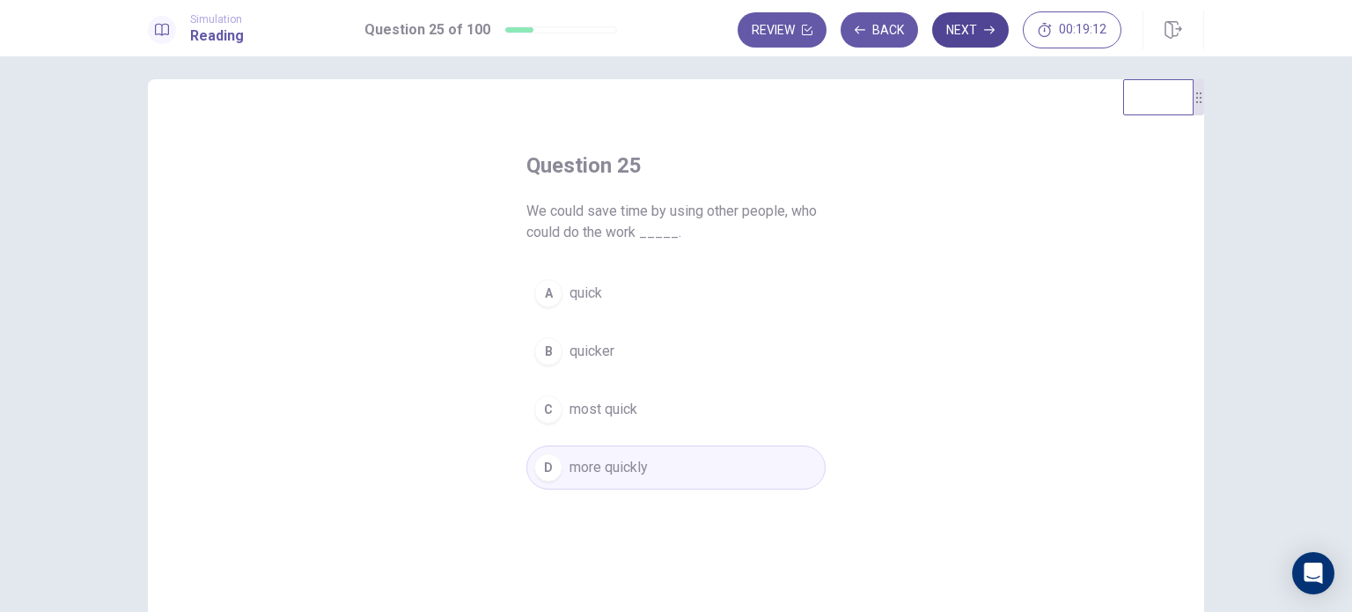
click at [971, 34] on button "Next" at bounding box center [970, 29] width 77 height 35
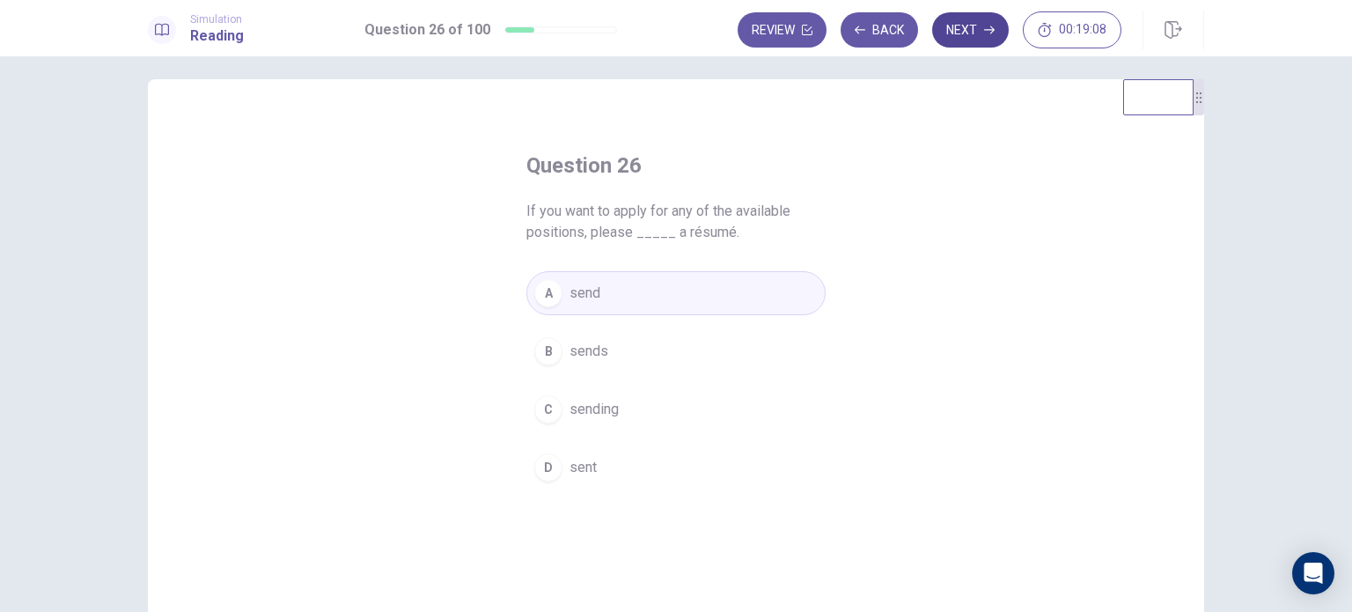
click at [971, 34] on button "Next" at bounding box center [970, 29] width 77 height 35
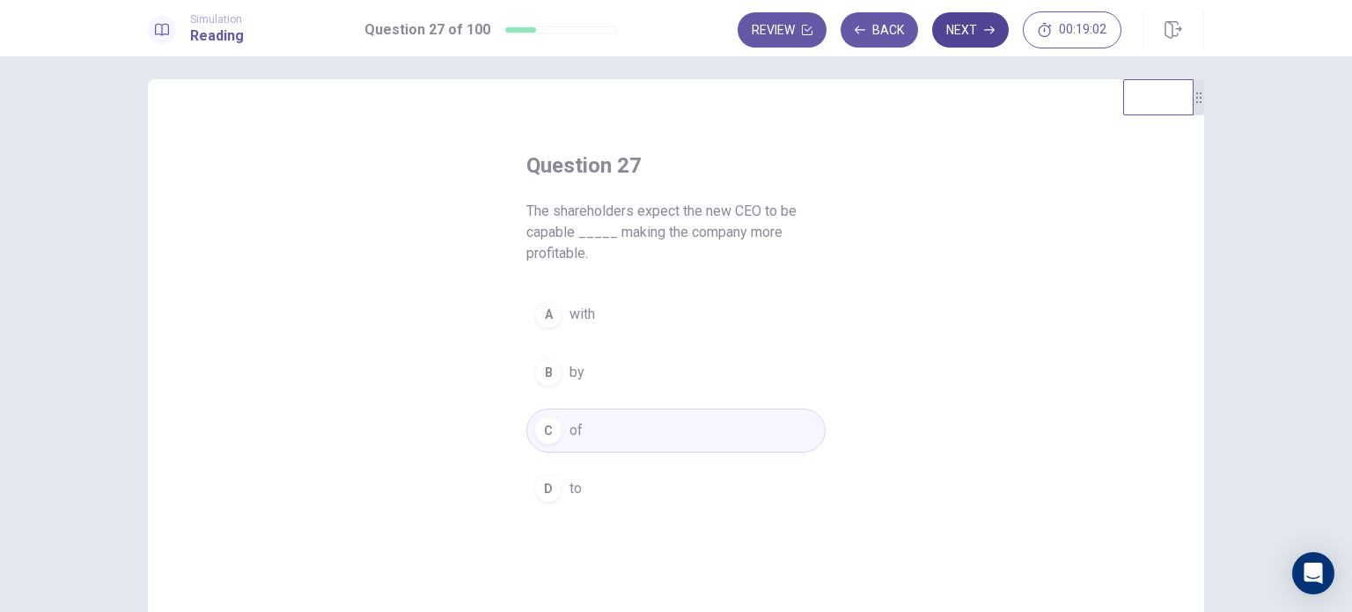
click at [971, 34] on button "Next" at bounding box center [970, 29] width 77 height 35
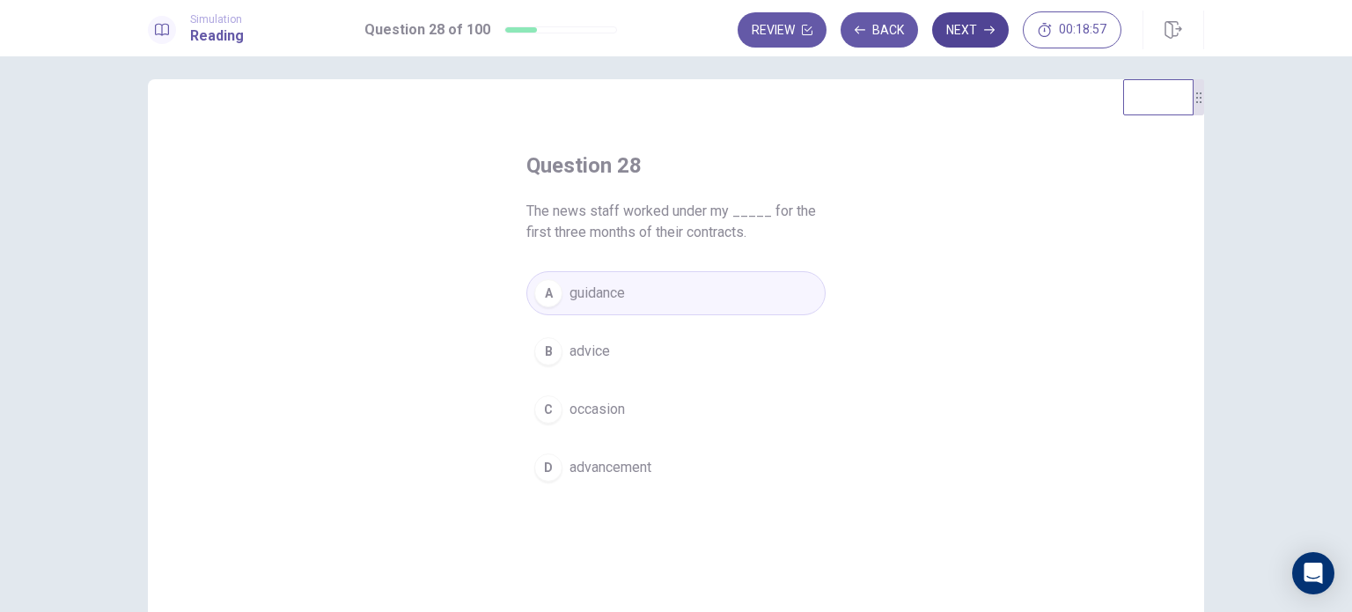
click at [971, 34] on button "Next" at bounding box center [970, 29] width 77 height 35
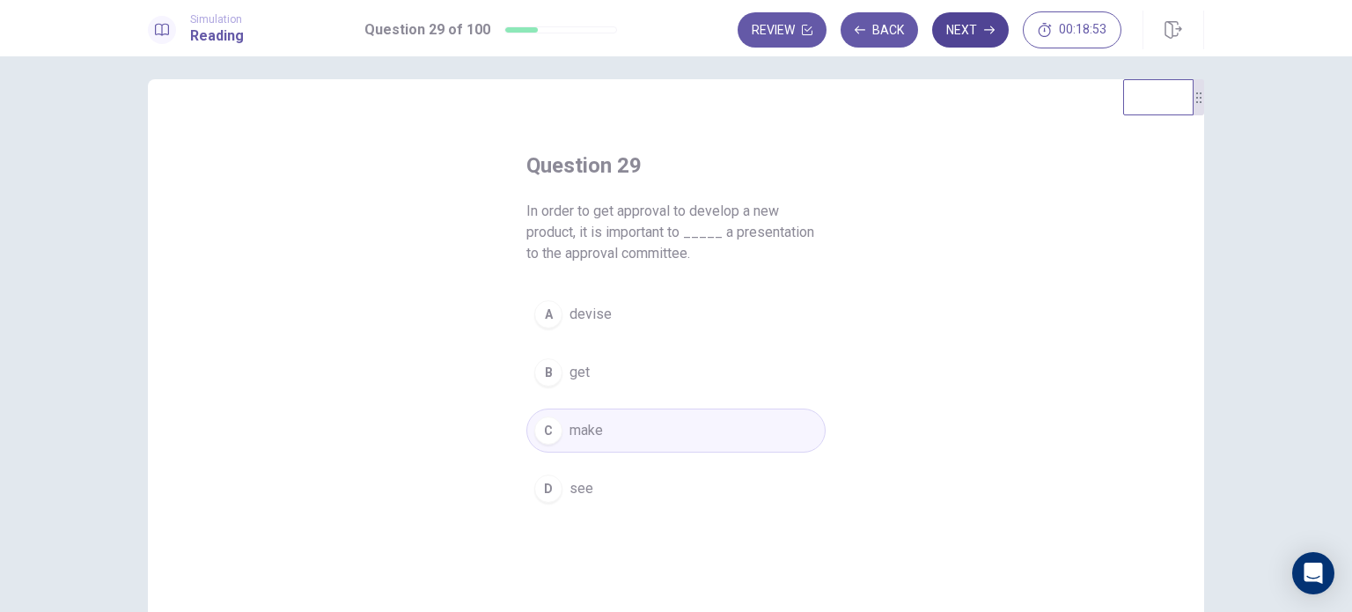
click at [971, 34] on button "Next" at bounding box center [970, 29] width 77 height 35
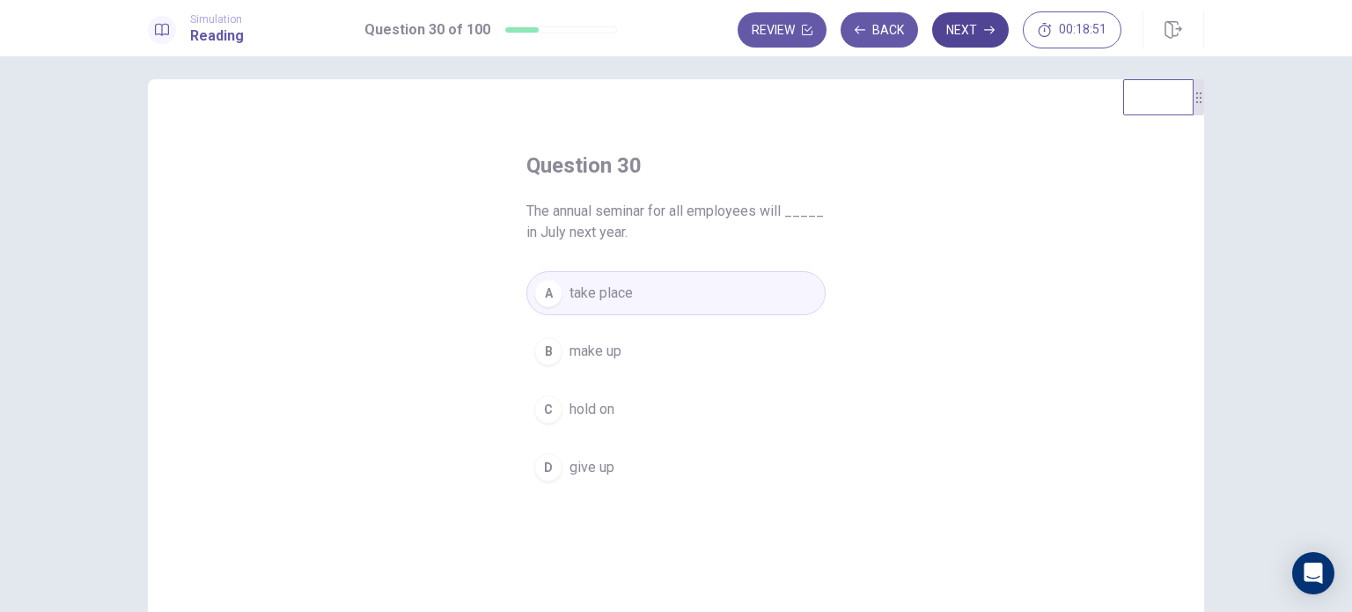
click at [971, 34] on button "Next" at bounding box center [970, 29] width 77 height 35
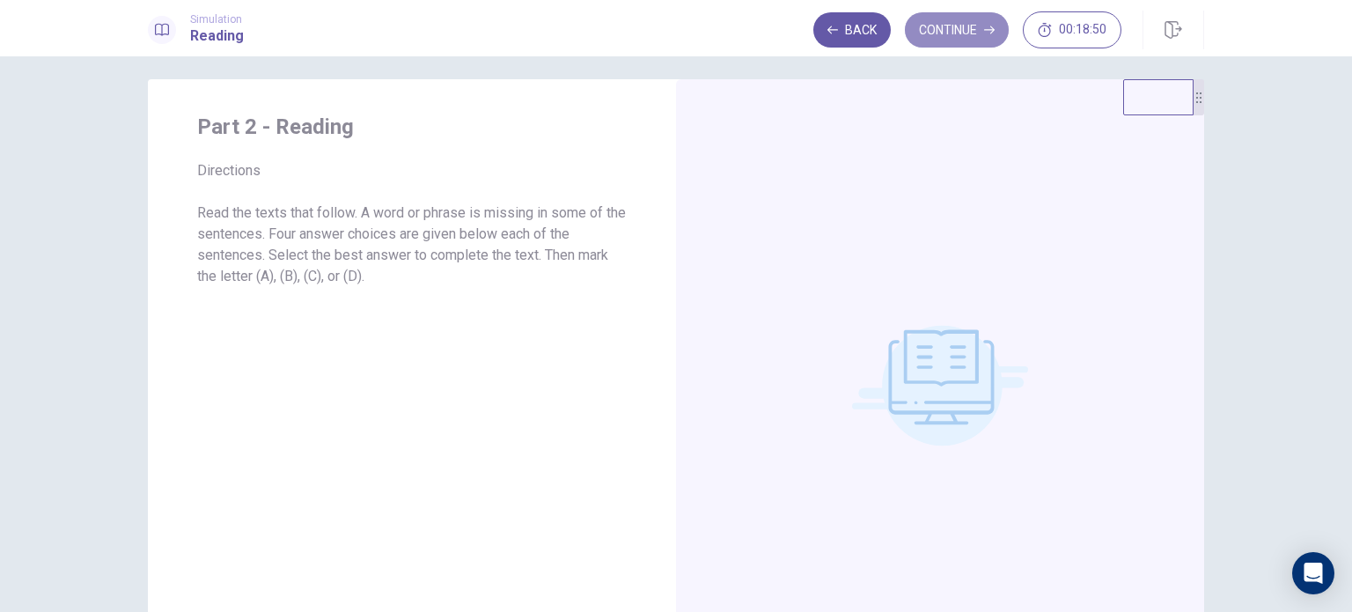
click at [971, 34] on button "Continue" at bounding box center [957, 29] width 104 height 35
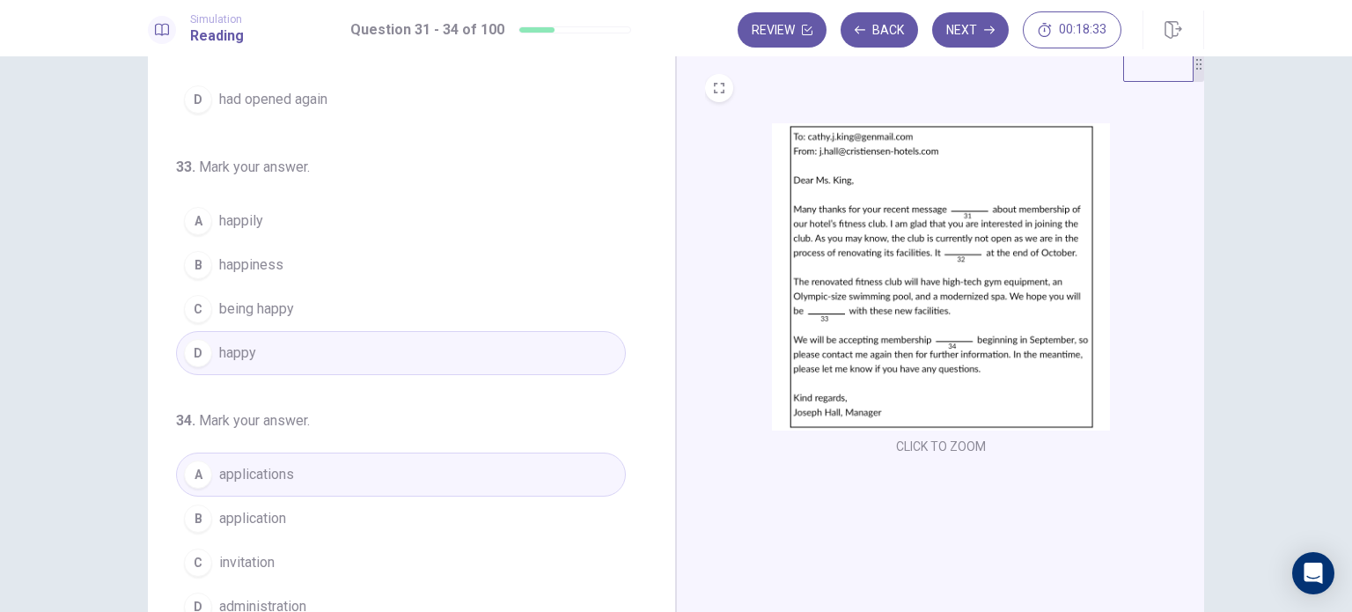
scroll to position [88, 0]
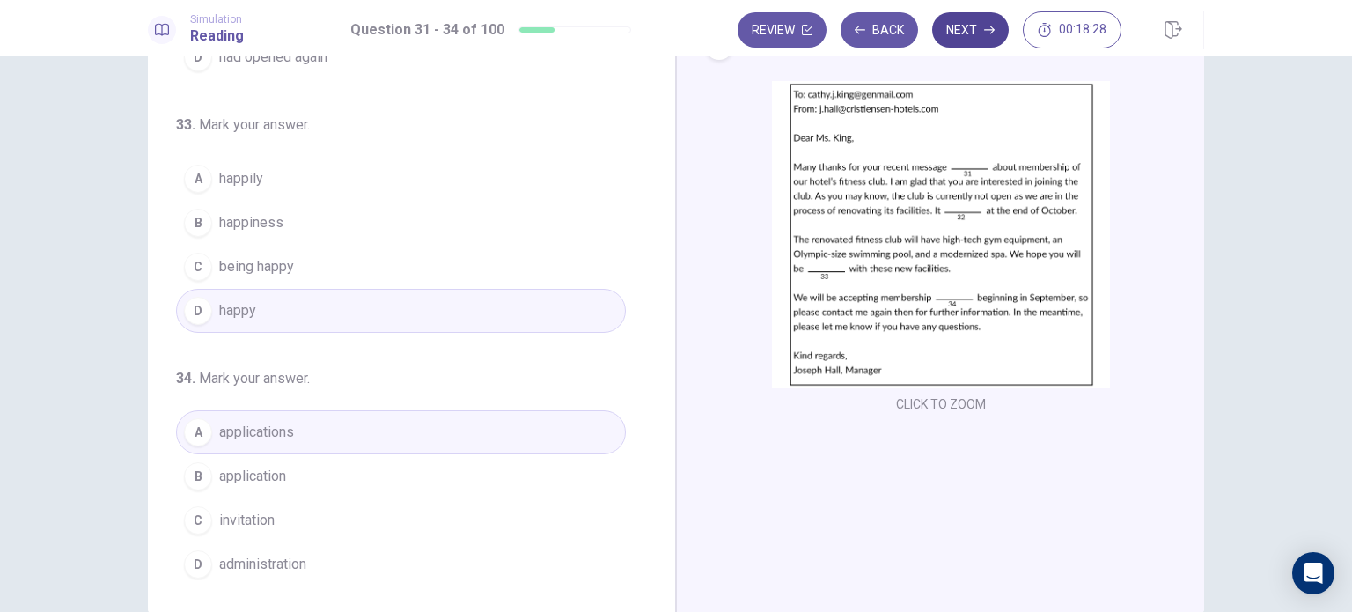
click at [971, 38] on button "Next" at bounding box center [970, 29] width 77 height 35
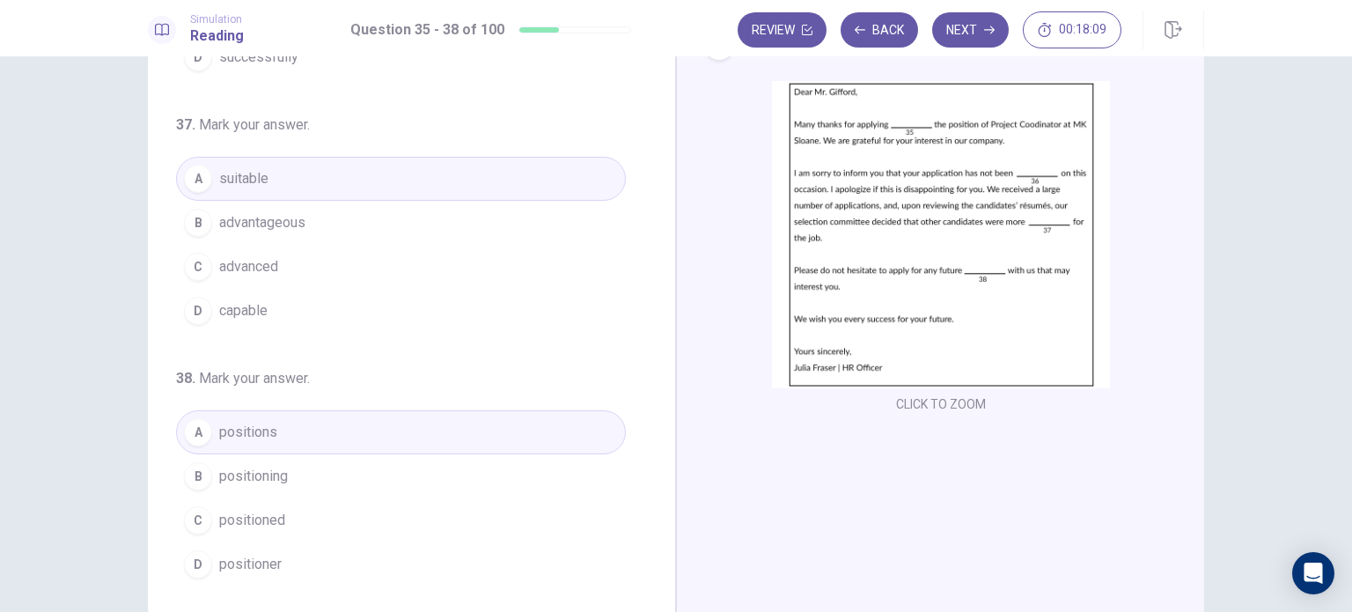
scroll to position [176, 0]
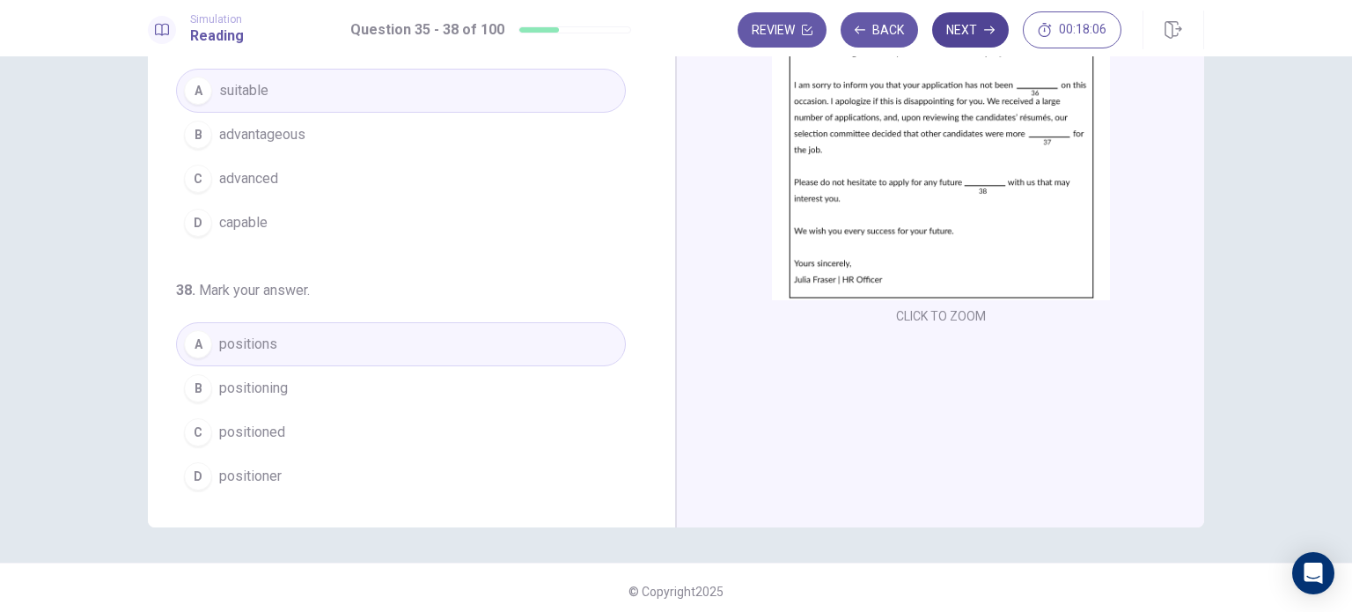
click at [982, 34] on button "Next" at bounding box center [970, 29] width 77 height 35
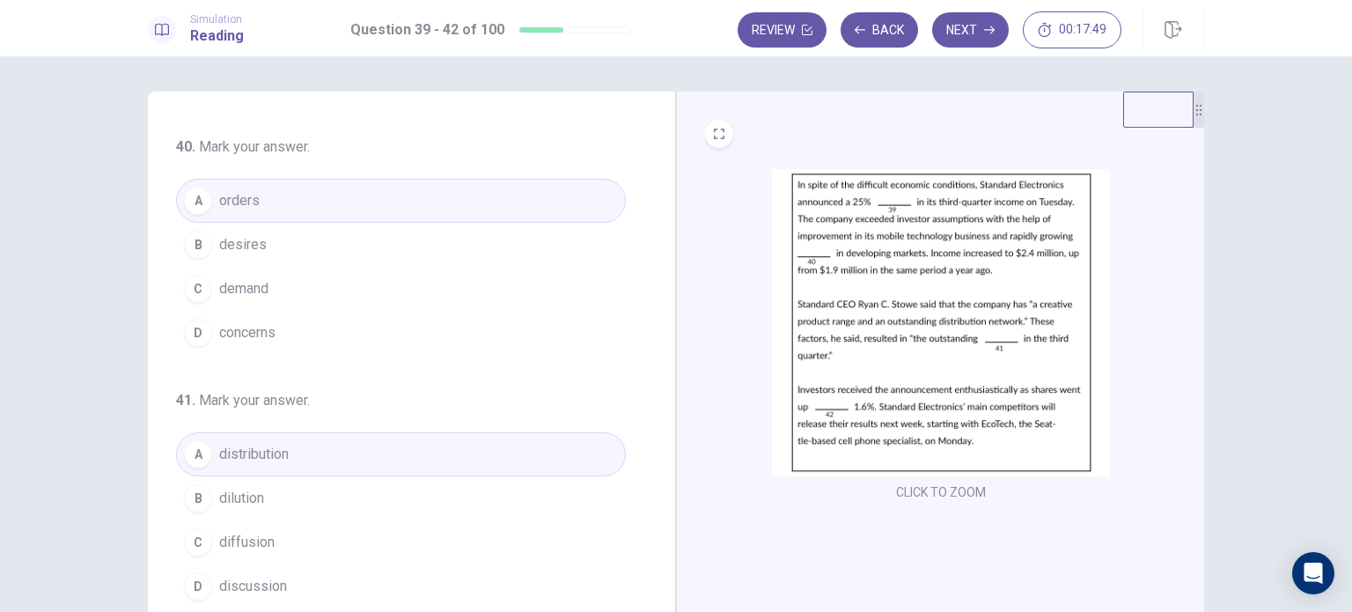
scroll to position [264, 0]
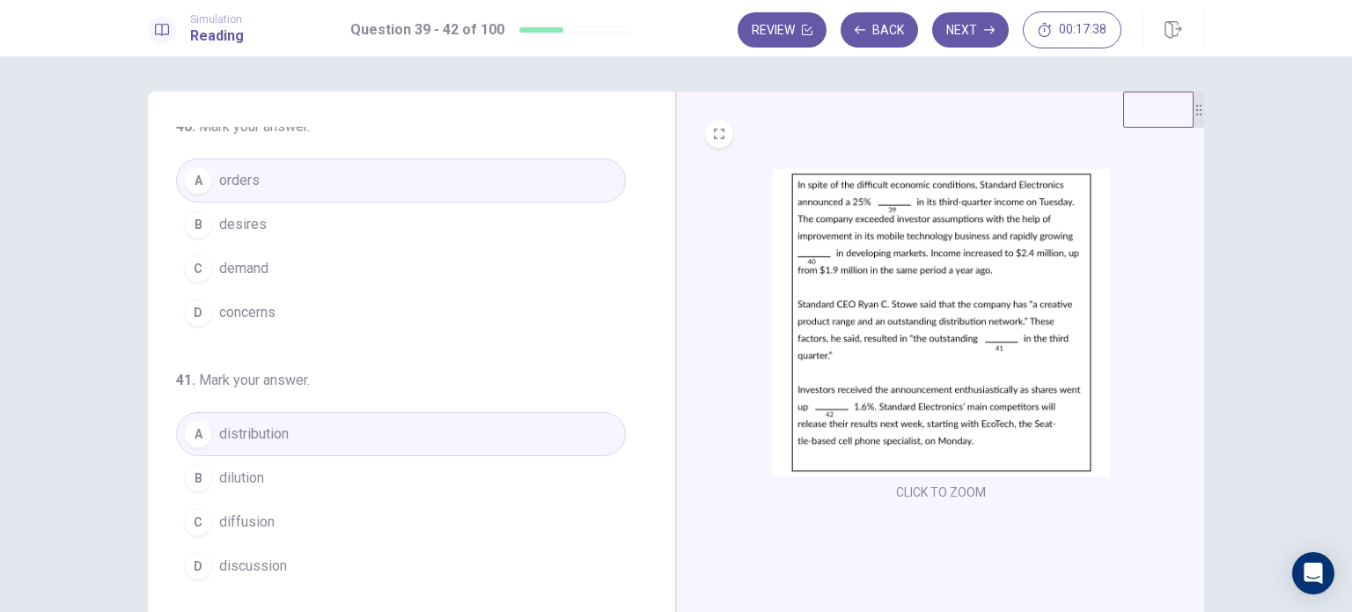
click at [482, 261] on button "C demand" at bounding box center [401, 268] width 450 height 44
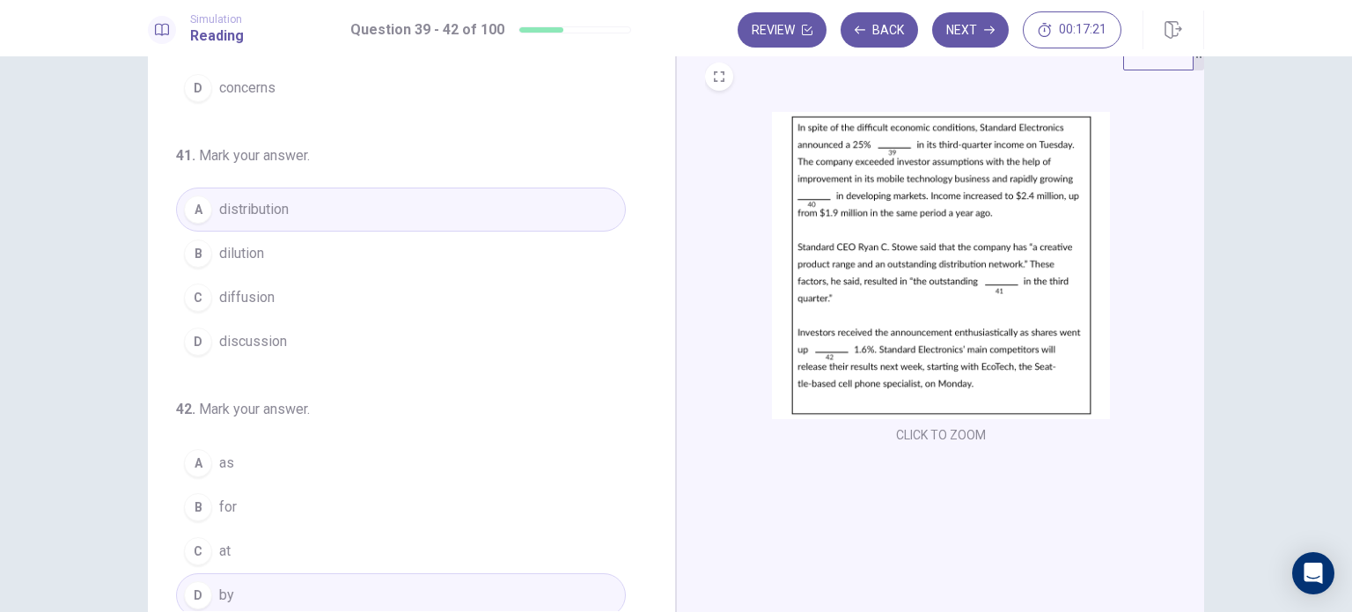
scroll to position [88, 0]
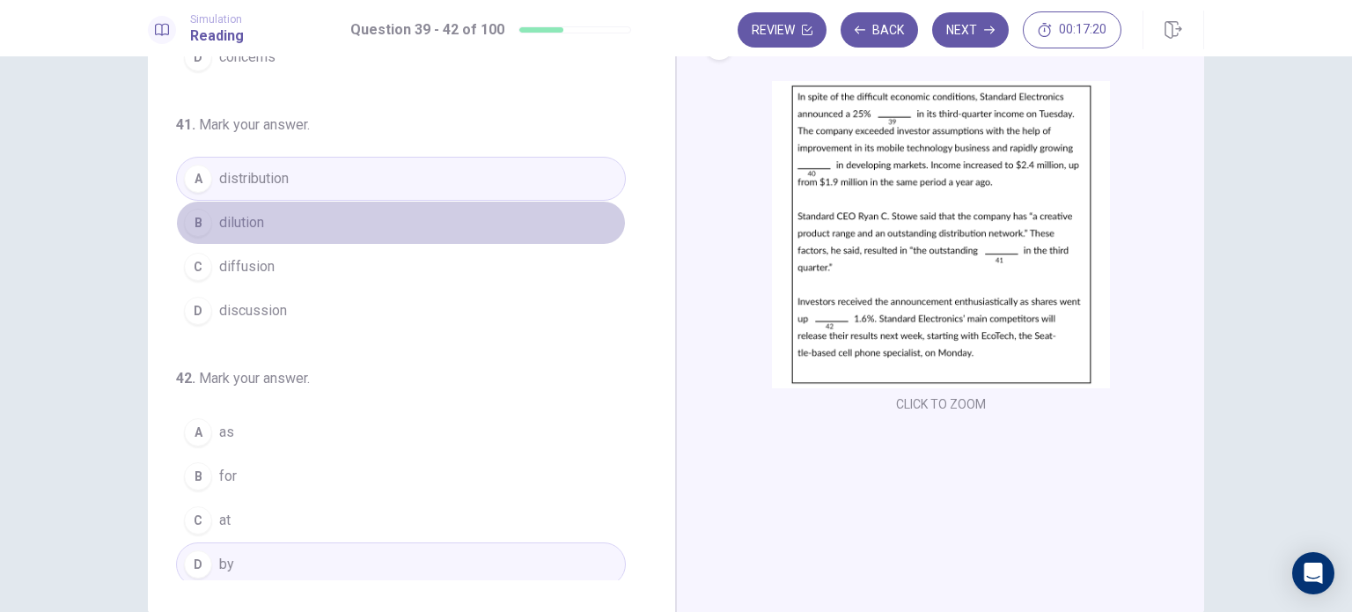
click at [518, 226] on button "B dilution" at bounding box center [401, 223] width 450 height 44
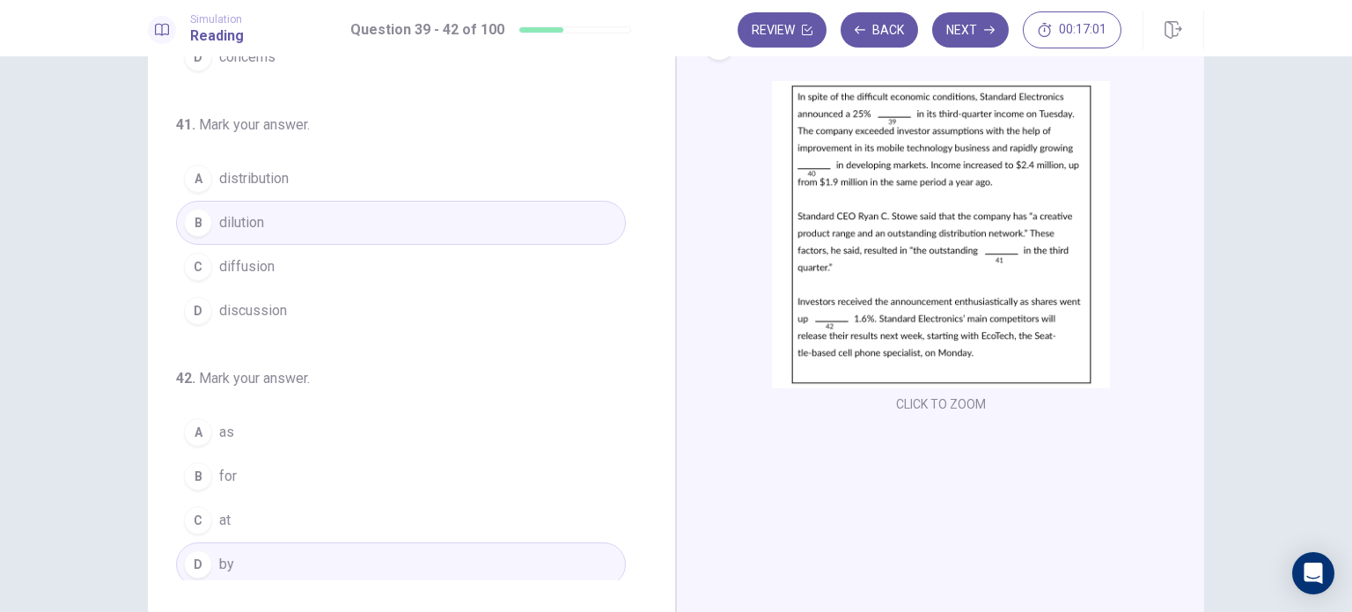
click at [514, 183] on button "A distribution" at bounding box center [401, 179] width 450 height 44
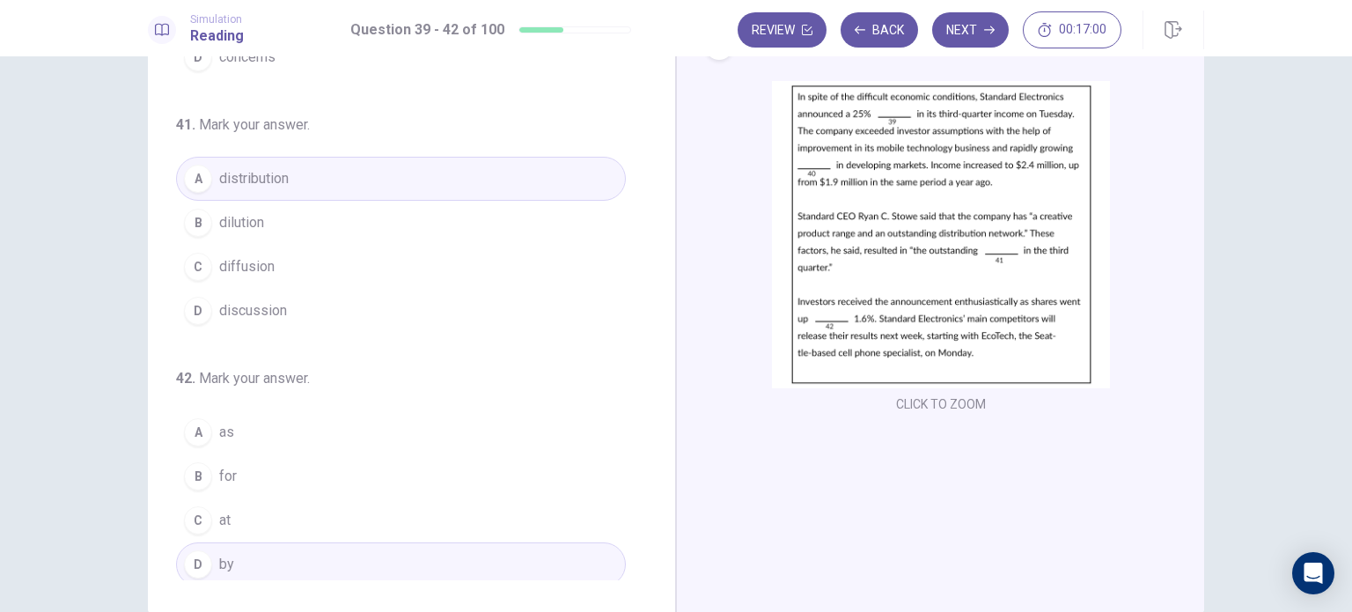
click at [465, 260] on button "C diffusion" at bounding box center [401, 267] width 450 height 44
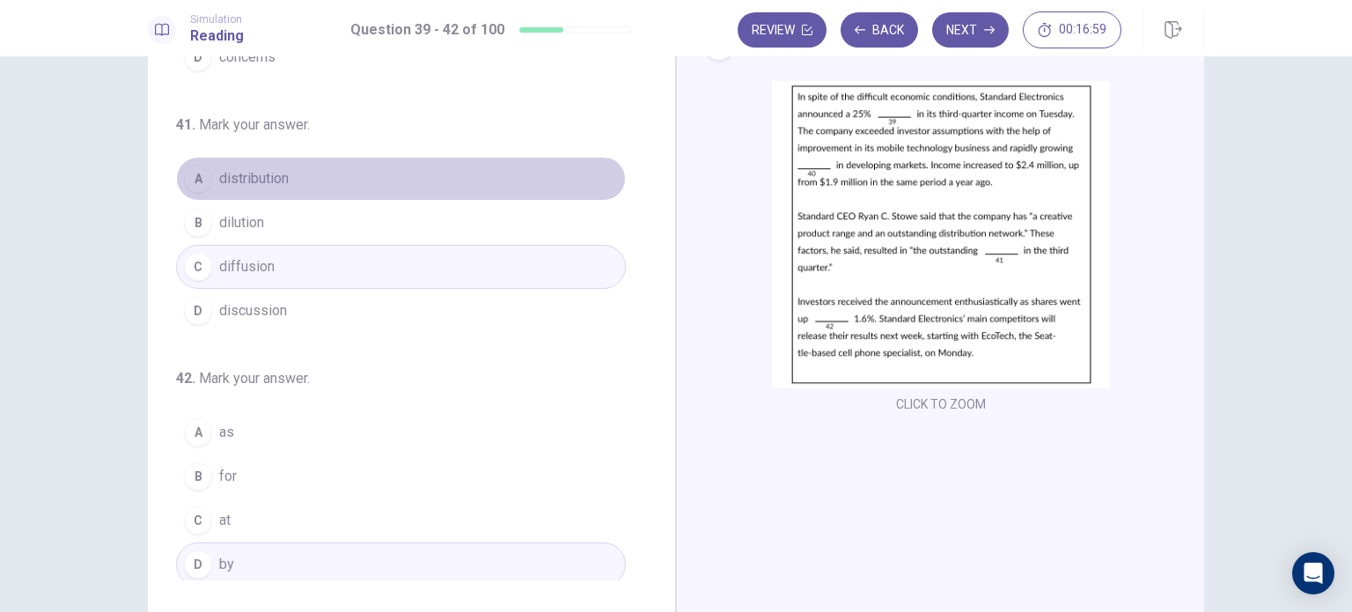
click at [471, 186] on button "A distribution" at bounding box center [401, 179] width 450 height 44
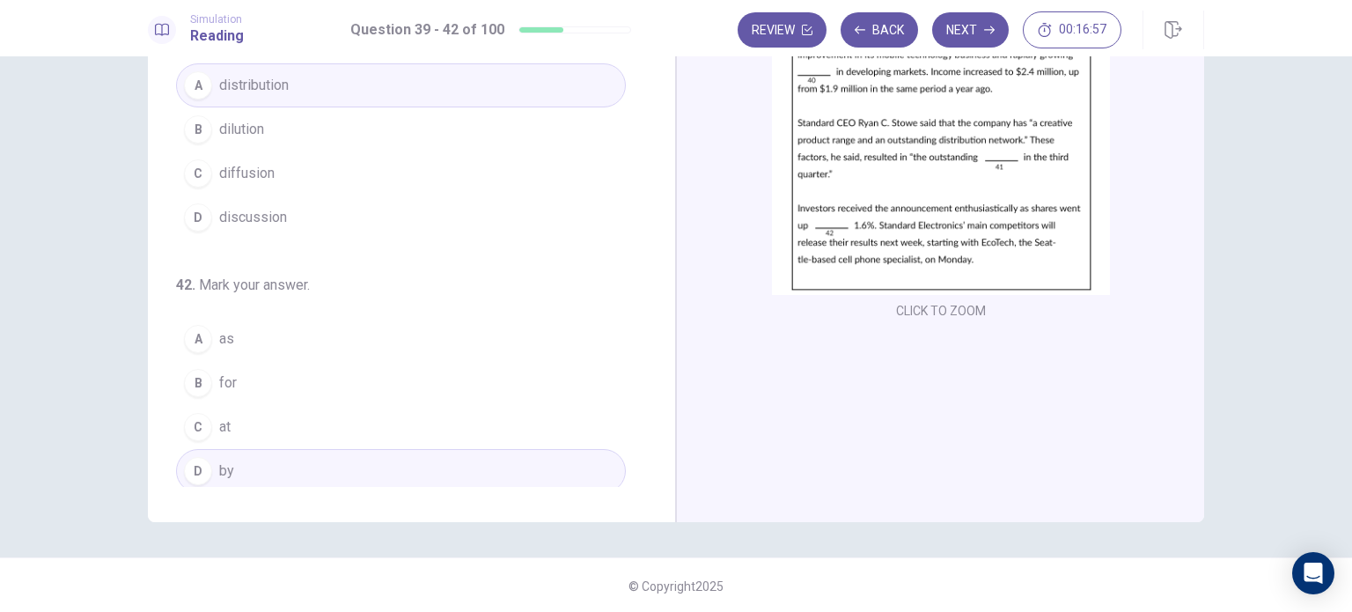
scroll to position [183, 0]
click at [966, 31] on button "Next" at bounding box center [970, 29] width 77 height 35
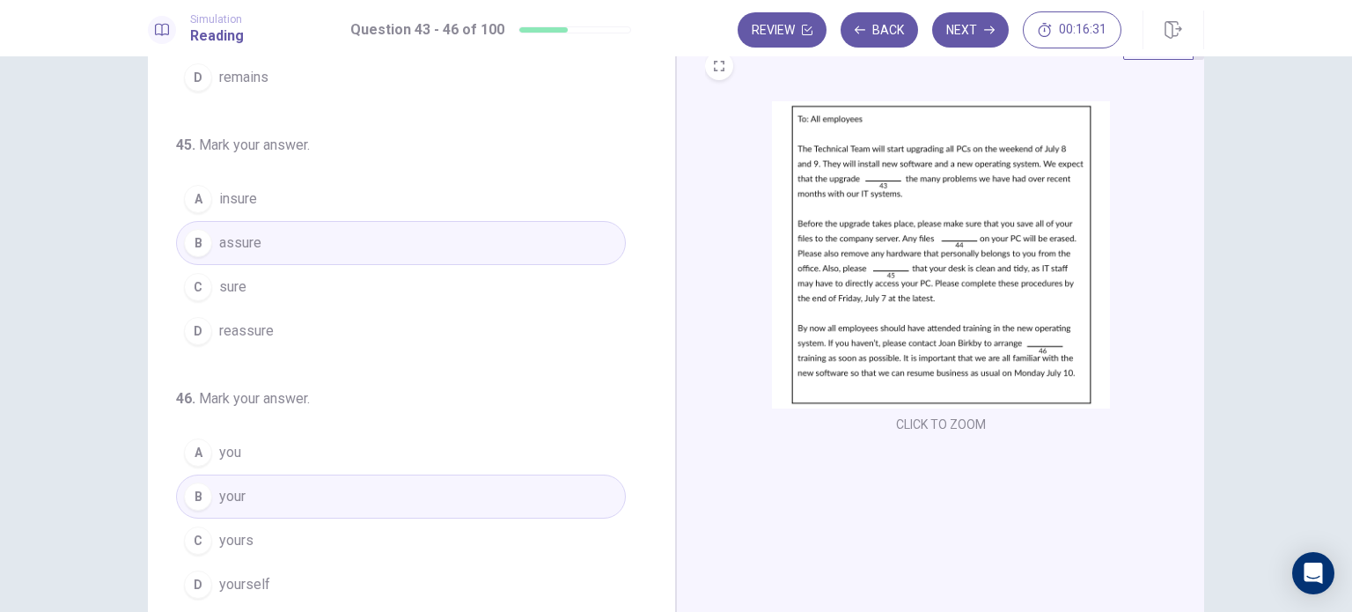
scroll to position [95, 0]
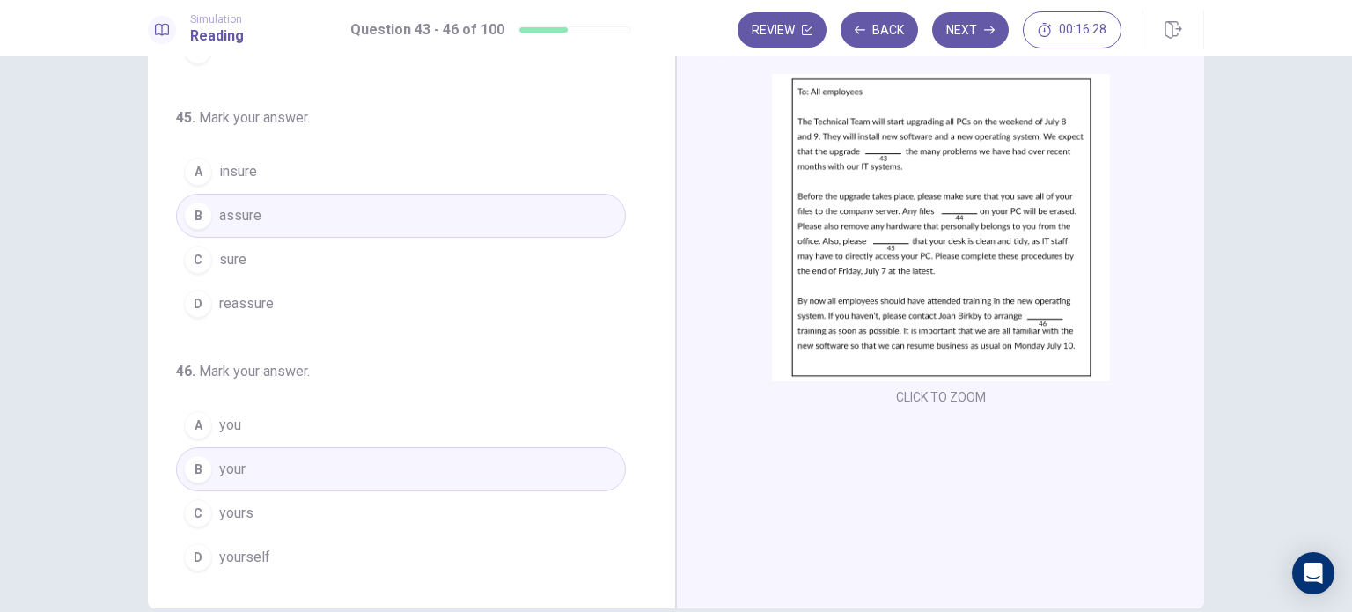
click at [954, 48] on div "Review Back Next 00:16:28" at bounding box center [930, 29] width 384 height 37
click at [972, 30] on button "Next" at bounding box center [970, 29] width 77 height 35
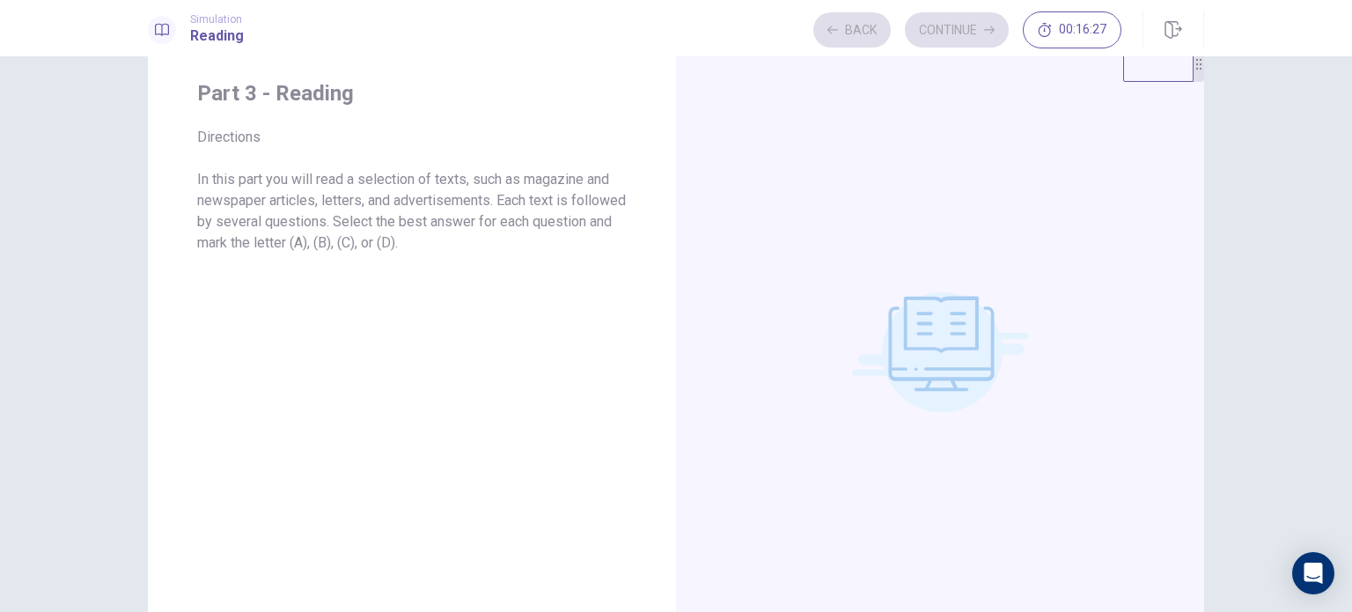
scroll to position [0, 0]
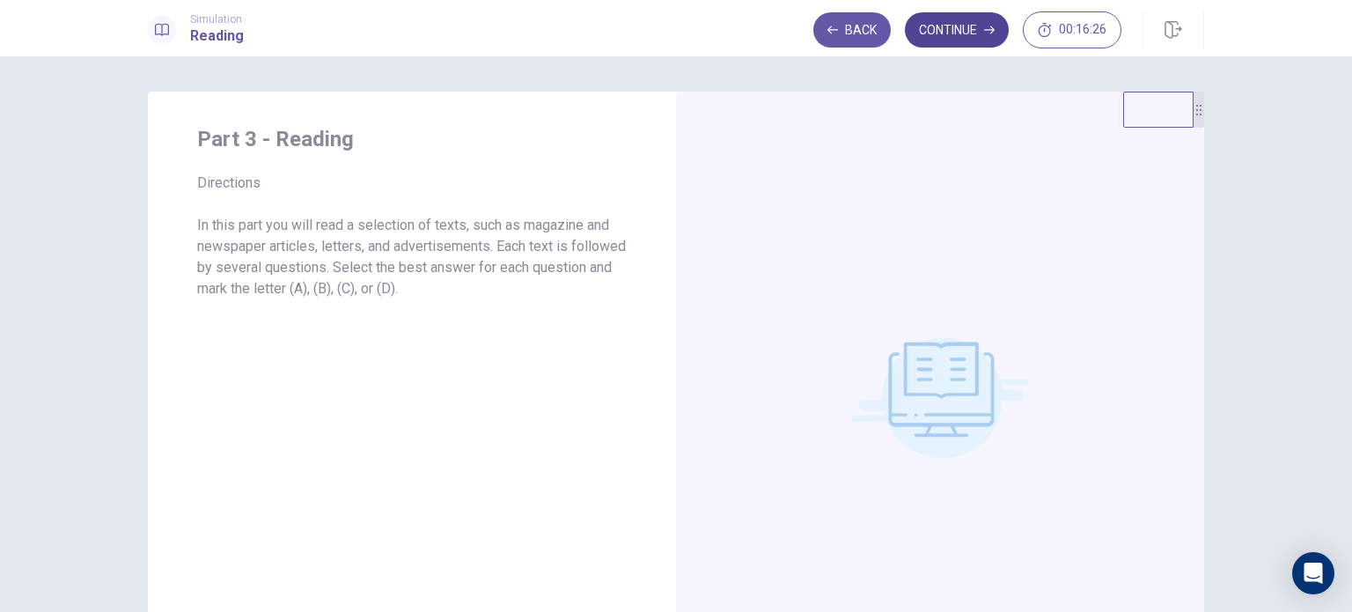
click at [991, 40] on button "Continue" at bounding box center [957, 29] width 104 height 35
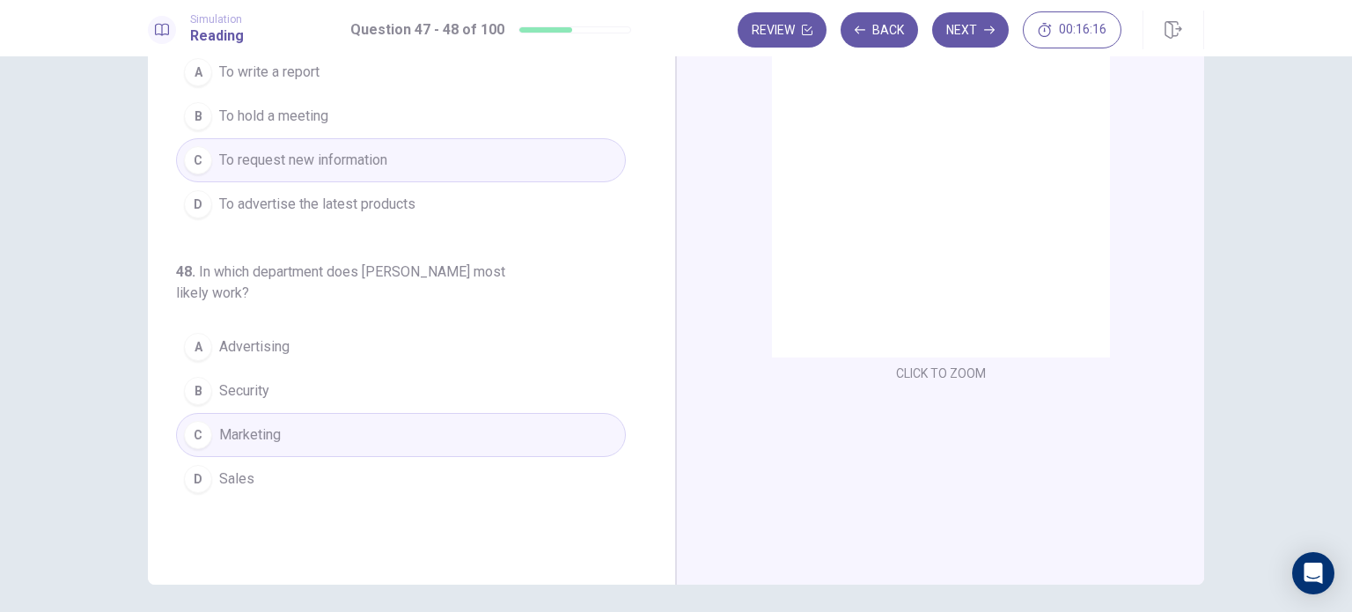
scroll to position [88, 0]
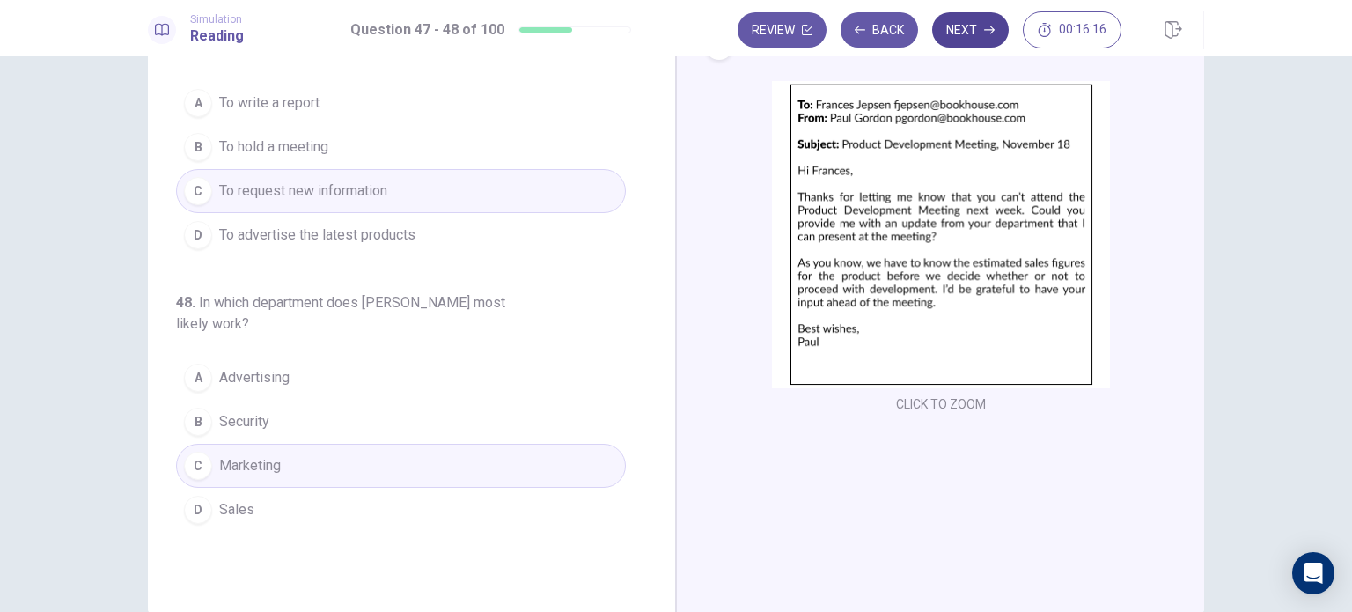
click at [962, 39] on button "Next" at bounding box center [970, 29] width 77 height 35
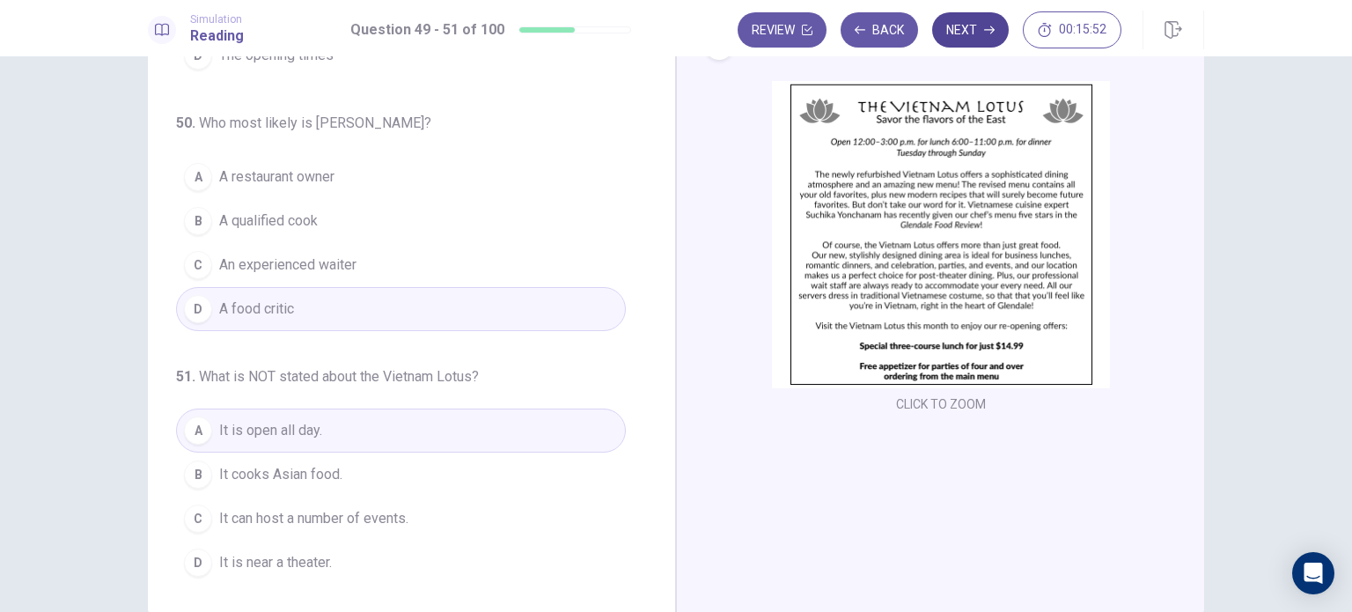
click at [979, 31] on button "Next" at bounding box center [970, 29] width 77 height 35
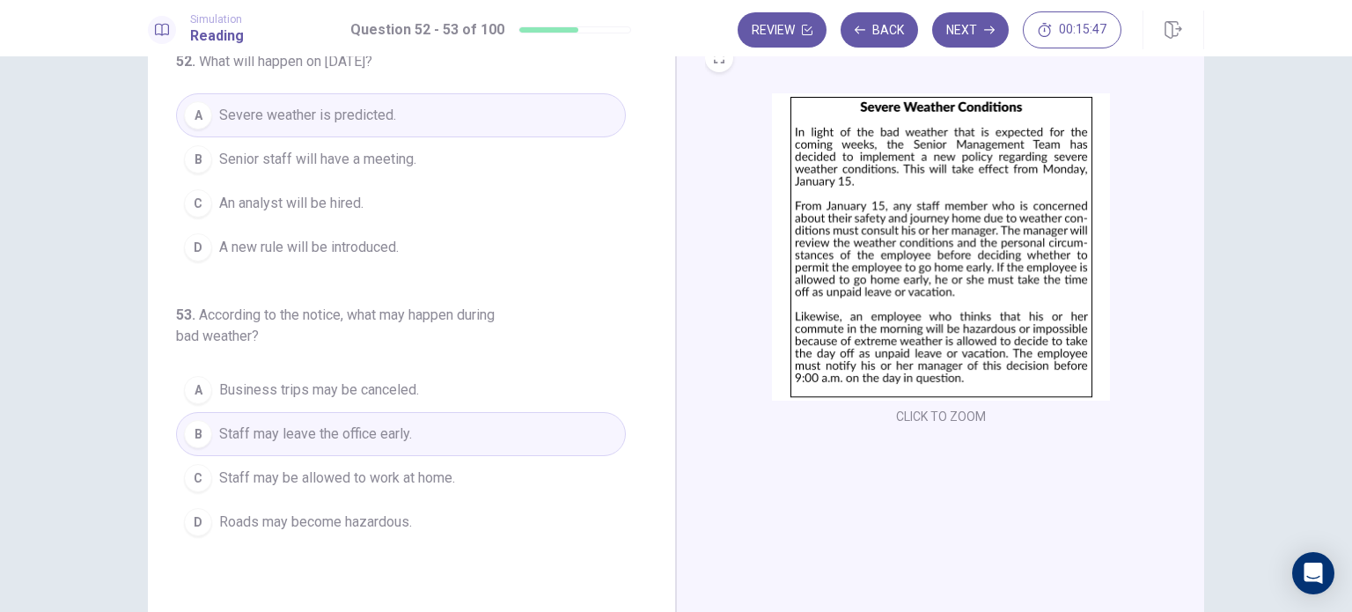
scroll to position [0, 0]
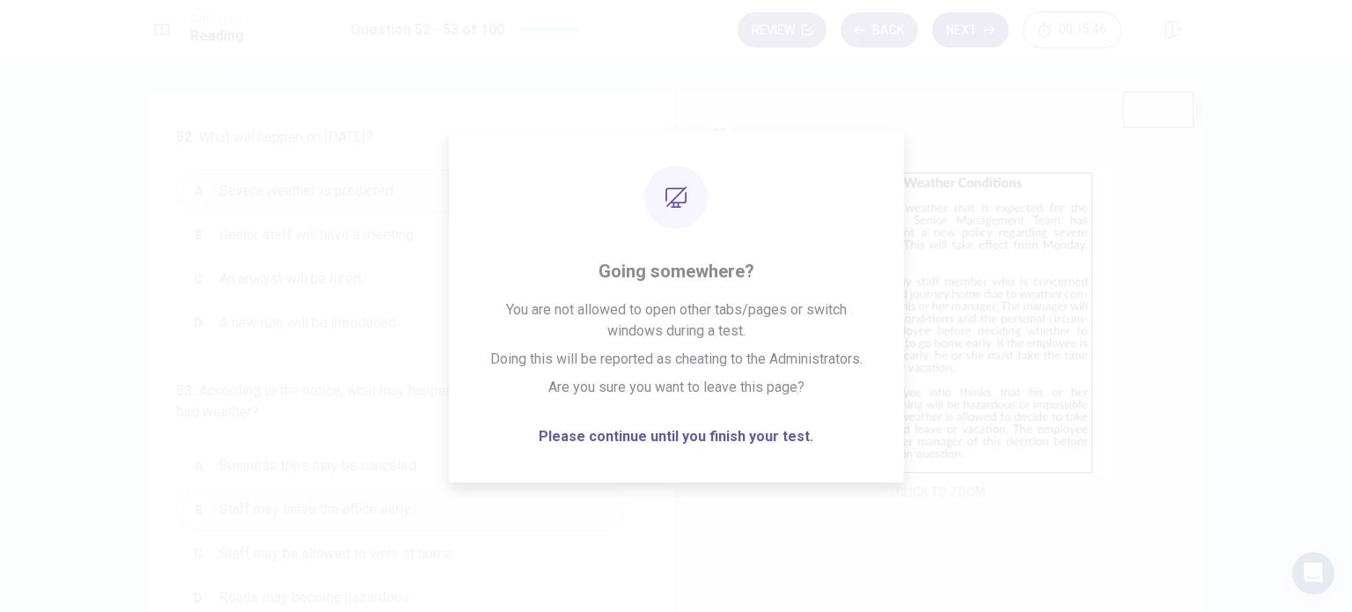
click at [972, 27] on button "Next" at bounding box center [970, 29] width 77 height 35
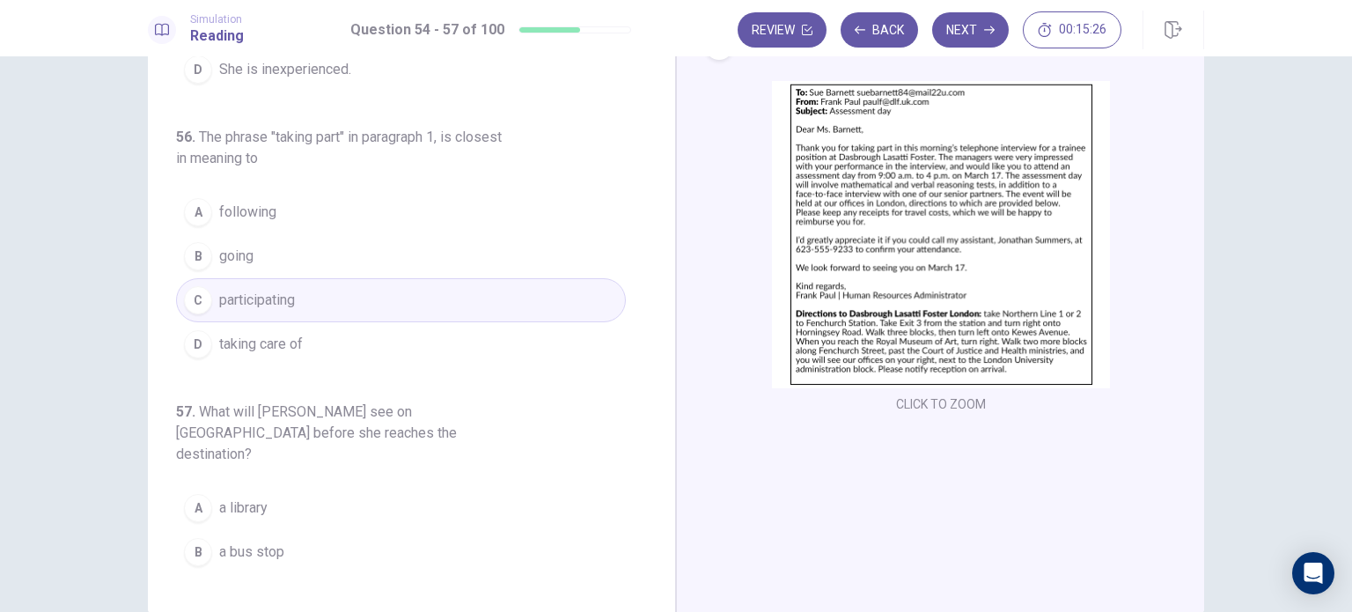
scroll to position [473, 0]
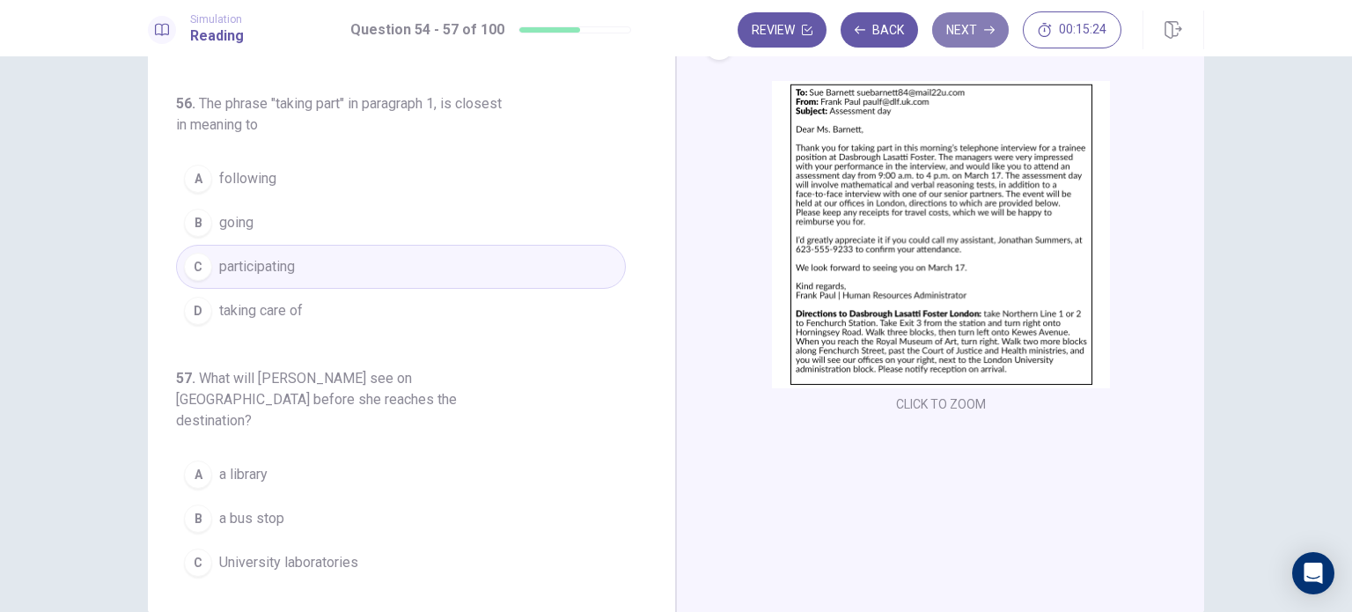
click at [945, 45] on button "Next" at bounding box center [970, 29] width 77 height 35
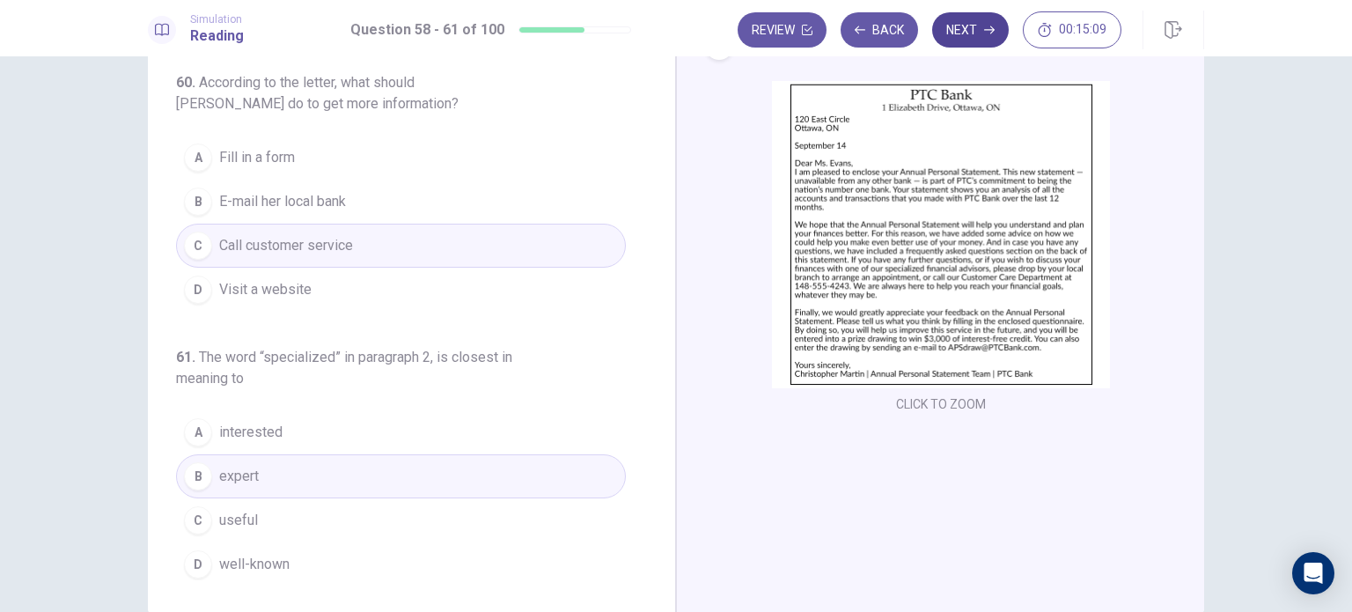
click at [988, 32] on icon "button" at bounding box center [989, 30] width 11 height 11
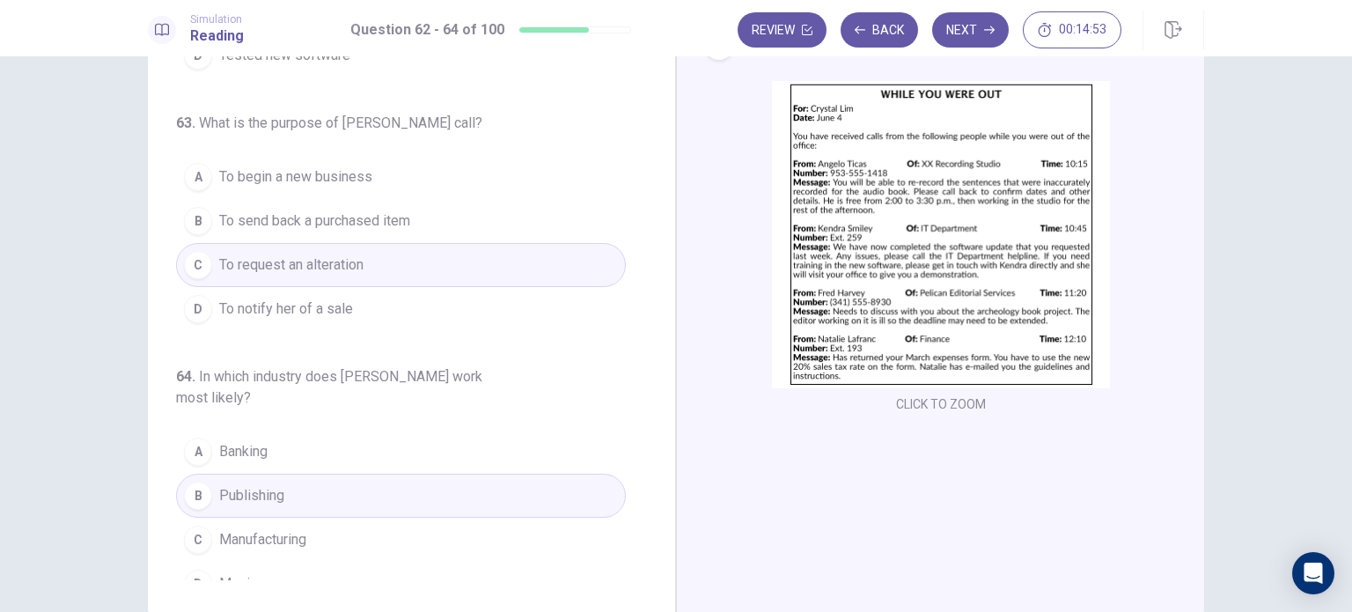
scroll to position [176, 0]
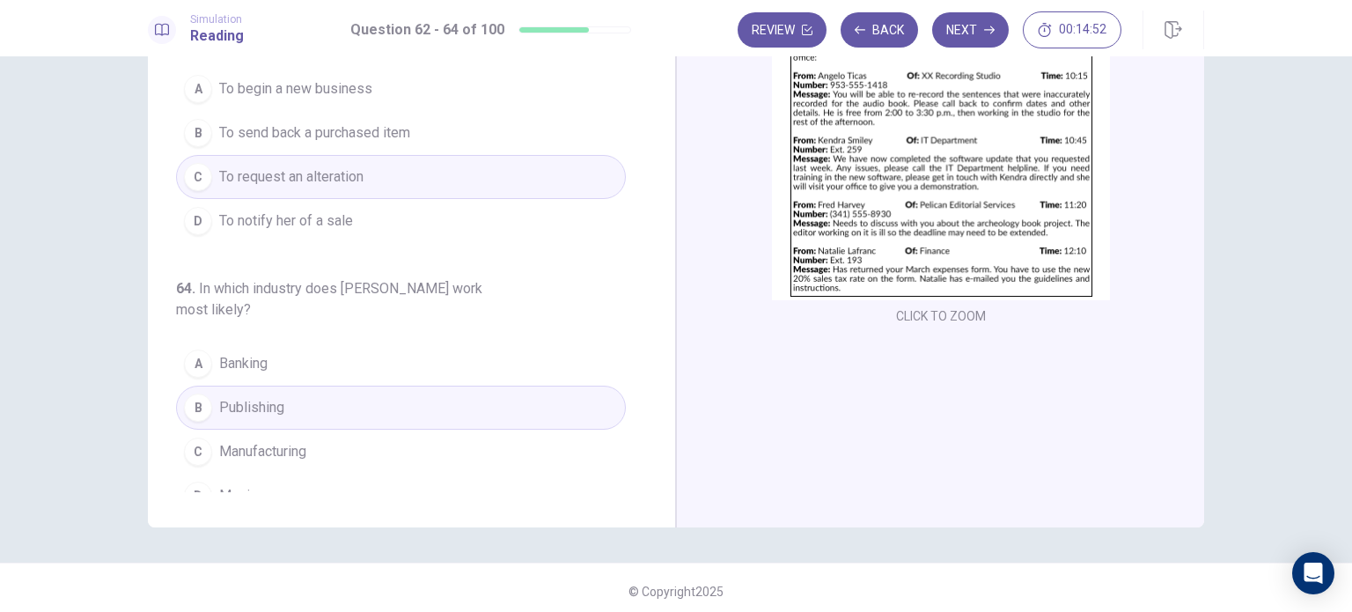
click at [968, 42] on button "Next" at bounding box center [970, 29] width 77 height 35
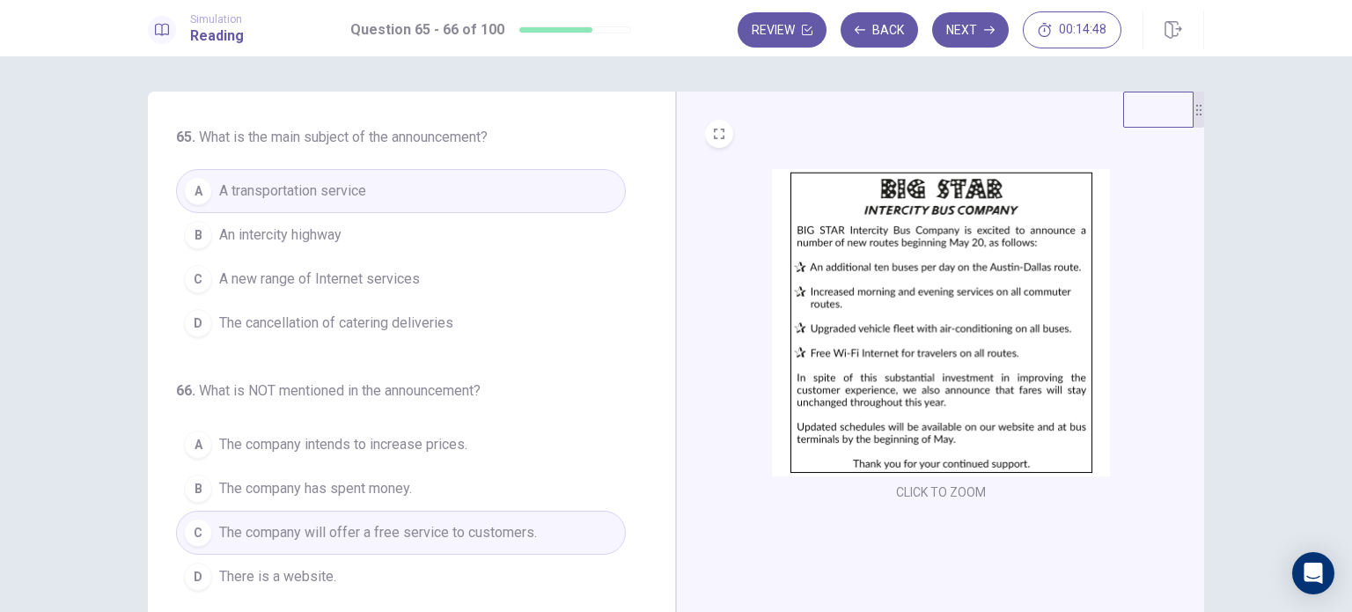
scroll to position [88, 0]
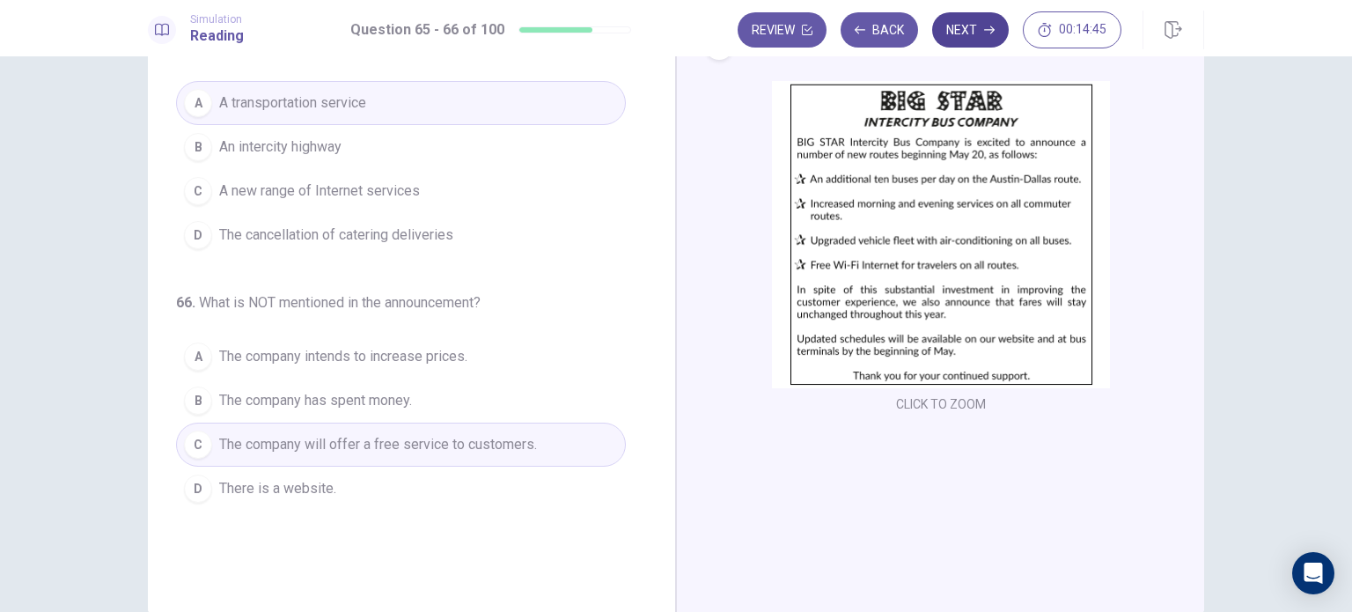
click at [970, 31] on button "Next" at bounding box center [970, 29] width 77 height 35
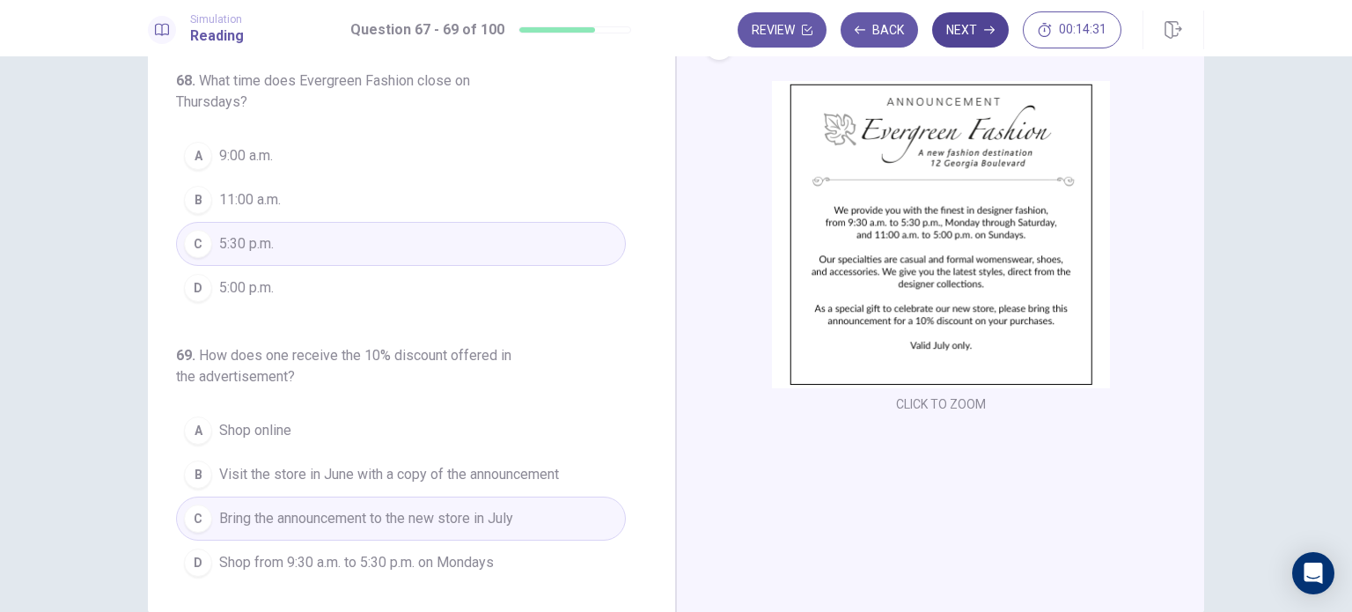
click at [973, 41] on button "Next" at bounding box center [970, 29] width 77 height 35
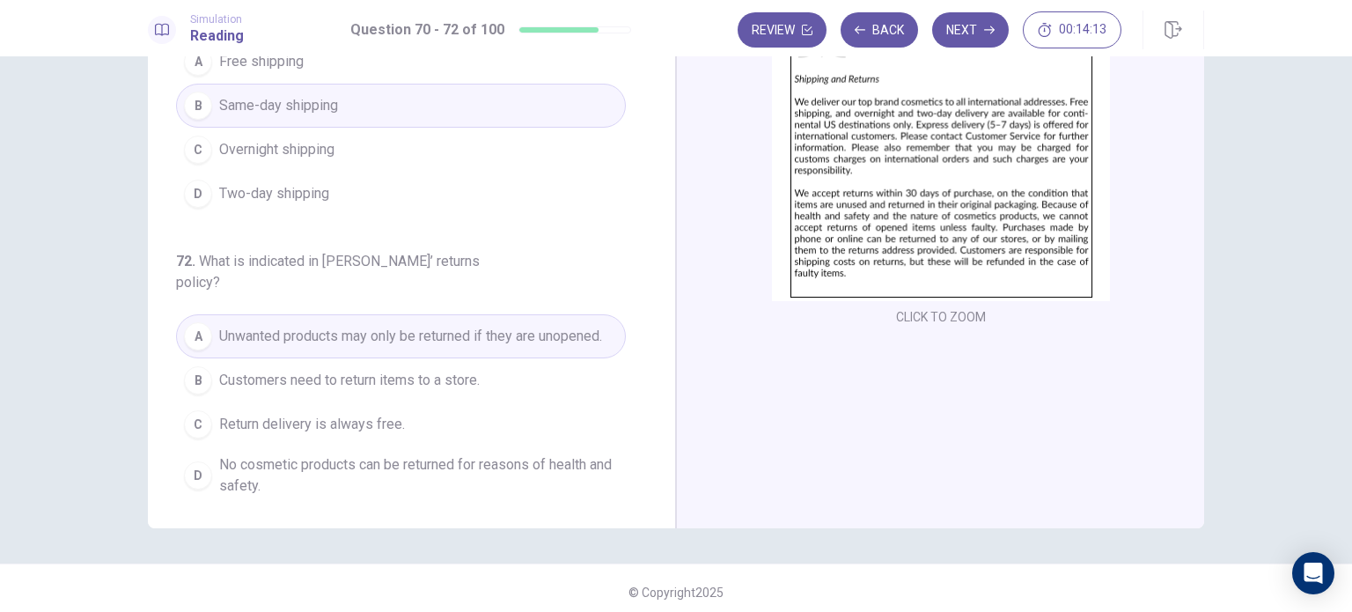
scroll to position [176, 0]
click at [514, 415] on button "C Return delivery is always free." at bounding box center [401, 423] width 450 height 44
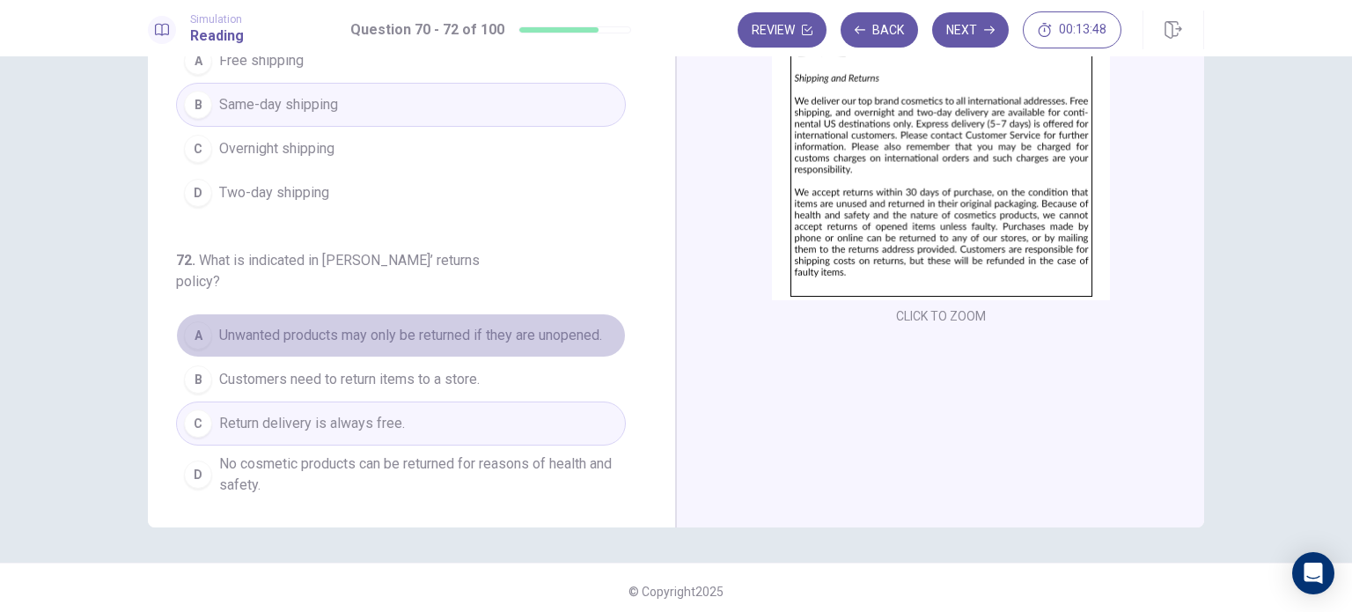
click at [568, 325] on span "Unwanted products may only be returned if they are unopened." at bounding box center [410, 335] width 383 height 21
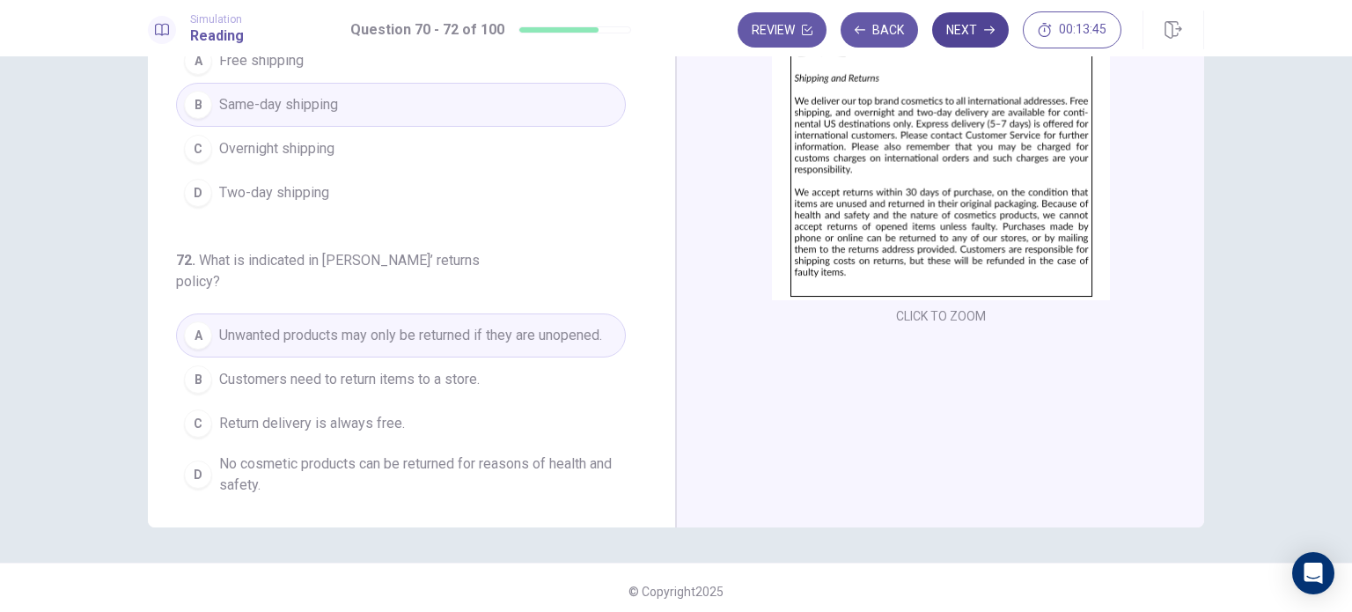
click at [993, 30] on icon "button" at bounding box center [989, 30] width 11 height 8
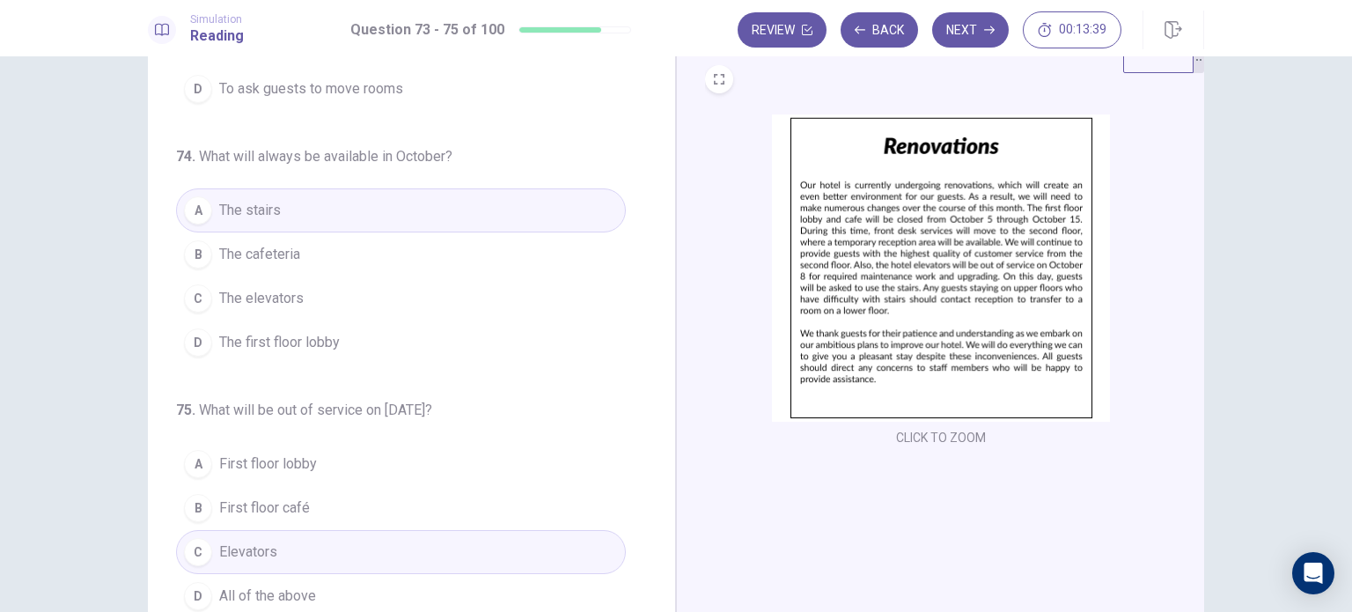
scroll to position [183, 0]
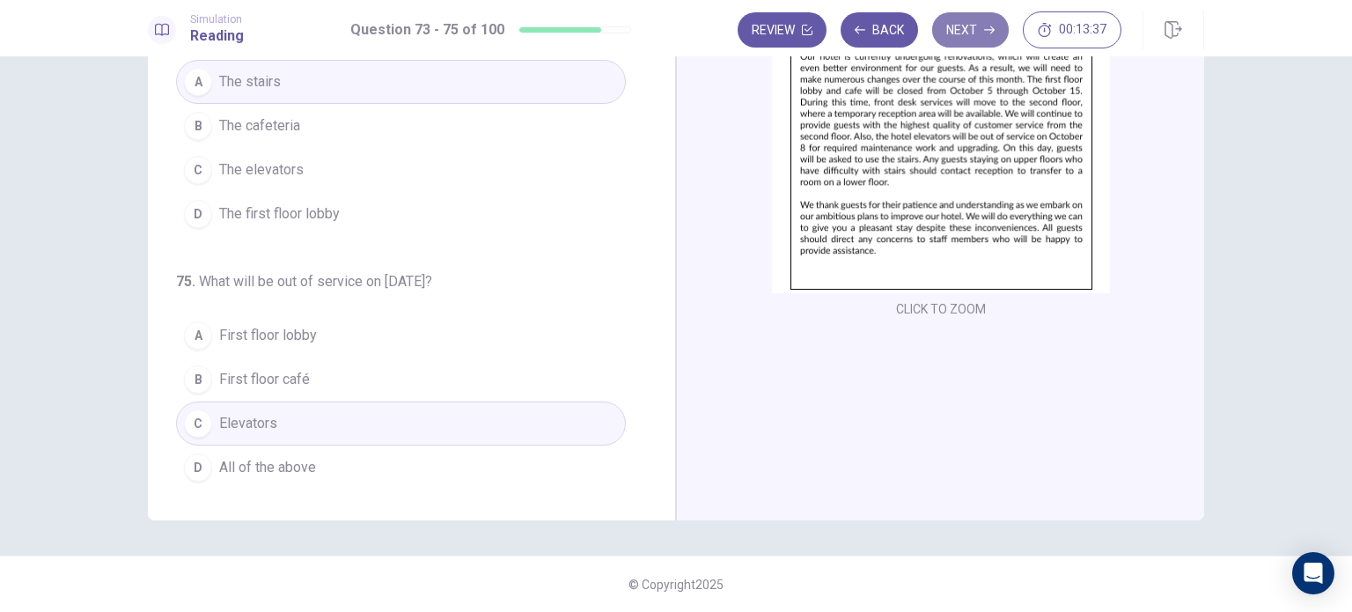
click at [954, 33] on button "Next" at bounding box center [970, 29] width 77 height 35
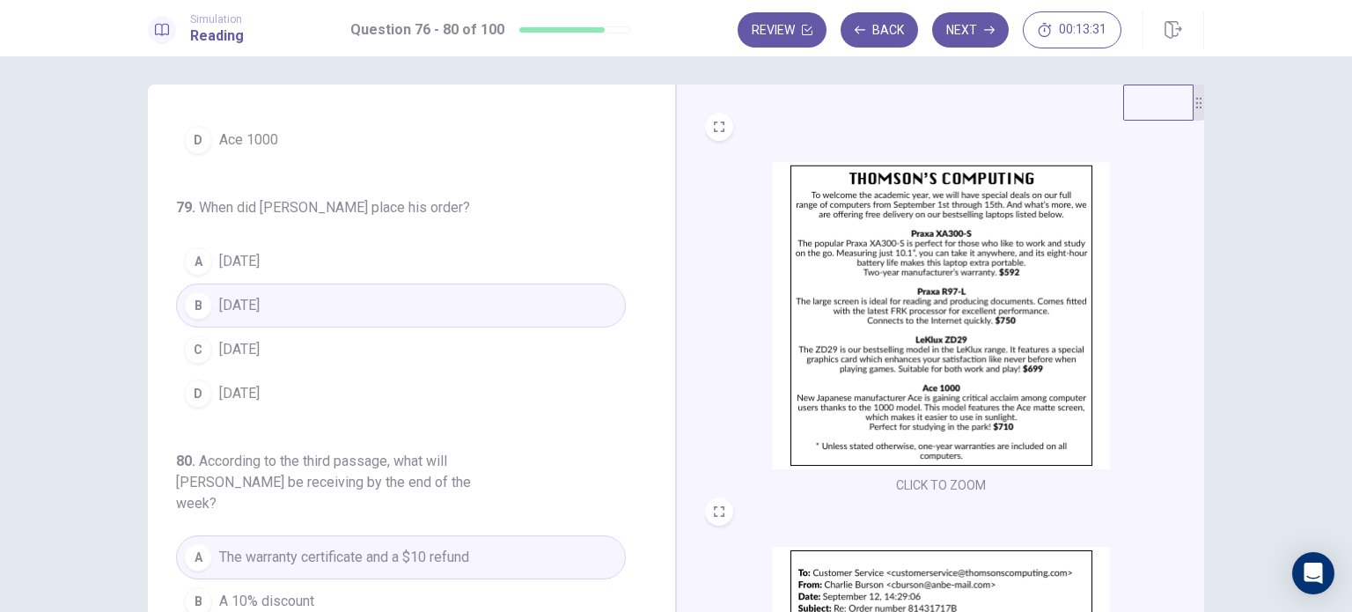
scroll to position [704, 0]
click at [981, 36] on button "Next" at bounding box center [970, 29] width 77 height 35
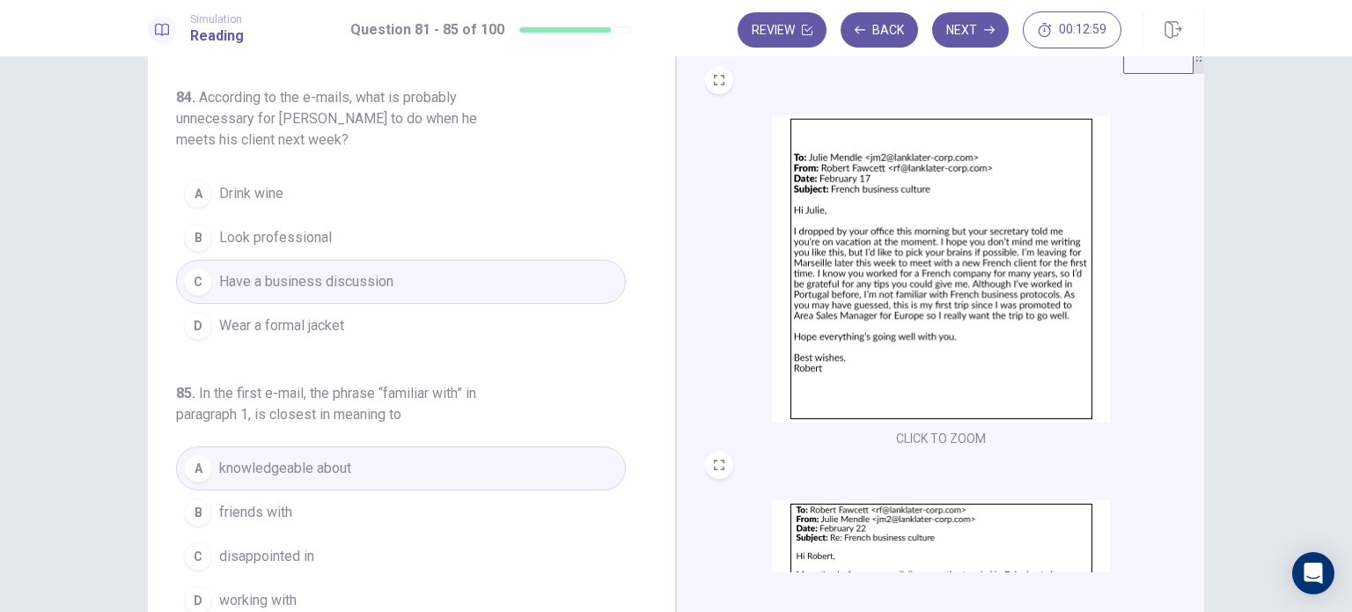
scroll to position [95, 0]
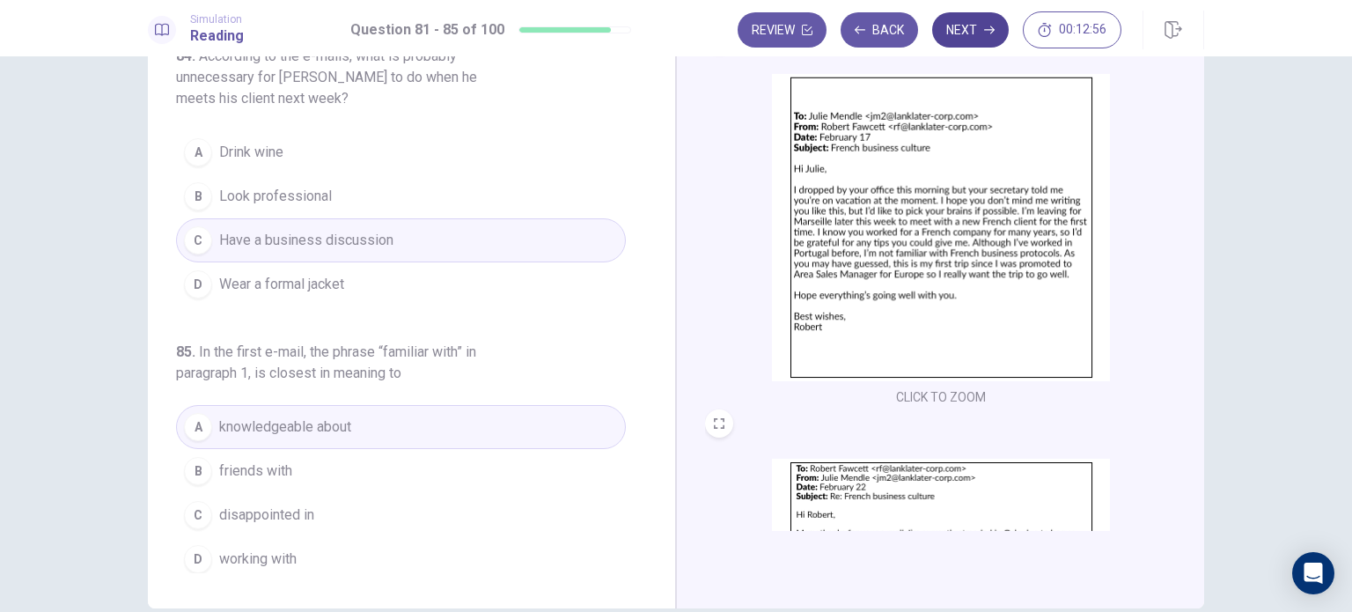
click at [973, 36] on button "Next" at bounding box center [970, 29] width 77 height 35
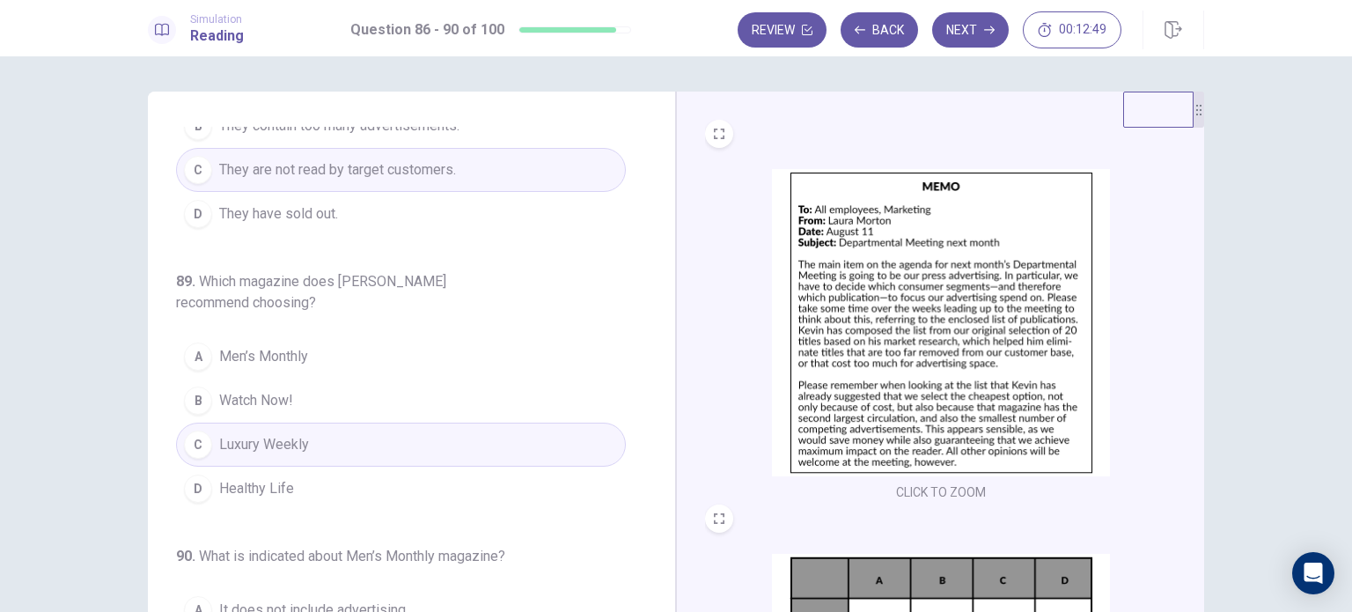
scroll to position [704, 0]
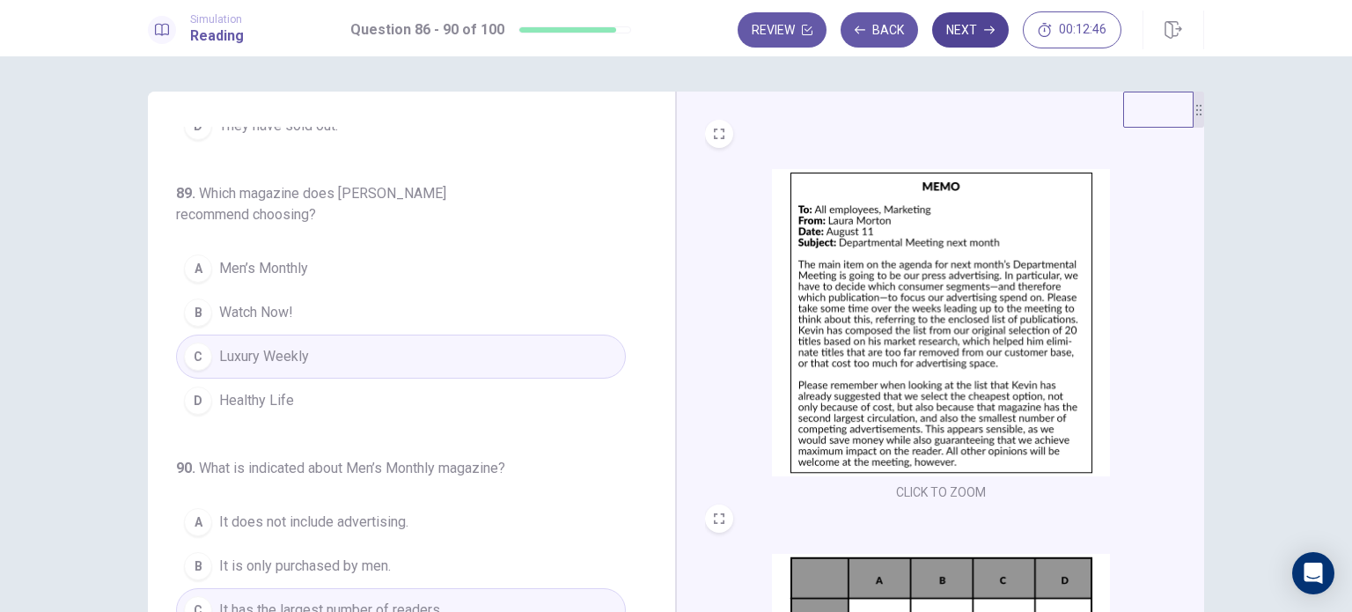
click at [972, 33] on button "Next" at bounding box center [970, 29] width 77 height 35
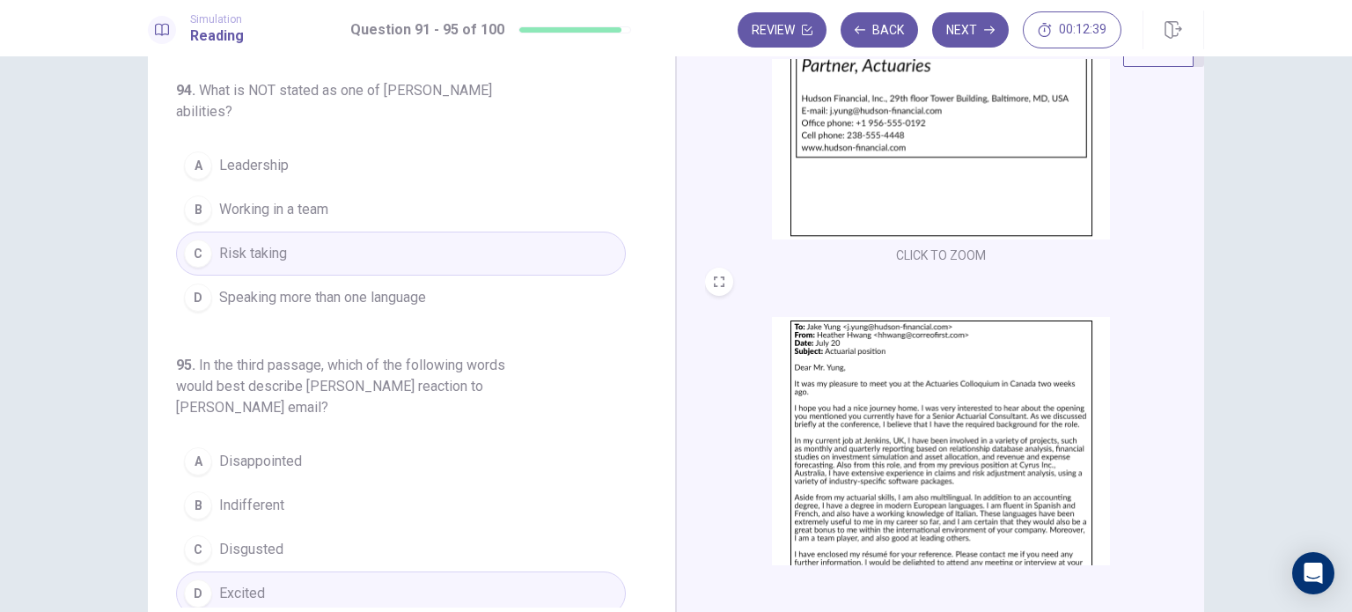
scroll to position [88, 0]
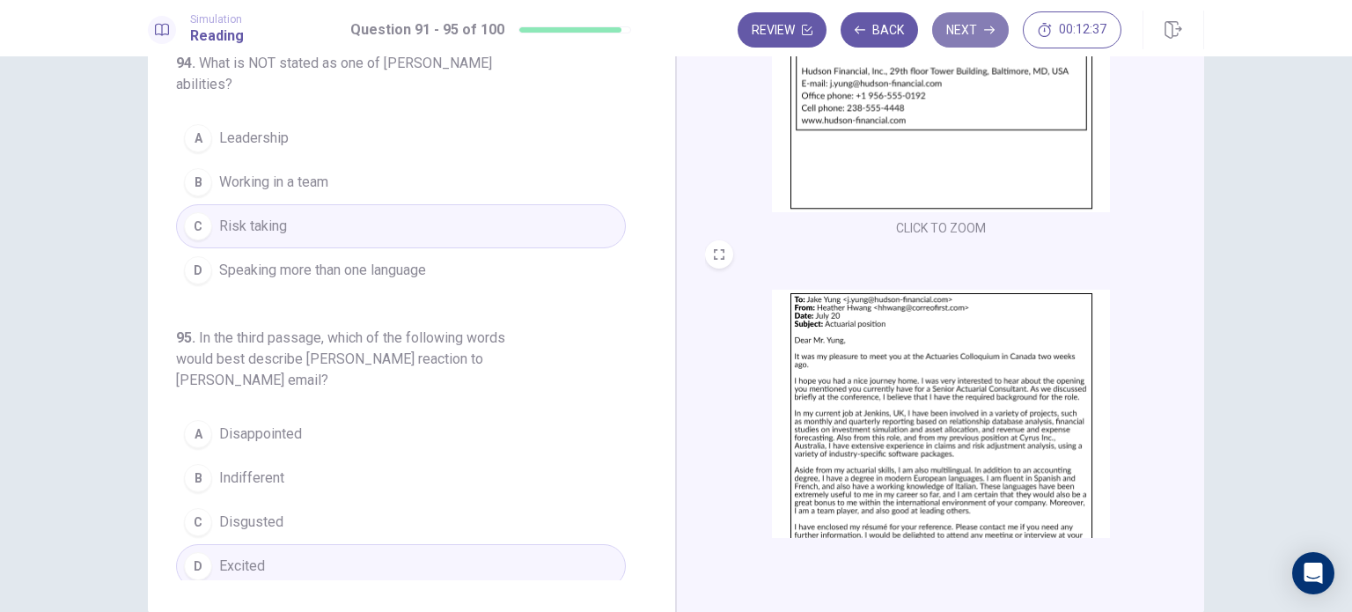
click at [977, 24] on button "Next" at bounding box center [970, 29] width 77 height 35
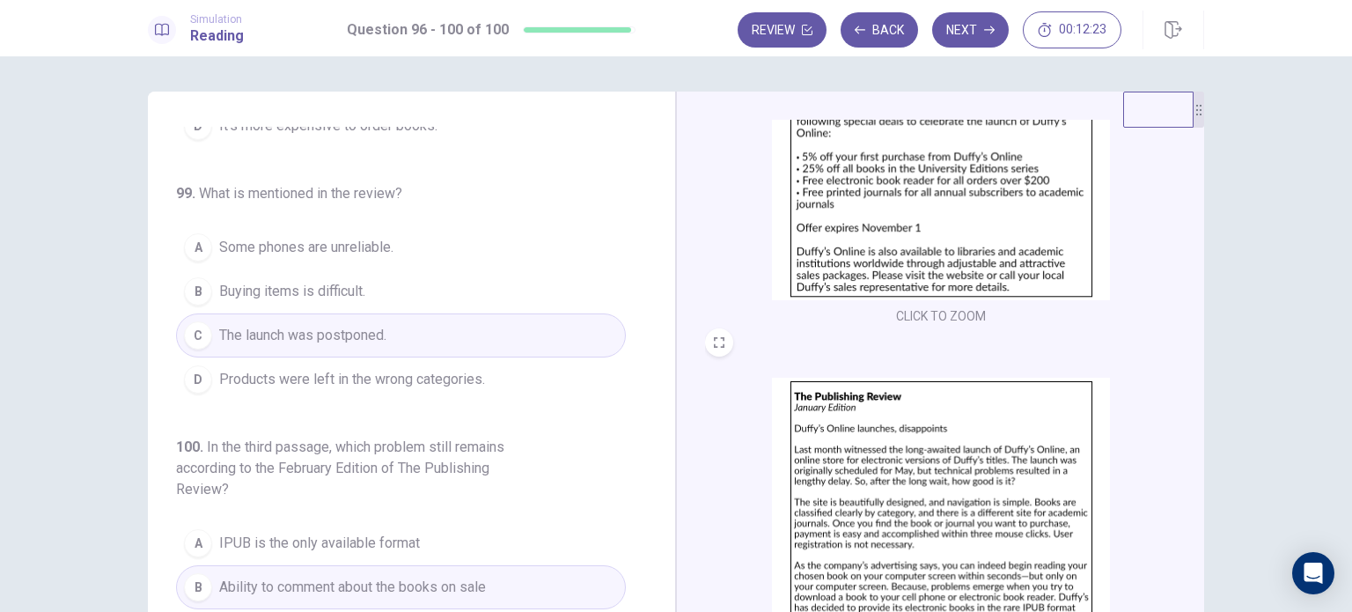
scroll to position [725, 0]
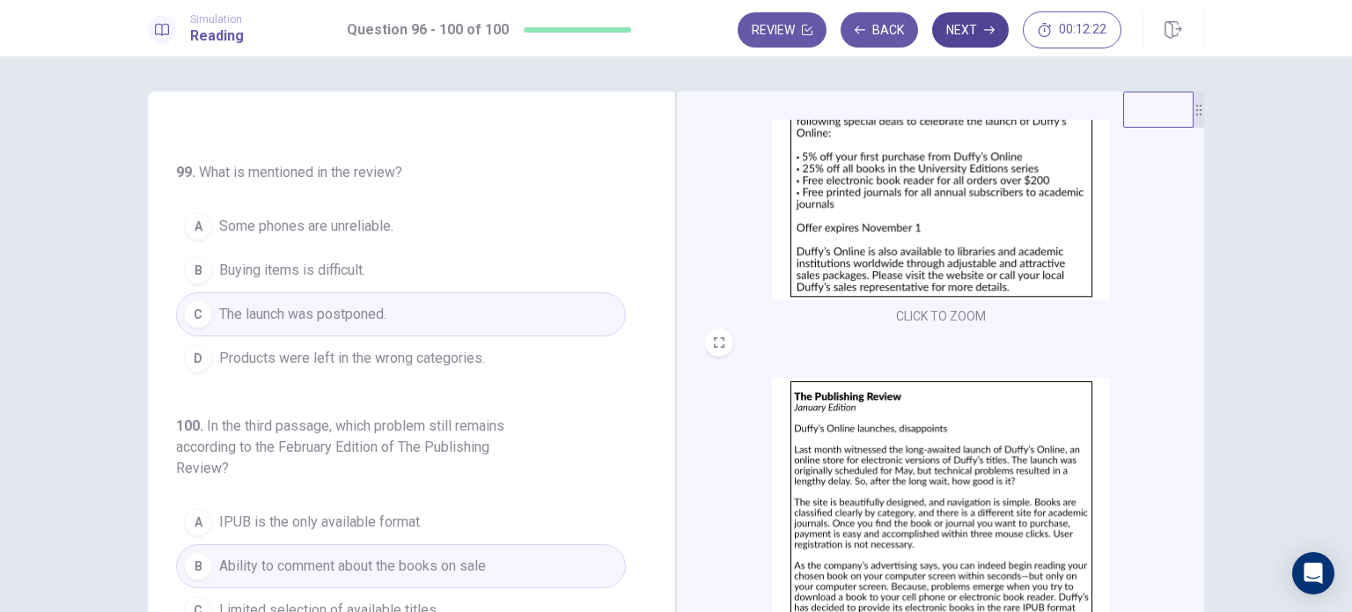
click at [972, 30] on button "Next" at bounding box center [970, 29] width 77 height 35
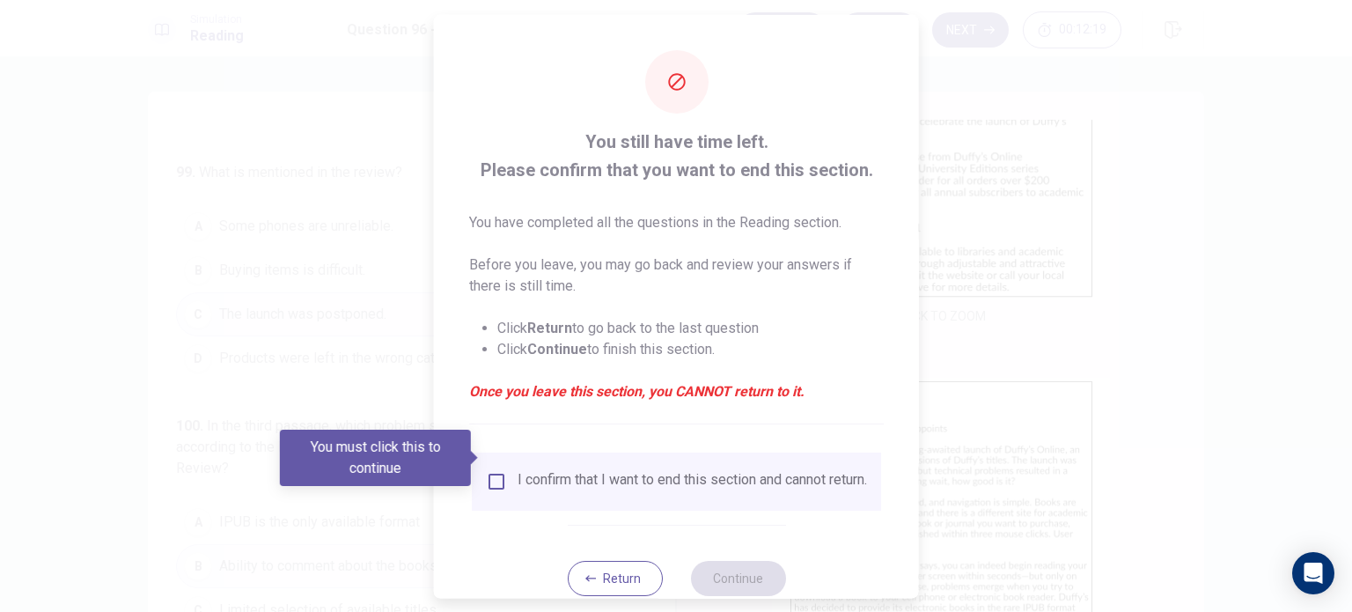
scroll to position [44, 0]
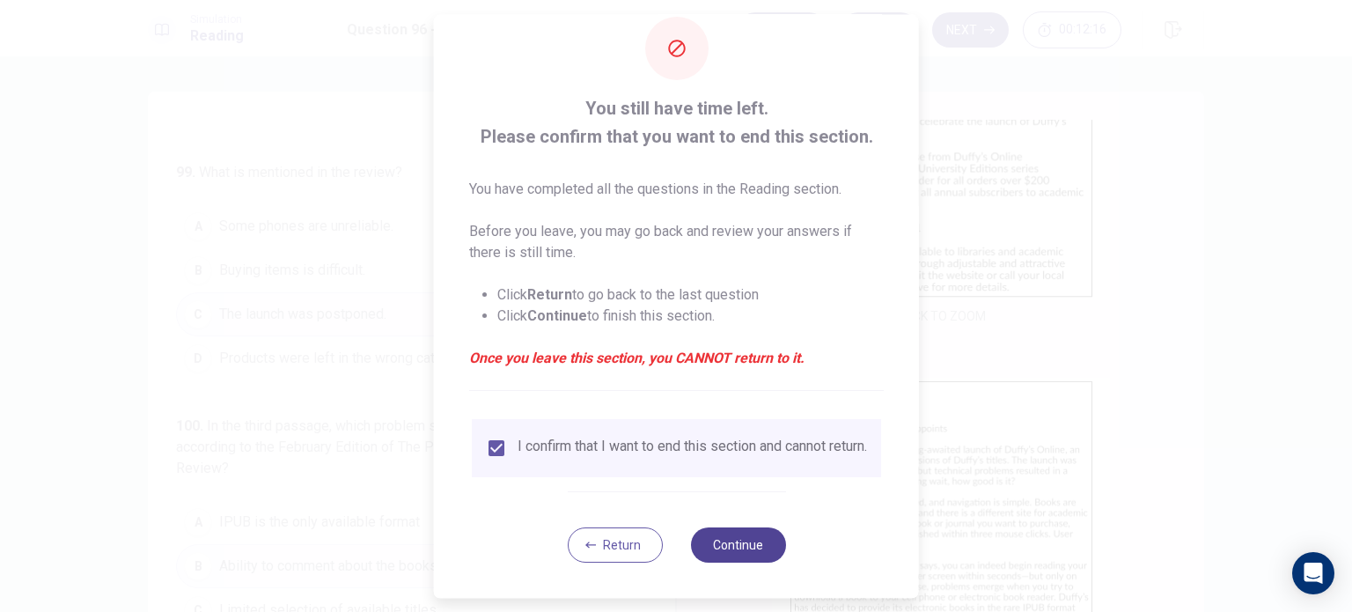
click at [756, 559] on button "Continue" at bounding box center [737, 544] width 95 height 35
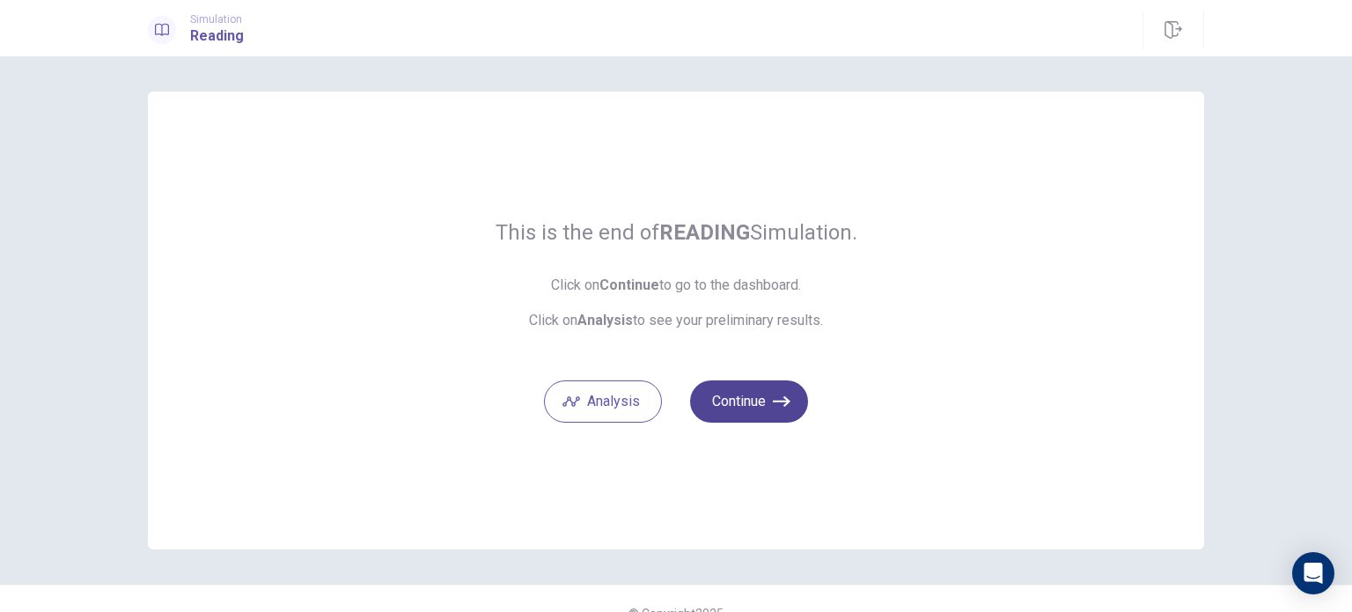
click at [773, 384] on button "Continue" at bounding box center [749, 401] width 118 height 42
